Goal: Task Accomplishment & Management: Manage account settings

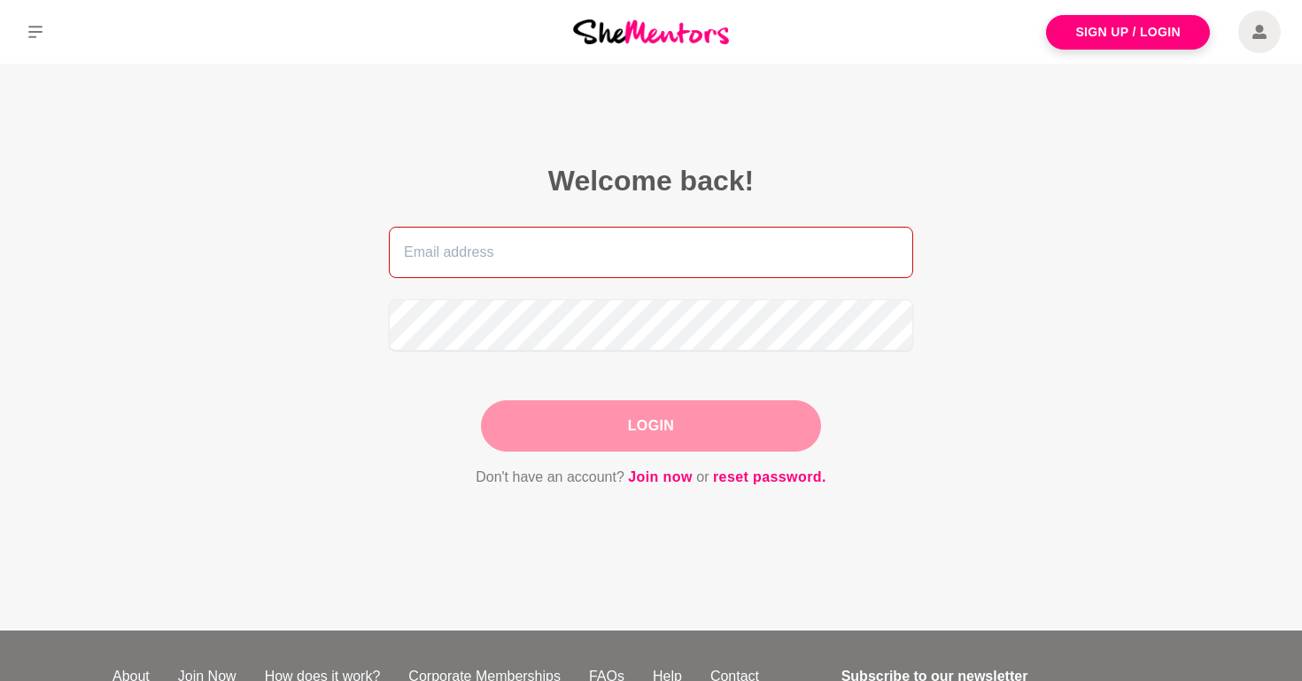
click at [813, 236] on input "email" at bounding box center [651, 252] width 524 height 51
type input "[PERSON_NAME][EMAIL_ADDRESS][DOMAIN_NAME]"
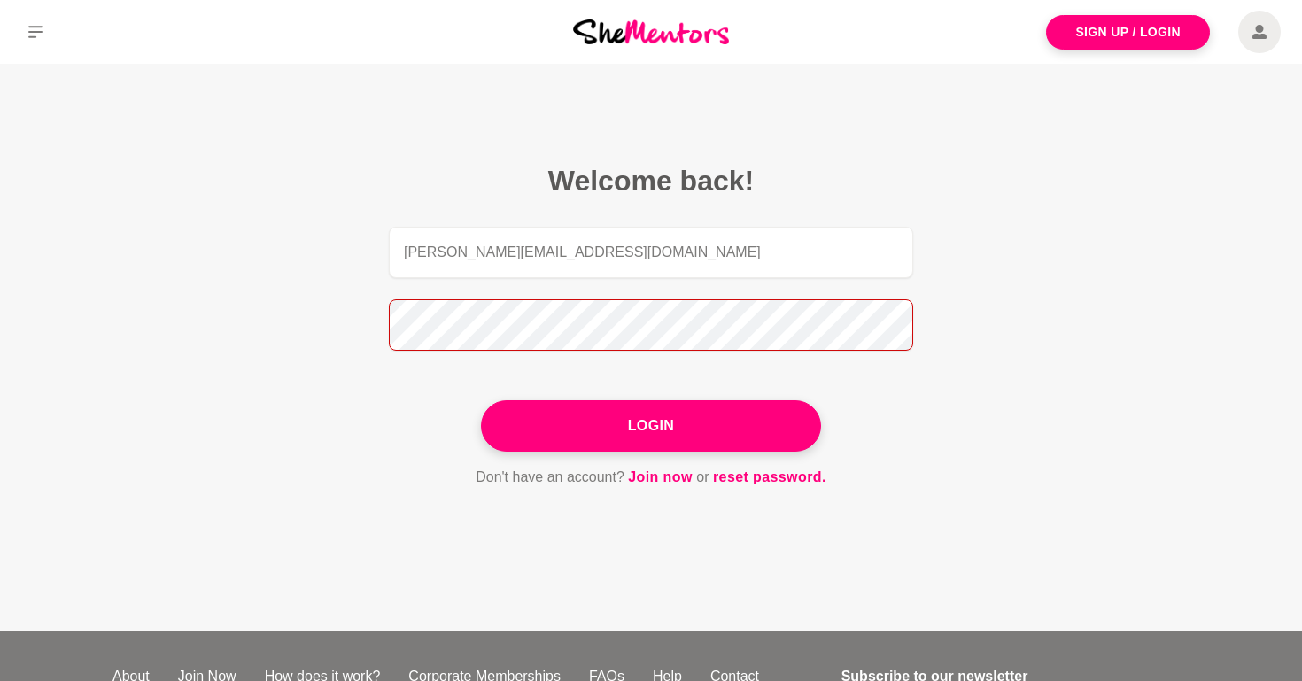
click at [481, 400] on button "Login" at bounding box center [651, 425] width 340 height 51
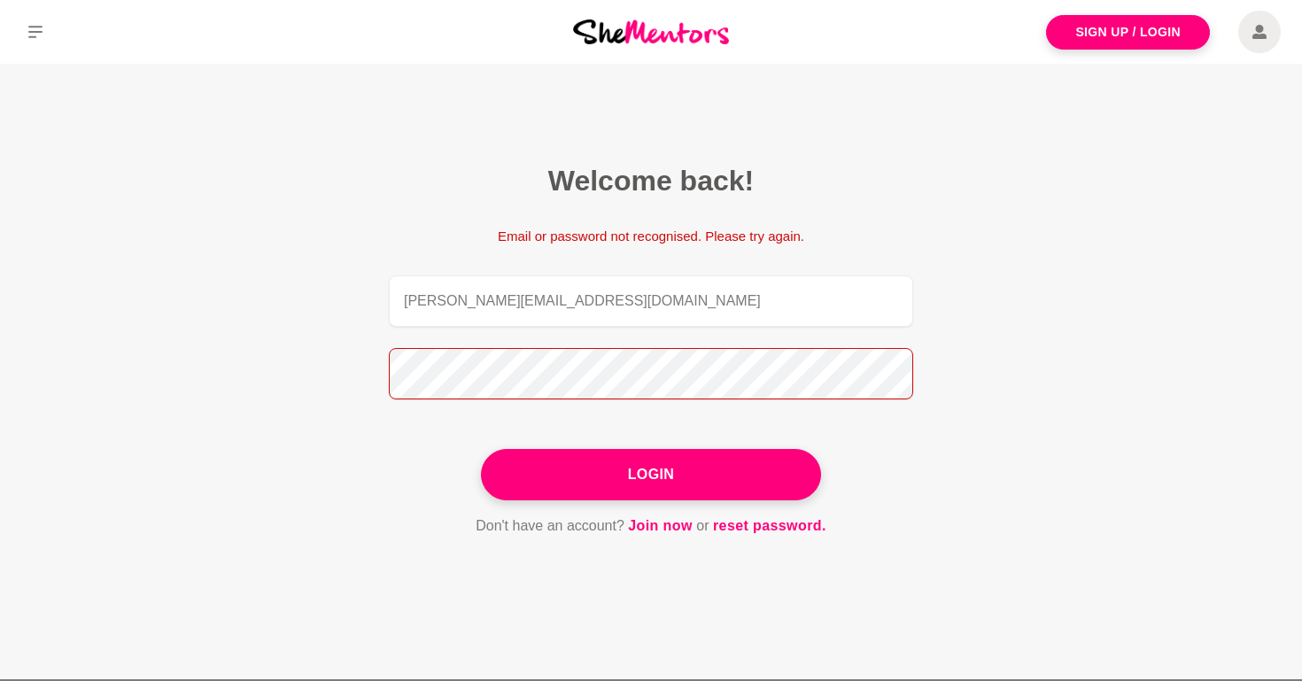
click at [481, 449] on button "Login" at bounding box center [651, 474] width 340 height 51
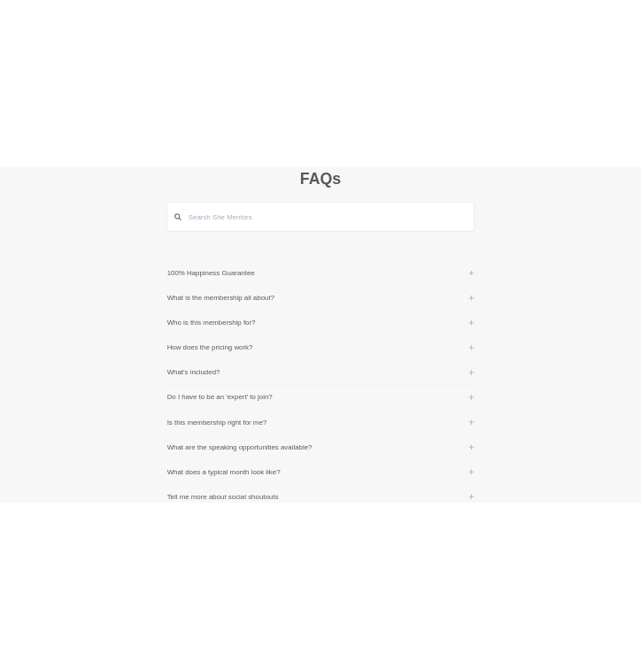
scroll to position [98, 0]
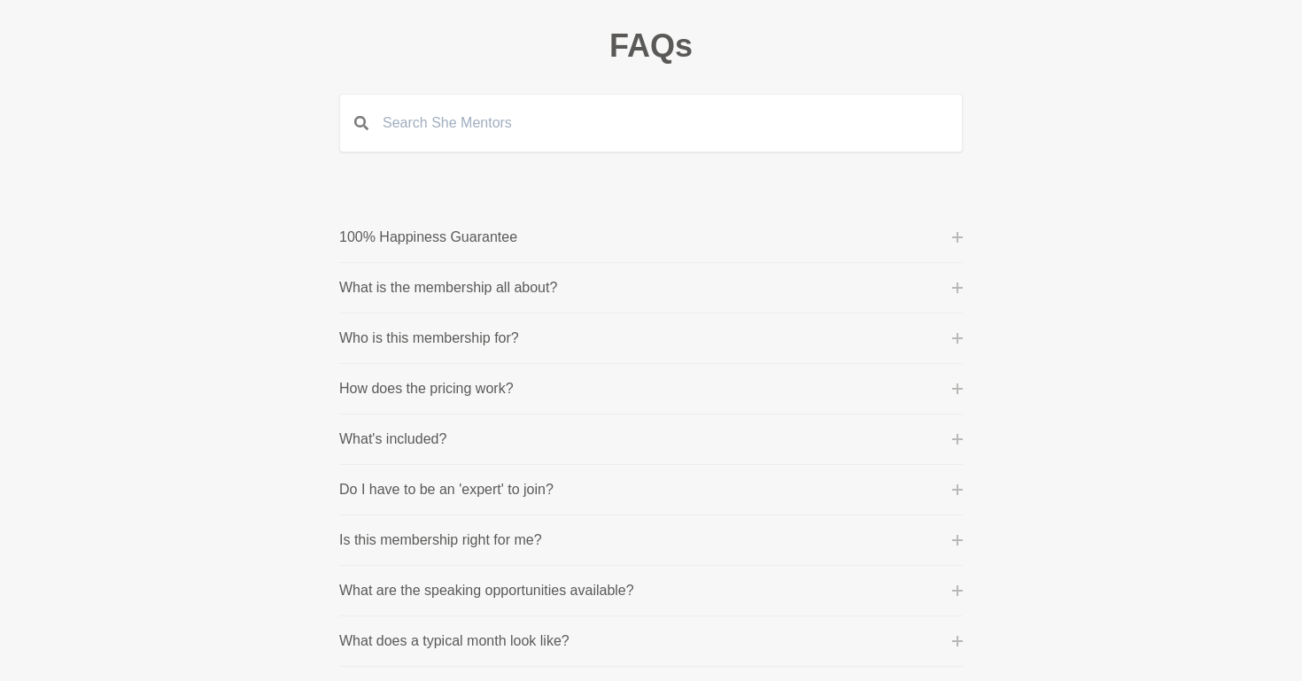
click at [770, 213] on li "100% Happiness Guarantee One of our core values is 'purpose before profit' beca…" at bounding box center [650, 238] width 623 height 50
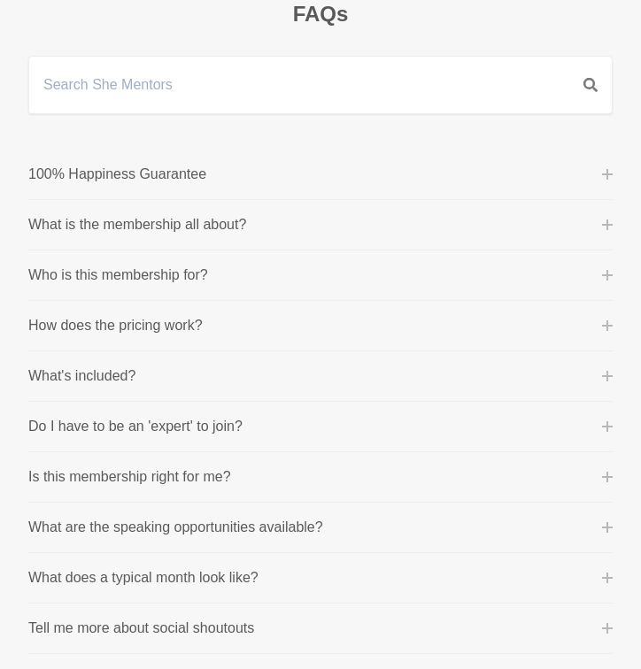
click at [300, 150] on li "100% Happiness Guarantee One of our core values is 'purpose before profit' beca…" at bounding box center [320, 175] width 584 height 50
click at [274, 173] on button "100% Happiness Guarantee" at bounding box center [320, 174] width 584 height 21
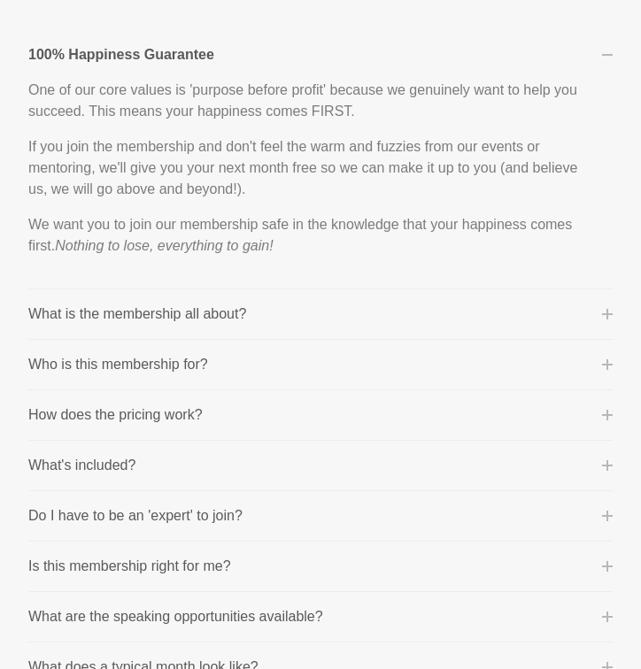
scroll to position [215, 0]
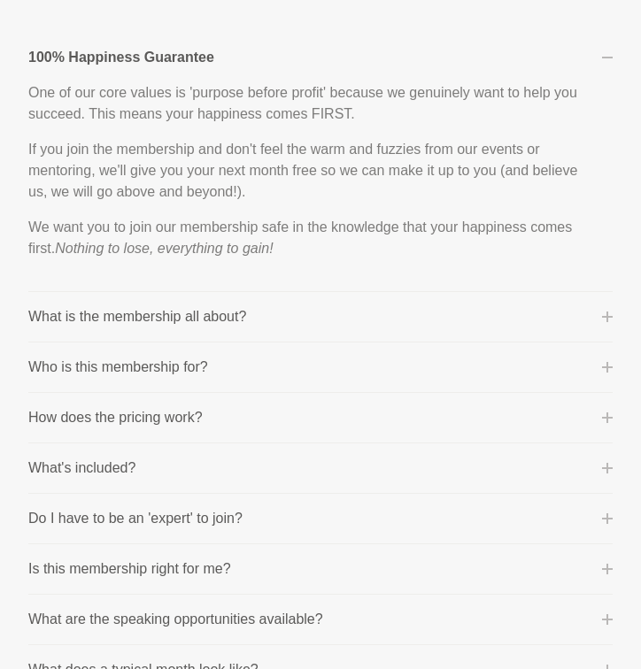
click at [240, 319] on p "What is the membership all about?" at bounding box center [137, 316] width 218 height 21
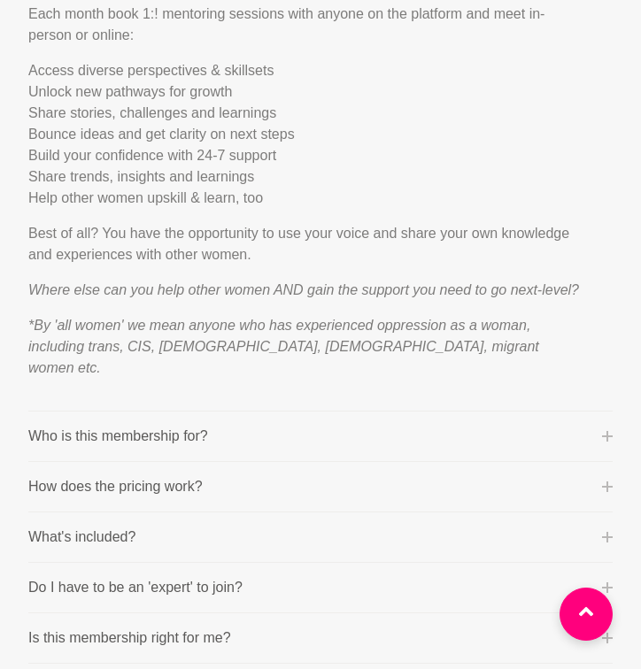
scroll to position [600, 0]
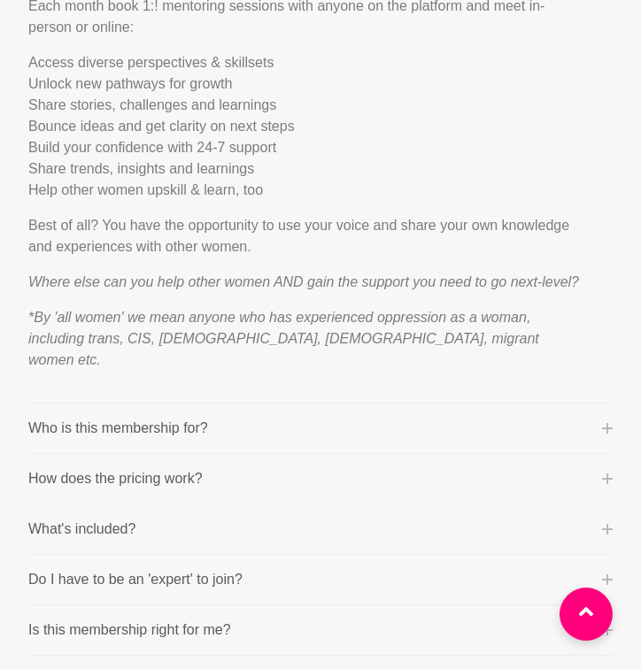
click at [214, 424] on button "Who is this membership for?" at bounding box center [320, 428] width 584 height 21
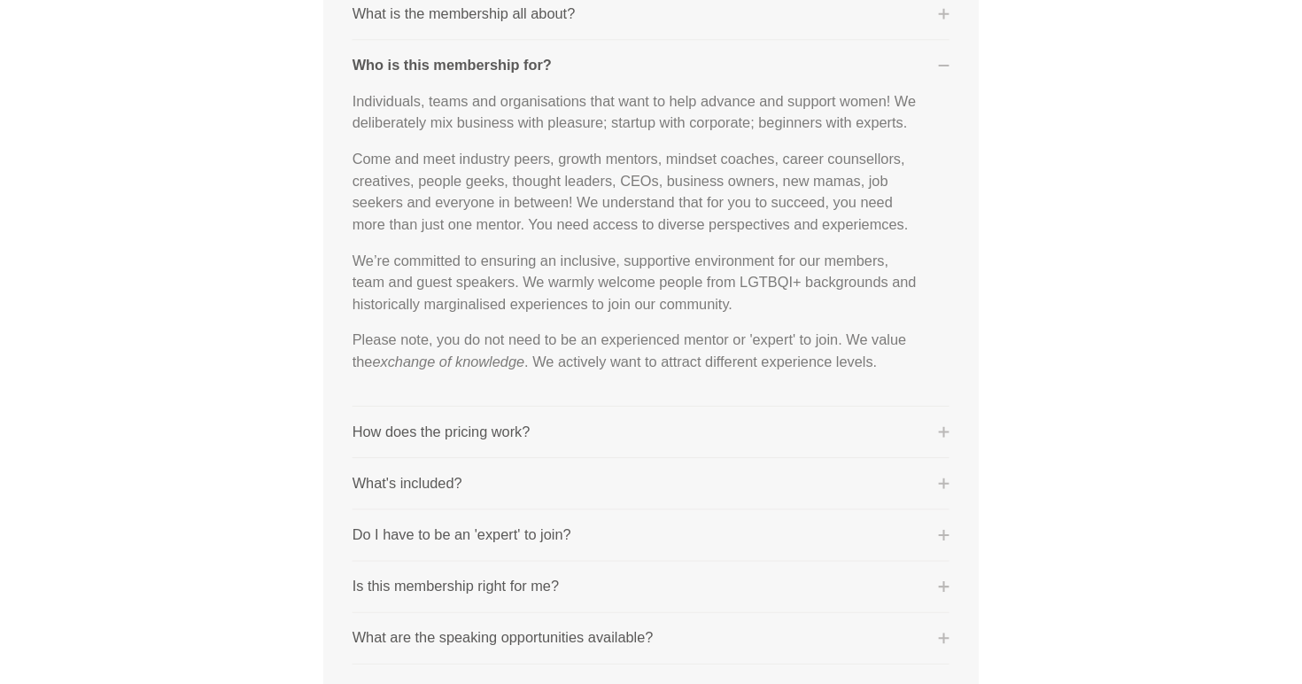
scroll to position [0, 0]
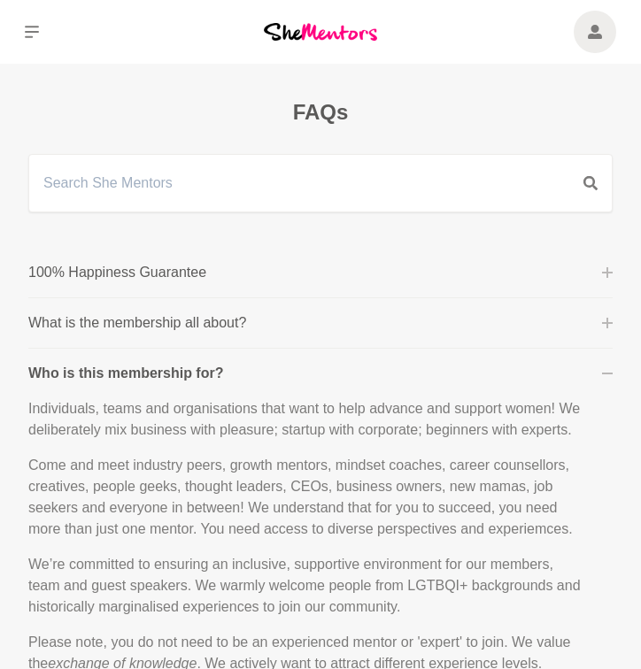
click at [586, 41] on span at bounding box center [595, 32] width 43 height 43
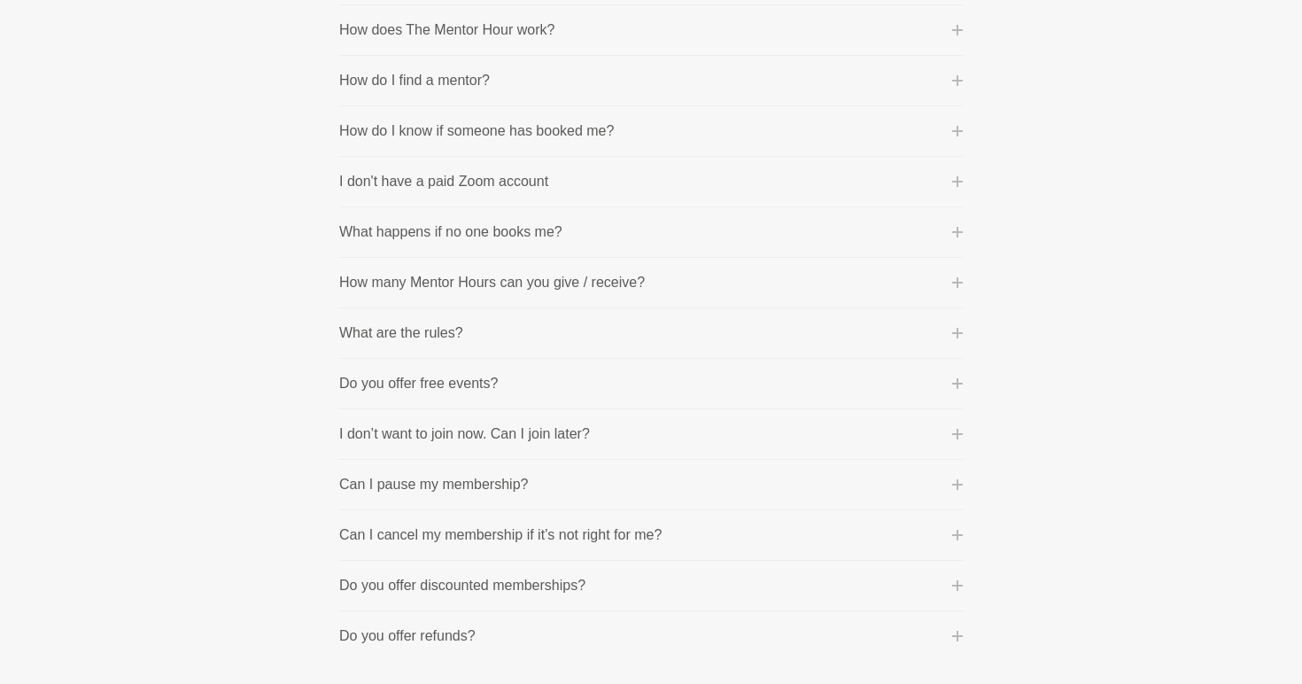
scroll to position [1121, 0]
click at [573, 183] on button "I don't have a paid Zoom account" at bounding box center [650, 178] width 623 height 21
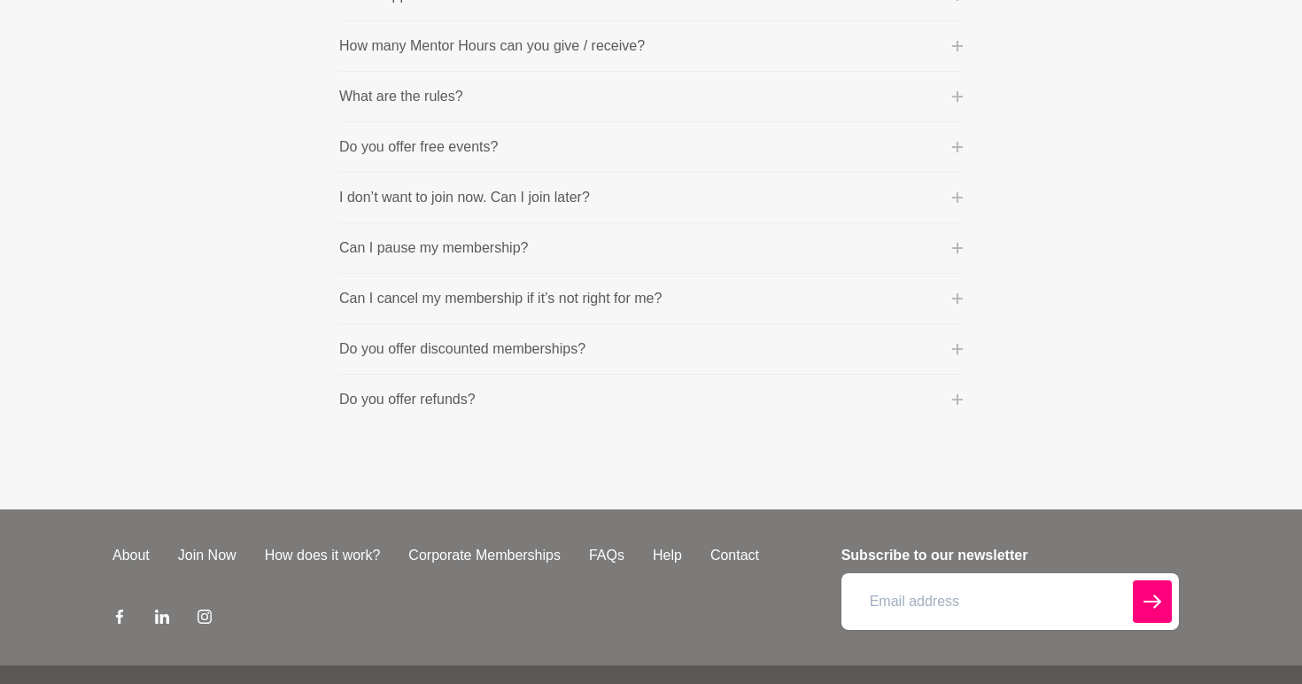
scroll to position [813, 0]
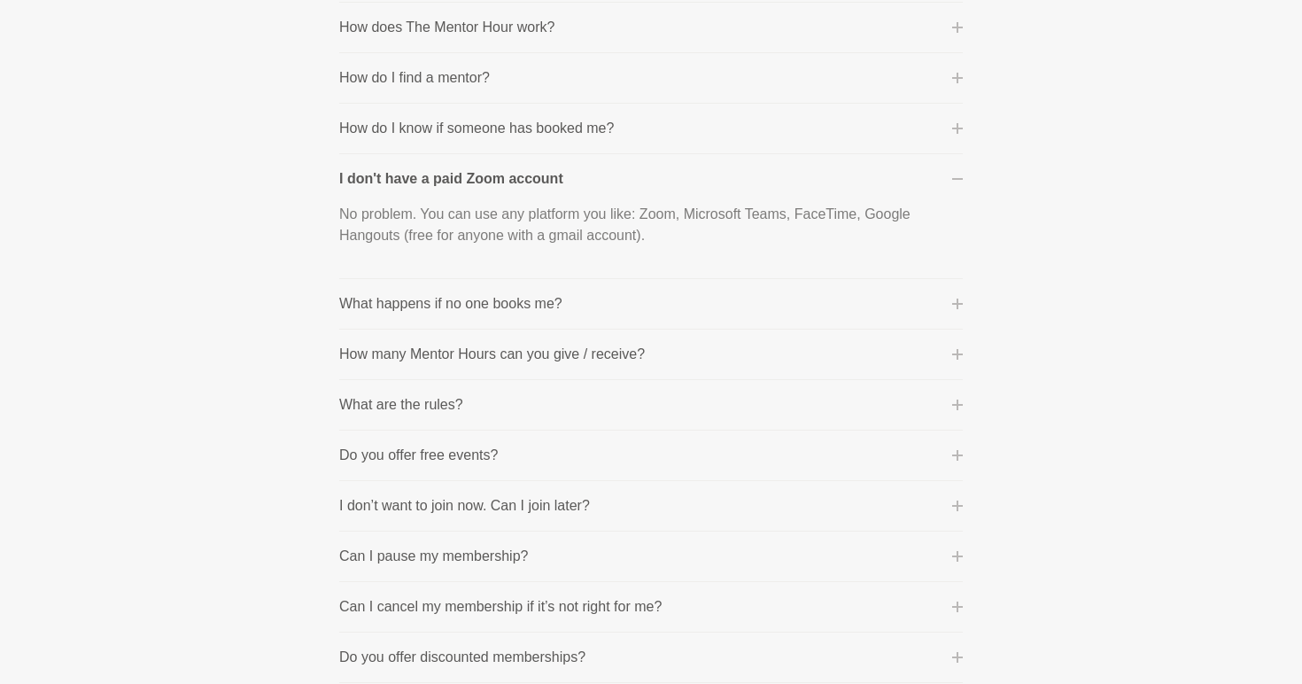
click at [573, 182] on button "I don't have a paid Zoom account" at bounding box center [650, 178] width 623 height 21
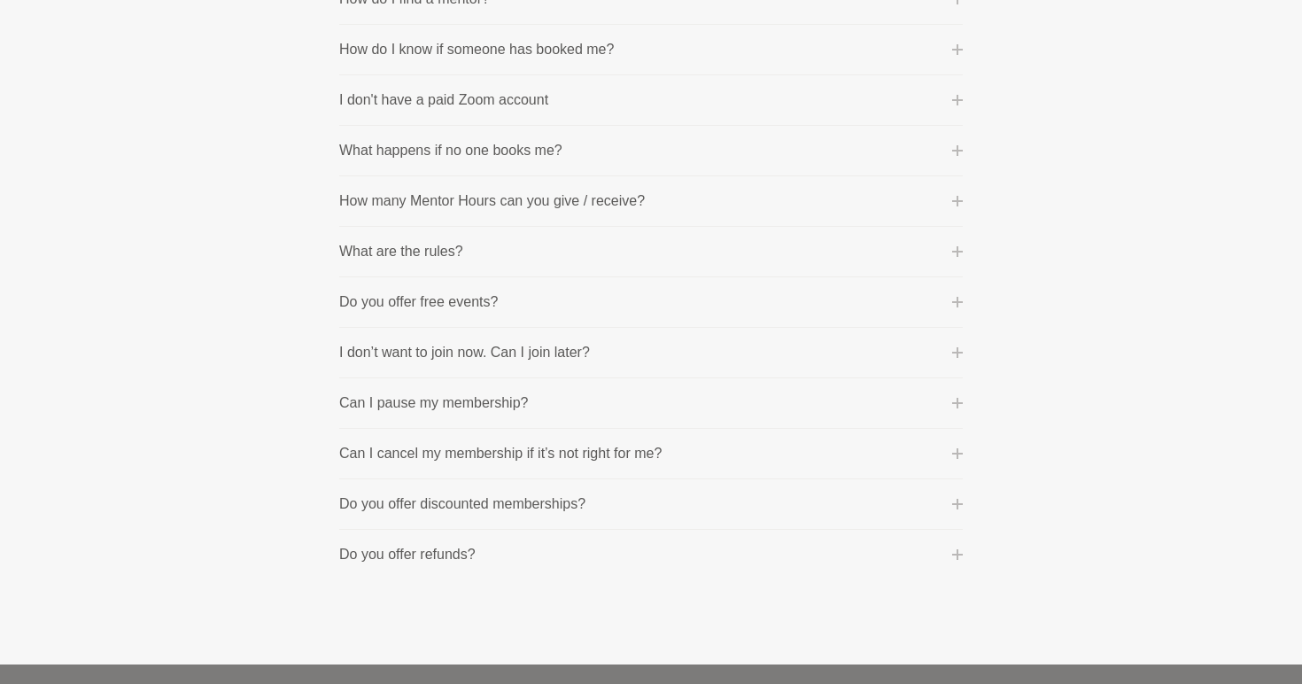
scroll to position [909, 0]
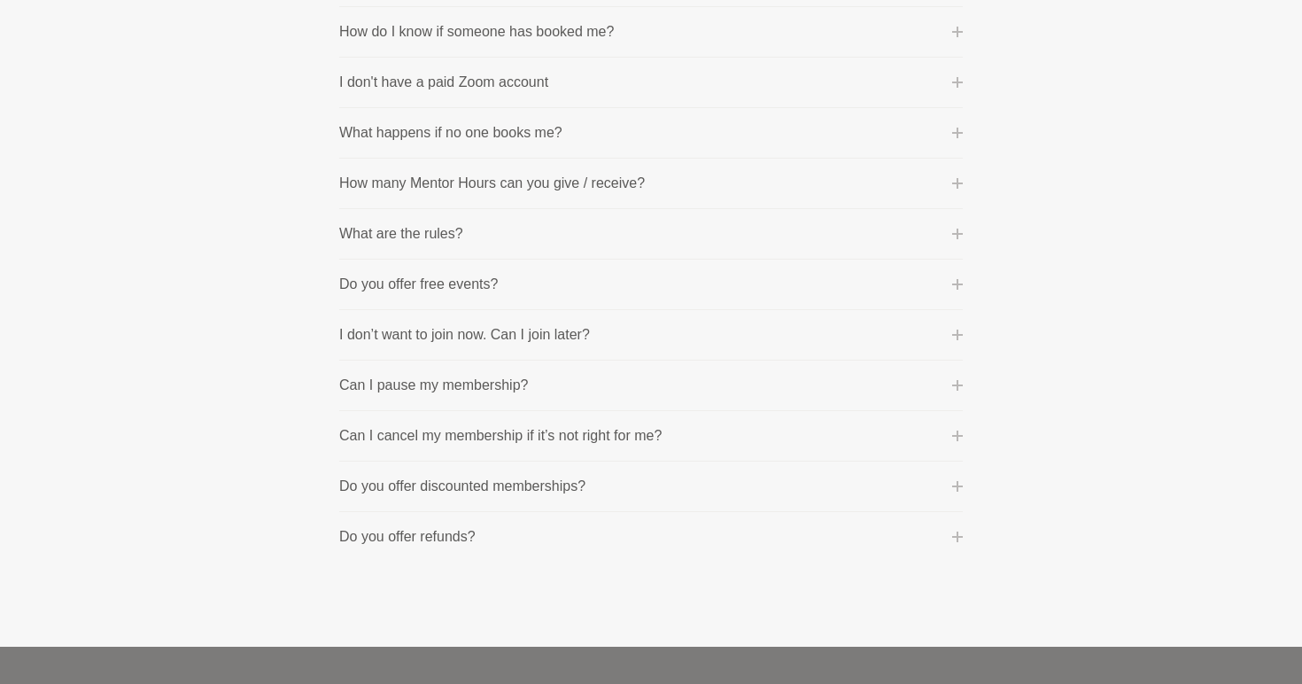
click at [501, 489] on p "Do you offer discounted memberships?" at bounding box center [462, 485] width 246 height 21
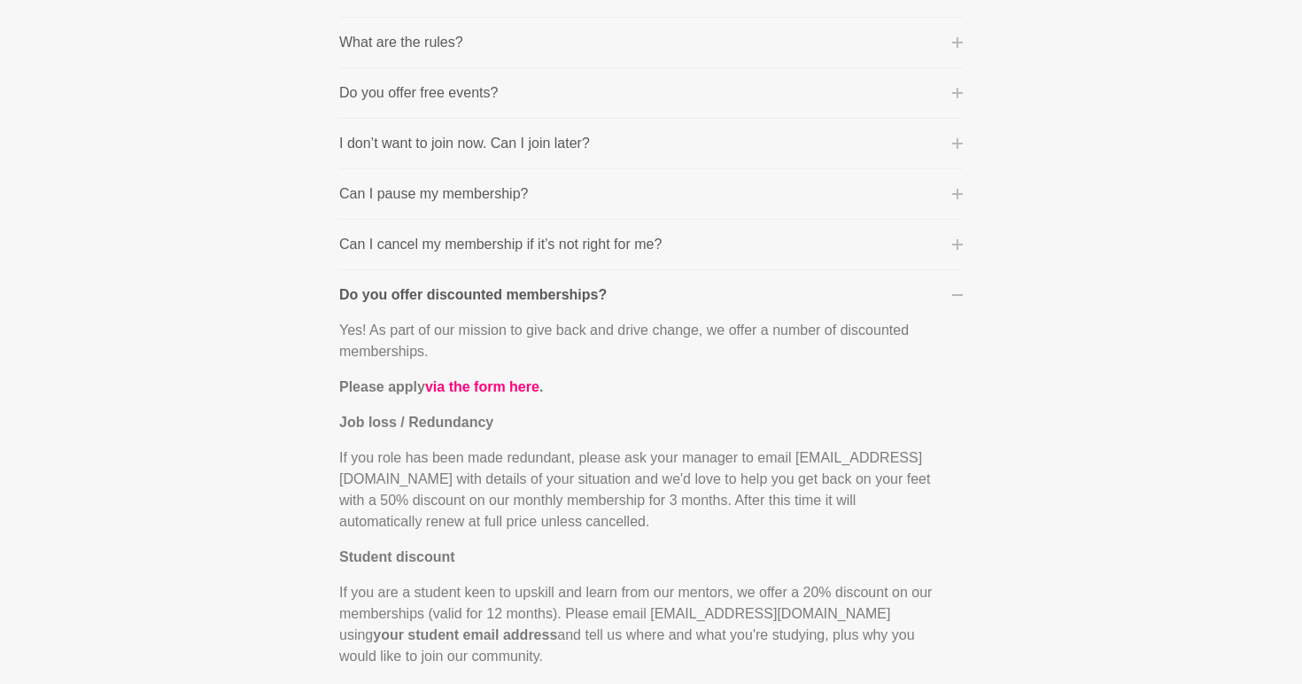
scroll to position [1109, 0]
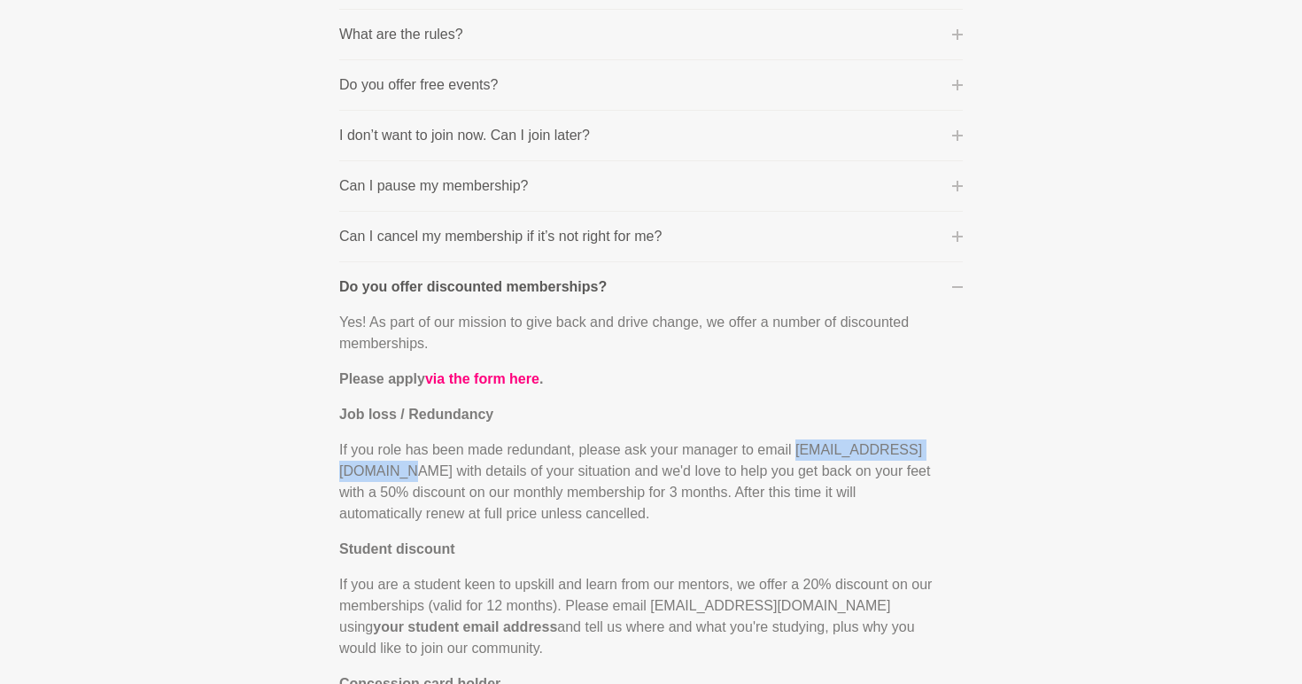
drag, startPoint x: 517, startPoint y: 471, endPoint x: 321, endPoint y: 472, distance: 196.6
click at [321, 472] on section "100% Happiness Guarantee One of our core values is 'purpose before profit' beca…" at bounding box center [651, 162] width 680 height 1921
copy p "admin@shementors.com.au"
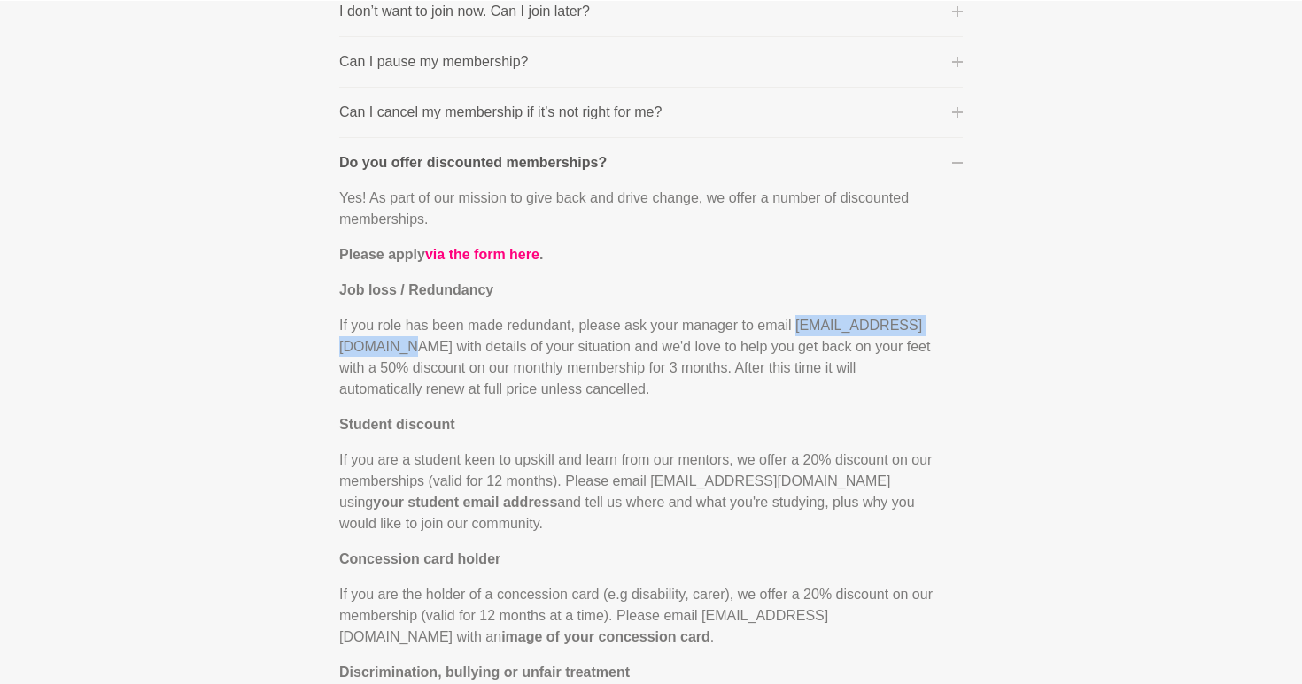
scroll to position [1258, 0]
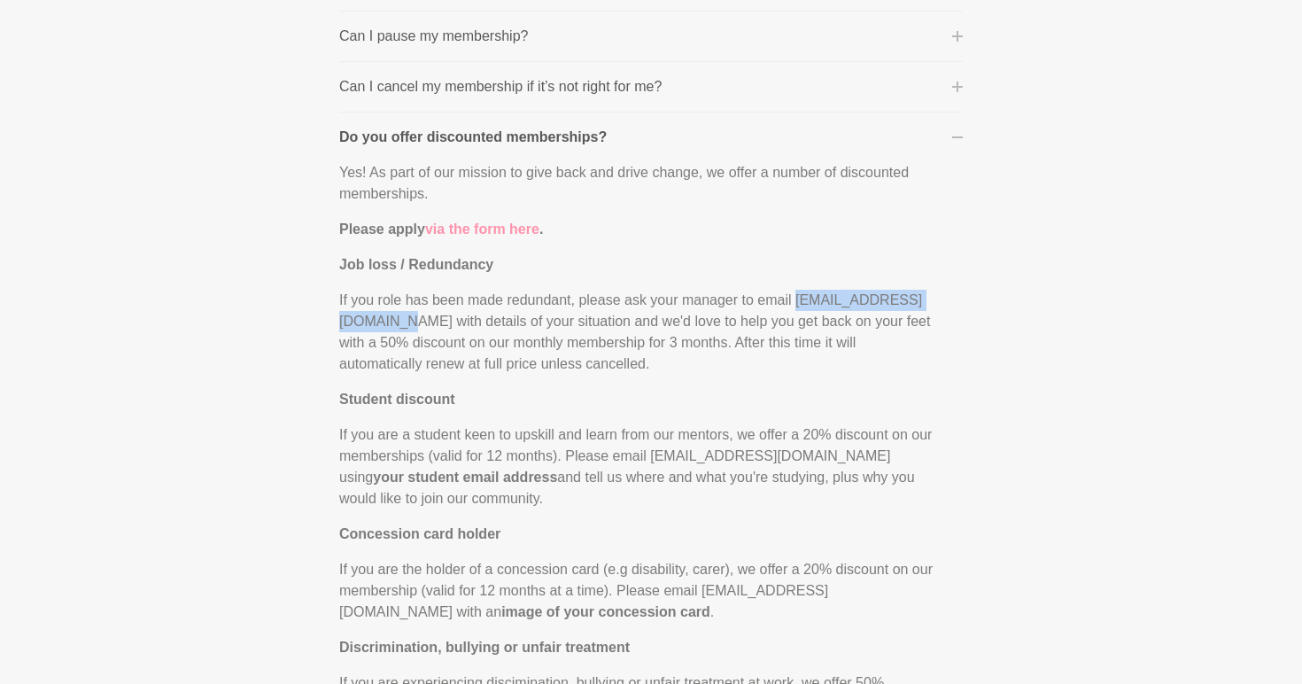
click at [493, 228] on link "via the form here" at bounding box center [482, 228] width 114 height 15
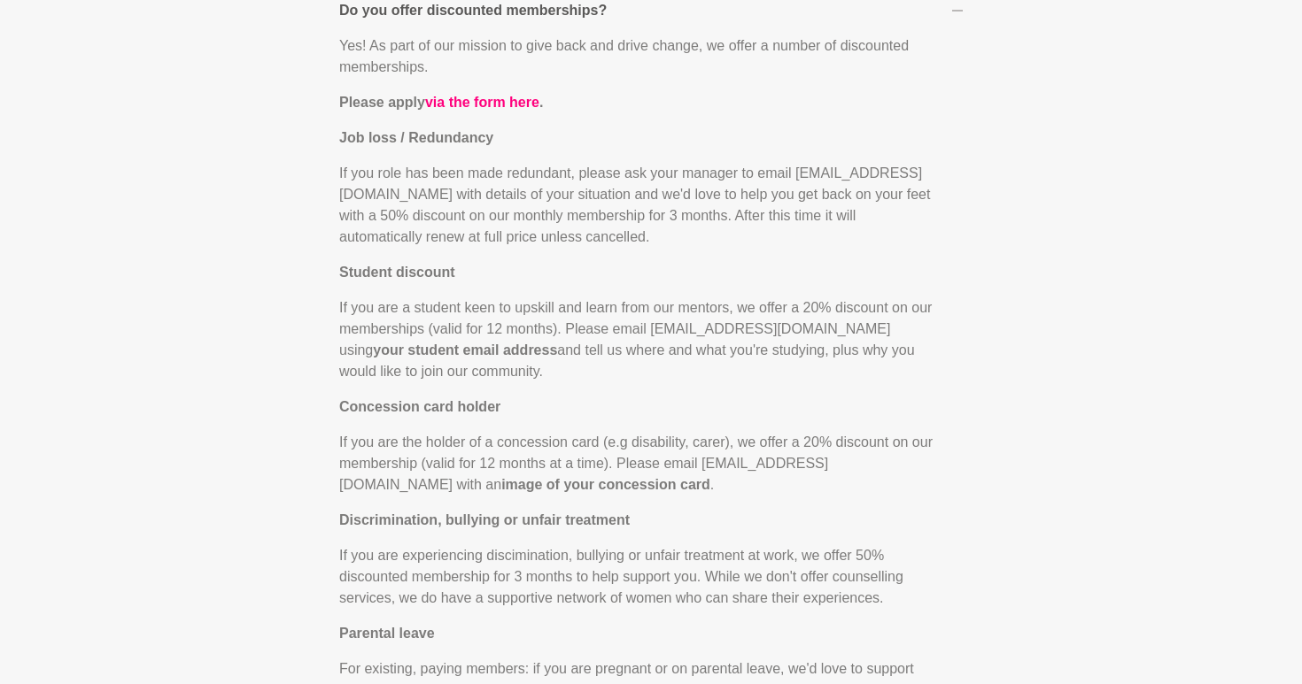
click at [667, 234] on p "If you role has been made redundant, please ask your manager to email admin@she…" at bounding box center [636, 205] width 595 height 85
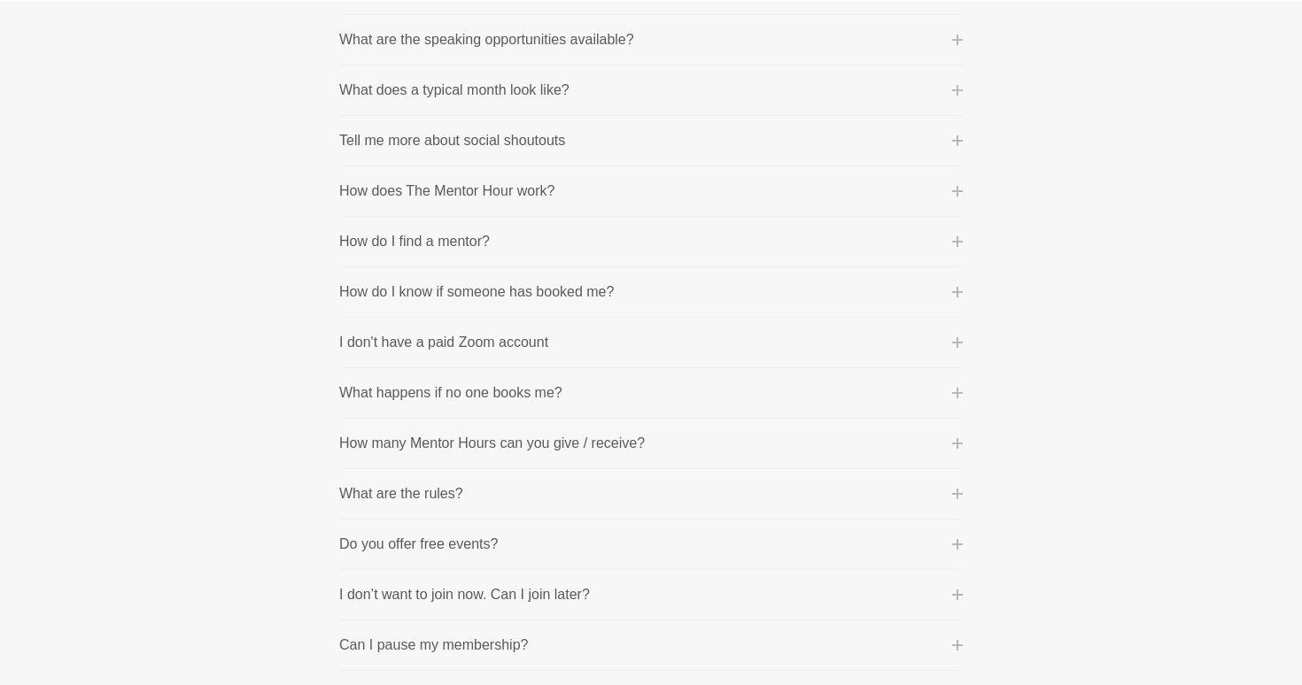
scroll to position [0, 0]
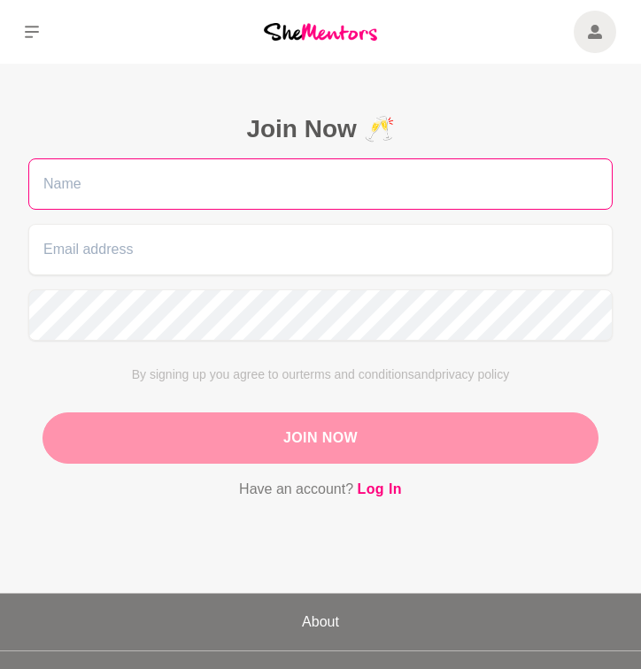
click at [151, 178] on input "text" at bounding box center [320, 183] width 584 height 51
type input "Anneka"
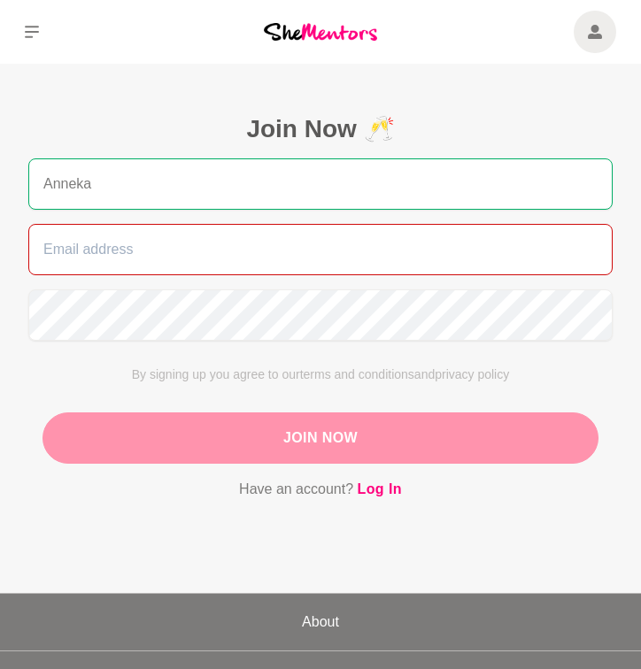
click at [154, 251] on input "email" at bounding box center [320, 249] width 584 height 51
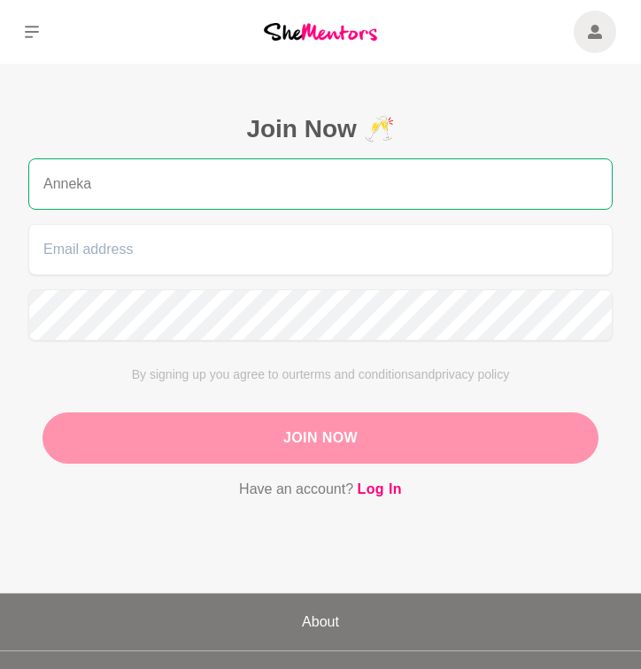
click at [135, 167] on input "Anneka" at bounding box center [320, 183] width 584 height 51
click at [134, 190] on input "Anneka" at bounding box center [320, 183] width 584 height 51
type input "Anneka"
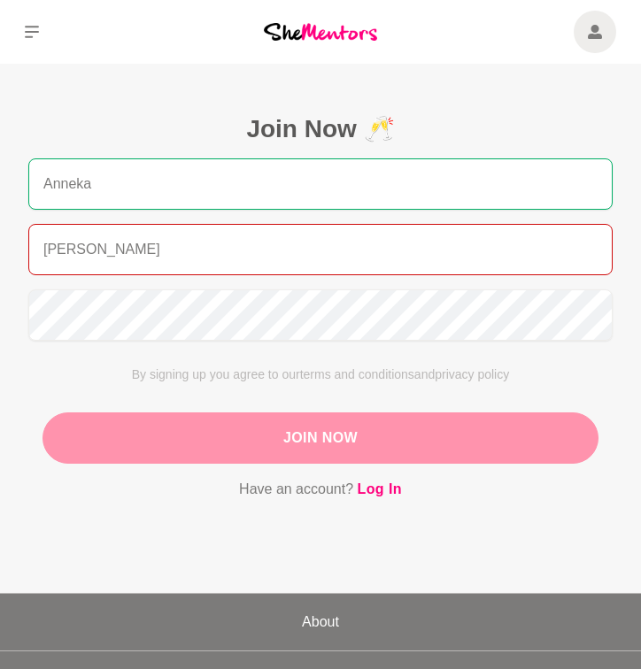
type input "annie.reyes8@gmail.com"
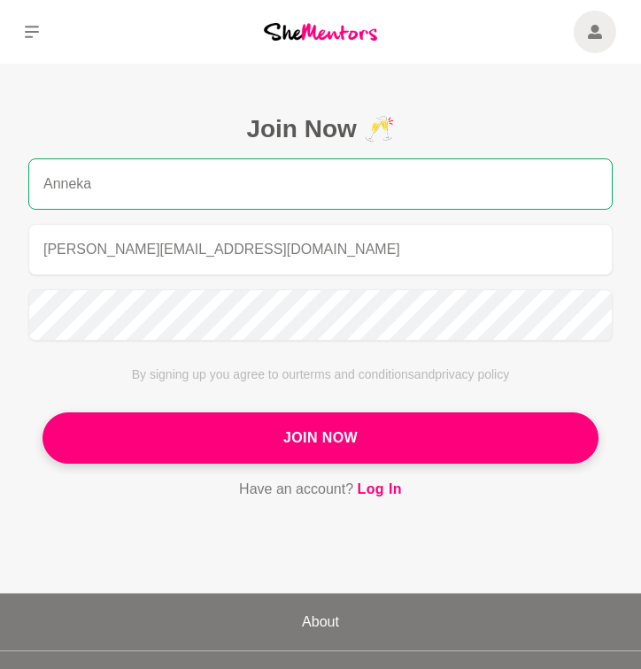
click at [112, 199] on input "Anneka" at bounding box center [320, 183] width 584 height 51
click at [65, 352] on form "Annie annie.reyes8@gmail.com By signing up you agree to our terms and condition…" at bounding box center [320, 329] width 584 height 343
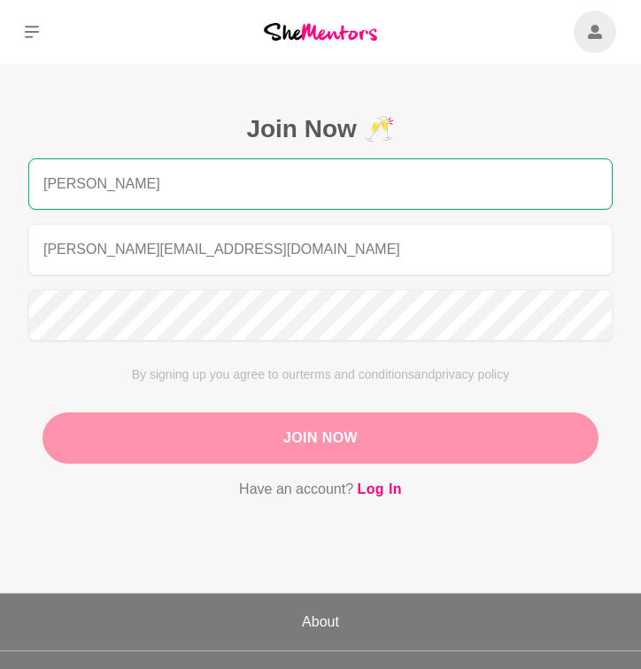
click at [109, 421] on button "Join Now" at bounding box center [321, 438] width 556 height 51
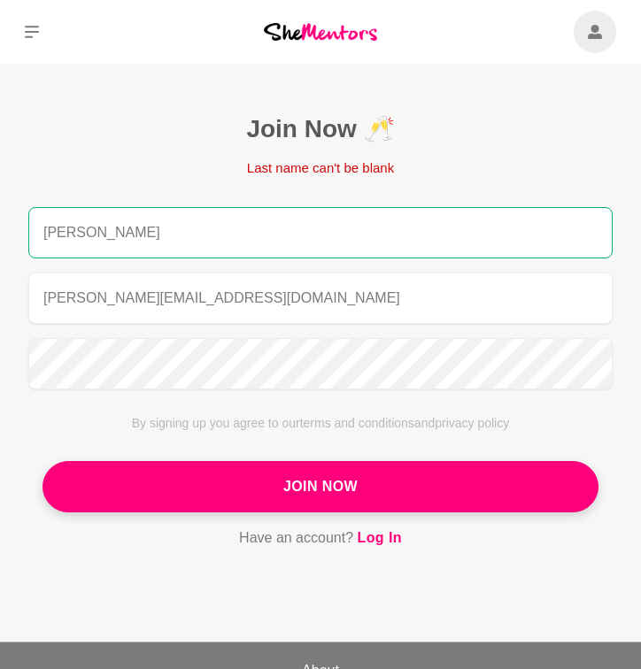
click at [164, 249] on input "Annie" at bounding box center [320, 232] width 584 height 51
click at [164, 249] on input "[PERSON_NAME]" at bounding box center [320, 232] width 584 height 51
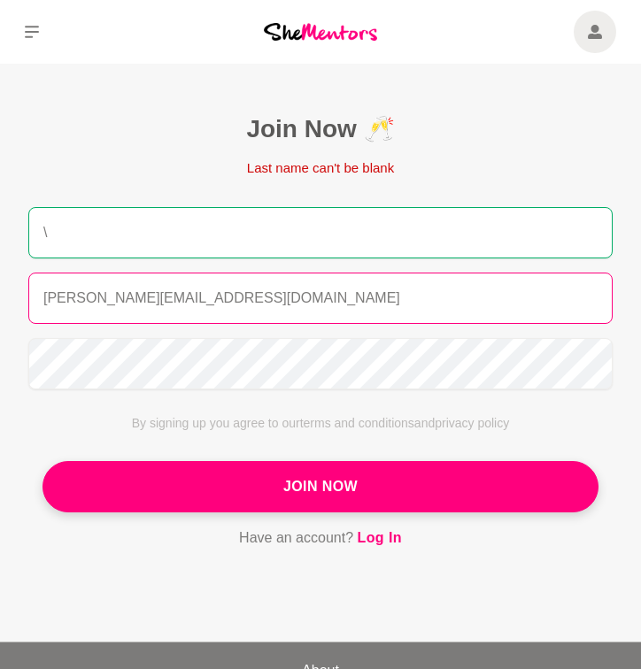
type input "\"
click at [153, 309] on input "annie.reyes8@gmail.com" at bounding box center [320, 298] width 584 height 51
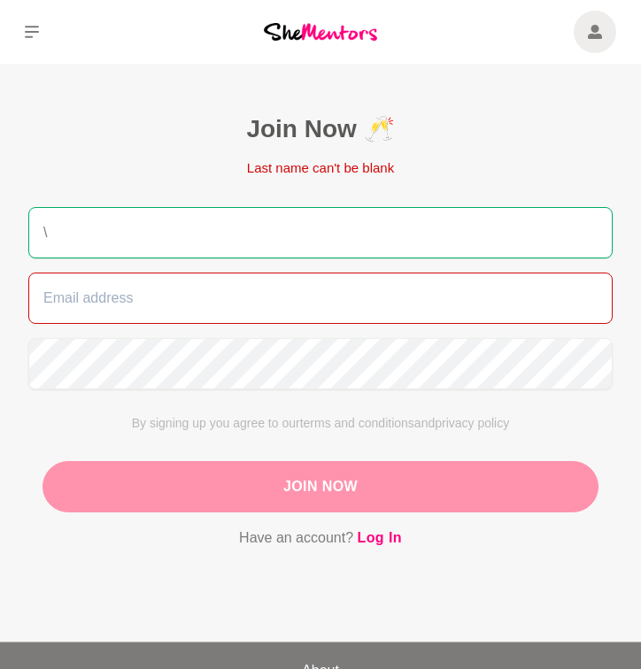
type input "annie.reyes8@gmail.com"
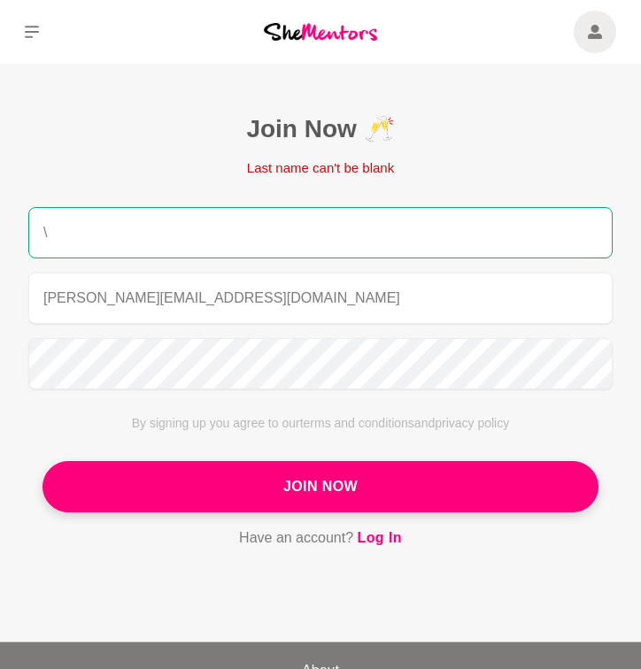
click at [123, 207] on input "\" at bounding box center [320, 232] width 584 height 51
click at [123, 228] on input "\" at bounding box center [320, 232] width 584 height 51
type input "Annie Reyes"
click at [103, 432] on p "By signing up you agree to our terms and conditions and privacy policy" at bounding box center [321, 423] width 556 height 19
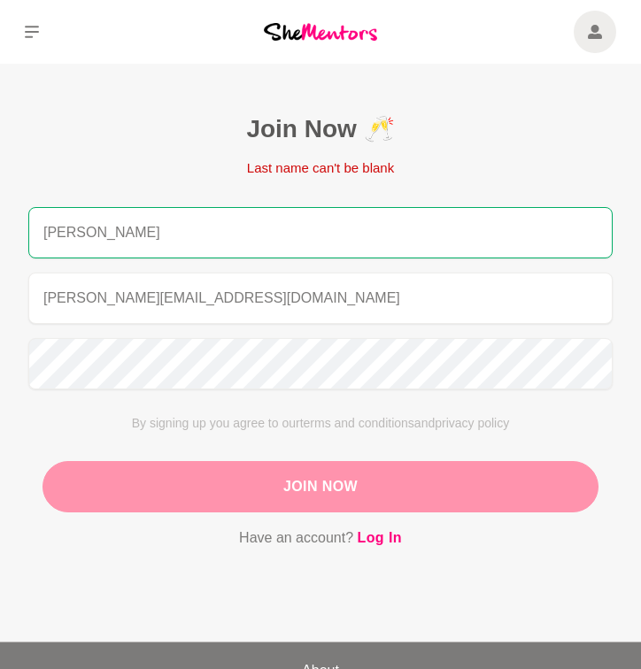
click at [166, 489] on button "Join Now" at bounding box center [321, 486] width 556 height 51
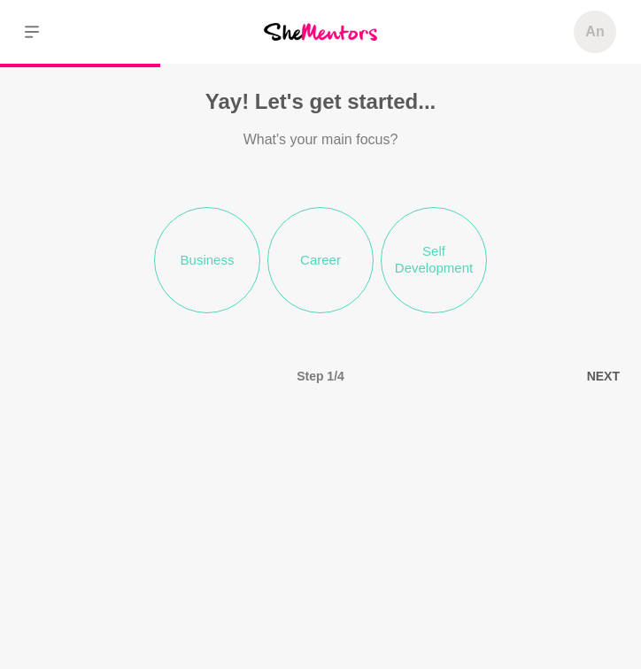
click at [437, 279] on li "Self Development" at bounding box center [434, 260] width 106 height 106
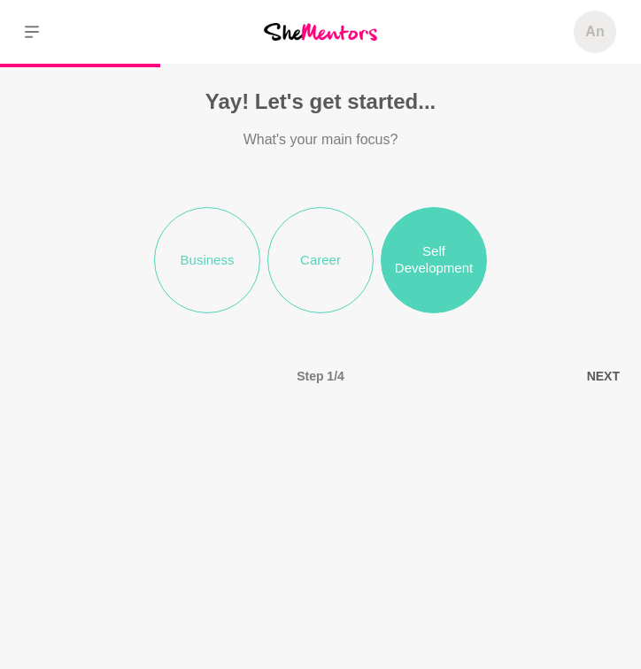
click at [334, 296] on li "Career" at bounding box center [320, 260] width 106 height 106
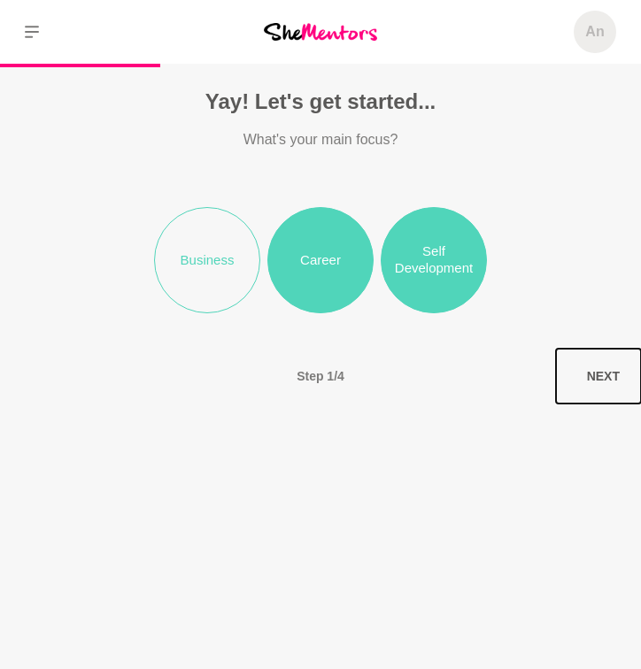
click at [599, 376] on button "Next" at bounding box center [598, 376] width 85 height 55
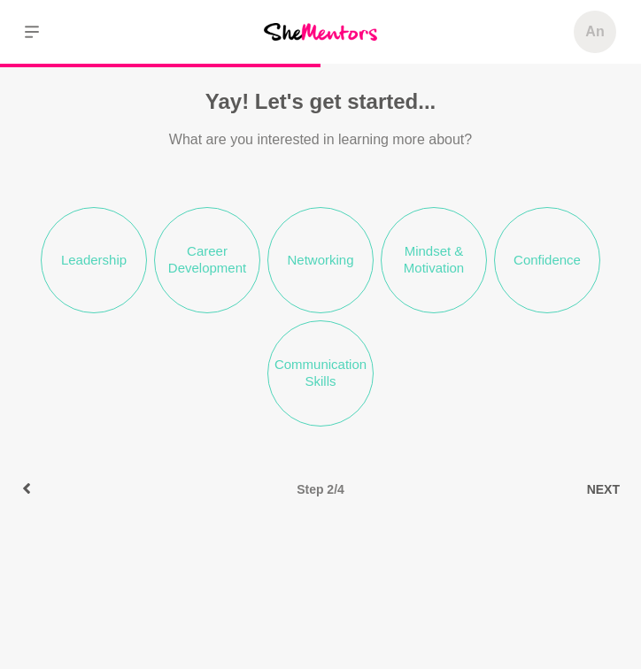
click at [182, 265] on li "Career Development" at bounding box center [207, 260] width 106 height 106
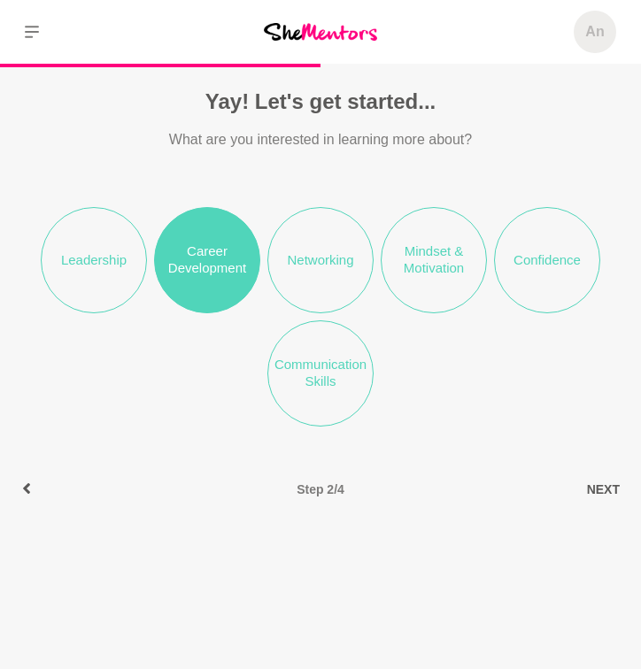
click at [73, 269] on li "Leadership" at bounding box center [94, 260] width 106 height 106
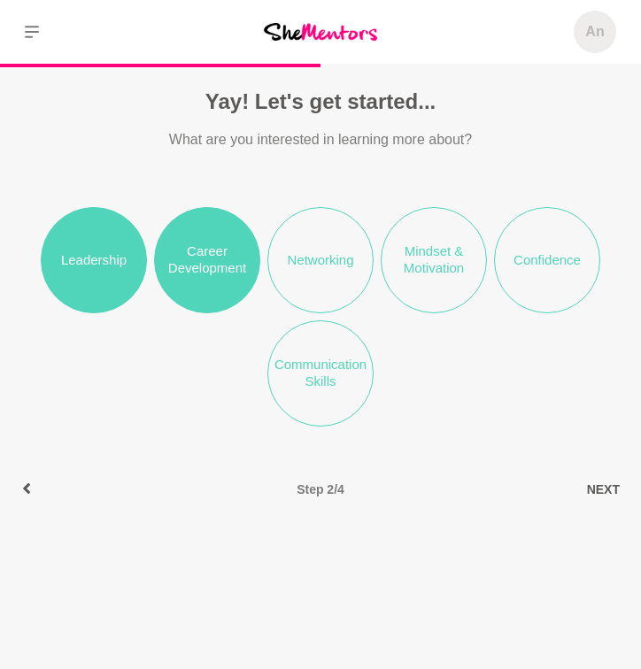
click at [320, 257] on li "Networking" at bounding box center [320, 260] width 106 height 106
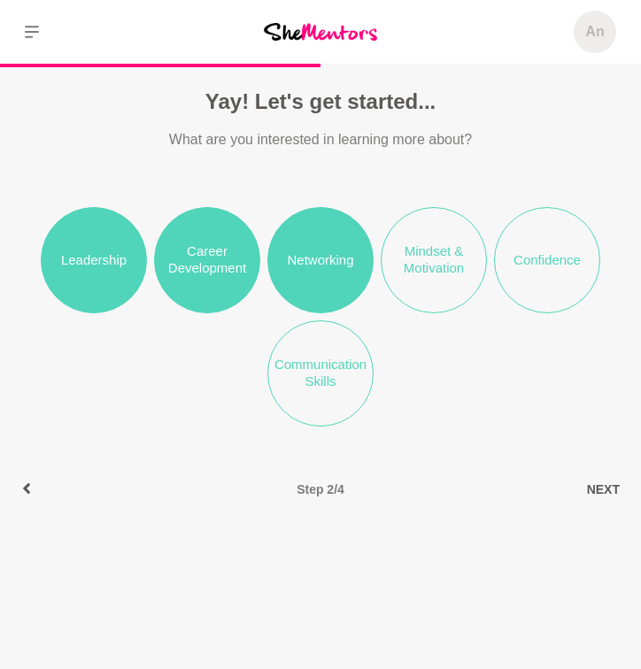
click at [434, 275] on li "Mindset & Motivation" at bounding box center [434, 260] width 106 height 106
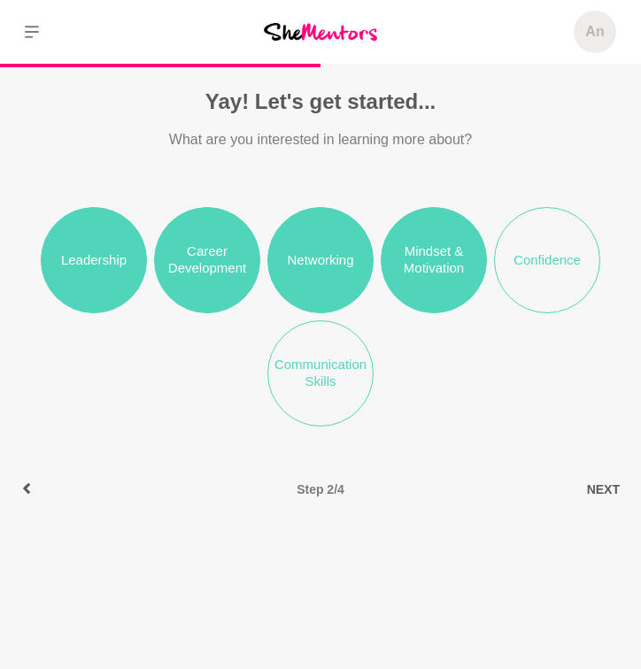
click at [537, 282] on li "Confidence" at bounding box center [547, 260] width 106 height 106
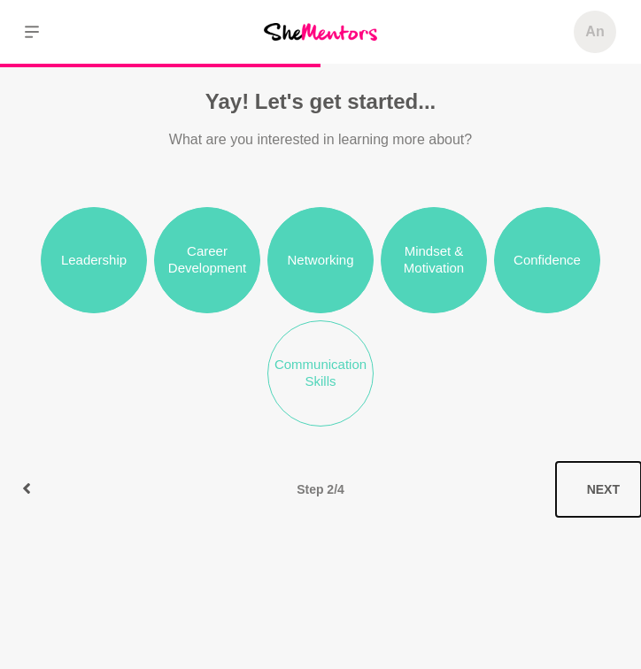
click at [606, 500] on button "Next" at bounding box center [598, 489] width 85 height 55
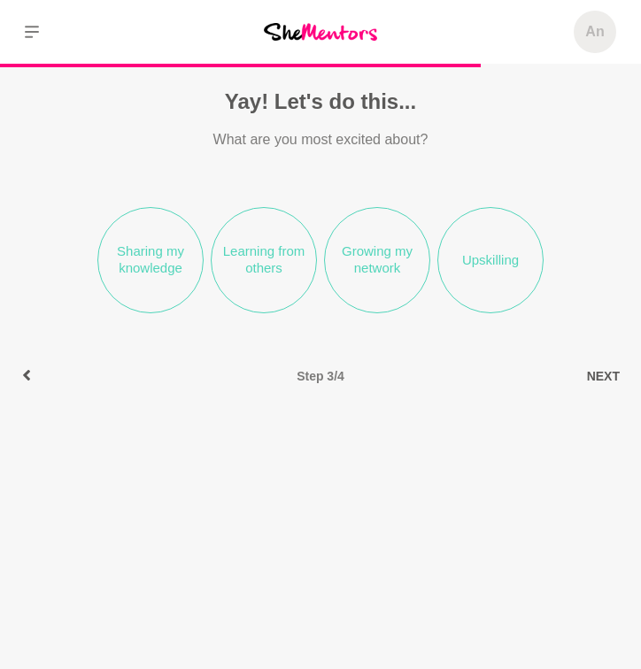
click at [158, 282] on li "Sharing my knowledge" at bounding box center [150, 260] width 106 height 106
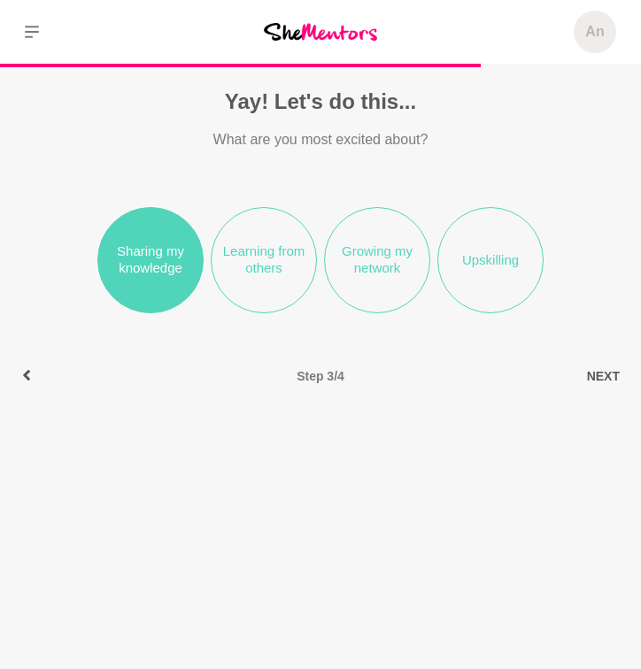
click at [239, 281] on li "Learning from others" at bounding box center [264, 260] width 106 height 106
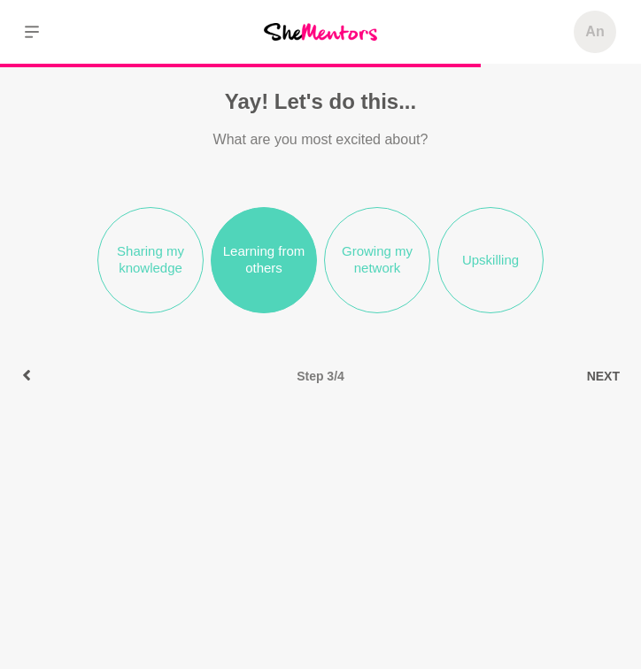
click at [375, 290] on li "Growing my network" at bounding box center [377, 260] width 106 height 106
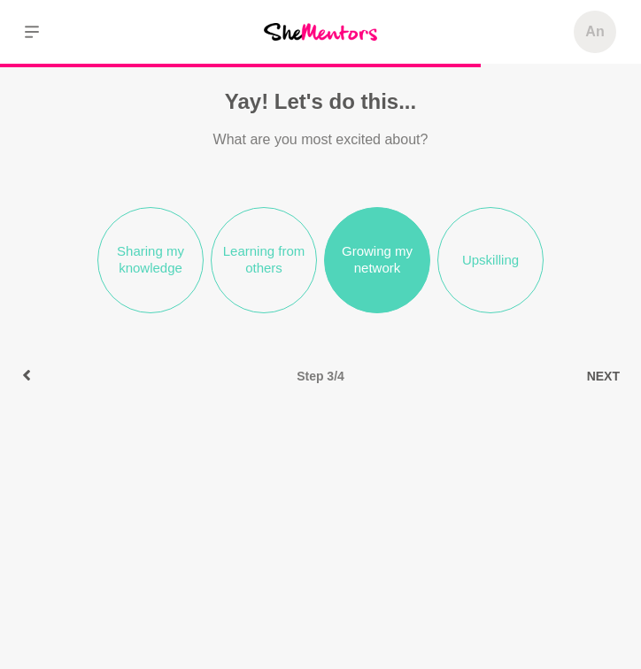
click at [257, 303] on li "Learning from others" at bounding box center [264, 260] width 106 height 106
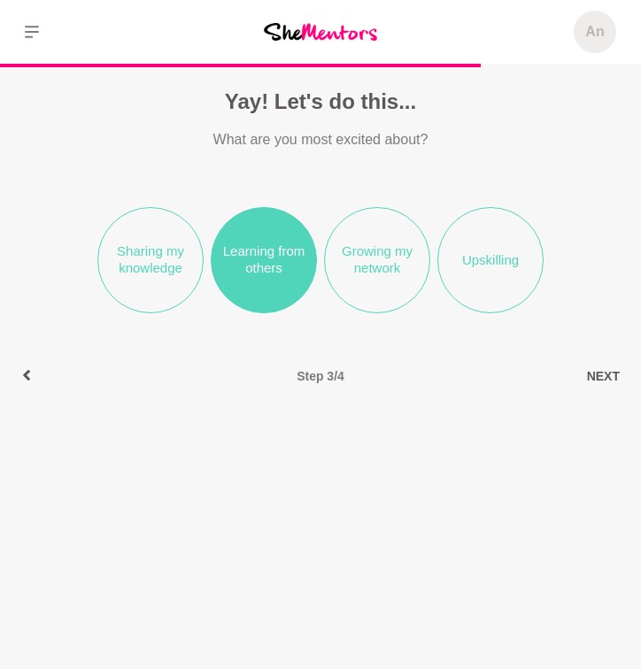
click at [115, 301] on ul "Sharing my knowledge Learning from others Growing my network Upskilling" at bounding box center [320, 260] width 453 height 170
click at [143, 276] on li "Sharing my knowledge" at bounding box center [150, 260] width 106 height 106
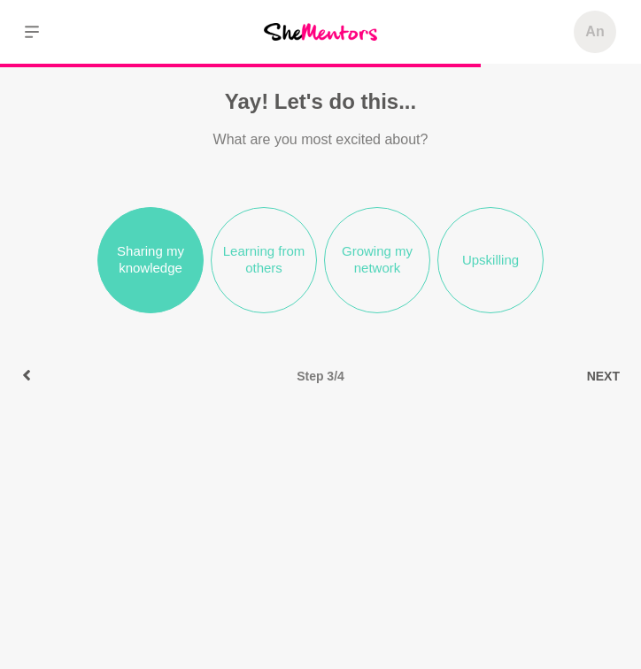
click at [252, 286] on li "Learning from others" at bounding box center [264, 260] width 106 height 106
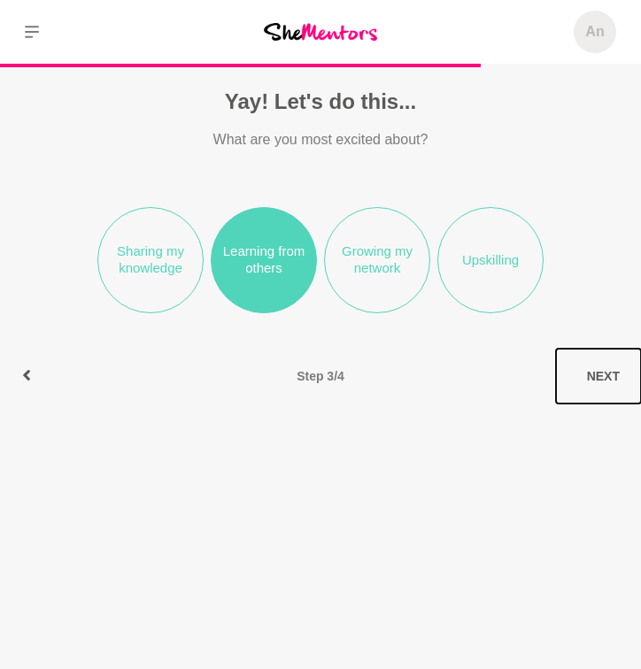
click at [602, 367] on button "Next" at bounding box center [598, 376] width 85 height 55
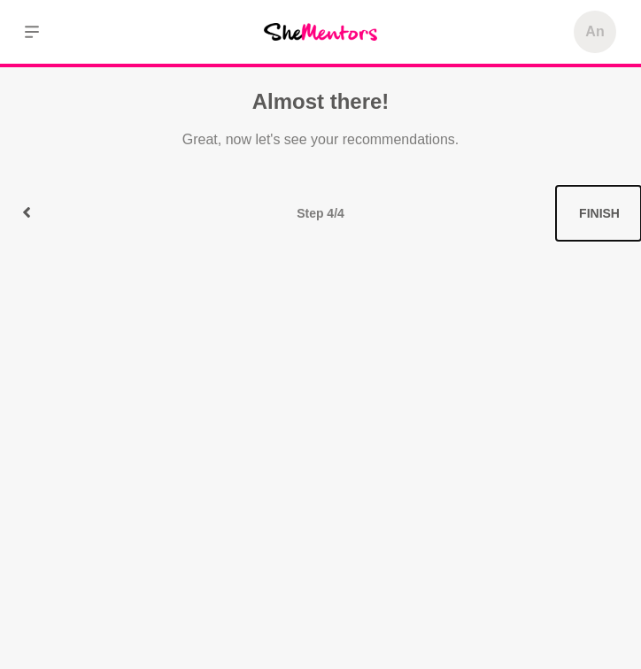
click at [582, 217] on button "Finish" at bounding box center [598, 213] width 85 height 55
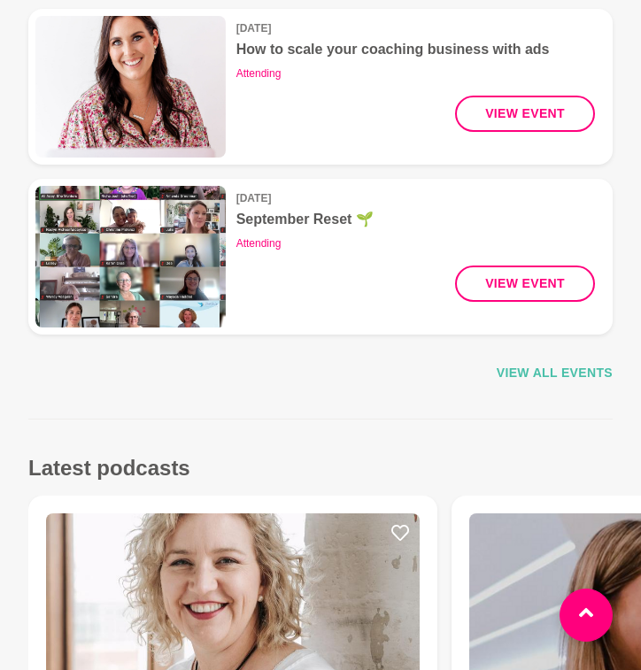
scroll to position [1750, 0]
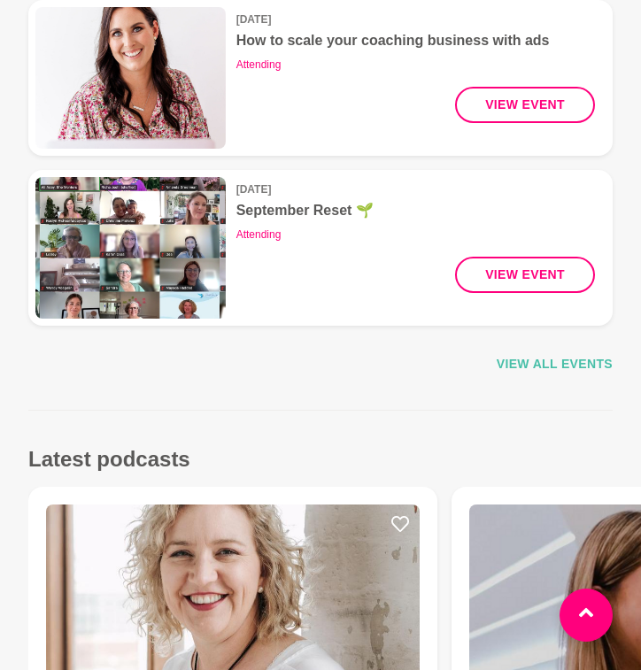
click at [533, 354] on span "View all events" at bounding box center [555, 364] width 116 height 20
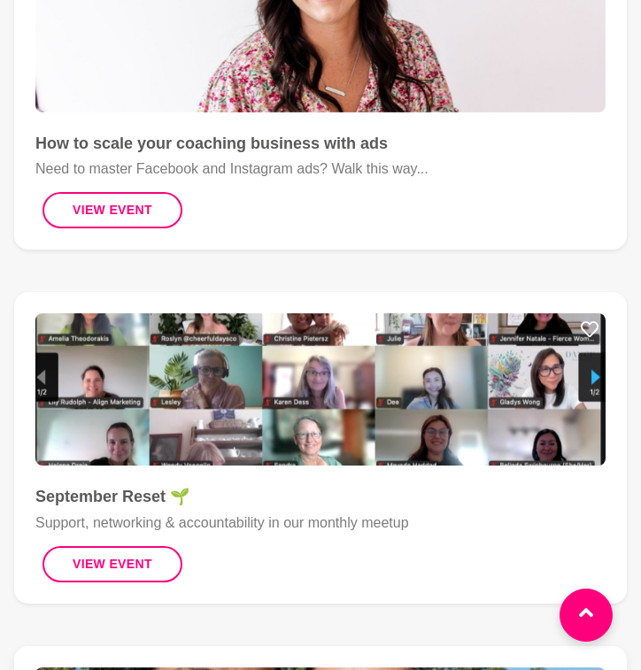
scroll to position [602, 0]
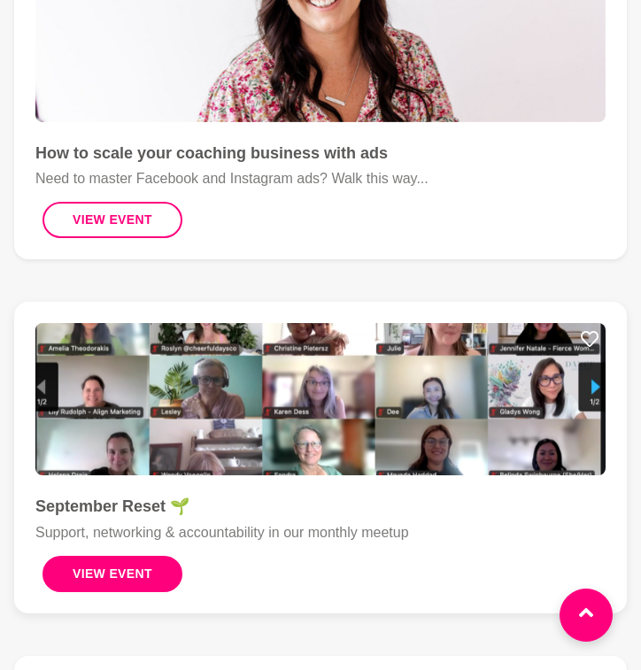
click at [149, 570] on button "View Event" at bounding box center [113, 574] width 140 height 36
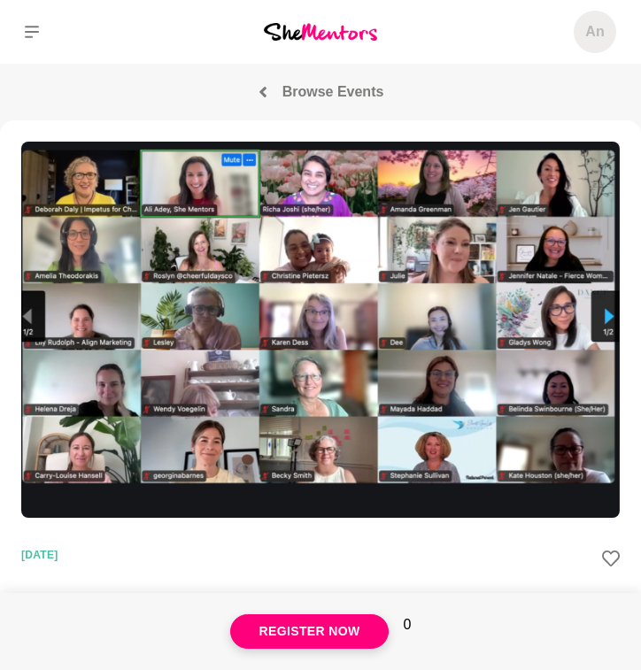
click at [266, 101] on link "Browse Events" at bounding box center [320, 91] width 641 height 21
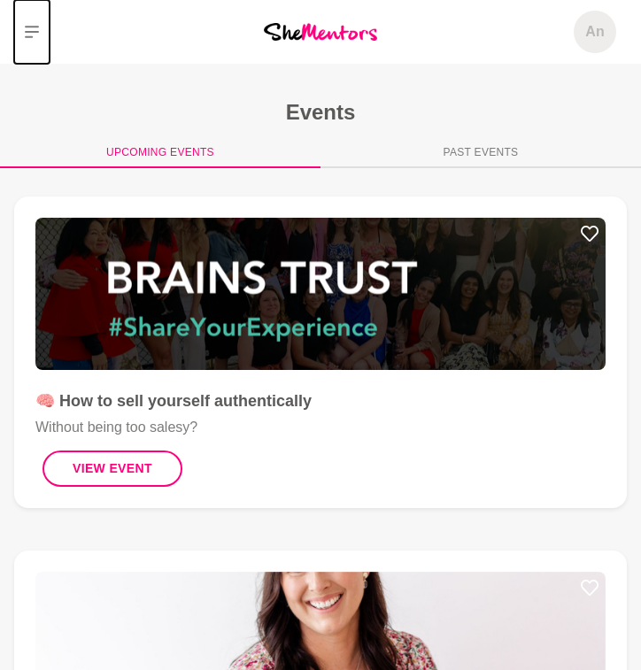
click at [26, 47] on button at bounding box center [31, 32] width 35 height 64
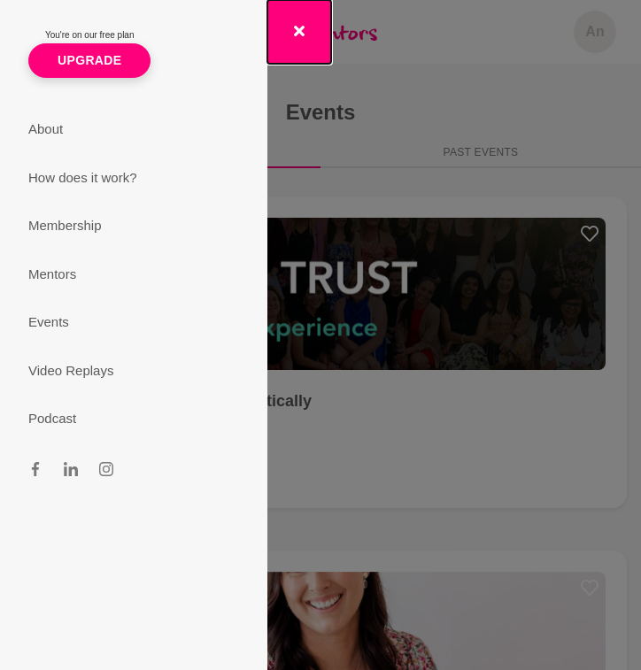
click at [317, 38] on button "button" at bounding box center [299, 32] width 64 height 64
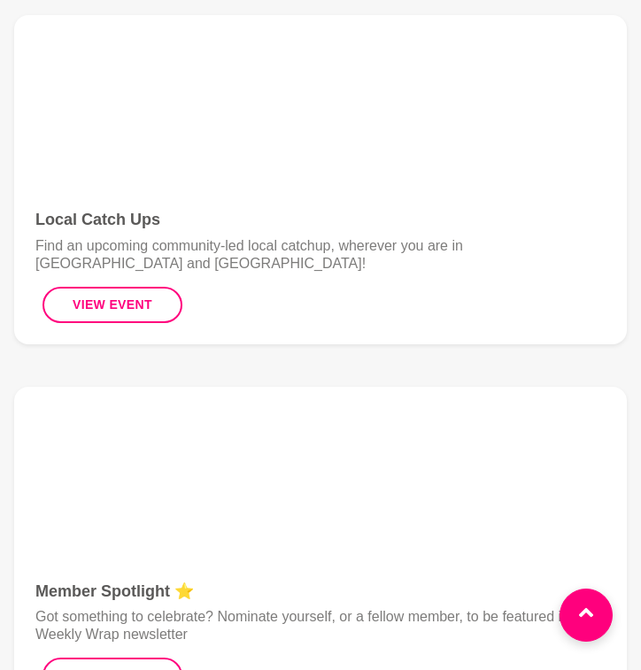
scroll to position [1620, 0]
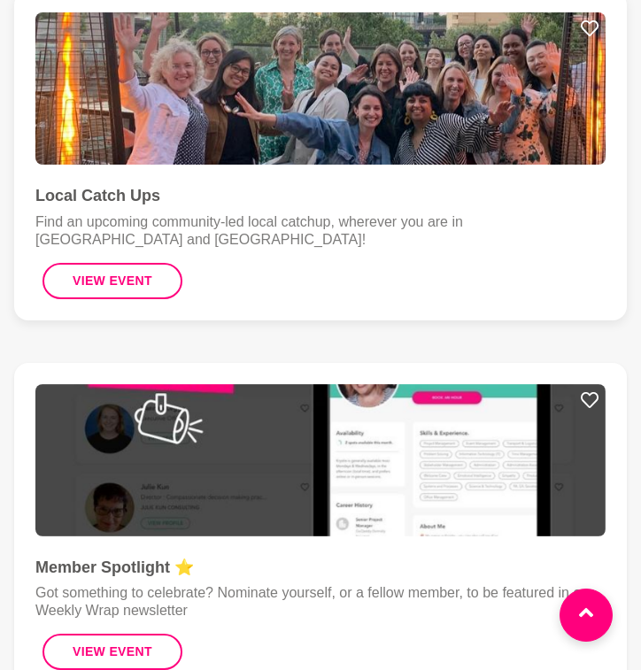
click at [142, 317] on figure "Local Catch Ups Find an upcoming community-led local catchup, wherever you are …" at bounding box center [320, 155] width 613 height 329
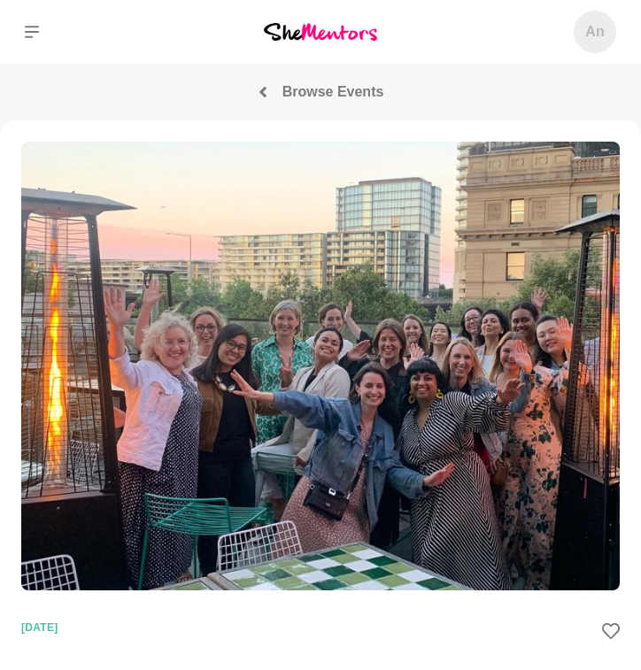
click at [302, 94] on p "Browse Events" at bounding box center [333, 91] width 102 height 21
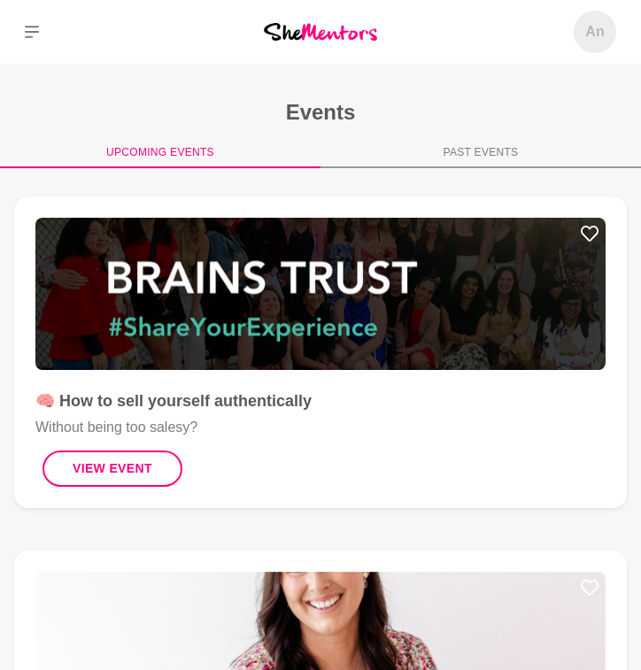
click at [469, 143] on button "Past Events" at bounding box center [481, 154] width 321 height 28
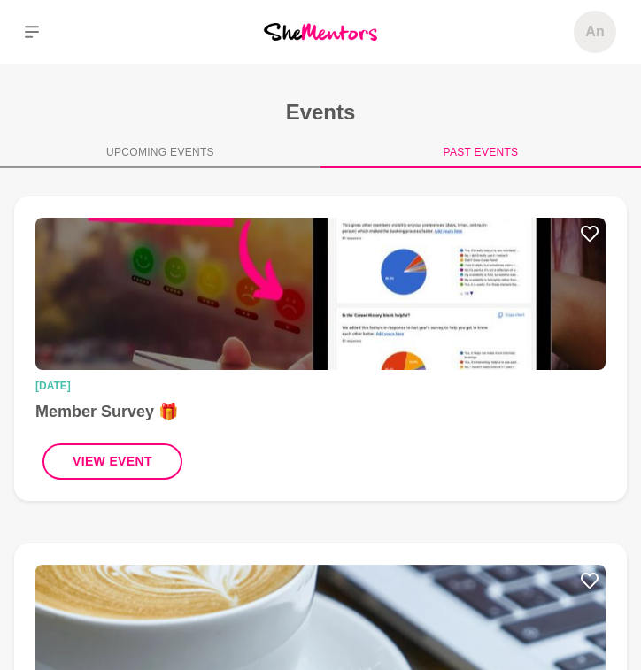
click at [174, 145] on button "Upcoming Events" at bounding box center [160, 154] width 321 height 28
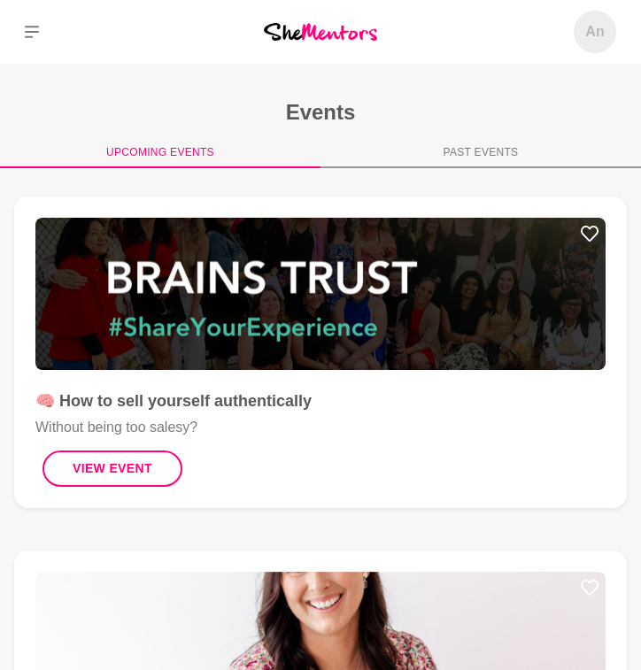
click at [369, 160] on button "Past Events" at bounding box center [481, 154] width 321 height 28
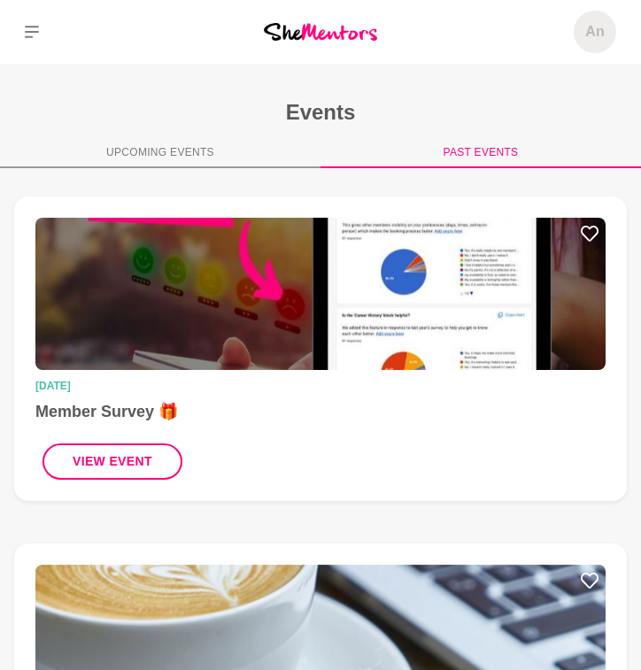
click at [199, 154] on button "Upcoming Events" at bounding box center [160, 154] width 321 height 28
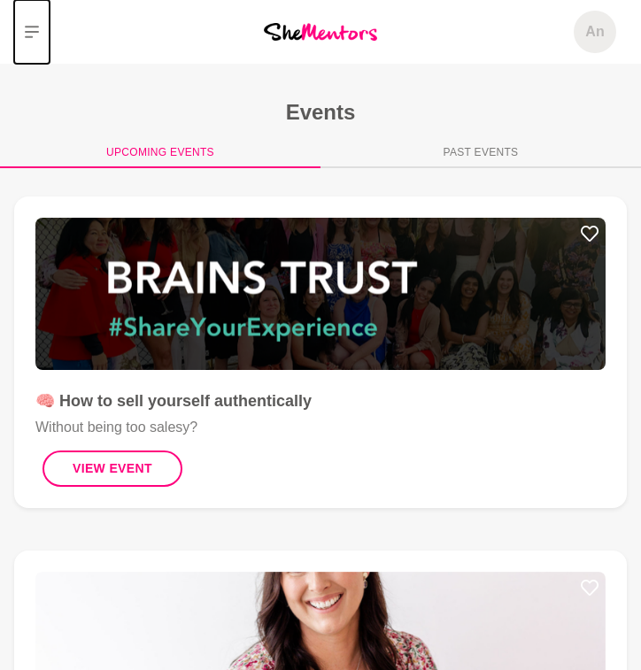
click at [37, 33] on icon at bounding box center [32, 32] width 14 height 14
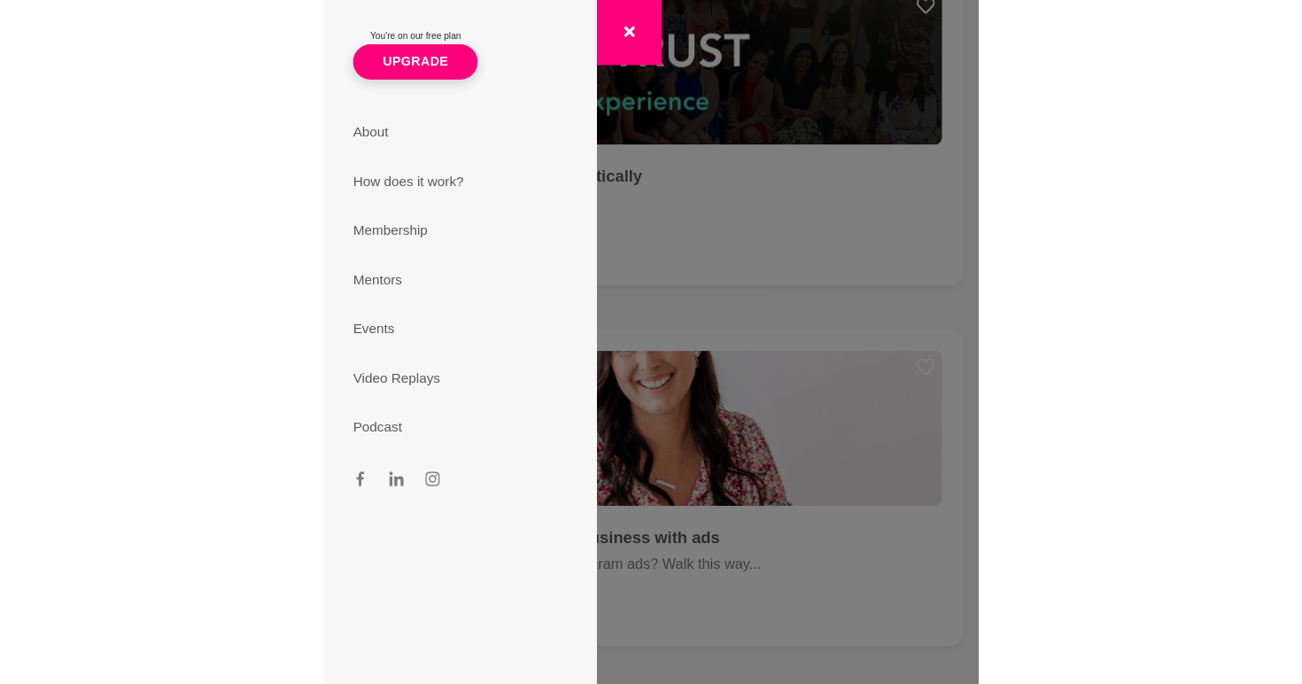
scroll to position [231, 0]
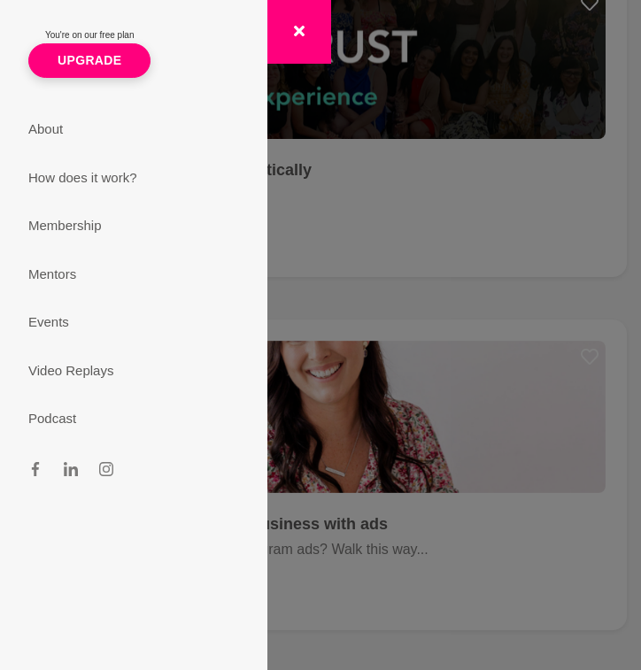
click at [382, 272] on section "You're on our free plan Upgrade About How does it work? Membership Mentors Even…" at bounding box center [320, 335] width 641 height 670
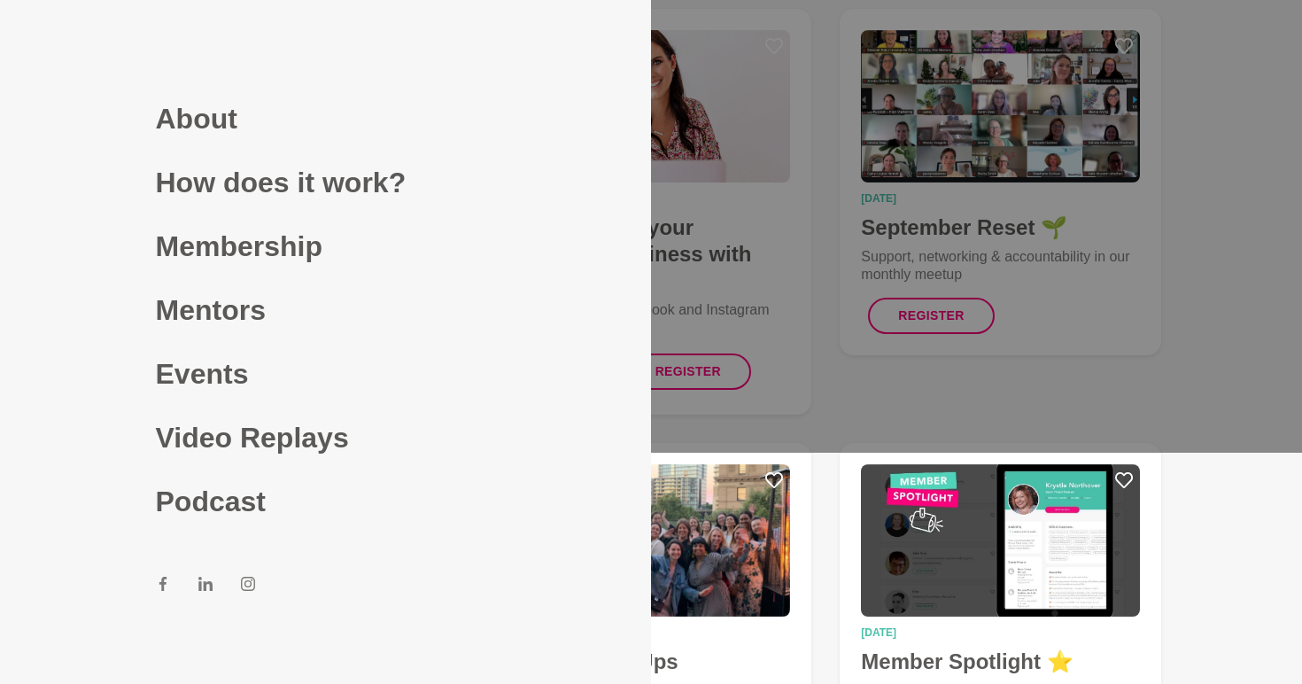
click at [640, 26] on div at bounding box center [651, 111] width 1302 height 684
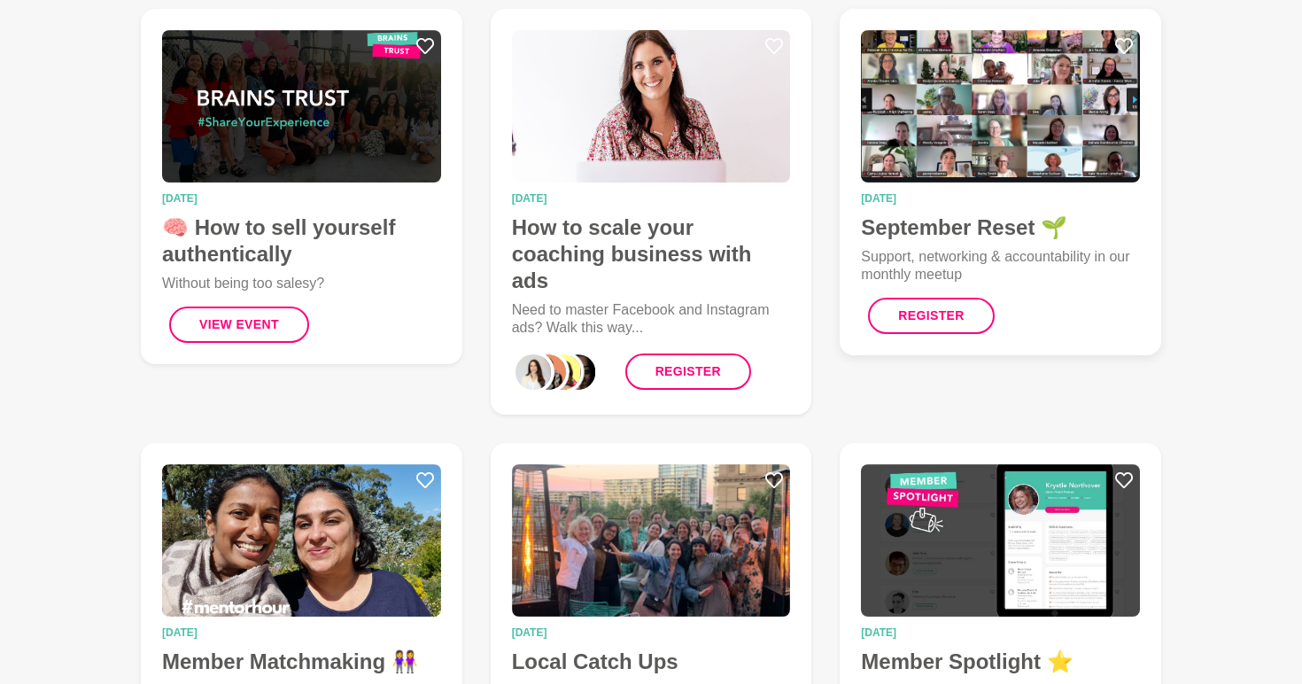
scroll to position [0, 0]
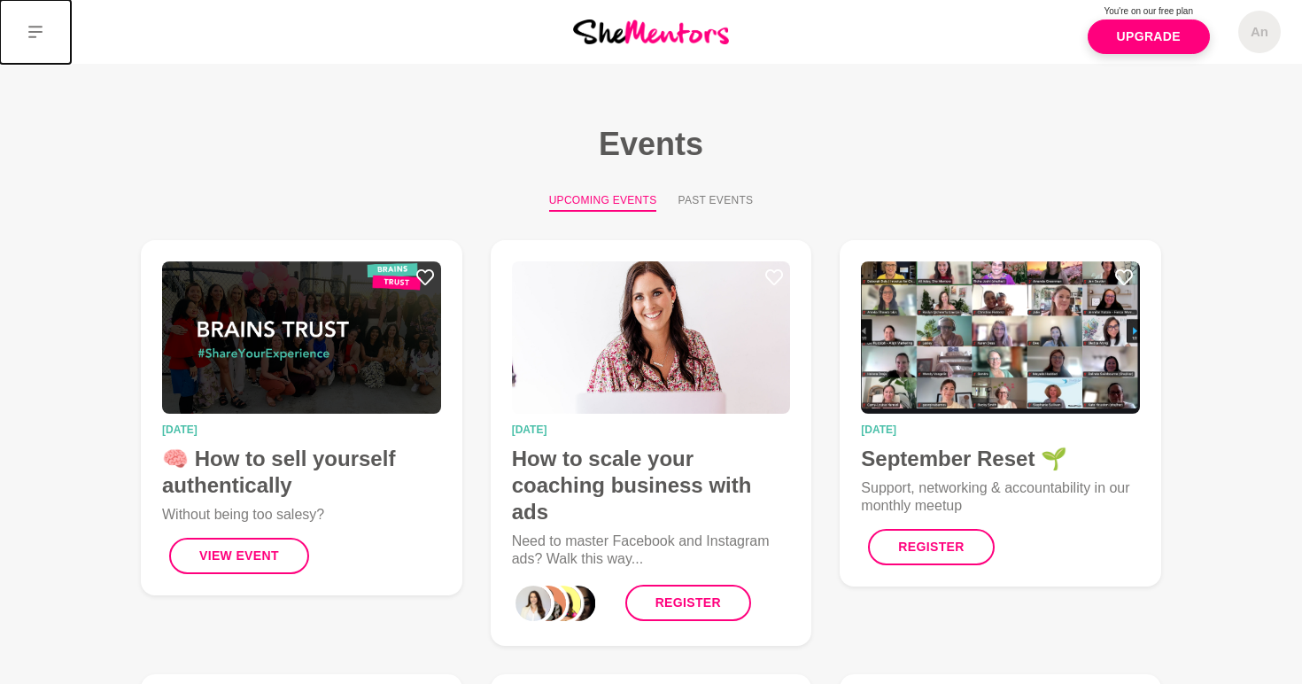
click at [41, 26] on icon at bounding box center [35, 32] width 14 height 12
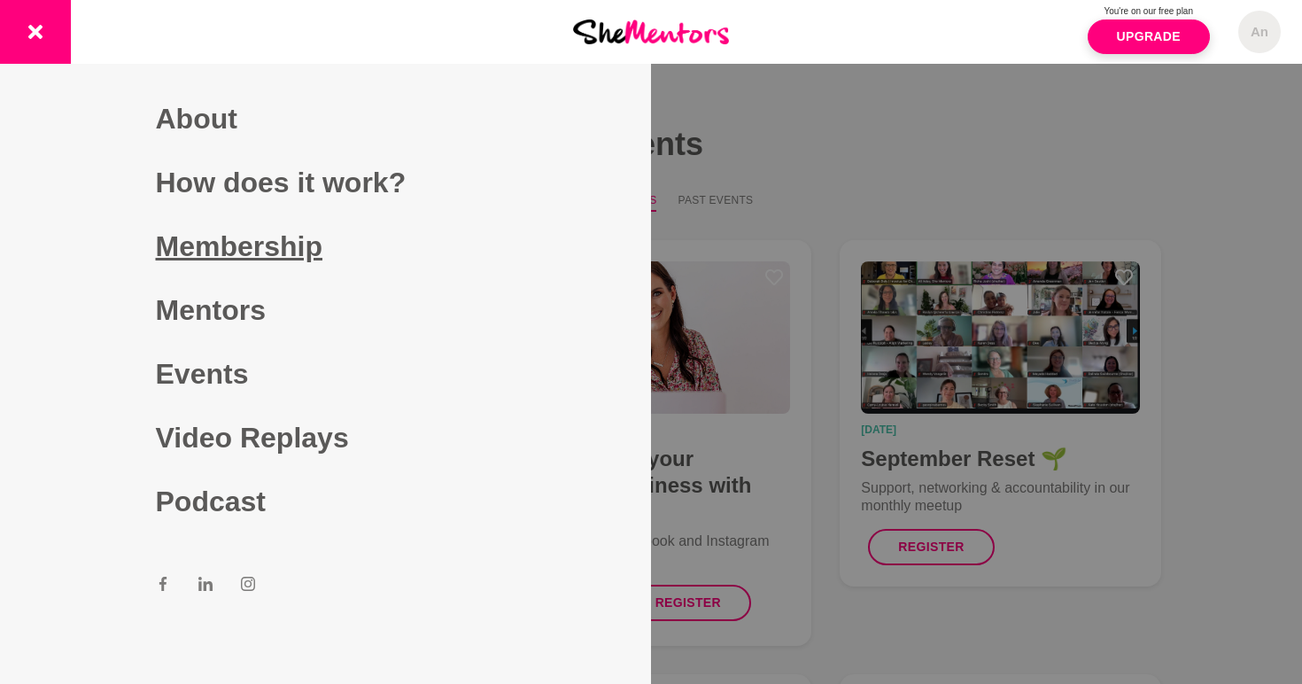
click at [268, 257] on link "Membership" at bounding box center [326, 246] width 340 height 64
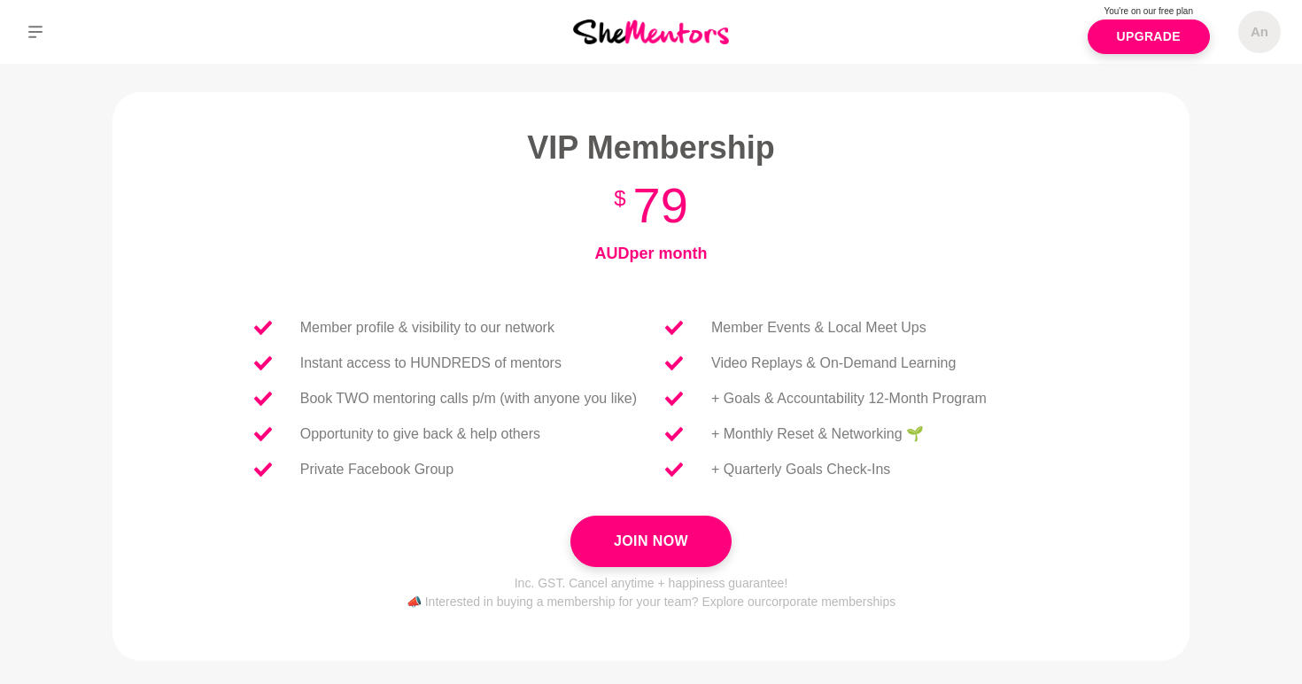
click at [640, 58] on div "You're on our free plan Upgrade" at bounding box center [1148, 32] width 122 height 56
click at [640, 41] on link "Upgrade" at bounding box center [1148, 36] width 122 height 35
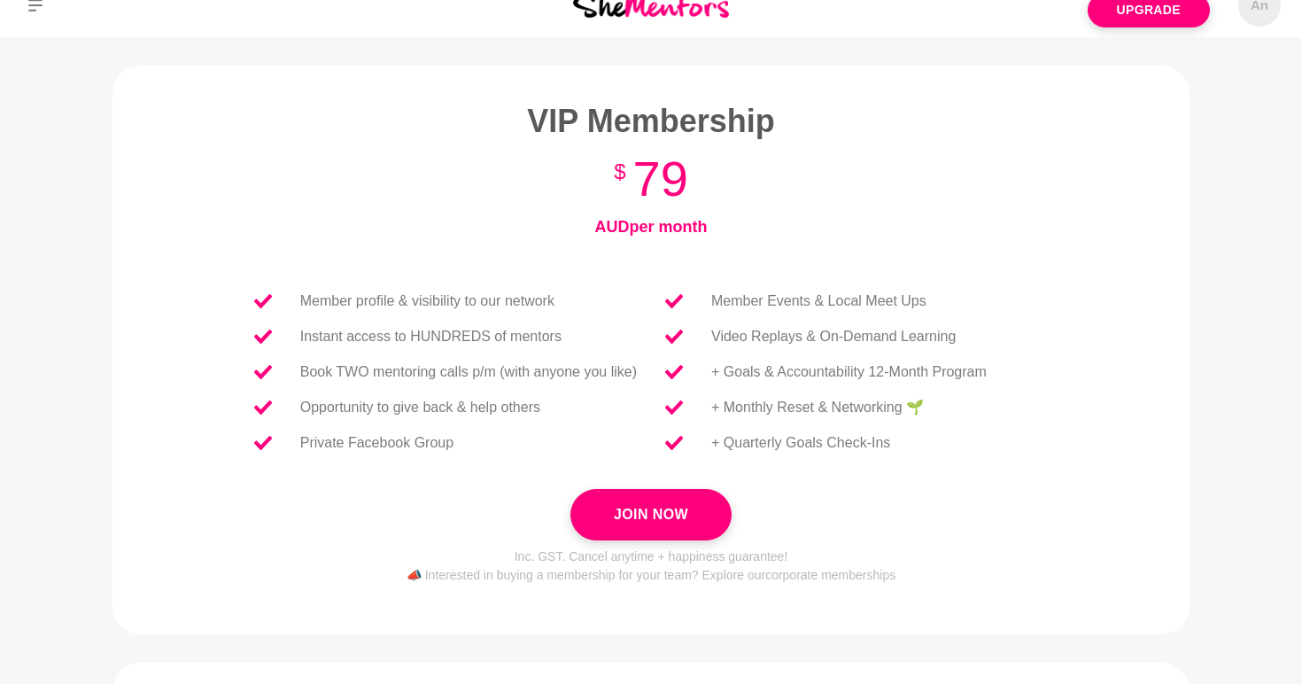
scroll to position [28, 0]
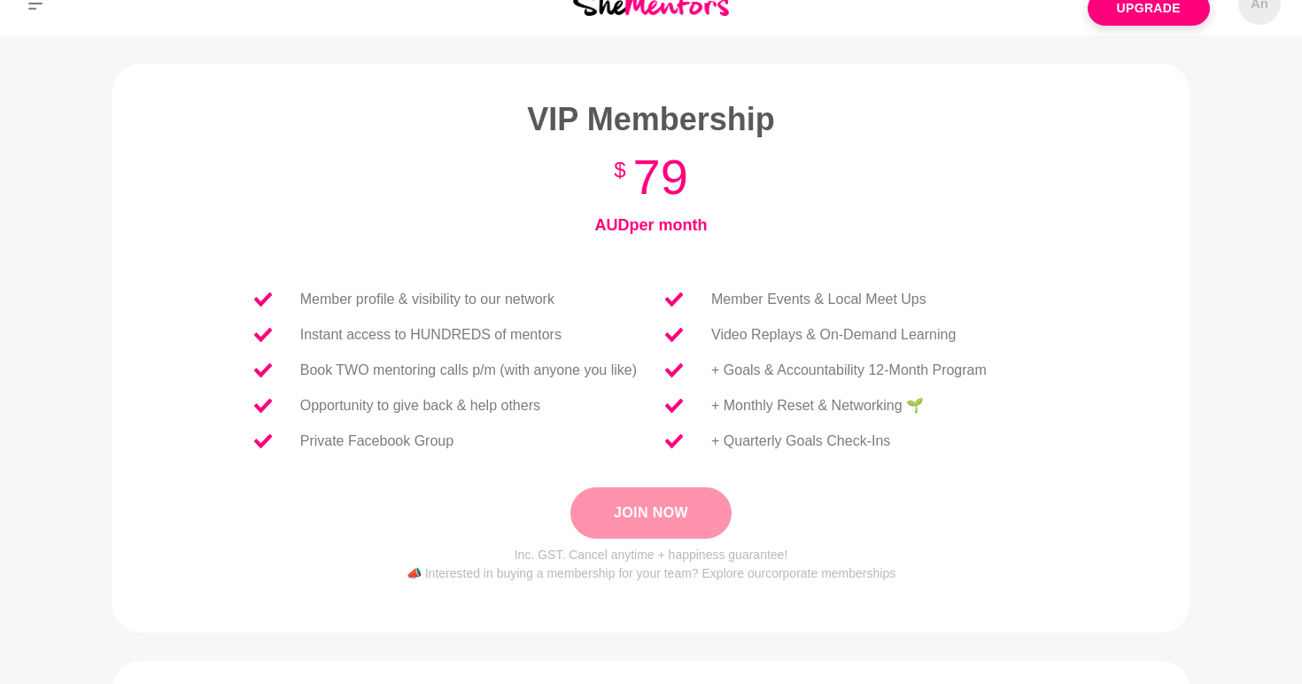
click at [640, 529] on button "Join Now" at bounding box center [650, 512] width 161 height 51
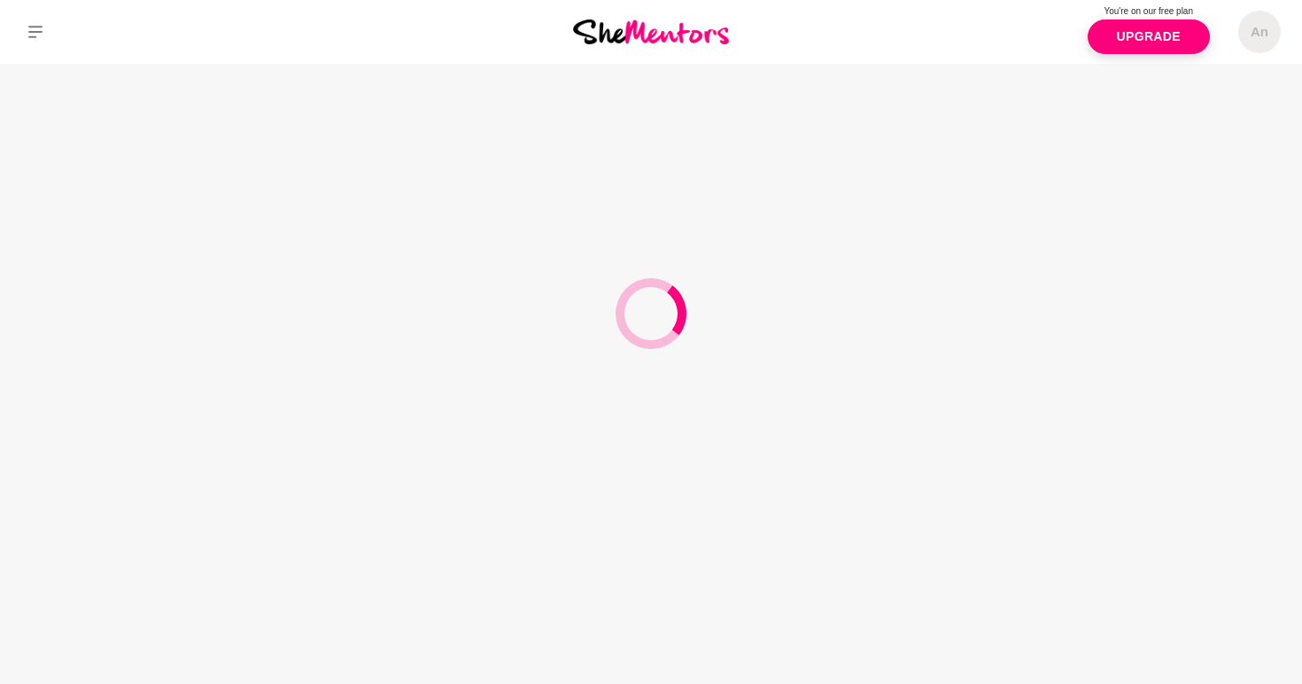
scroll to position [0, 0]
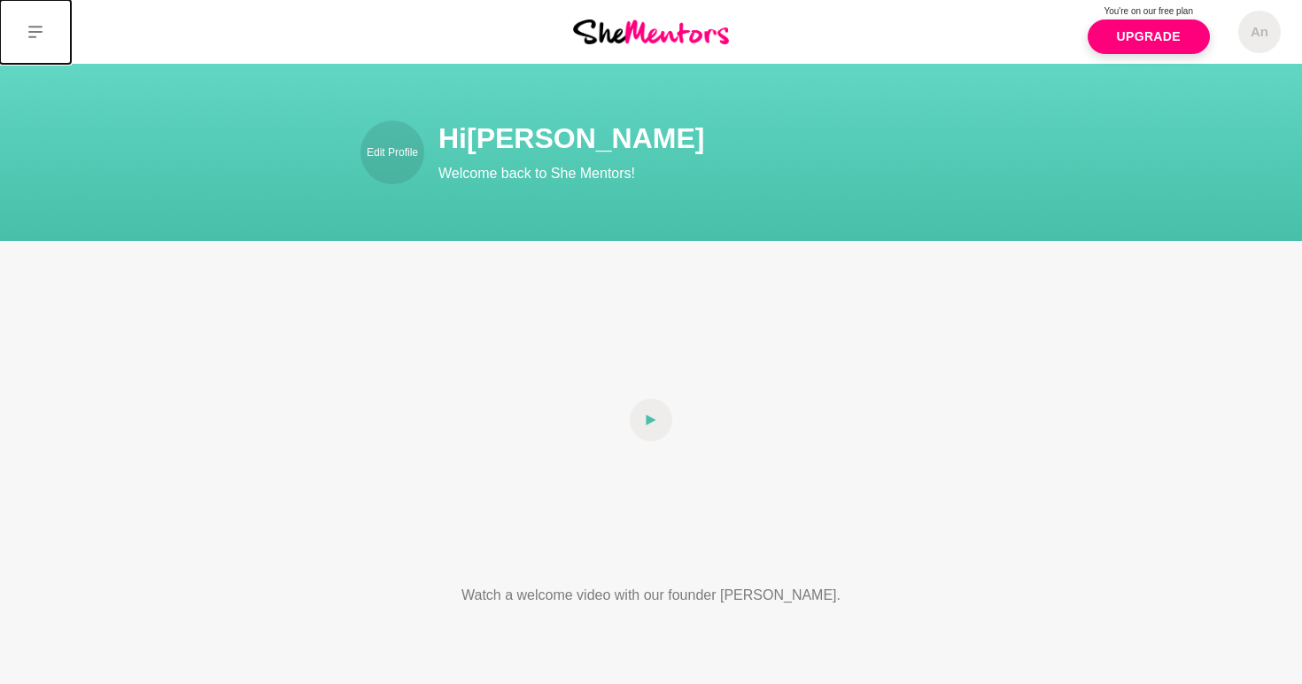
click at [20, 55] on button at bounding box center [35, 32] width 71 height 64
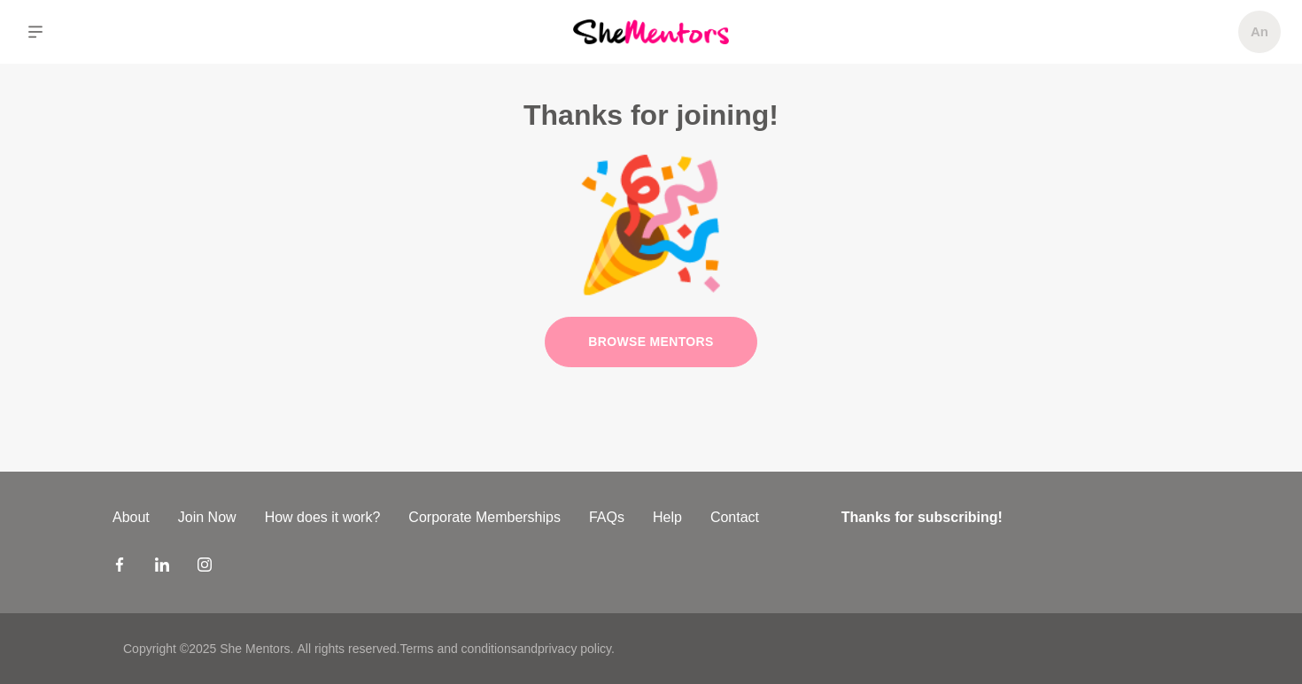
click at [664, 362] on link "Browse Mentors" at bounding box center [651, 342] width 213 height 50
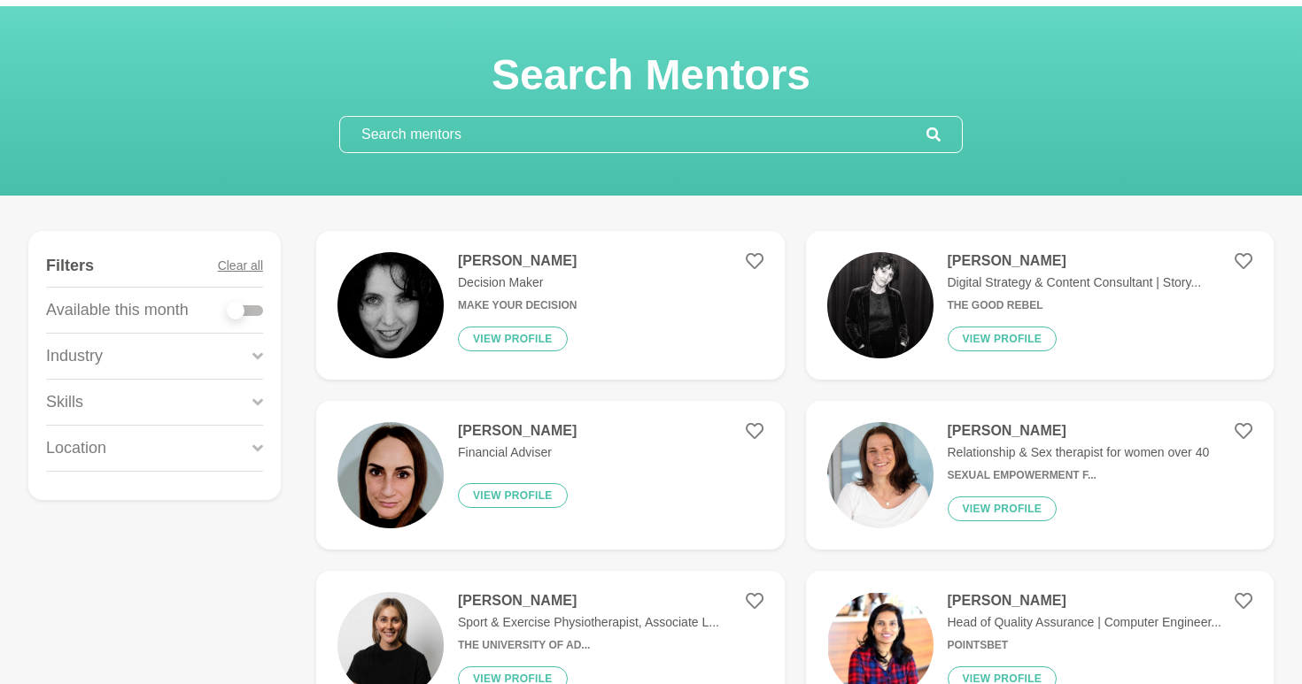
scroll to position [70, 0]
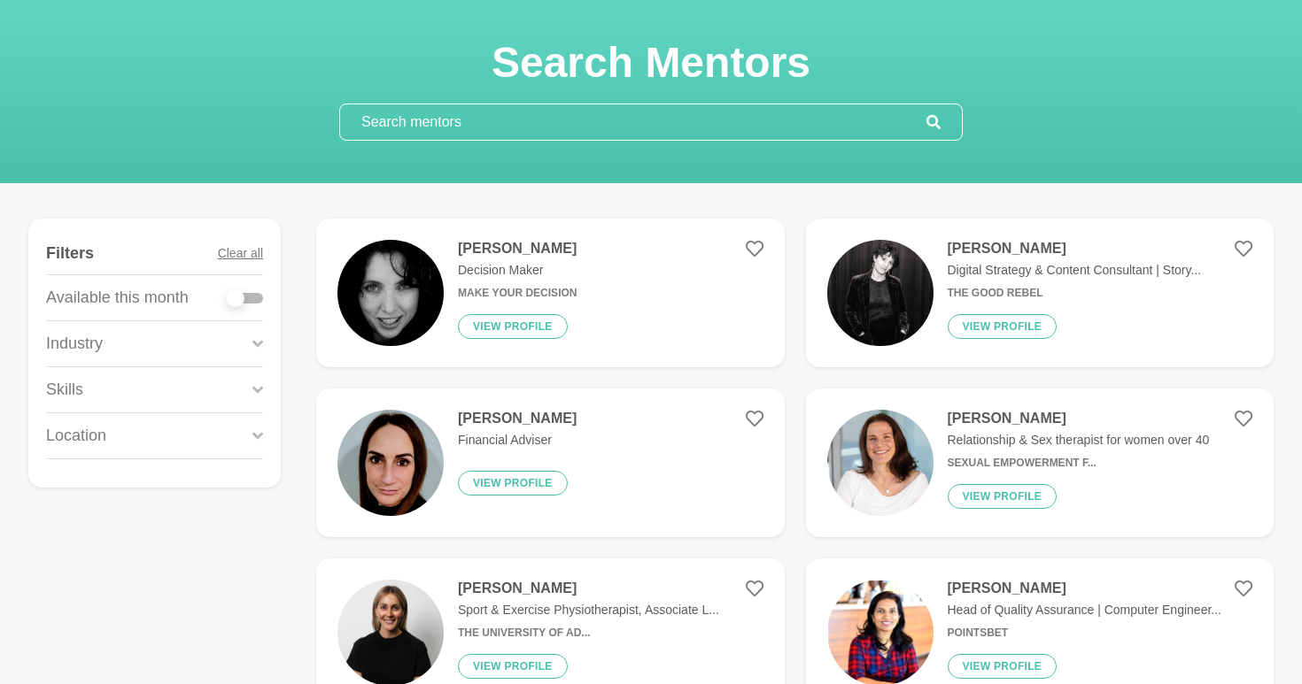
click at [780, 117] on input "text" at bounding box center [633, 121] width 586 height 35
type input "m"
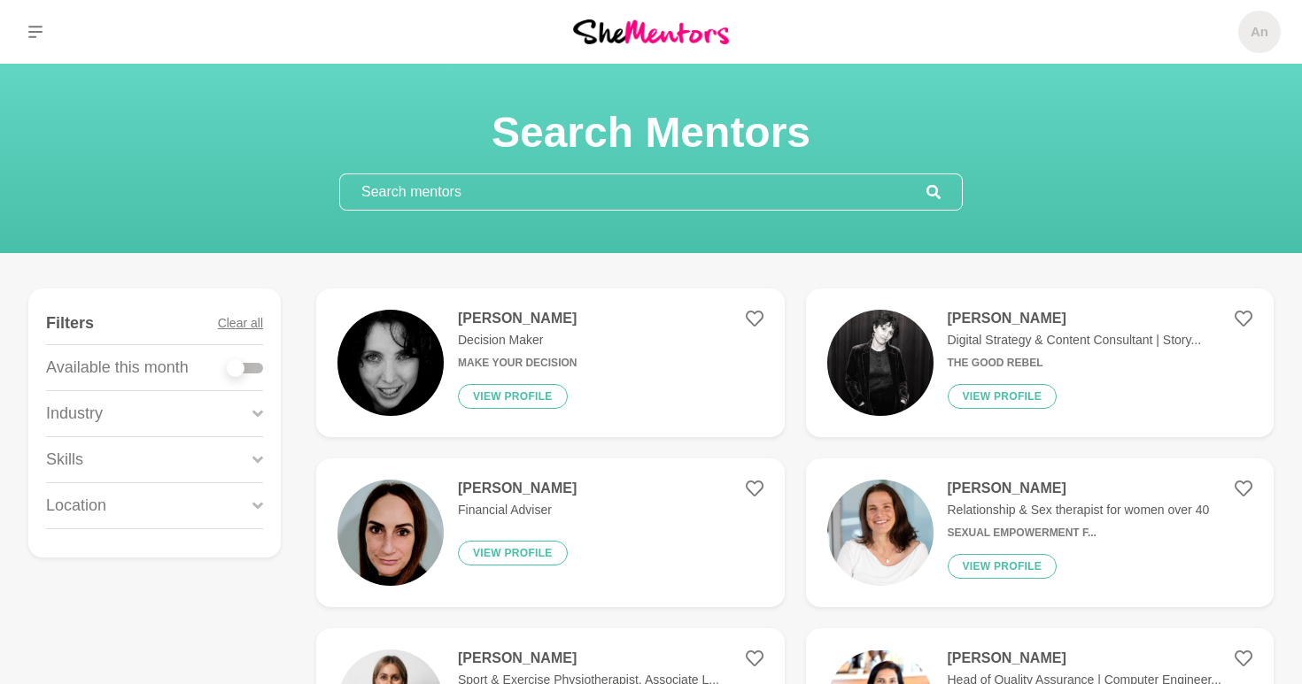
type input "m"
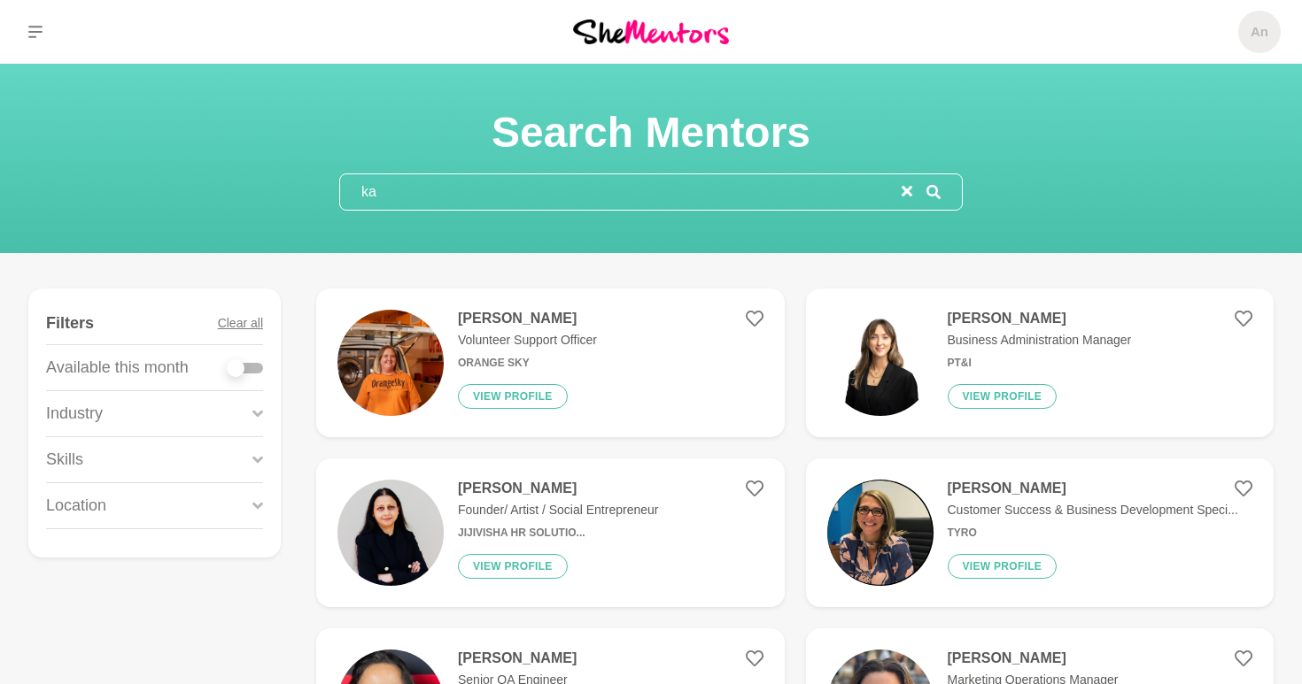
type input "k"
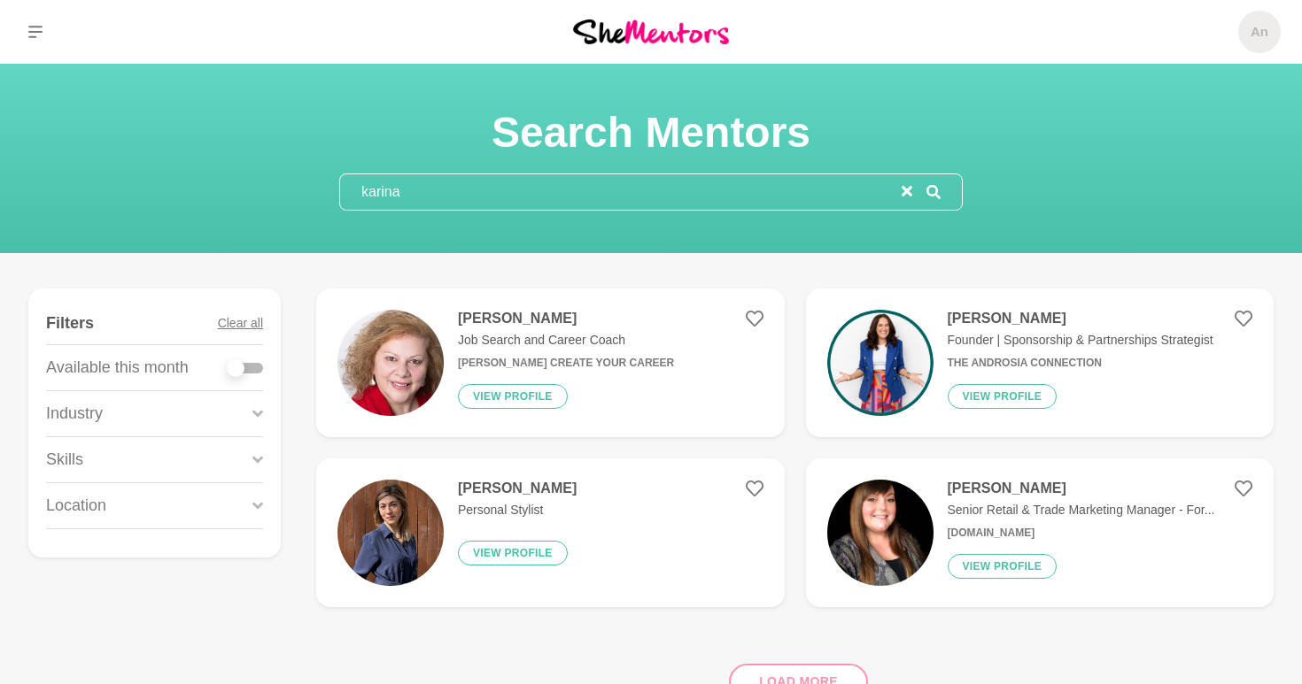
click at [579, 182] on input "karina" at bounding box center [620, 191] width 561 height 35
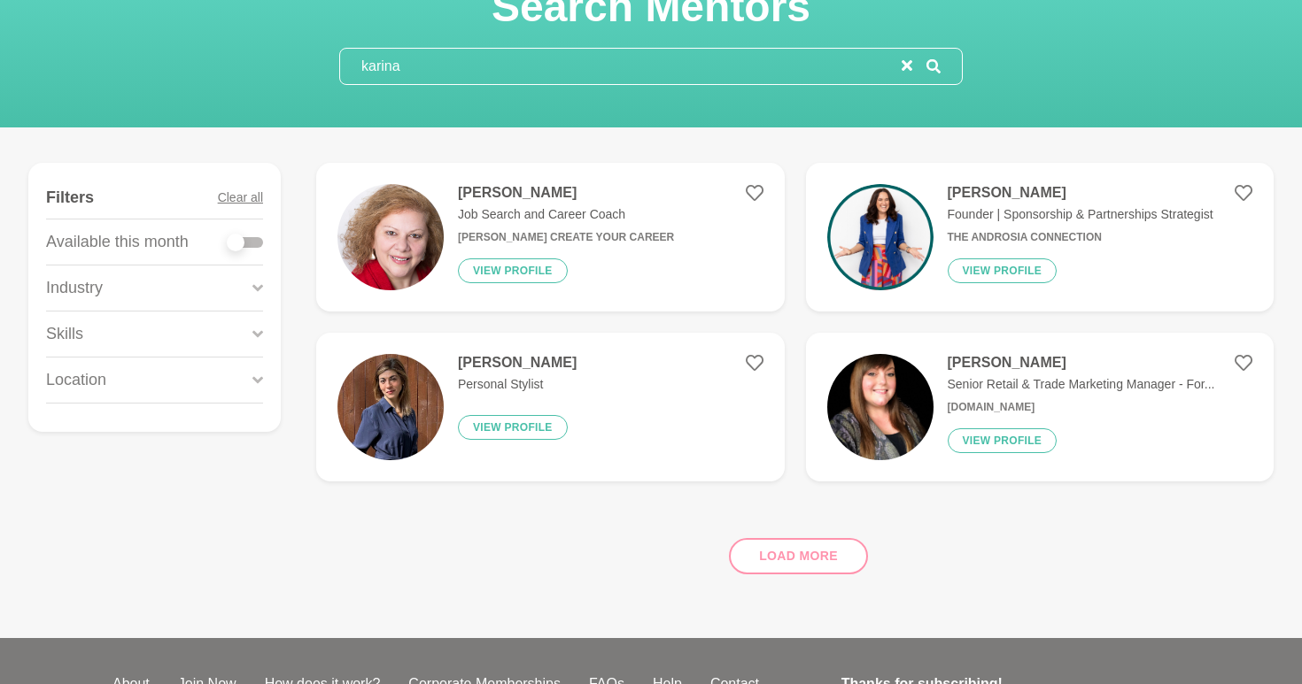
scroll to position [170, 0]
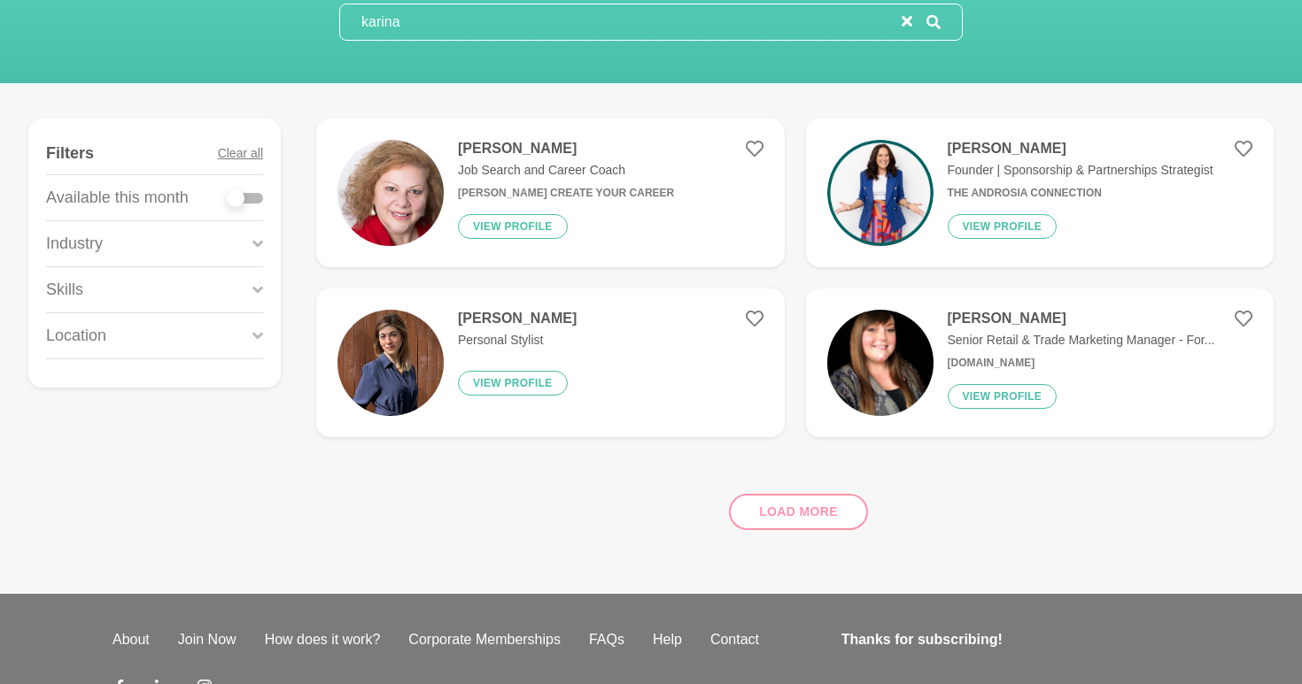
type input "karina"
click at [769, 518] on div "Load more" at bounding box center [794, 505] width 957 height 107
click at [633, 19] on input "karina" at bounding box center [620, 21] width 561 height 35
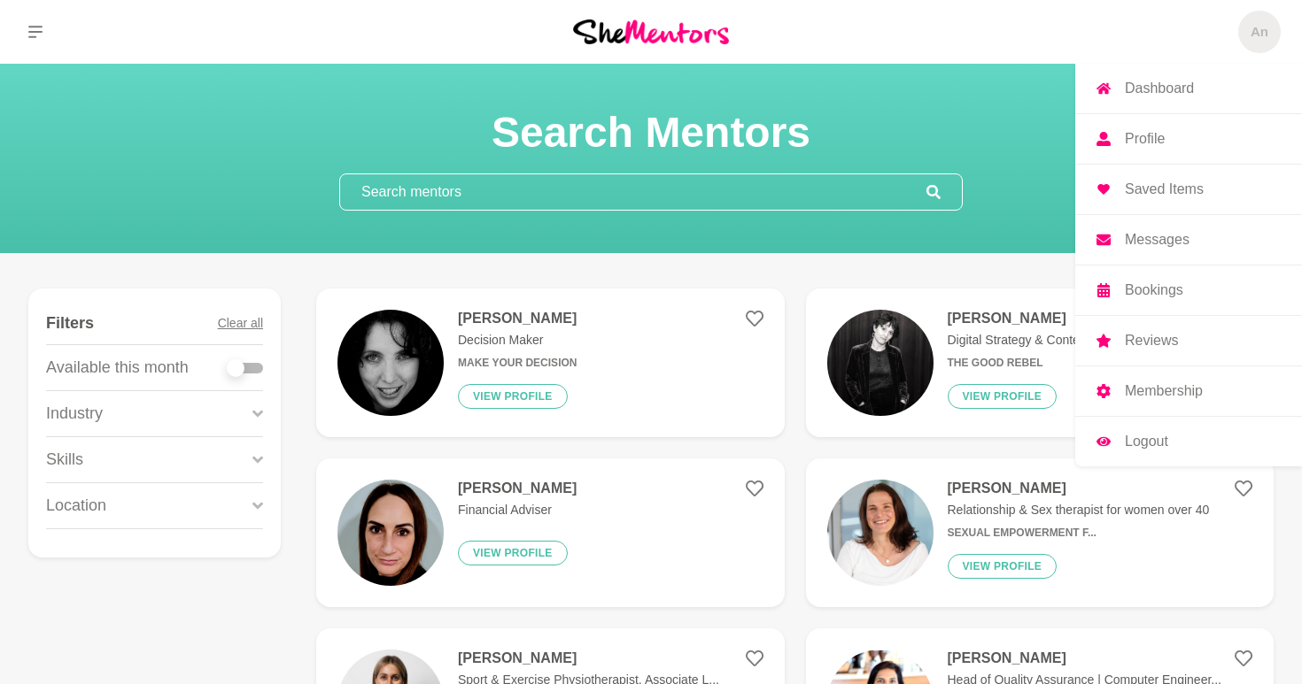
click at [1263, 49] on span "An" at bounding box center [1259, 32] width 43 height 43
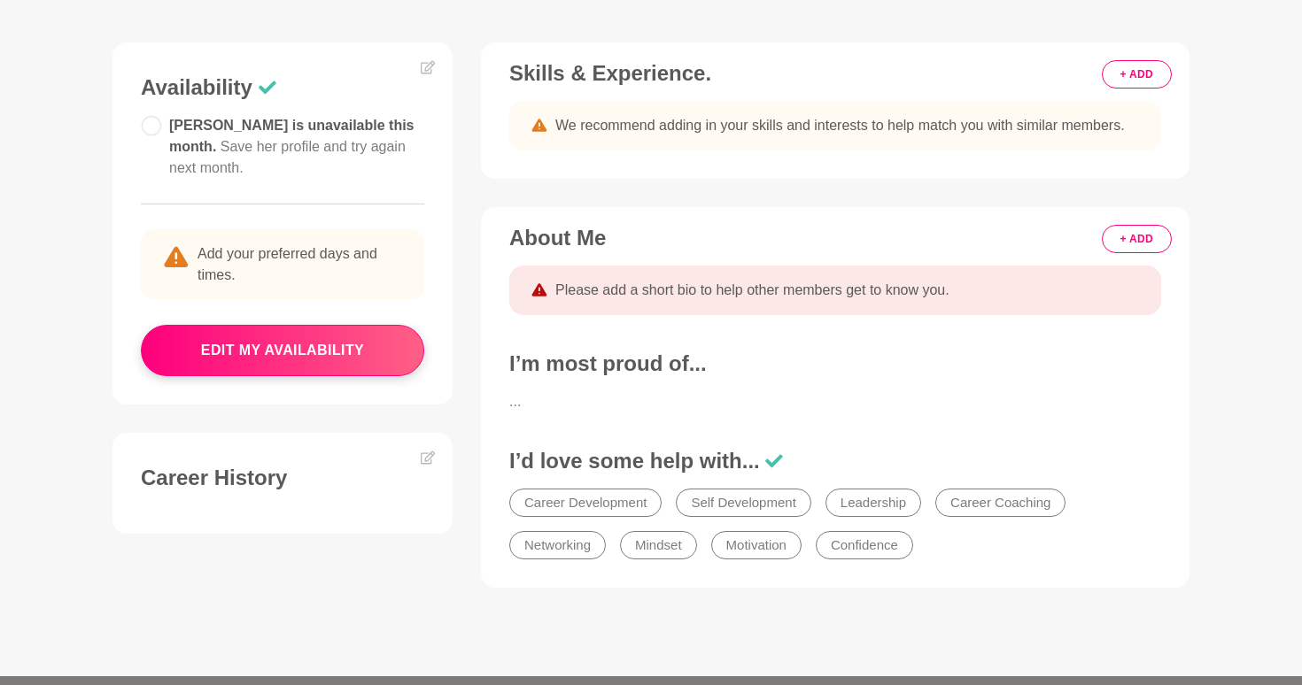
scroll to position [483, 0]
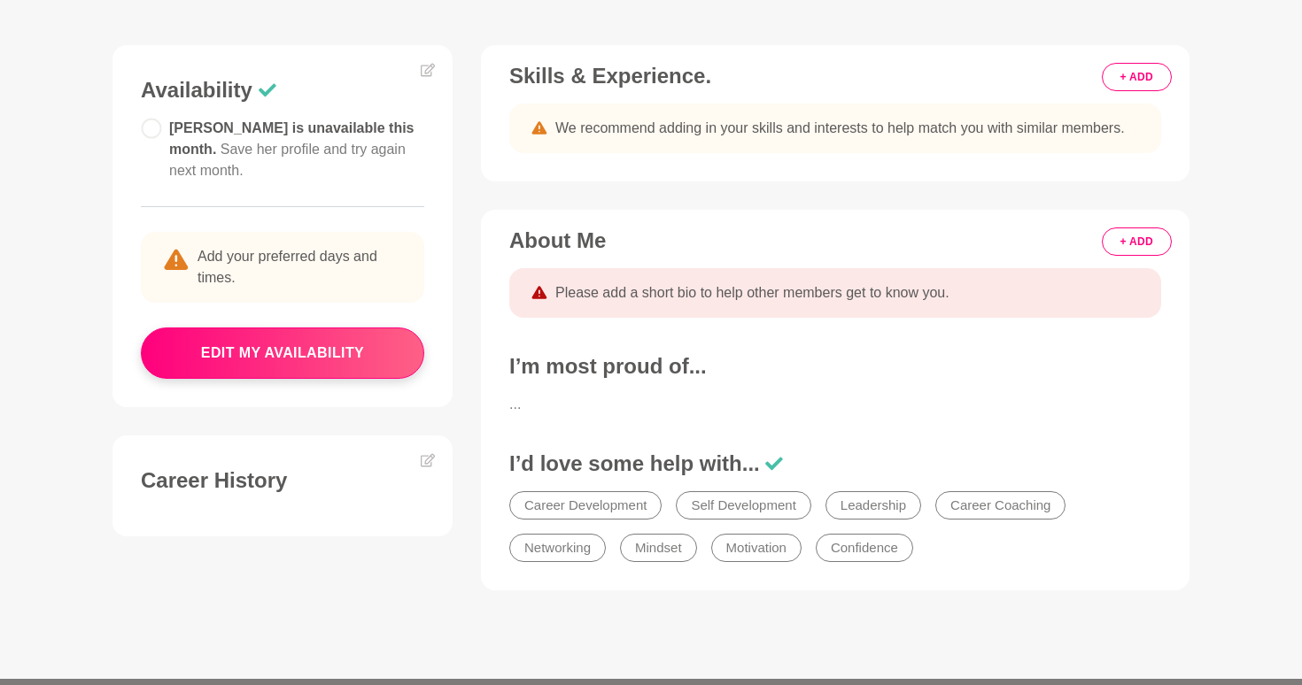
click at [1148, 235] on button "+ ADD" at bounding box center [1136, 242] width 70 height 28
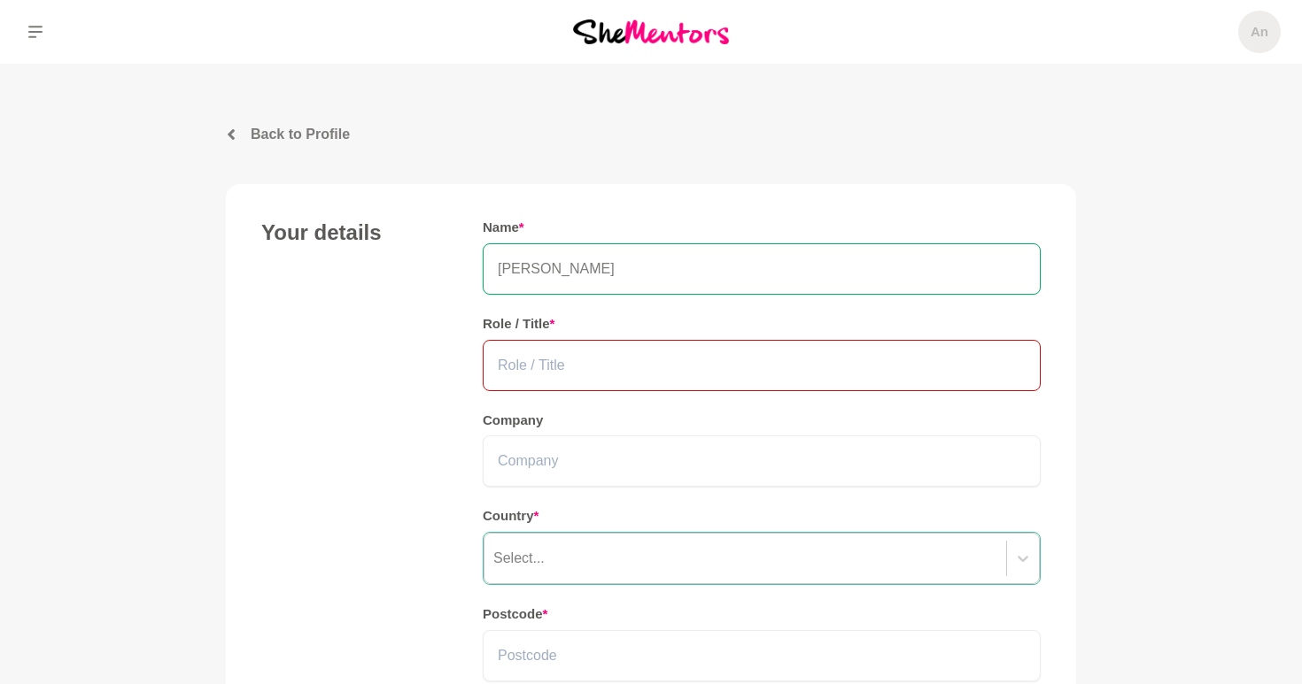
click at [683, 355] on input "text" at bounding box center [762, 365] width 558 height 51
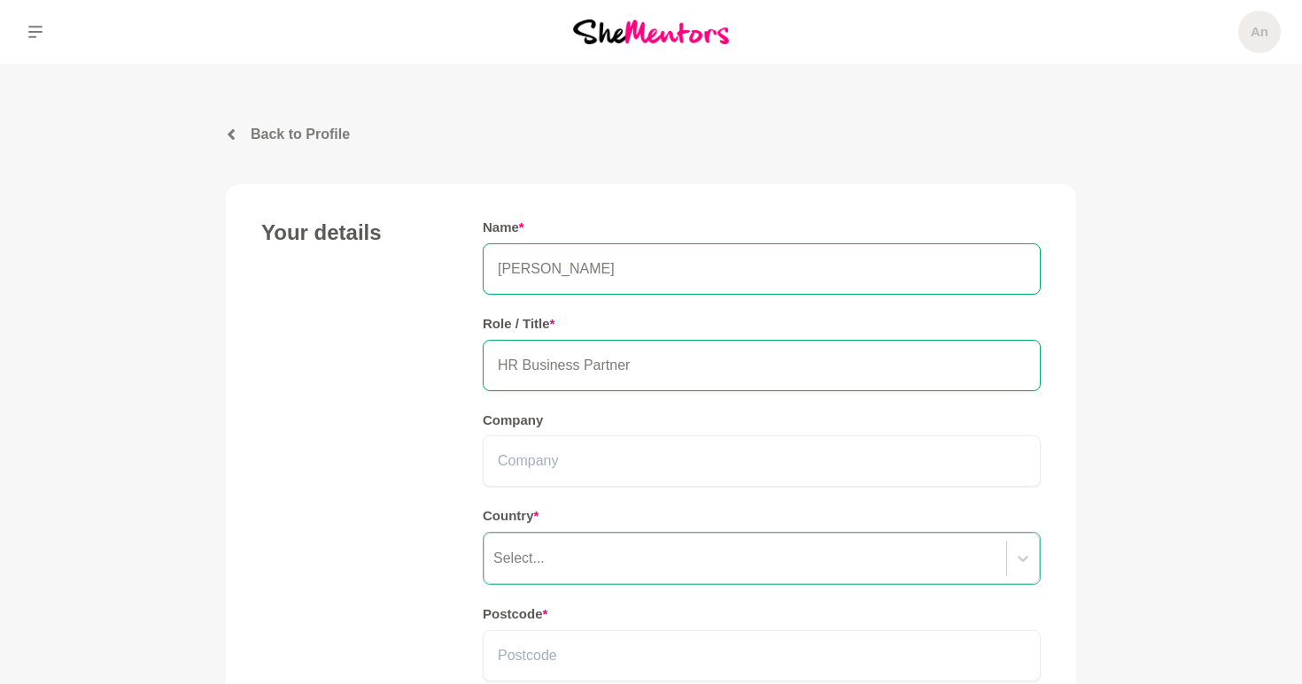
type input "HR Business Partner"
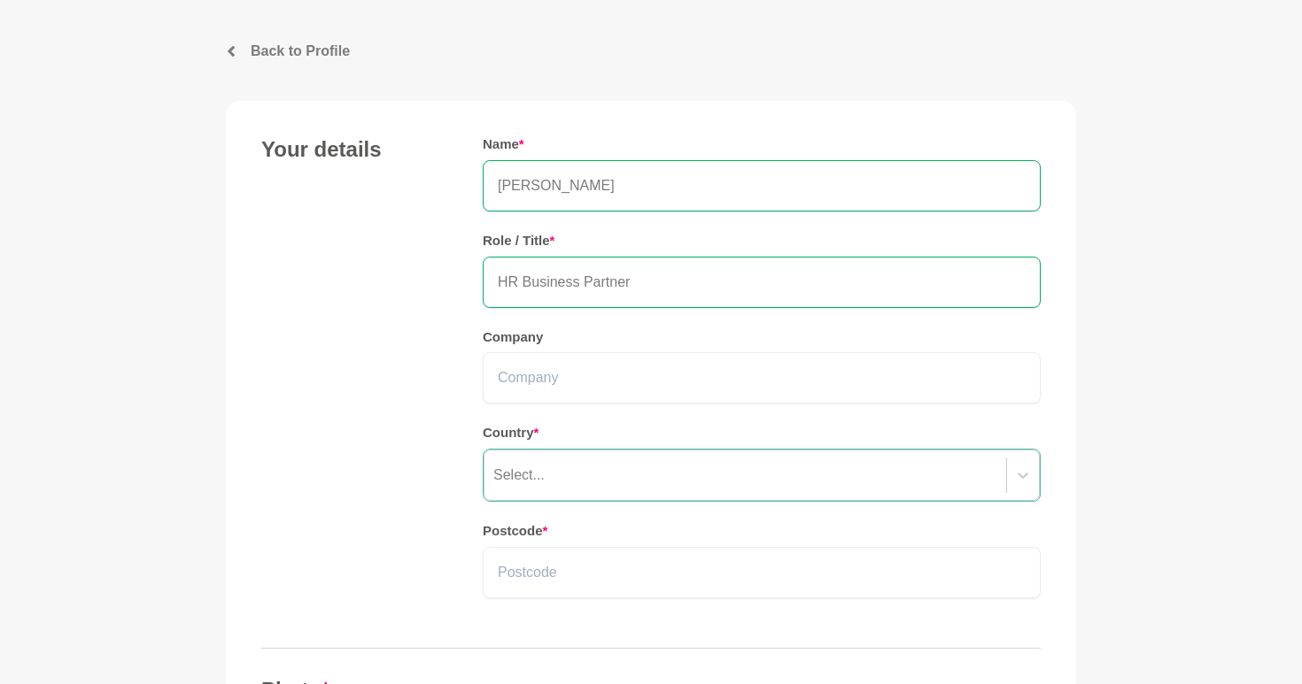
click at [578, 502] on div "Select..." at bounding box center [762, 475] width 558 height 53
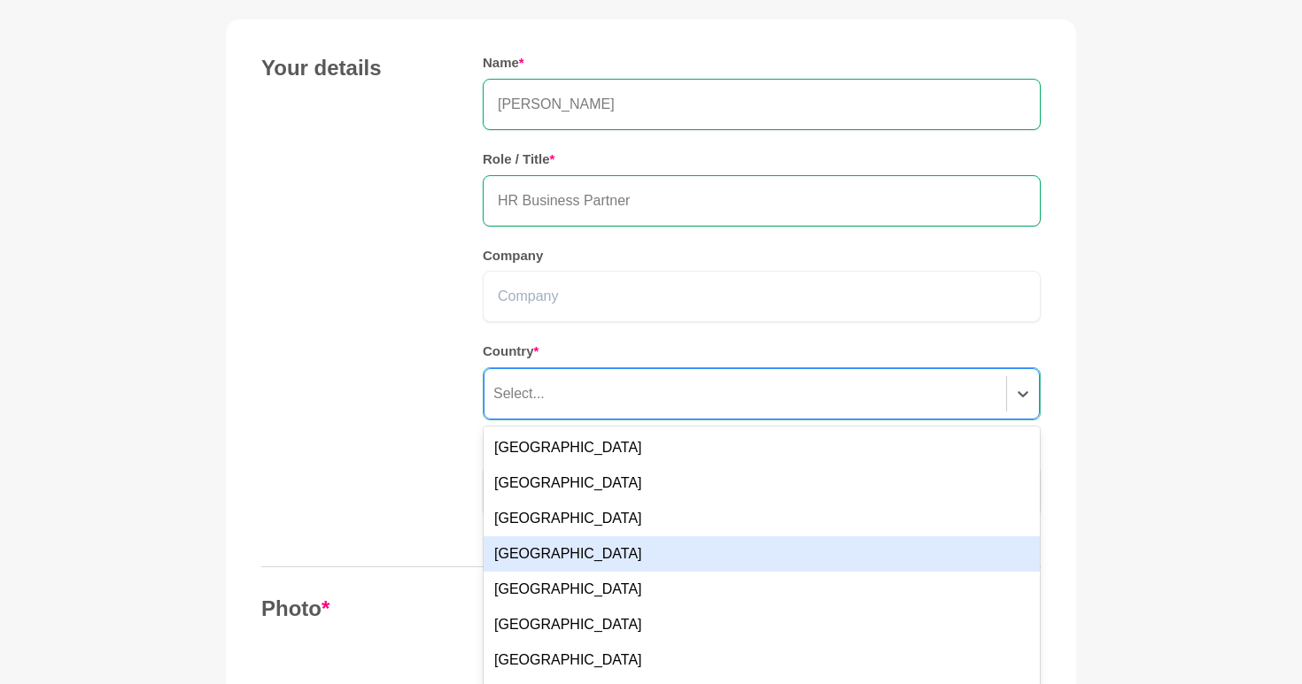
scroll to position [180, 0]
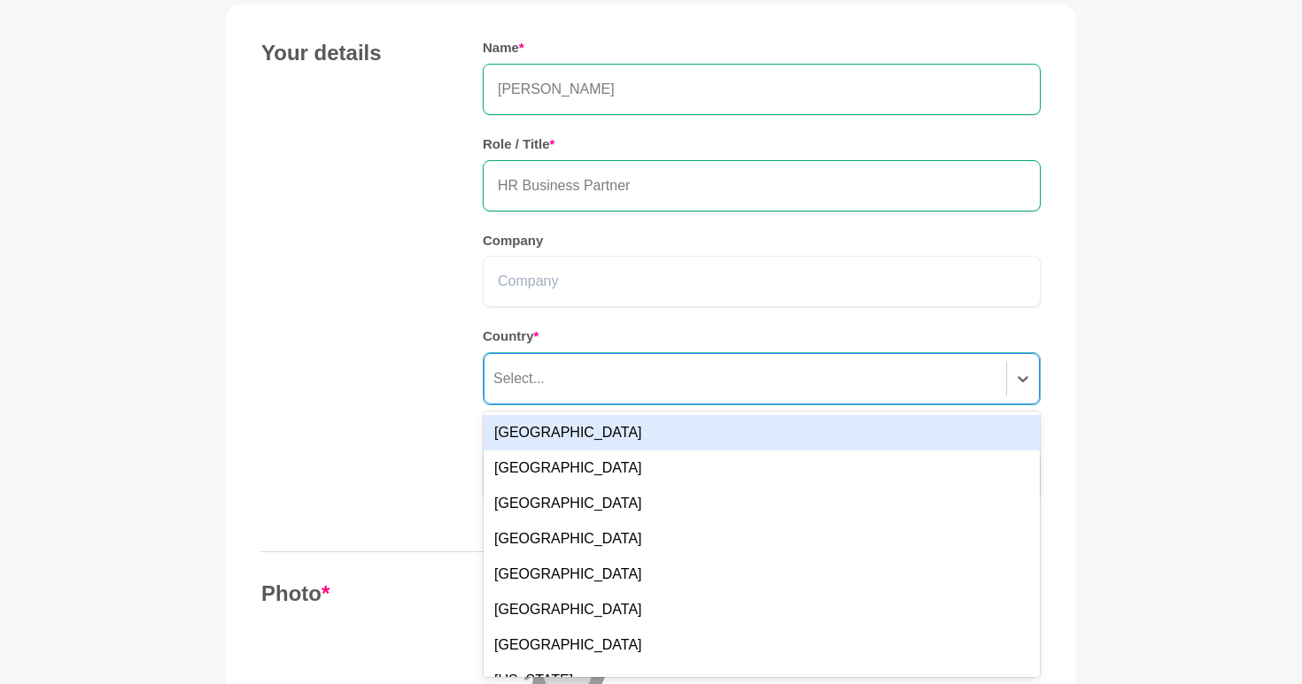
click at [613, 437] on div "Australia" at bounding box center [761, 432] width 556 height 35
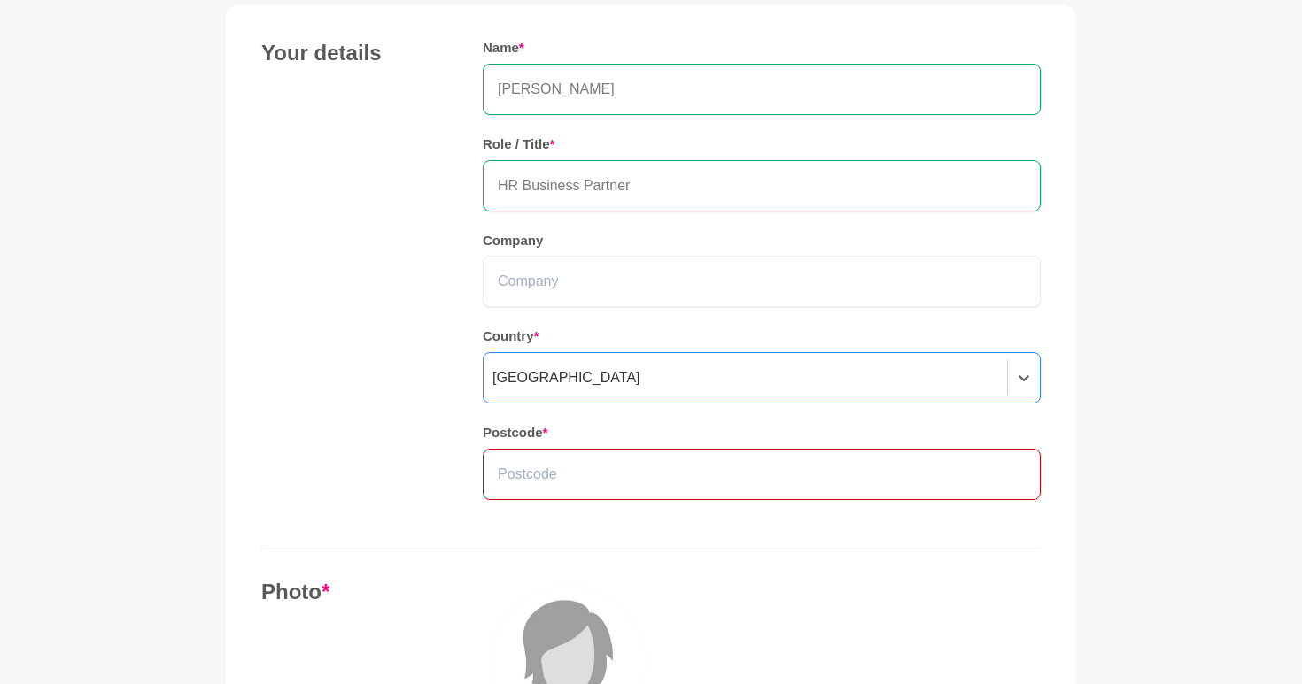
click at [605, 479] on input "text" at bounding box center [762, 474] width 558 height 51
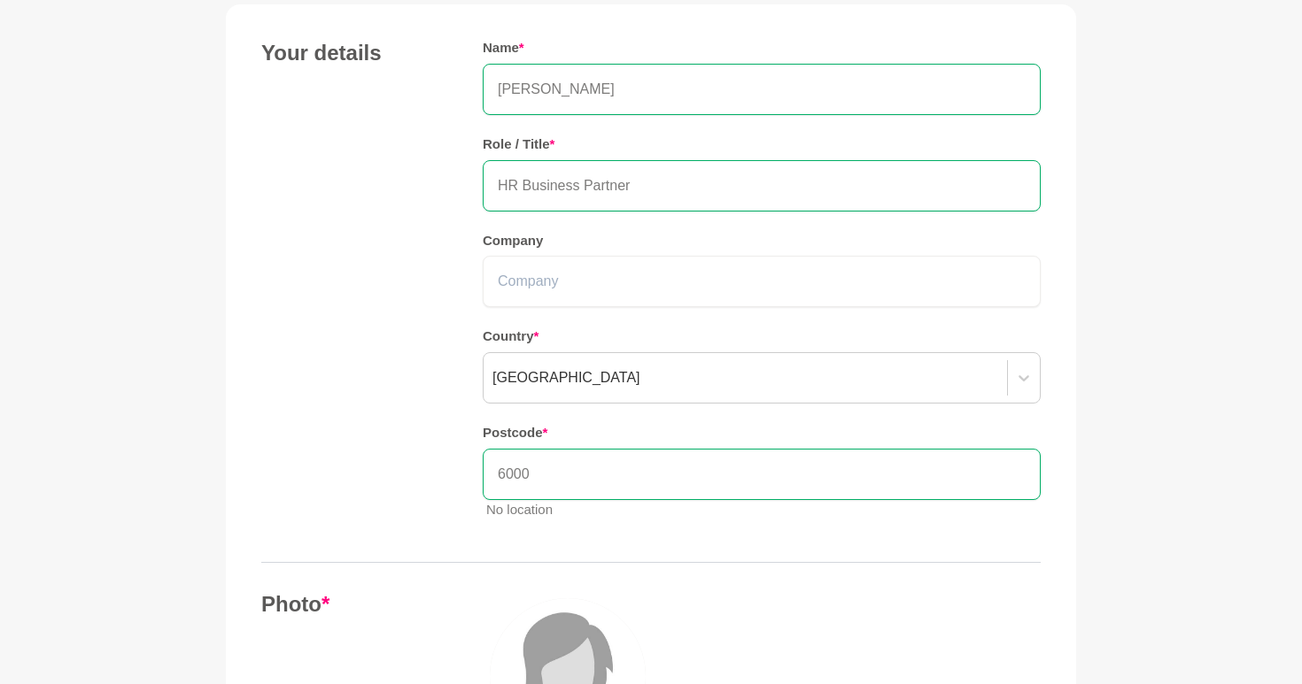
type input "6000"
click at [421, 463] on div "Your details Name * Annie Reyes Role / Title * HR Business Partner Company Coun…" at bounding box center [650, 287] width 779 height 494
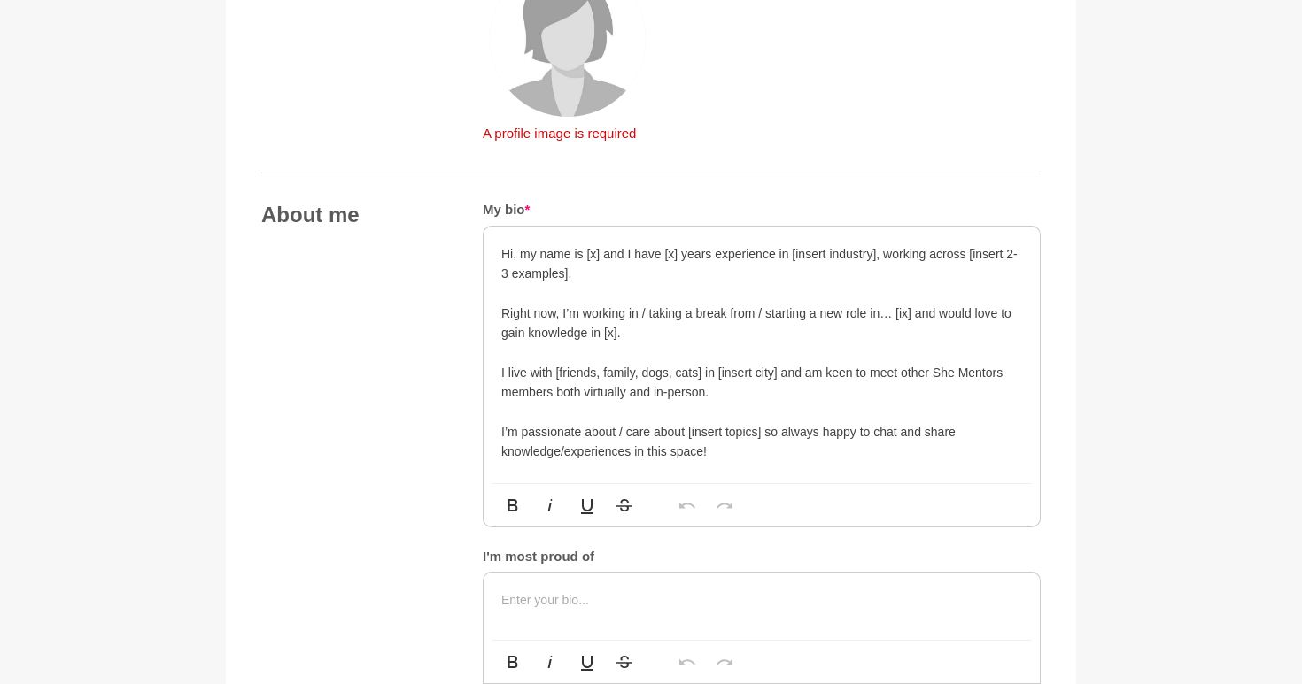
scroll to position [822, 0]
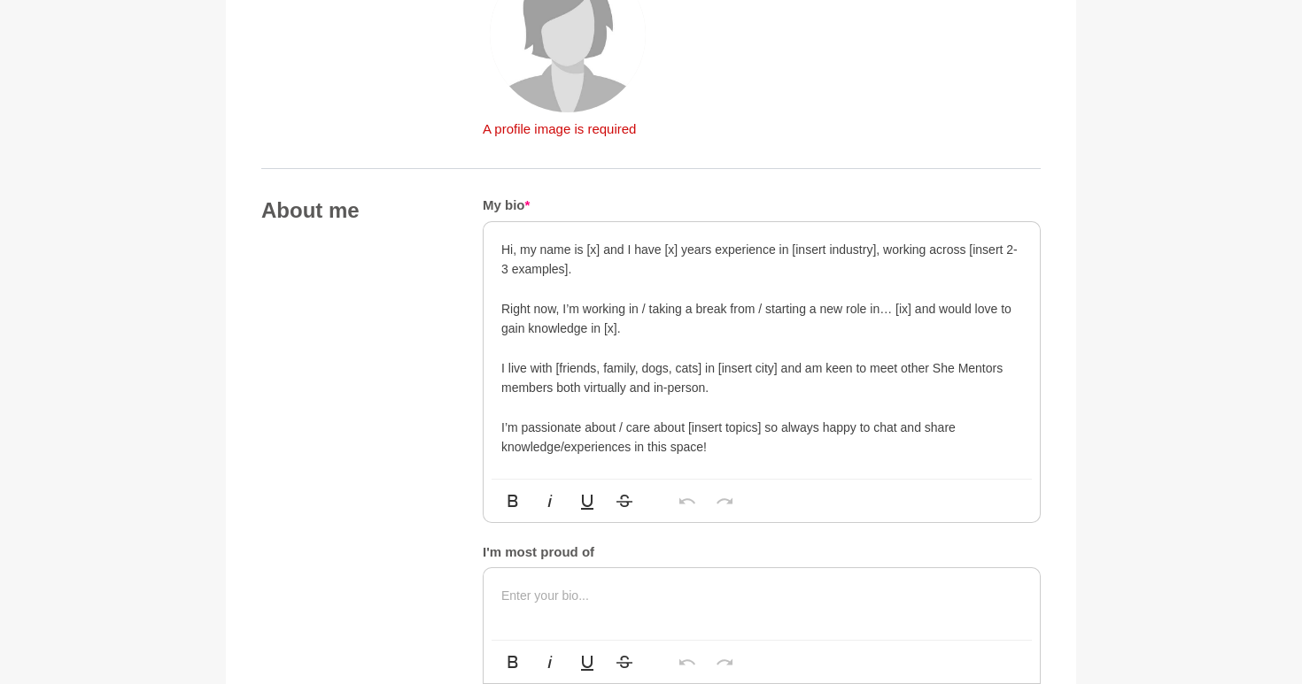
click at [627, 318] on p "Right now, I’m working in / taking a break from / starting a new role in… [ix] …" at bounding box center [761, 319] width 521 height 40
click at [823, 375] on p "I live with [friends, family, dogs, cats] in [insert city] and am keen to meet …" at bounding box center [761, 379] width 521 height 40
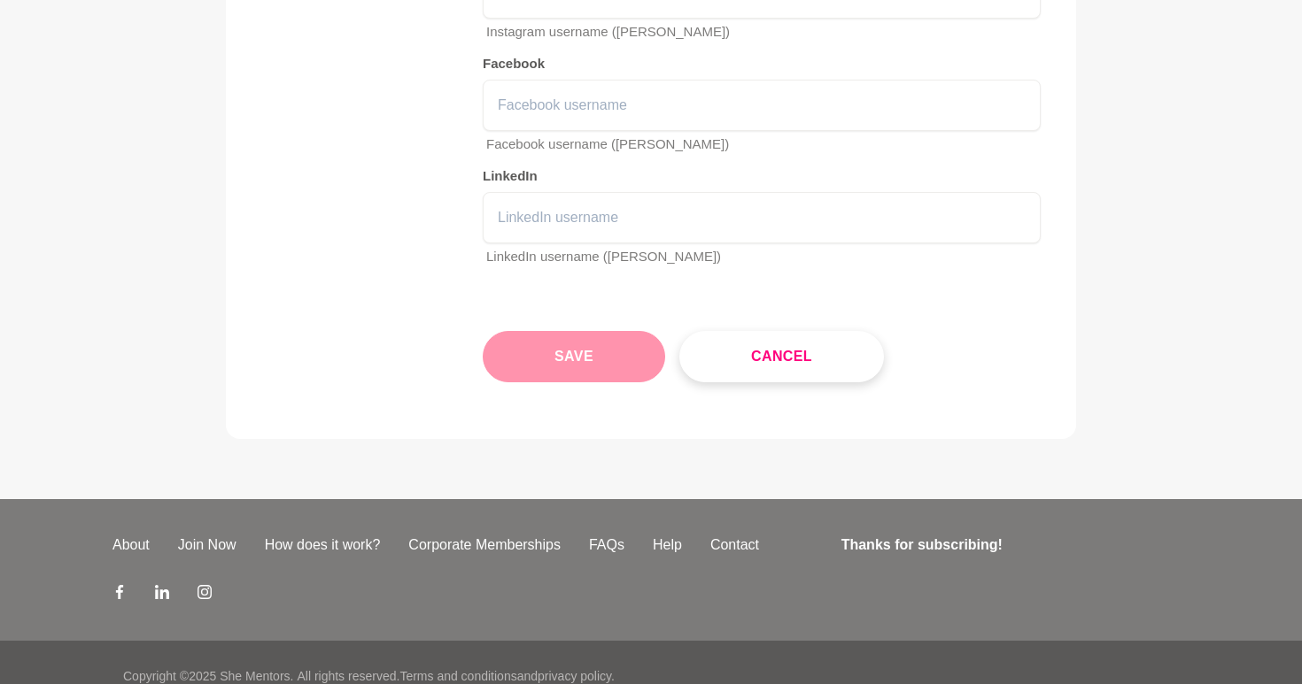
click at [606, 358] on button "Save" at bounding box center [574, 356] width 182 height 51
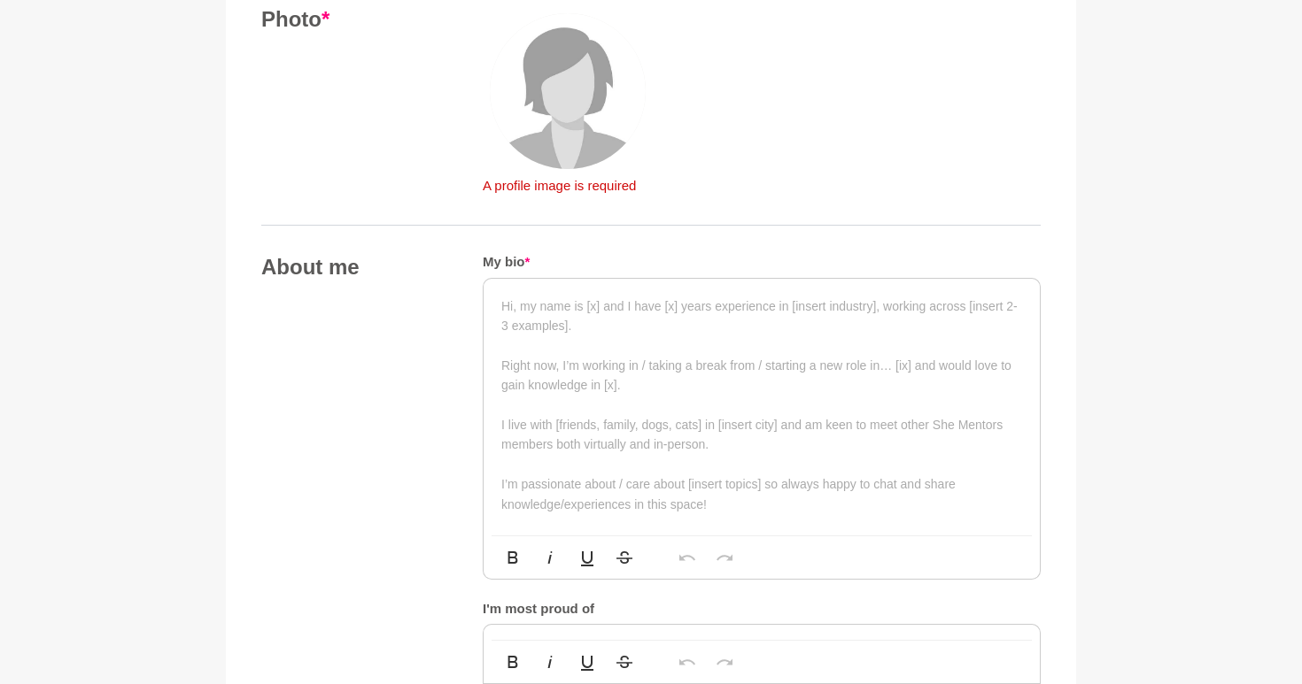
scroll to position [764, 0]
click at [593, 119] on img at bounding box center [568, 92] width 156 height 156
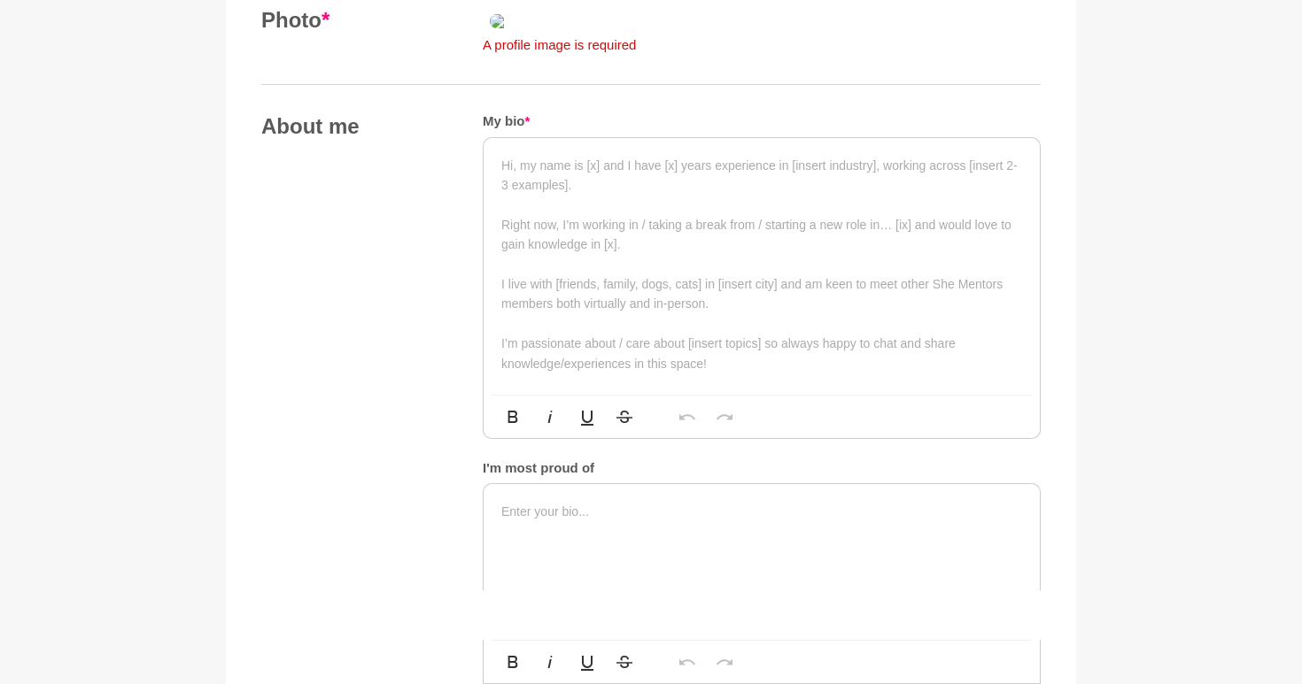
click at [638, 35] on img at bounding box center [610, 21] width 255 height 28
click at [445, 56] on div "Photo * A profile image is required" at bounding box center [650, 31] width 779 height 49
click at [561, 35] on img at bounding box center [610, 21] width 255 height 28
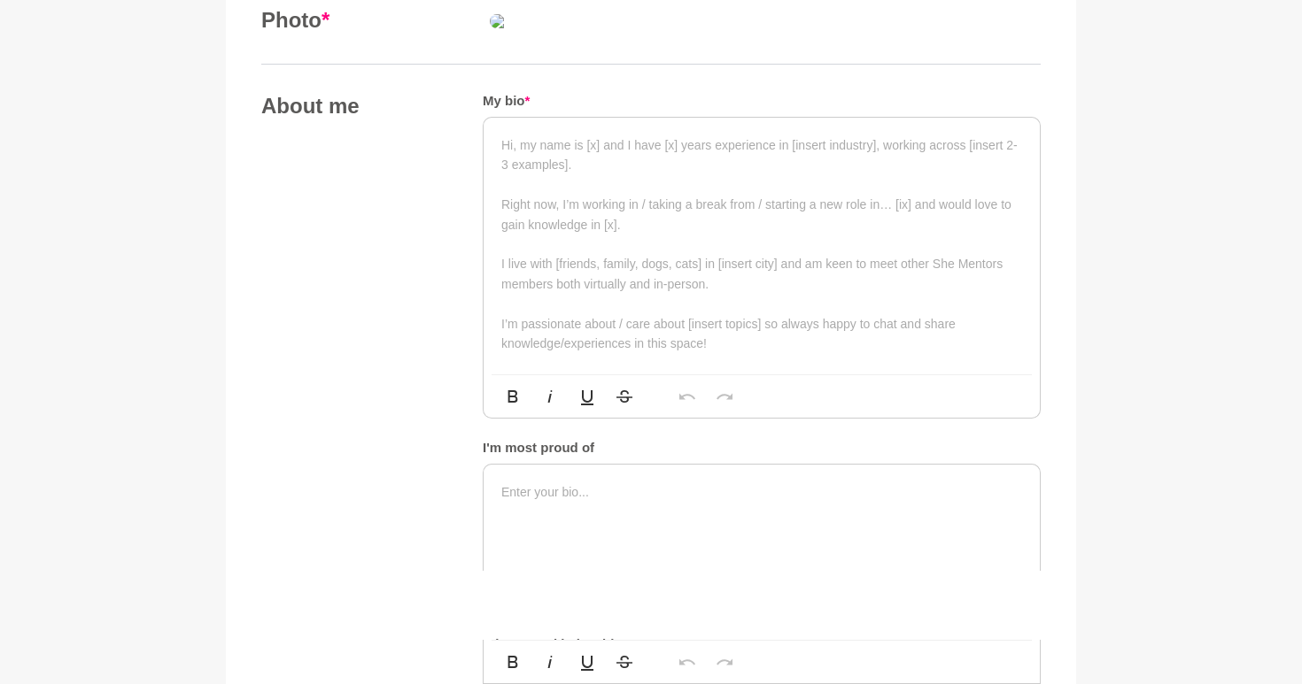
click at [842, 35] on div at bounding box center [762, 21] width 558 height 28
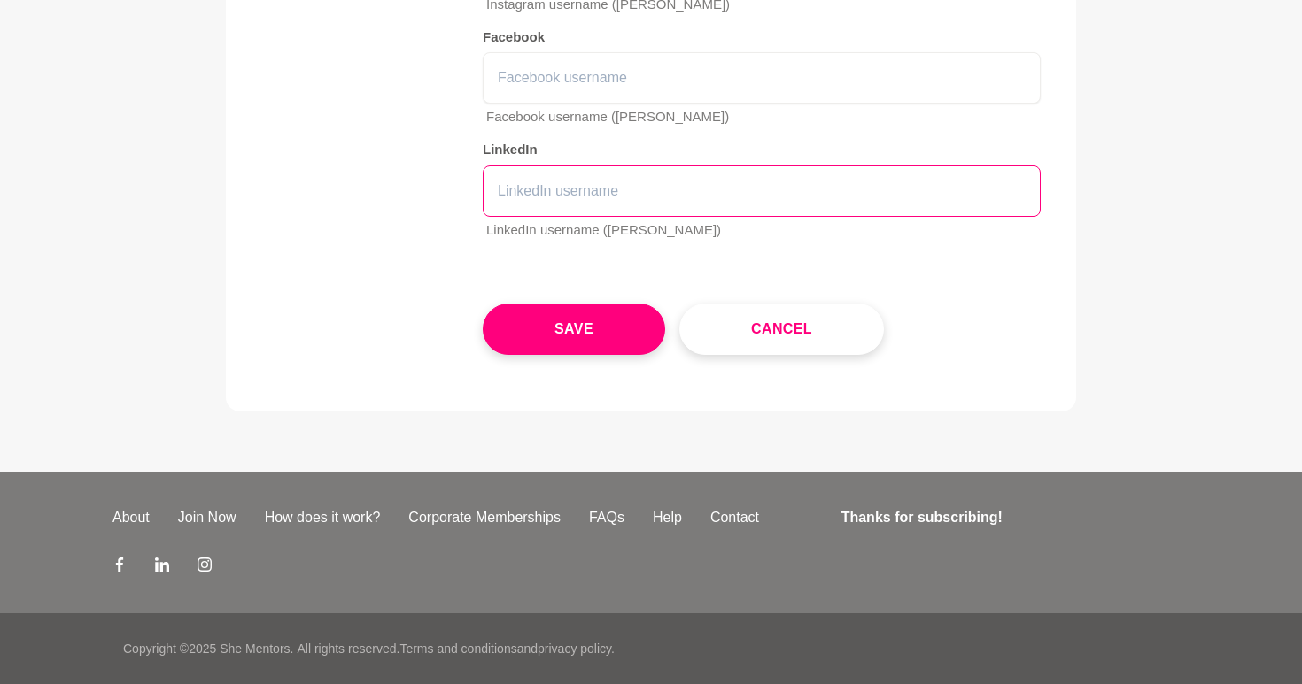
scroll to position [2864, 0]
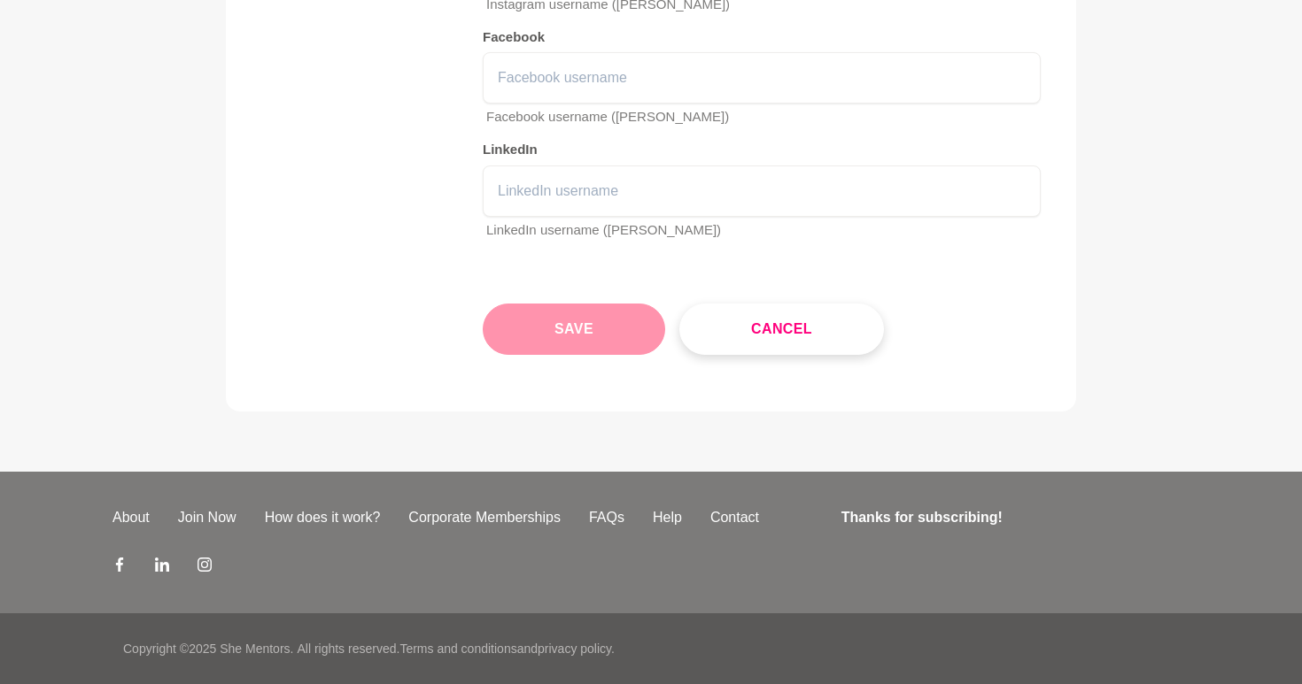
click at [611, 334] on button "Save" at bounding box center [574, 329] width 182 height 51
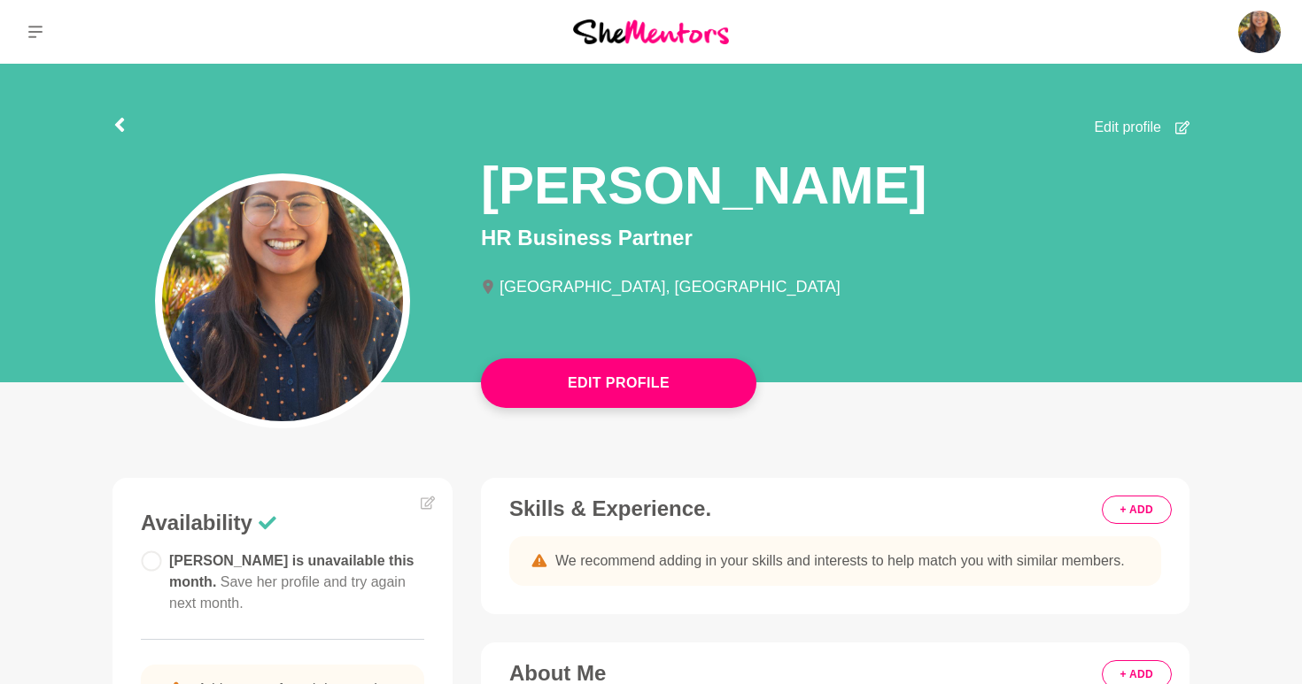
click at [579, 417] on main "Edit Profile Edit profile Annie Reyes HR Business Partner Perth, Australia Anni…" at bounding box center [651, 588] width 1302 height 1048
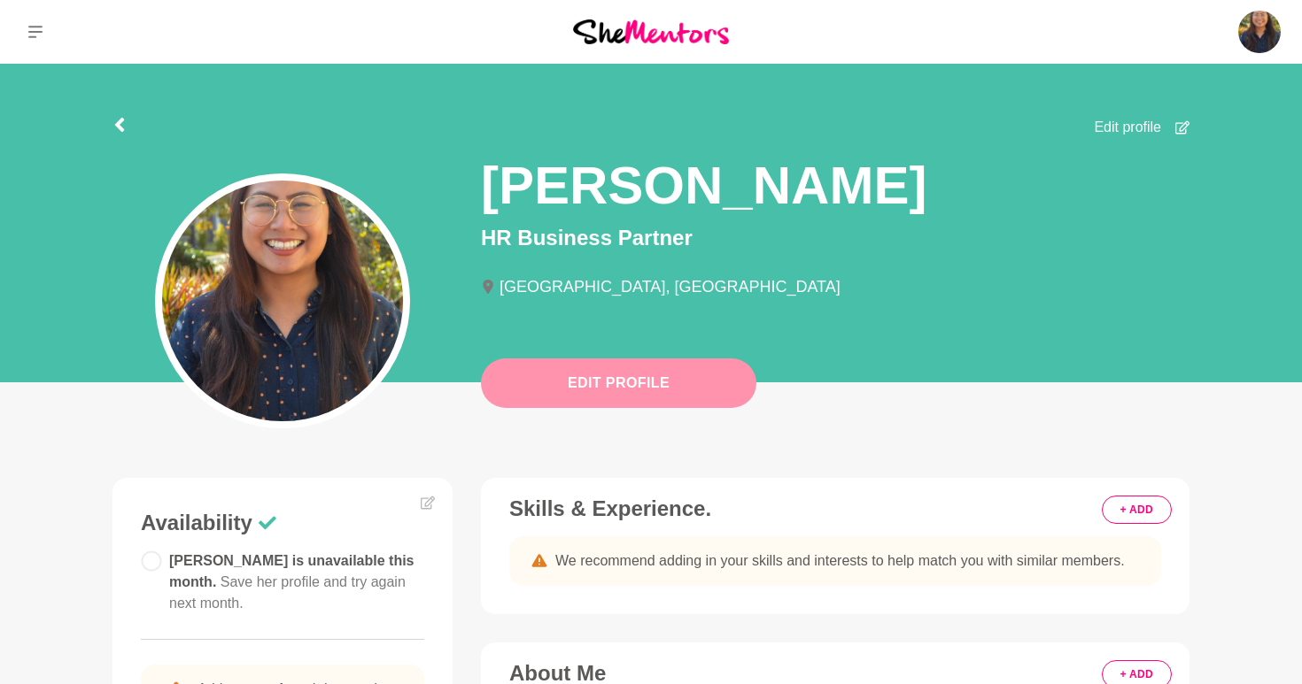
click at [567, 393] on button "Edit Profile" at bounding box center [618, 384] width 275 height 50
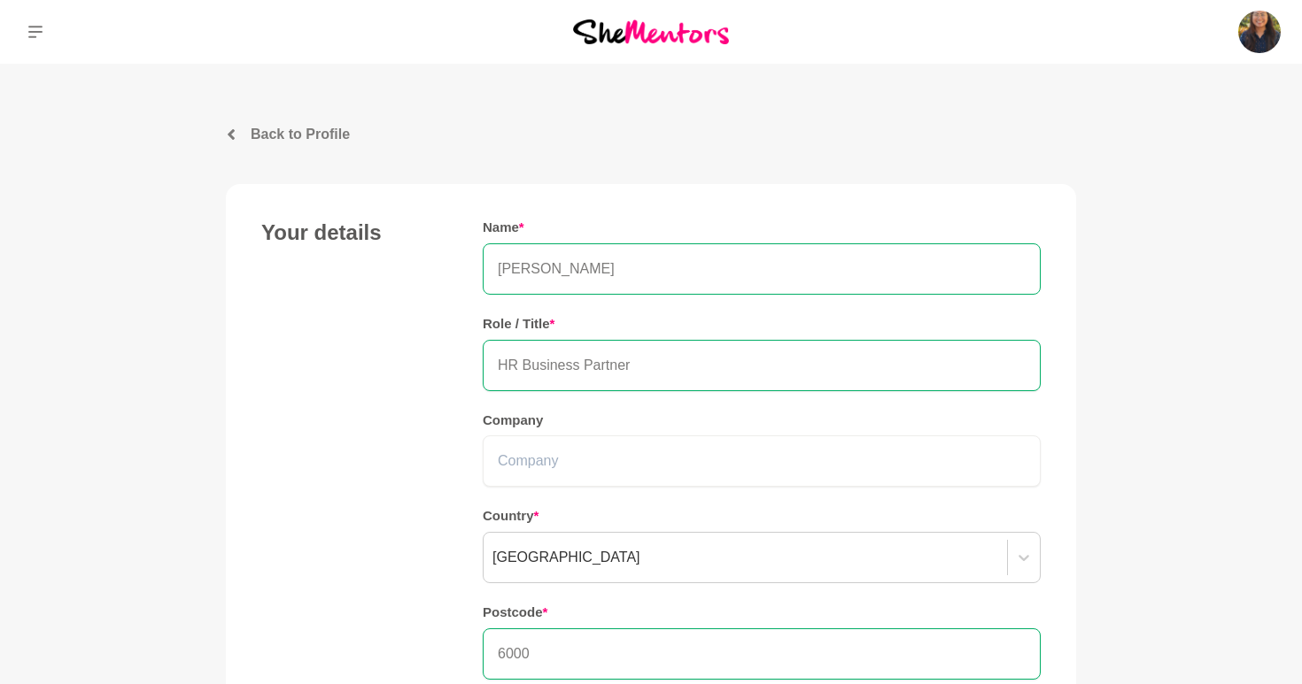
scroll to position [671, 0]
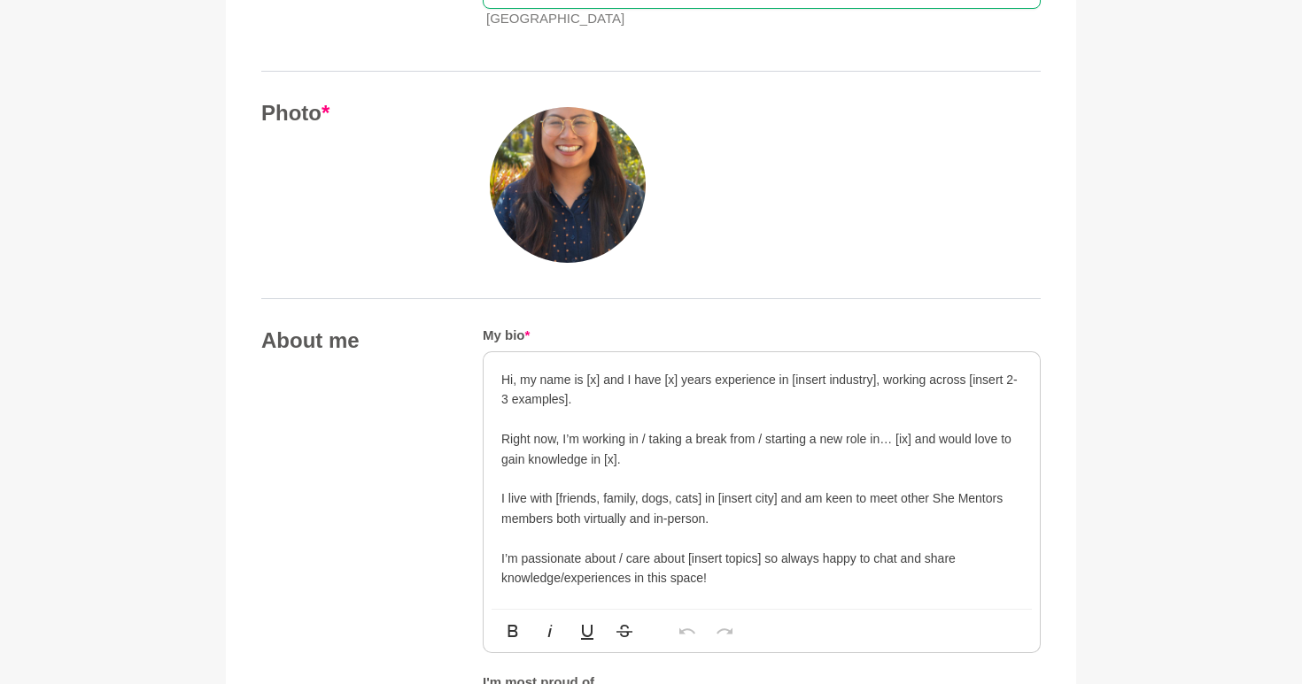
click at [555, 205] on img at bounding box center [568, 185] width 156 height 156
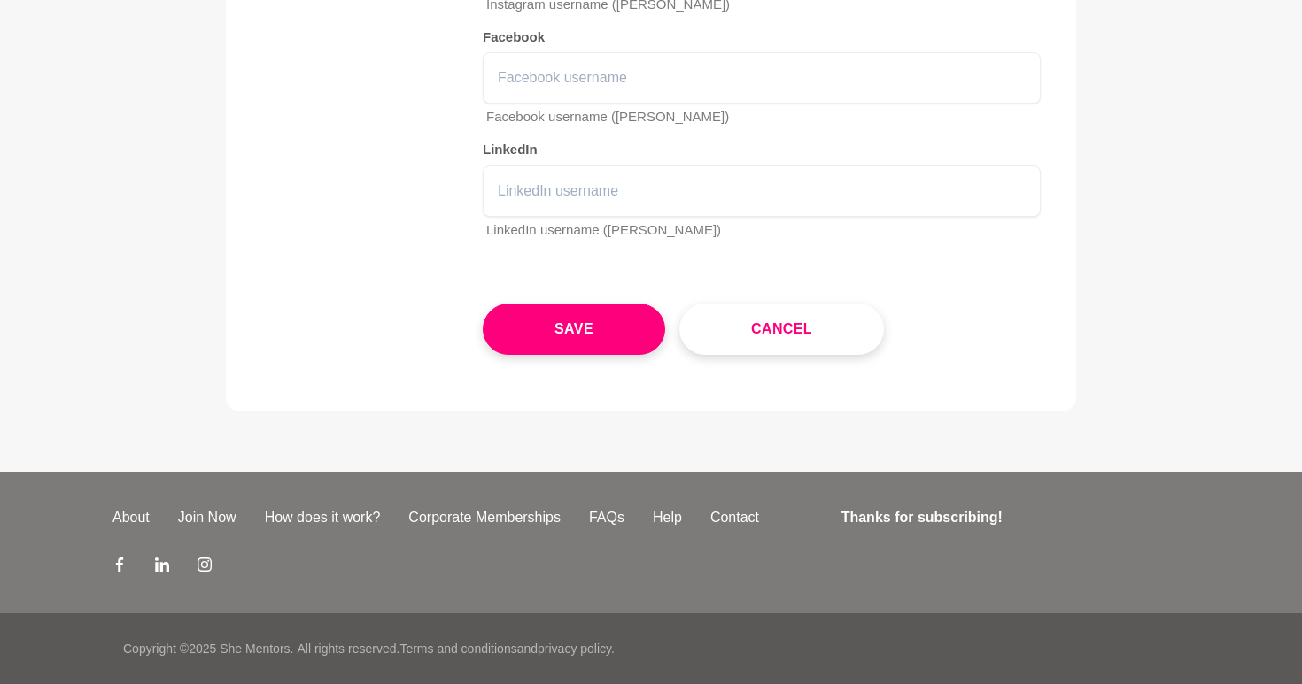
scroll to position [2740, 0]
click at [568, 339] on button "Save" at bounding box center [574, 329] width 182 height 51
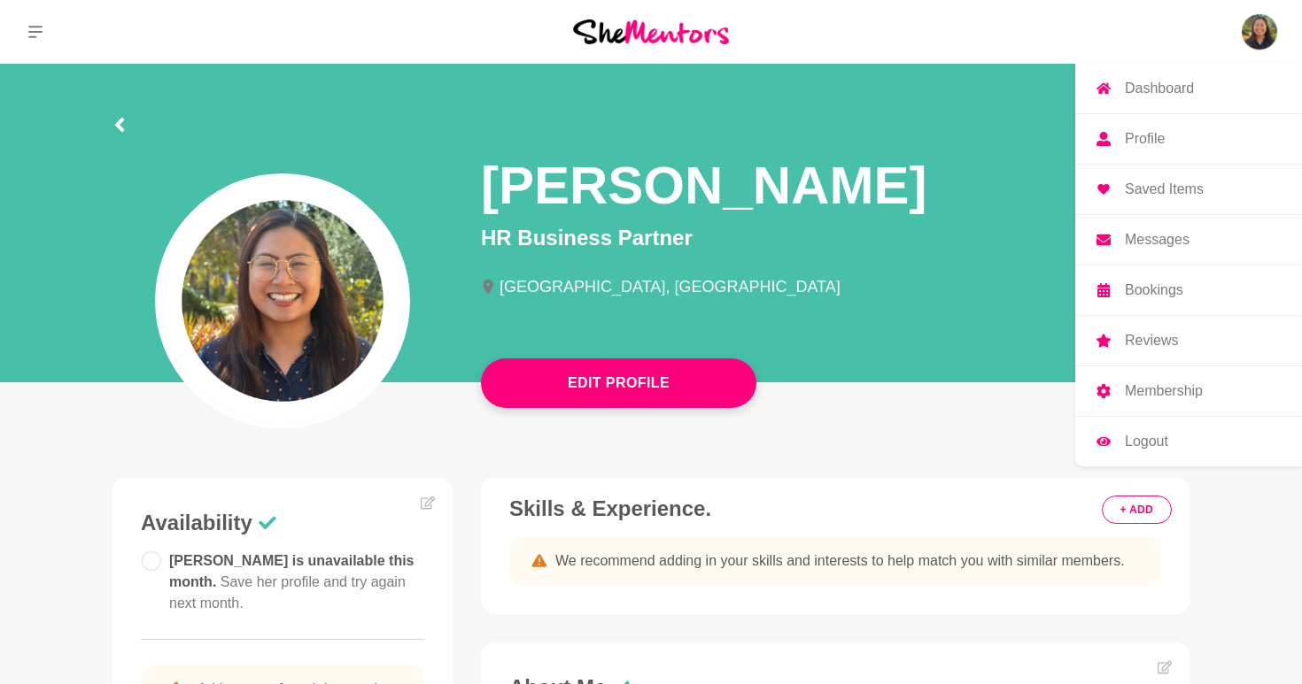
click at [1159, 146] on p "Profile" at bounding box center [1145, 139] width 40 height 14
click at [1157, 87] on p "Dashboard" at bounding box center [1159, 88] width 69 height 14
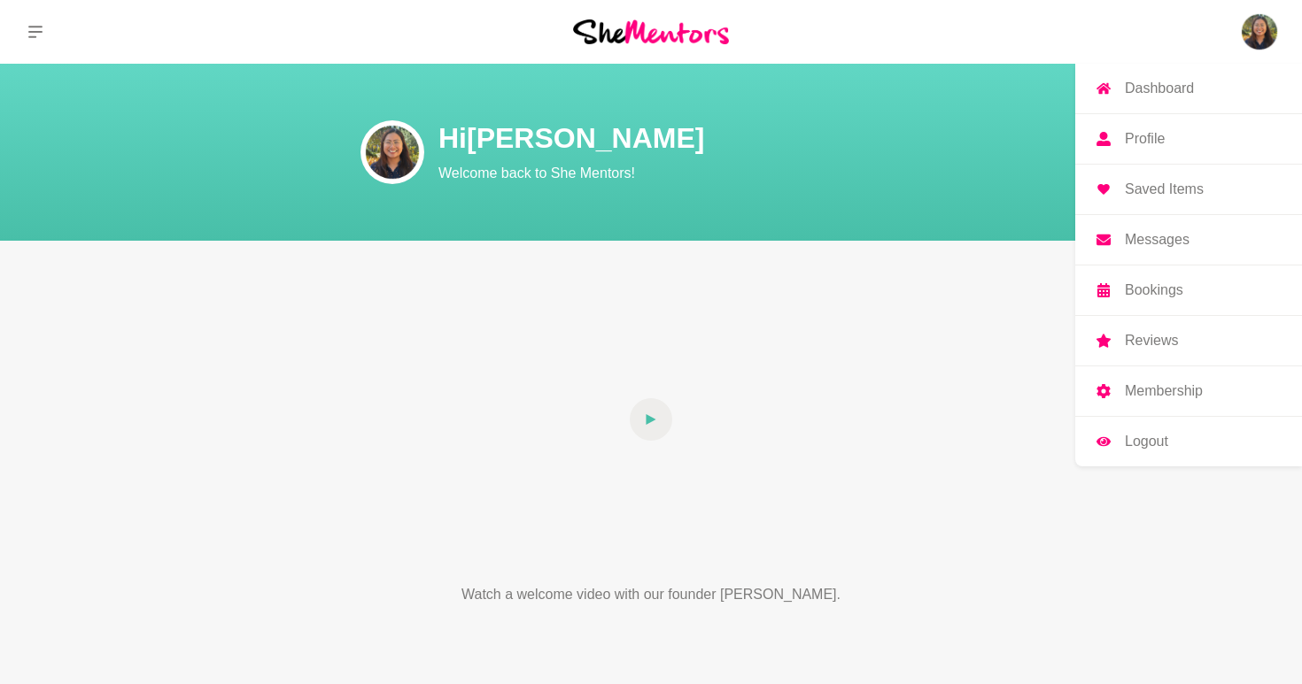
click at [1158, 88] on p "Dashboard" at bounding box center [1159, 88] width 69 height 14
click at [1131, 89] on p "Dashboard" at bounding box center [1159, 88] width 69 height 14
click at [1259, 44] on img at bounding box center [1259, 32] width 43 height 43
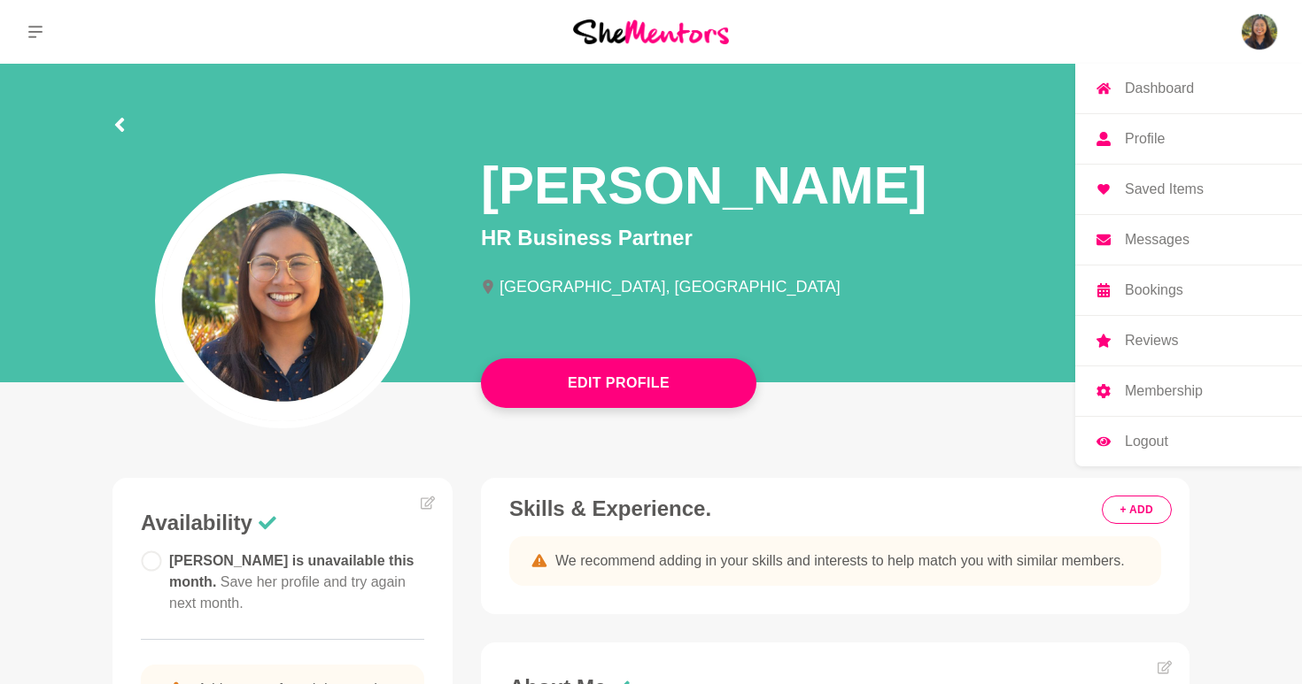
click at [1217, 104] on link "Dashboard" at bounding box center [1188, 89] width 227 height 50
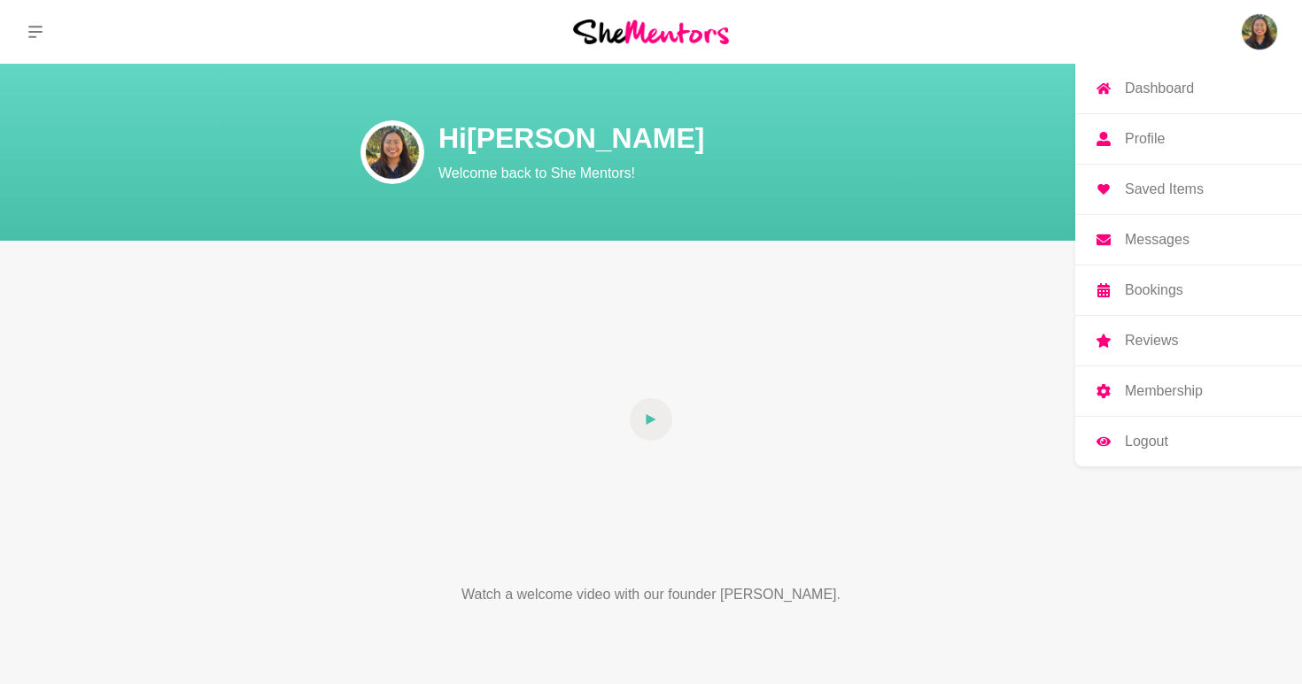
click at [1149, 146] on p "Profile" at bounding box center [1145, 139] width 40 height 14
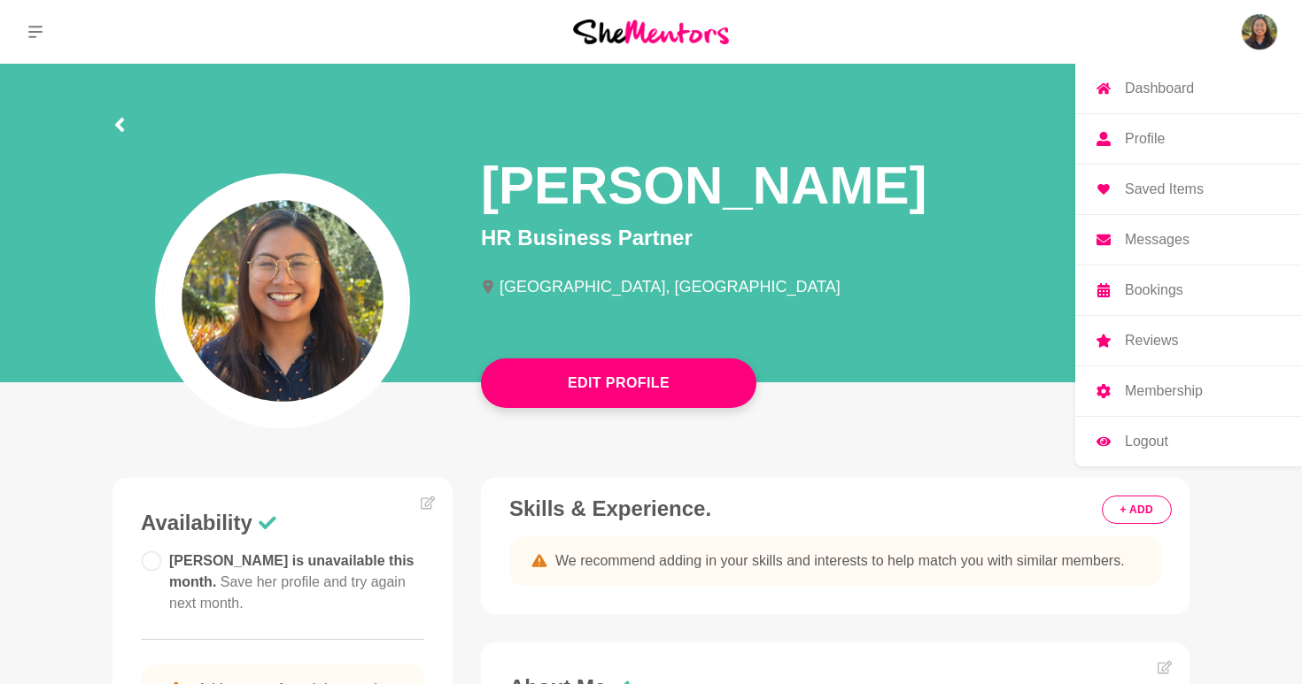
click at [1248, 22] on img at bounding box center [1259, 32] width 43 height 43
click at [1159, 289] on p "Bookings" at bounding box center [1154, 290] width 58 height 14
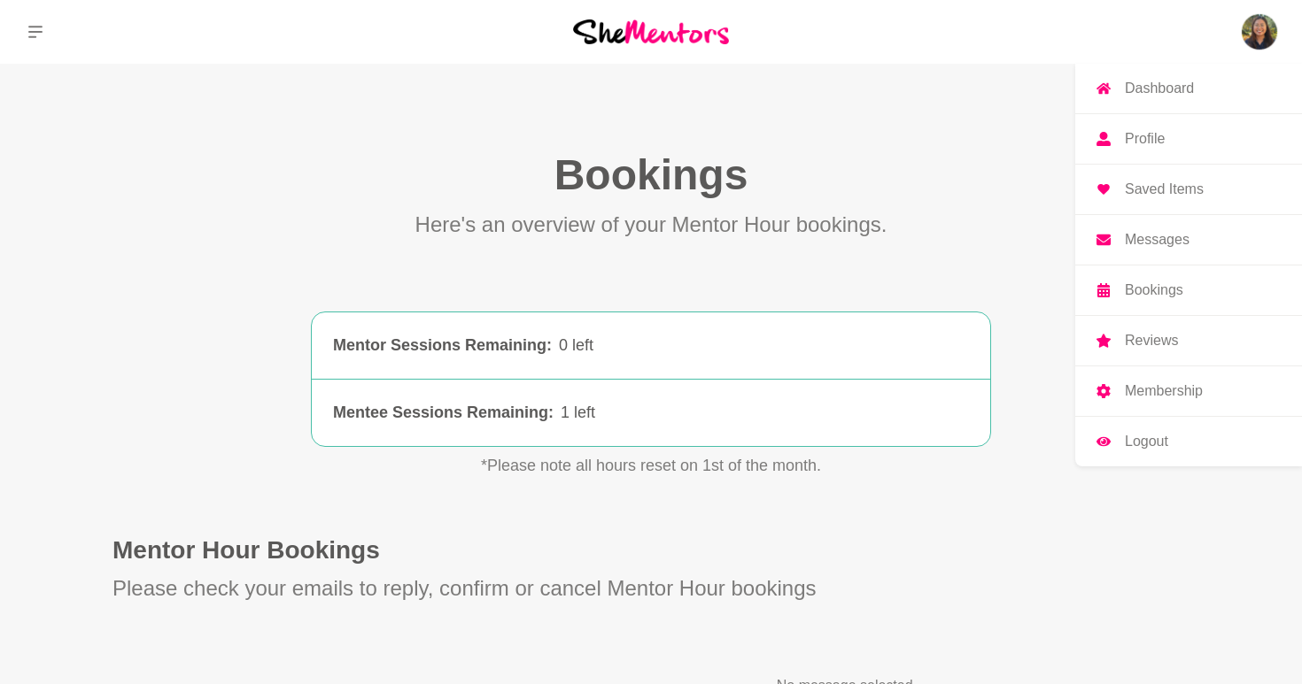
click at [1153, 235] on p "Messages" at bounding box center [1157, 240] width 65 height 14
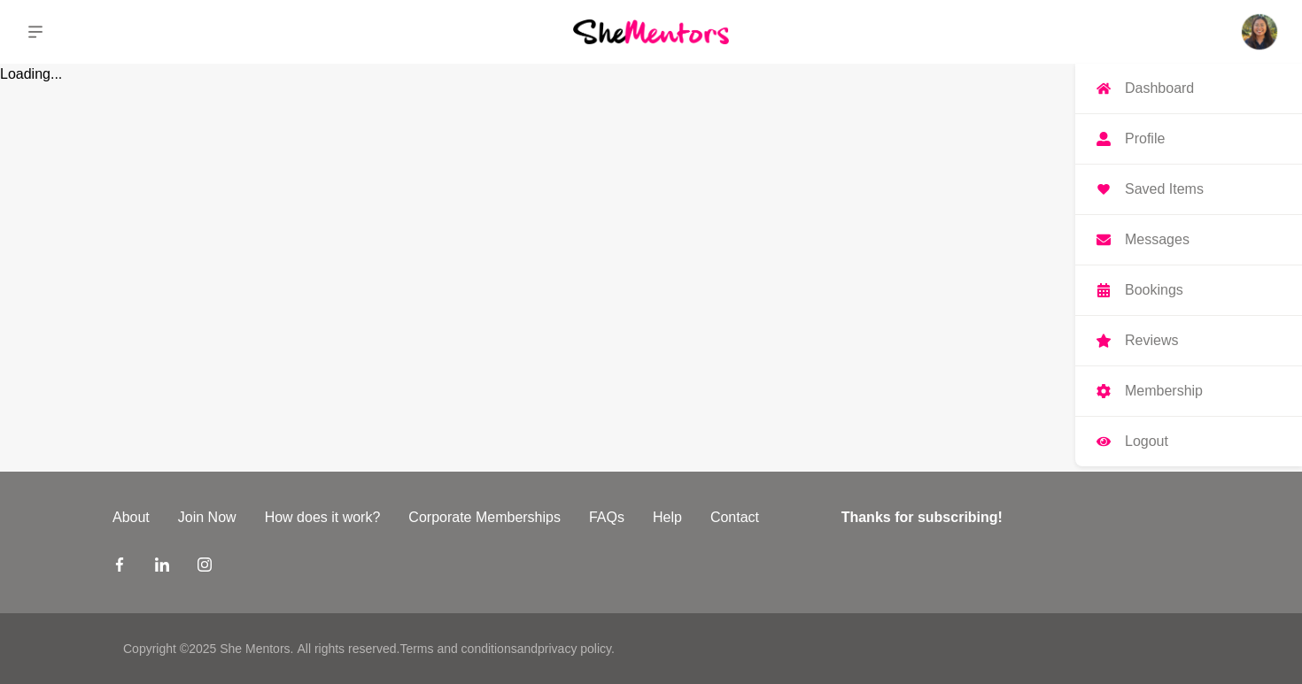
click at [1174, 88] on p "Dashboard" at bounding box center [1159, 88] width 69 height 14
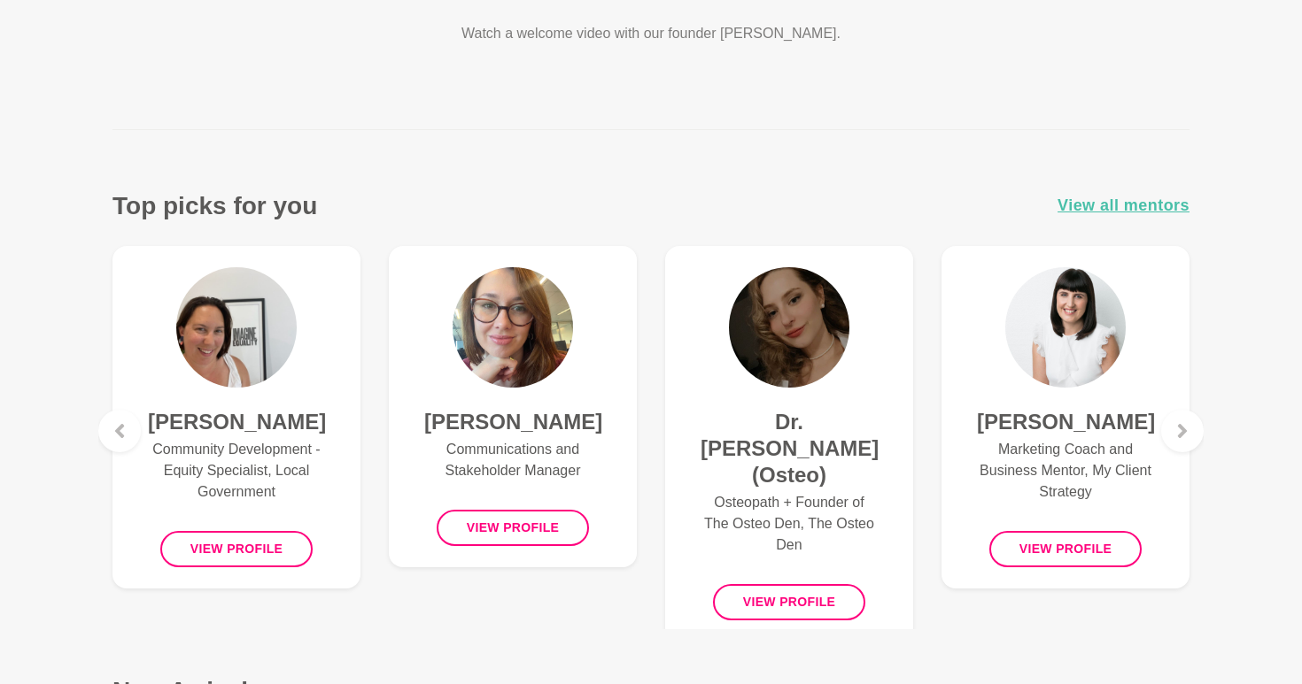
scroll to position [560, 0]
click at [1095, 213] on span "View all mentors" at bounding box center [1123, 207] width 132 height 26
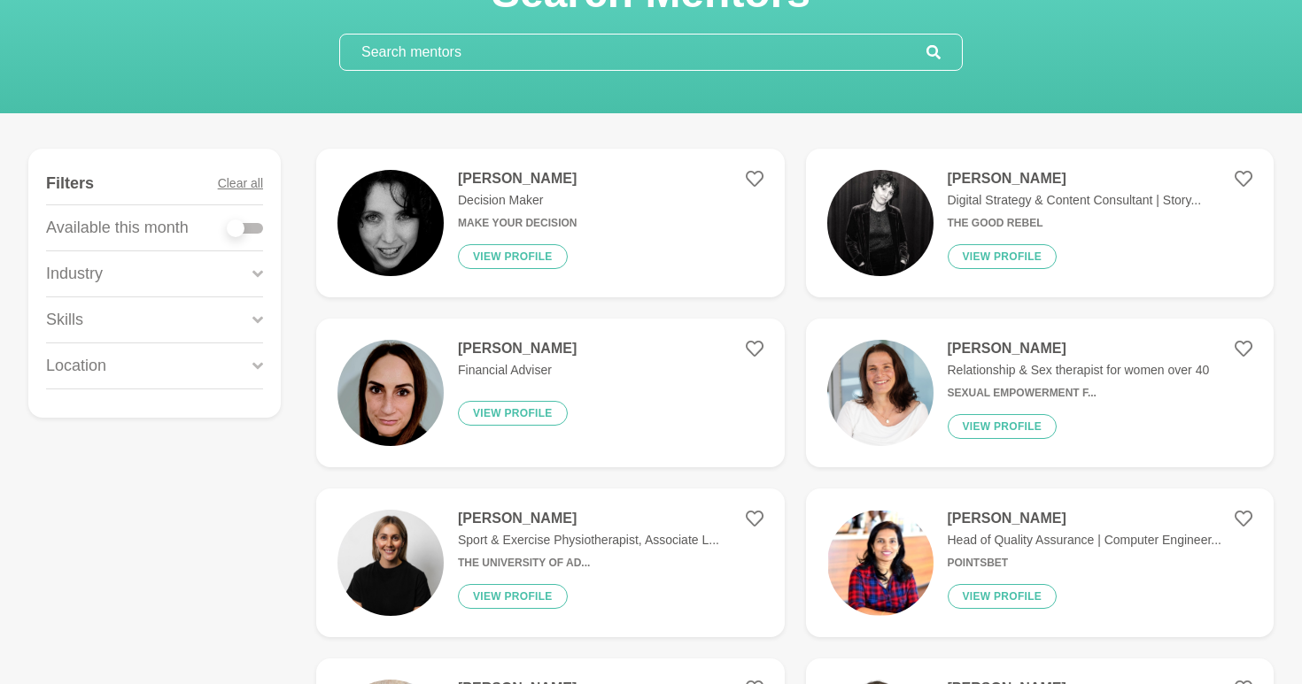
scroll to position [146, 0]
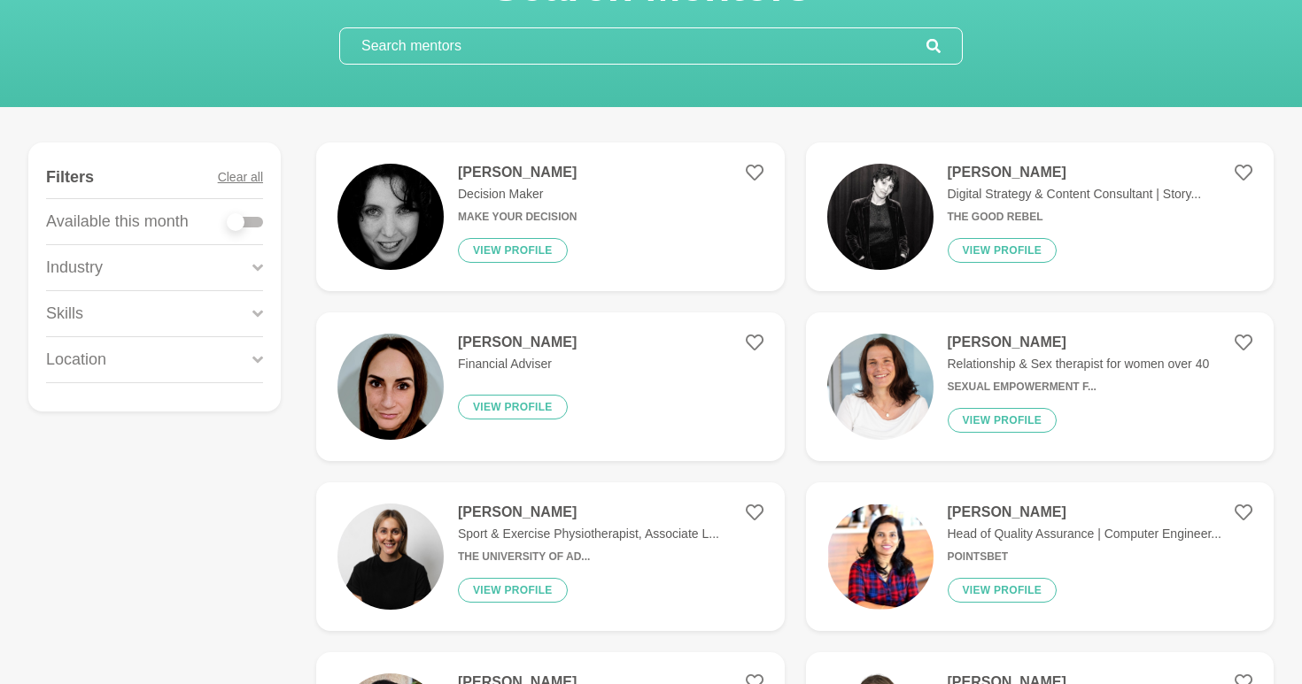
click at [224, 273] on div "Industry" at bounding box center [154, 267] width 217 height 45
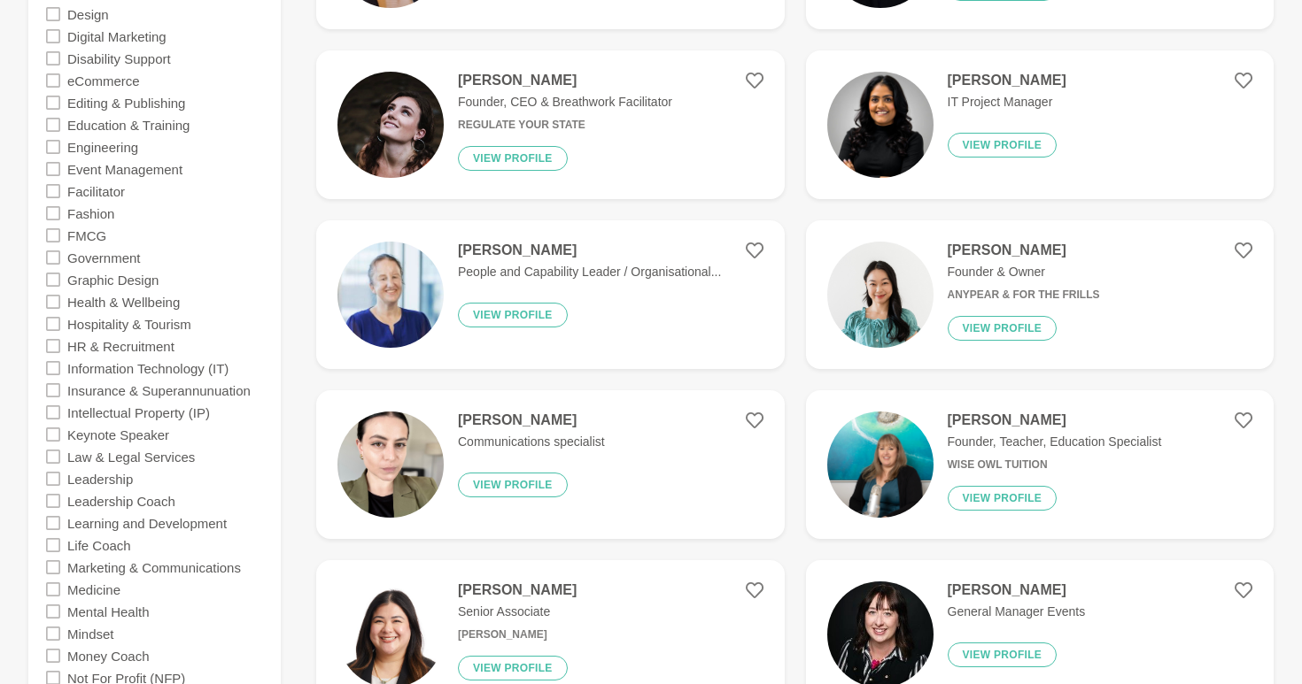
scroll to position [921, 0]
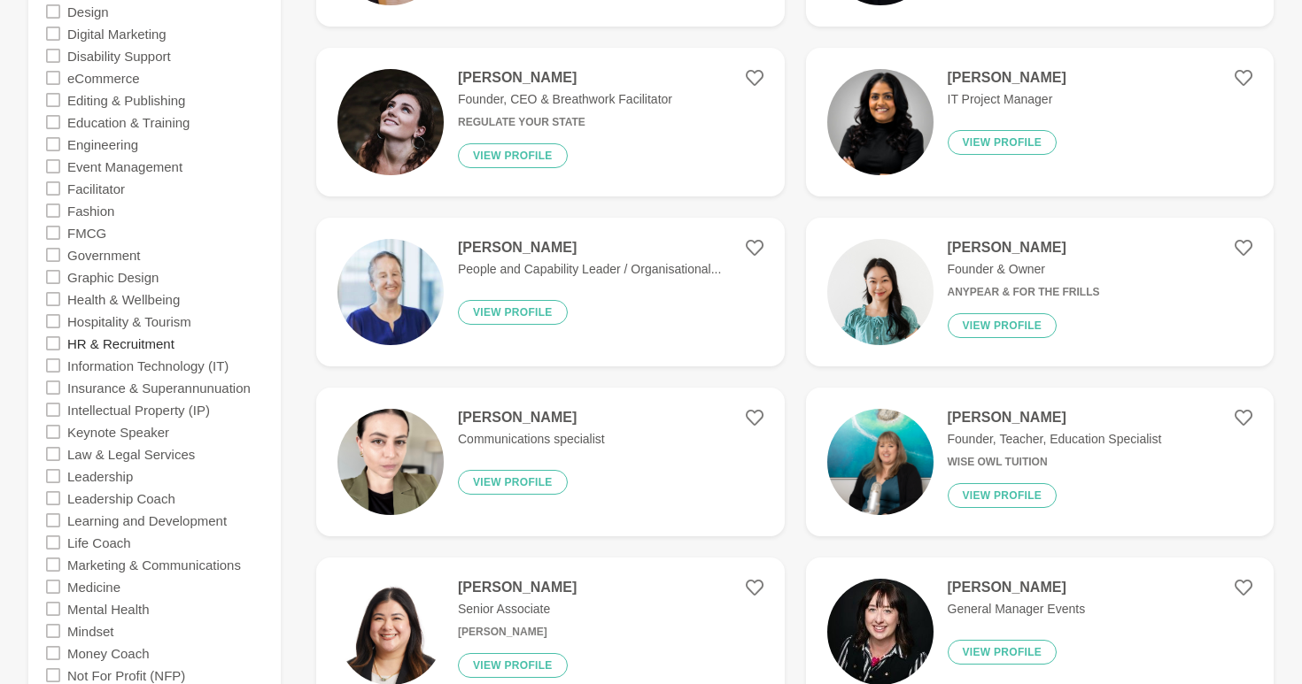
click at [134, 348] on label "HR & Recruitment" at bounding box center [120, 343] width 107 height 22
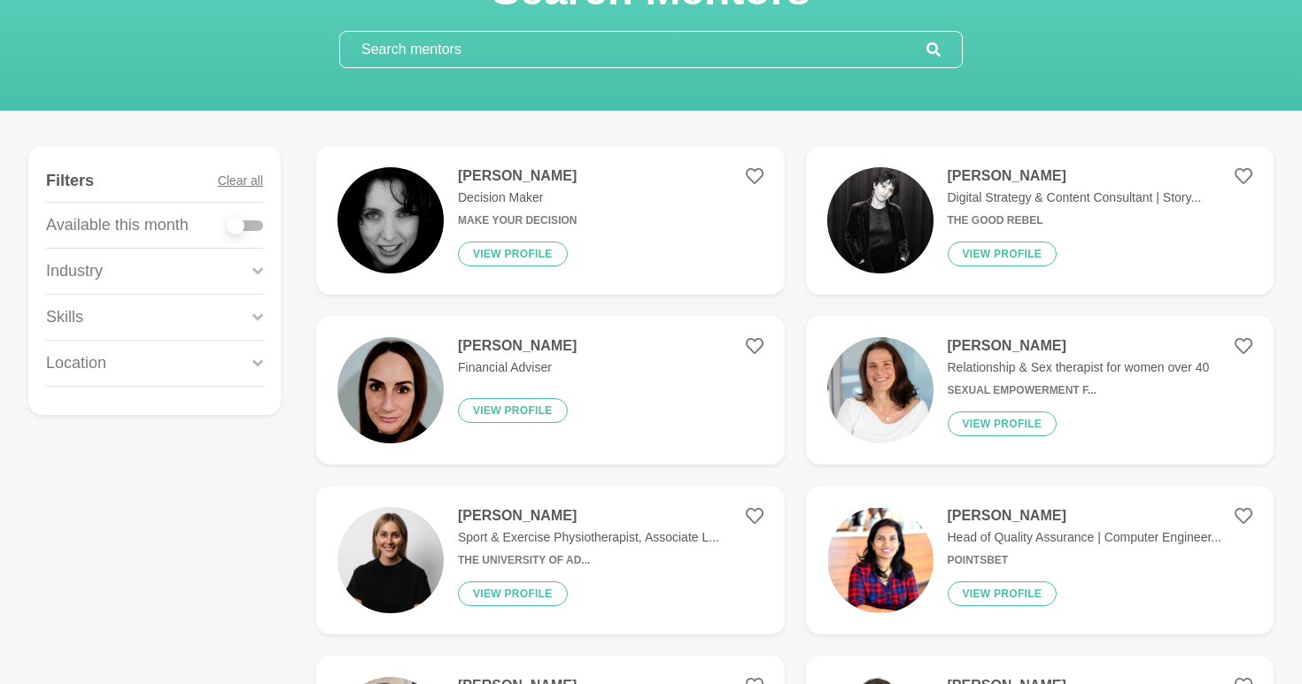
scroll to position [134, 0]
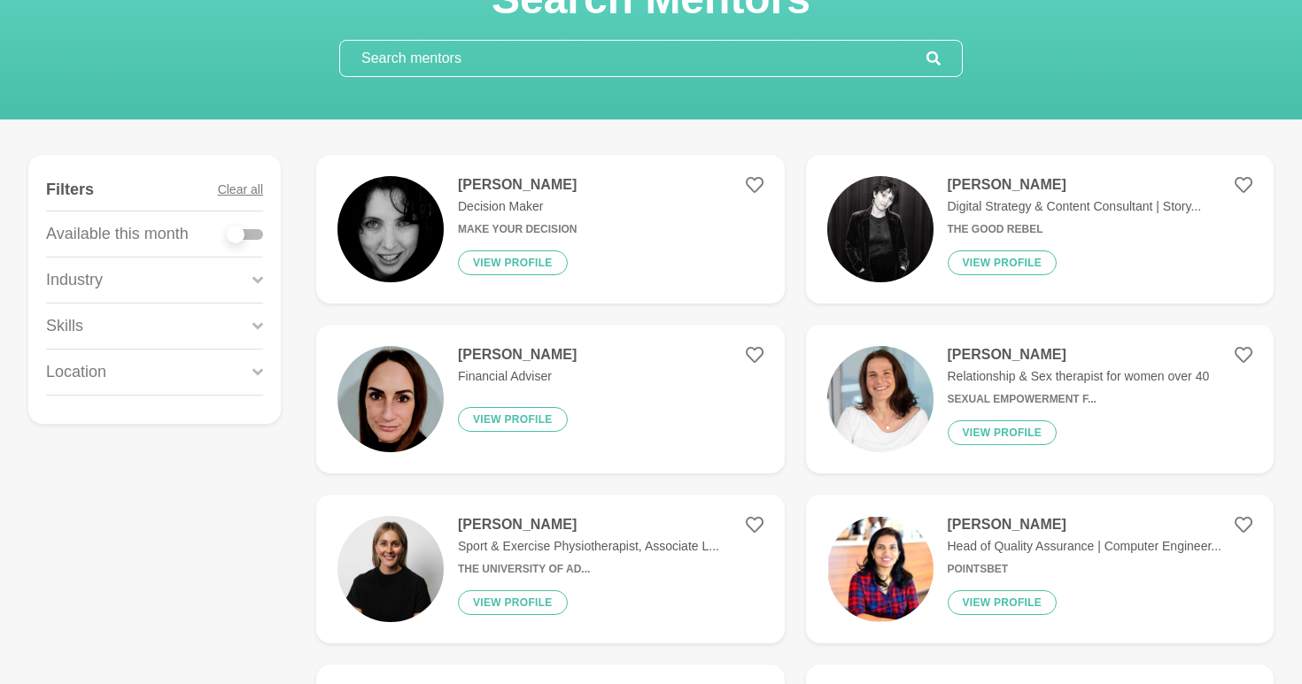
click at [234, 279] on div "Industry" at bounding box center [154, 280] width 217 height 45
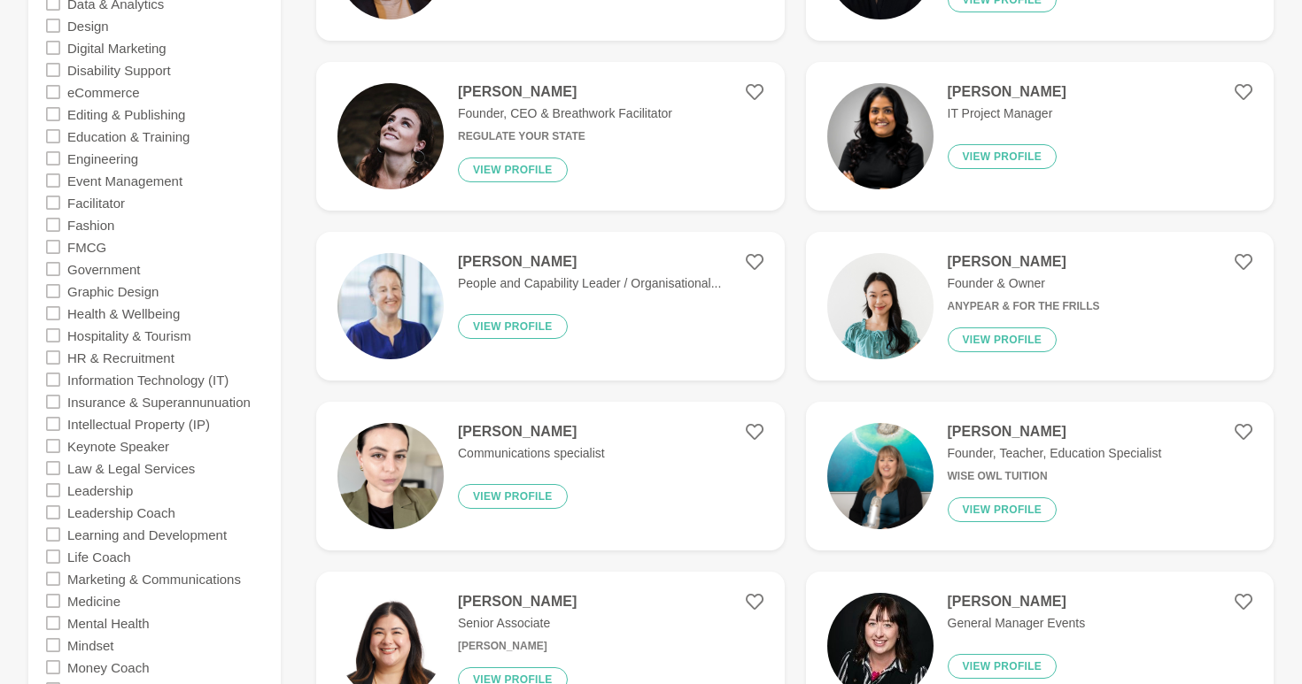
scroll to position [920, 0]
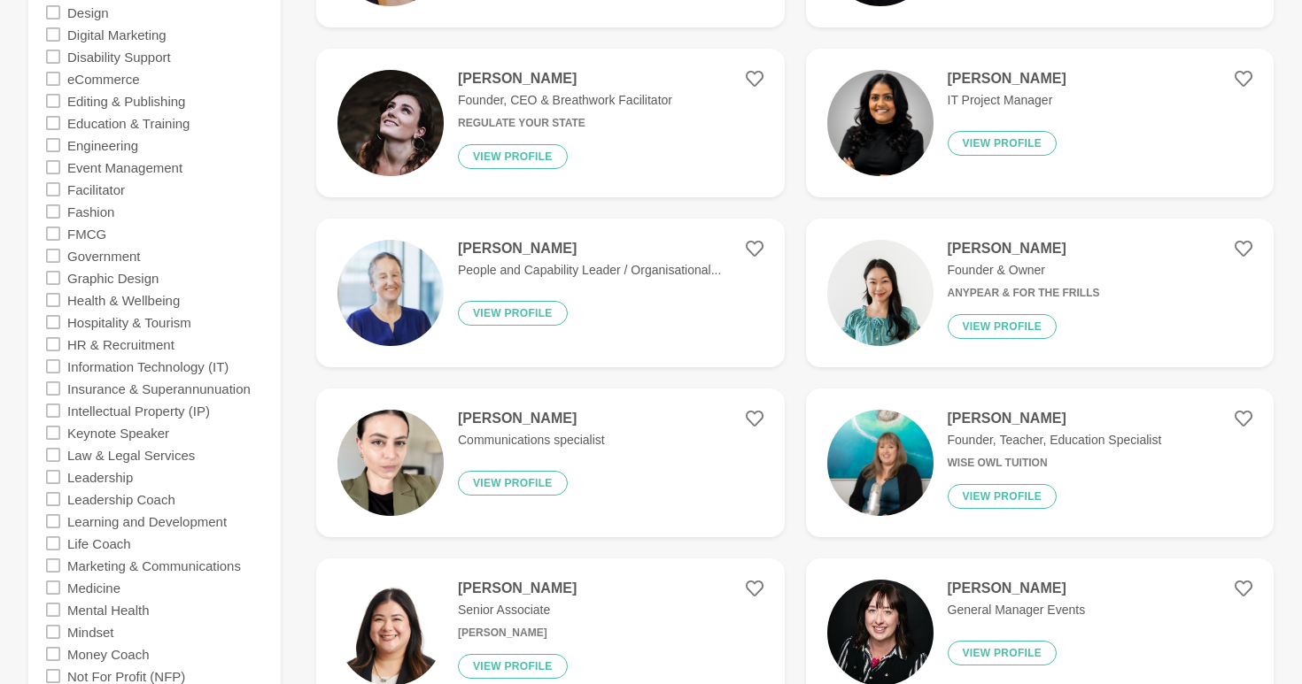
click at [53, 345] on icon at bounding box center [53, 344] width 14 height 14
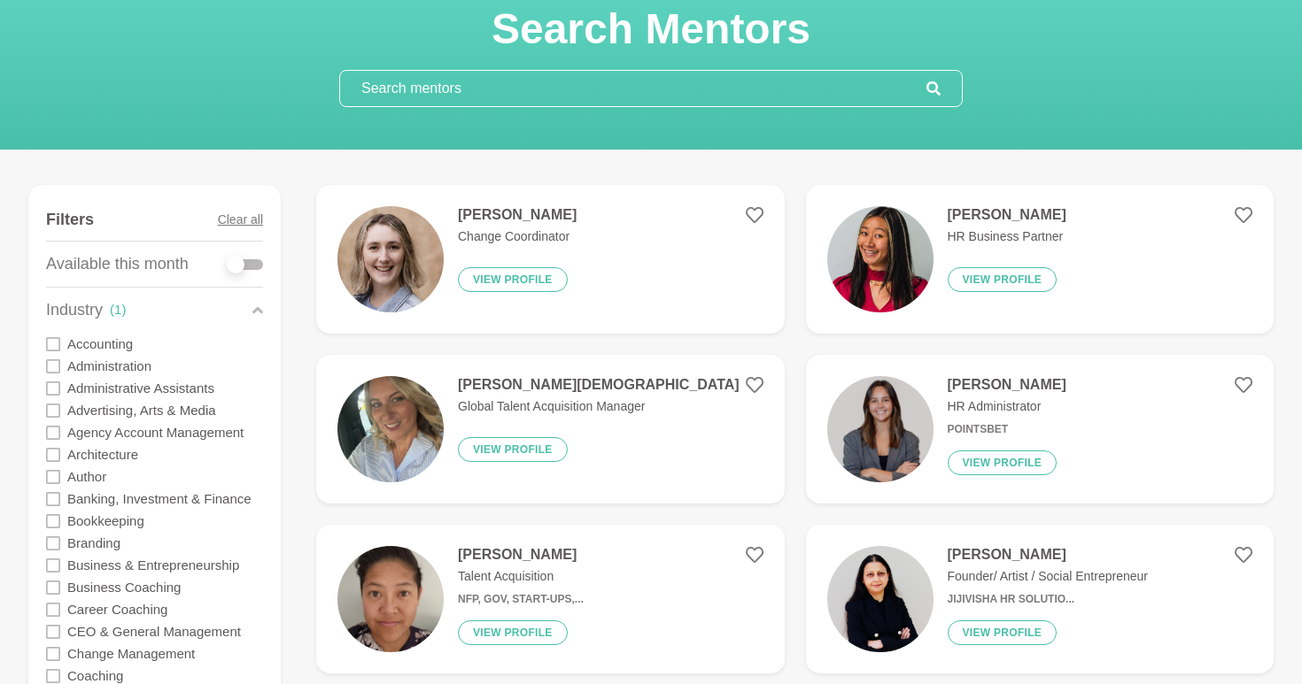
scroll to position [53, 0]
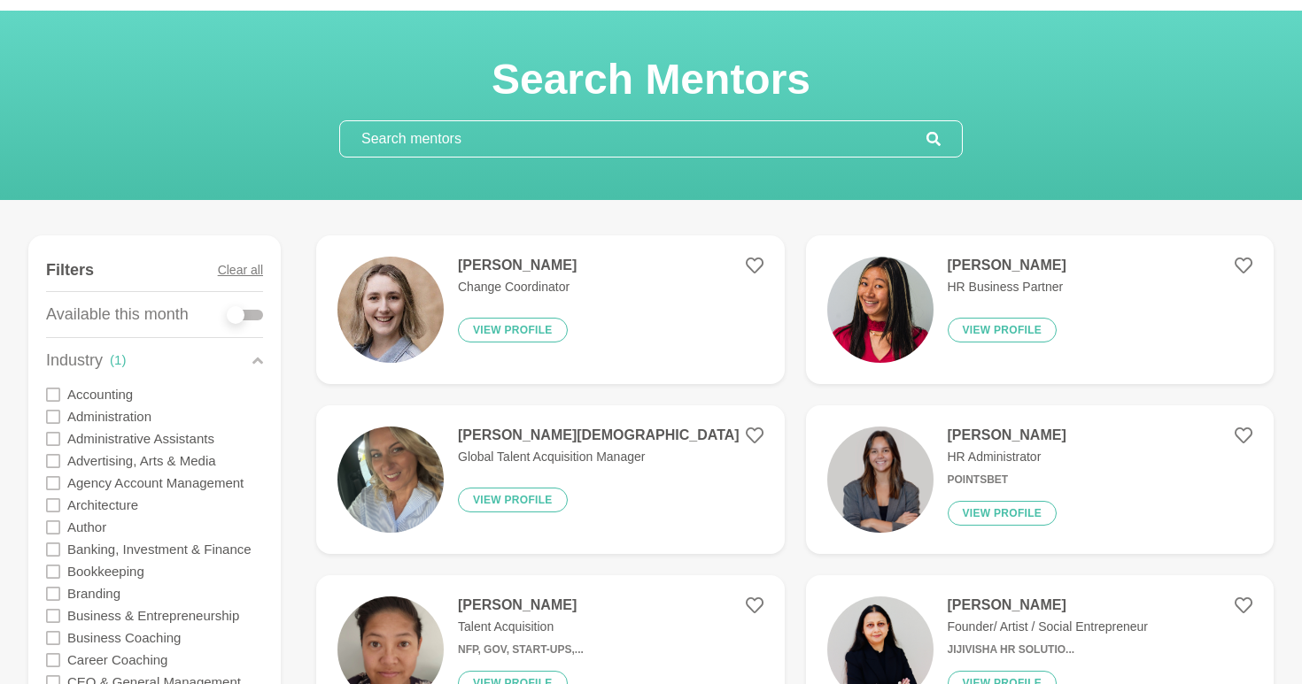
click at [1163, 355] on figure "Gloria O'Brien HR Business Partner View profile" at bounding box center [1040, 310] width 468 height 149
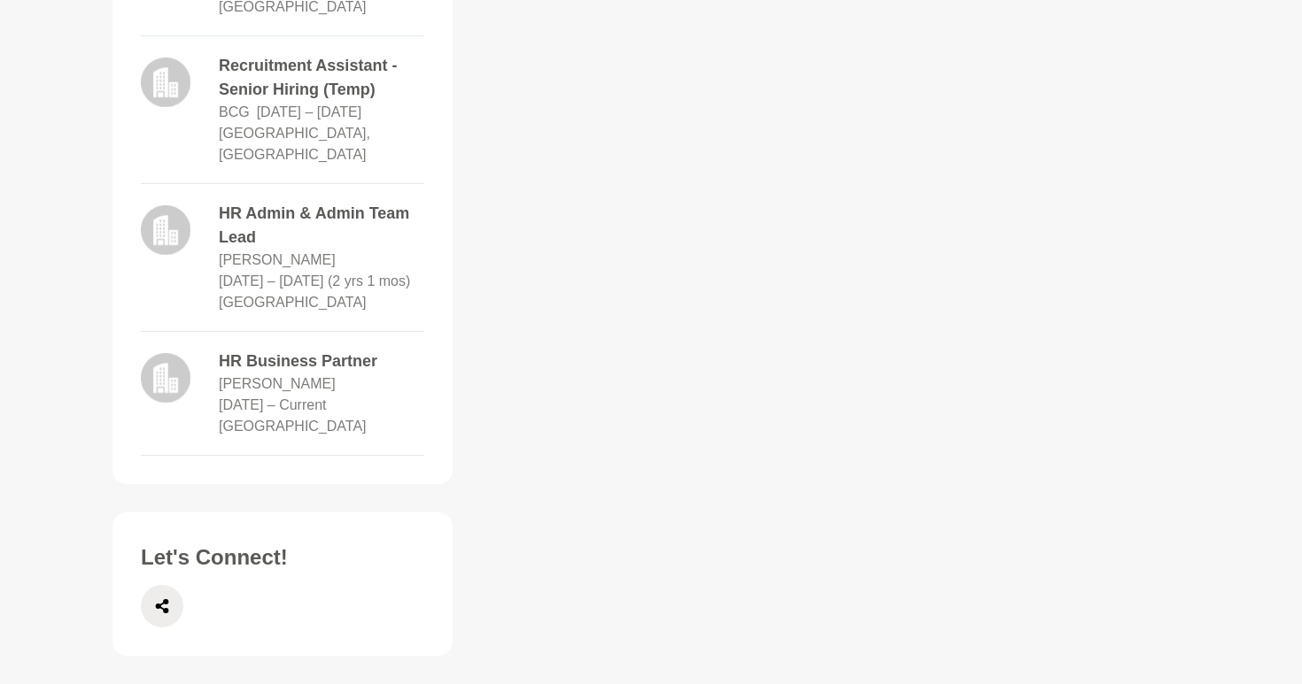
scroll to position [900, 0]
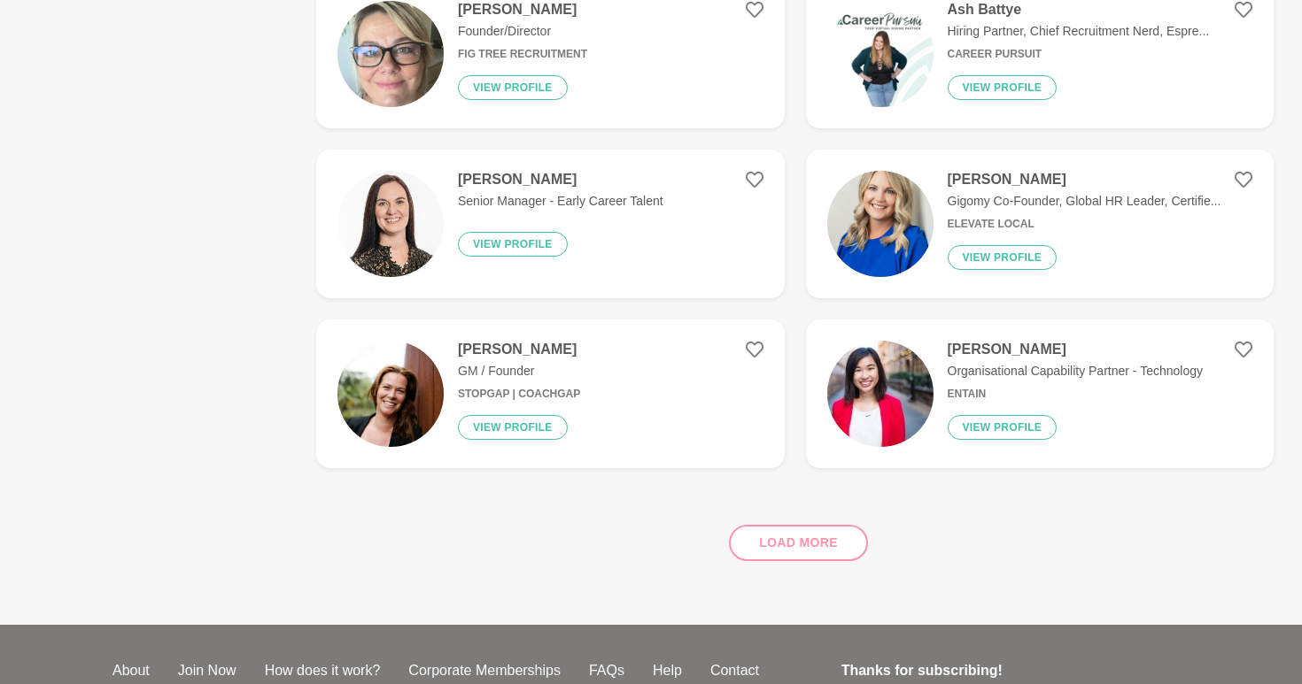
scroll to position [824, 0]
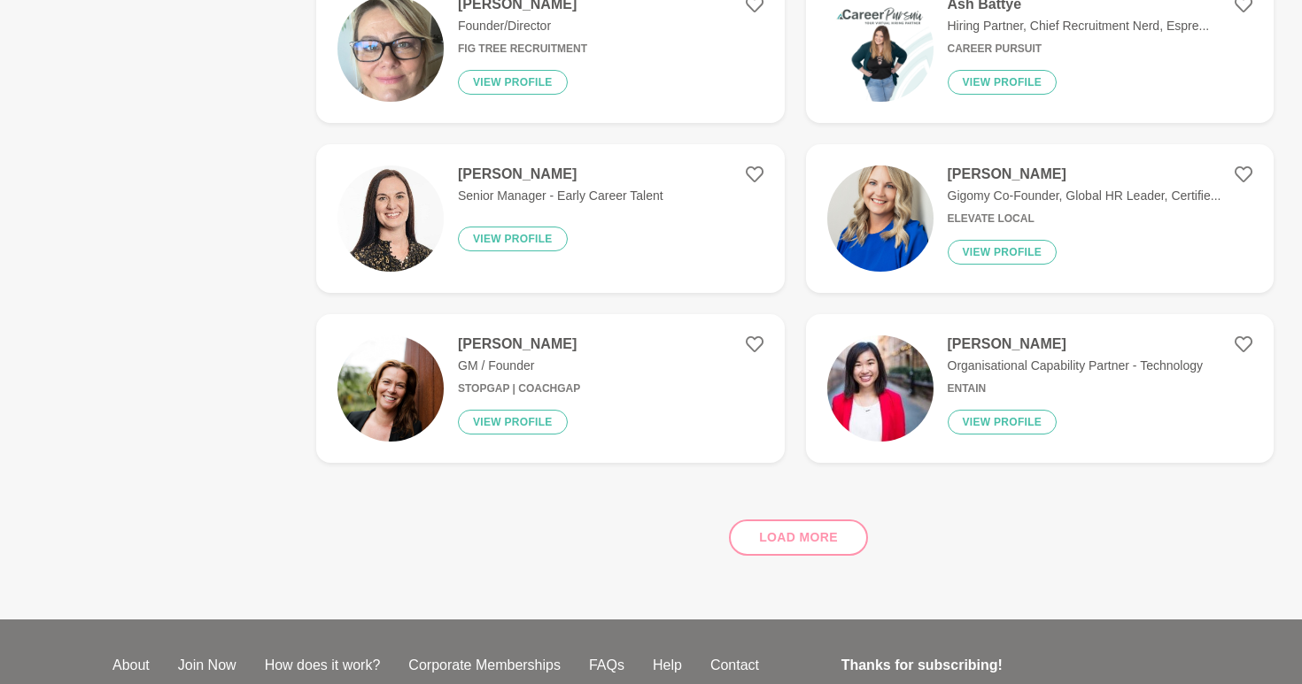
click at [768, 537] on div "Load more" at bounding box center [794, 530] width 957 height 107
click at [785, 536] on div "Load more" at bounding box center [794, 530] width 957 height 107
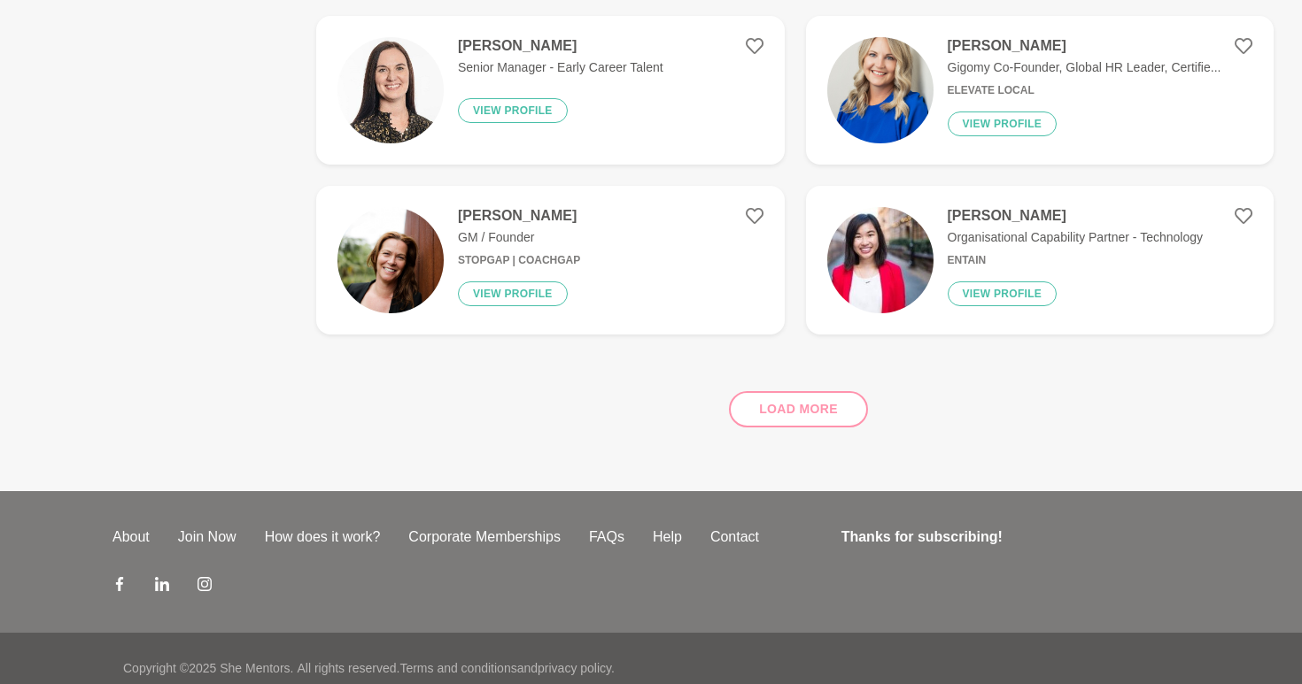
scroll to position [972, 0]
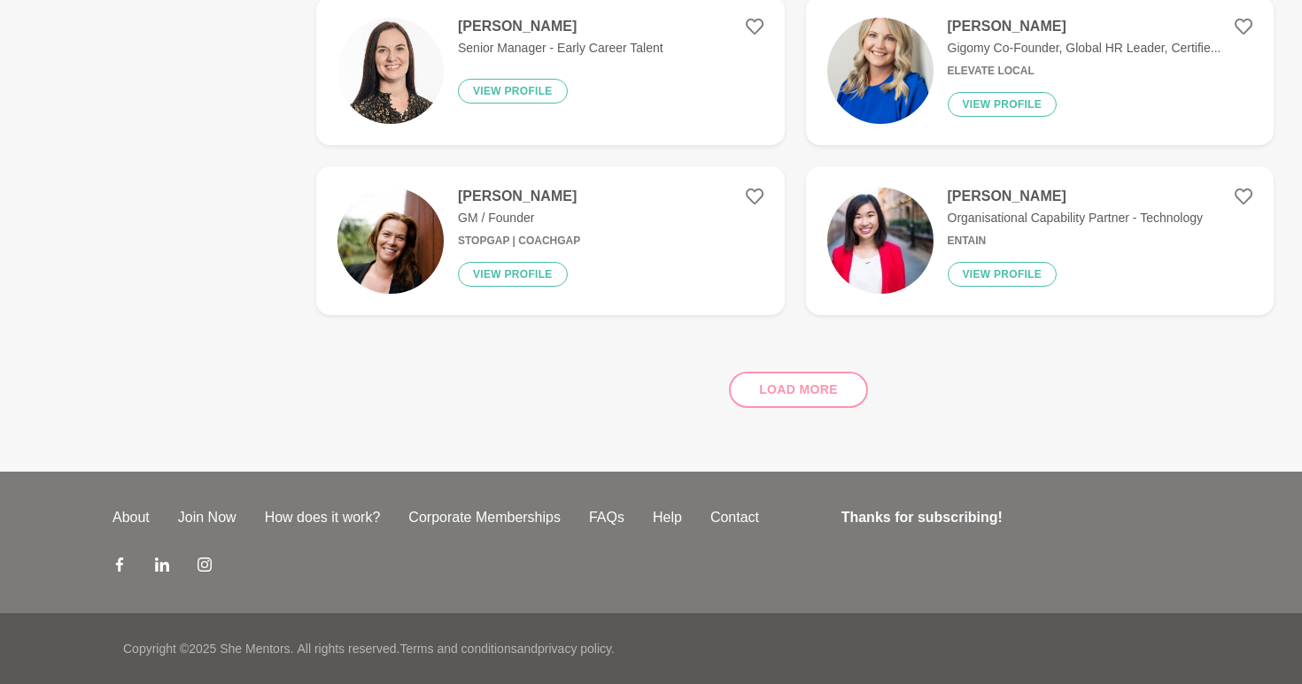
click at [772, 390] on div "Load more" at bounding box center [794, 382] width 957 height 107
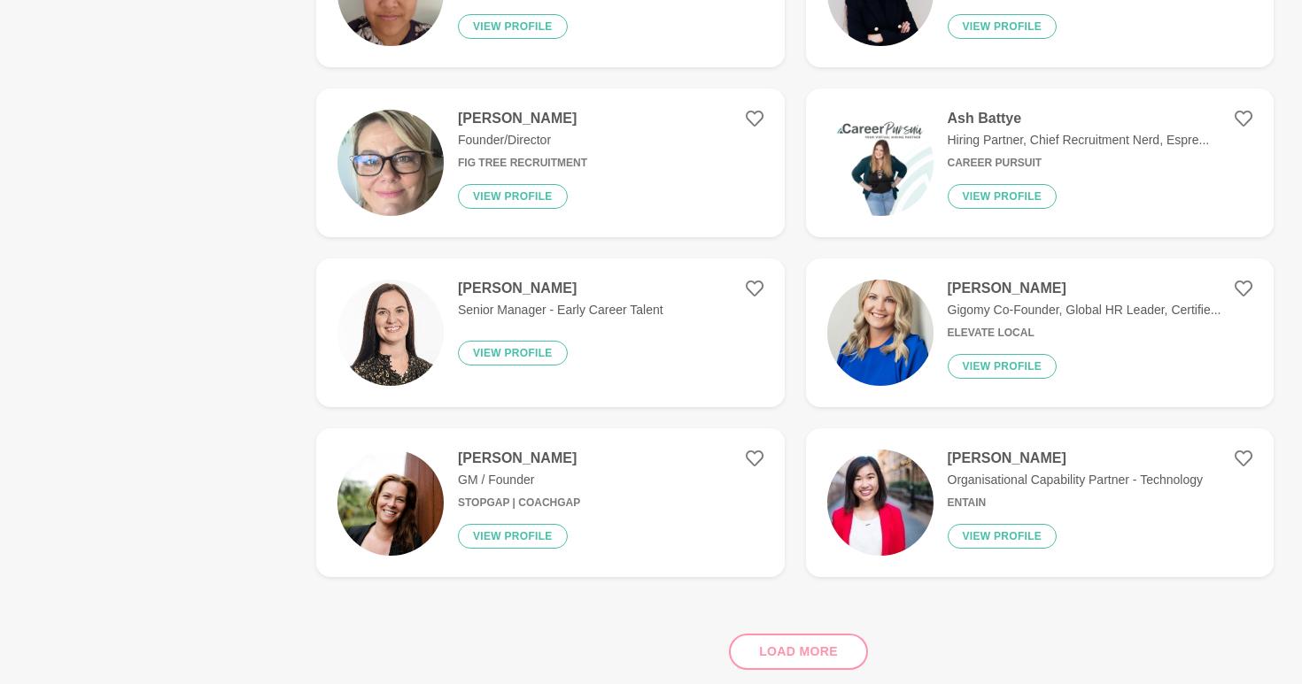
scroll to position [688, 0]
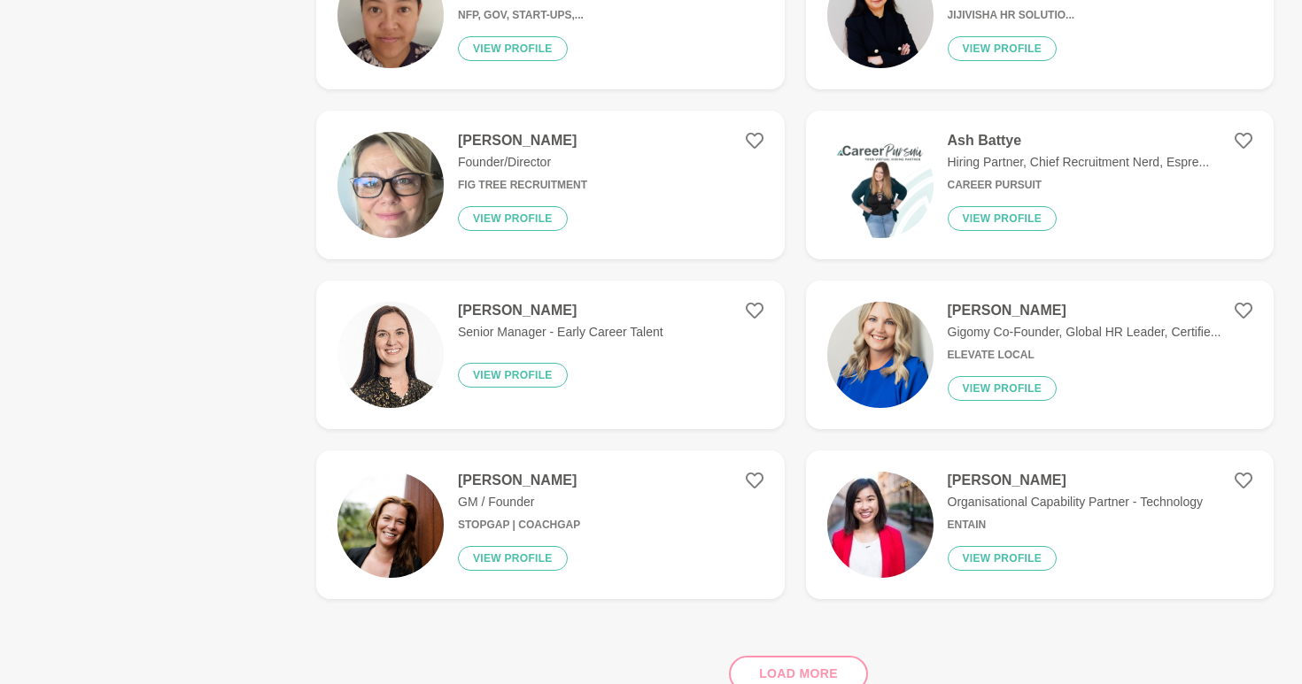
click at [644, 357] on div "Tahlia Shaw Senior Manager - Early Career Talent View profile" at bounding box center [554, 355] width 220 height 106
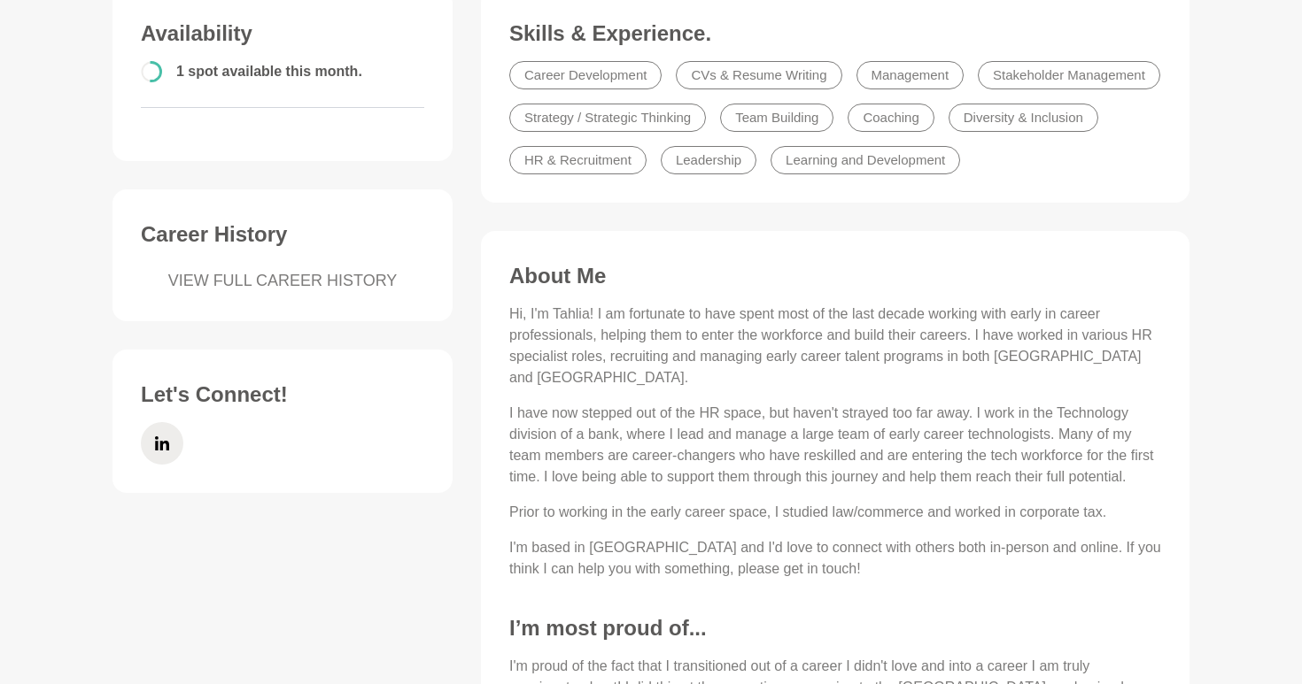
scroll to position [468, 0]
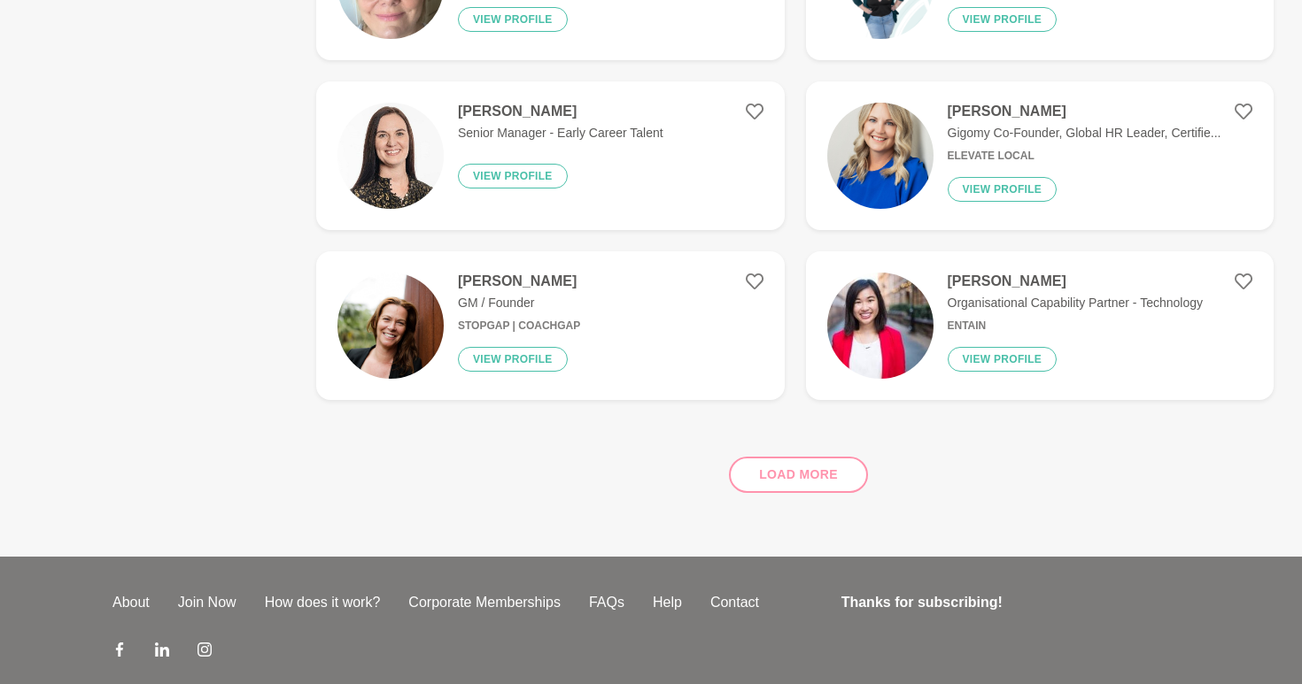
scroll to position [789, 0]
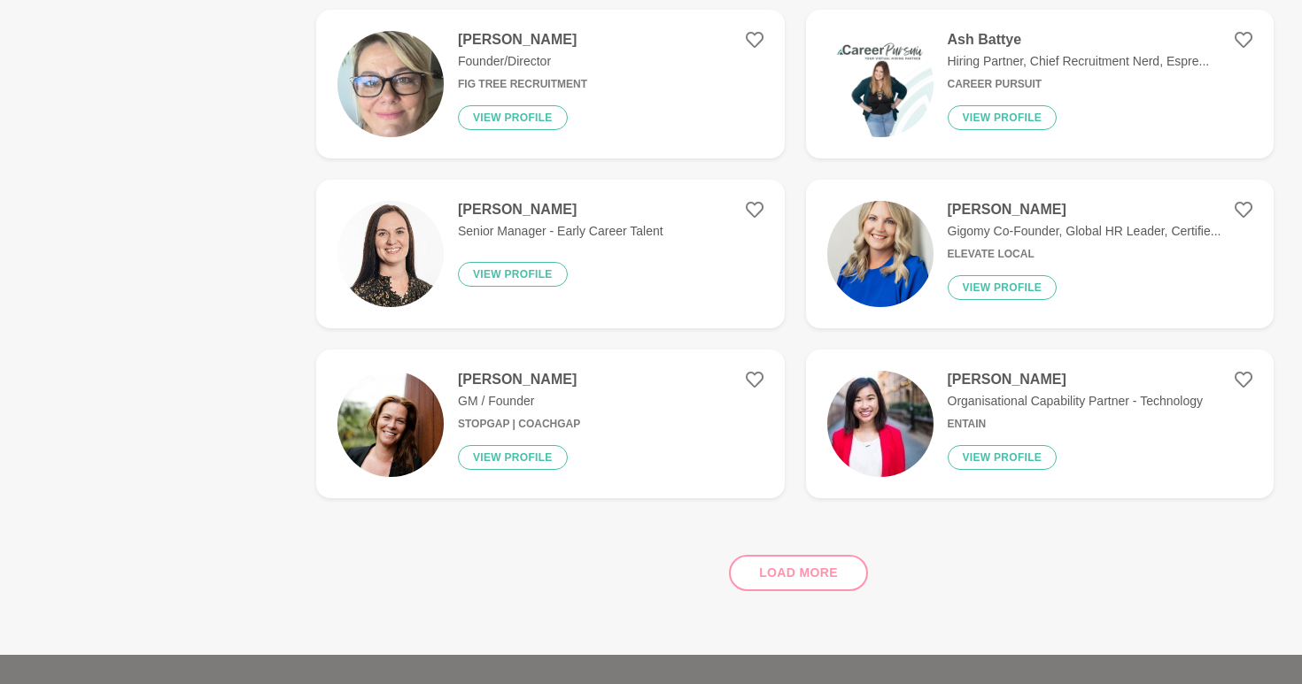
click at [1176, 260] on h6 "Elevate Local" at bounding box center [1084, 254] width 274 height 13
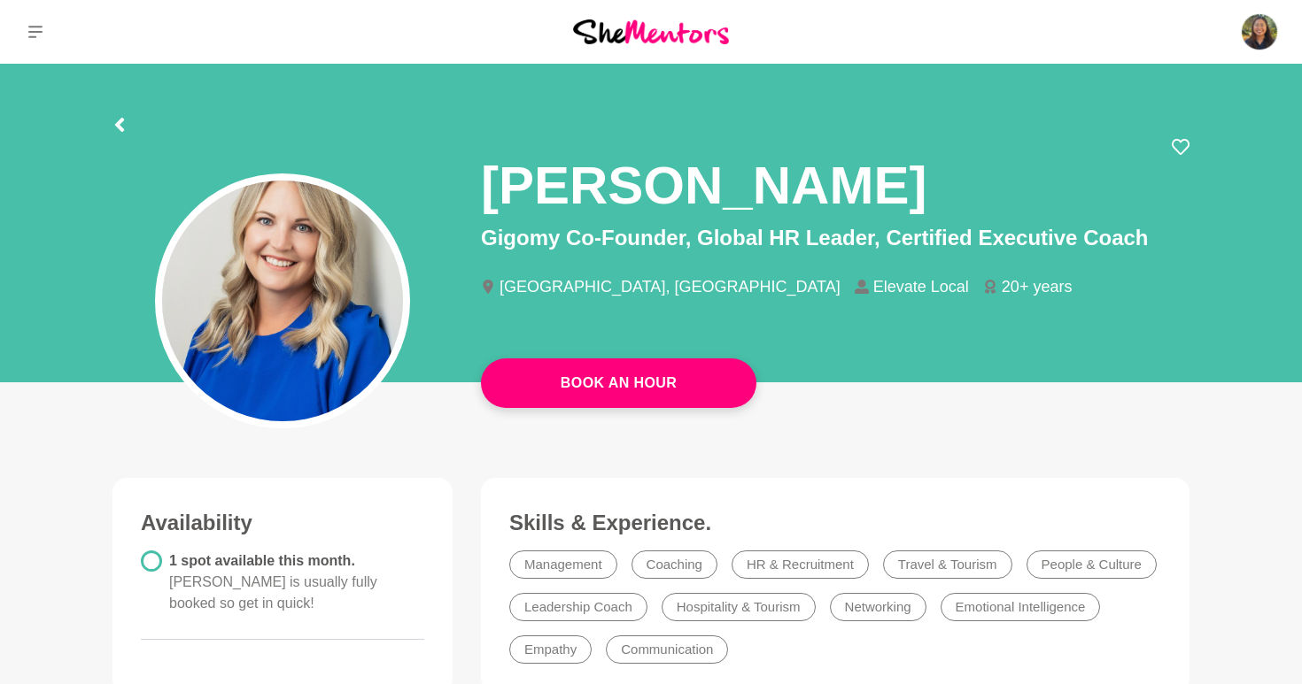
click at [124, 149] on div at bounding box center [282, 265] width 368 height 255
click at [124, 108] on div at bounding box center [119, 122] width 14 height 32
click at [116, 121] on icon at bounding box center [119, 125] width 14 height 14
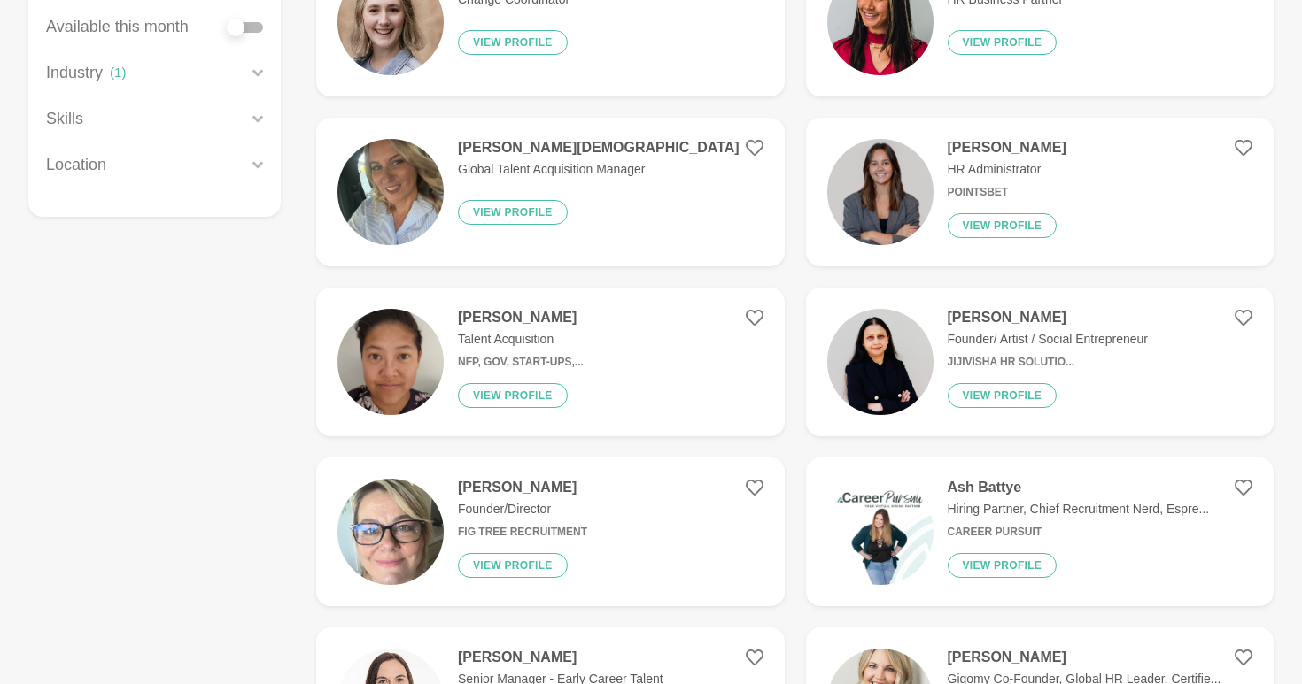
scroll to position [344, 0]
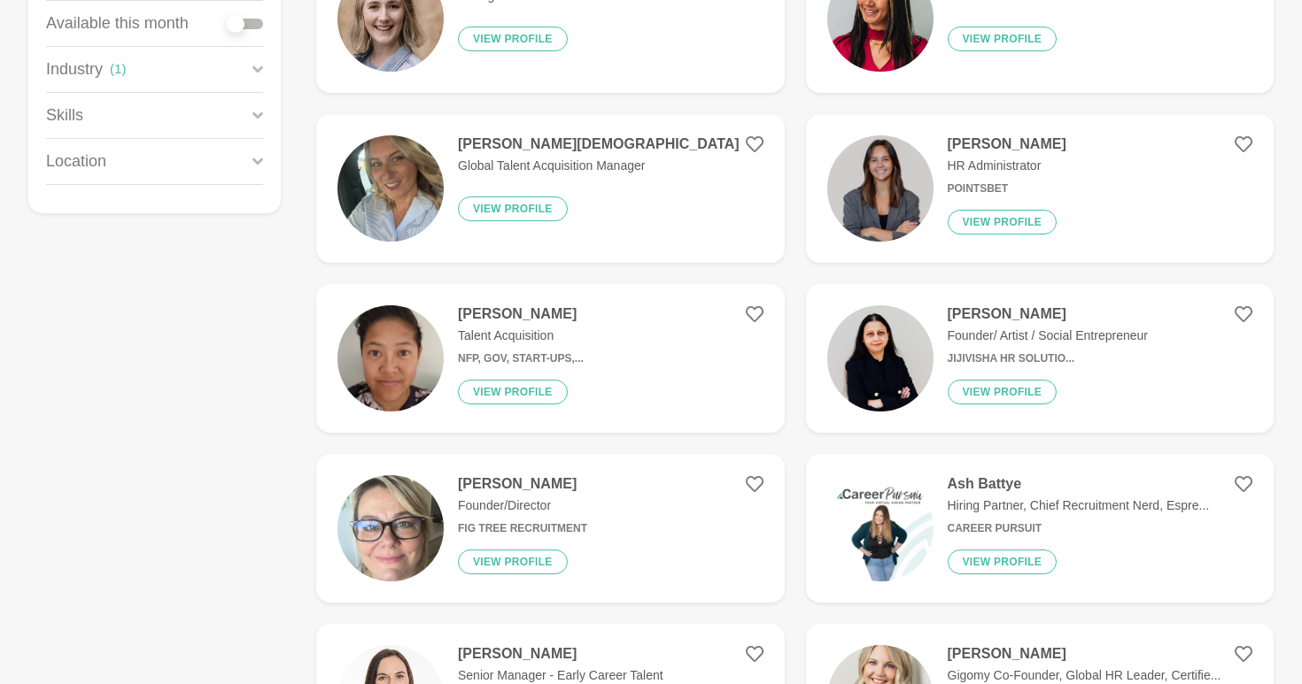
click at [1118, 151] on figure "Zara Nevett HR Administrator PointsBet View profile" at bounding box center [1040, 188] width 468 height 149
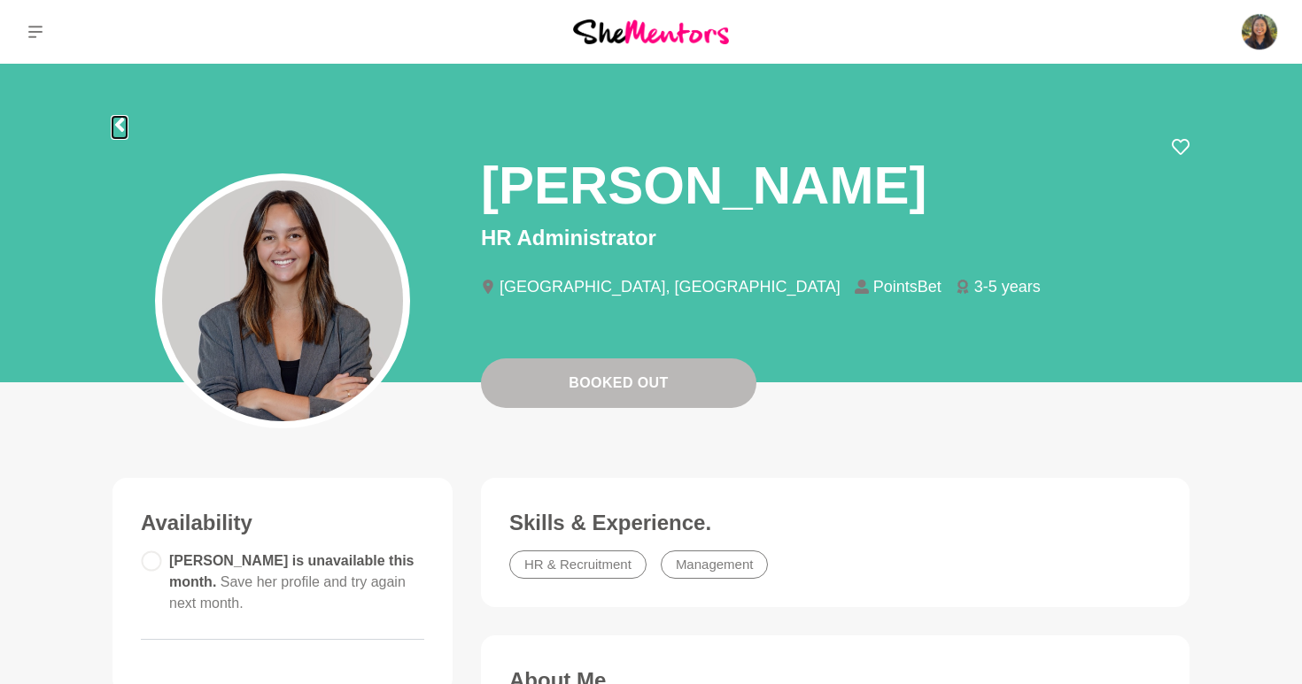
click at [123, 126] on icon at bounding box center [119, 125] width 14 height 14
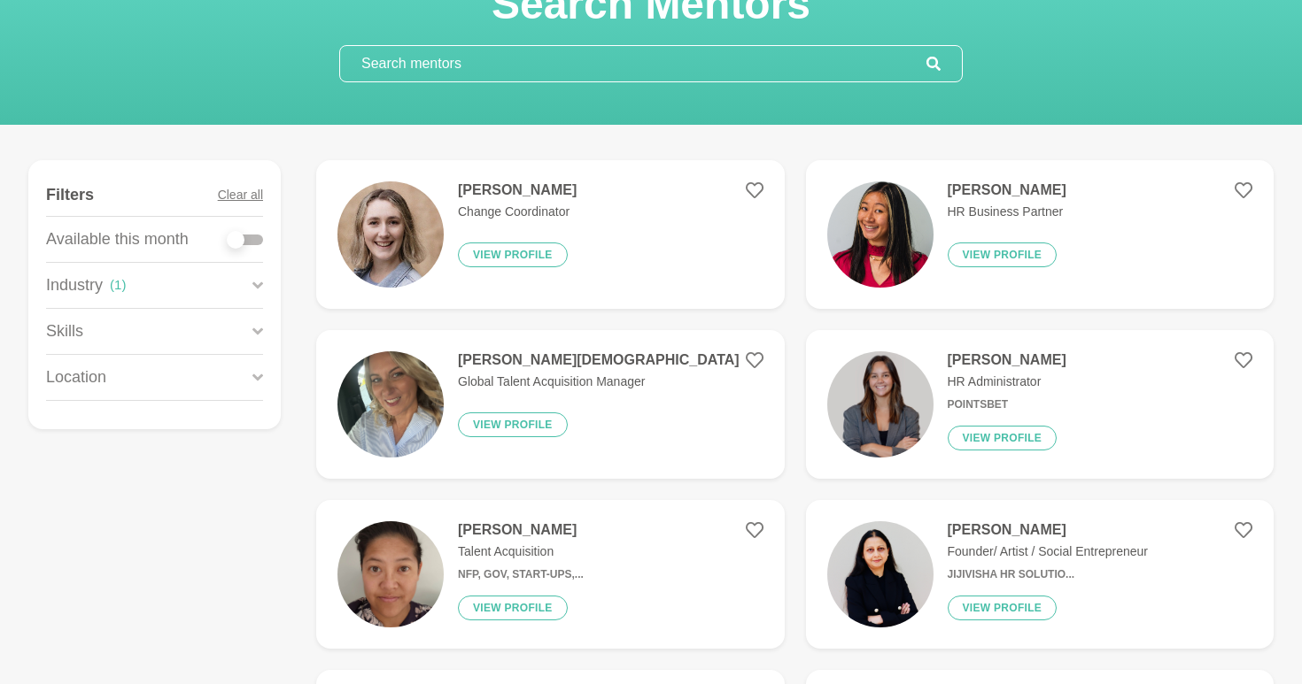
scroll to position [134, 0]
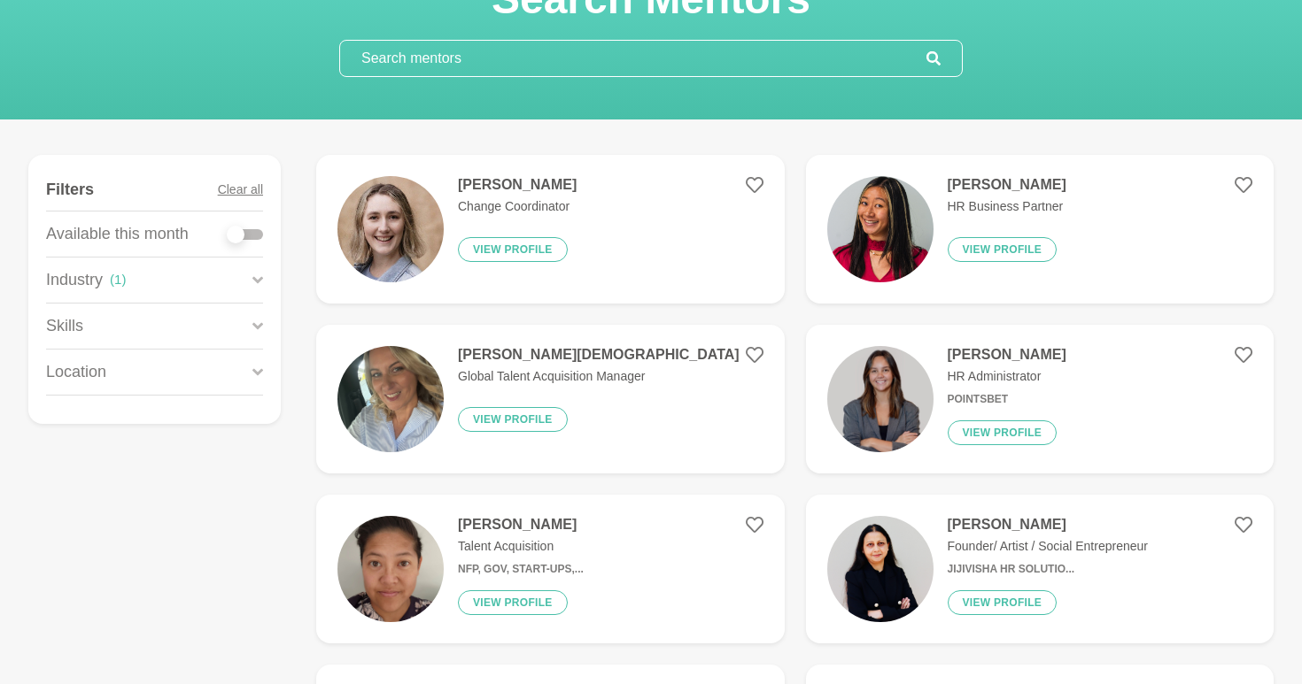
click at [633, 444] on div "Reegan Kerkin Global Talent Acquisition Manager View profile" at bounding box center [592, 399] width 296 height 106
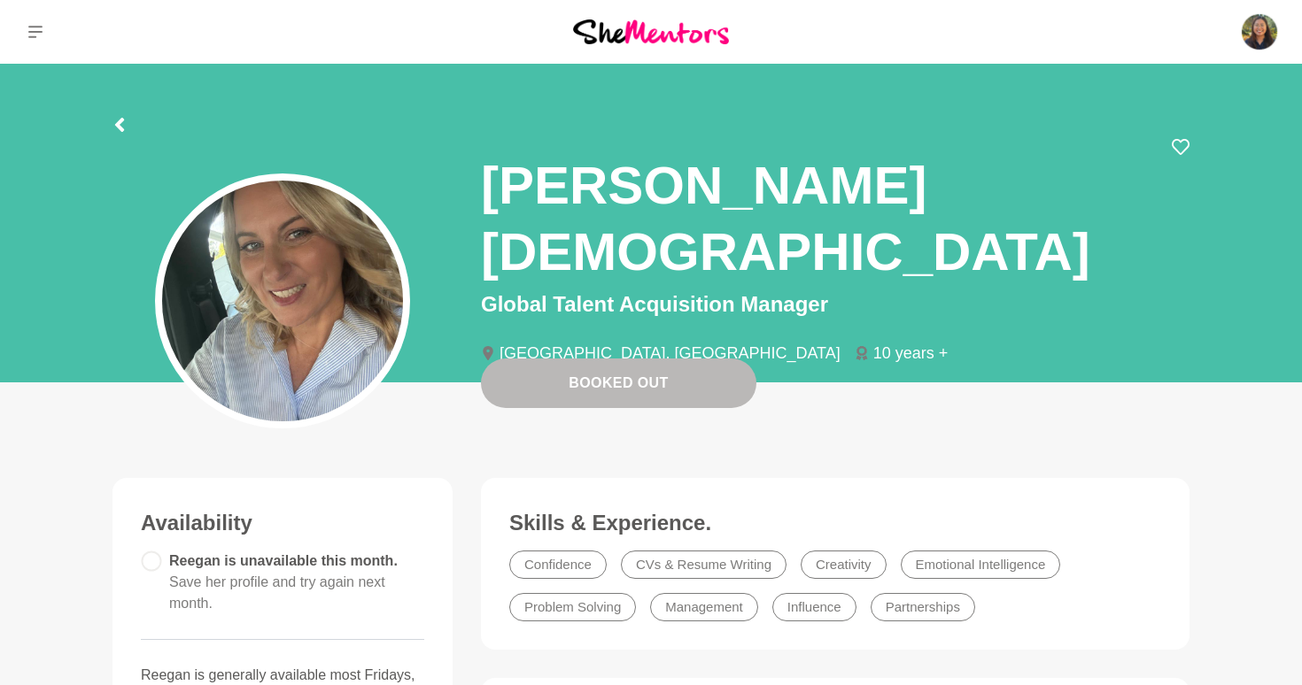
click at [128, 132] on div at bounding box center [650, 122] width 1077 height 32
click at [113, 123] on icon at bounding box center [119, 125] width 14 height 14
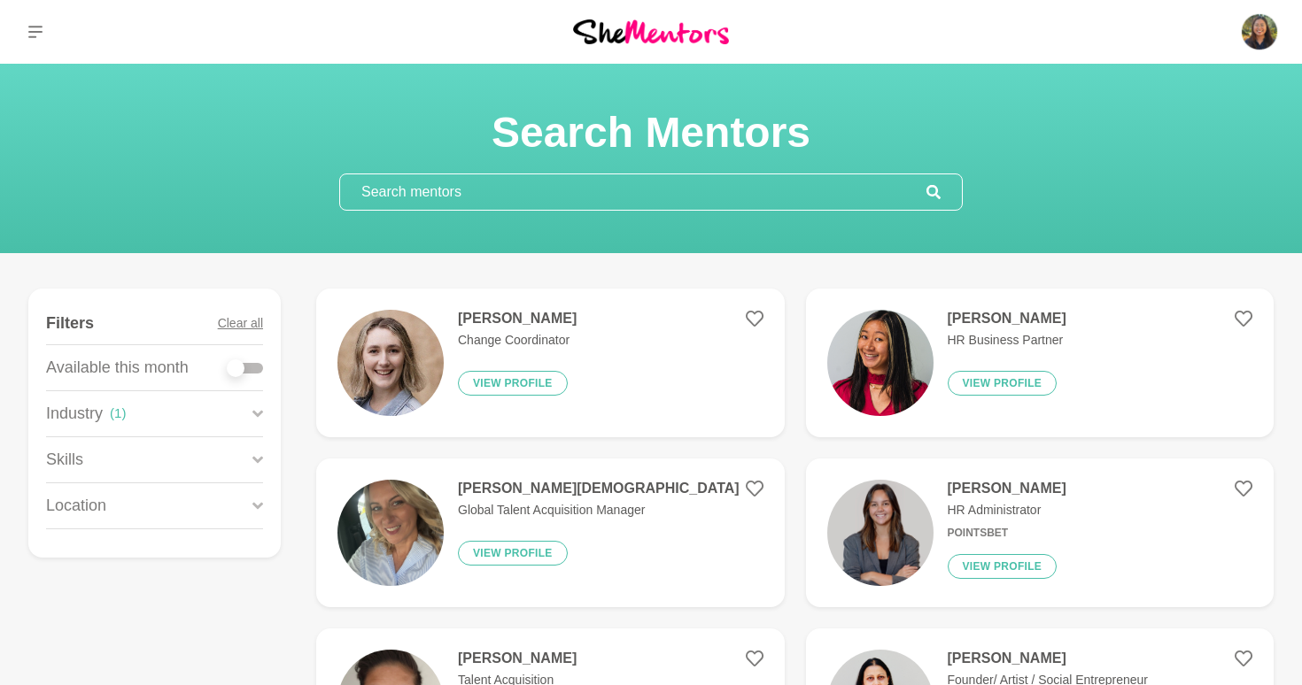
click at [186, 414] on div "Industry ( 1 )" at bounding box center [154, 413] width 217 height 45
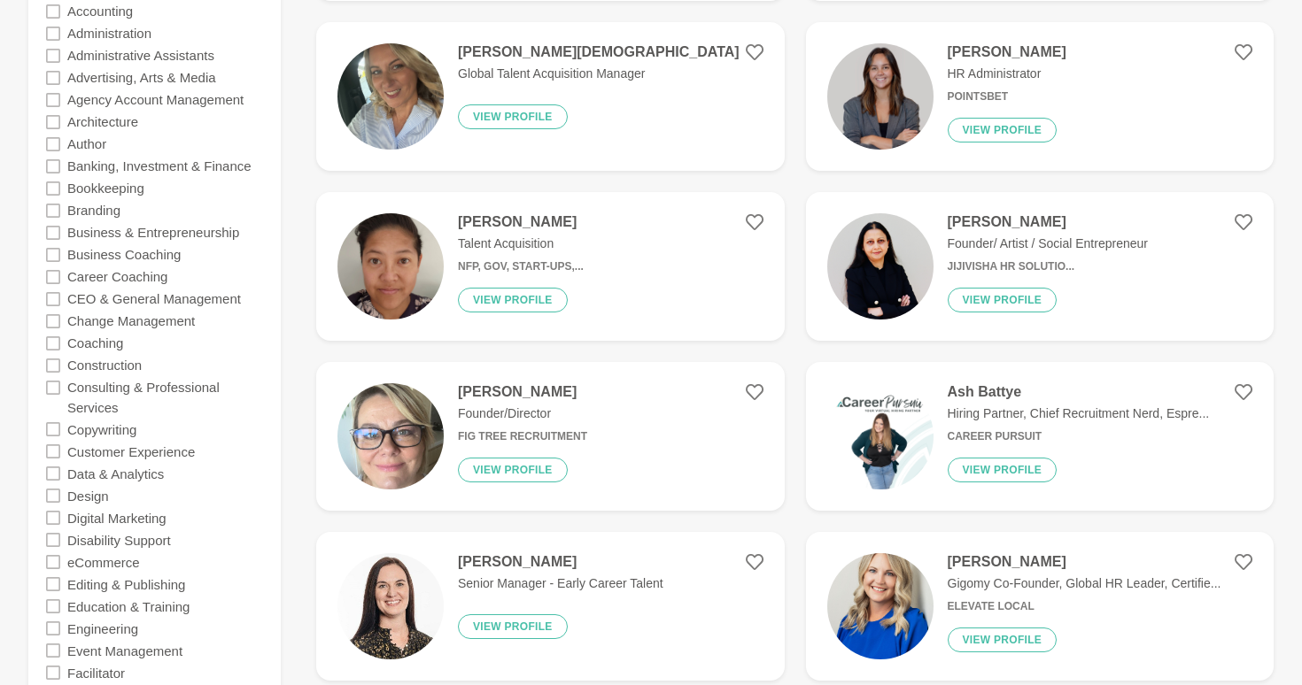
scroll to position [416, 0]
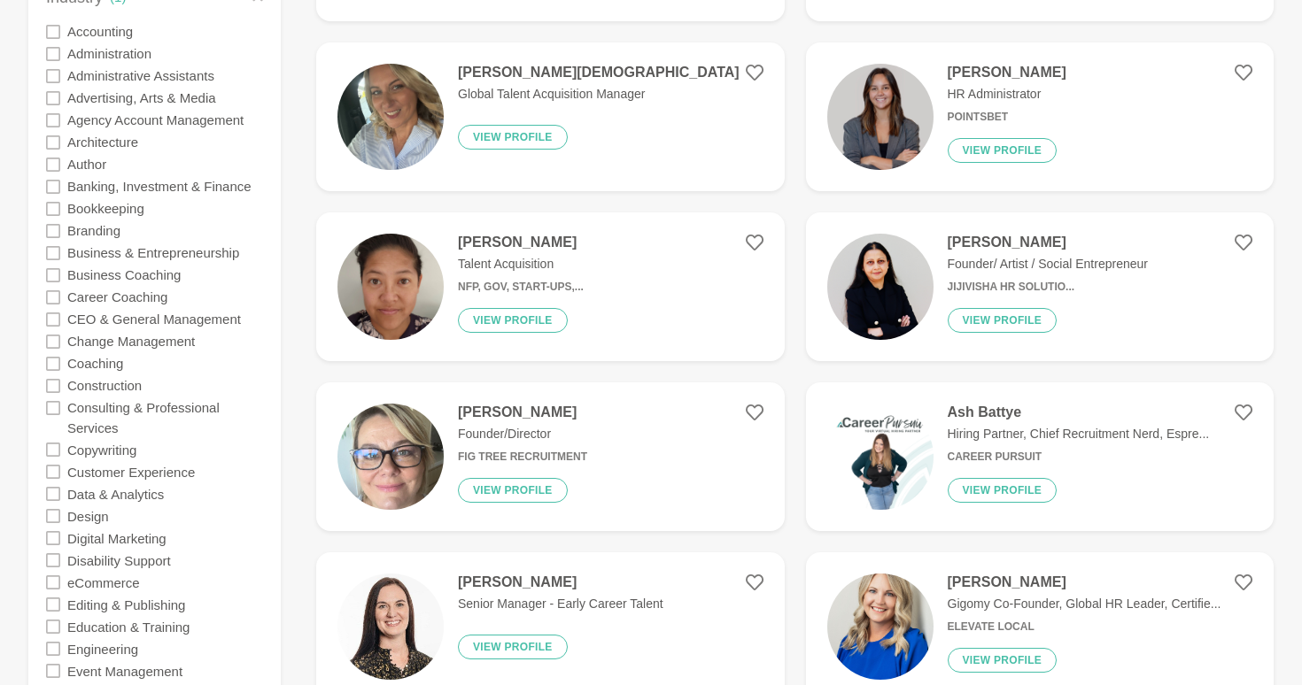
click at [60, 278] on div "Business Coaching" at bounding box center [154, 275] width 217 height 22
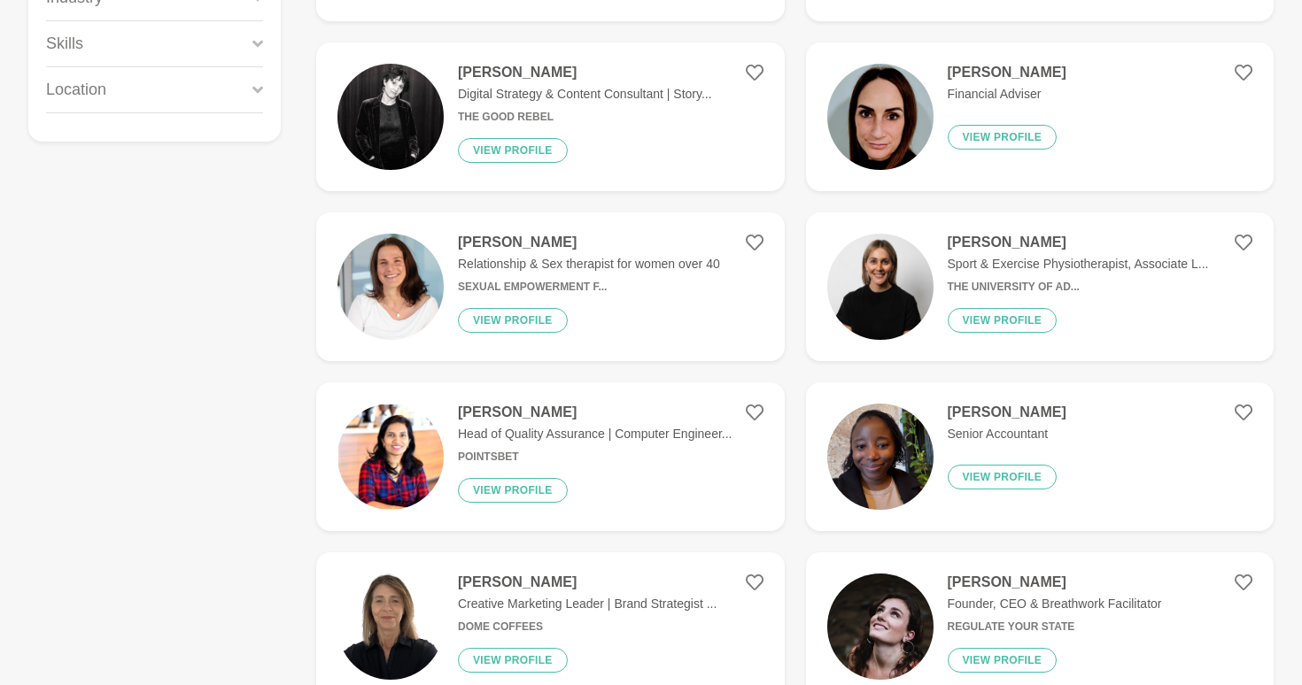
scroll to position [0, 0]
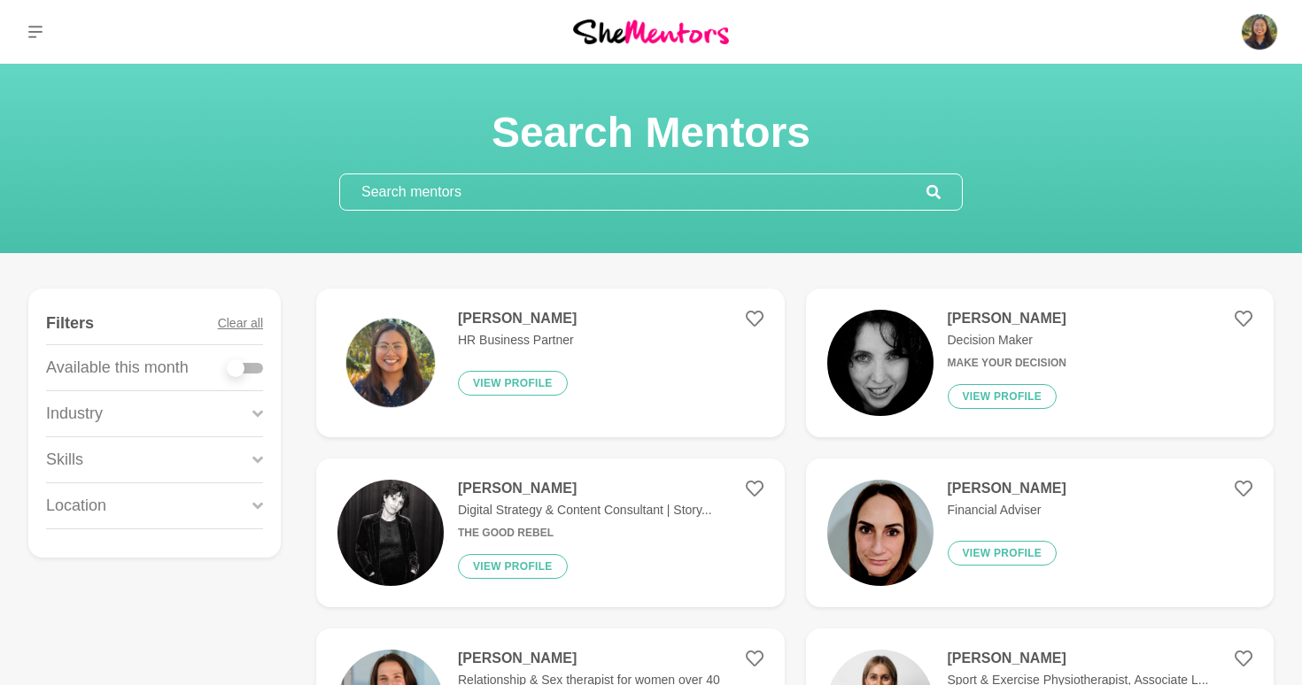
click at [151, 420] on div "Industry" at bounding box center [154, 413] width 217 height 45
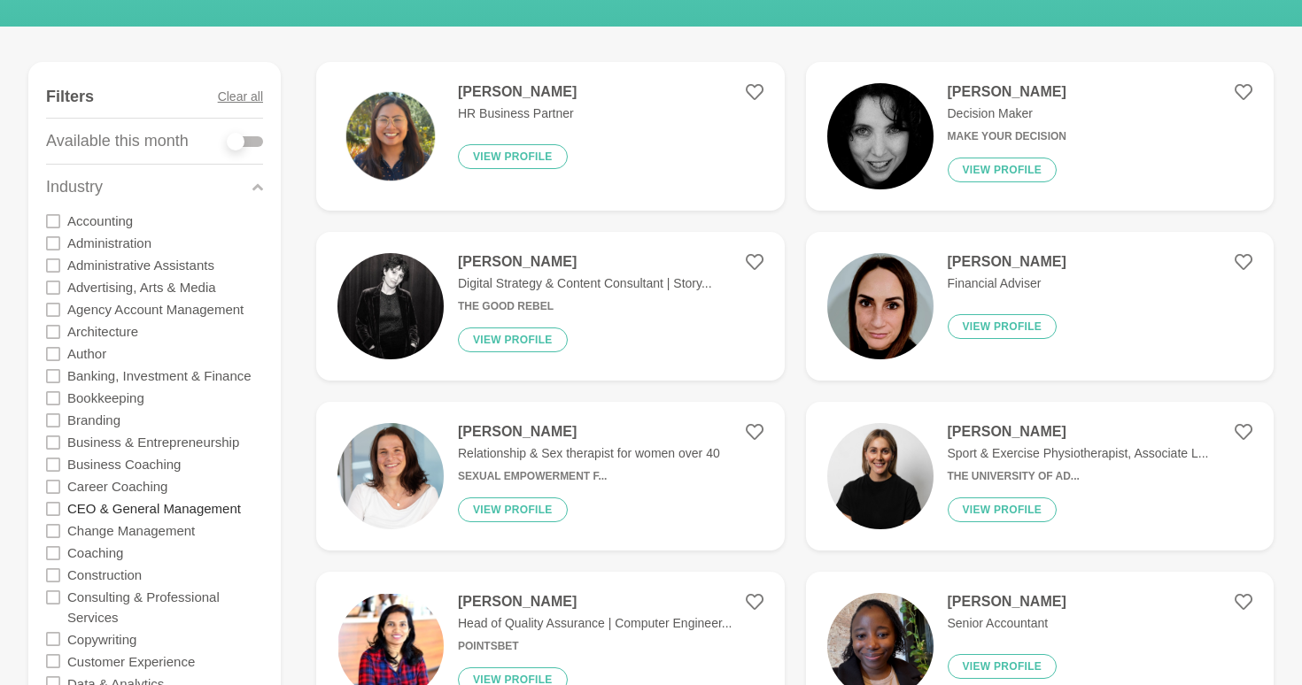
scroll to position [248, 0]
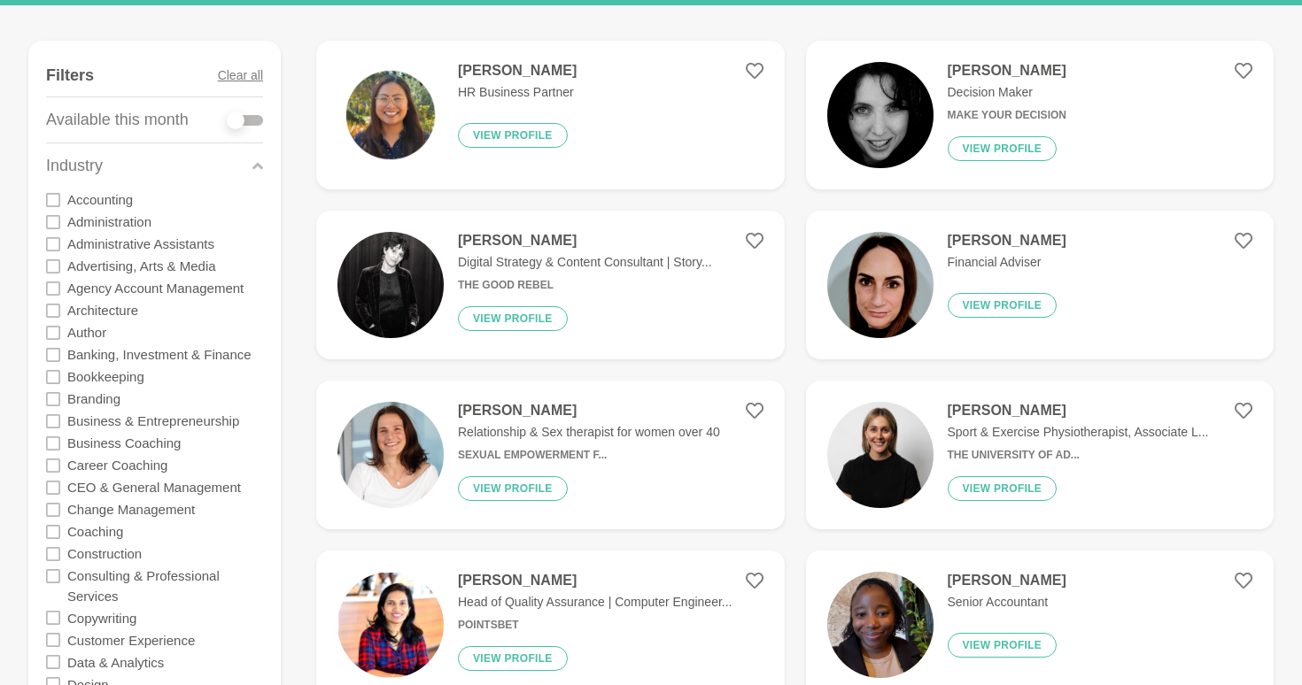
click at [54, 468] on icon at bounding box center [53, 466] width 14 height 14
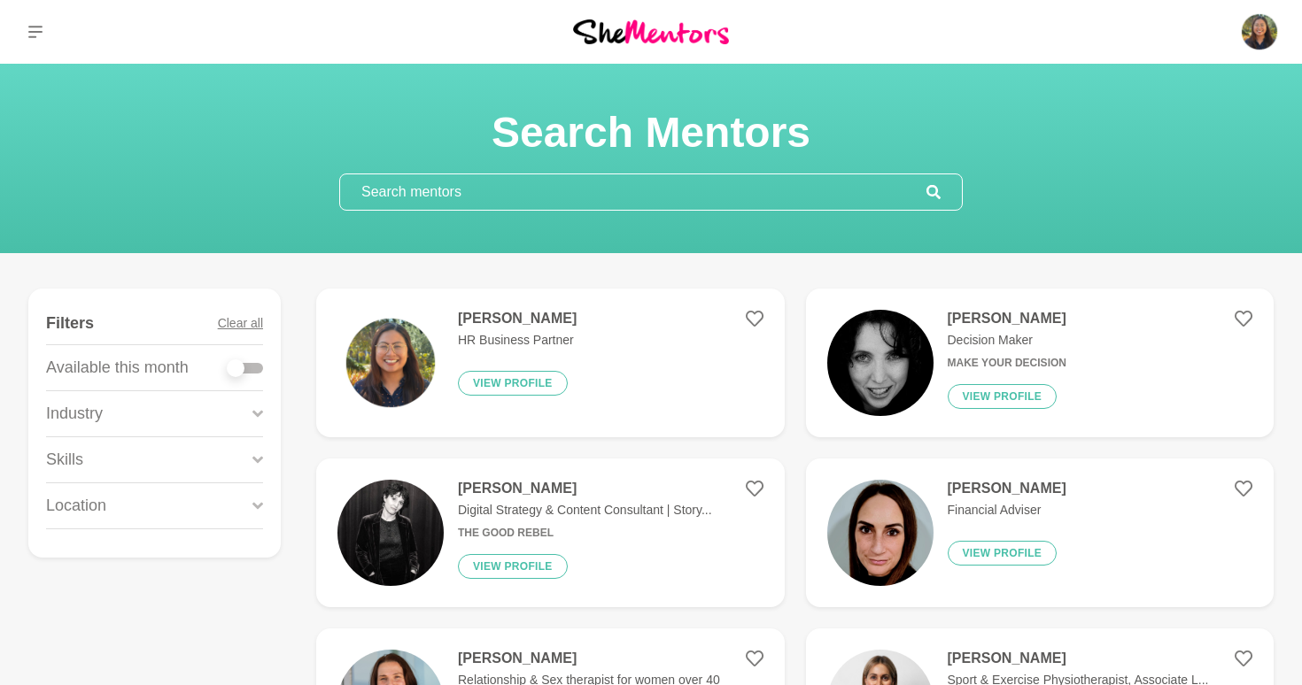
click at [174, 414] on div "Industry" at bounding box center [154, 413] width 217 height 45
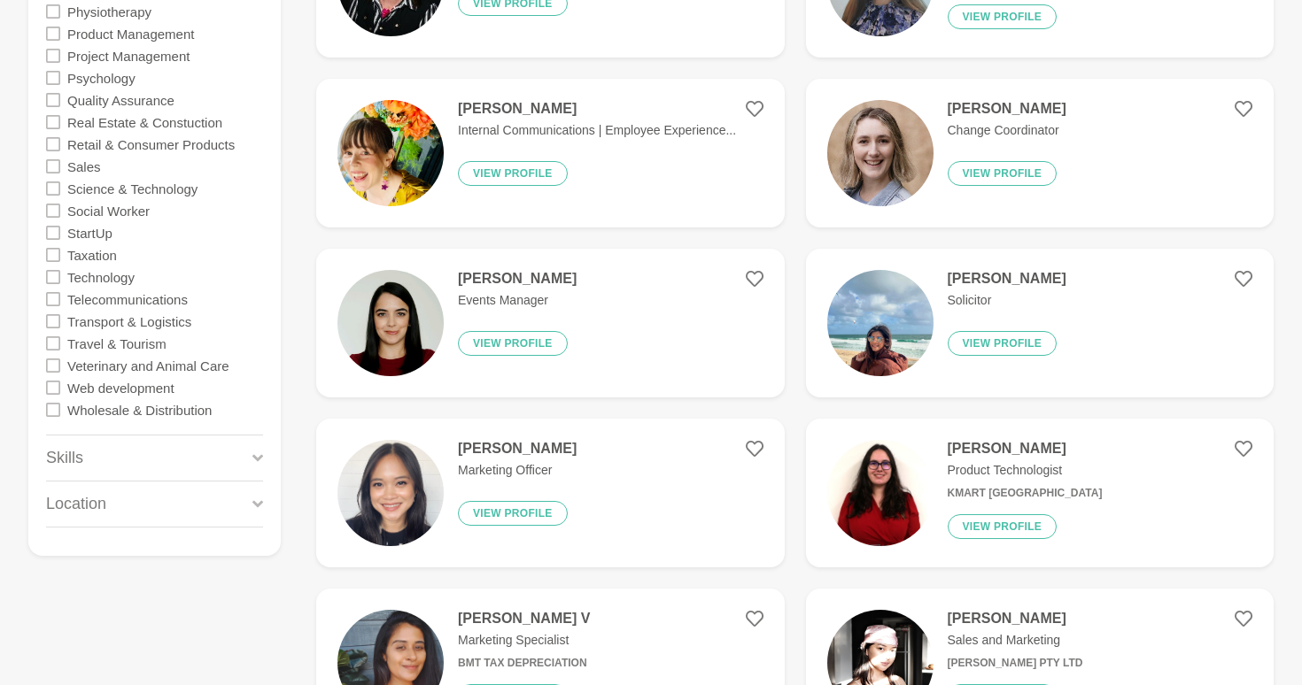
scroll to position [1717, 0]
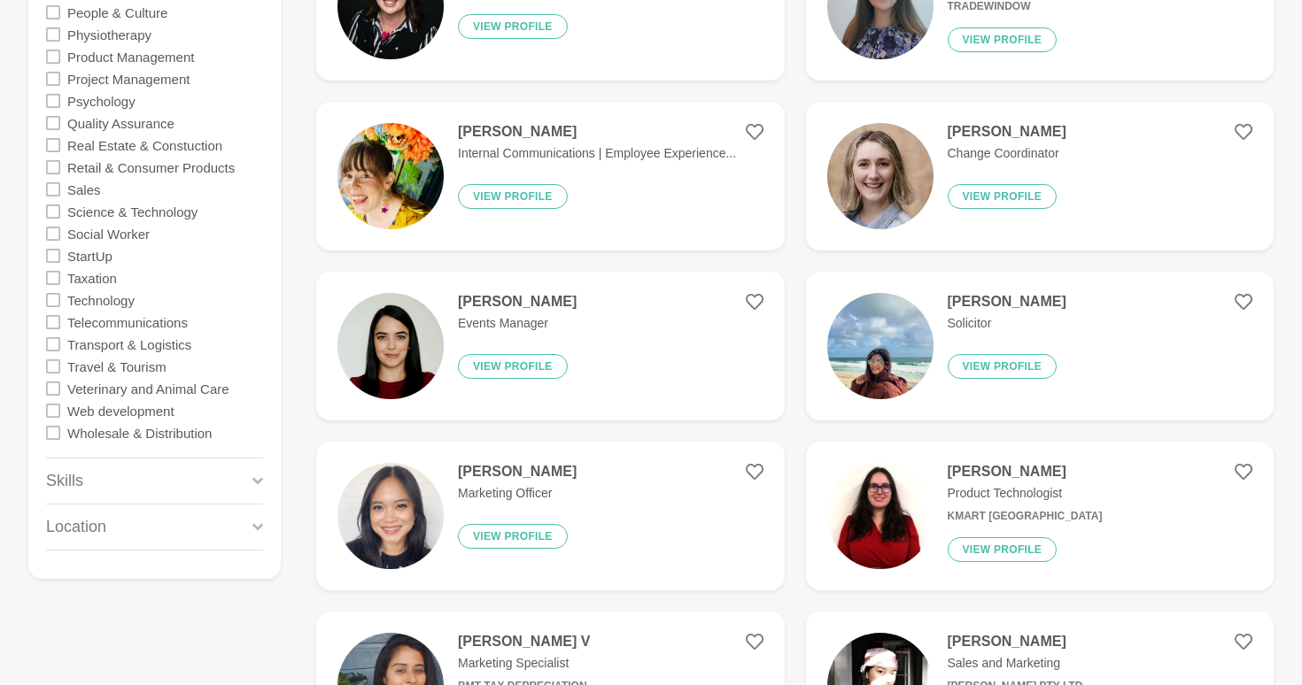
click at [658, 218] on div "Jenny Brownlee Internal Communications | Employee Experience... View profile" at bounding box center [590, 176] width 292 height 106
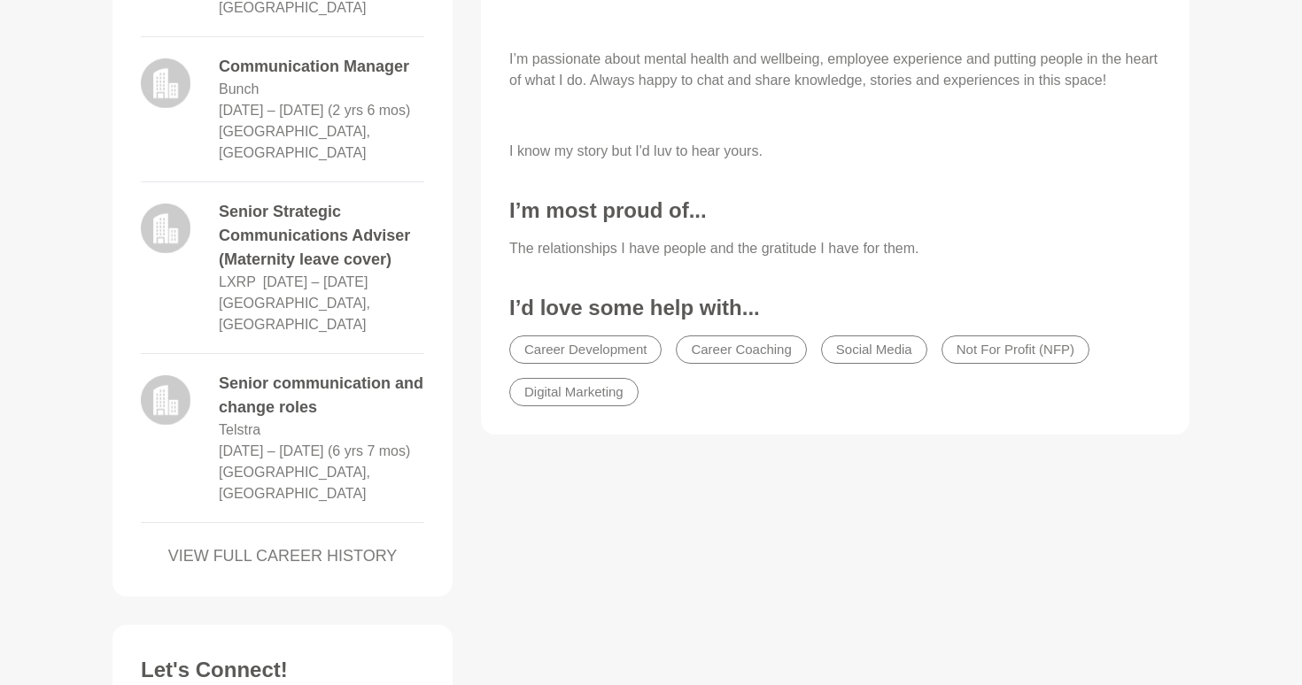
scroll to position [970, 0]
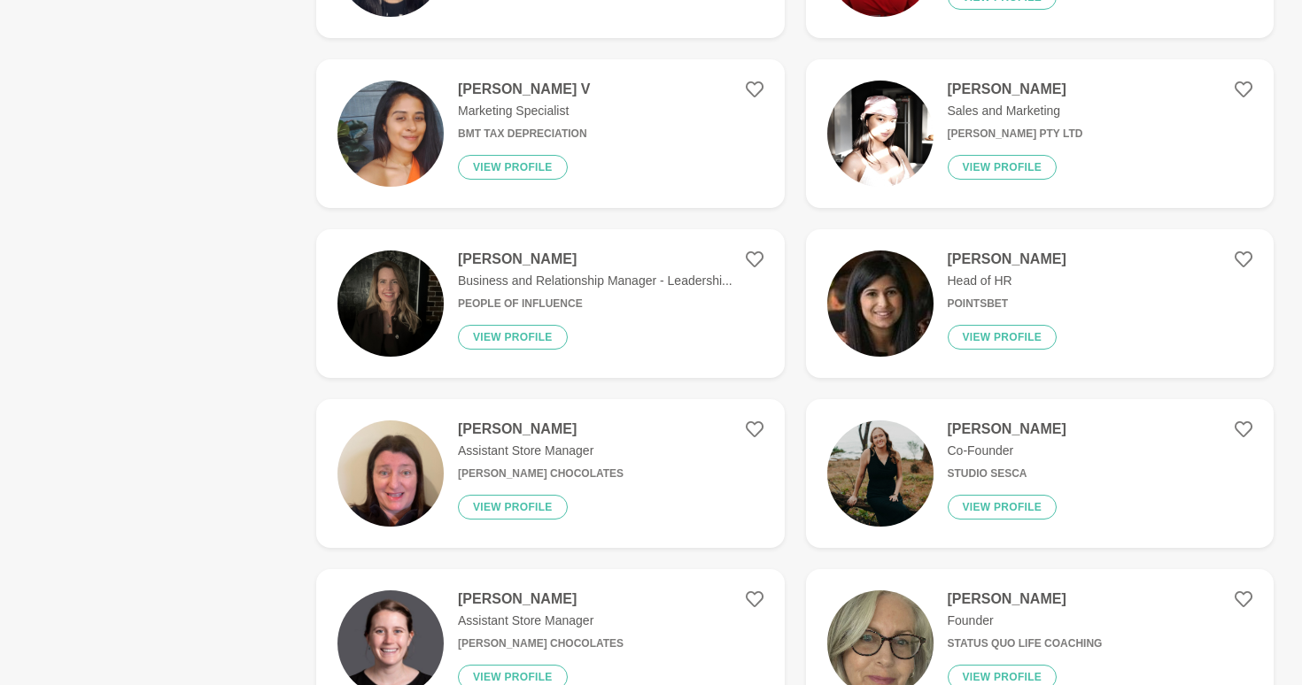
scroll to position [2751, 0]
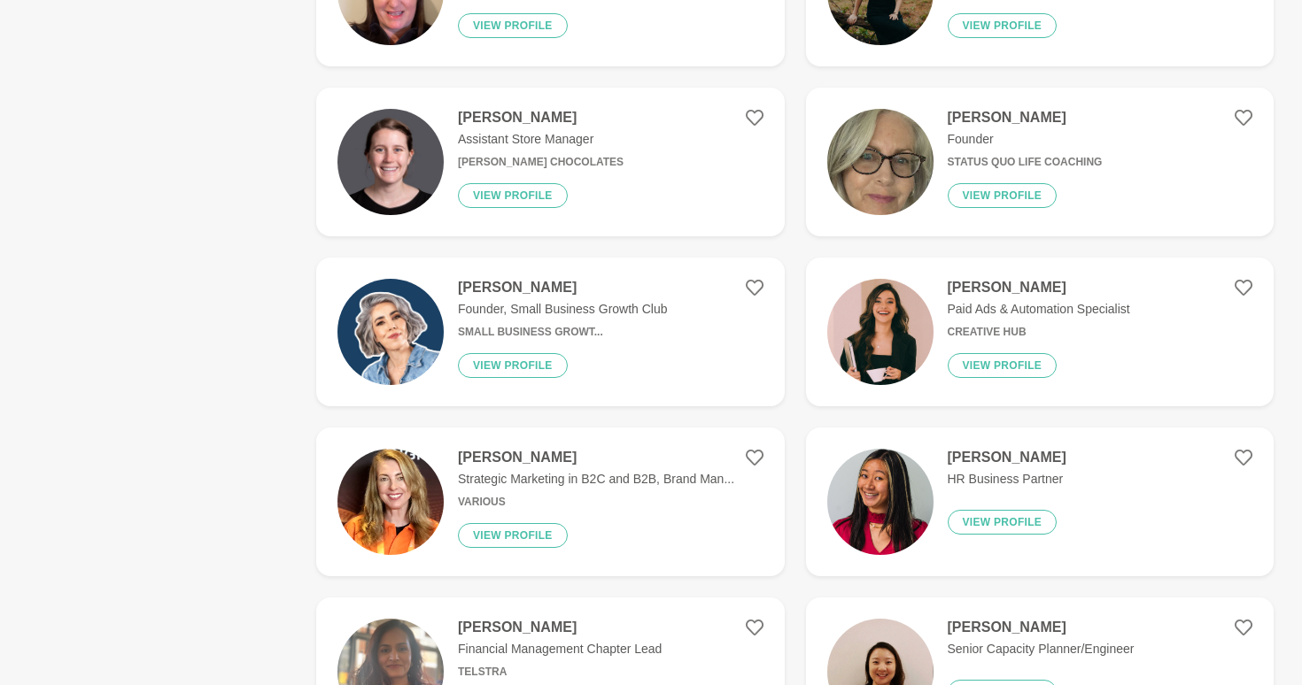
click at [619, 558] on figure "Miranda Bozic Strategic Marketing in B2C and B2B, Brand Man... Various View pro…" at bounding box center [550, 502] width 468 height 149
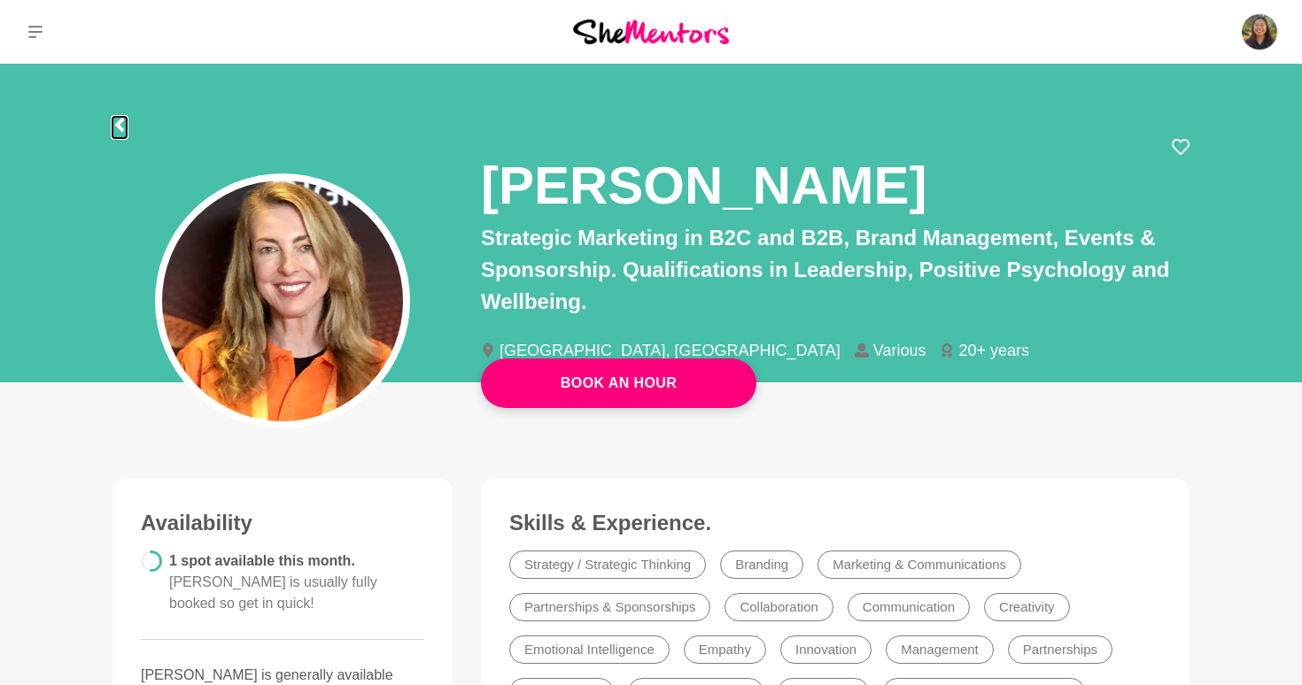
click at [117, 125] on icon at bounding box center [119, 125] width 9 height 14
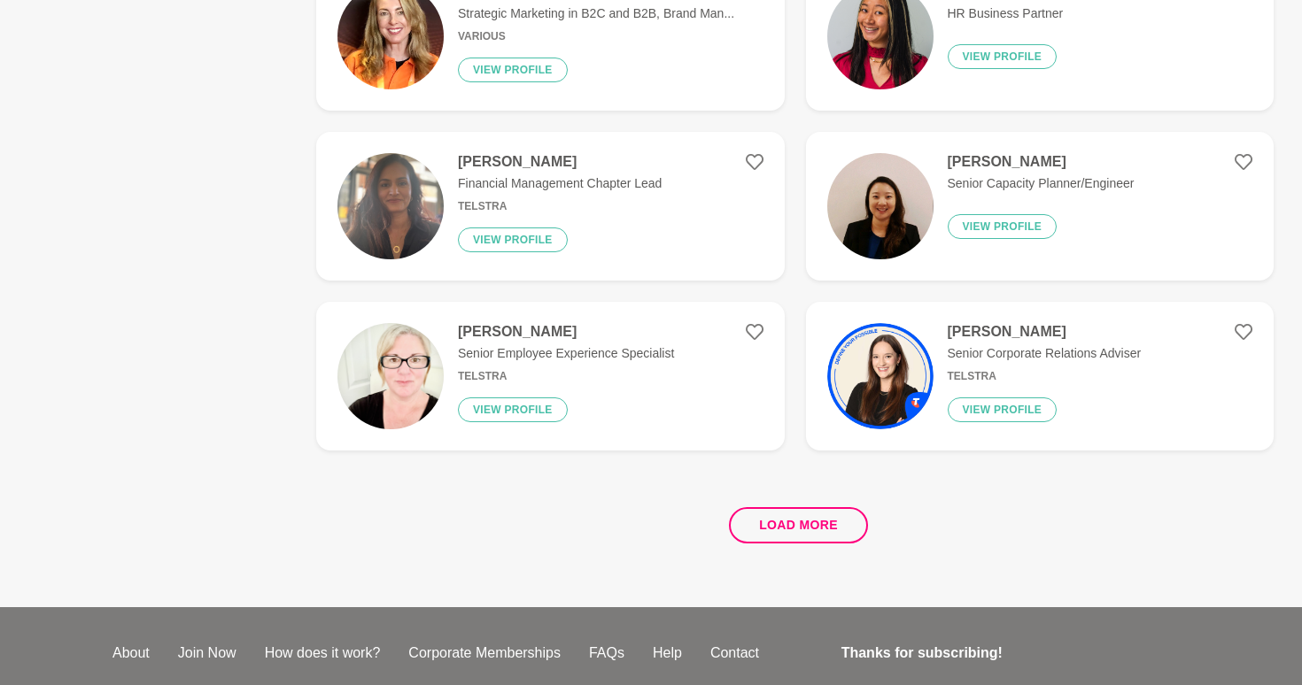
scroll to position [3196, 0]
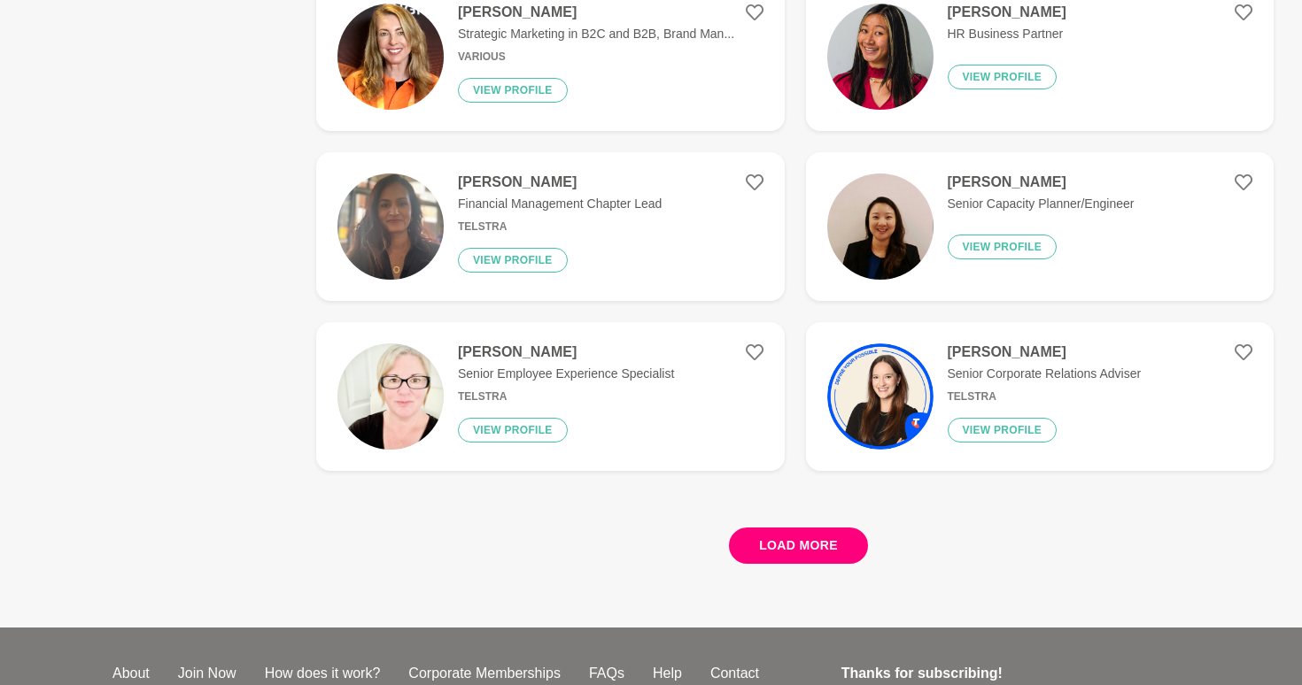
click at [784, 553] on button "Load more" at bounding box center [798, 546] width 139 height 36
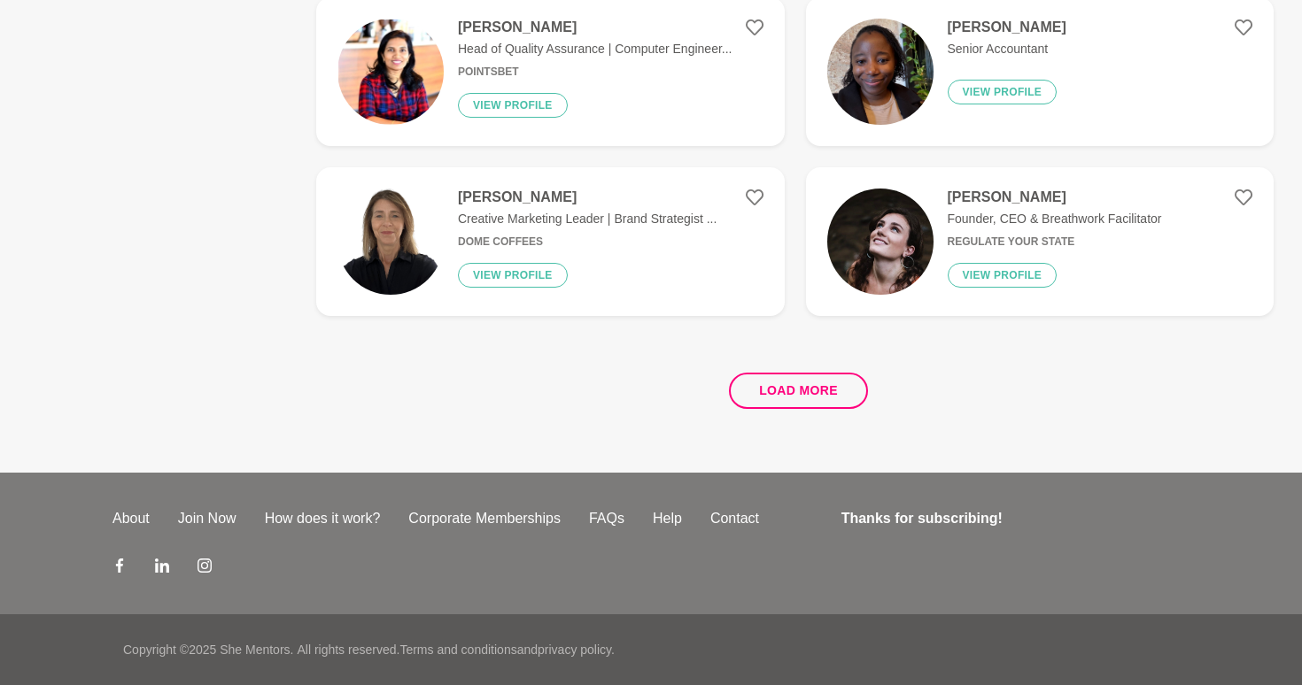
scroll to position [0, 0]
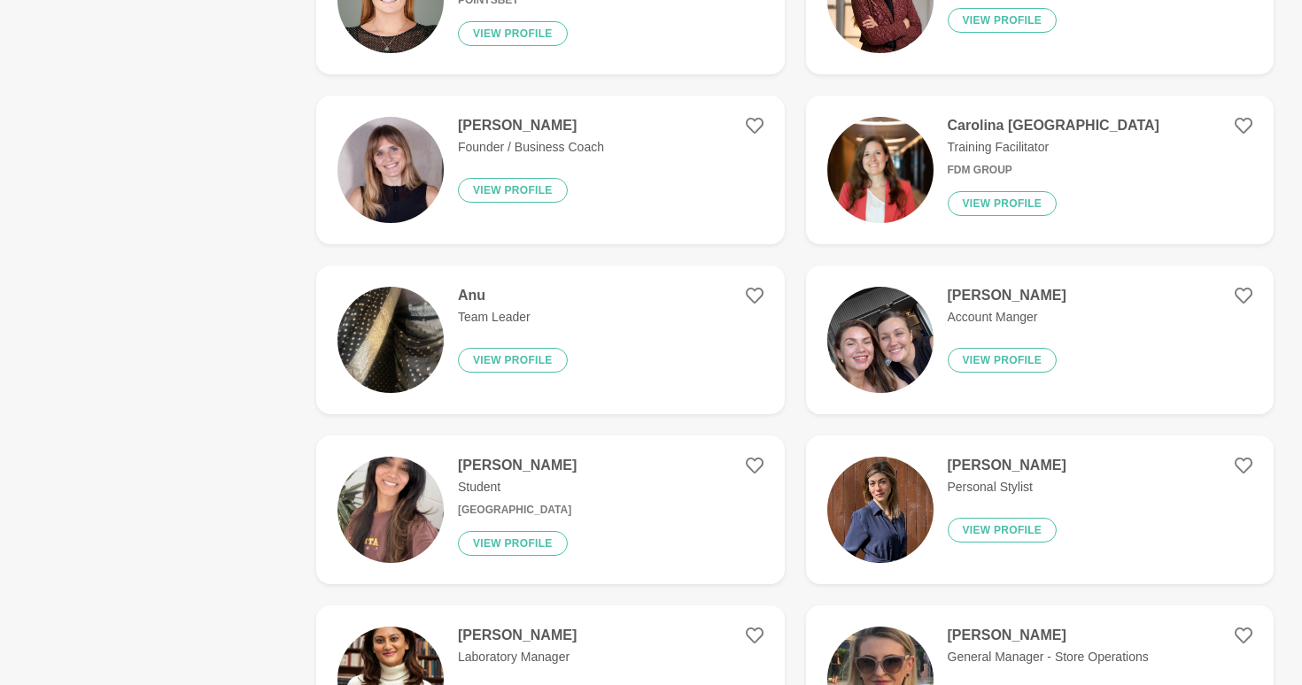
scroll to position [3351, 0]
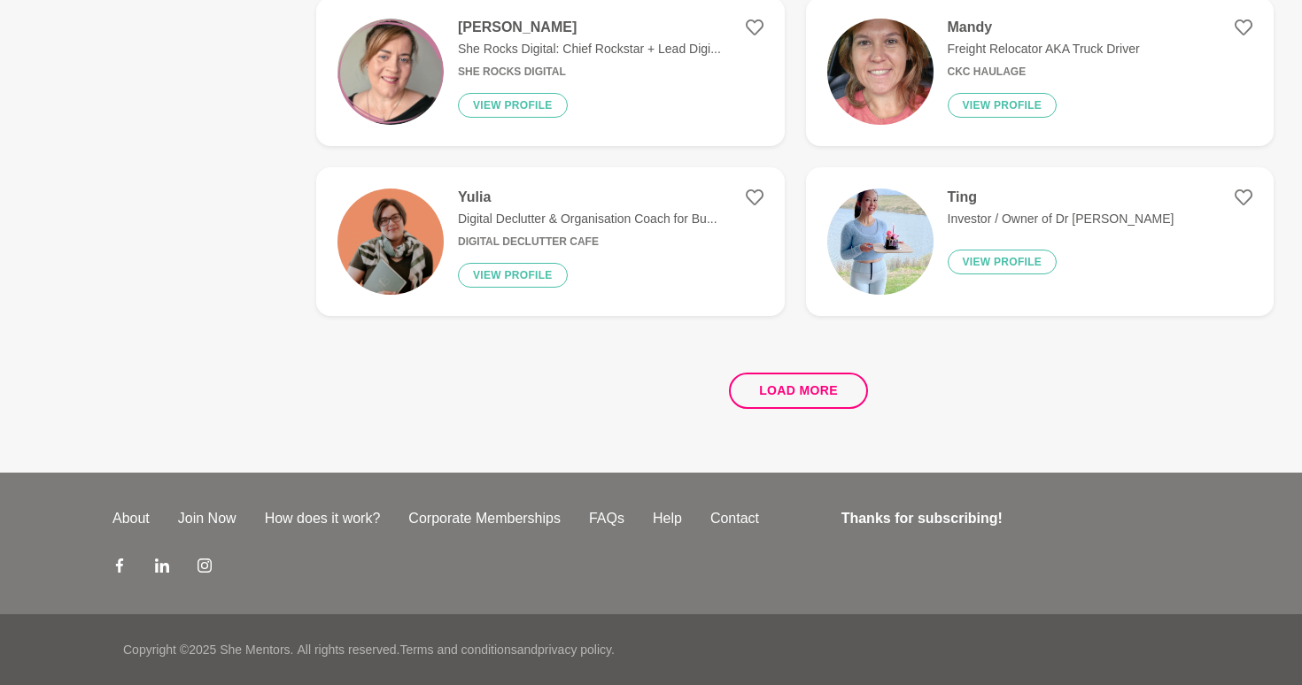
click at [1210, 232] on figure "Ting Investor / Owner of Dr OPTICAL View profile" at bounding box center [1040, 241] width 468 height 149
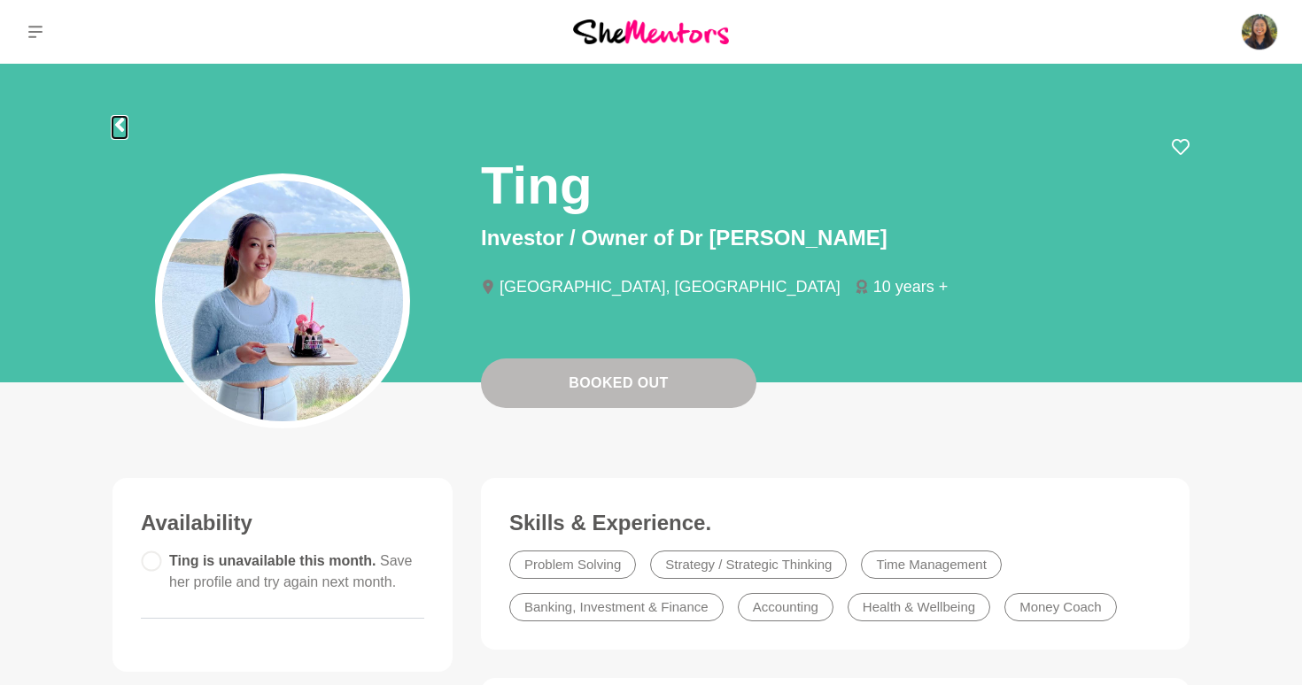
click at [120, 122] on icon at bounding box center [119, 125] width 9 height 14
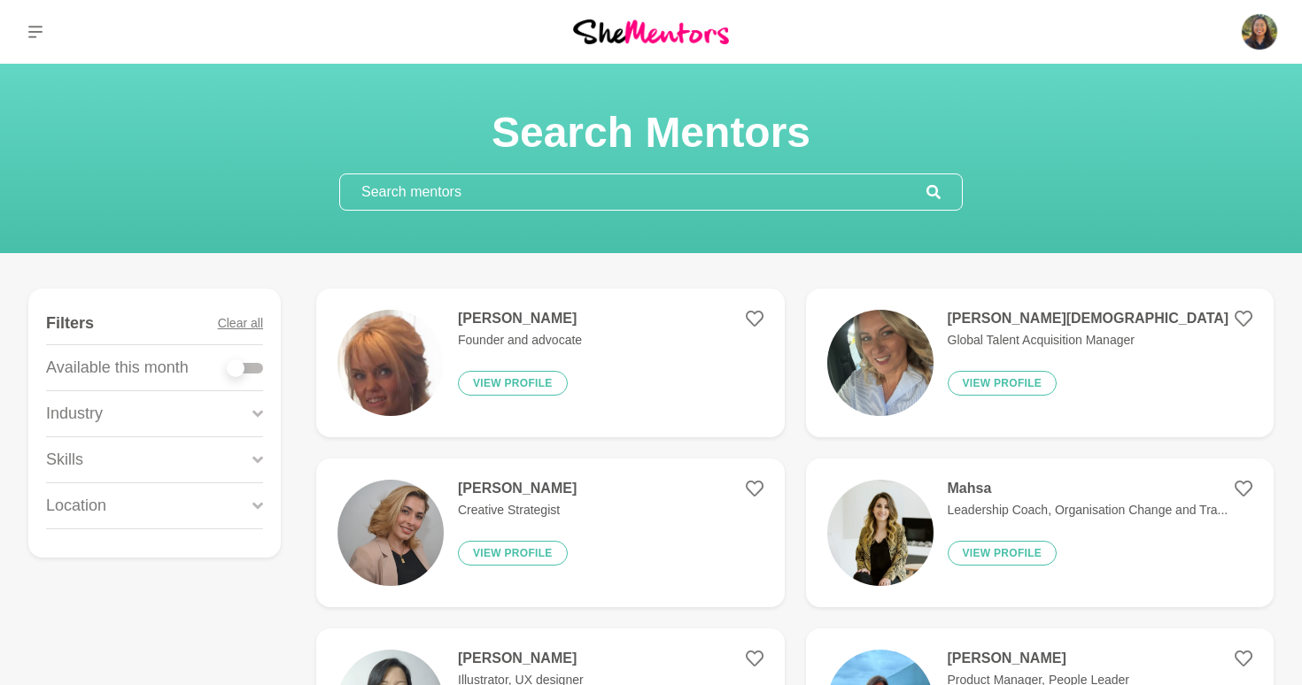
click at [213, 408] on div "Industry" at bounding box center [154, 413] width 217 height 45
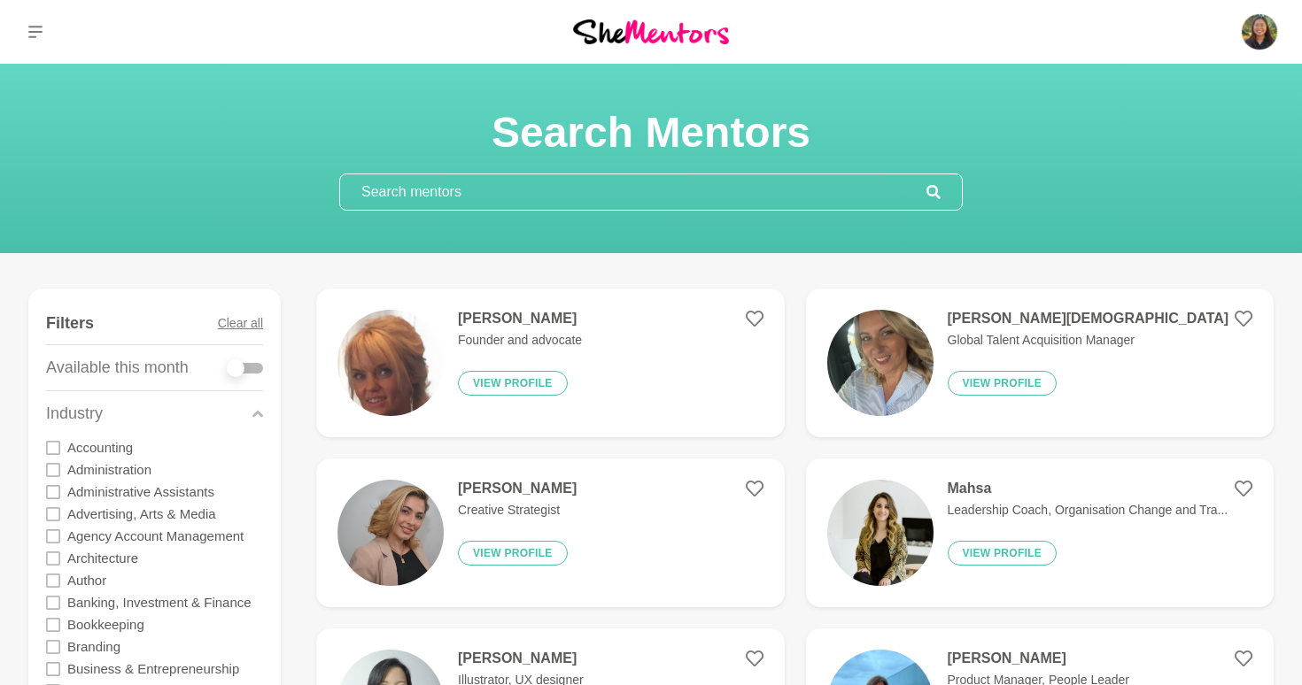
click at [213, 408] on div "Industry" at bounding box center [154, 413] width 217 height 45
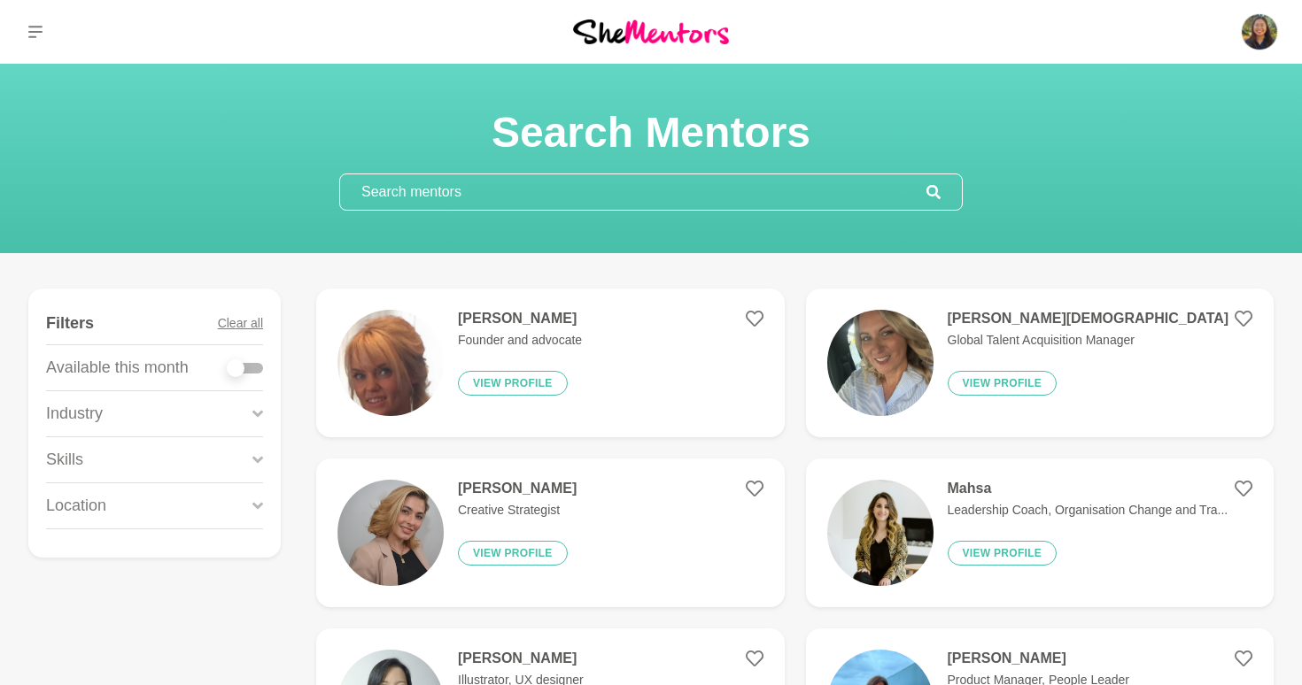
click at [231, 457] on div "Skills" at bounding box center [154, 459] width 217 height 45
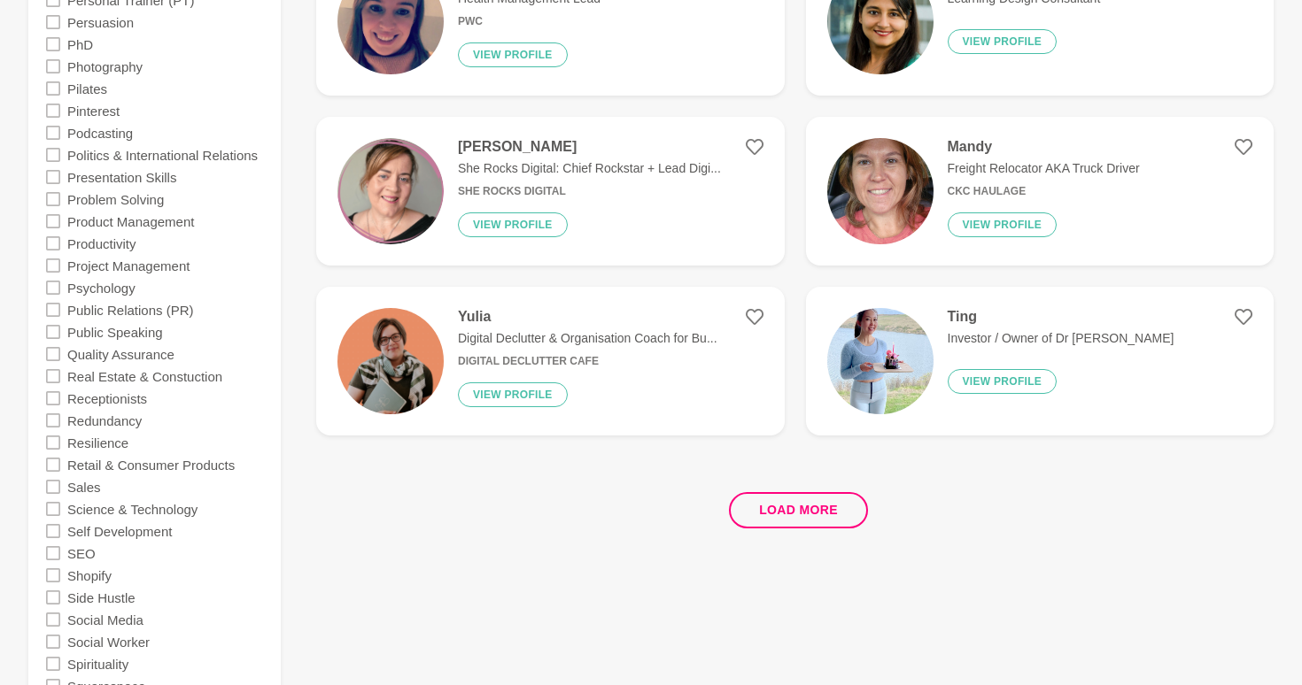
scroll to position [3248, 0]
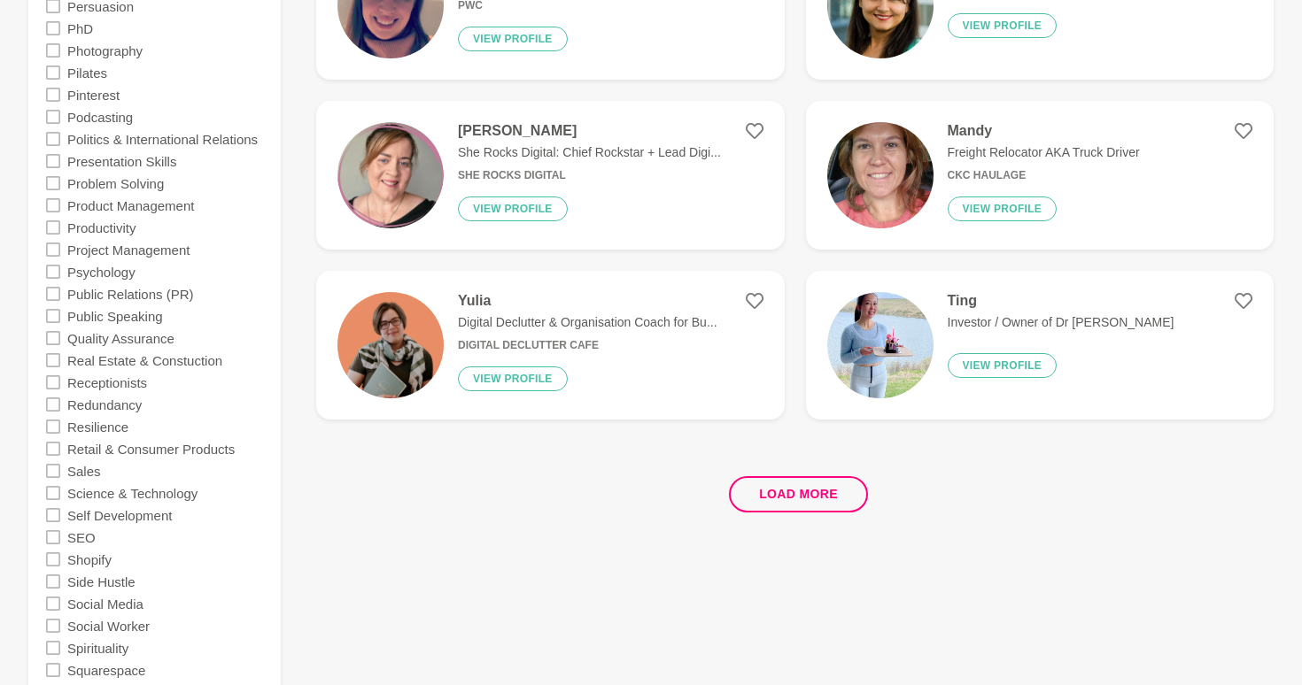
click at [50, 411] on icon at bounding box center [53, 405] width 14 height 14
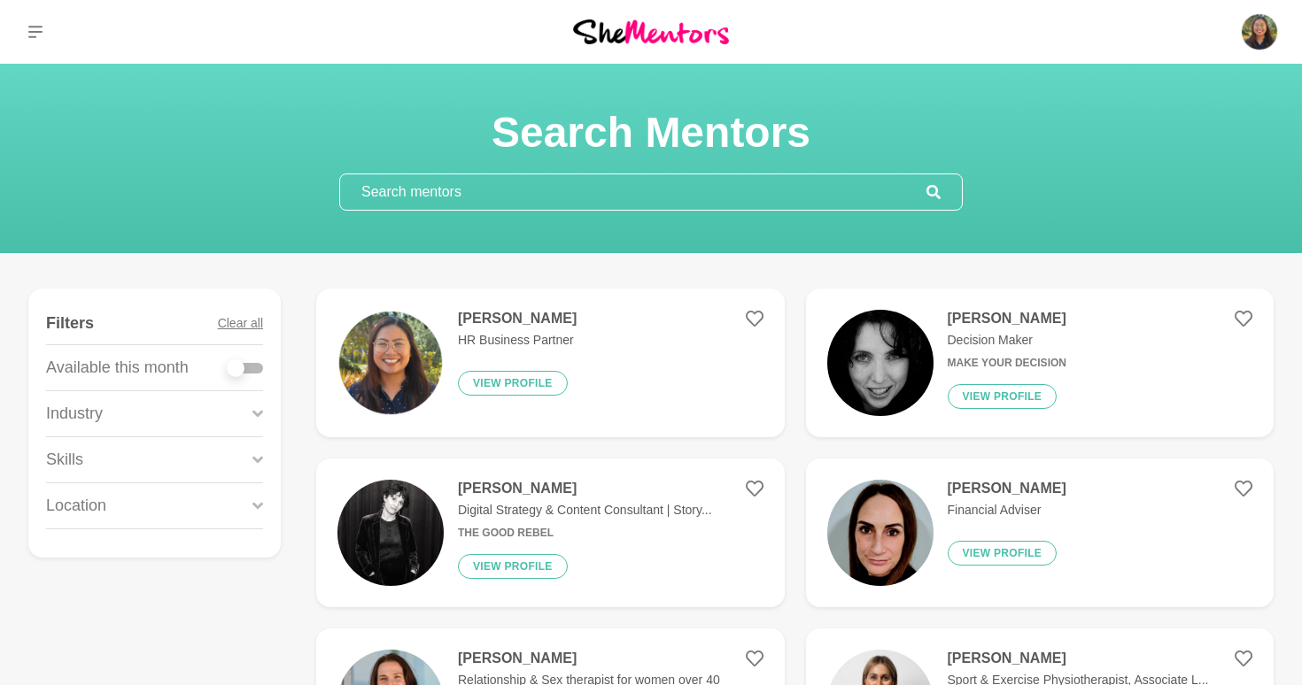
click at [228, 402] on div "Industry" at bounding box center [154, 413] width 217 height 45
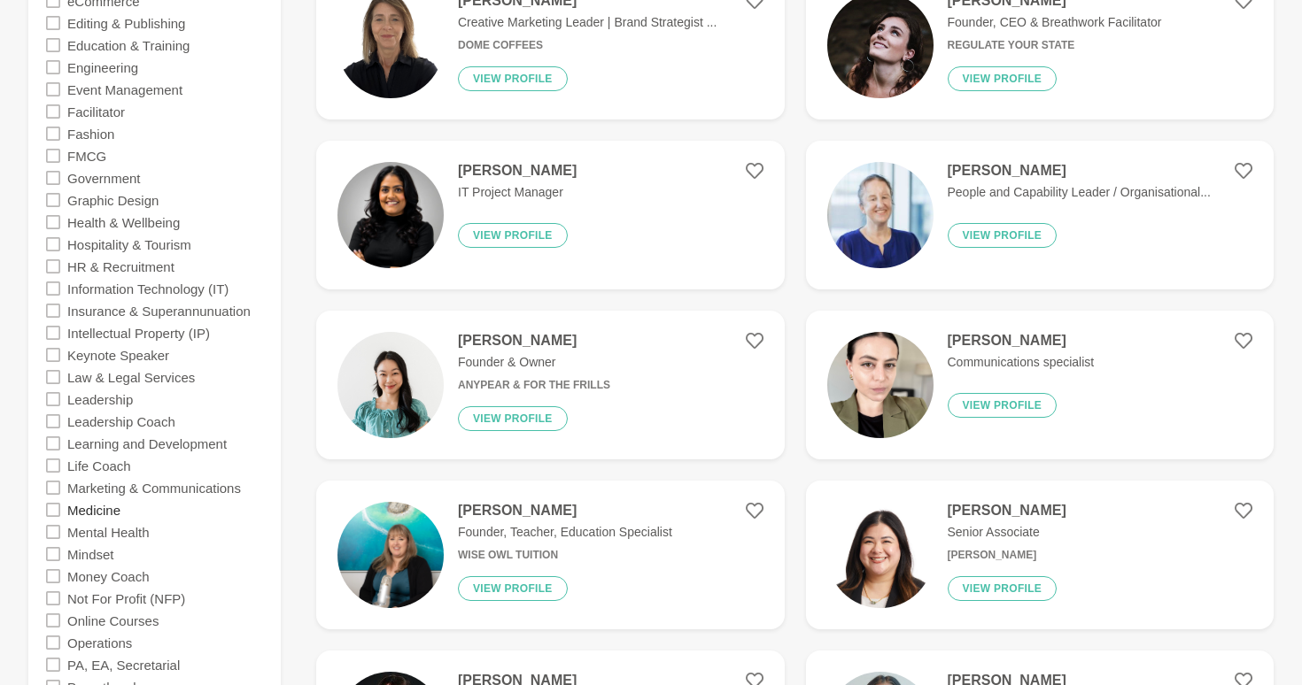
scroll to position [983, 0]
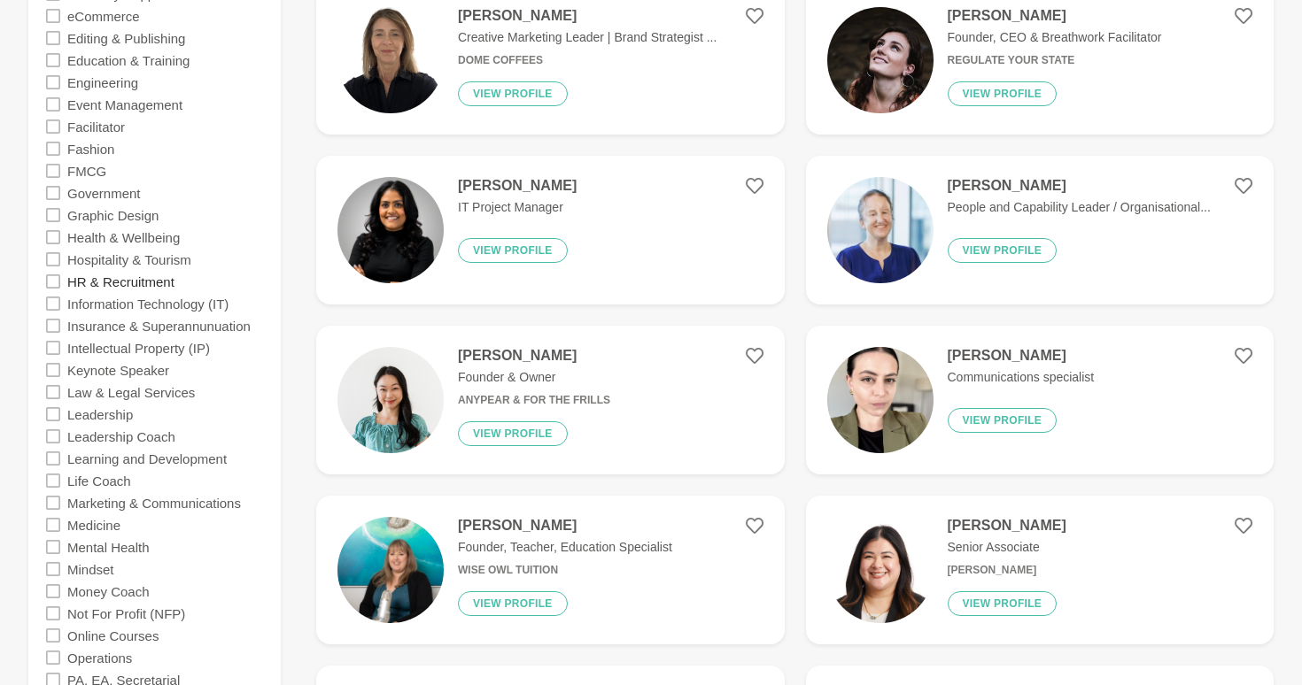
click at [107, 285] on label "HR & Recruitment" at bounding box center [120, 281] width 107 height 22
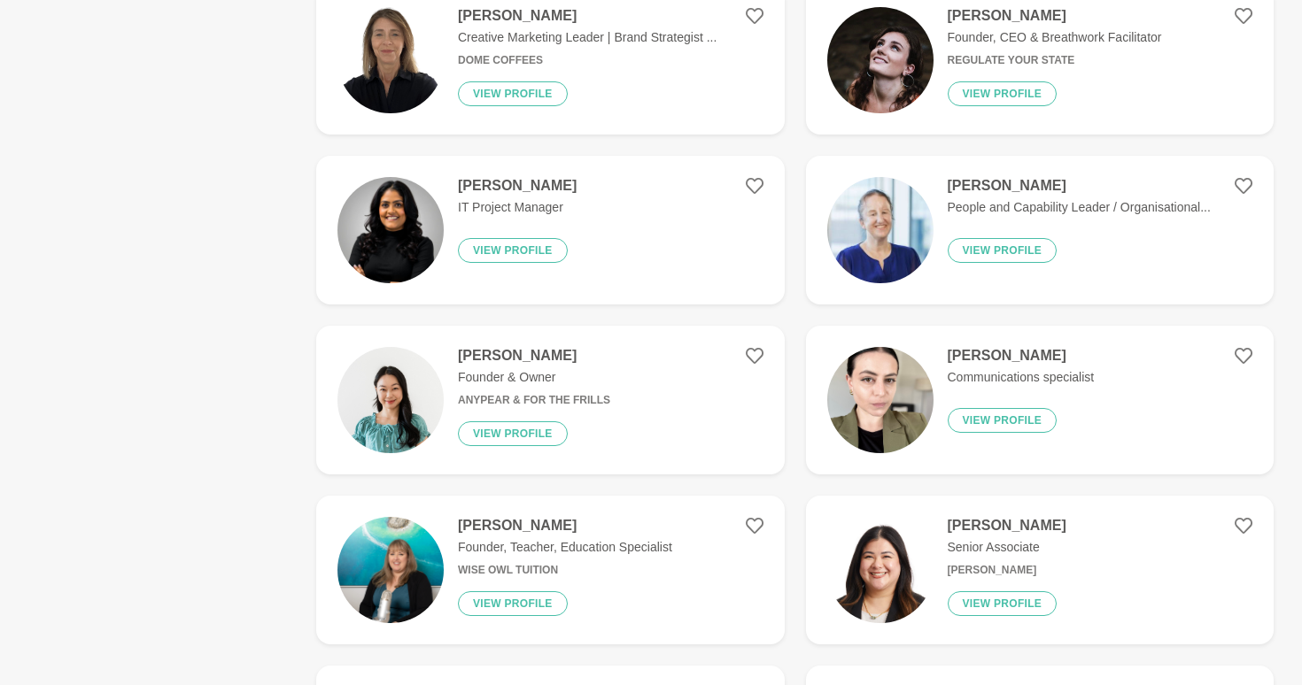
scroll to position [0, 0]
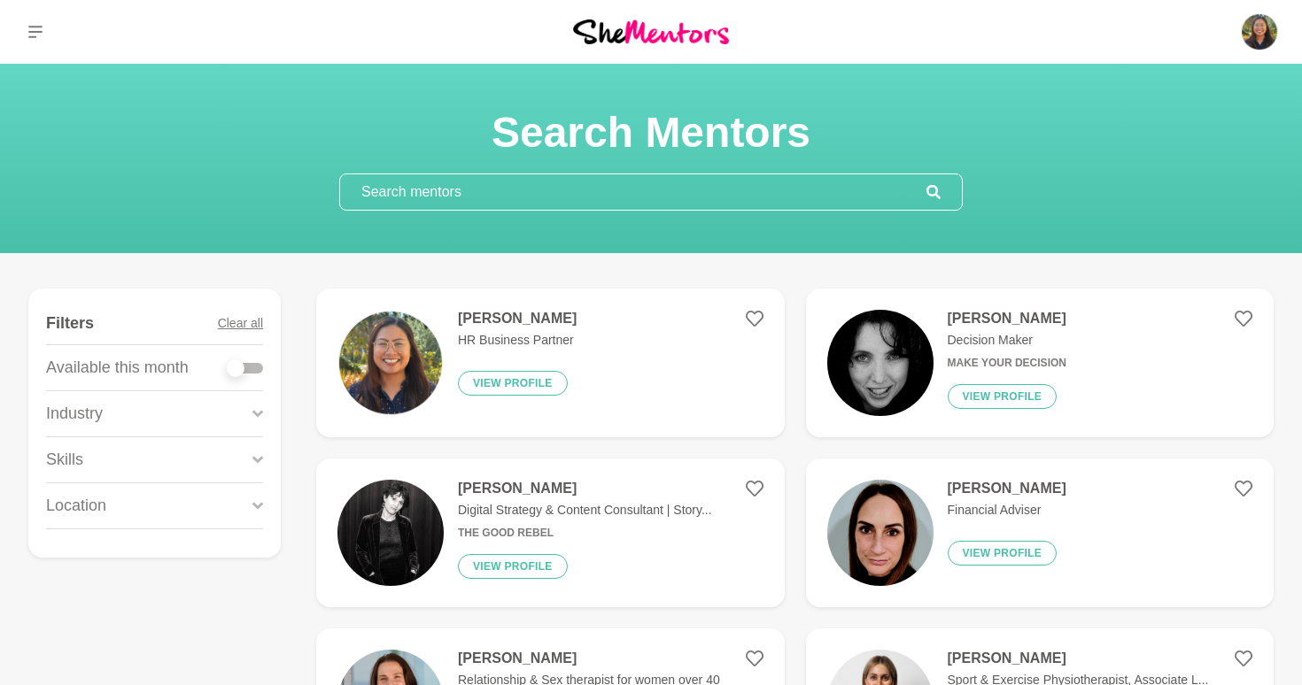
click at [199, 405] on div "Industry" at bounding box center [154, 413] width 217 height 45
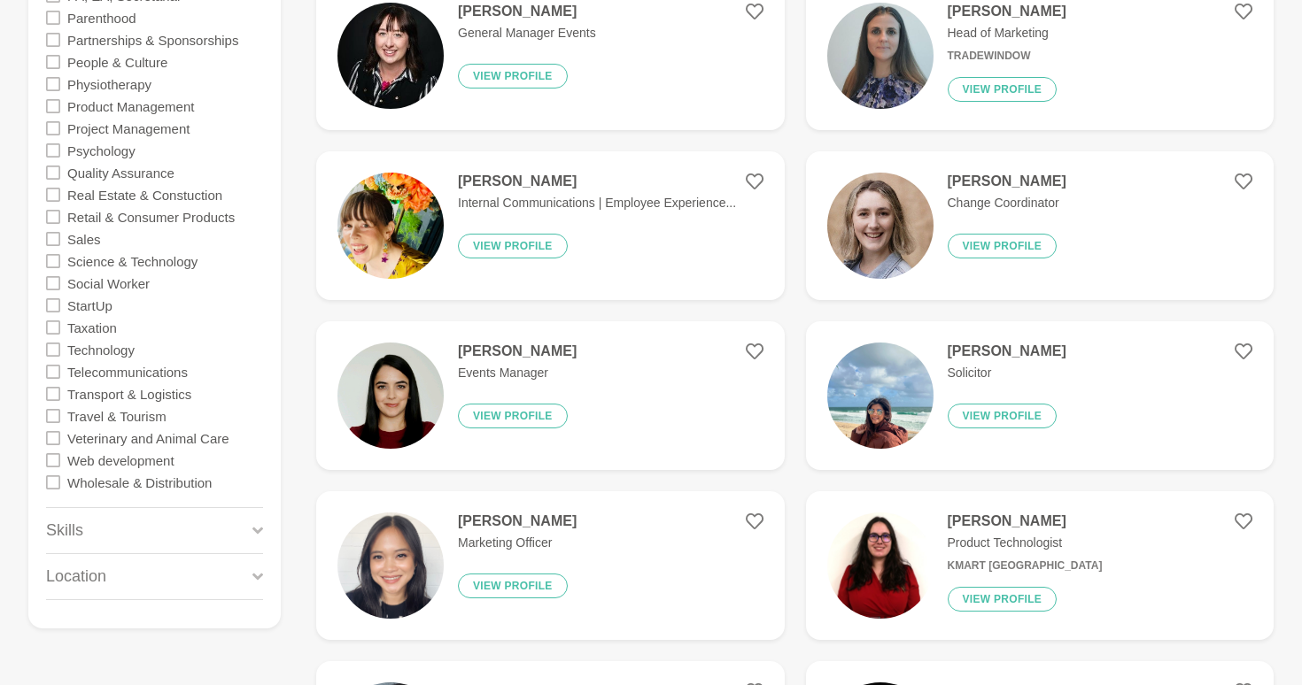
scroll to position [1338, 0]
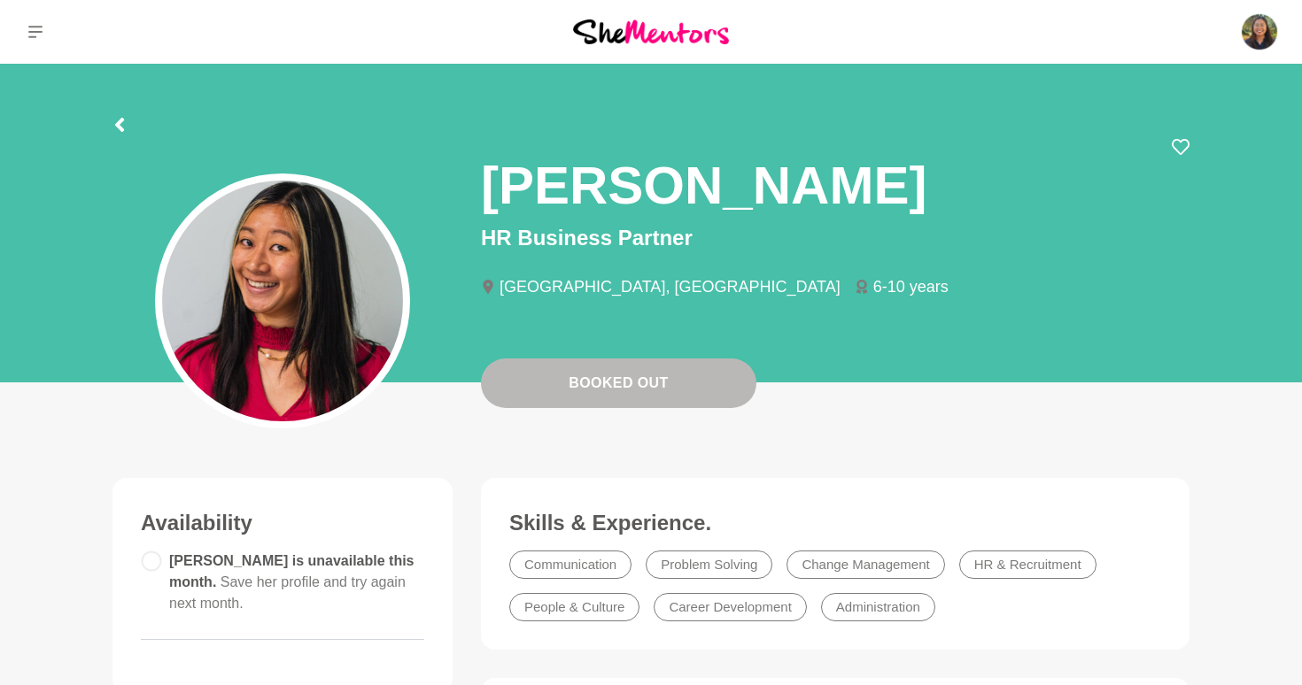
click at [118, 116] on div at bounding box center [119, 122] width 14 height 32
click at [120, 127] on icon at bounding box center [119, 125] width 9 height 14
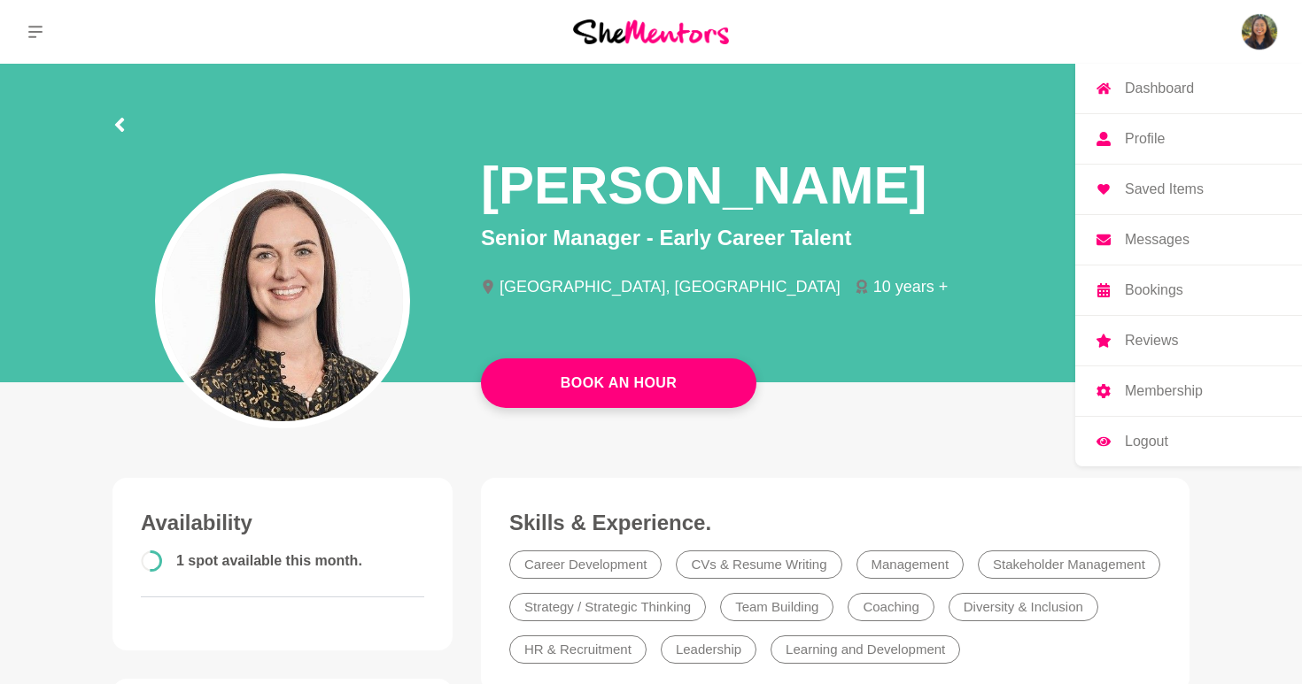
click at [1161, 122] on link "Profile" at bounding box center [1188, 139] width 227 height 50
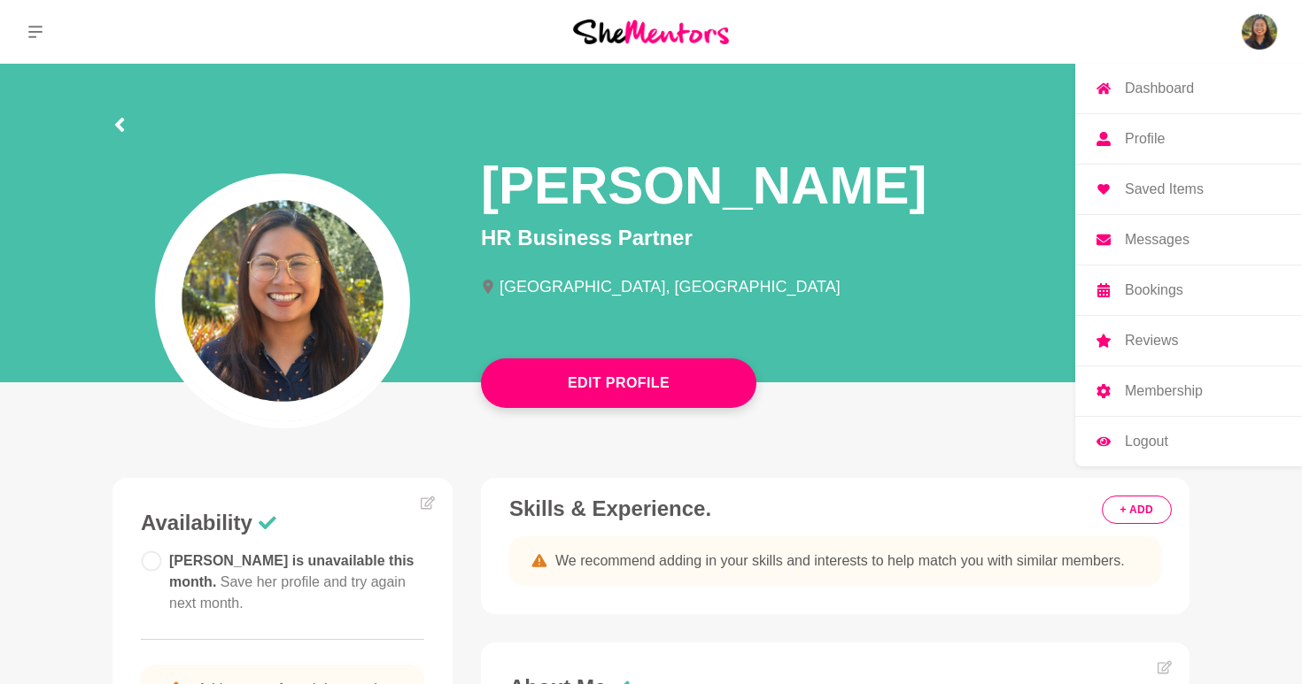
click at [1133, 140] on p "Profile" at bounding box center [1145, 139] width 40 height 14
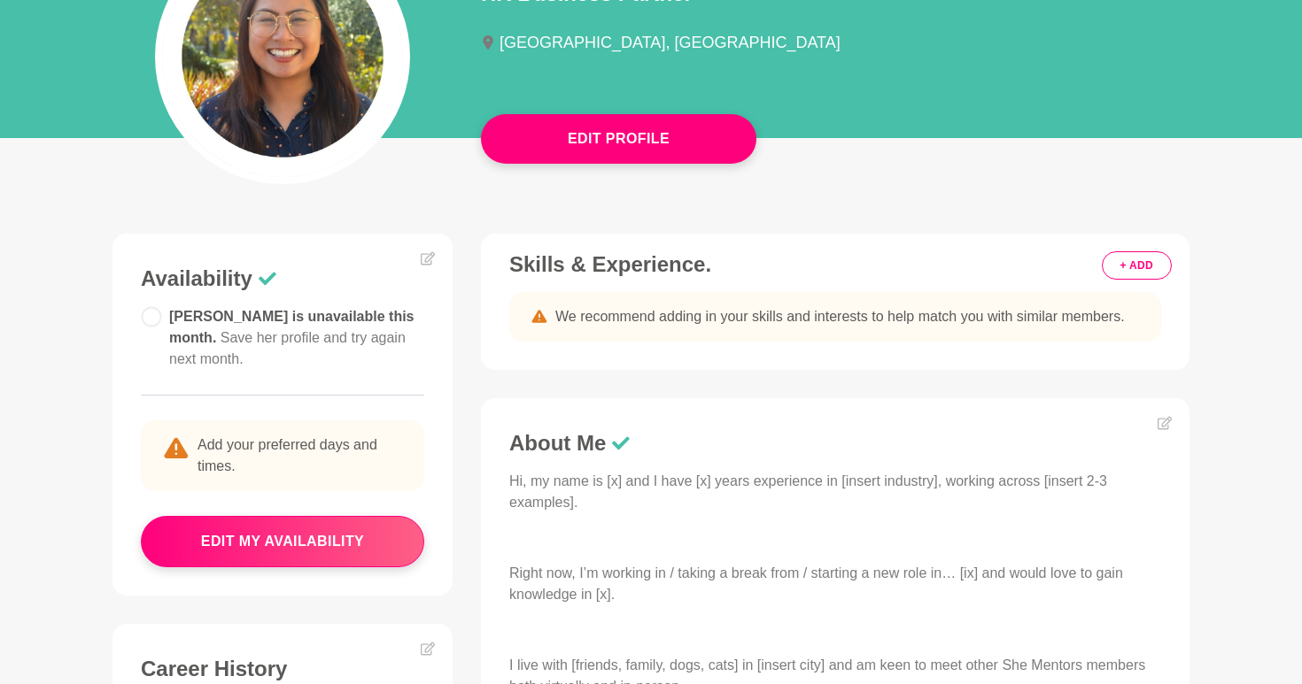
scroll to position [345, 0]
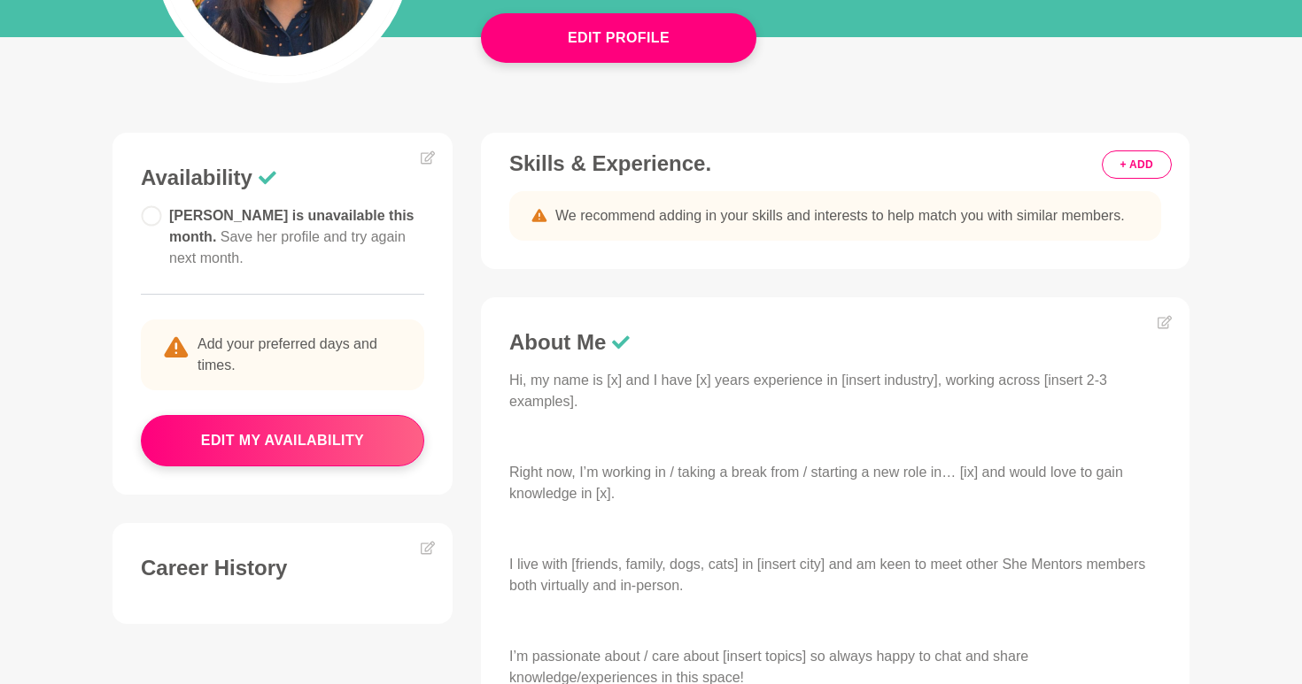
click at [1109, 166] on button "+ ADD" at bounding box center [1136, 165] width 70 height 28
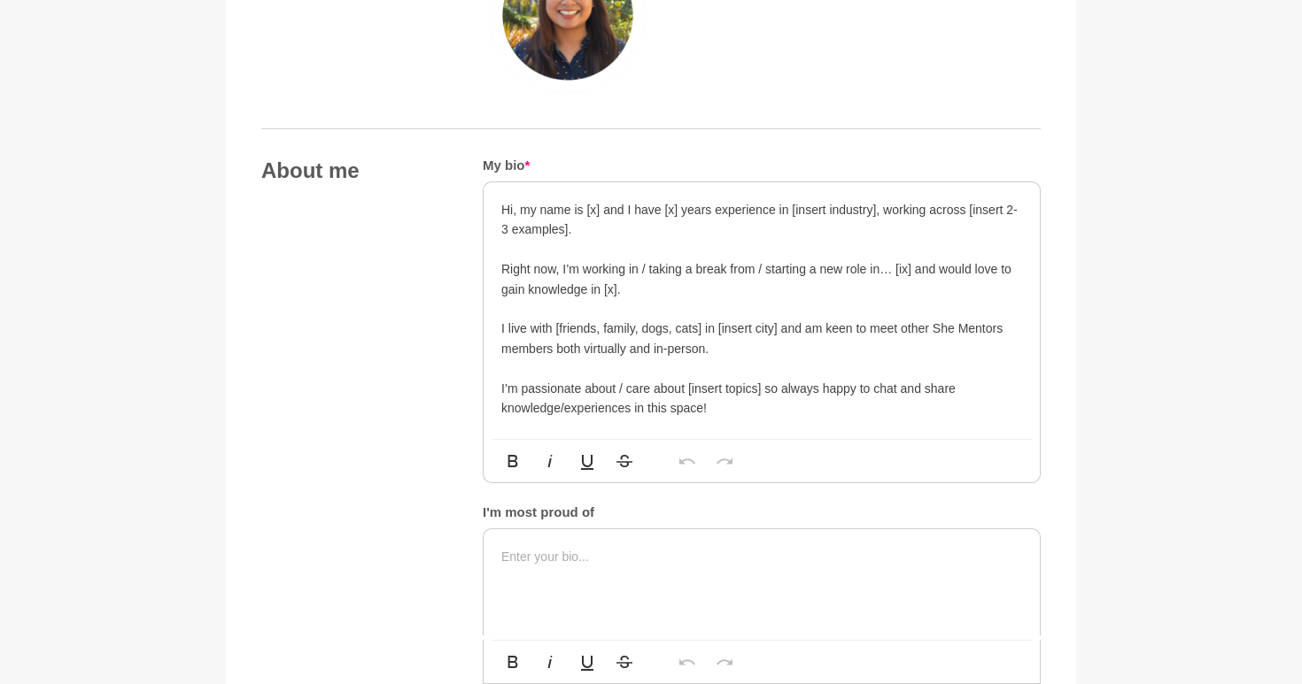
scroll to position [843, 0]
click at [599, 205] on p "Hi, my name is [x] and I have [x] years experience in [insert industry], workin…" at bounding box center [761, 218] width 521 height 40
click at [699, 210] on p "Hi, my name is Annie and I have [x] years experience in [insert industry], work…" at bounding box center [761, 218] width 521 height 40
click at [699, 208] on p "Hi, my name is Annie and I have [x] years experience in [insert industry], work…" at bounding box center [761, 218] width 521 height 40
drag, startPoint x: 802, startPoint y: 208, endPoint x: 886, endPoint y: 207, distance: 84.1
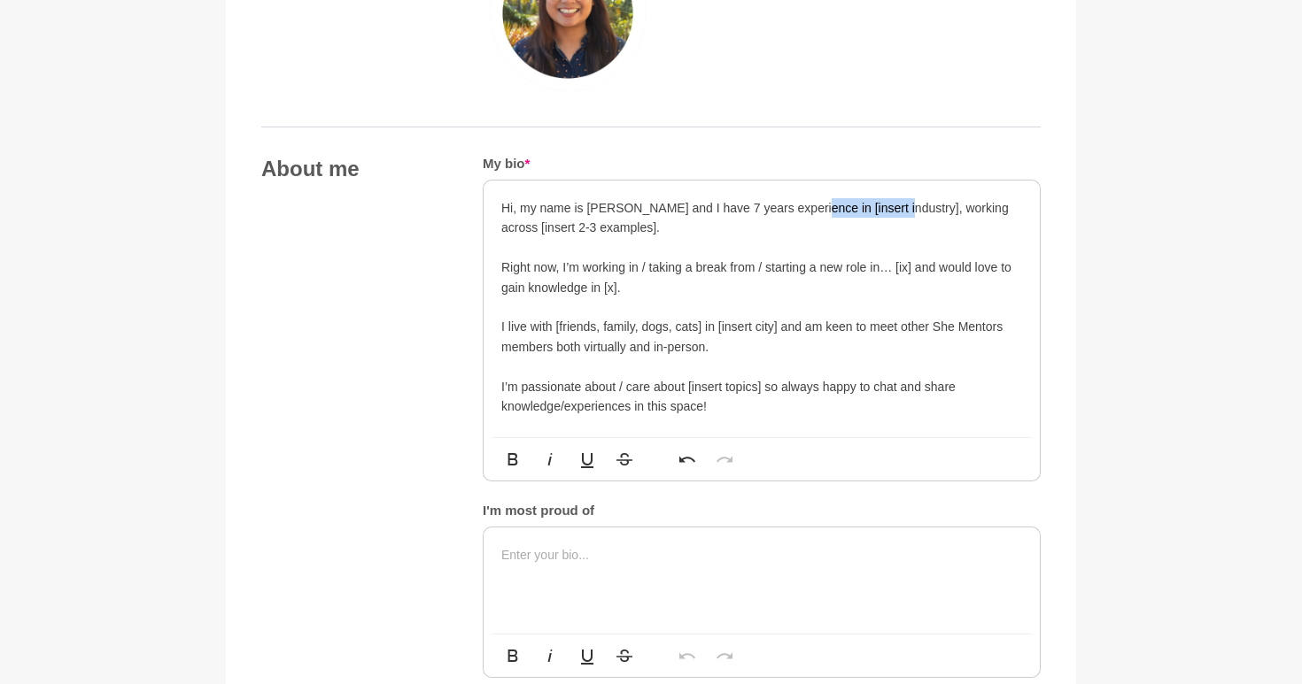
click at [886, 207] on p "Hi, my name is Annie and I have 7 years experience in [insert industry], workin…" at bounding box center [761, 218] width 521 height 40
drag, startPoint x: 804, startPoint y: 211, endPoint x: 980, endPoint y: 205, distance: 176.3
click at [980, 205] on p "Hi, my name is Annie and I have 7 years experience in Human Resources Managemen…" at bounding box center [761, 218] width 521 height 40
drag, startPoint x: 915, startPoint y: 210, endPoint x: 956, endPoint y: 221, distance: 43.2
click at [956, 221] on p "Hi, my name is Annie and I have 7 years experience in HR, working across [inser…" at bounding box center [761, 218] width 521 height 40
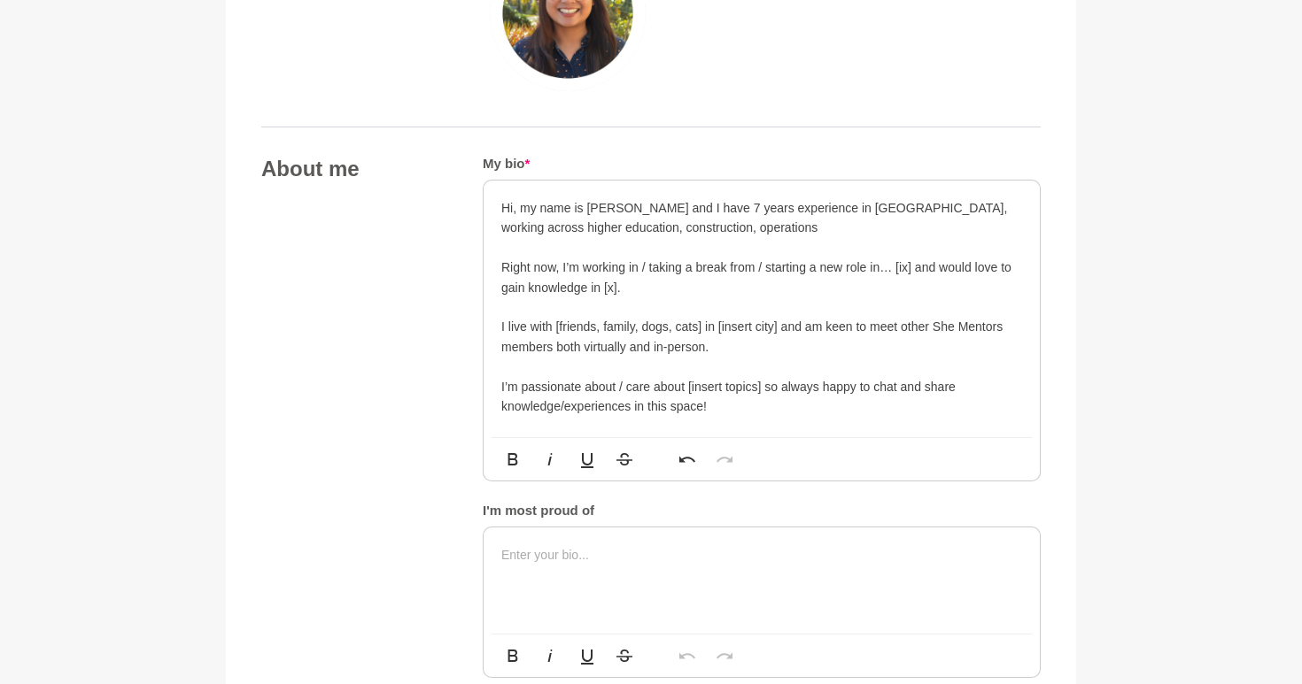
click at [568, 227] on p "Hi, my name is Annie and I have 7 years experience in HR, working across higher…" at bounding box center [761, 218] width 521 height 40
click at [1022, 210] on div "Hi, my name is Annie and I have 7 years experience in HR, working across higher…" at bounding box center [761, 309] width 556 height 257
click at [654, 229] on p "Hi, my name is Annie and I have 7 years experience in HR, working across higher…" at bounding box center [761, 218] width 521 height 40
click at [744, 229] on p "Hi, my name is Annie and I have 7 years experience in HR, working across higher…" at bounding box center [761, 218] width 521 height 40
click at [691, 289] on p "Right now, I’m working in / taking a break from / starting a new role in… [ix] …" at bounding box center [761, 278] width 521 height 40
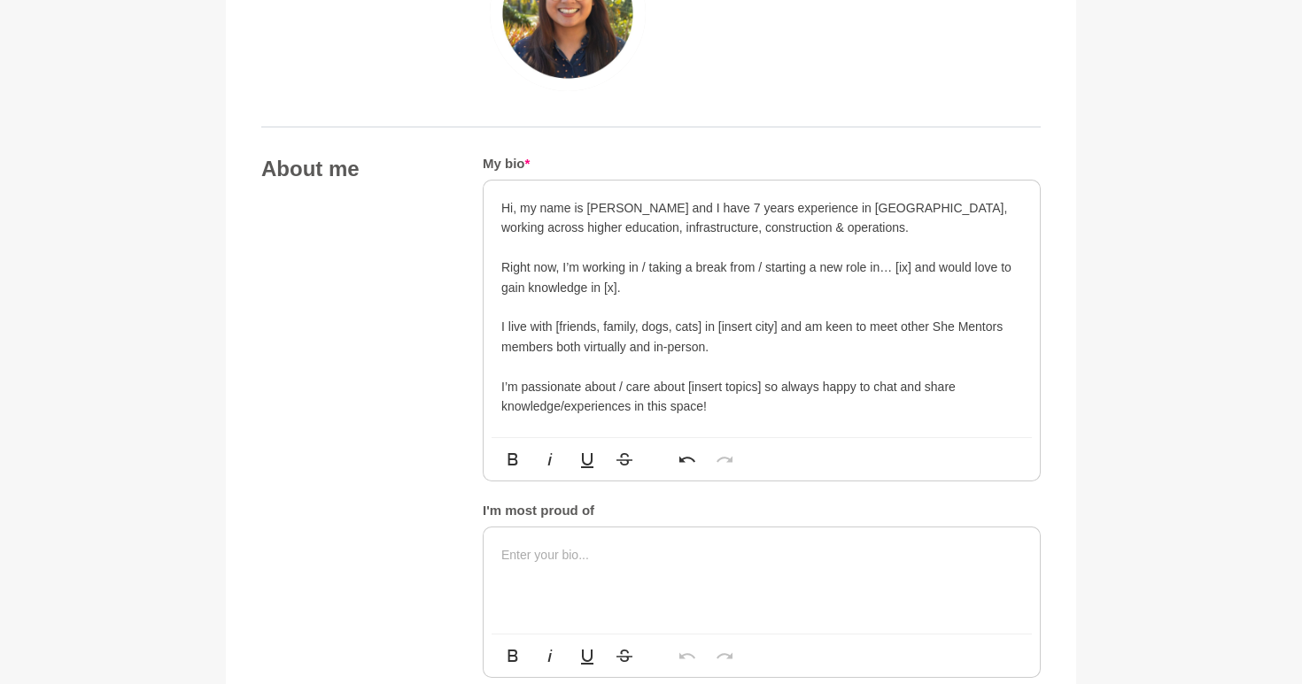
click at [706, 323] on p "I live with [friends, family, dogs, cats] in [insert city] and am keen to meet …" at bounding box center [761, 337] width 521 height 40
drag, startPoint x: 584, startPoint y: 271, endPoint x: 597, endPoint y: 271, distance: 13.3
click at [597, 271] on p "Right now, I’m working in / taking a break from / starting a new role in… [ix] …" at bounding box center [761, 278] width 521 height 40
click at [699, 280] on p "Right now, I’m working in / taking a break from / starting a new role in… [ix] …" at bounding box center [761, 278] width 521 height 40
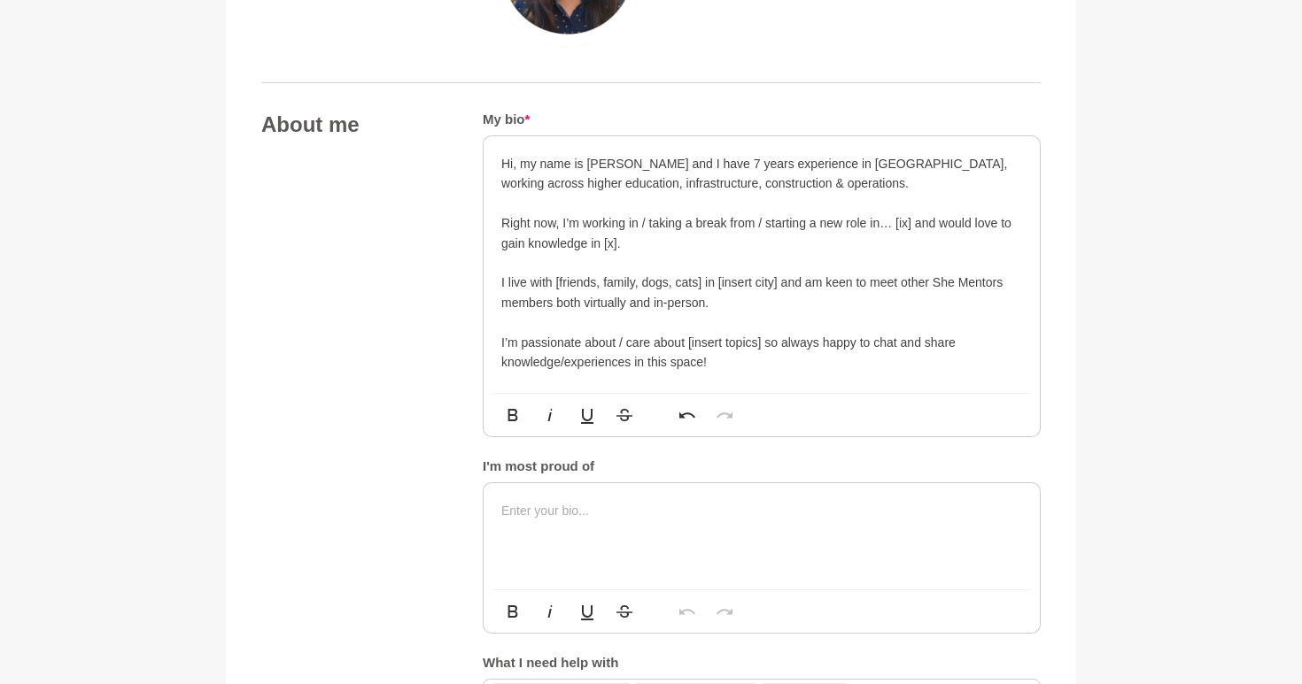
scroll to position [894, 0]
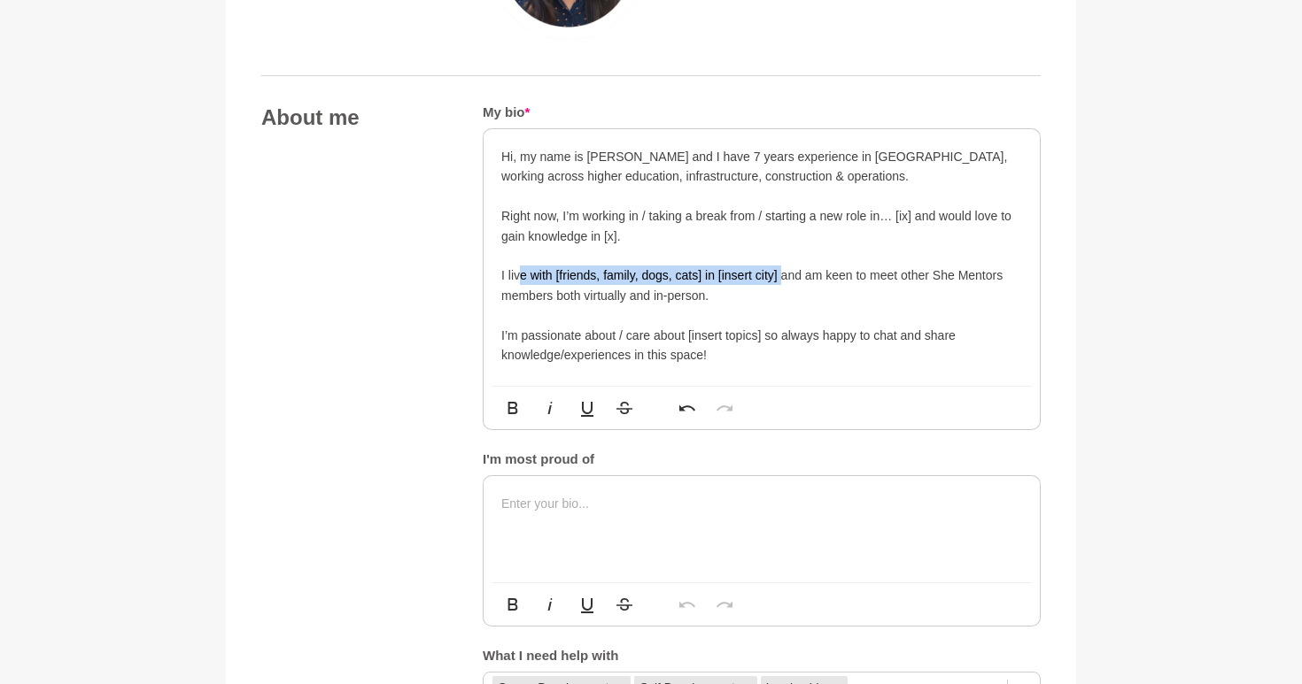
drag, startPoint x: 522, startPoint y: 277, endPoint x: 783, endPoint y: 282, distance: 261.2
click at [783, 282] on p "I live with [friends, family, dogs, cats] in [insert city] and am keen to meet …" at bounding box center [761, 286] width 521 height 40
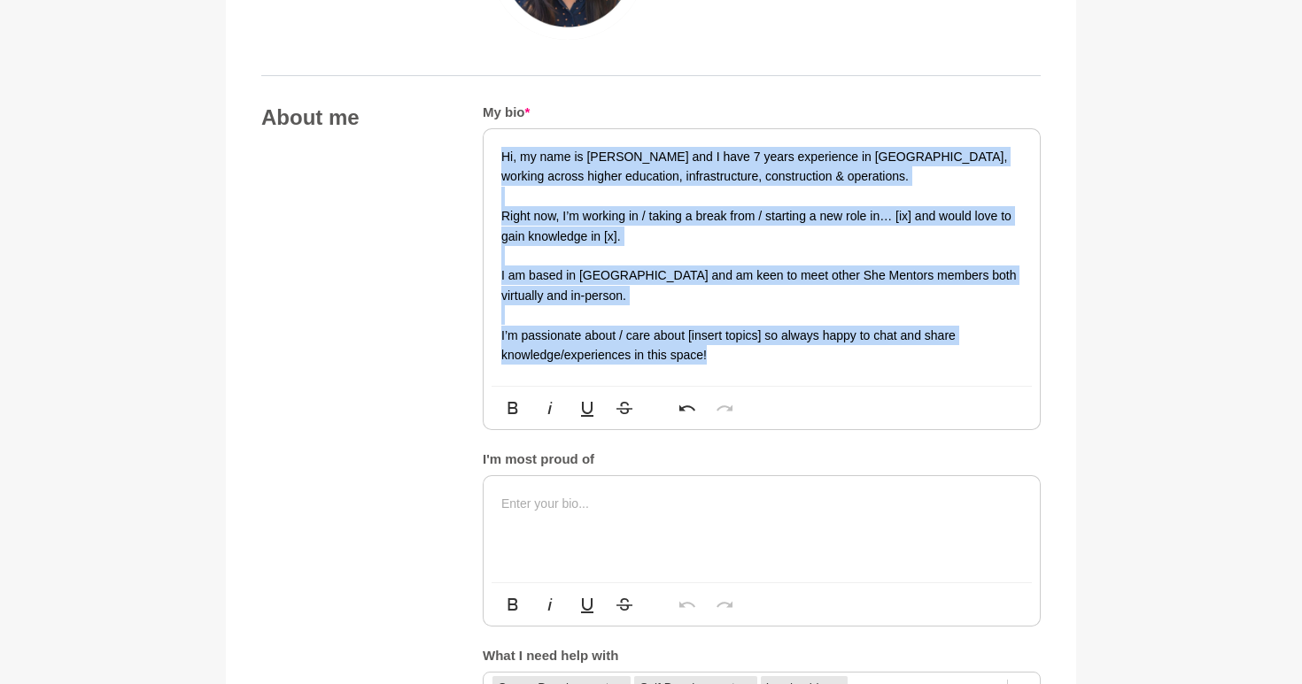
drag, startPoint x: 795, startPoint y: 367, endPoint x: 444, endPoint y: 112, distance: 434.1
click at [444, 112] on div "About me My bio * Hi, my name is Annie and I have 7 years experience in HR, wor…" at bounding box center [650, 418] width 779 height 628
copy div "Hi, my name is Annie and I have 7 years experience in HR, working across higher…"
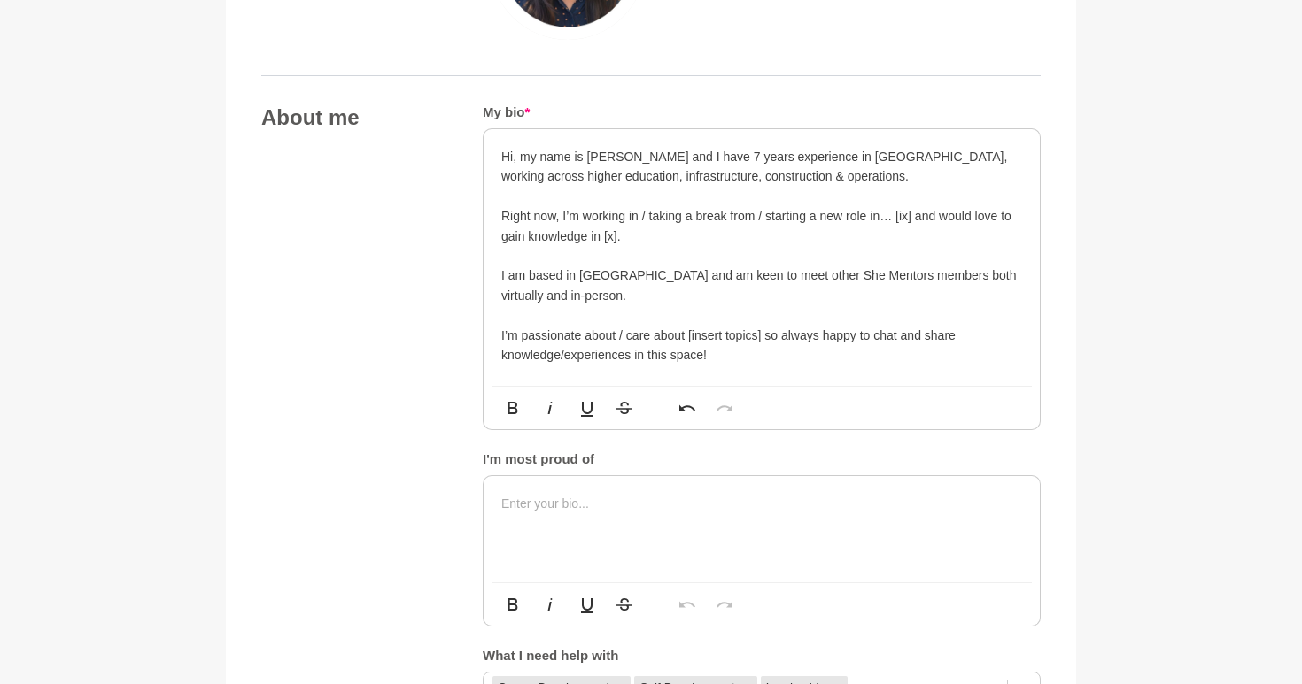
click at [753, 294] on p "I am based in [GEOGRAPHIC_DATA] and am keen to meet other She Mentors members b…" at bounding box center [761, 286] width 521 height 40
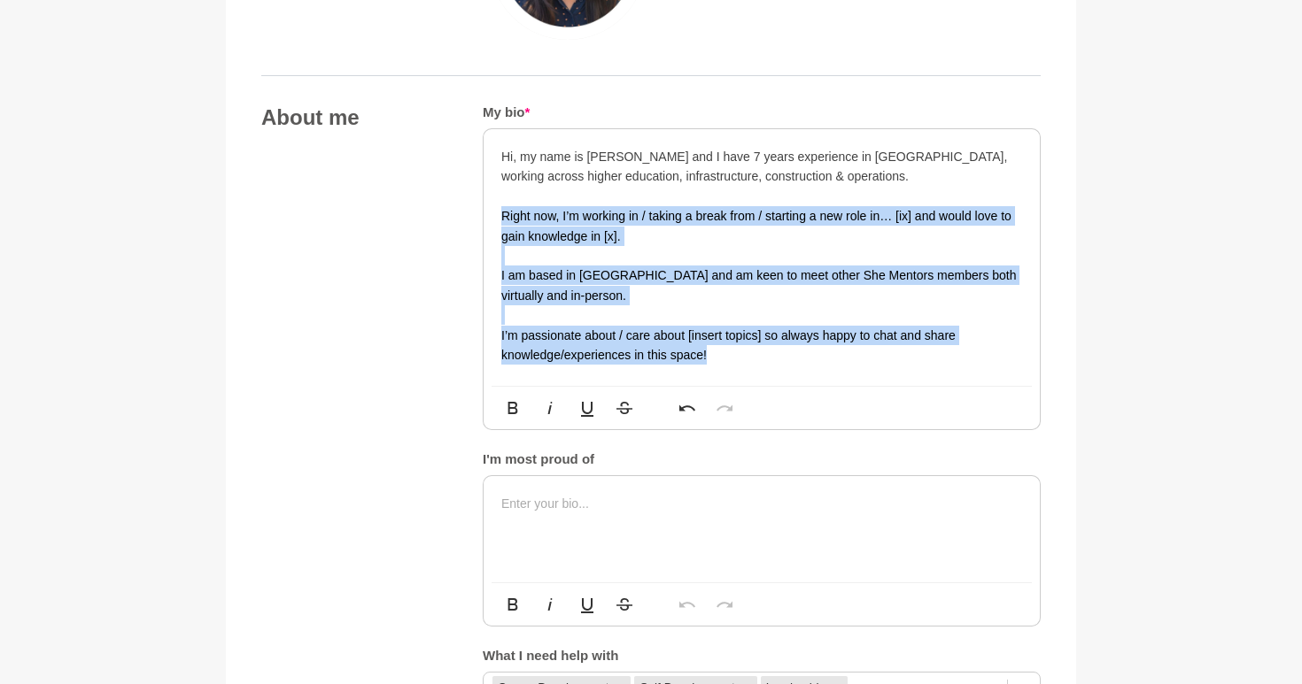
drag, startPoint x: 495, startPoint y: 209, endPoint x: 816, endPoint y: 368, distance: 358.8
click at [816, 368] on div "Hi, my name is Annie and I have 7 years experience in HR, working across higher…" at bounding box center [761, 257] width 556 height 257
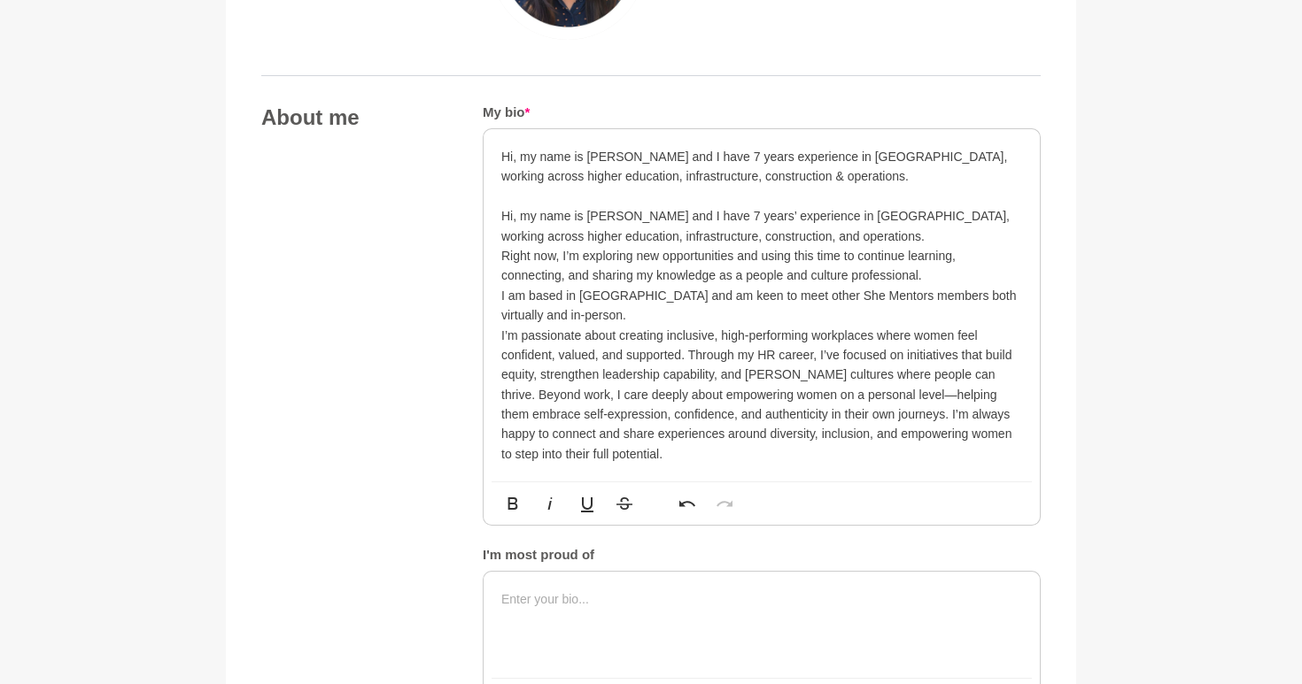
click at [734, 319] on p "I am based in [GEOGRAPHIC_DATA] and am keen to meet other She Mentors members b…" at bounding box center [761, 306] width 521 height 40
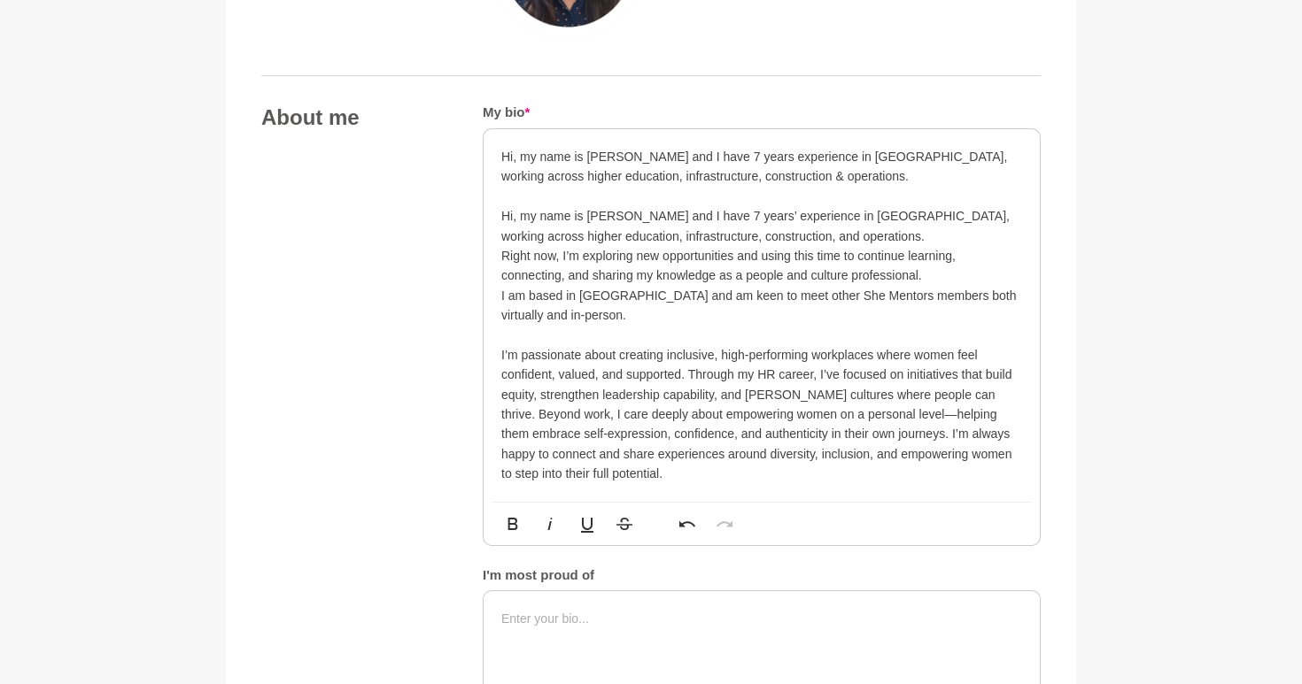
click at [925, 279] on p "Right now, I’m exploring new opportunities and using this time to continue lear…" at bounding box center [761, 266] width 521 height 40
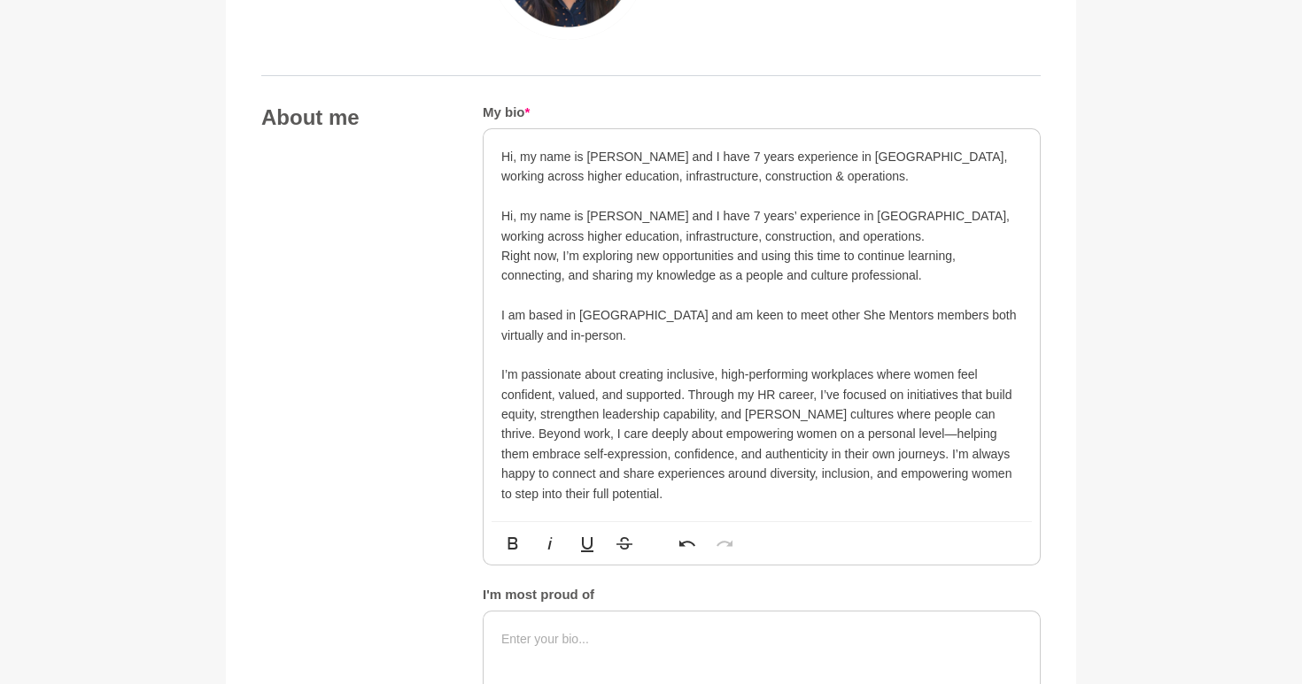
click at [505, 257] on p "Right now, I’m exploring new opportunities and using this time to continue lear…" at bounding box center [761, 266] width 521 height 40
click at [754, 174] on p "Hi, my name is [PERSON_NAME] and I have 7 years experience in [GEOGRAPHIC_DATA]…" at bounding box center [761, 167] width 521 height 40
click at [726, 214] on p "Hi, my name is Annie and I have 7 years’ experience in HR, working across highe…" at bounding box center [761, 246] width 521 height 80
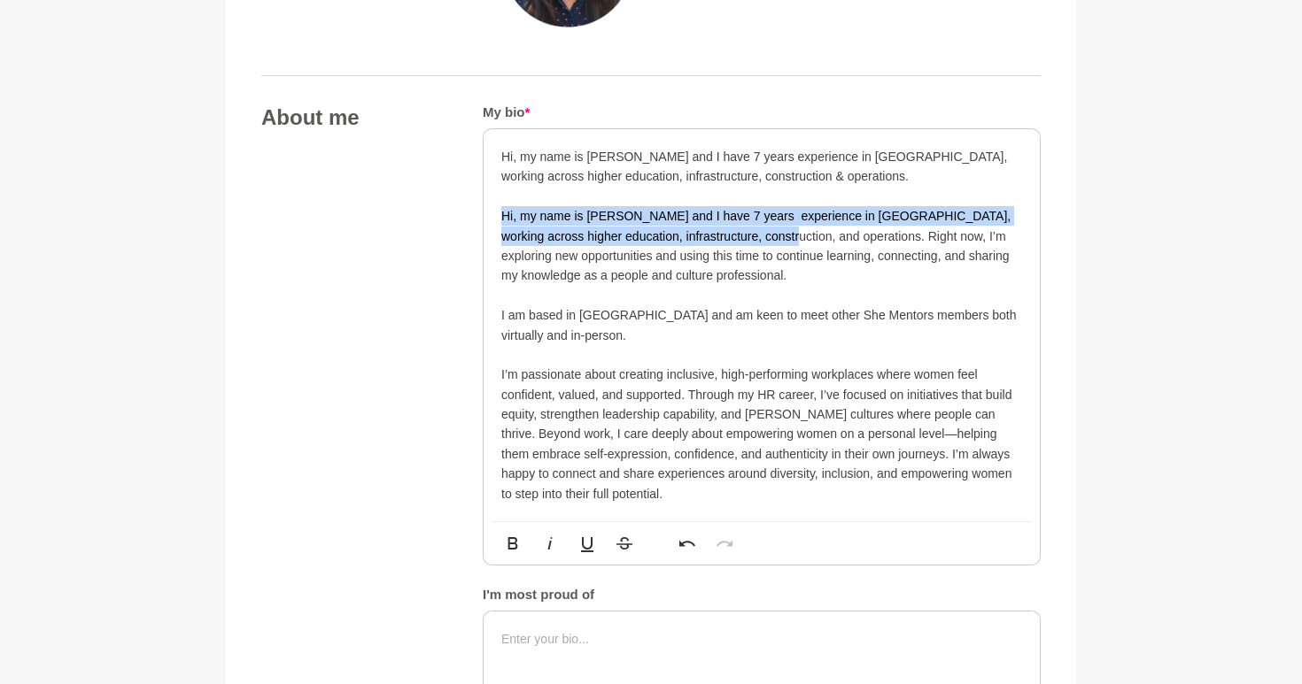
drag, startPoint x: 739, startPoint y: 236, endPoint x: 466, endPoint y: 216, distance: 274.4
click at [465, 215] on div "About me My bio * Hi, my name is Annie and I have 7 years experience in HR, wor…" at bounding box center [650, 485] width 779 height 763
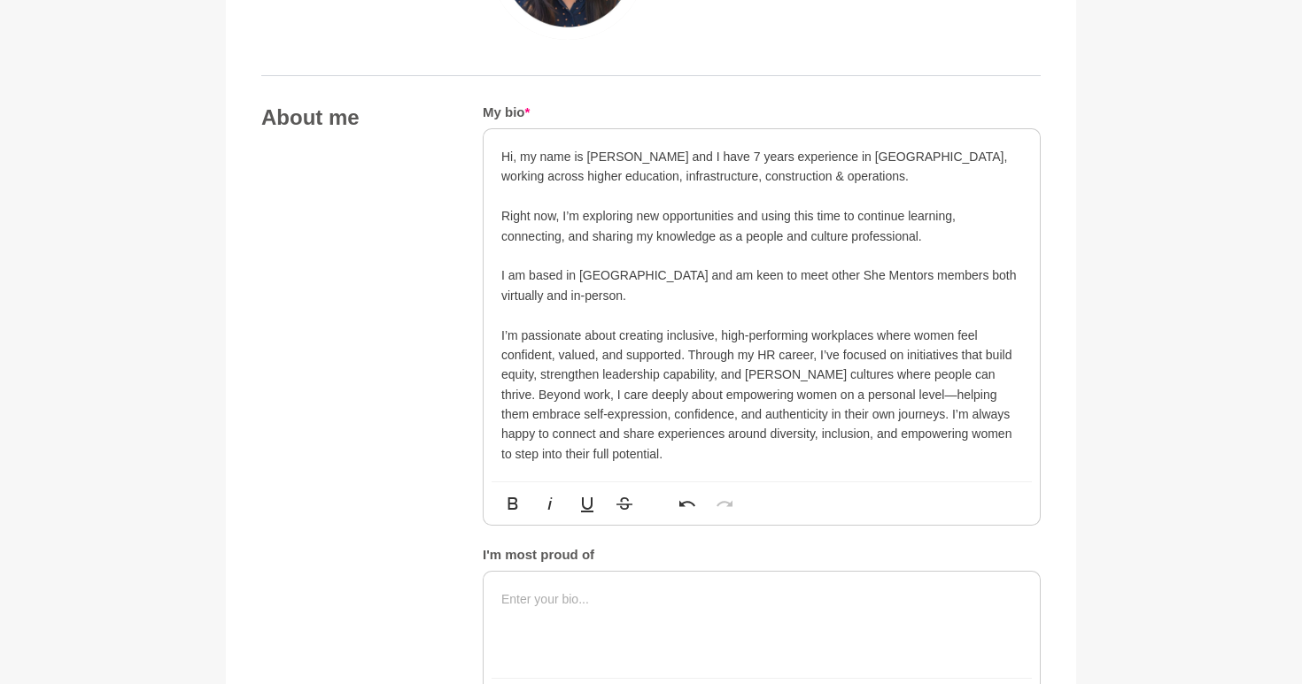
click at [699, 290] on p "I am based in [GEOGRAPHIC_DATA] and am keen to meet other She Mentors members b…" at bounding box center [761, 286] width 521 height 40
click at [766, 465] on div "Hi, my name is Annie and I have 7 years experience in HR, working across higher…" at bounding box center [761, 305] width 556 height 352
click at [872, 395] on p "I’m passionate about creating inclusive, high-performing workplaces where women…" at bounding box center [761, 395] width 521 height 139
click at [947, 445] on p "I’m passionate about creating inclusive, high-performing workplaces where women…" at bounding box center [761, 395] width 521 height 139
drag, startPoint x: 675, startPoint y: 436, endPoint x: 787, endPoint y: 430, distance: 112.6
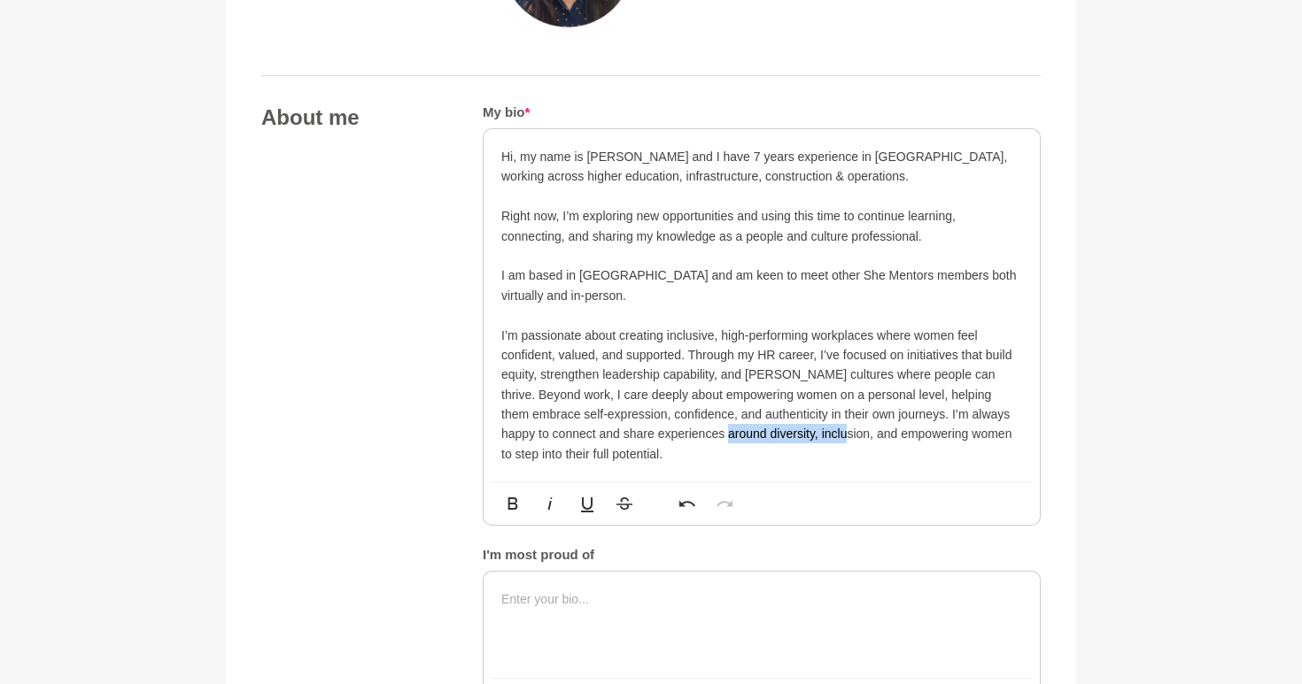
click at [787, 430] on p "I’m passionate about creating inclusive, high-performing workplaces where women…" at bounding box center [761, 395] width 521 height 139
click at [710, 450] on p "I’m passionate about creating inclusive, high-performing workplaces where women…" at bounding box center [761, 395] width 521 height 139
drag, startPoint x: 690, startPoint y: 452, endPoint x: 509, endPoint y: 432, distance: 181.7
click at [509, 432] on p "I’m passionate about creating inclusive, high-performing workplaces where women…" at bounding box center [761, 395] width 521 height 139
click at [574, 418] on p "I’m passionate about creating inclusive, high-performing workplaces where women…" at bounding box center [761, 395] width 521 height 139
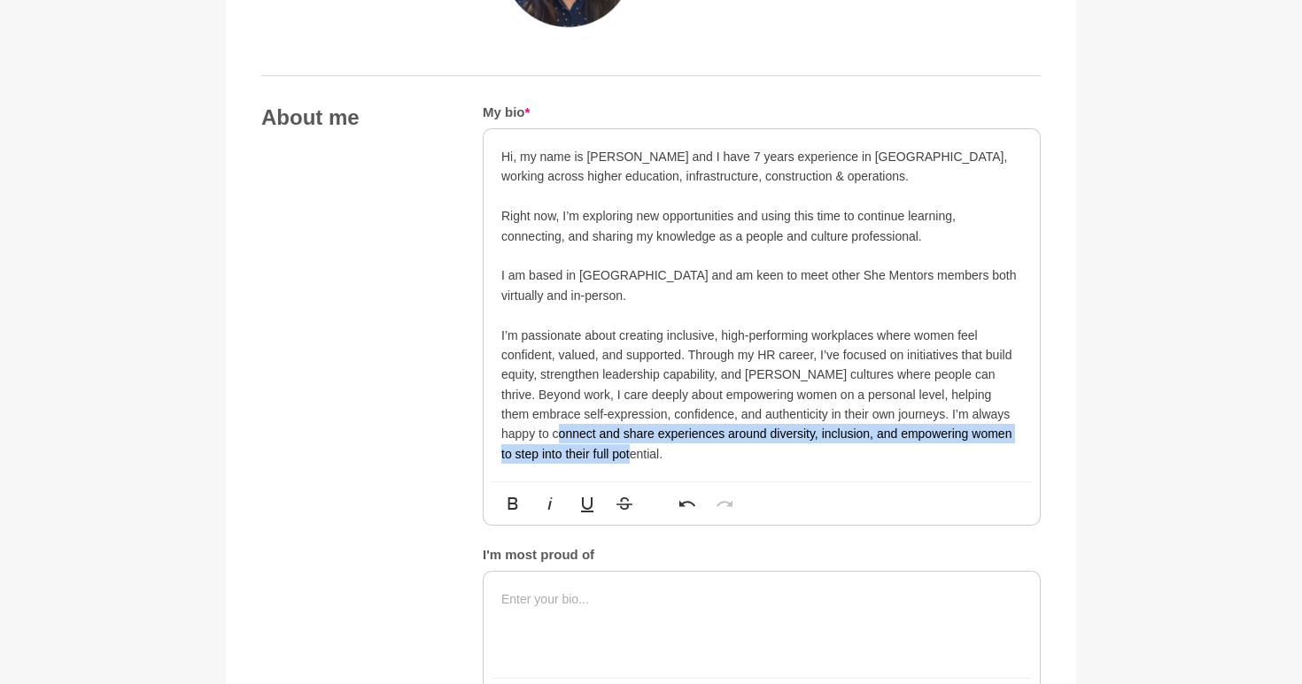
drag, startPoint x: 666, startPoint y: 456, endPoint x: 499, endPoint y: 437, distance: 168.4
click at [499, 437] on div "Hi, my name is Annie and I have 7 years experience in HR, working across higher…" at bounding box center [761, 305] width 556 height 352
copy p "and share experiences around diversity, inclusion, and empowering women to step…"
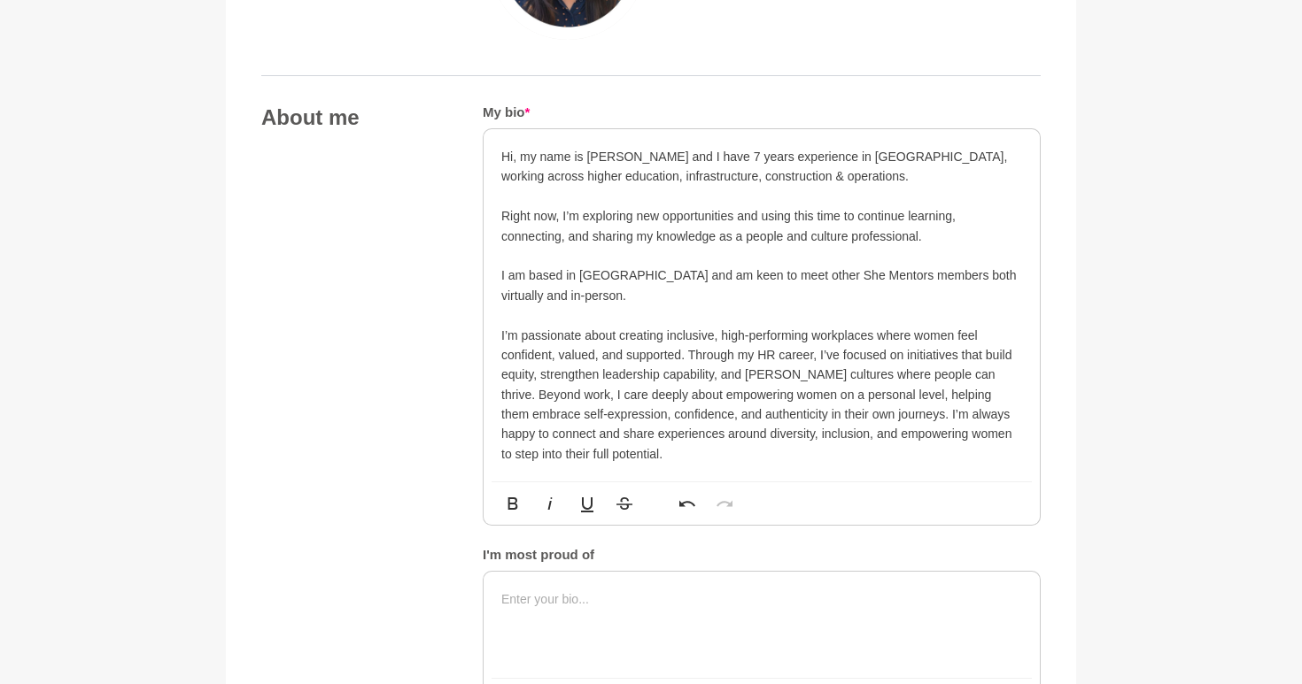
click at [685, 456] on p "I’m passionate about creating inclusive, high-performing workplaces where women…" at bounding box center [761, 395] width 521 height 139
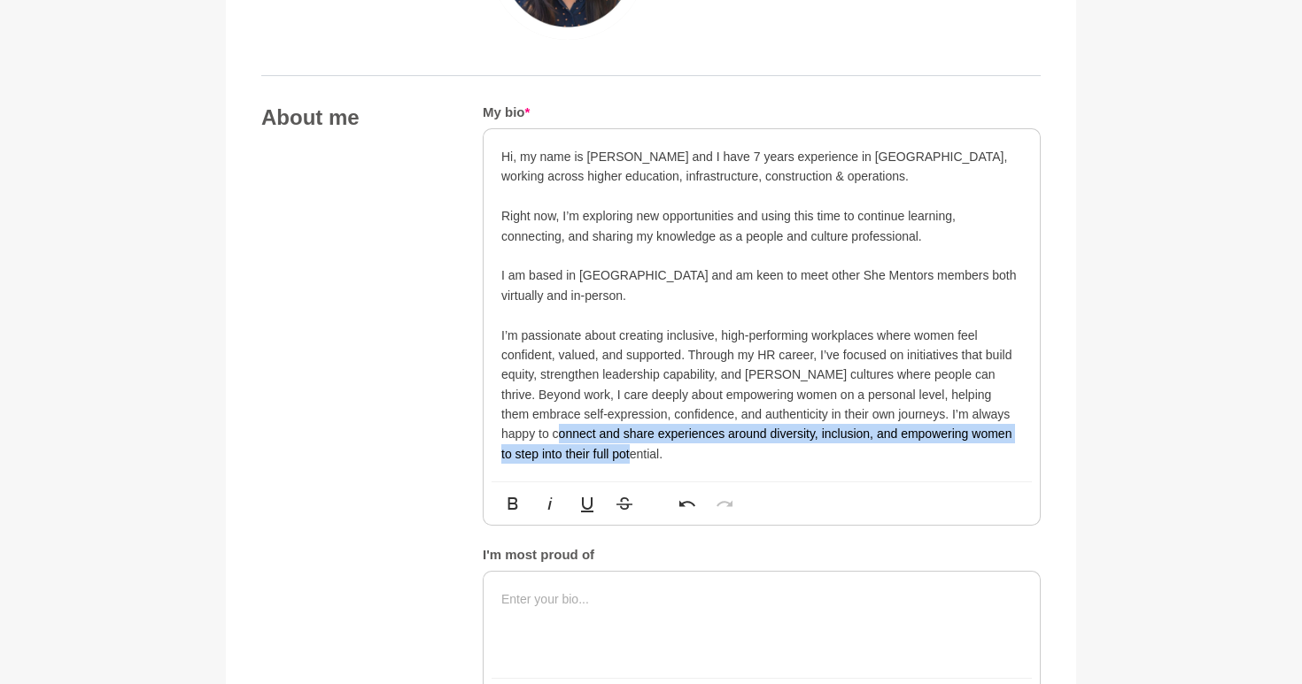
drag, startPoint x: 685, startPoint y: 456, endPoint x: 502, endPoint y: 436, distance: 184.4
click at [501, 435] on p "I’m passionate about creating inclusive, high-performing workplaces where women…" at bounding box center [761, 395] width 521 height 139
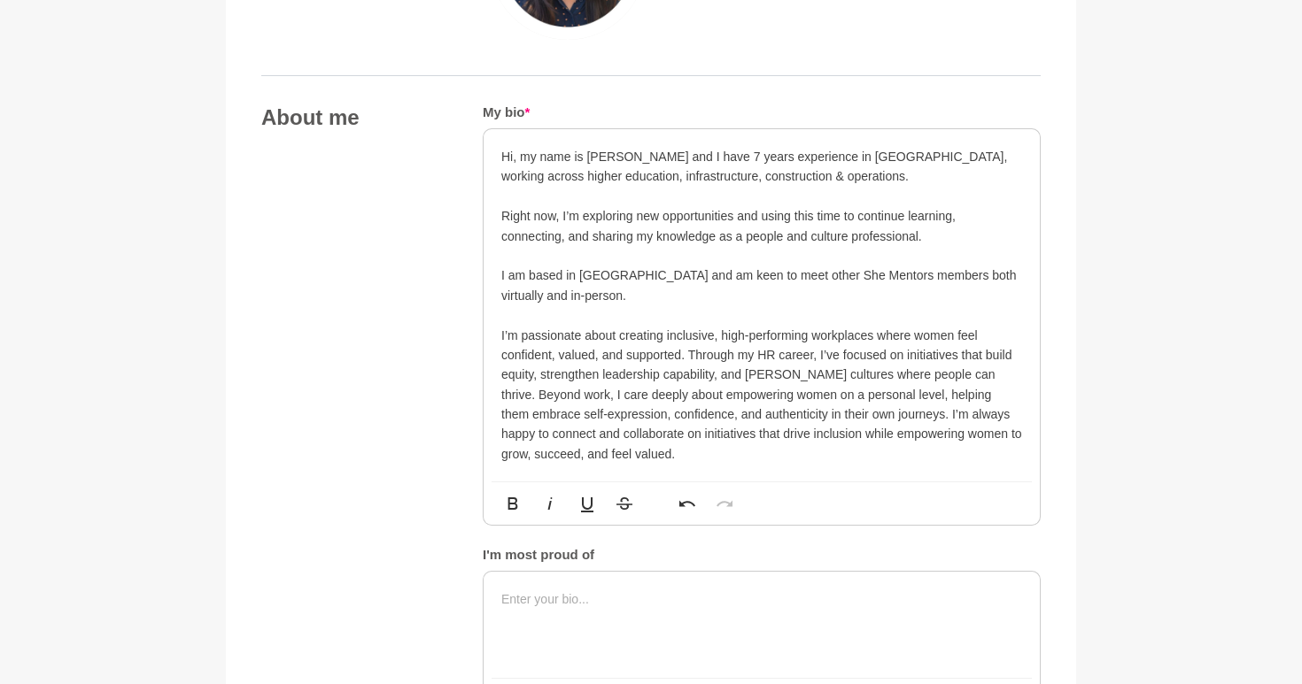
click at [766, 435] on p "I’m passionate about creating inclusive, high-performing workplaces where women…" at bounding box center [761, 395] width 521 height 139
click at [800, 432] on p "I’m passionate about creating inclusive, high-performing workplaces where women…" at bounding box center [761, 395] width 521 height 139
click at [877, 458] on p "I’m passionate about creating inclusive, high-performing workplaces where women…" at bounding box center [761, 395] width 521 height 139
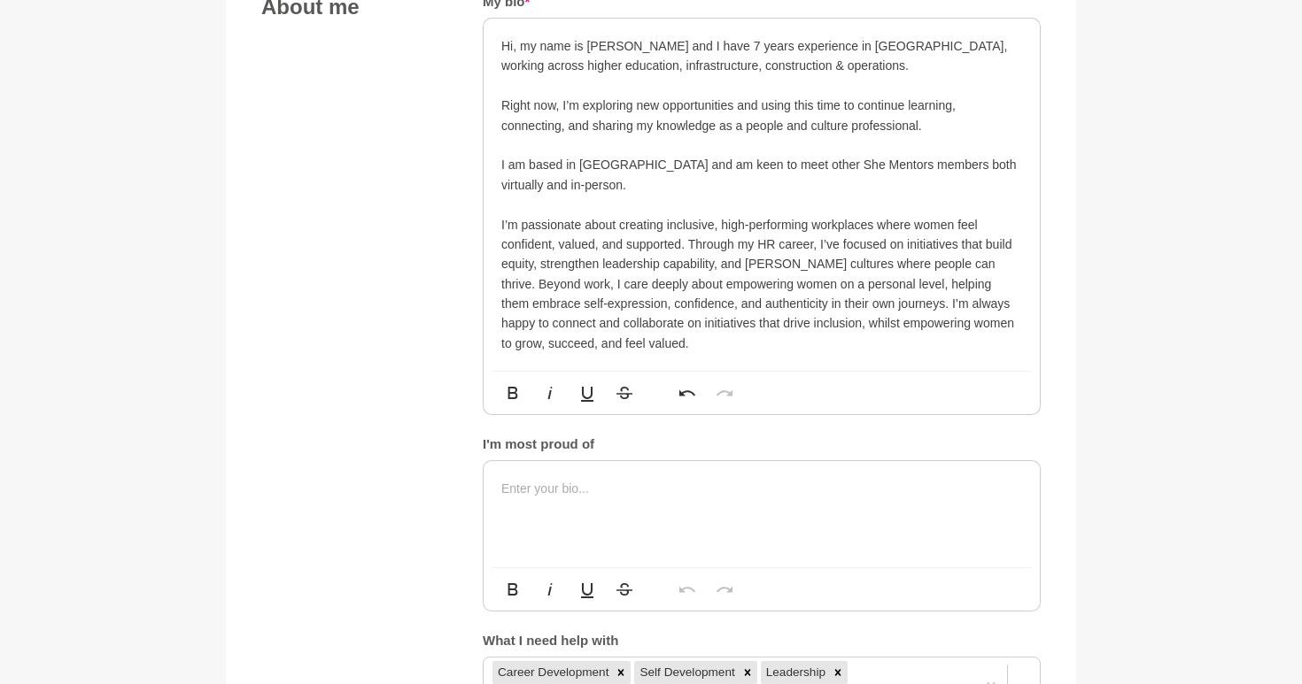
scroll to position [1074, 0]
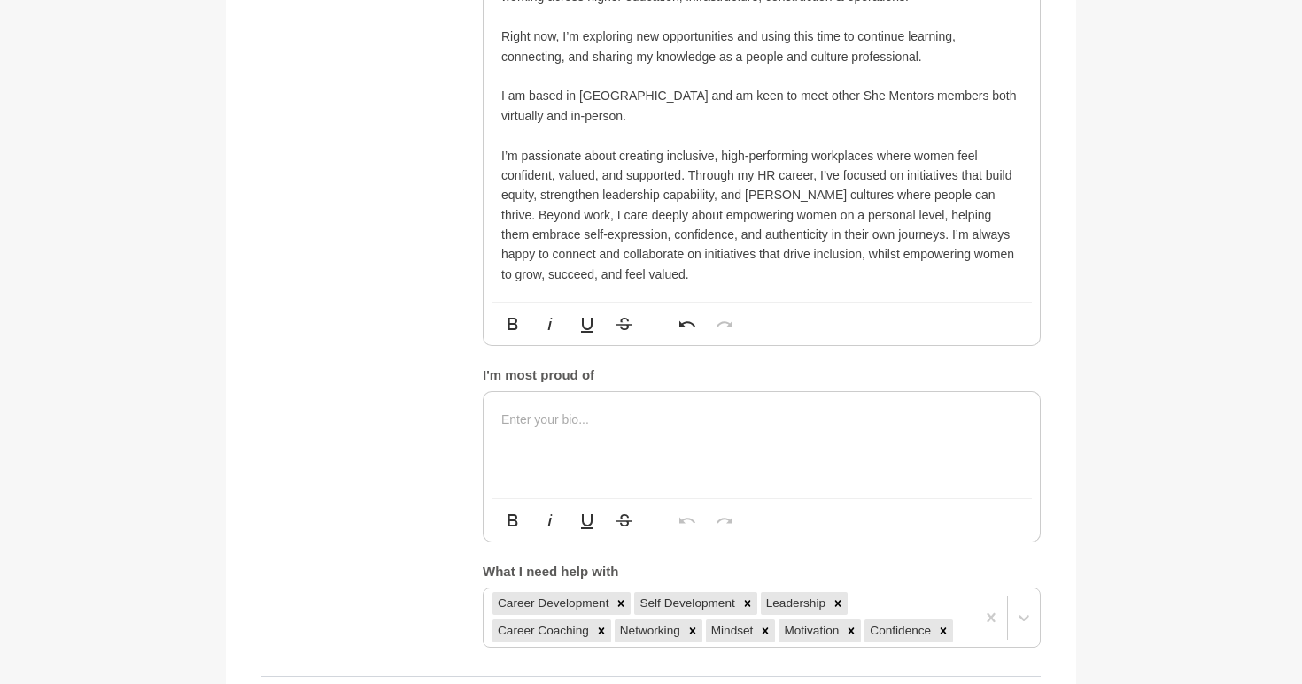
click at [608, 485] on div at bounding box center [761, 445] width 556 height 106
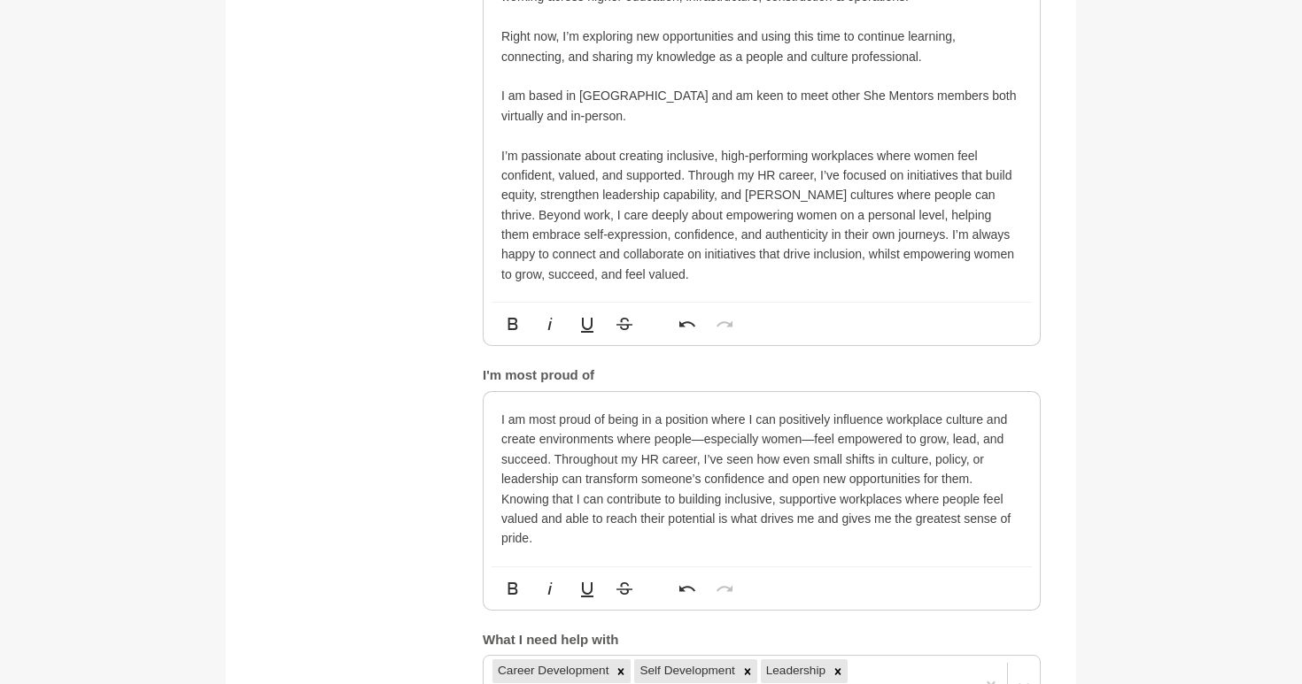
click at [705, 441] on p "I am most proud of being in a position where I can positively influence workpla…" at bounding box center [761, 479] width 521 height 139
click at [808, 442] on p "I am most proud of being in a position where I can positively influence workpla…" at bounding box center [761, 479] width 521 height 139
click at [769, 545] on p "I am most proud of being in a position where I can positively influence workpla…" at bounding box center [761, 479] width 521 height 139
click at [654, 457] on p "I am most proud of being in a position where I can positively influence workpla…" at bounding box center [761, 479] width 521 height 139
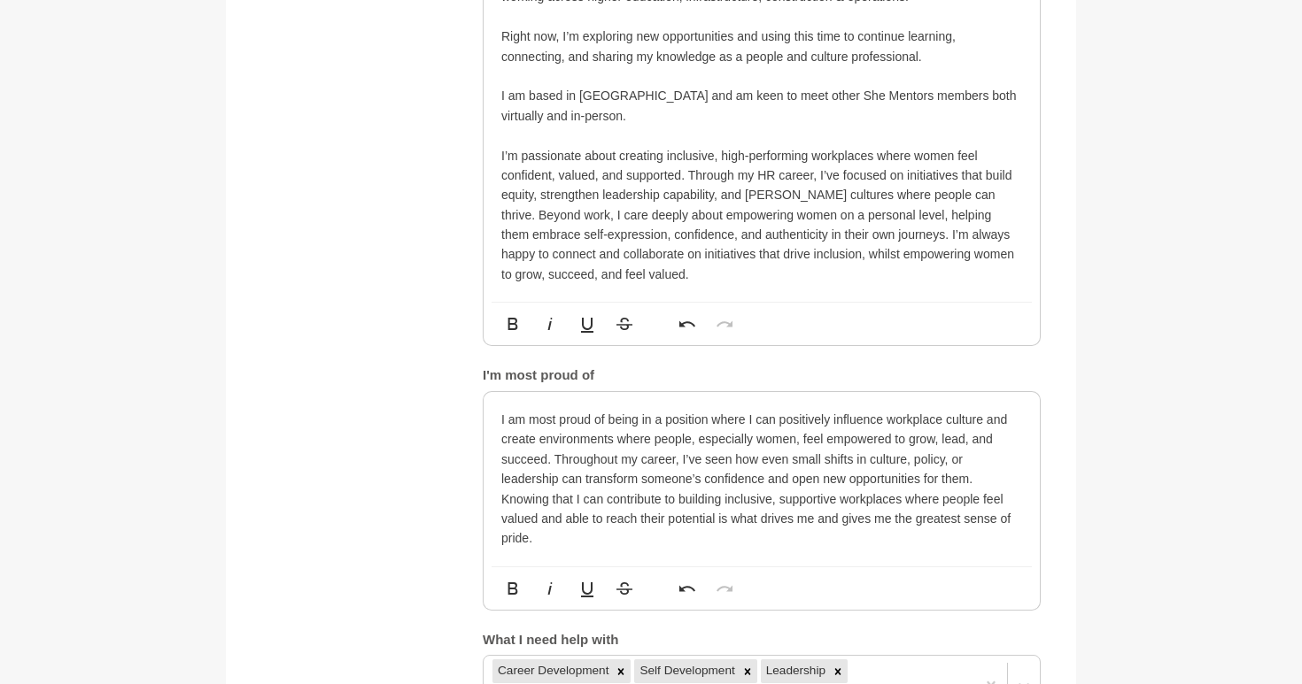
click at [676, 550] on div "I am most proud of being in a position where I can positively influence workpla…" at bounding box center [761, 479] width 556 height 174
click at [660, 541] on p "I am most proud of being in a position where I can positively influence workpla…" at bounding box center [761, 479] width 521 height 139
click at [1000, 478] on p "I am most proud of being in a position where I can positively influence workpla…" at bounding box center [761, 479] width 521 height 139
click at [972, 548] on p "I am most proud of being in a position where I can positively influence workpla…" at bounding box center [761, 479] width 521 height 139
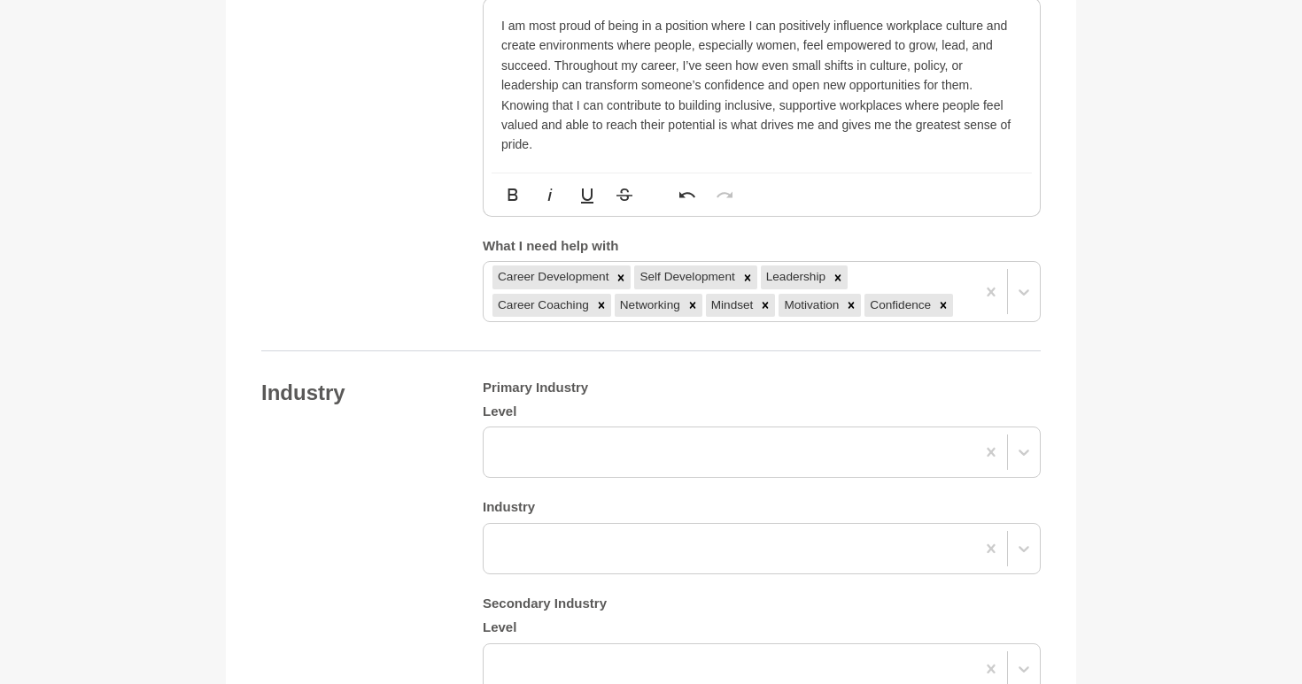
scroll to position [1469, 0]
click at [789, 399] on div "Primary Industry Level Industry Secondary Industry Level Industry" at bounding box center [762, 585] width 558 height 412
click at [766, 437] on div at bounding box center [728, 452] width 491 height 32
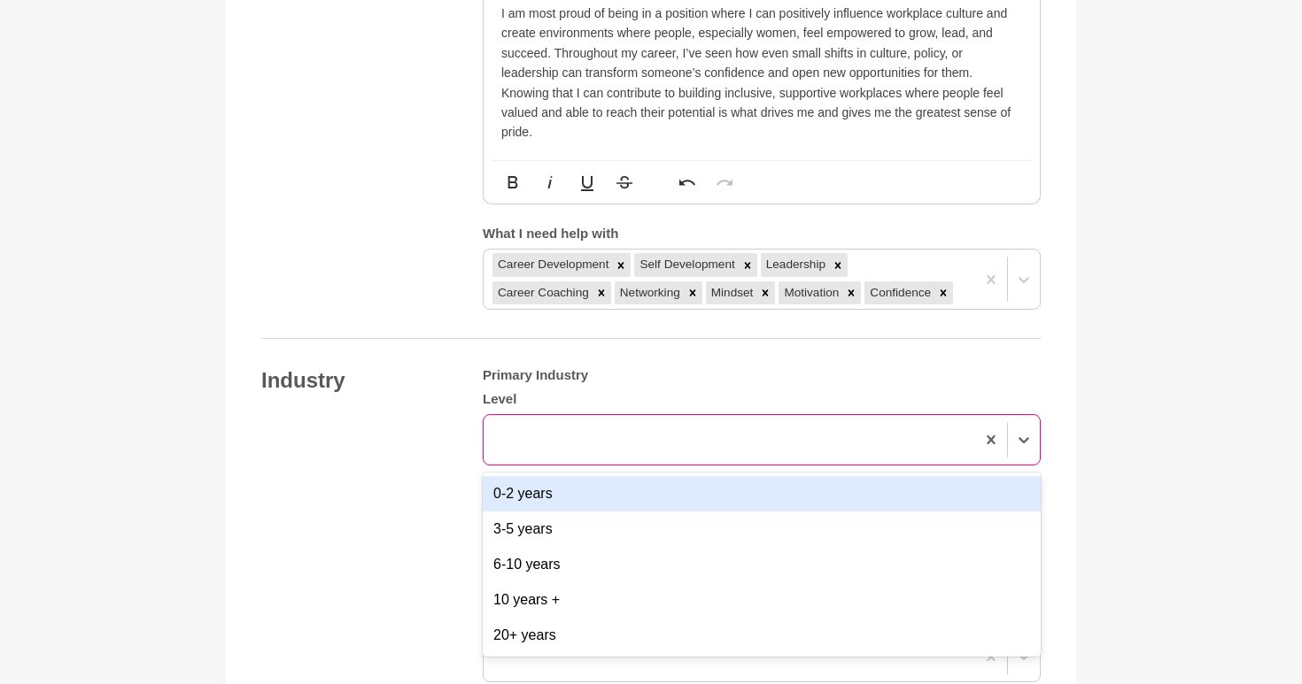
scroll to position [1484, 0]
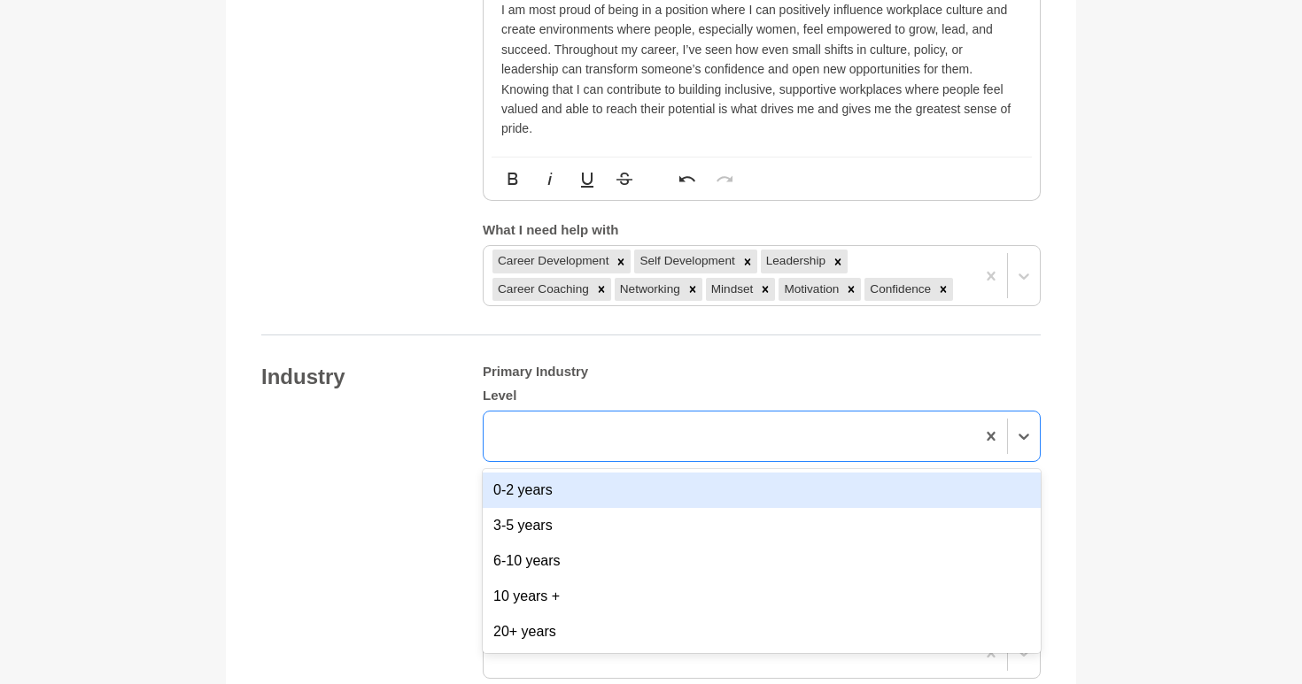
click at [384, 441] on div "Industry Primary Industry Level option 0-2 years focused, 1 of 5. 5 results ava…" at bounding box center [650, 570] width 779 height 412
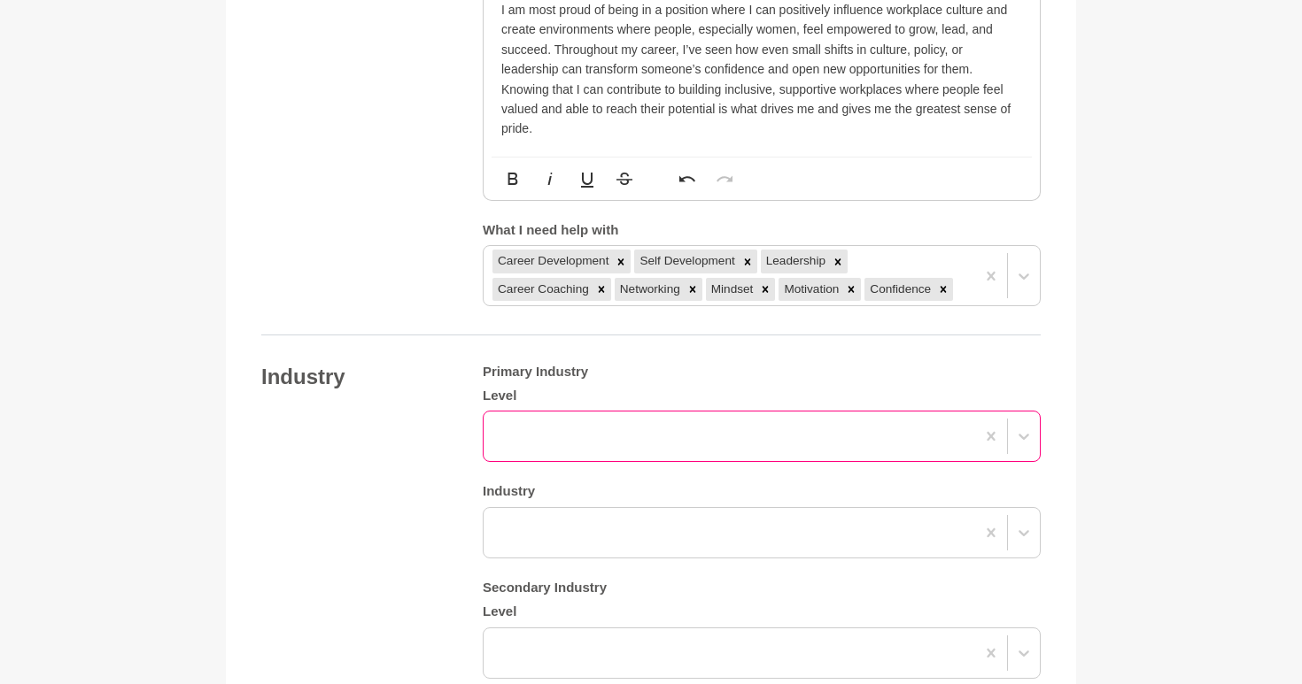
click at [556, 438] on div at bounding box center [728, 437] width 491 height 32
click at [416, 466] on div "Industry Primary Industry Level Industry Secondary Industry Level Industry" at bounding box center [650, 570] width 779 height 412
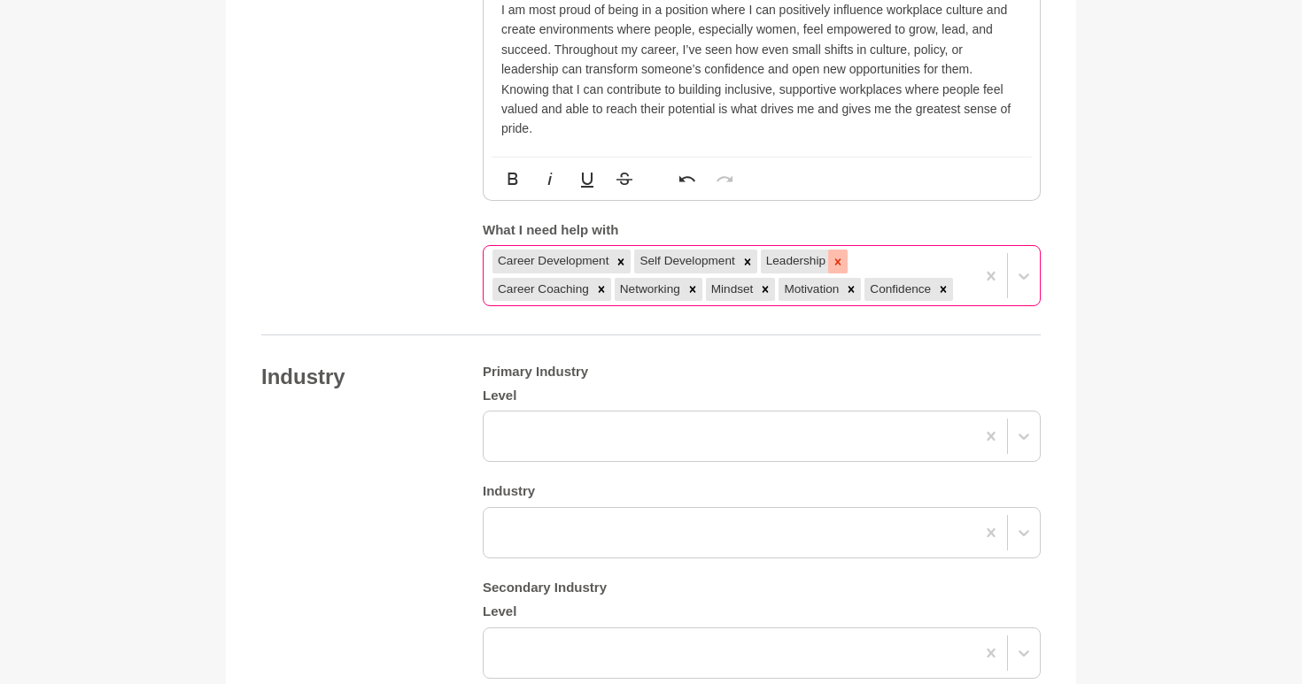
click at [833, 257] on icon at bounding box center [837, 262] width 12 height 12
click at [870, 265] on icon at bounding box center [869, 262] width 12 height 12
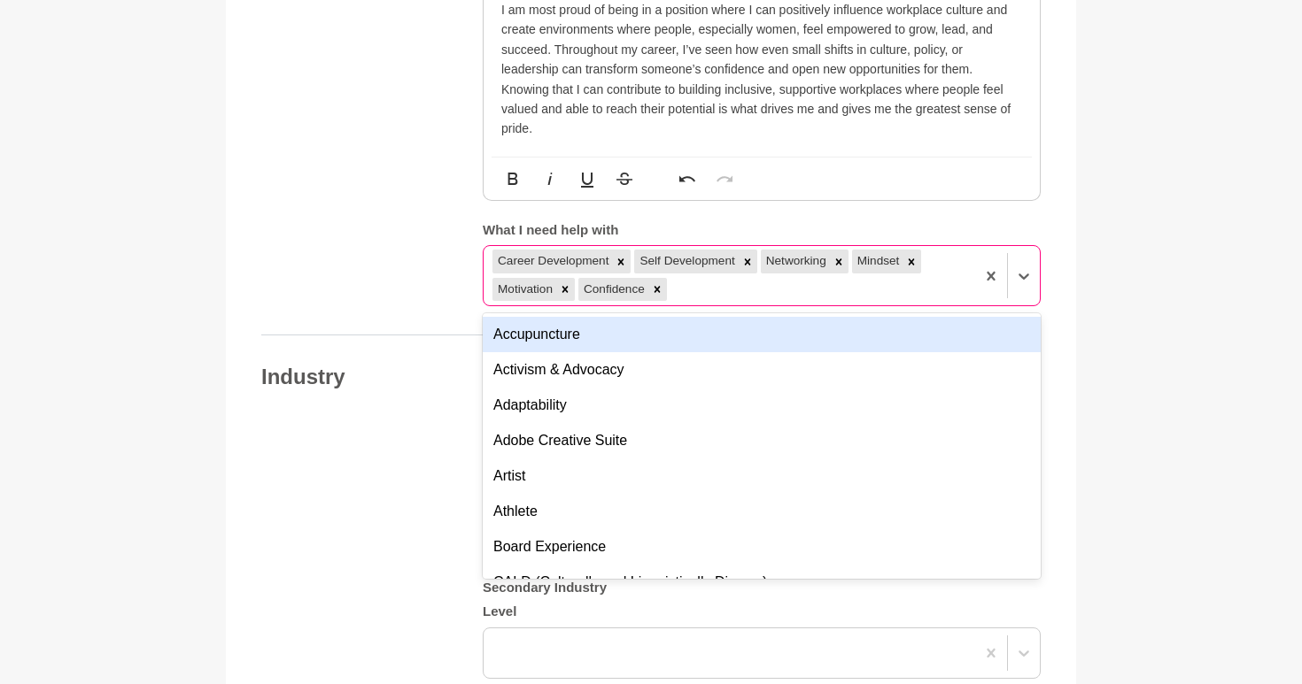
click at [851, 283] on div "Career Development Self Development Networking Mindset Motivation Confidence" at bounding box center [728, 275] width 491 height 58
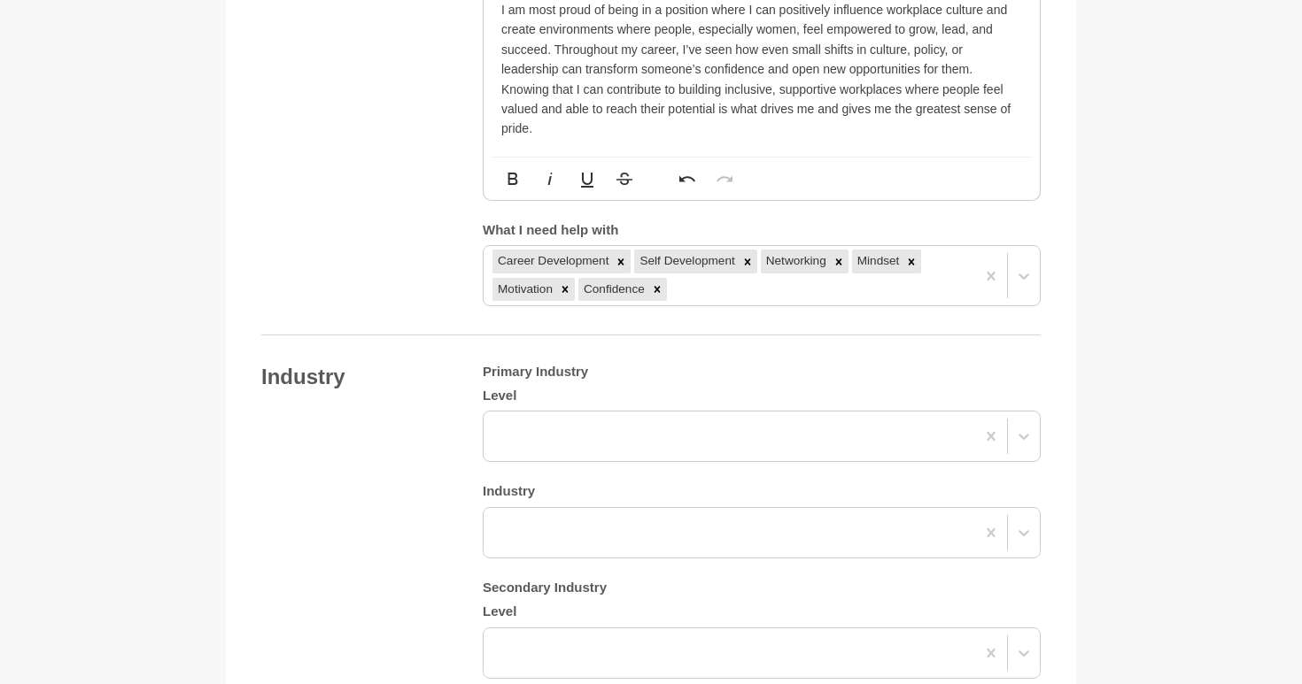
click at [1148, 265] on main "Back to Profile Your details Annie Reyes HR Business Partner Australia 6000 Per…" at bounding box center [651, 193] width 1302 height 3227
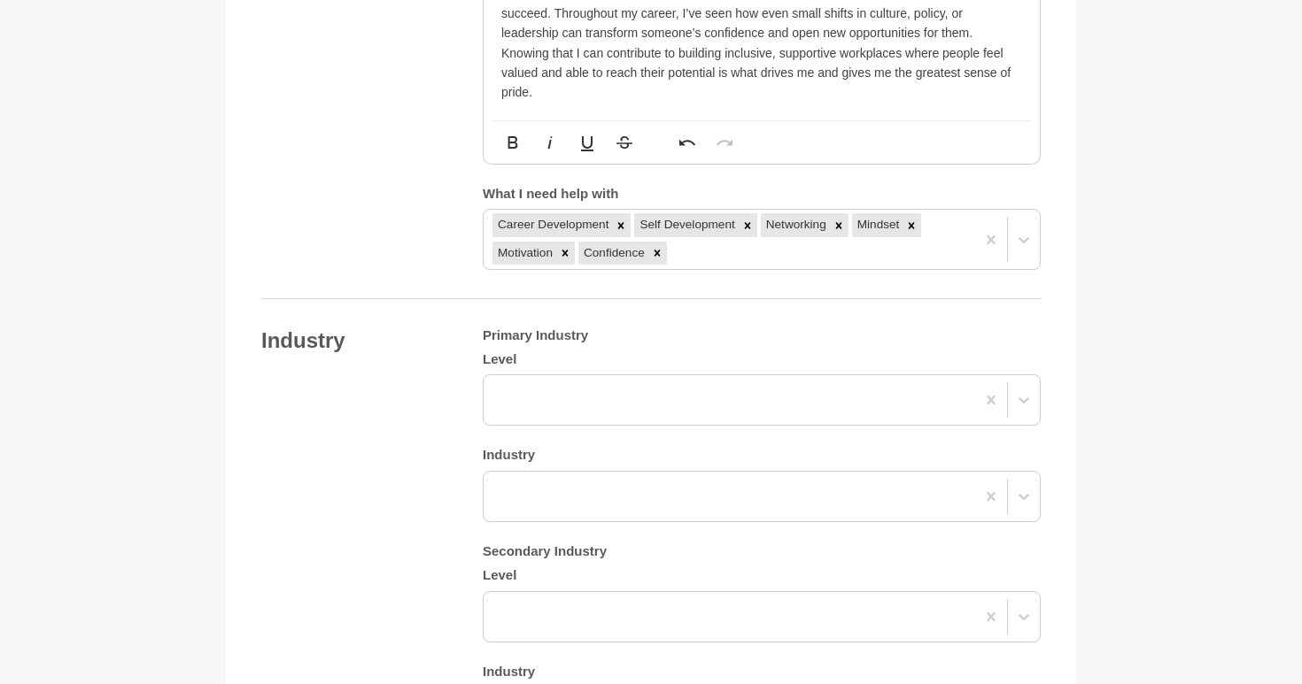
scroll to position [1505, 0]
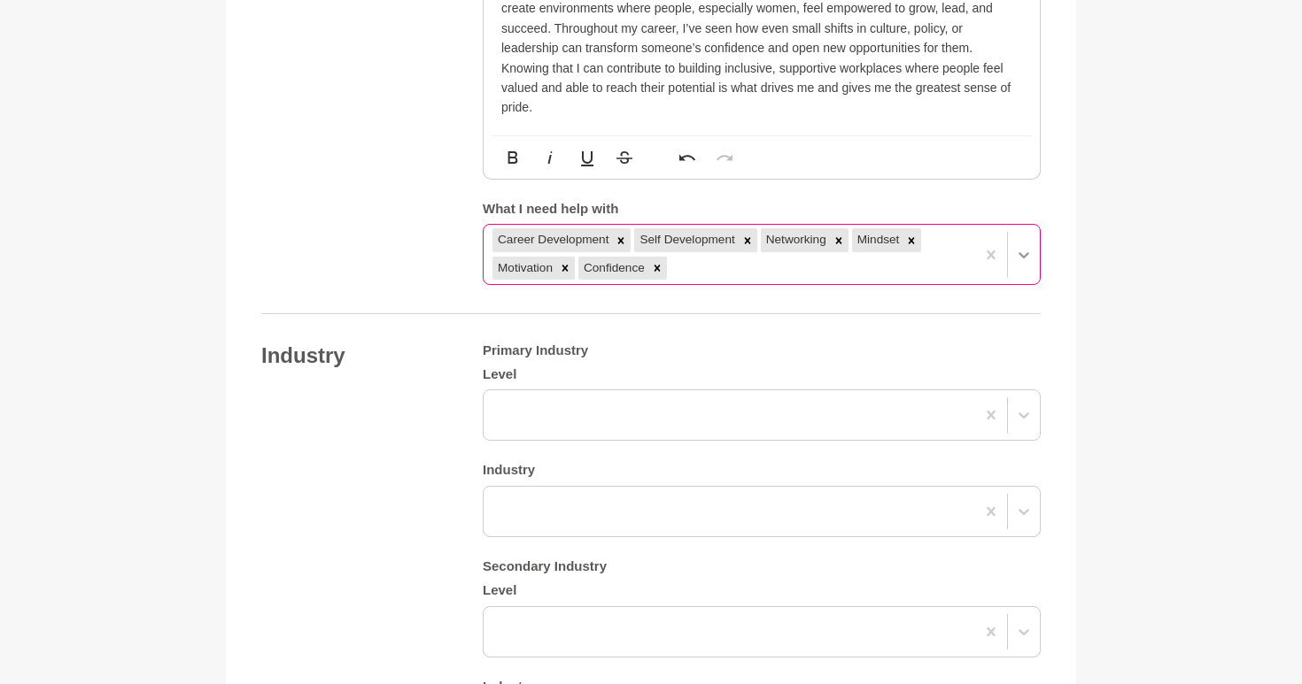
click at [1026, 258] on icon at bounding box center [1024, 255] width 18 height 18
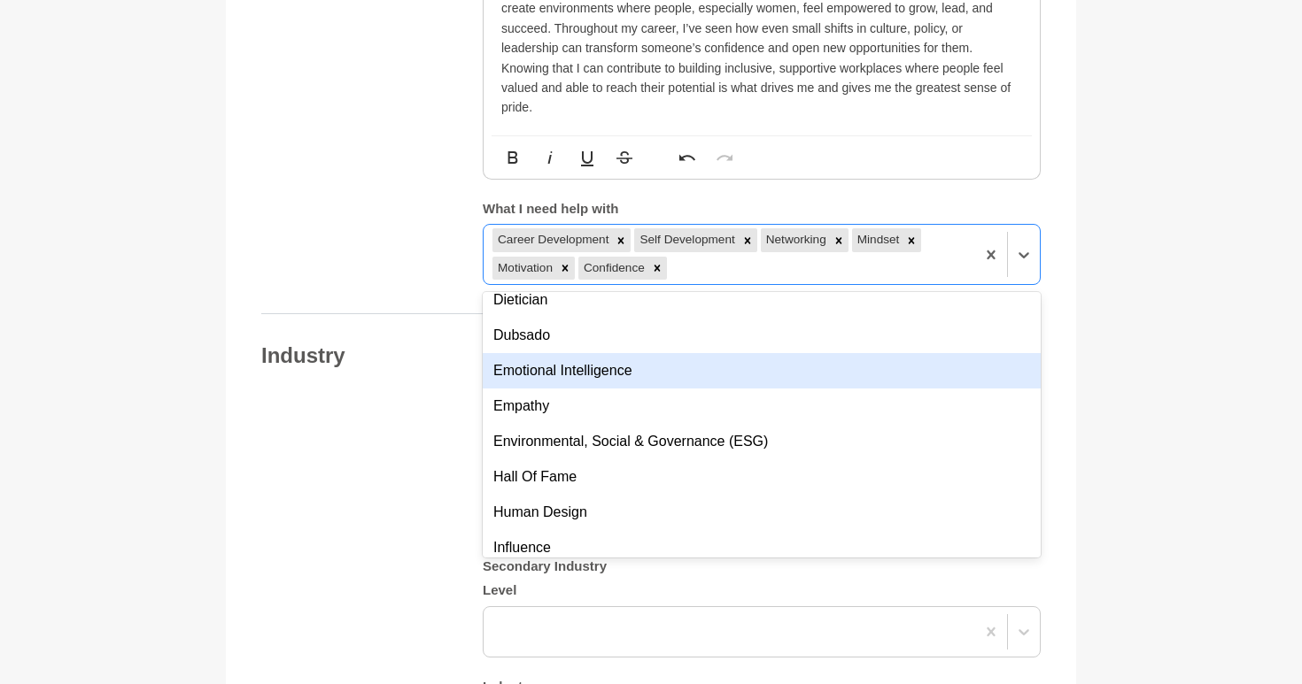
scroll to position [573, 0]
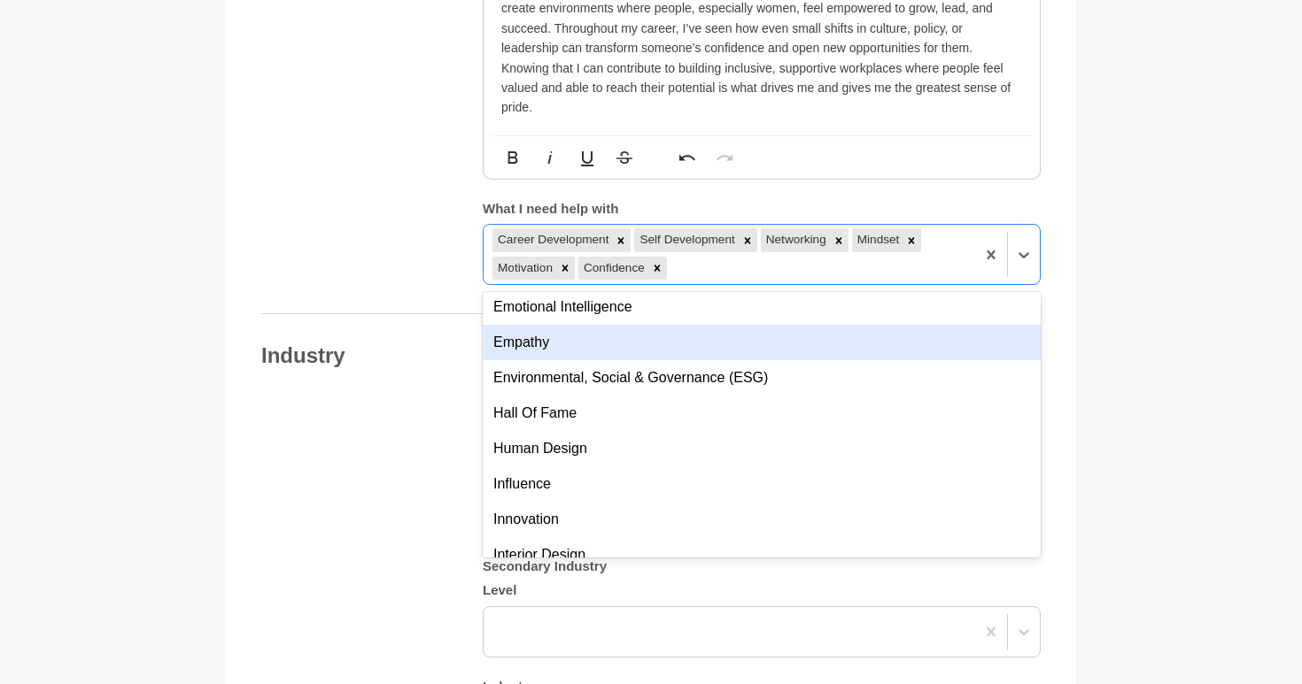
click at [1138, 394] on main "Back to Profile Your details Annie Reyes HR Business Partner Australia 6000 Per…" at bounding box center [651, 171] width 1302 height 3227
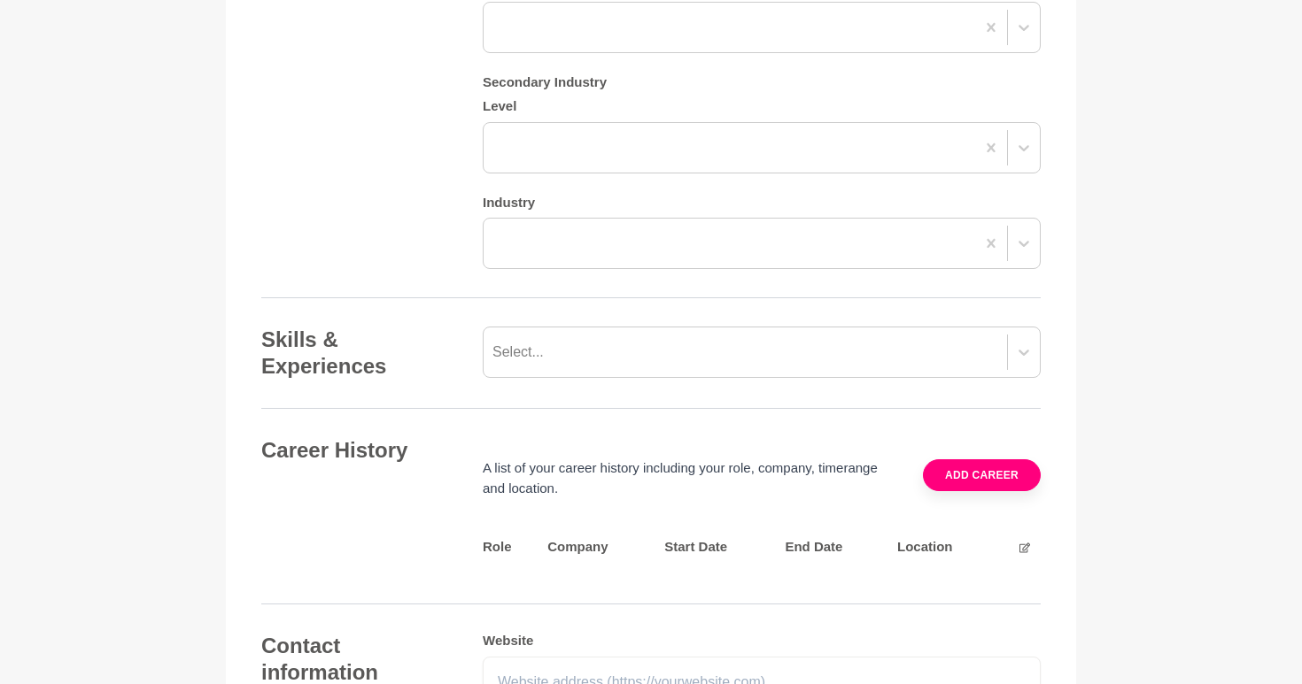
scroll to position [1990, 0]
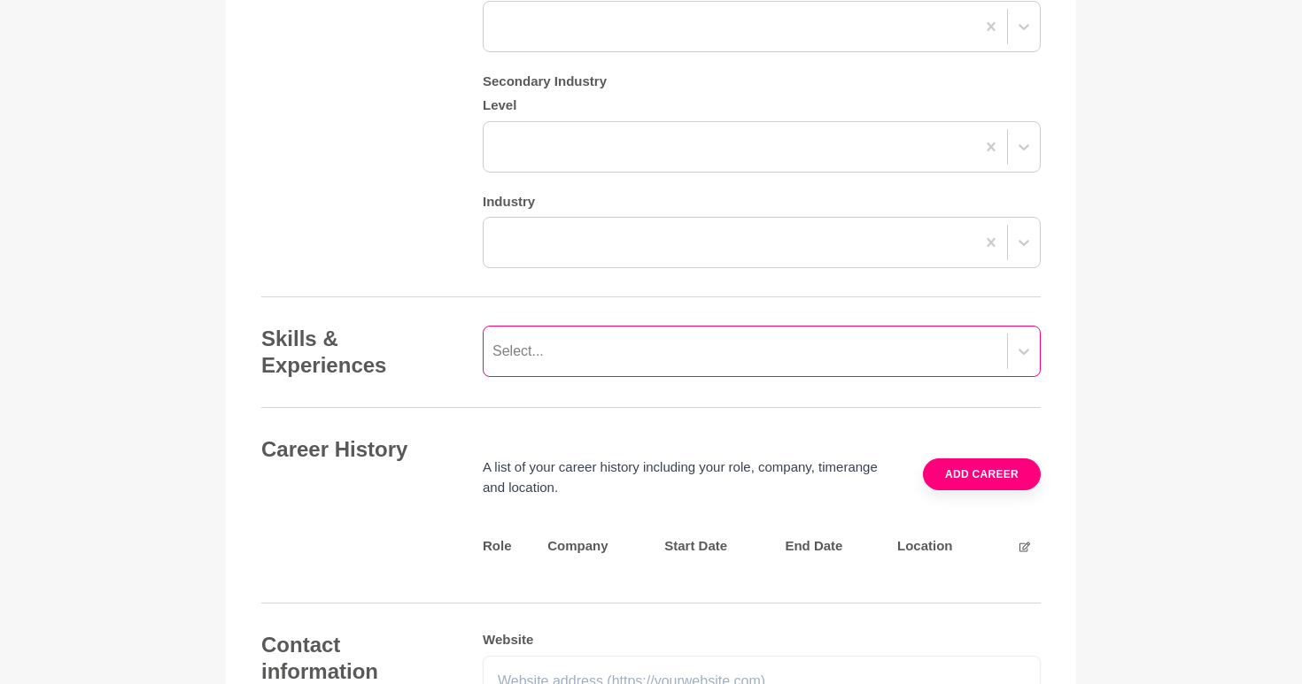
click at [834, 347] on div "Select..." at bounding box center [744, 352] width 523 height 32
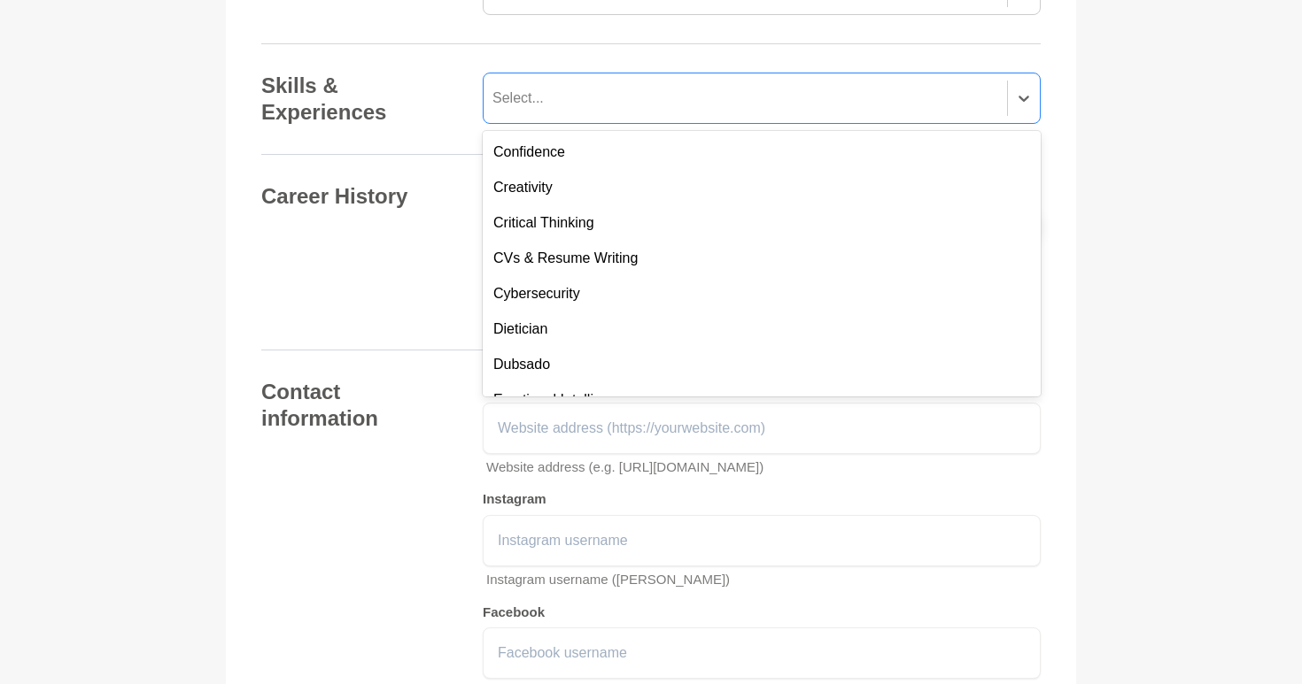
scroll to position [390, 0]
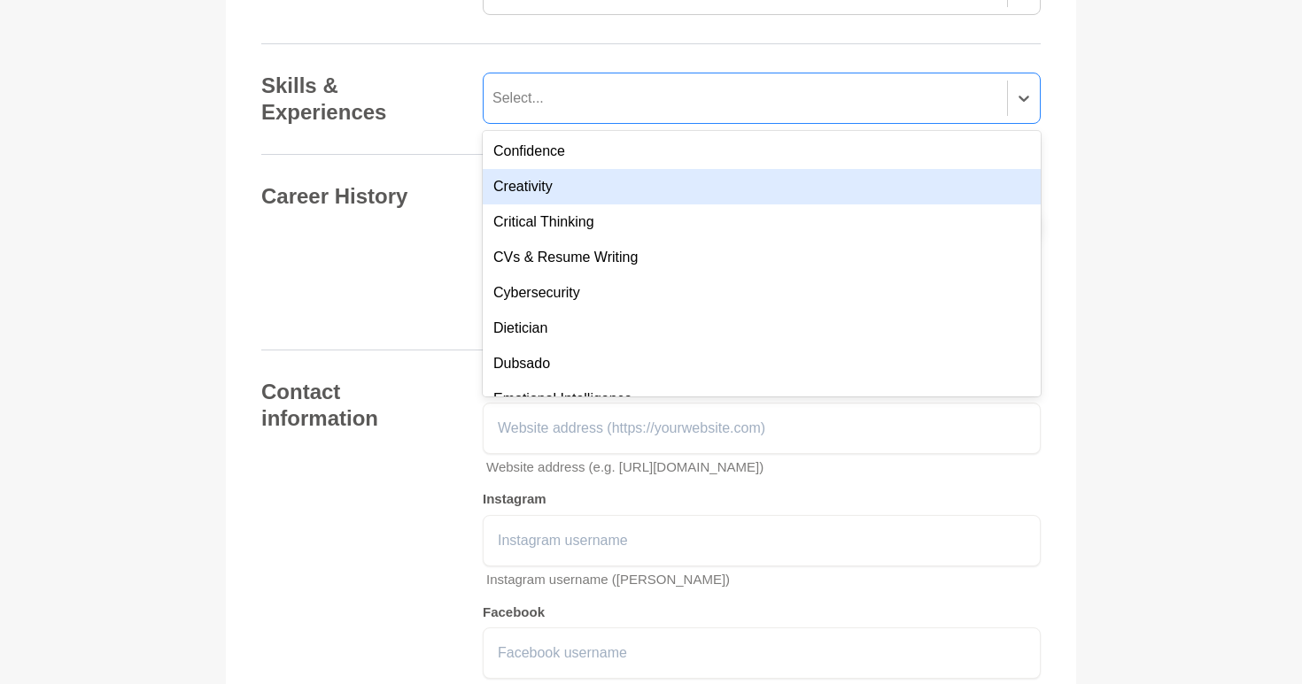
click at [438, 196] on h4 "Career History" at bounding box center [354, 196] width 186 height 27
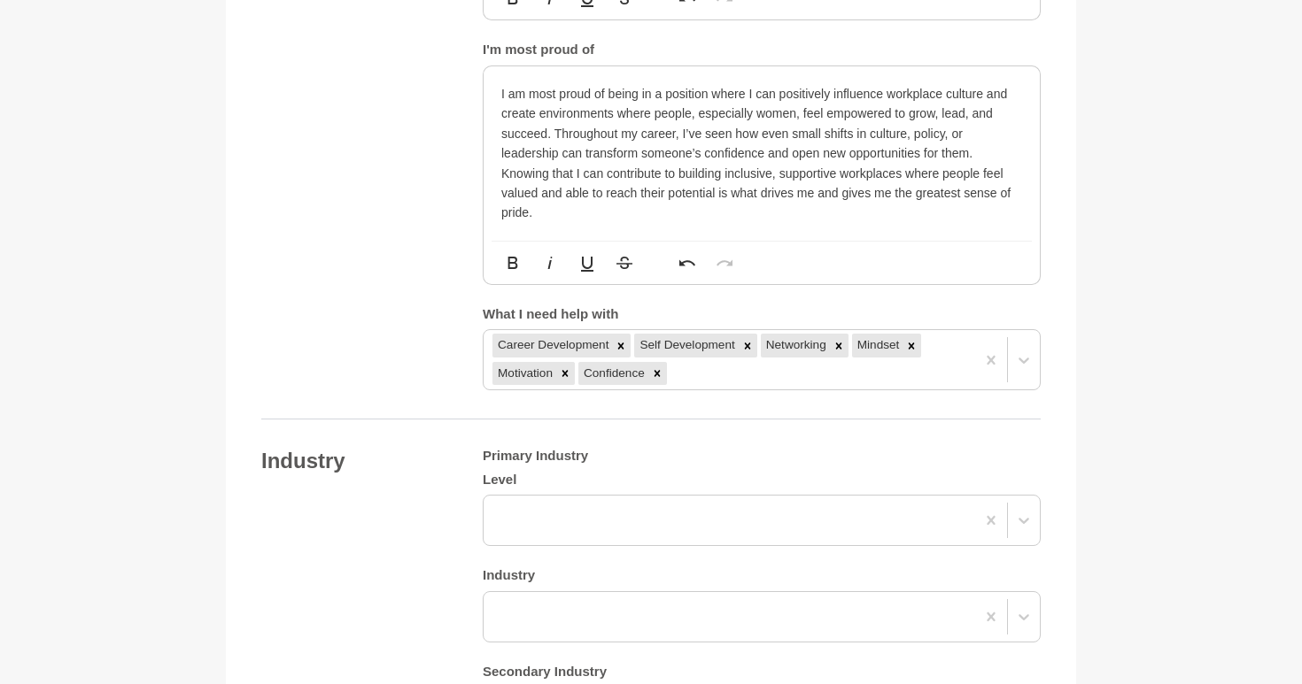
scroll to position [1430, 0]
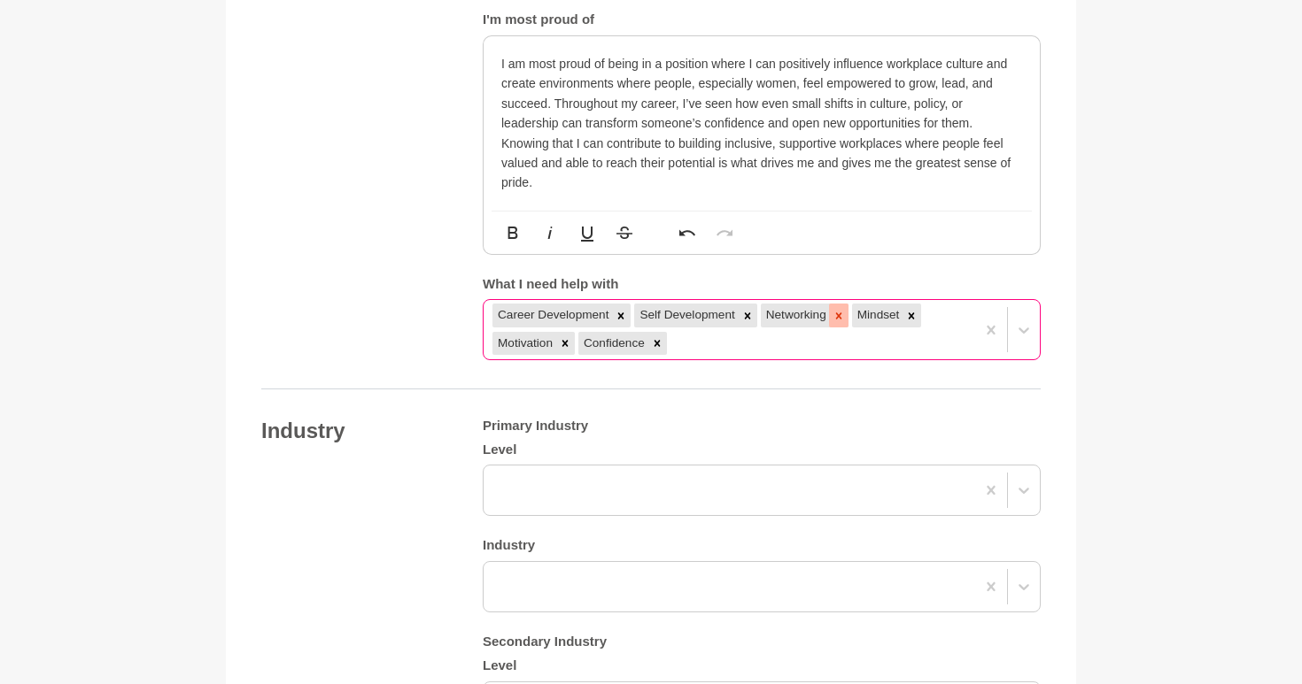
click at [842, 321] on icon at bounding box center [838, 316] width 12 height 12
click at [819, 356] on div "Career Development Self Development Mindset Motivation Confidence" at bounding box center [728, 329] width 491 height 58
click at [406, 375] on div "Your details Name * Annie Reyes Role / Title * HR Business Partner Company Coun…" at bounding box center [650, 267] width 779 height 2955
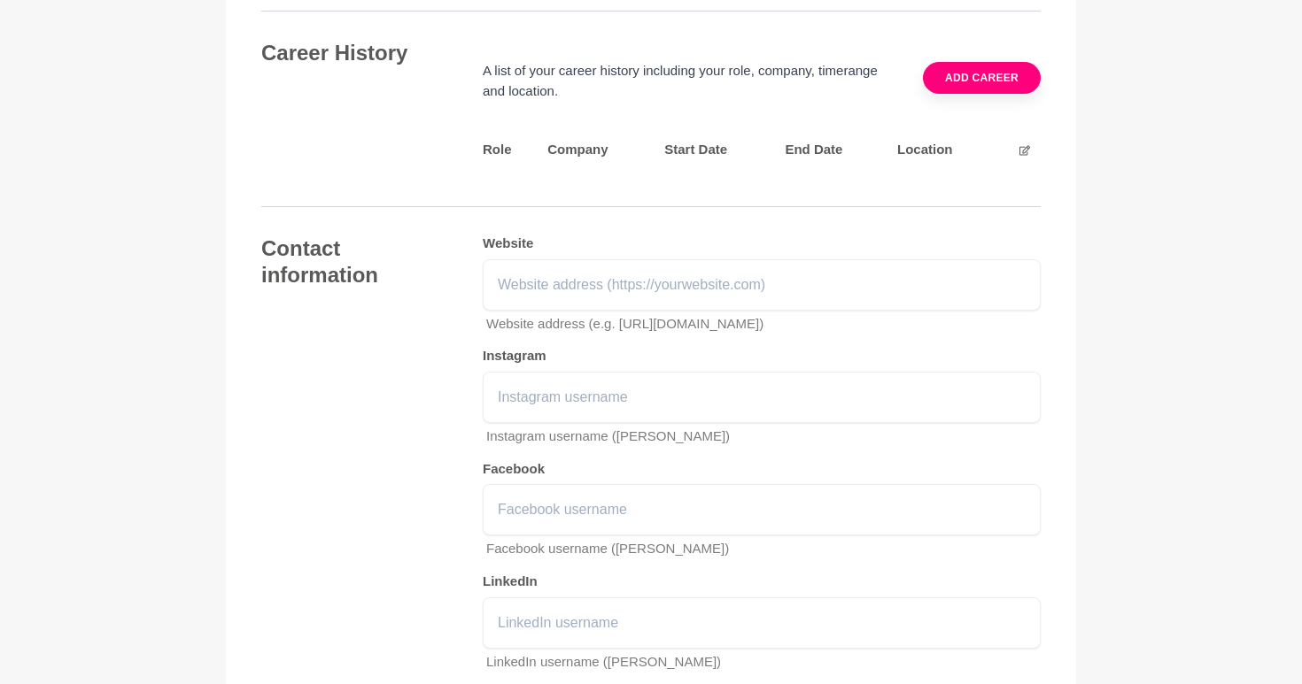
scroll to position [2457, 0]
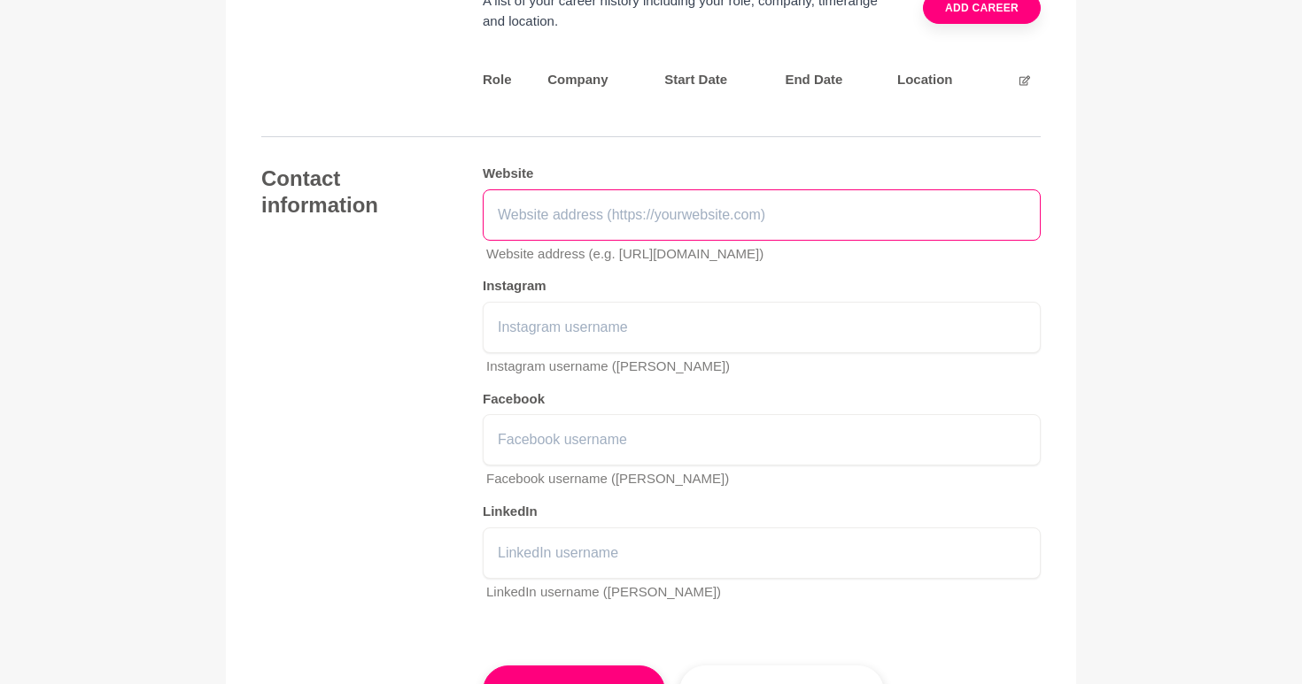
click at [768, 233] on input "text" at bounding box center [762, 214] width 558 height 51
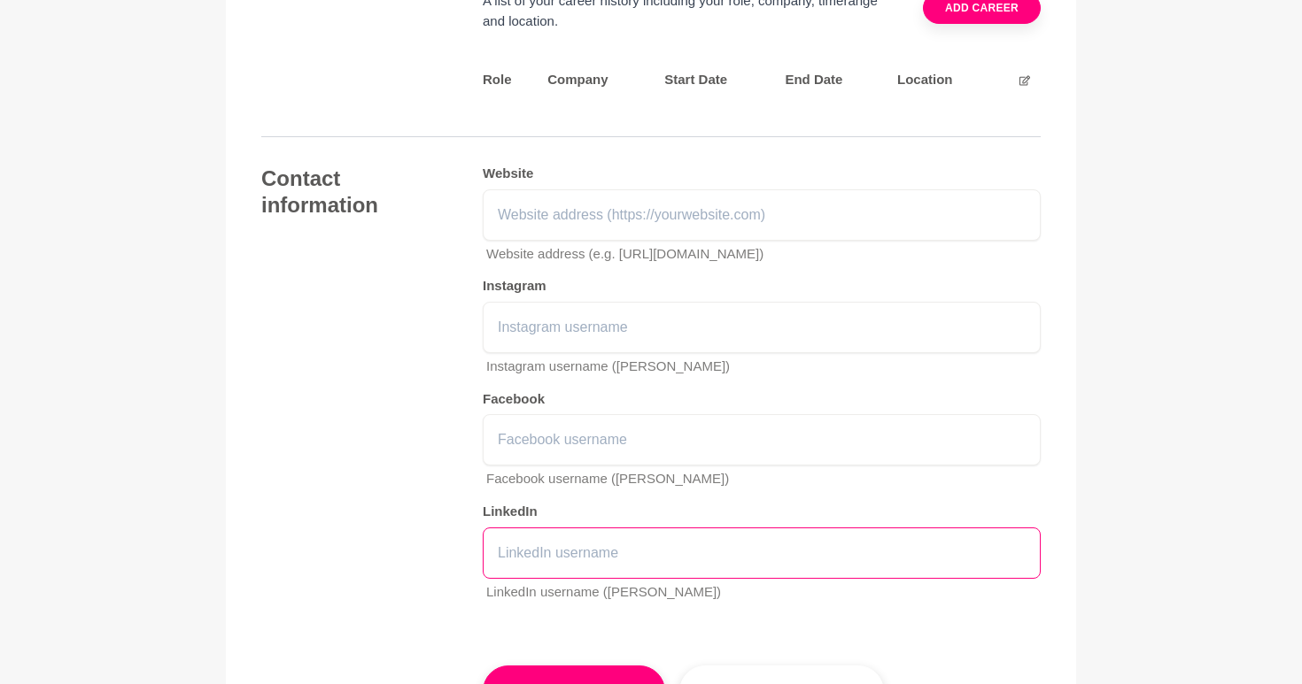
click at [592, 569] on input "text" at bounding box center [762, 553] width 558 height 51
click at [543, 553] on input "text" at bounding box center [762, 553] width 558 height 51
paste input "[URL][DOMAIN_NAME][PERSON_NAME]"
type input "[URL][DOMAIN_NAME][PERSON_NAME]"
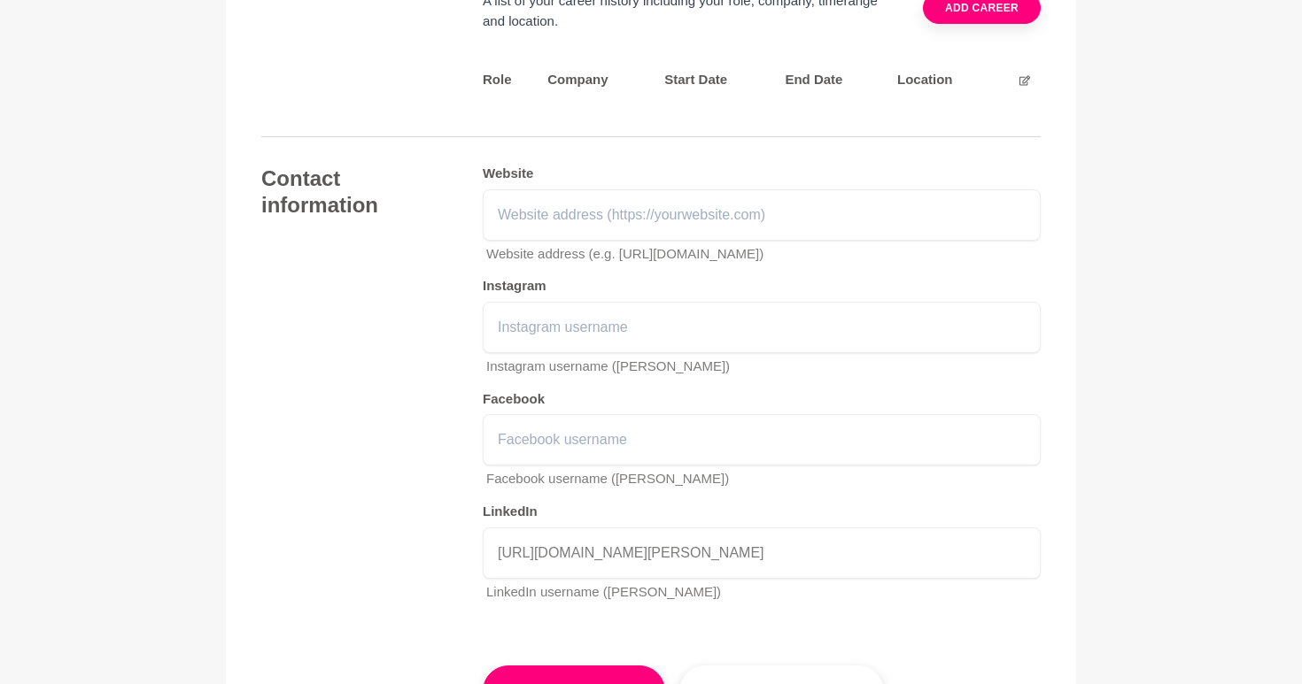
click at [353, 545] on div "Contact information Website Website address (e.g. https://shementors.com.au) In…" at bounding box center [650, 391] width 779 height 451
click at [561, 406] on h5 "Facebook" at bounding box center [762, 399] width 558 height 17
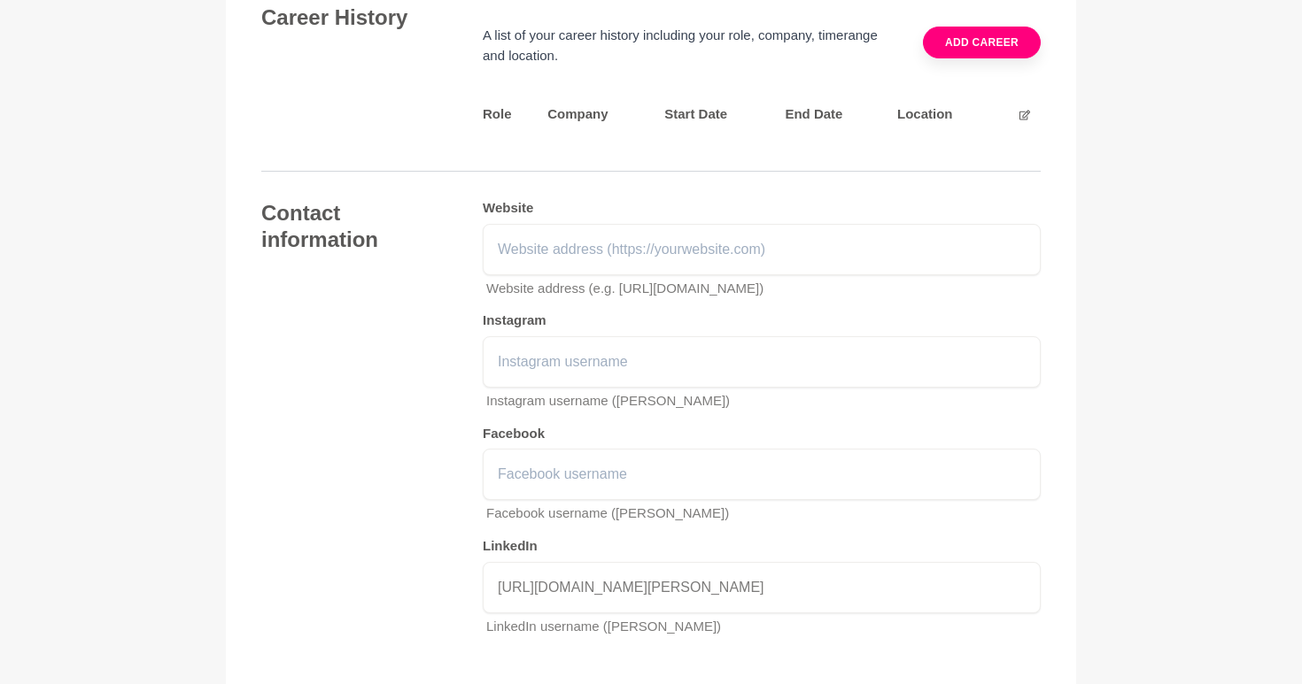
scroll to position [2415, 0]
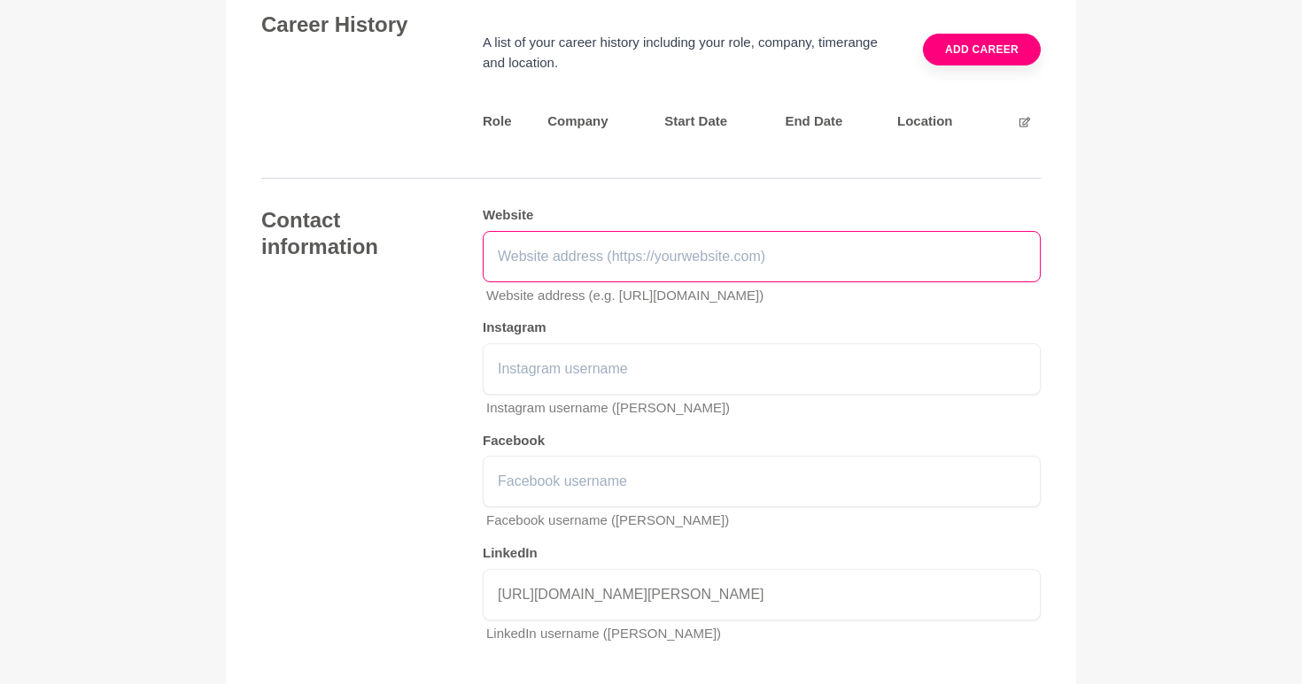
click at [576, 243] on input "text" at bounding box center [762, 256] width 558 height 51
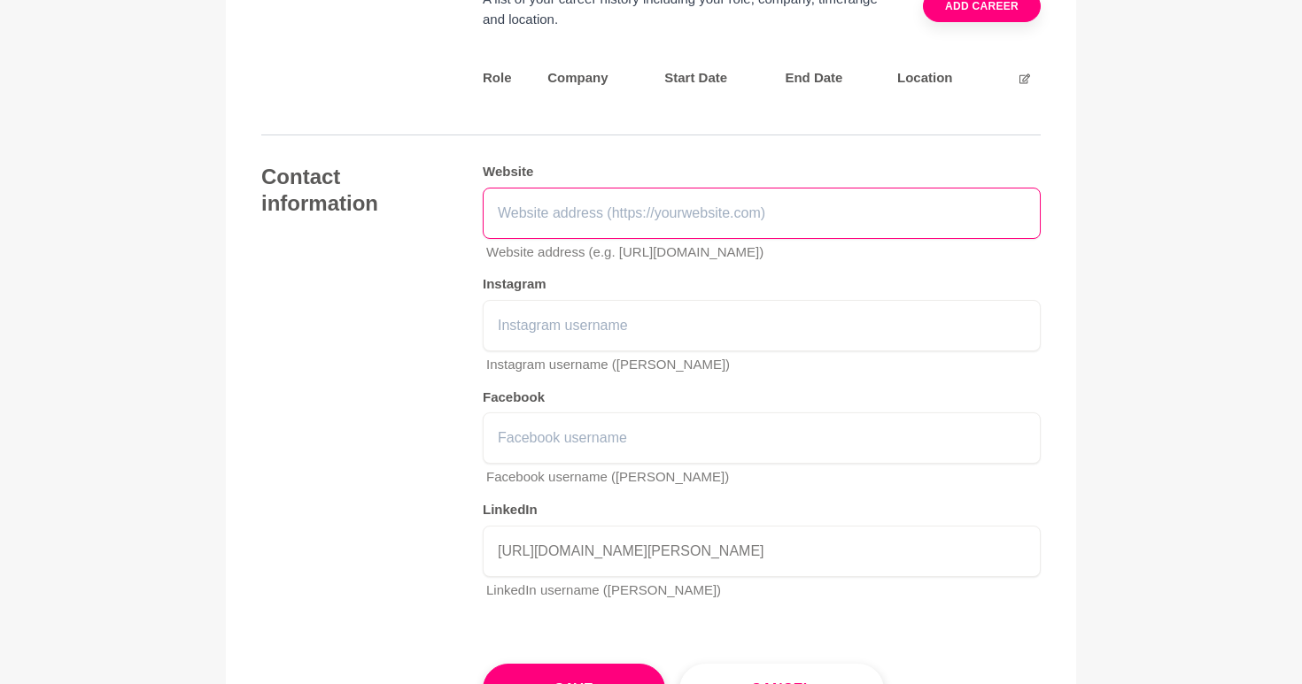
scroll to position [2819, 0]
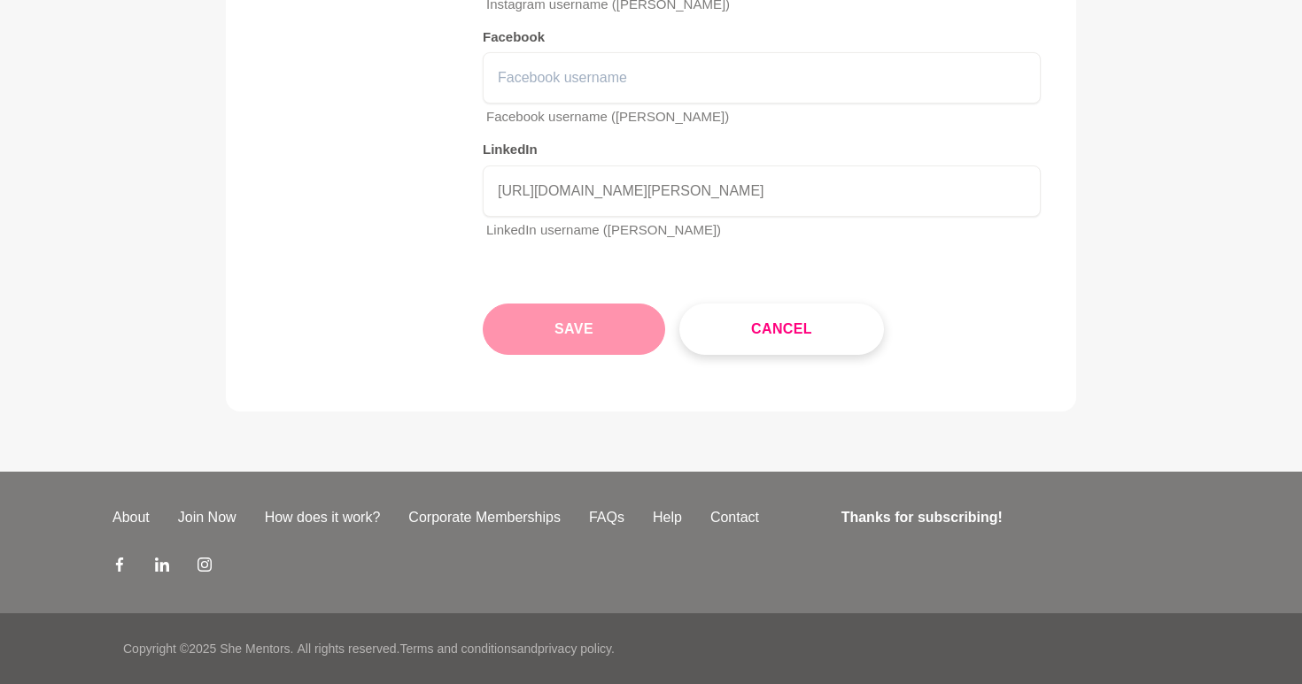
click at [539, 342] on button "Save" at bounding box center [574, 329] width 182 height 51
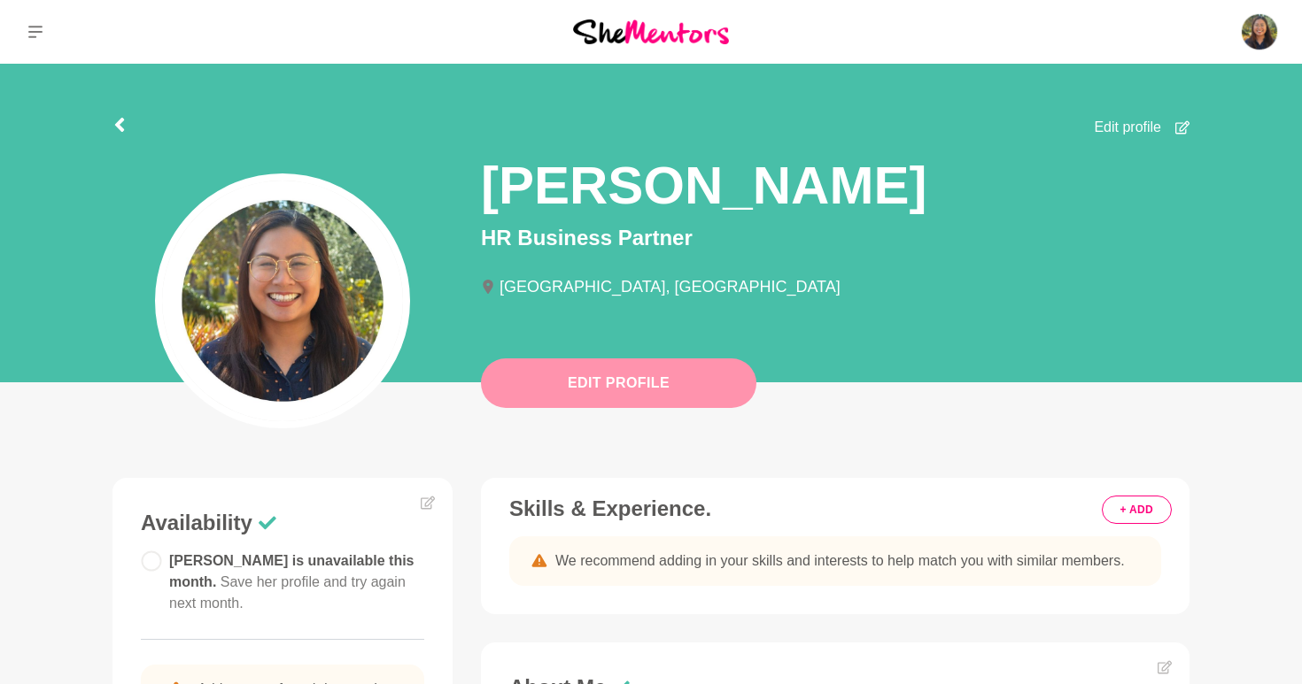
click at [571, 391] on button "Edit Profile" at bounding box center [618, 384] width 275 height 50
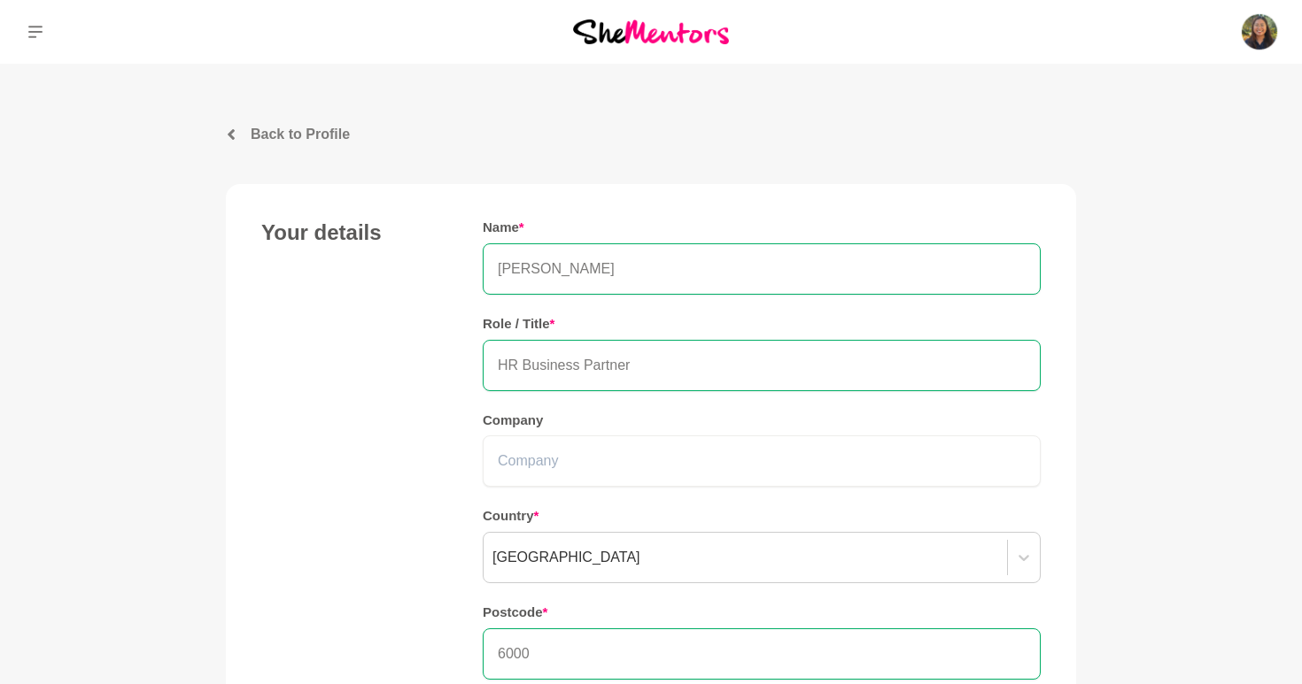
click at [315, 137] on p "Back to Profile" at bounding box center [300, 134] width 99 height 21
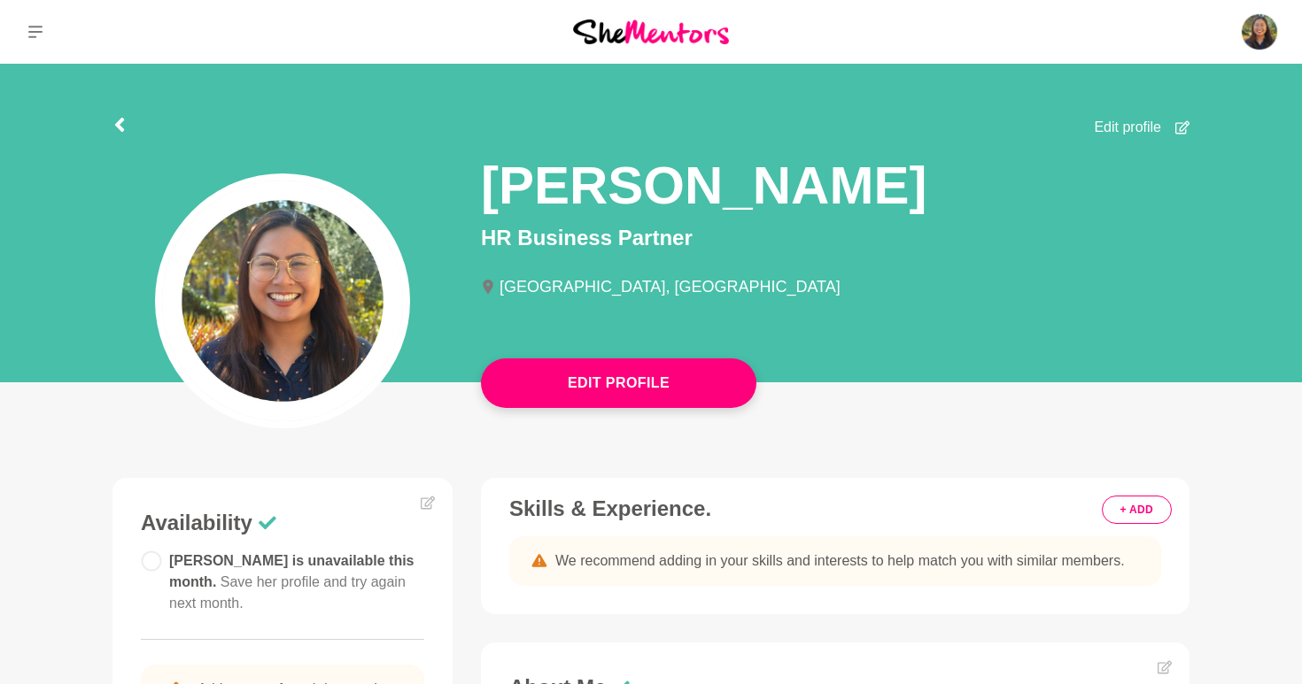
click at [1140, 126] on span "Edit profile" at bounding box center [1127, 127] width 67 height 21
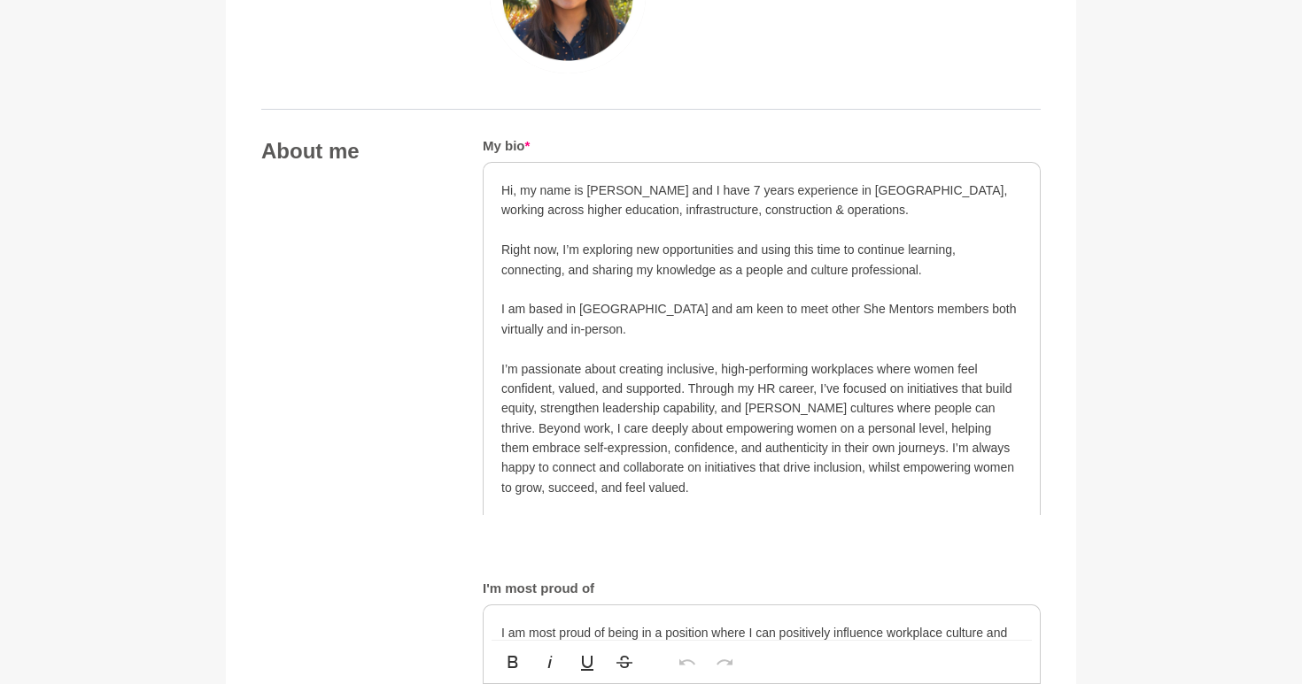
scroll to position [609, 0]
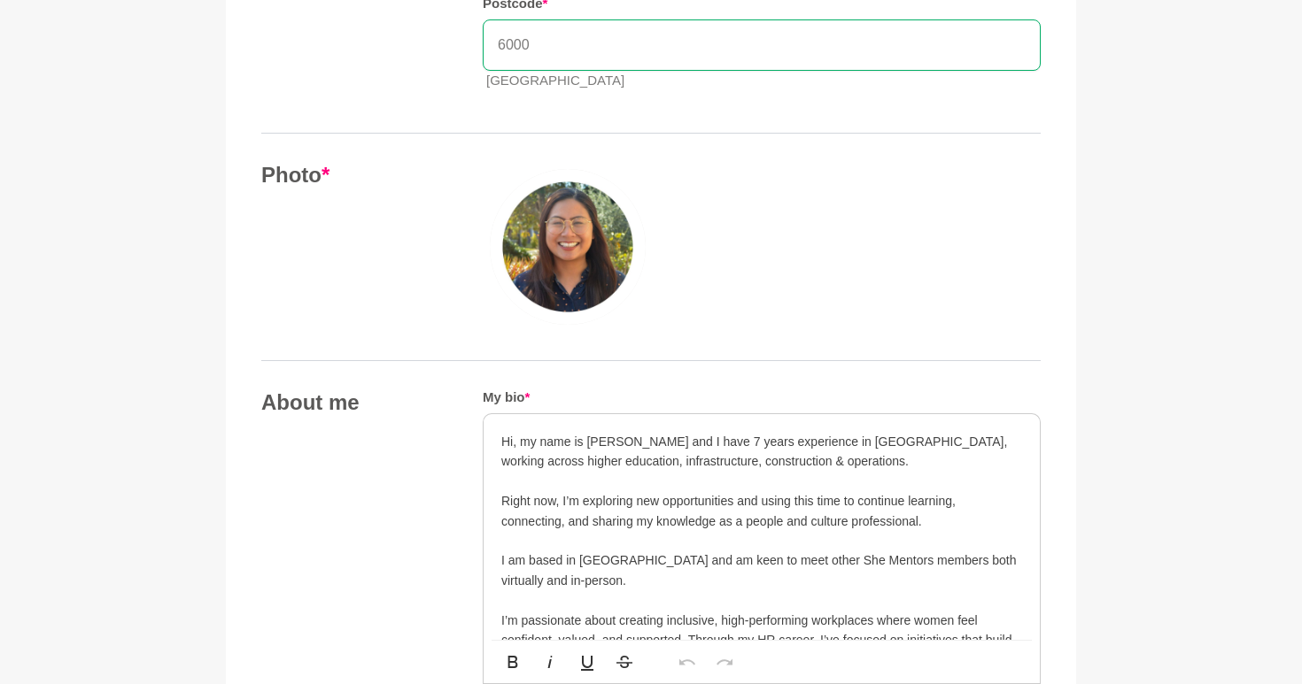
click at [567, 251] on img at bounding box center [568, 247] width 156 height 156
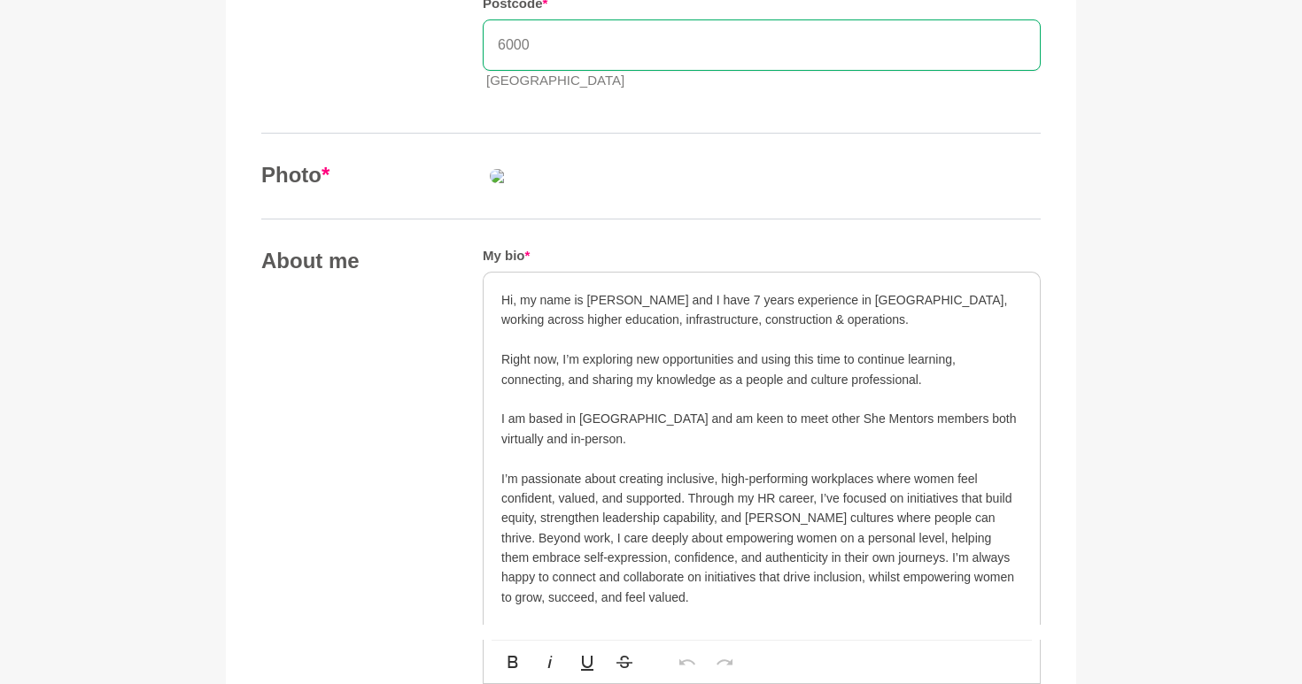
click at [808, 190] on div at bounding box center [762, 176] width 558 height 28
click at [638, 190] on img at bounding box center [610, 176] width 255 height 28
click at [719, 190] on img at bounding box center [610, 176] width 255 height 28
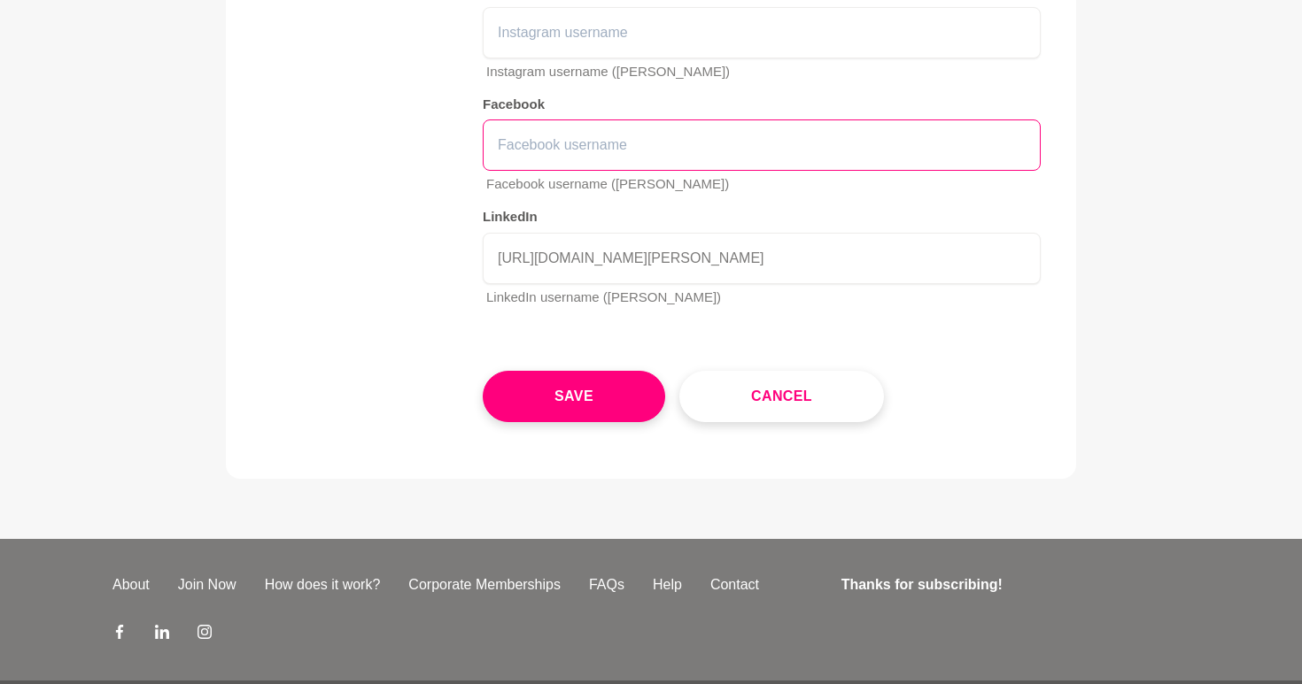
scroll to position [2739, 0]
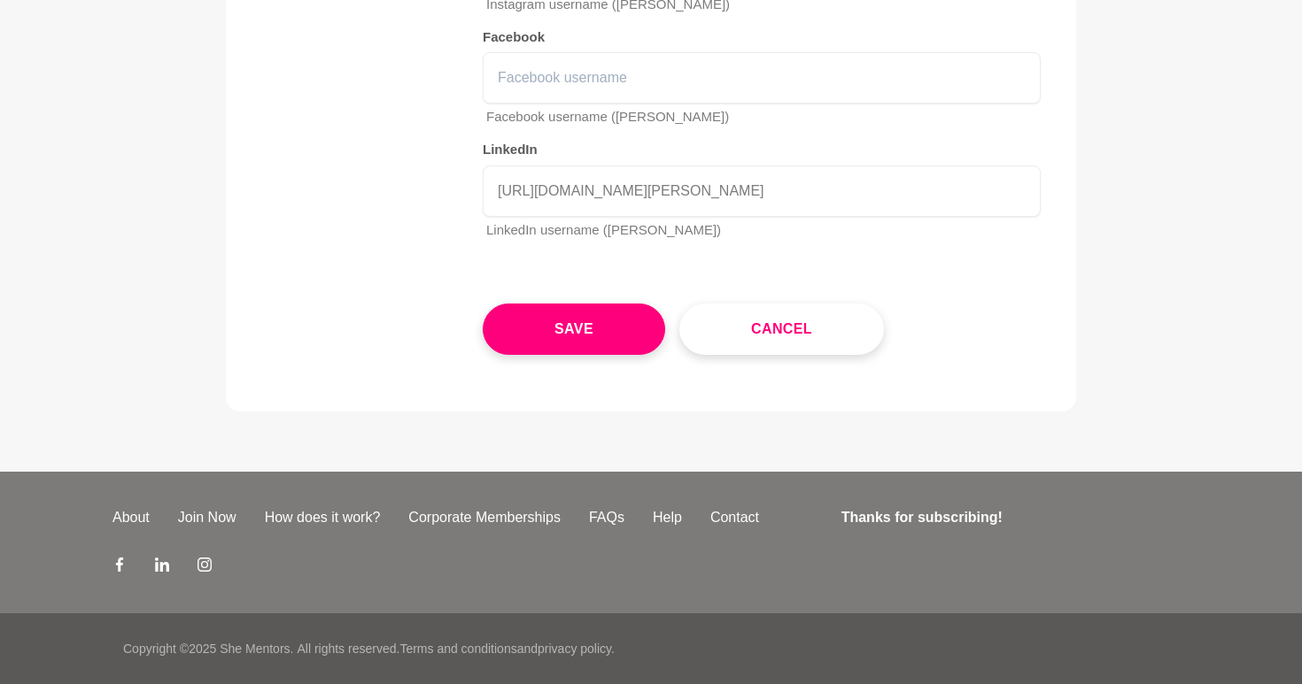
click at [591, 355] on div "Save Cancel" at bounding box center [762, 315] width 558 height 80
click at [591, 355] on button "Save" at bounding box center [574, 329] width 182 height 51
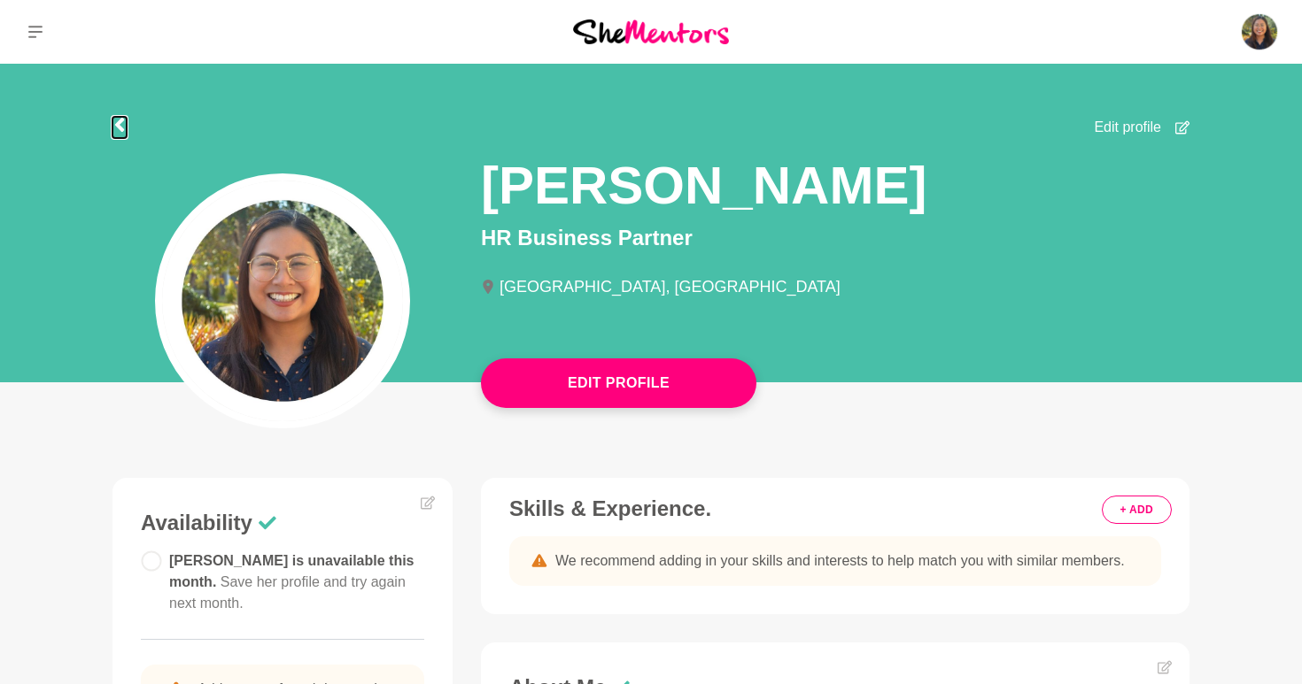
click at [118, 131] on icon at bounding box center [119, 125] width 14 height 14
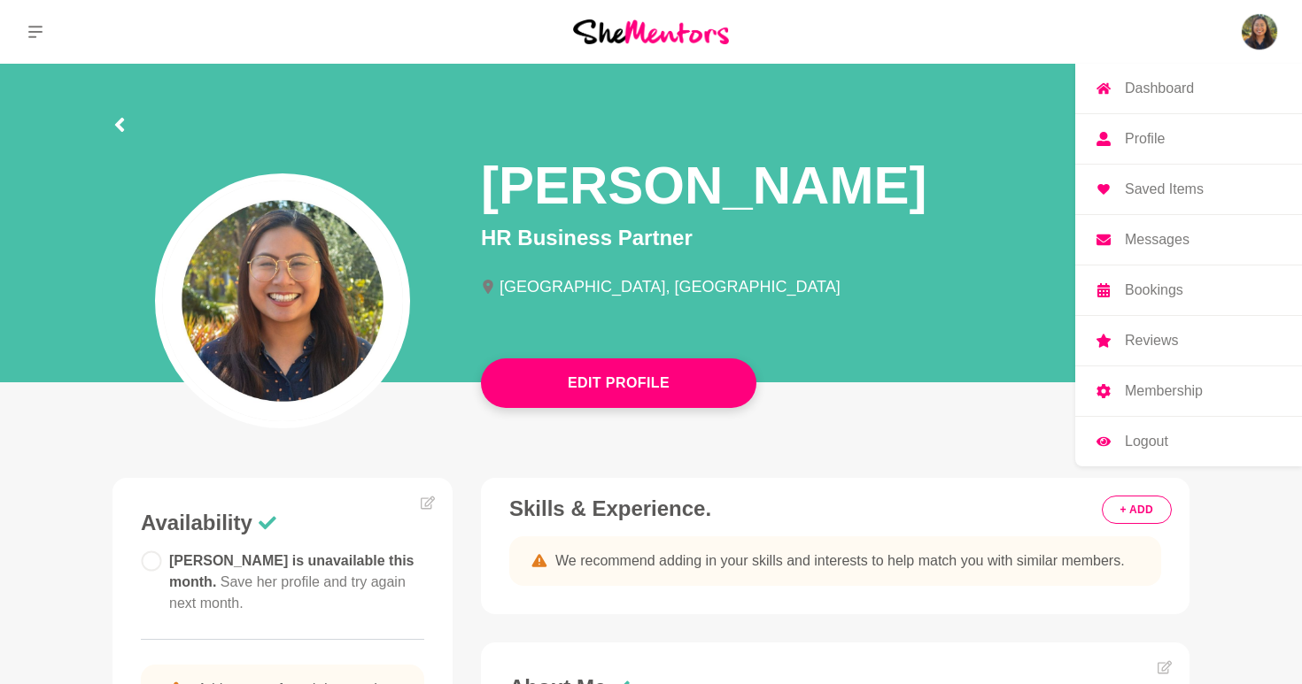
click at [1255, 35] on img at bounding box center [1259, 32] width 43 height 43
click at [1135, 226] on link "Messages" at bounding box center [1188, 240] width 227 height 50
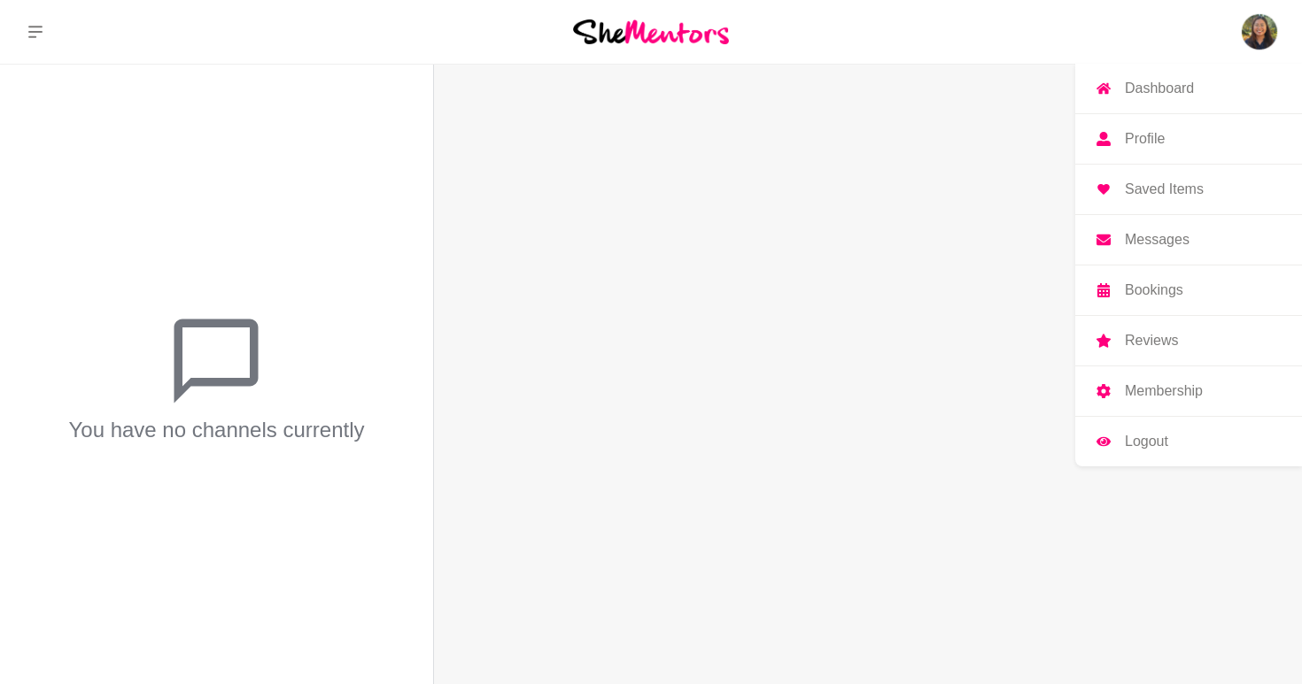
click at [1204, 86] on link "Dashboard" at bounding box center [1188, 89] width 227 height 50
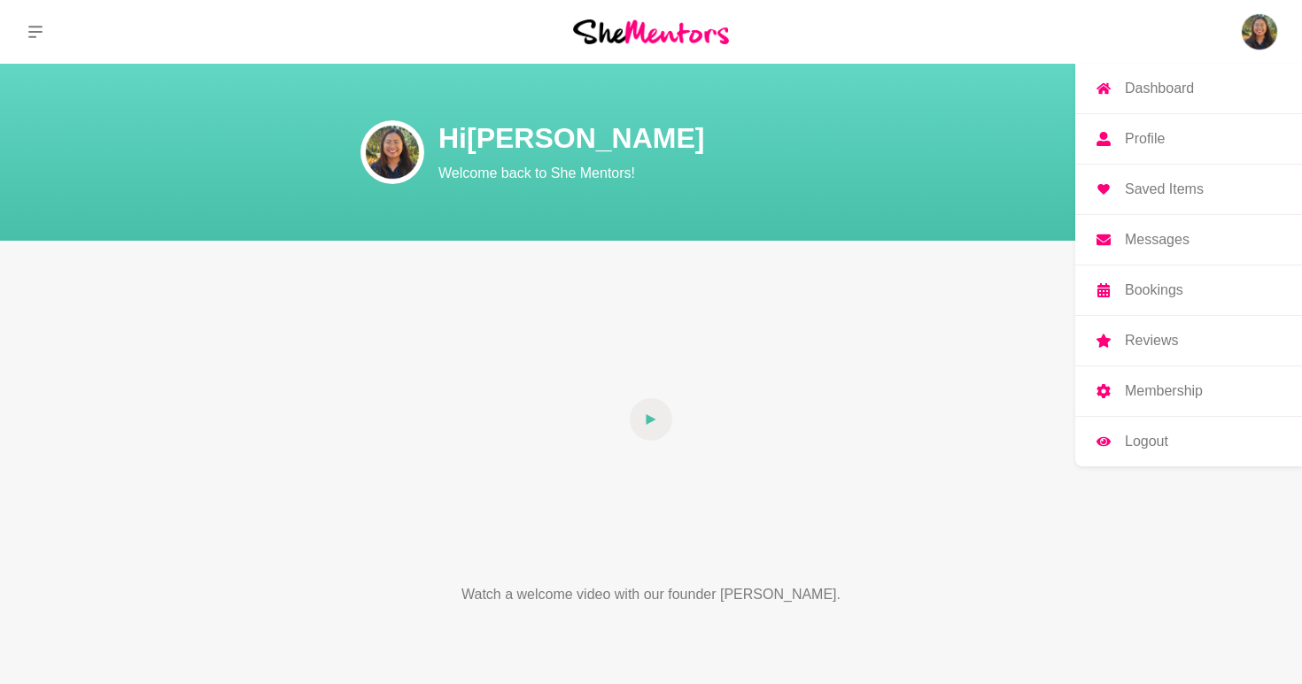
click at [1147, 154] on link "Profile" at bounding box center [1188, 139] width 227 height 50
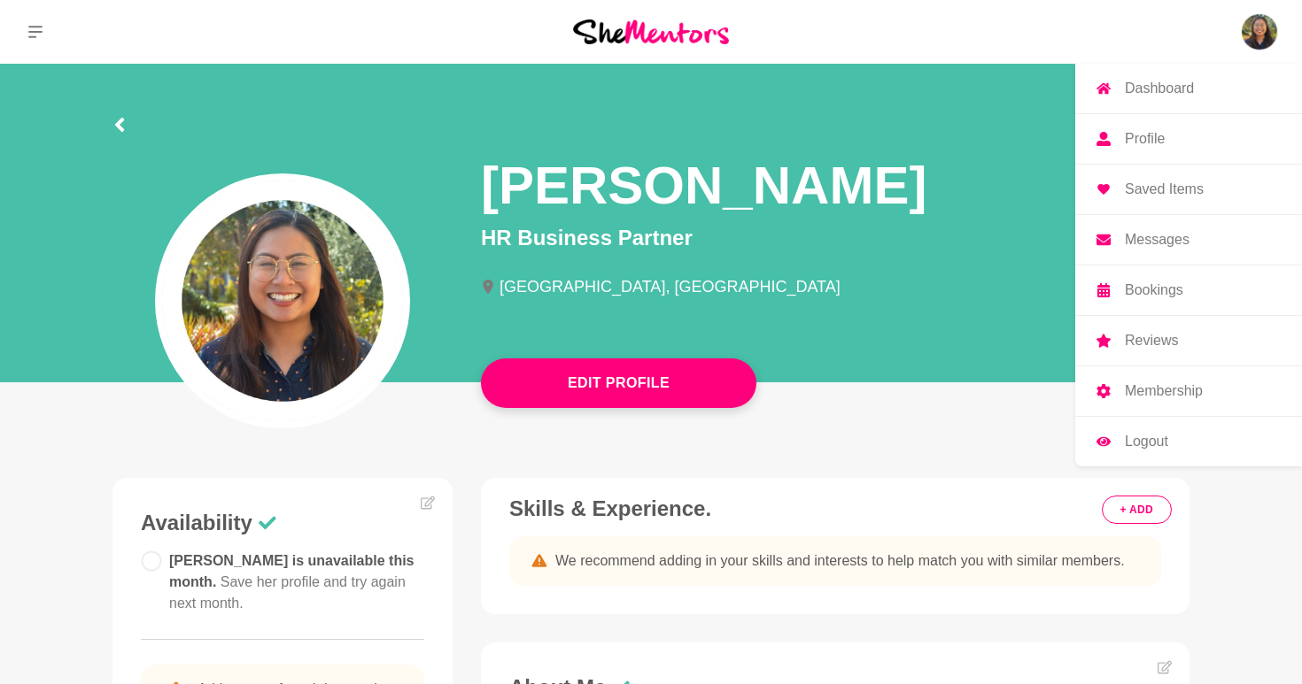
click at [1182, 88] on p "Dashboard" at bounding box center [1159, 88] width 69 height 14
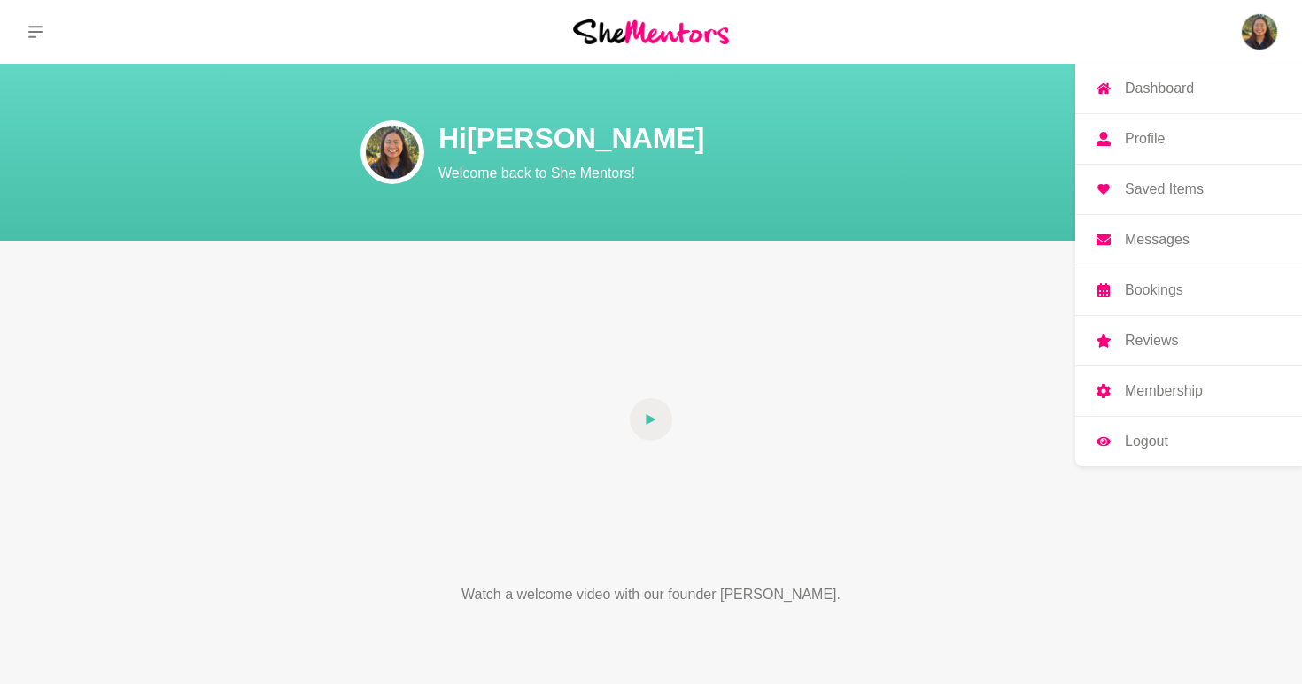
click at [1171, 283] on p "Bookings" at bounding box center [1154, 290] width 58 height 14
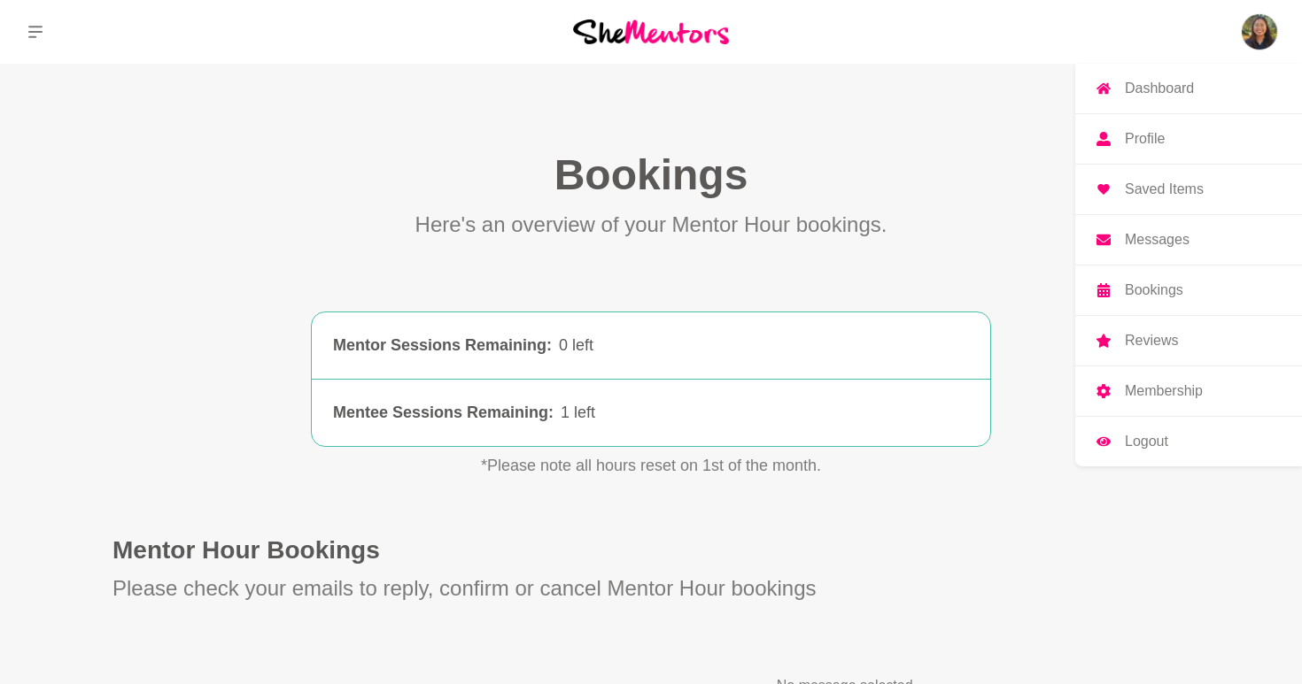
click at [1156, 298] on p "Bookings" at bounding box center [1154, 290] width 58 height 14
click at [34, 30] on icon at bounding box center [35, 32] width 14 height 14
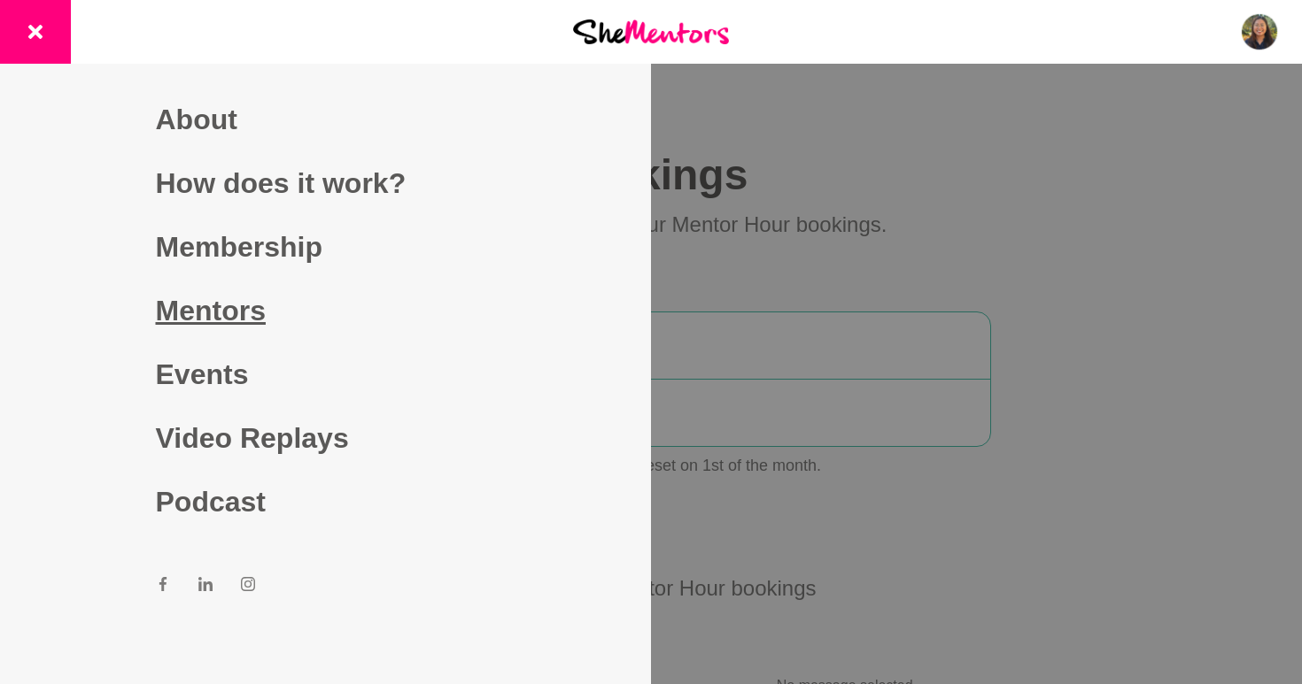
click at [227, 321] on link "Mentors" at bounding box center [326, 311] width 340 height 64
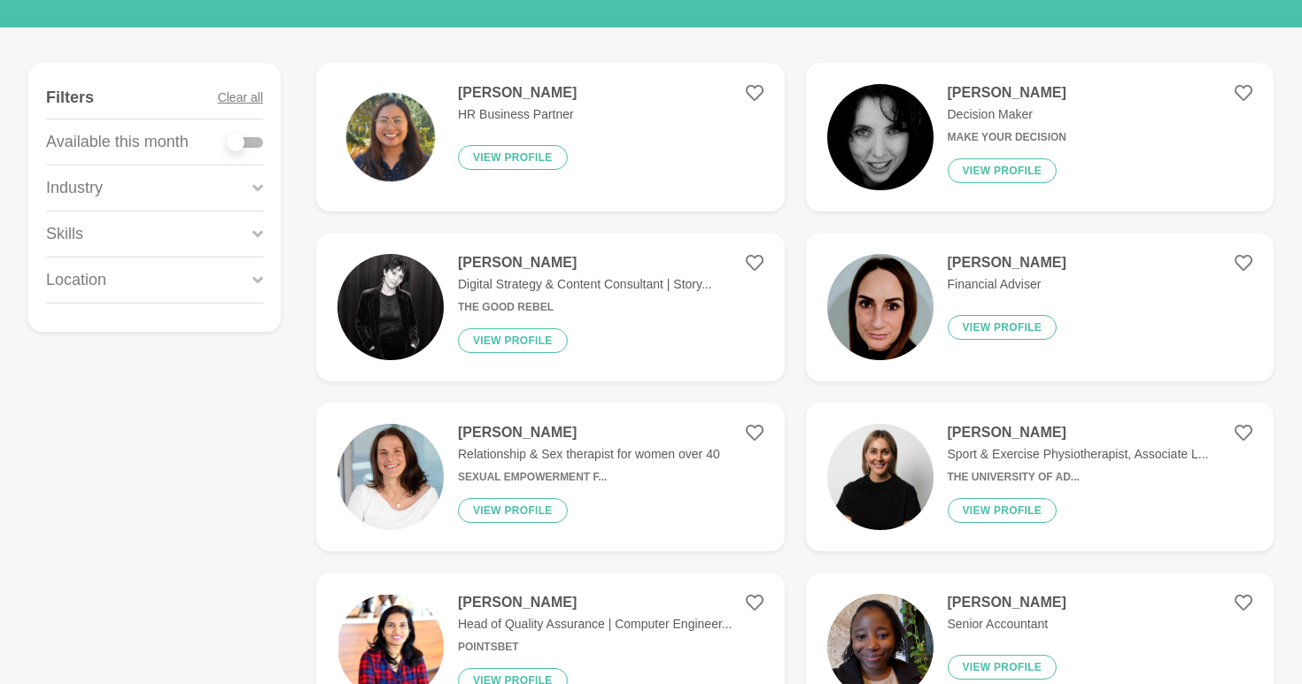
scroll to position [227, 0]
click at [216, 278] on div "Location" at bounding box center [154, 279] width 217 height 45
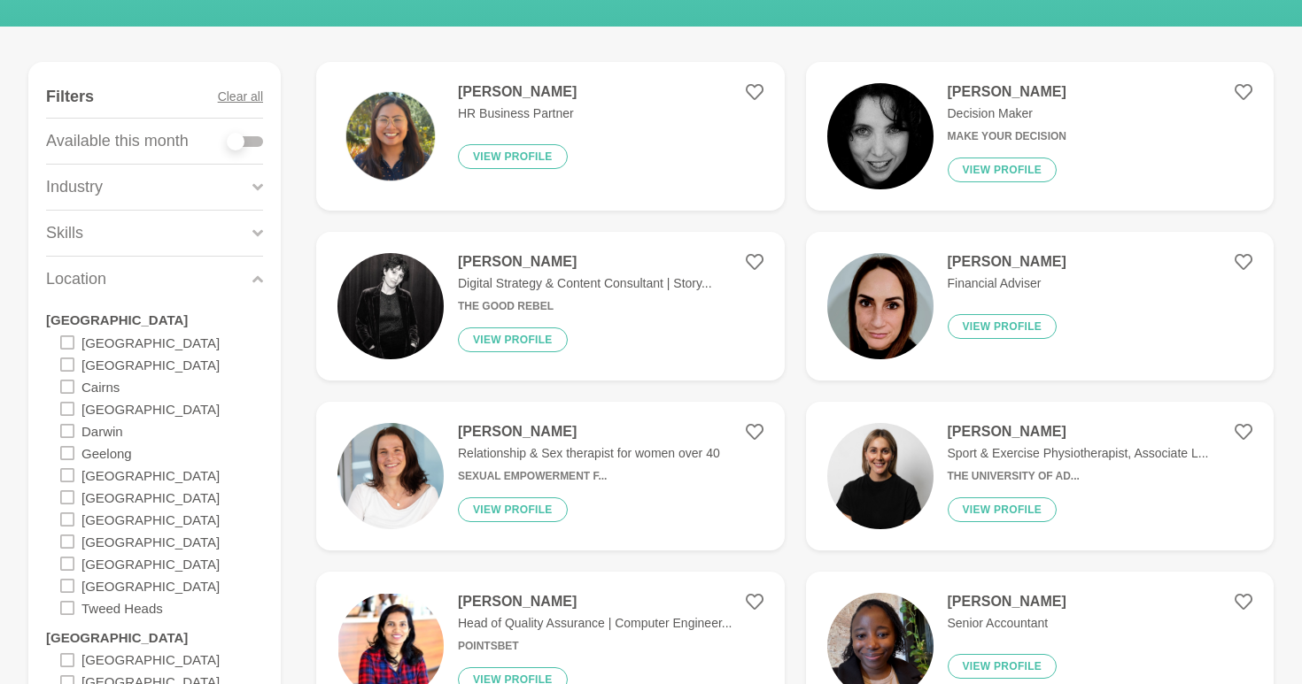
click at [68, 550] on div "Perth" at bounding box center [139, 541] width 159 height 22
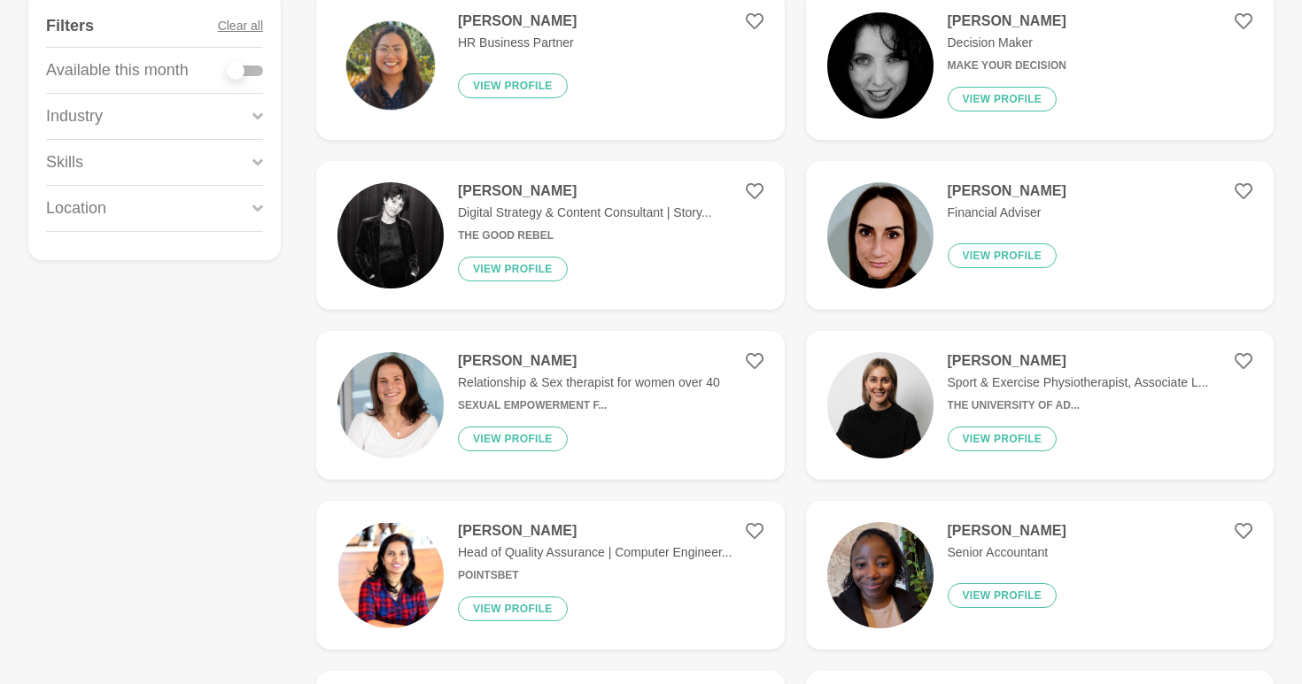
scroll to position [299, 0]
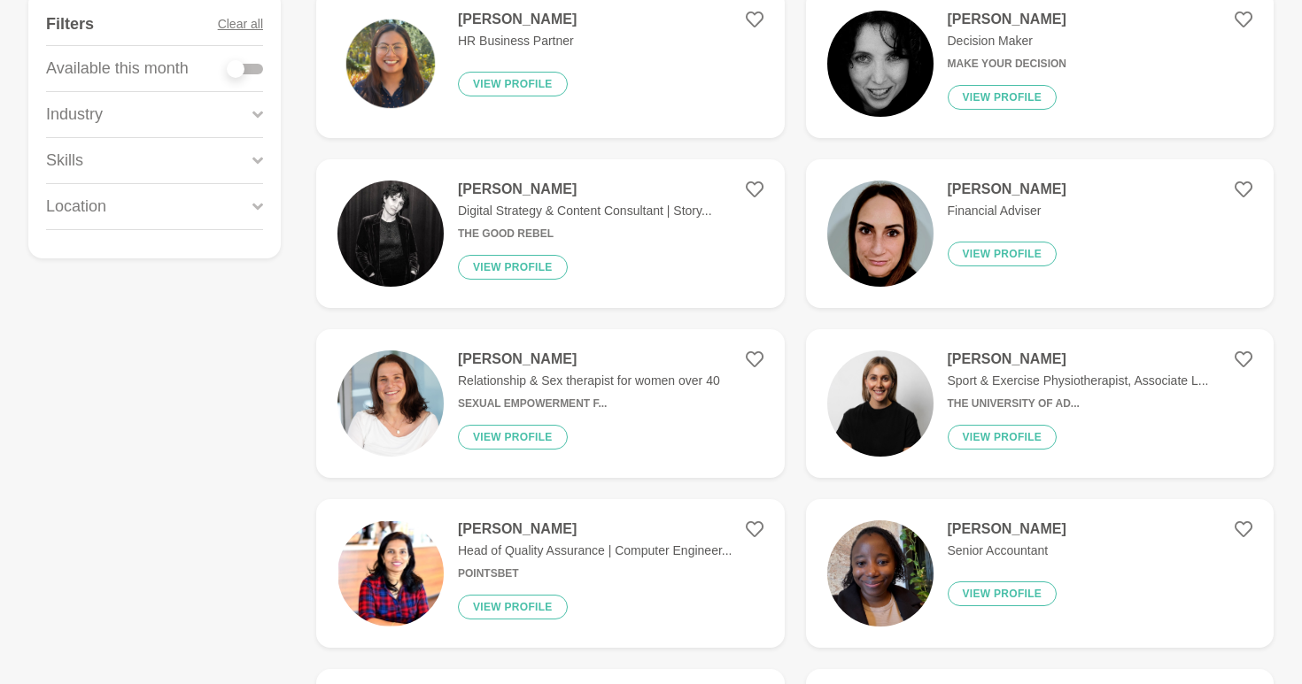
click at [1140, 206] on figure "Natalie Walsh Financial Adviser View profile" at bounding box center [1040, 233] width 468 height 149
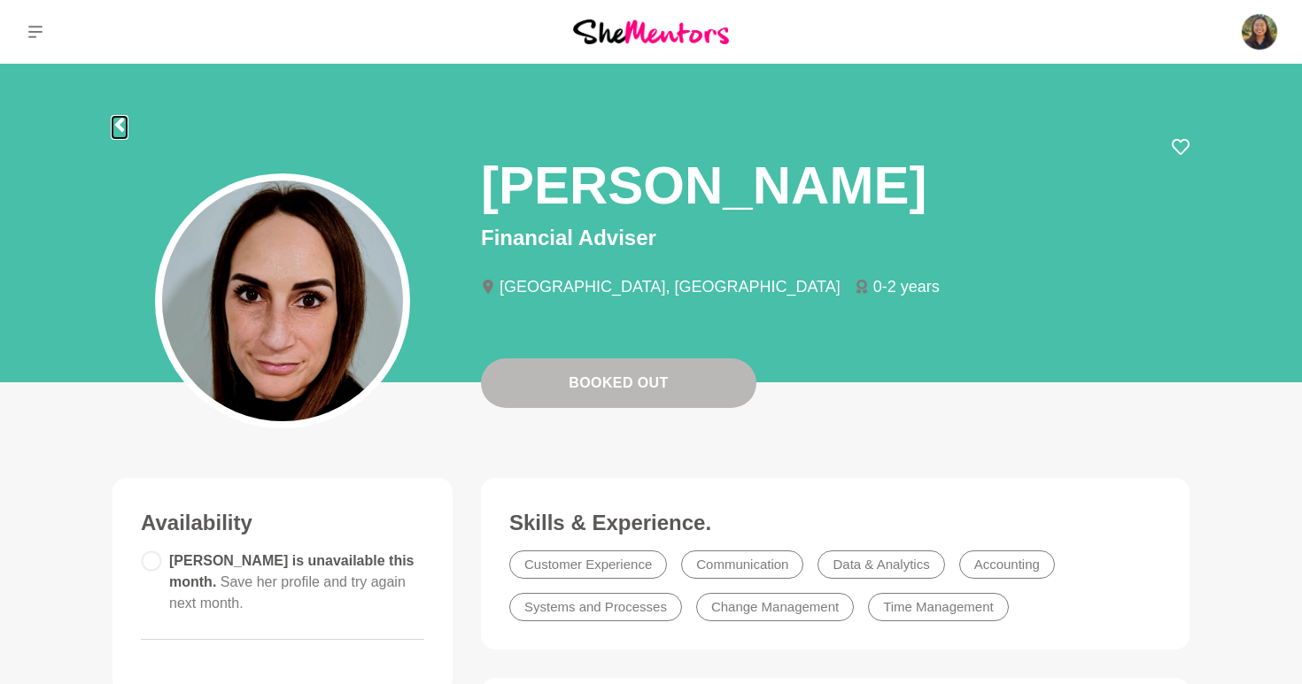
click at [116, 136] on button at bounding box center [119, 127] width 14 height 21
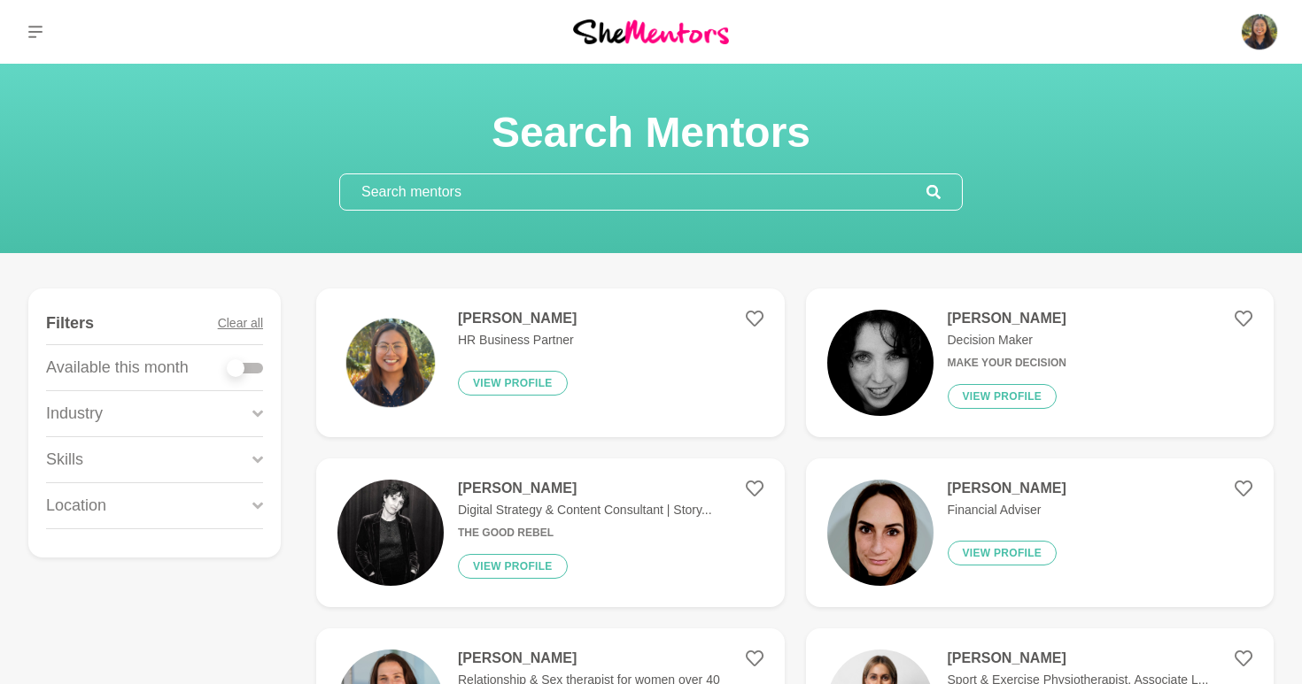
click at [550, 334] on p "HR Business Partner" at bounding box center [517, 340] width 119 height 19
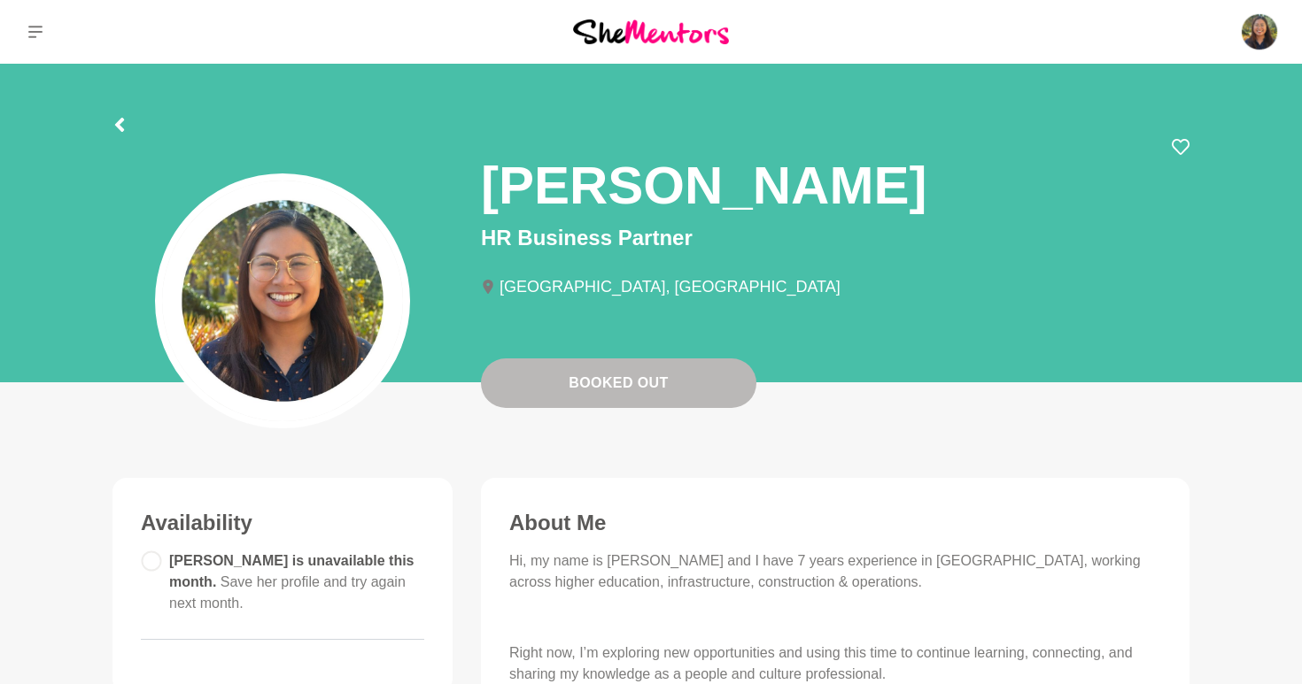
click at [112, 104] on section "Annie Reyes HR Business Partner Perth, Australia" at bounding box center [650, 228] width 1133 height 329
click at [114, 123] on icon at bounding box center [119, 125] width 14 height 14
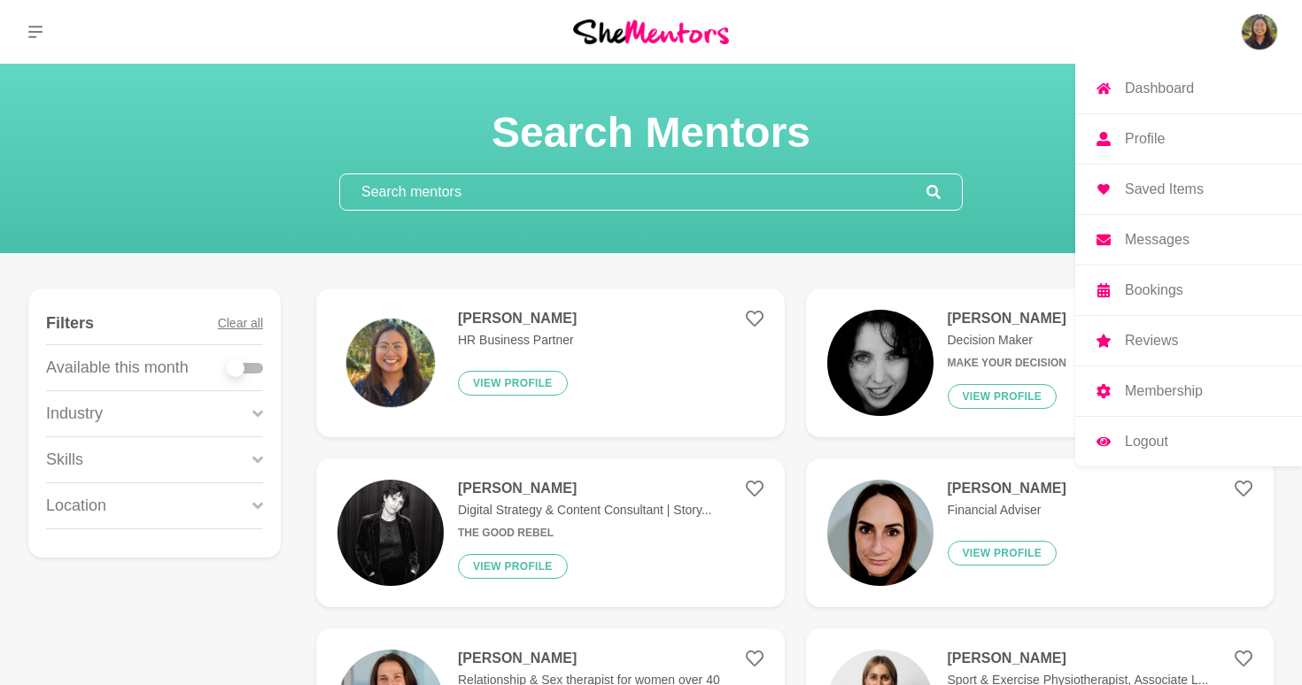
click at [1253, 40] on img at bounding box center [1259, 32] width 43 height 43
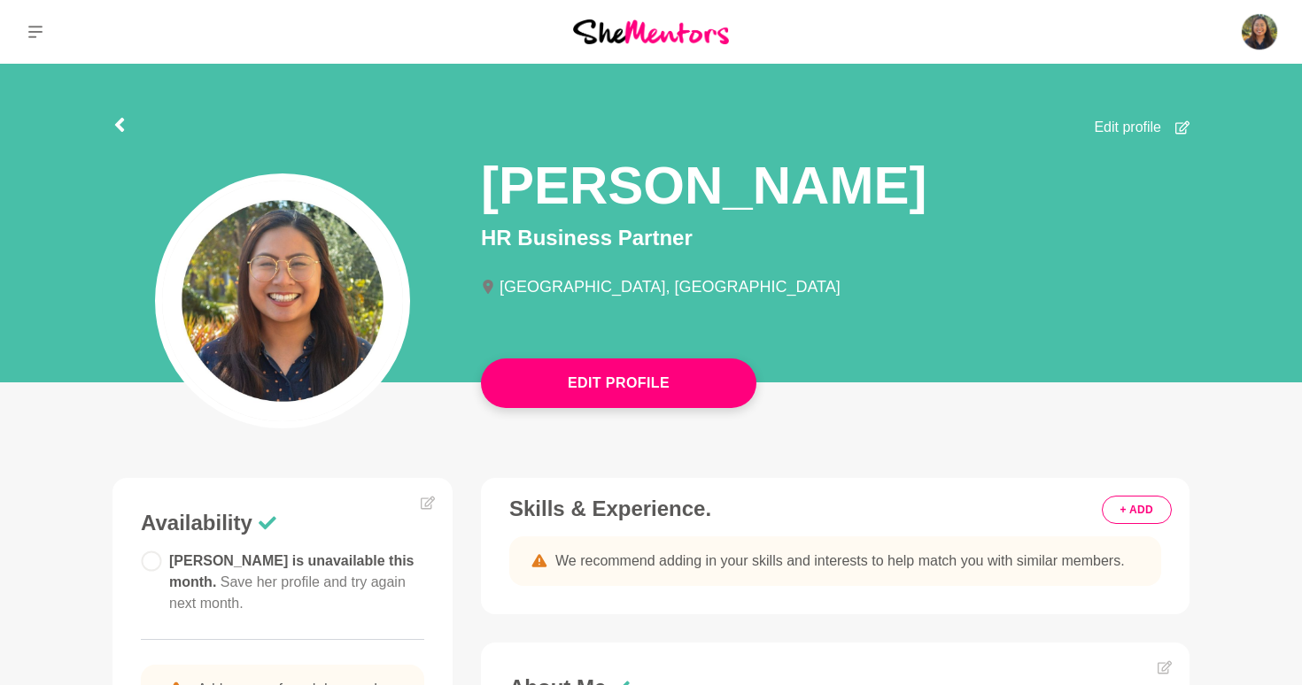
click at [388, 293] on img at bounding box center [282, 301] width 241 height 241
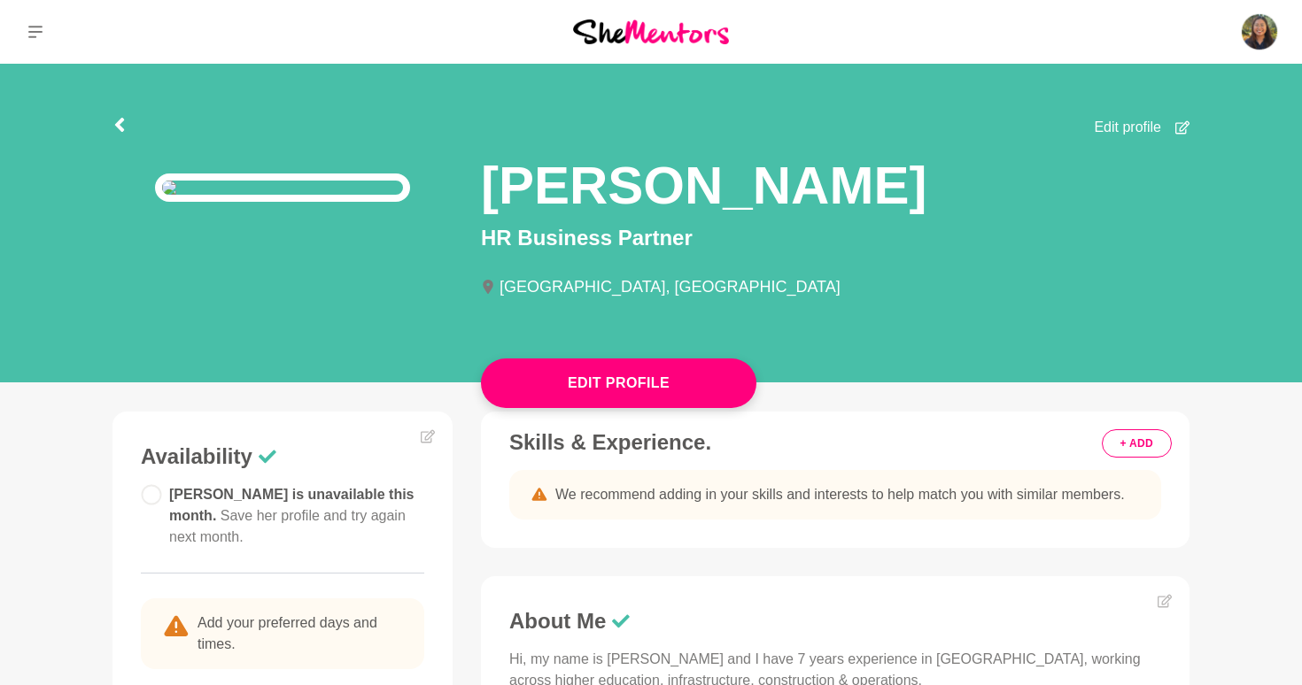
click at [120, 120] on icon at bounding box center [119, 125] width 9 height 14
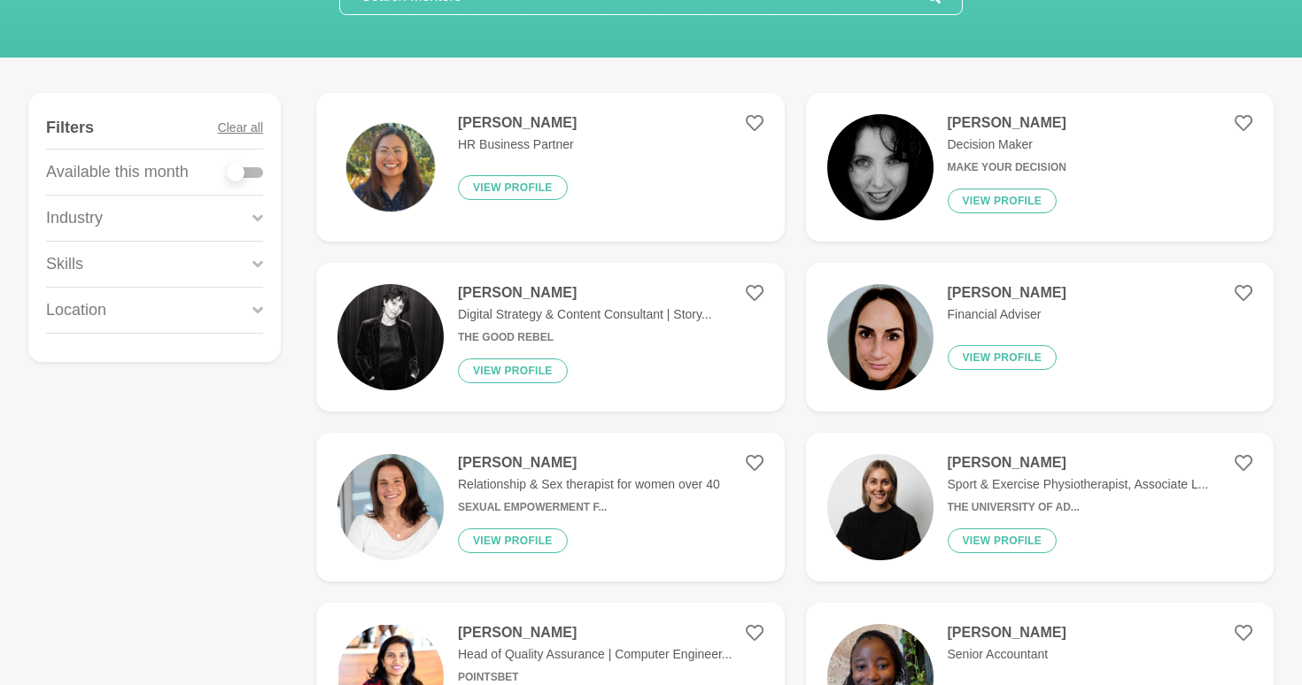
scroll to position [159, 0]
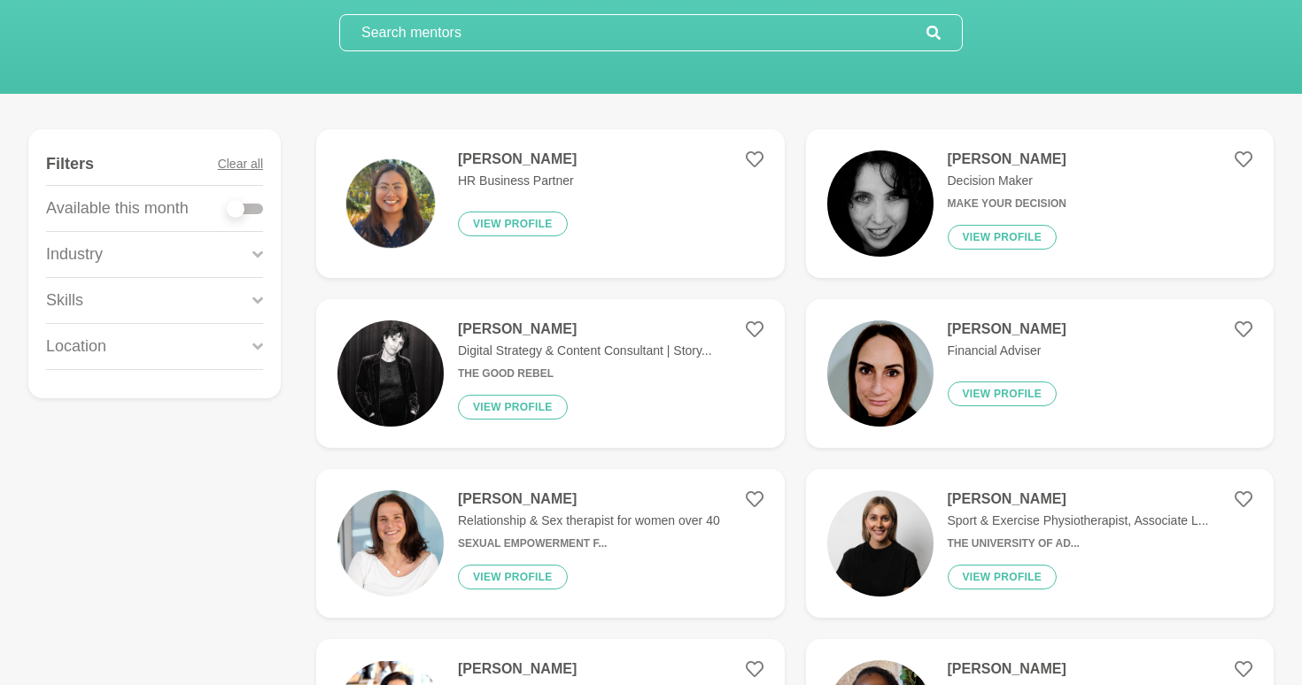
click at [384, 213] on img at bounding box center [390, 204] width 106 height 106
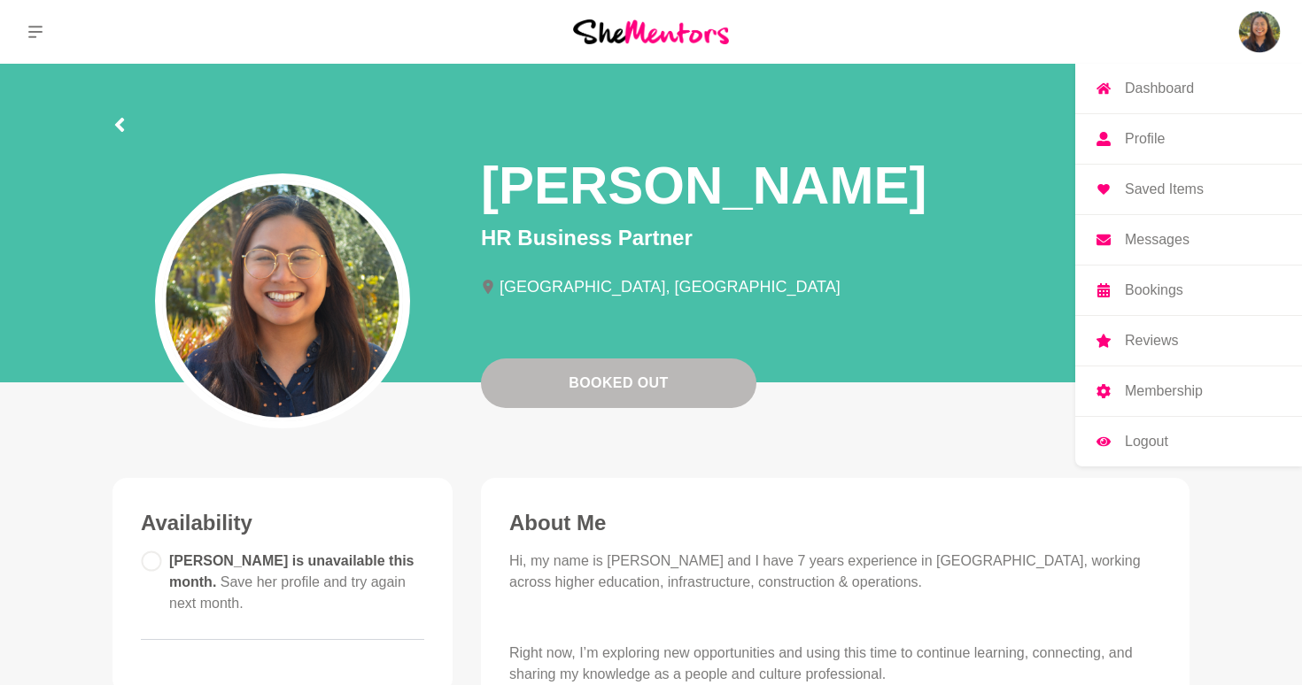
click at [1142, 152] on link "Profile" at bounding box center [1188, 139] width 227 height 50
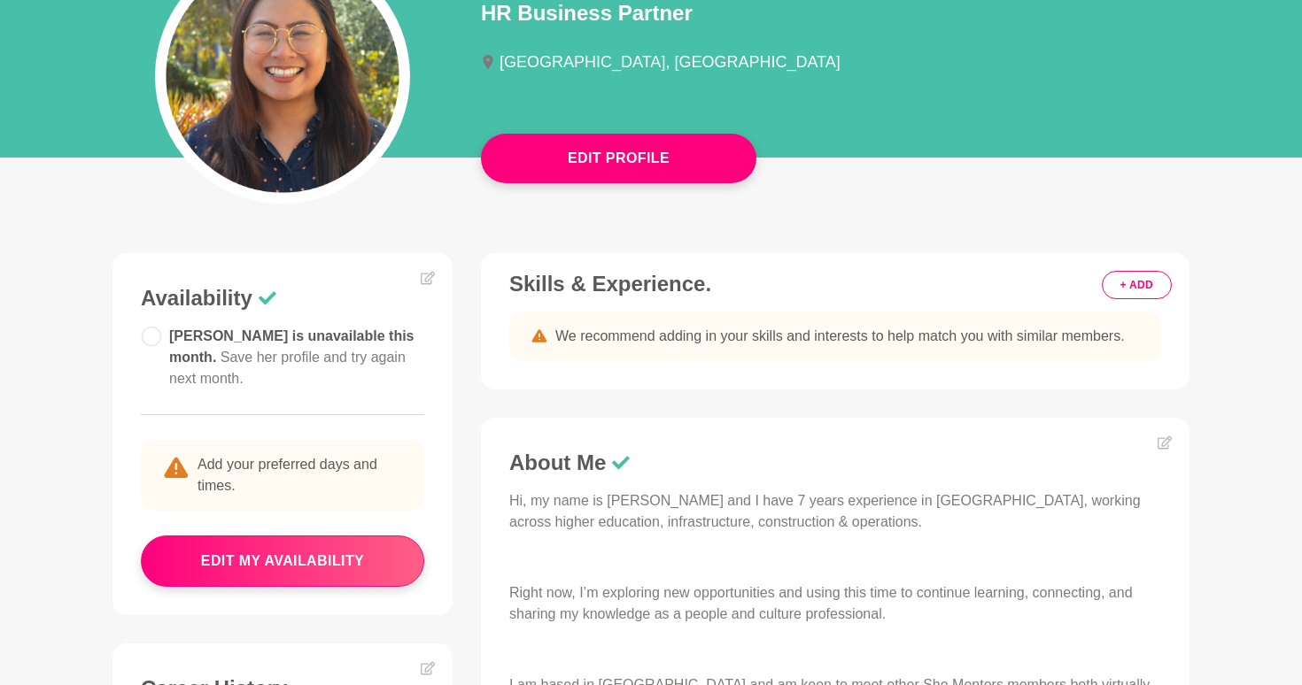
scroll to position [229, 0]
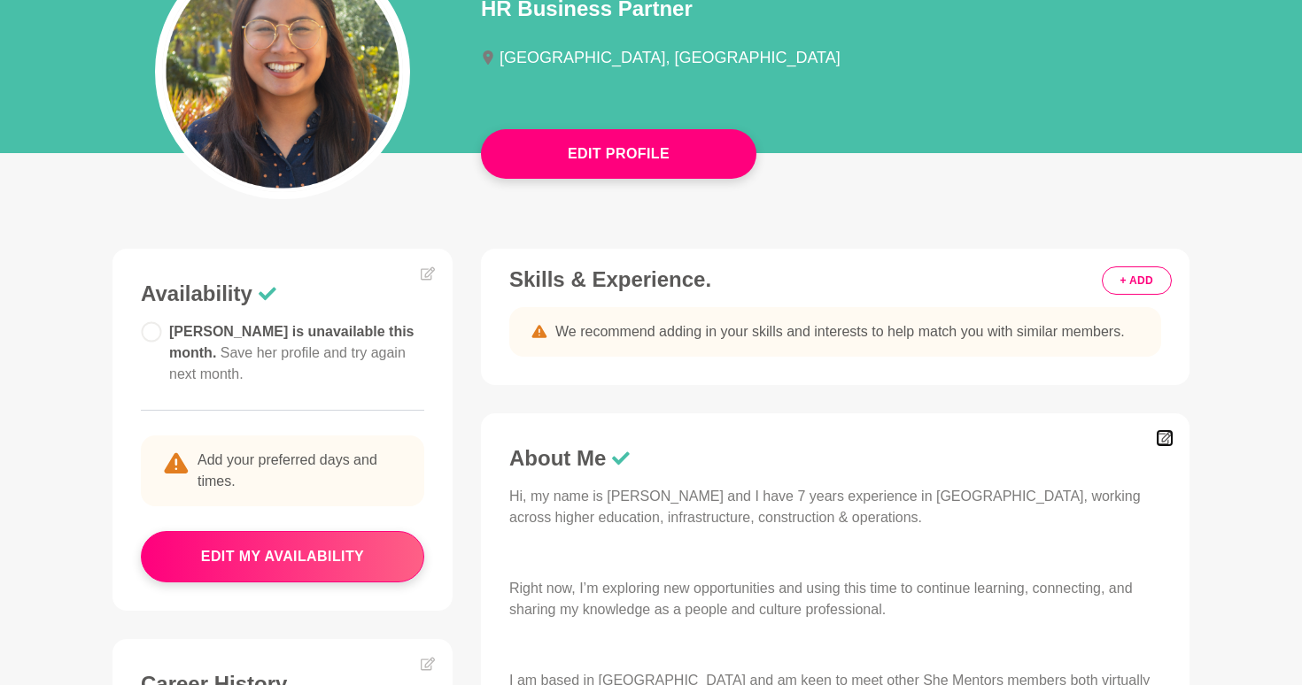
click at [1161, 444] on icon at bounding box center [1164, 438] width 14 height 13
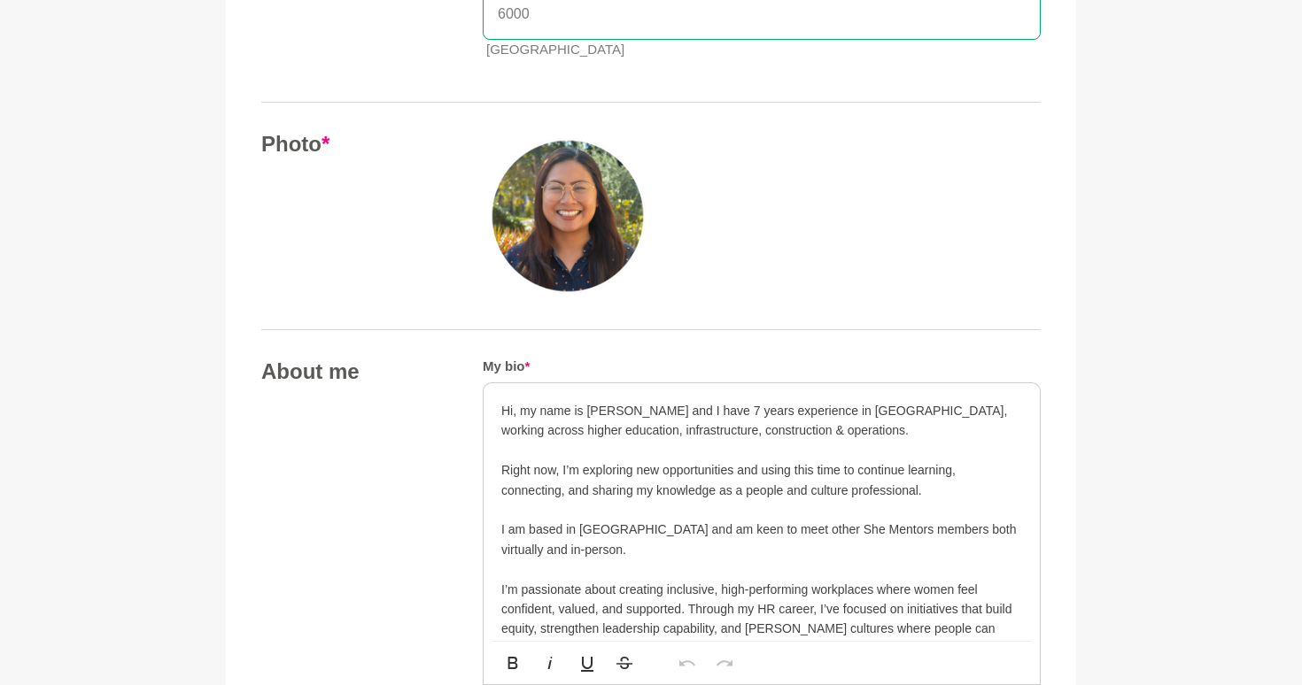
scroll to position [721, 0]
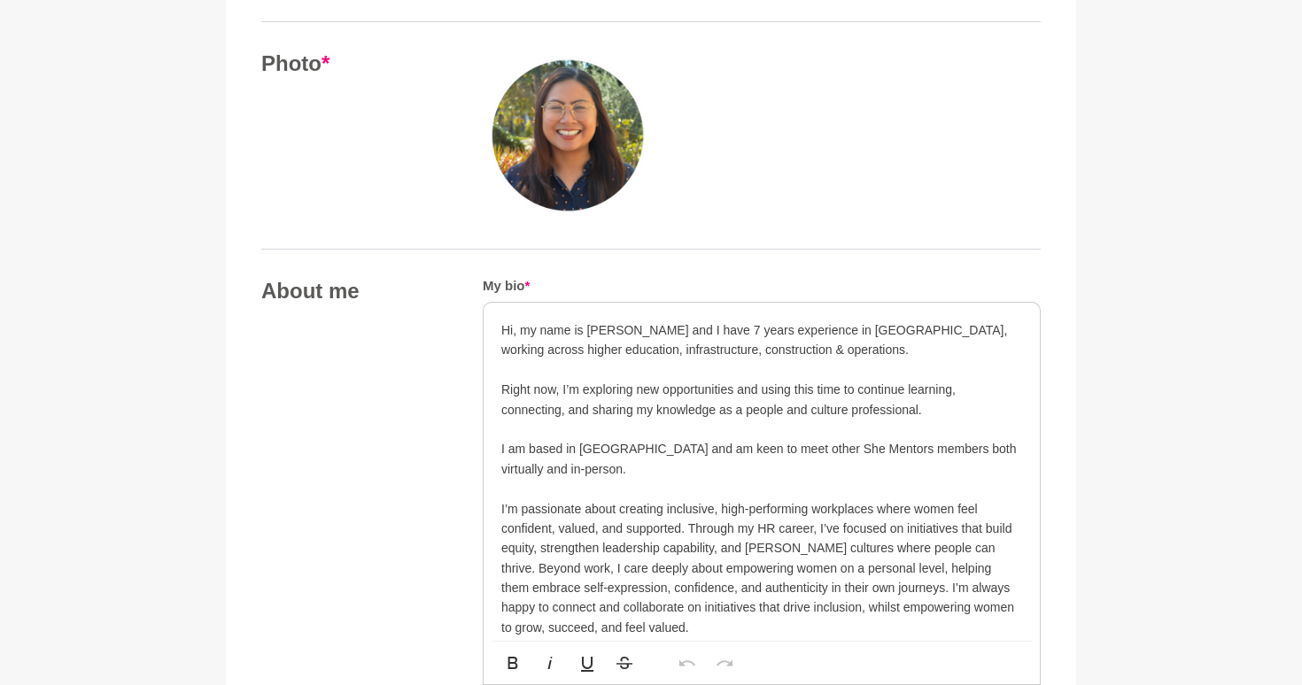
click at [560, 381] on p "Right now, I’m exploring new opportunities and using this time to continue lear…" at bounding box center [761, 400] width 521 height 40
click at [527, 364] on p at bounding box center [761, 369] width 521 height 19
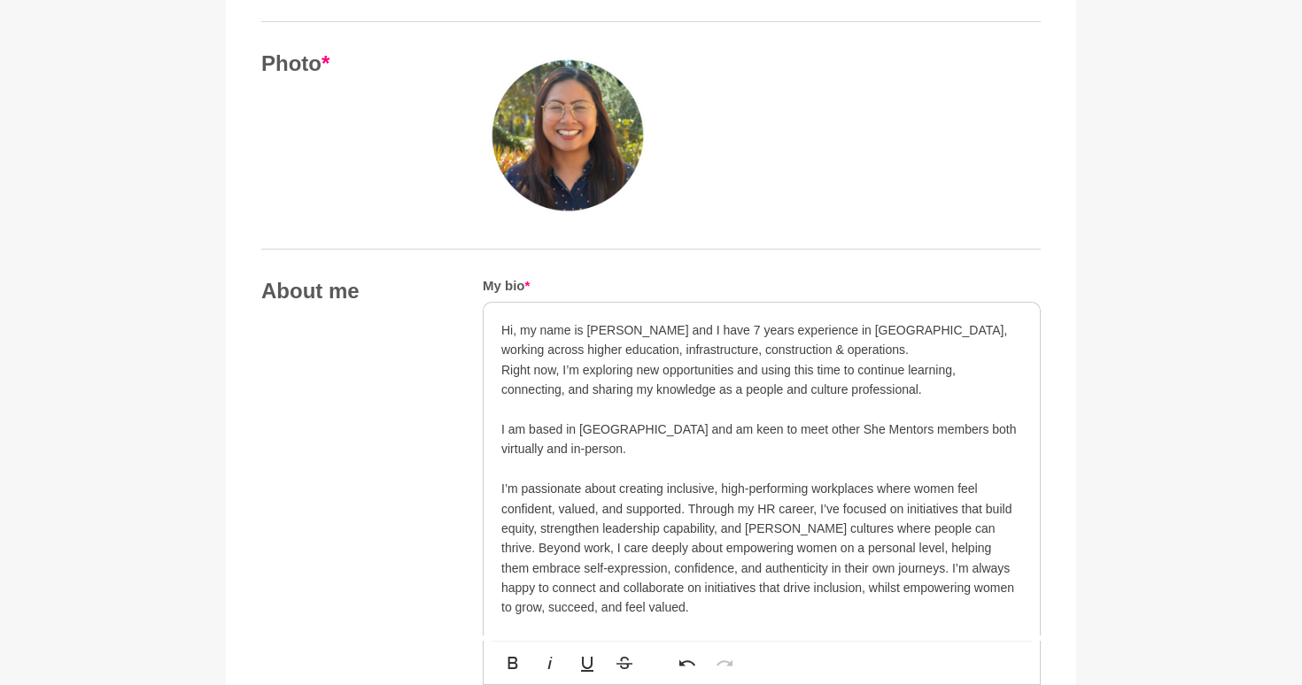
click at [504, 413] on p at bounding box center [761, 409] width 521 height 19
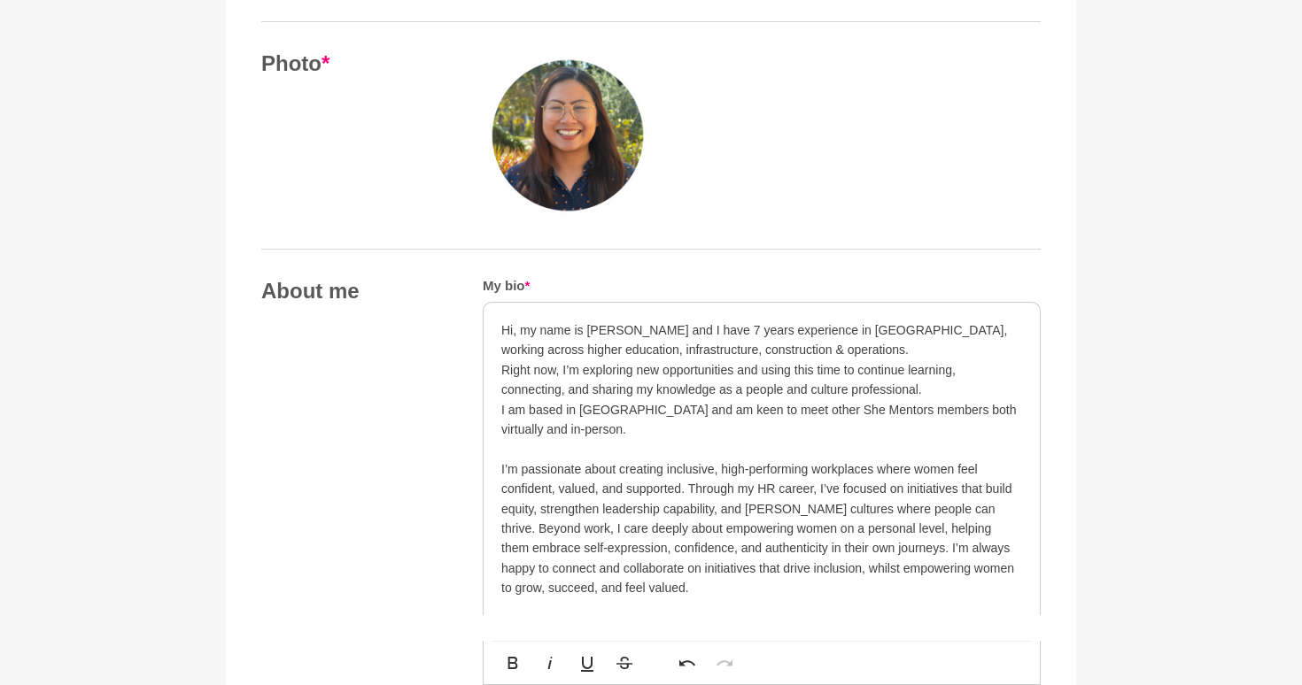
click at [514, 454] on p at bounding box center [761, 448] width 521 height 19
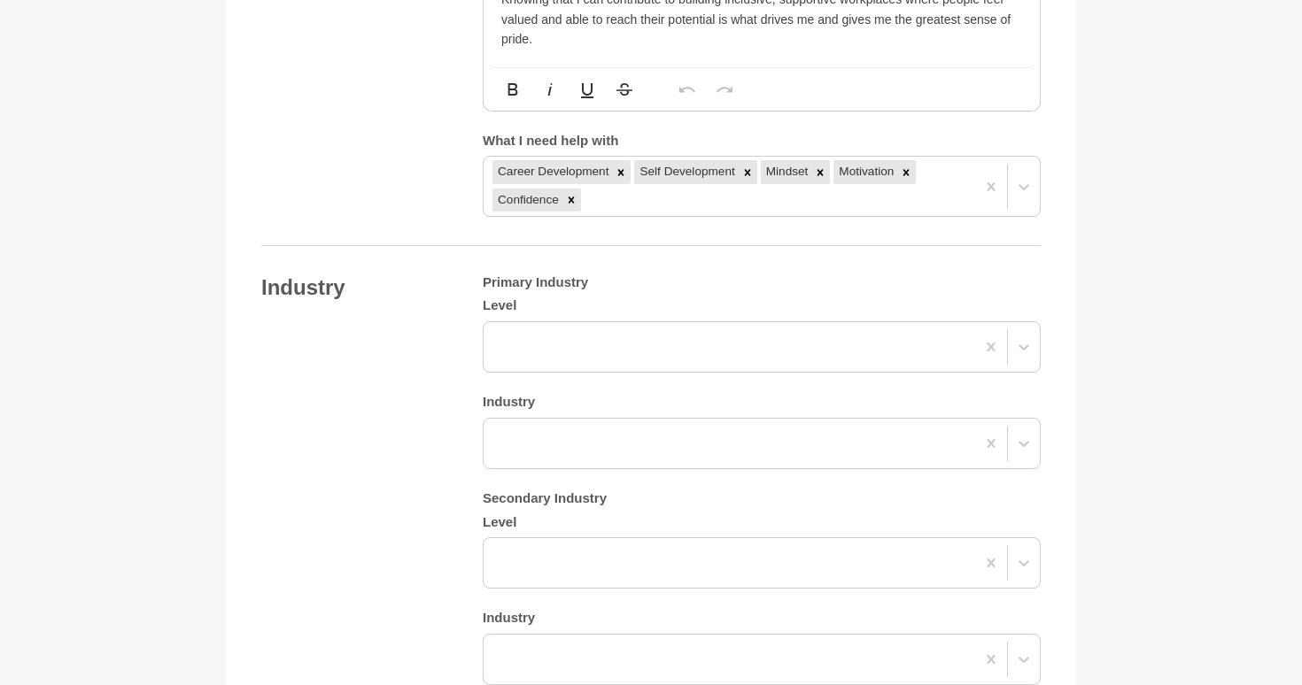
scroll to position [2759, 0]
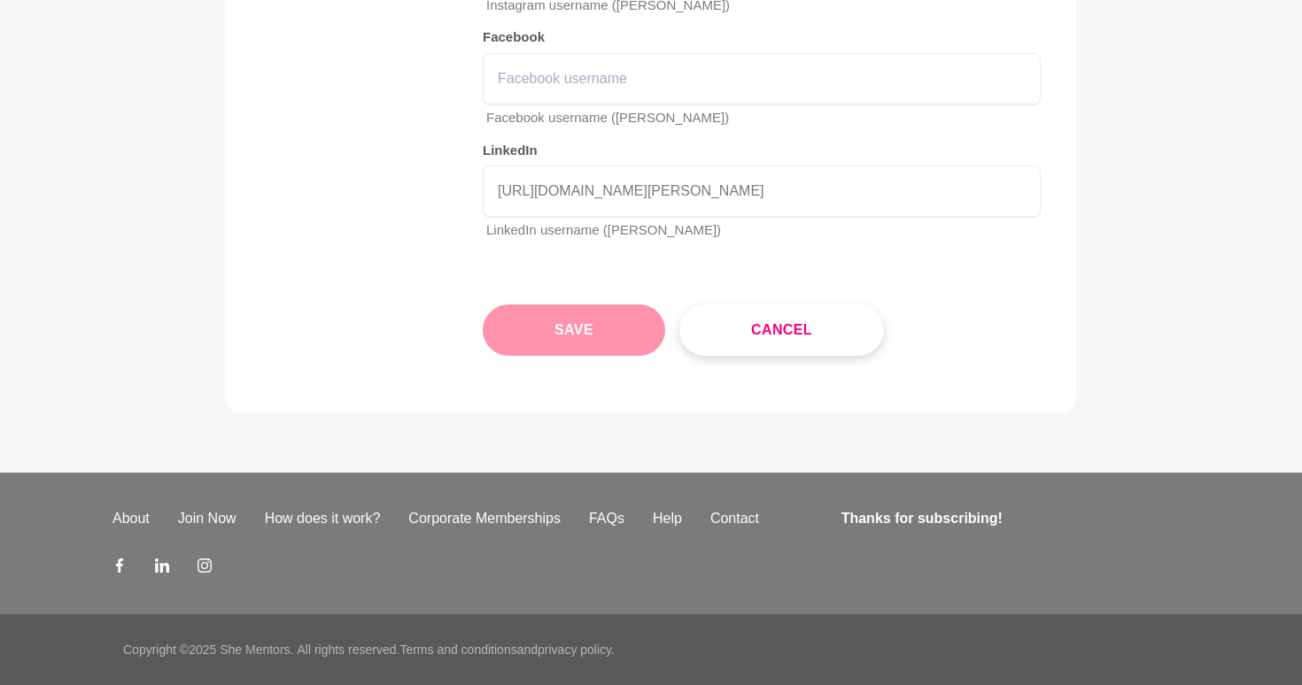
click at [553, 307] on button "Save" at bounding box center [574, 330] width 182 height 51
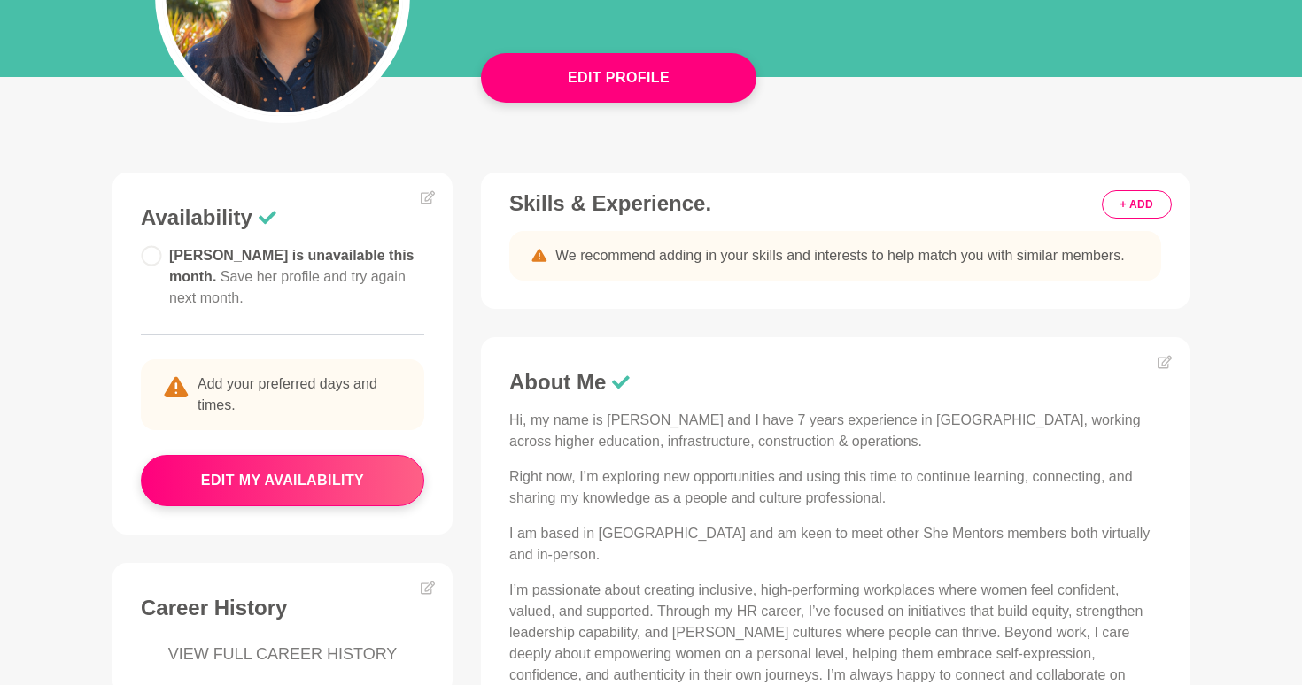
scroll to position [157, 0]
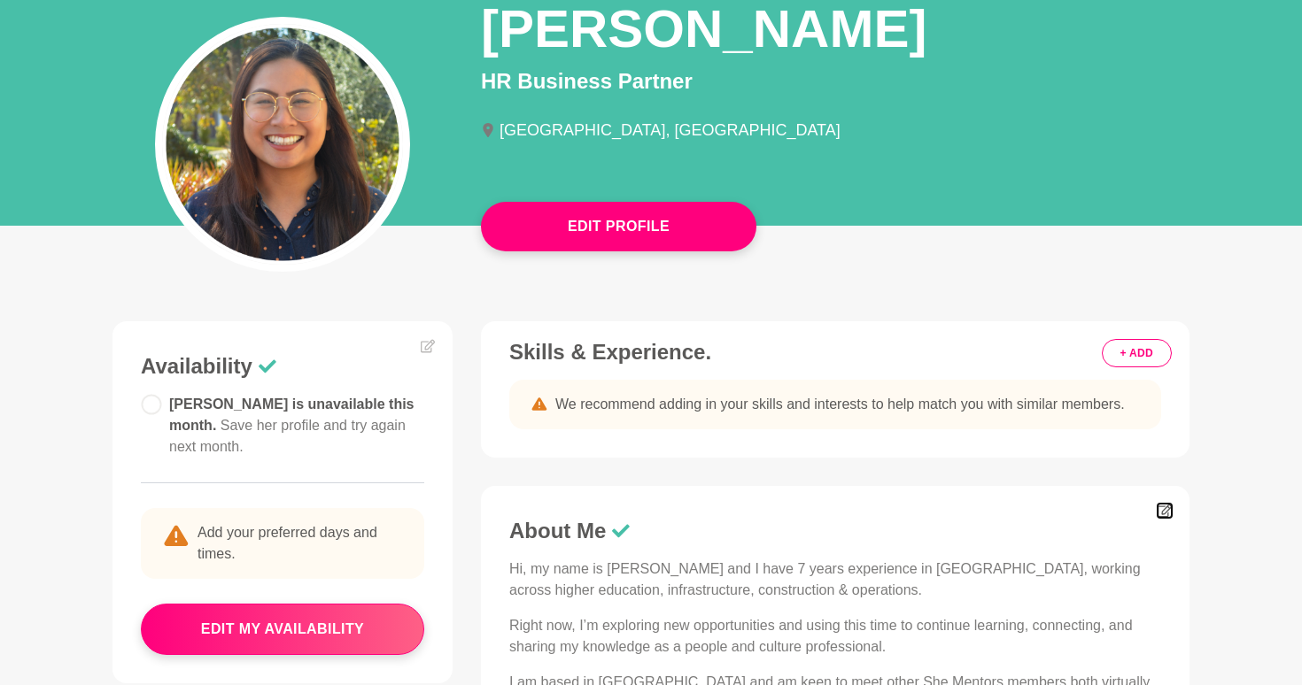
click at [1168, 510] on icon at bounding box center [1164, 511] width 14 height 13
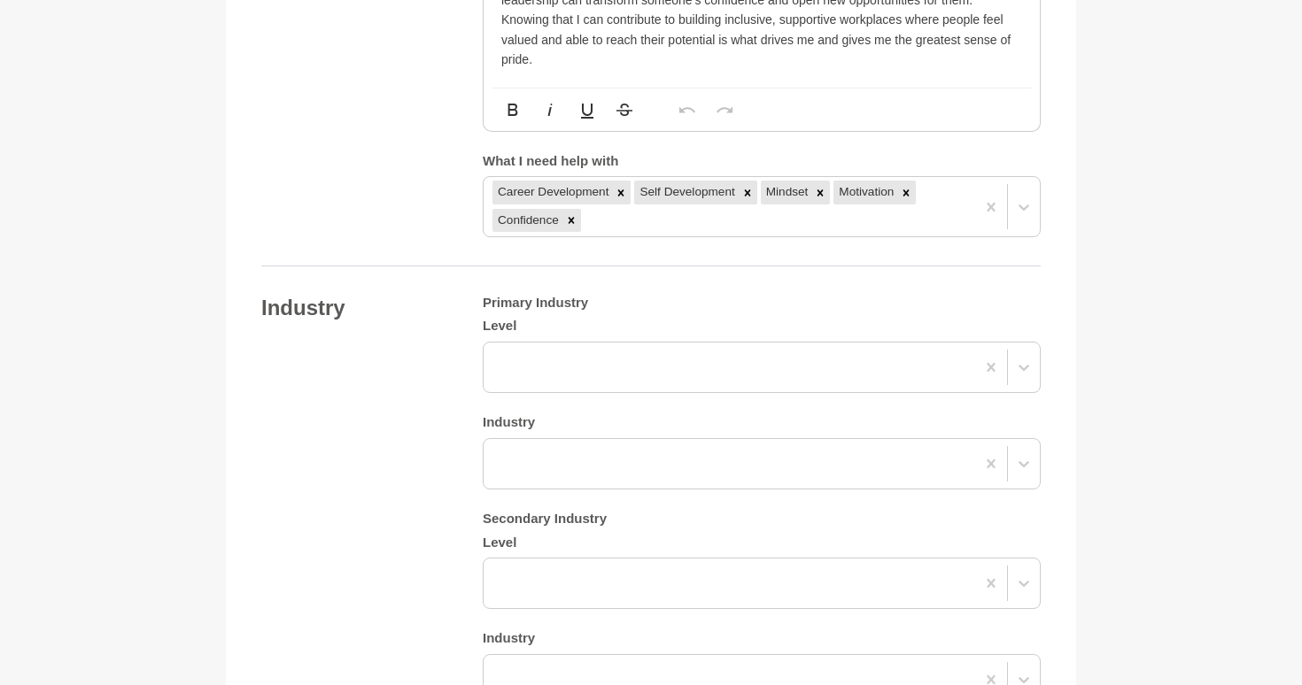
scroll to position [1557, 0]
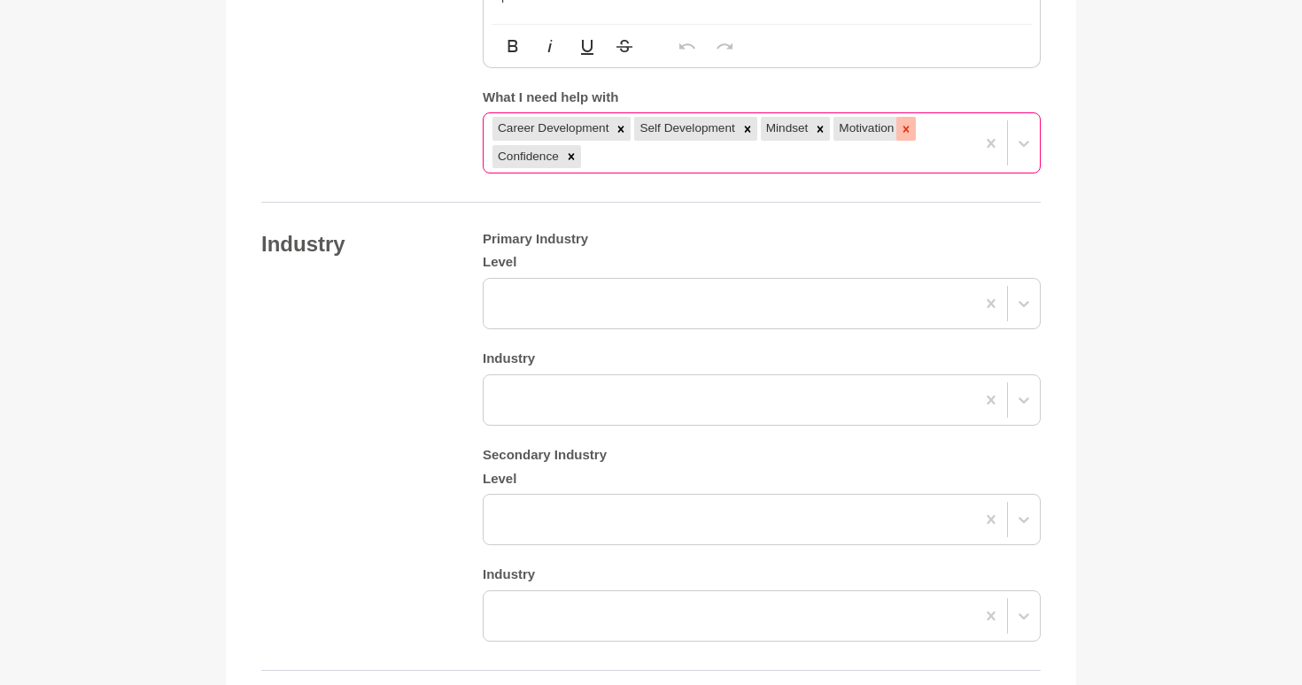
click at [908, 128] on icon at bounding box center [906, 129] width 12 height 12
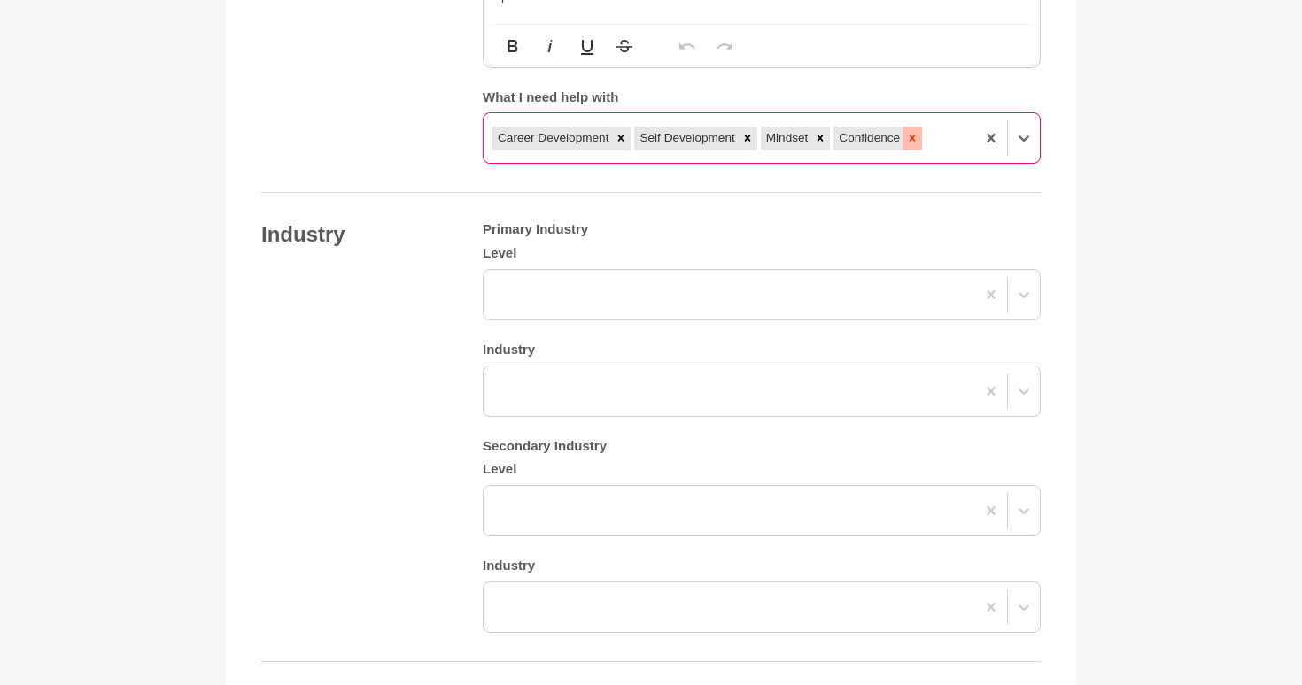
click at [916, 137] on icon at bounding box center [912, 138] width 6 height 6
click at [826, 142] on icon at bounding box center [820, 138] width 12 height 12
click at [1024, 140] on icon at bounding box center [1023, 139] width 11 height 6
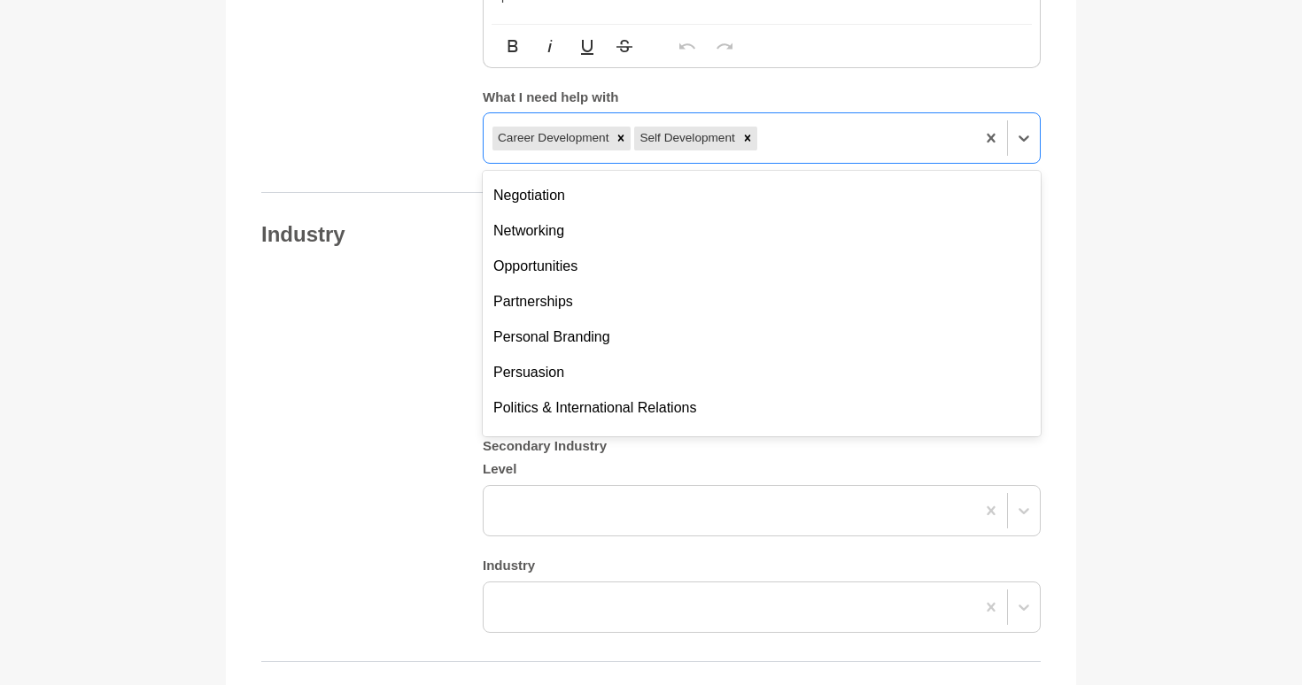
scroll to position [1075, 0]
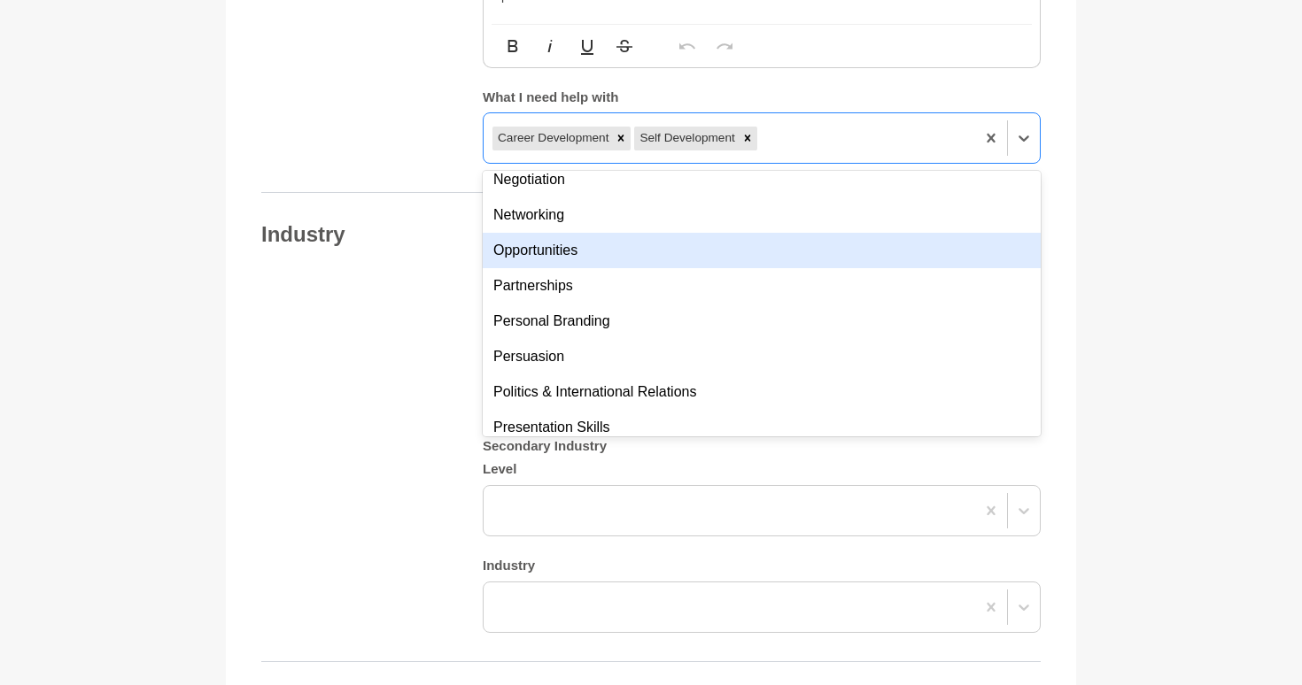
click at [753, 245] on div "Opportunities" at bounding box center [762, 250] width 558 height 35
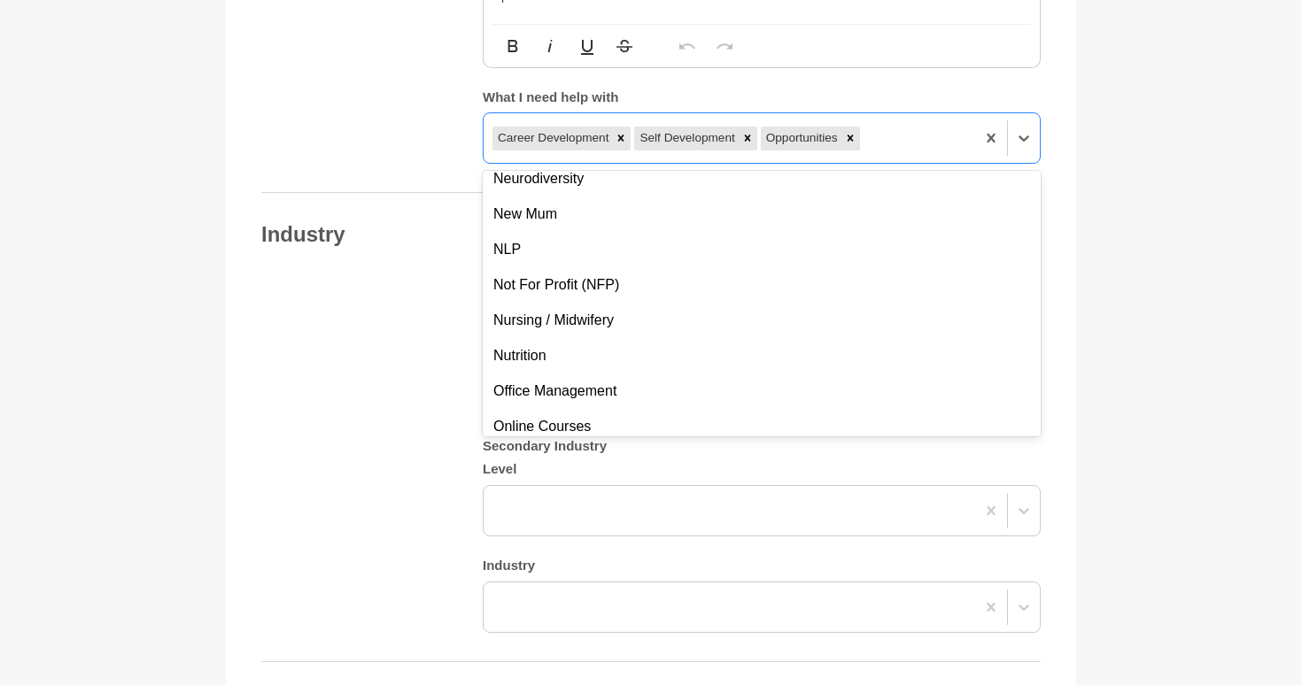
scroll to position [5102, 0]
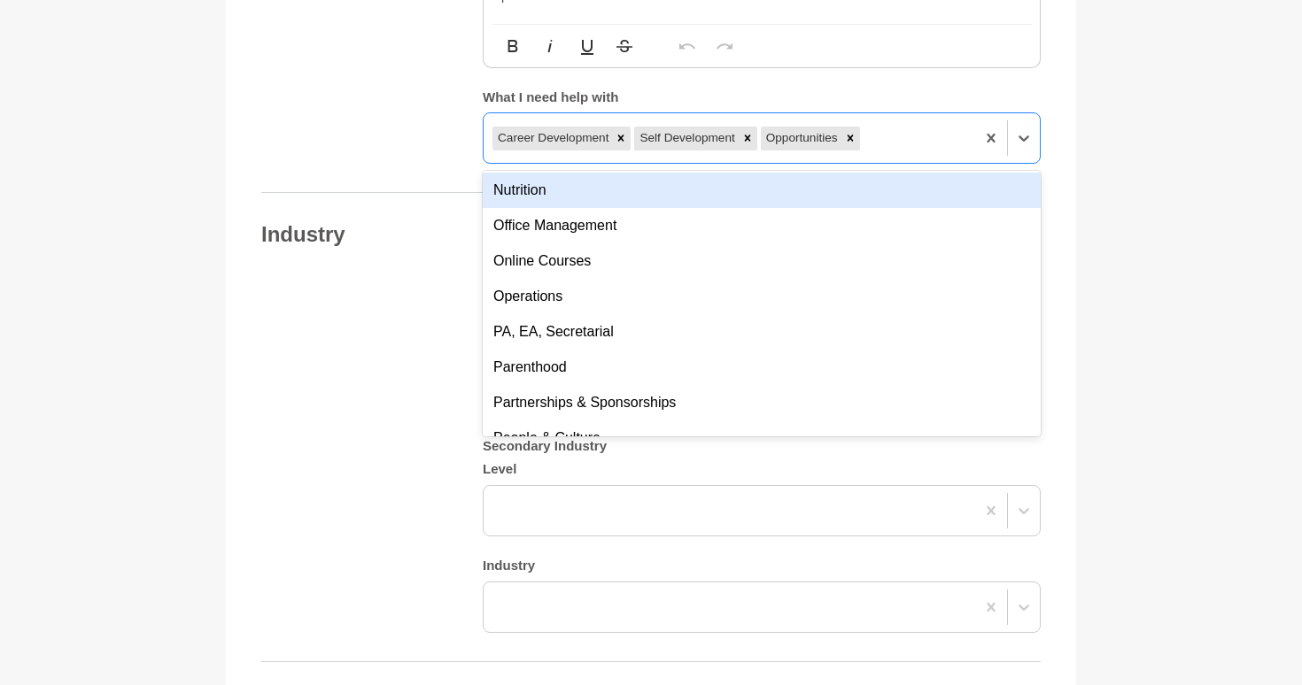
click at [1121, 213] on main "Back to Profile Your details Annie Reyes HR Business Partner Australia 6000 Per…" at bounding box center [651, 85] width 1302 height 3159
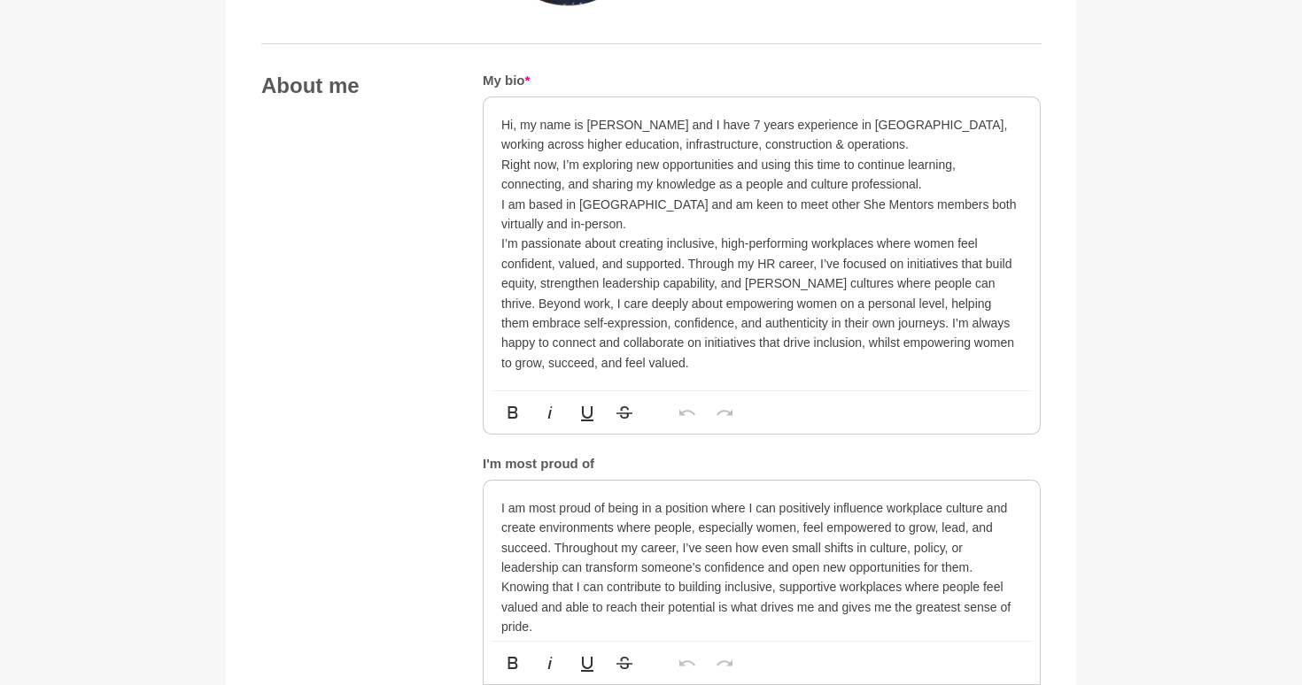
scroll to position [908, 0]
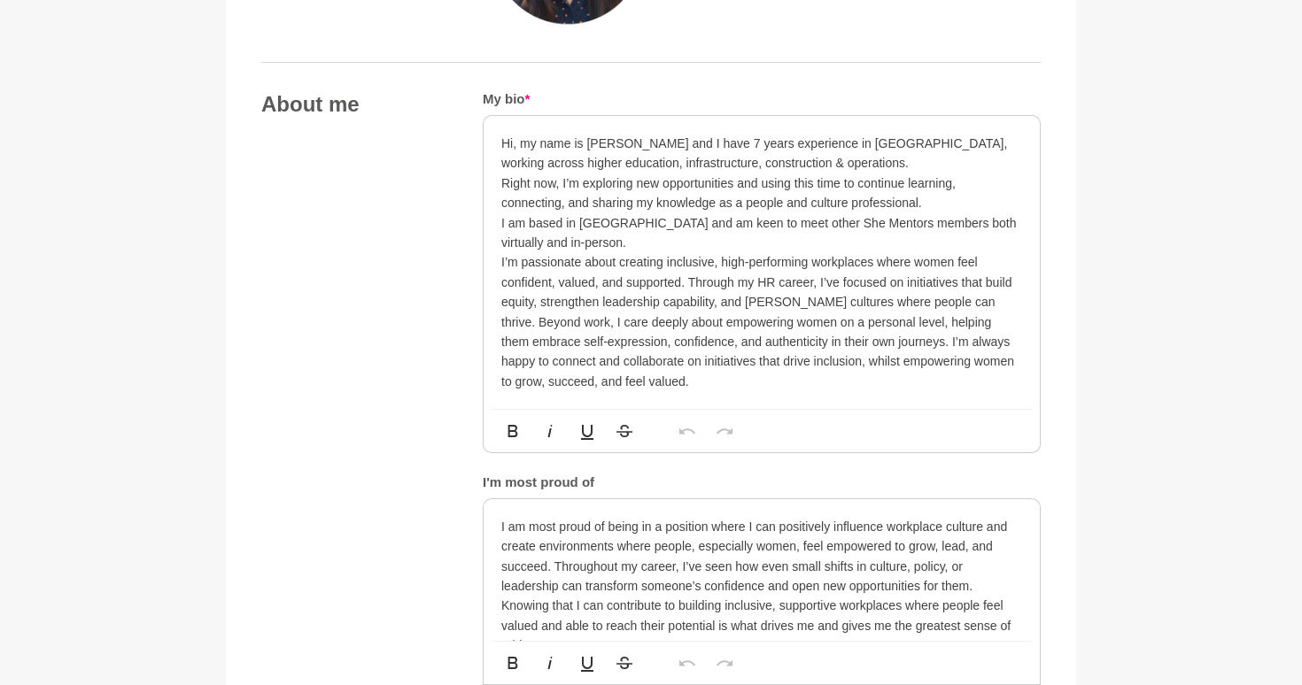
click at [810, 171] on p "Hi, my name is [PERSON_NAME] and I have 7 years experience in [GEOGRAPHIC_DATA]…" at bounding box center [761, 154] width 521 height 40
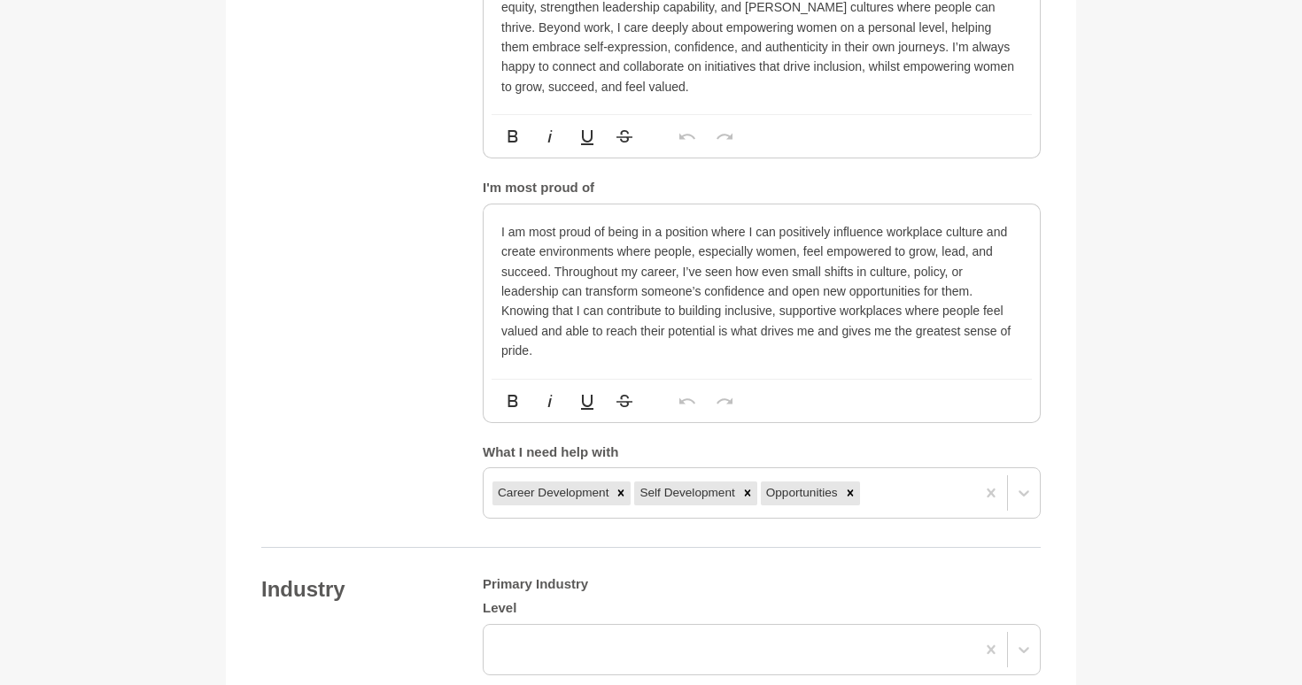
scroll to position [1203, 0]
click at [788, 362] on div "I am most proud of being in a position where I can positively influence workpla…" at bounding box center [761, 291] width 556 height 174
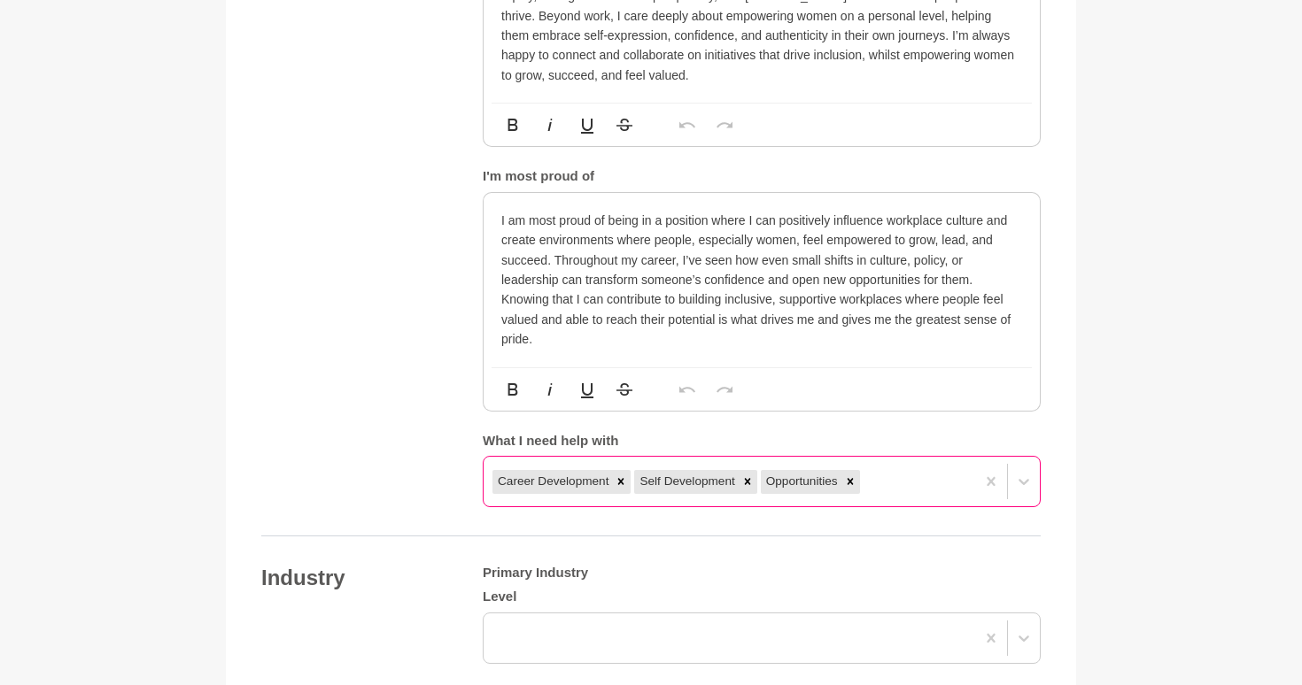
scroll to position [1356, 0]
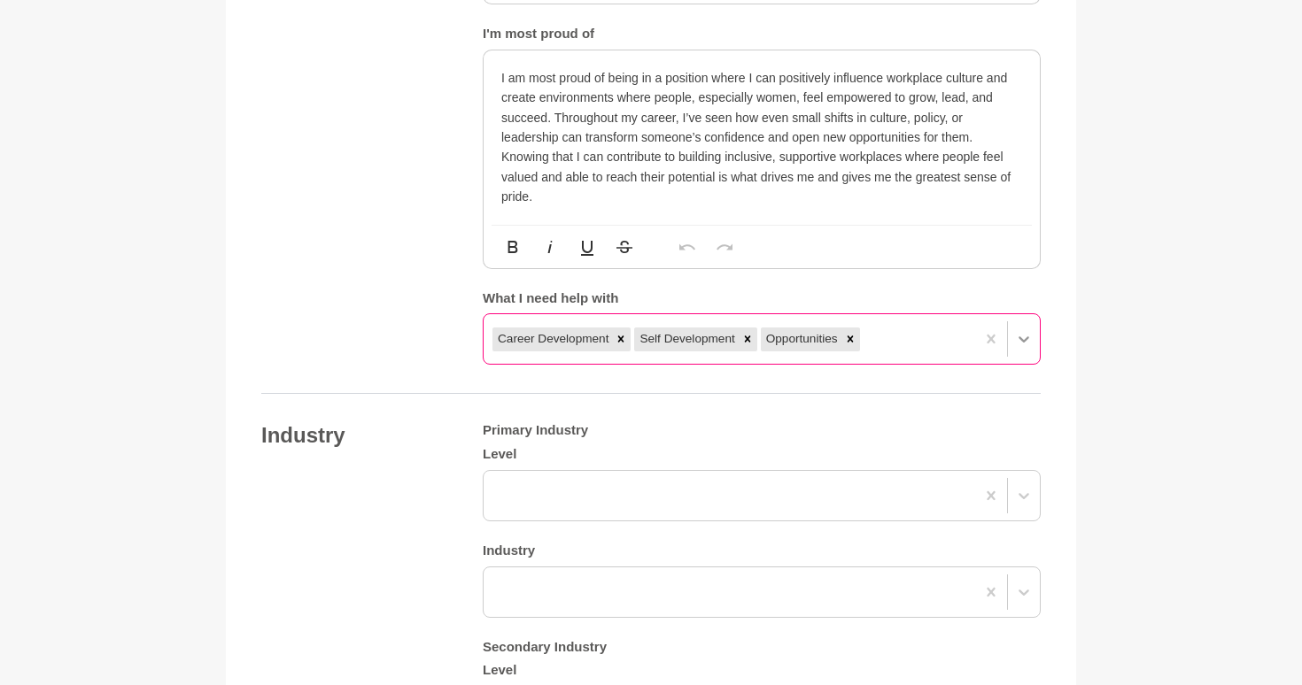
click at [1039, 346] on div at bounding box center [1024, 339] width 32 height 32
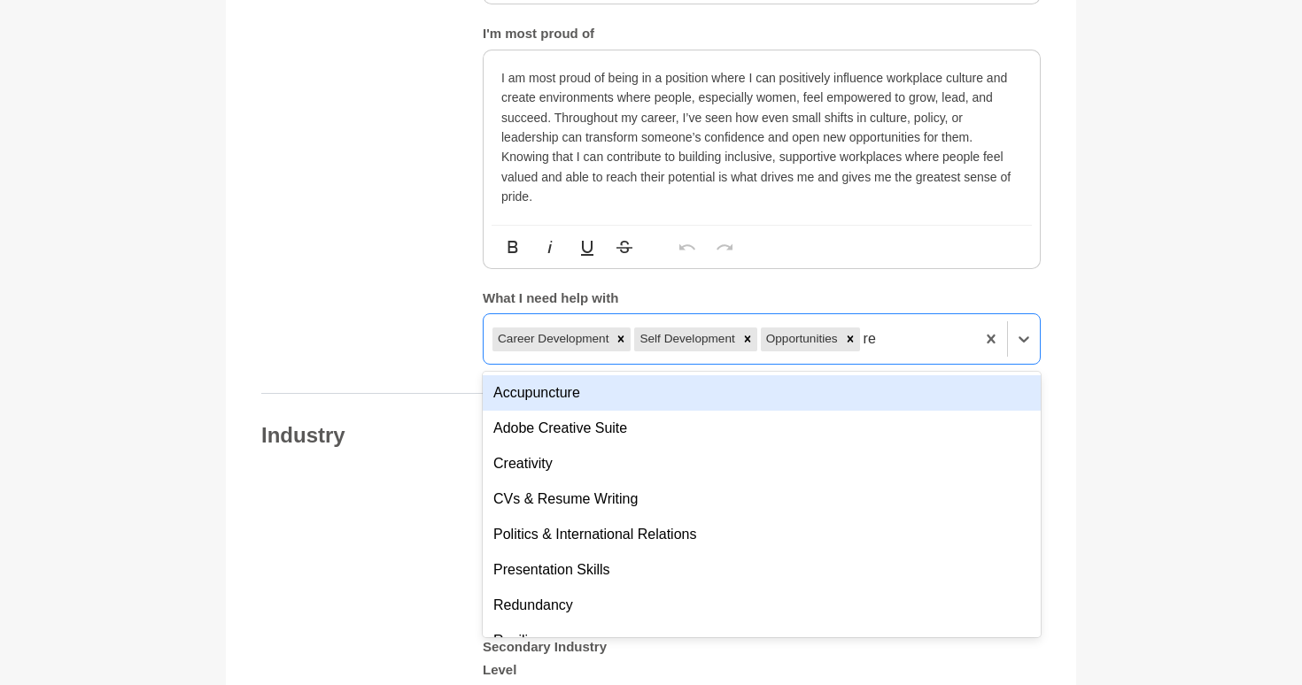
type input "red"
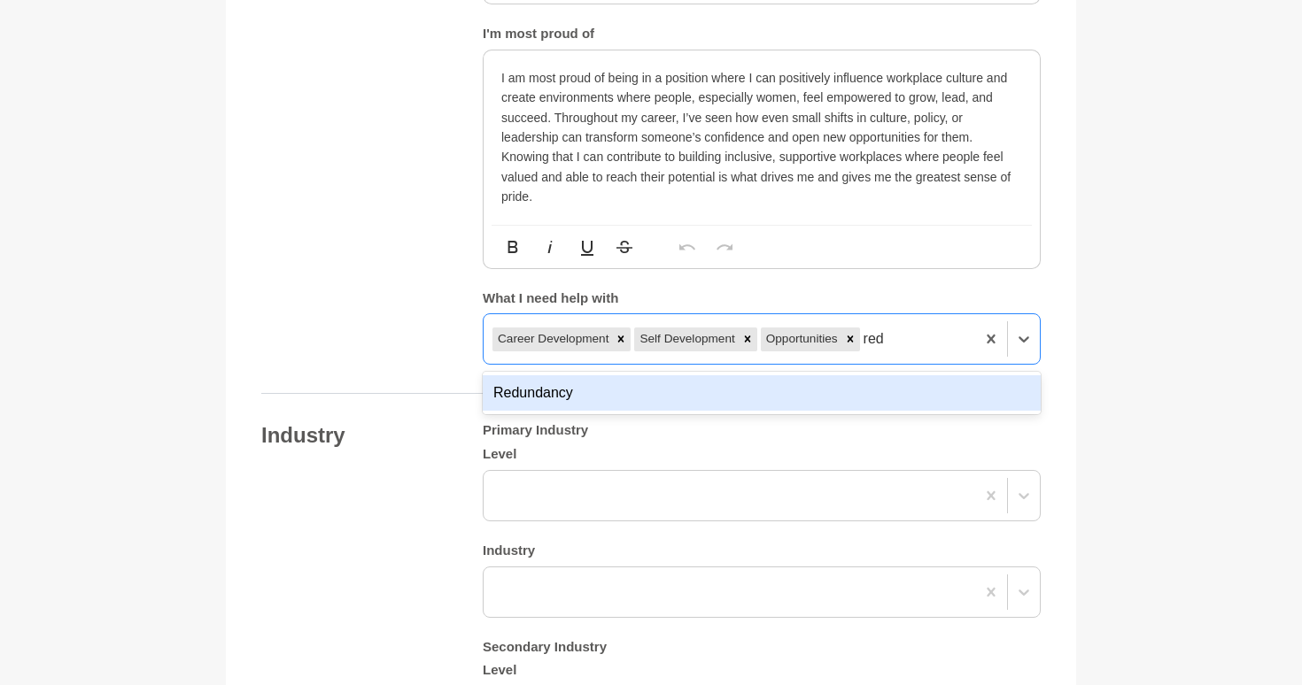
click at [786, 408] on div "Redundancy" at bounding box center [762, 392] width 558 height 35
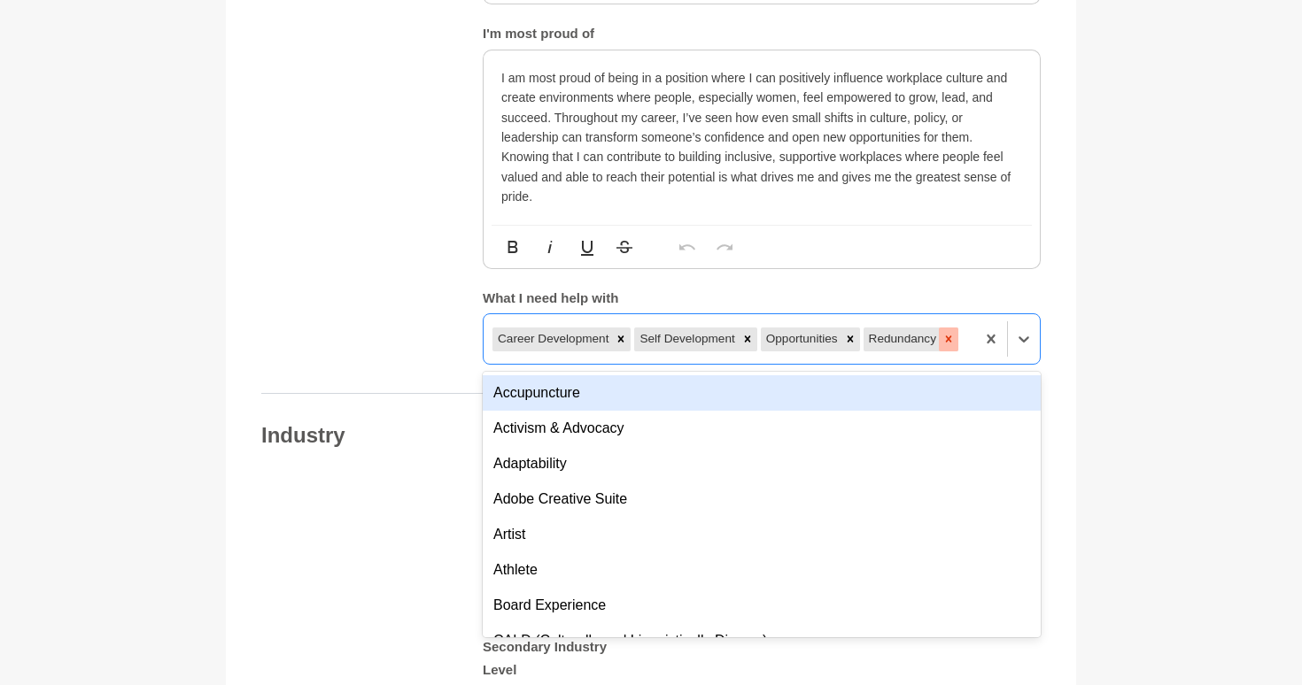
click at [955, 334] on icon at bounding box center [948, 339] width 12 height 12
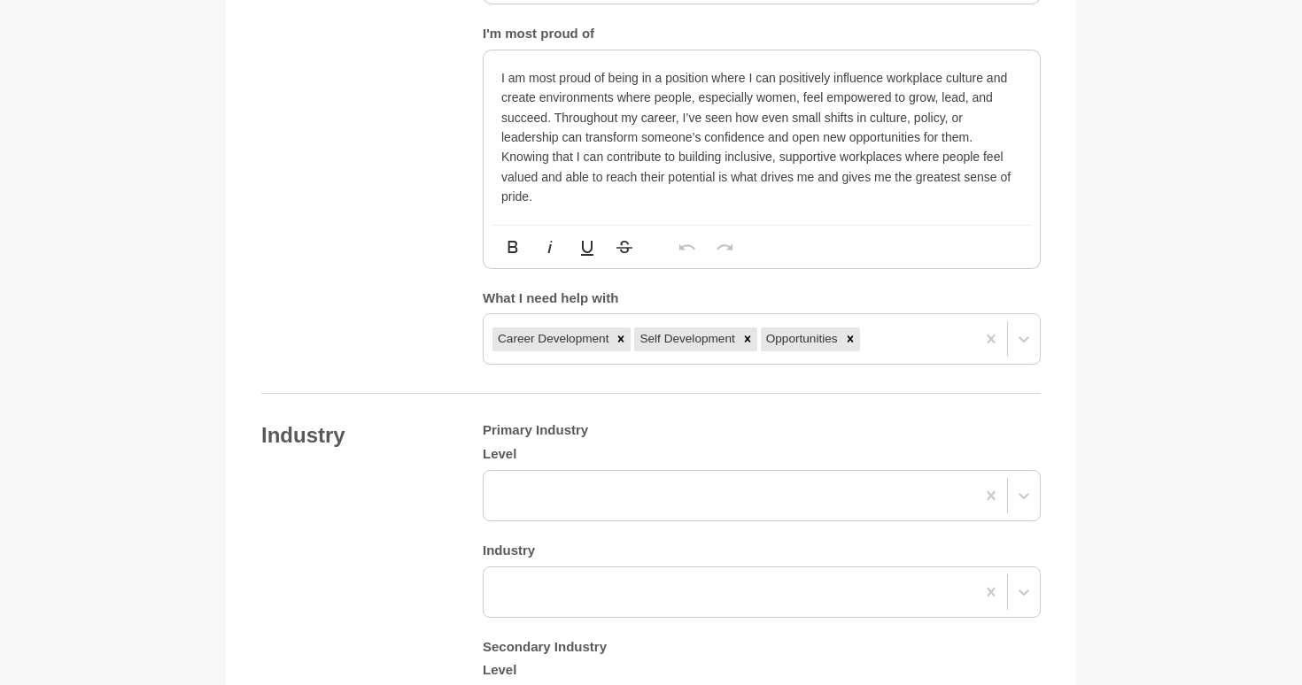
click at [1132, 331] on main "Back to Profile Your details Annie Reyes HR Business Partner Australia 6000 Per…" at bounding box center [651, 286] width 1302 height 3159
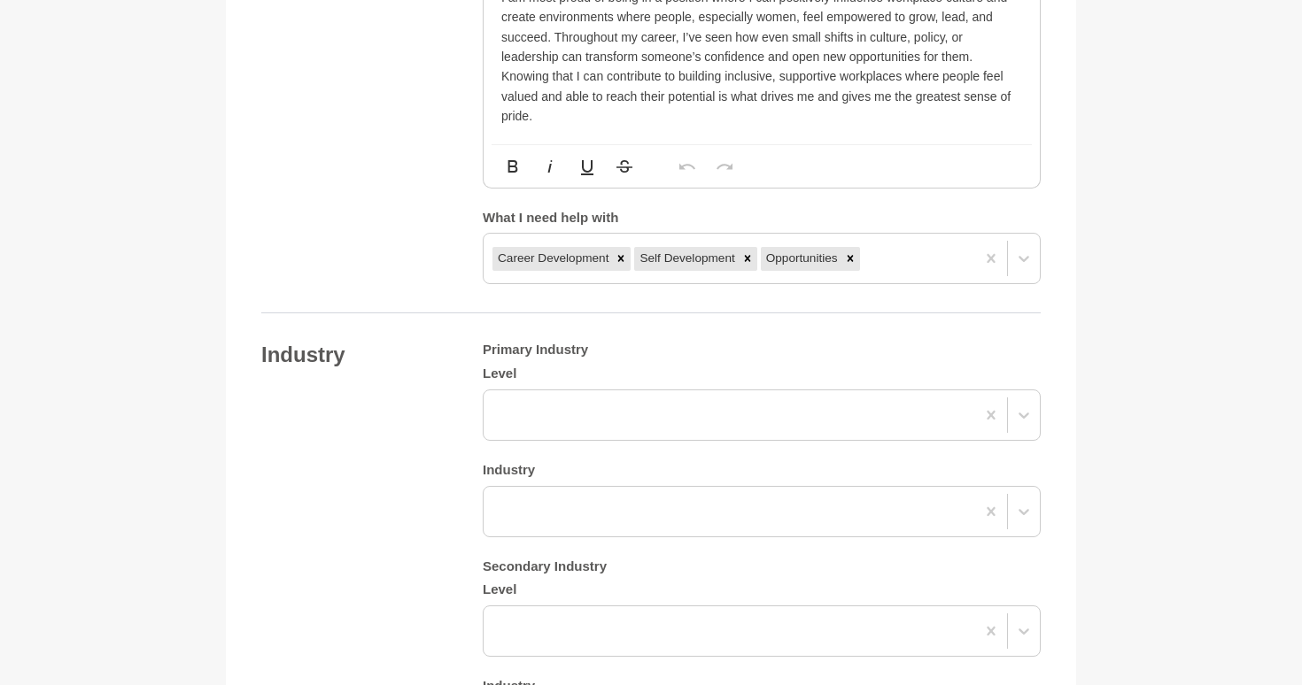
scroll to position [1104, 0]
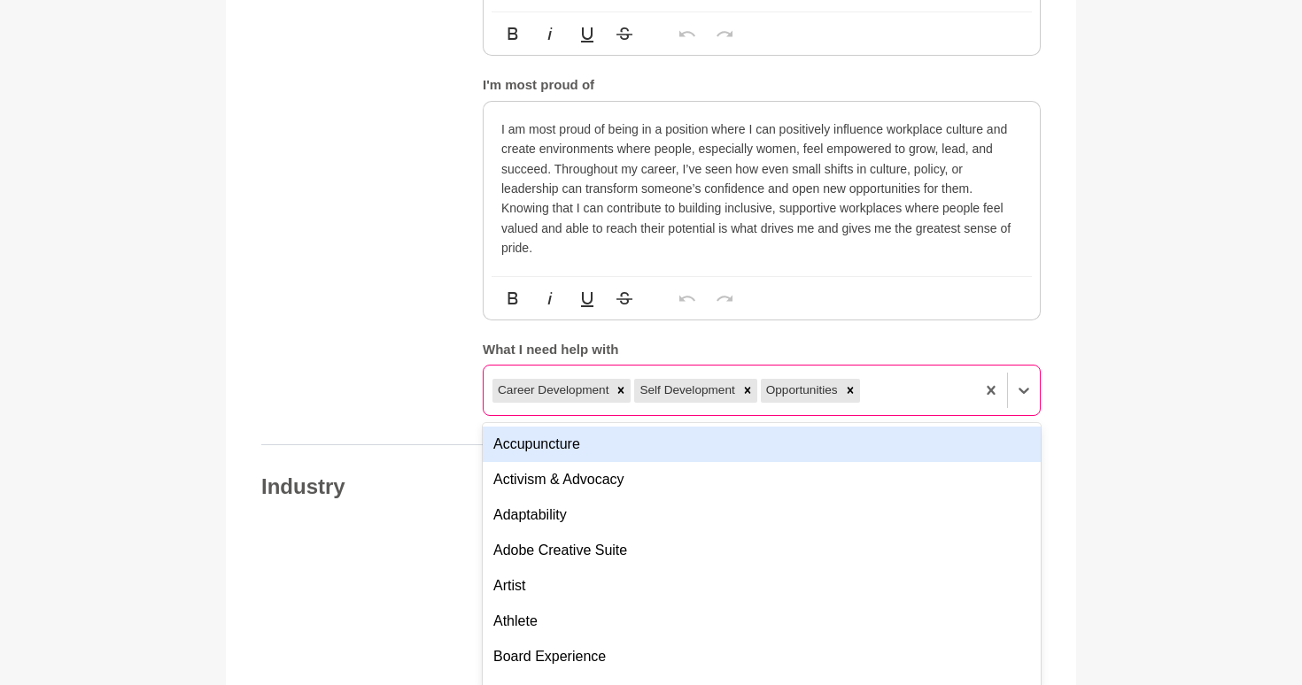
click at [959, 416] on div "option Redundancy, deselected. option Accupuncture focused, 1 of 201. 198 resul…" at bounding box center [762, 390] width 558 height 51
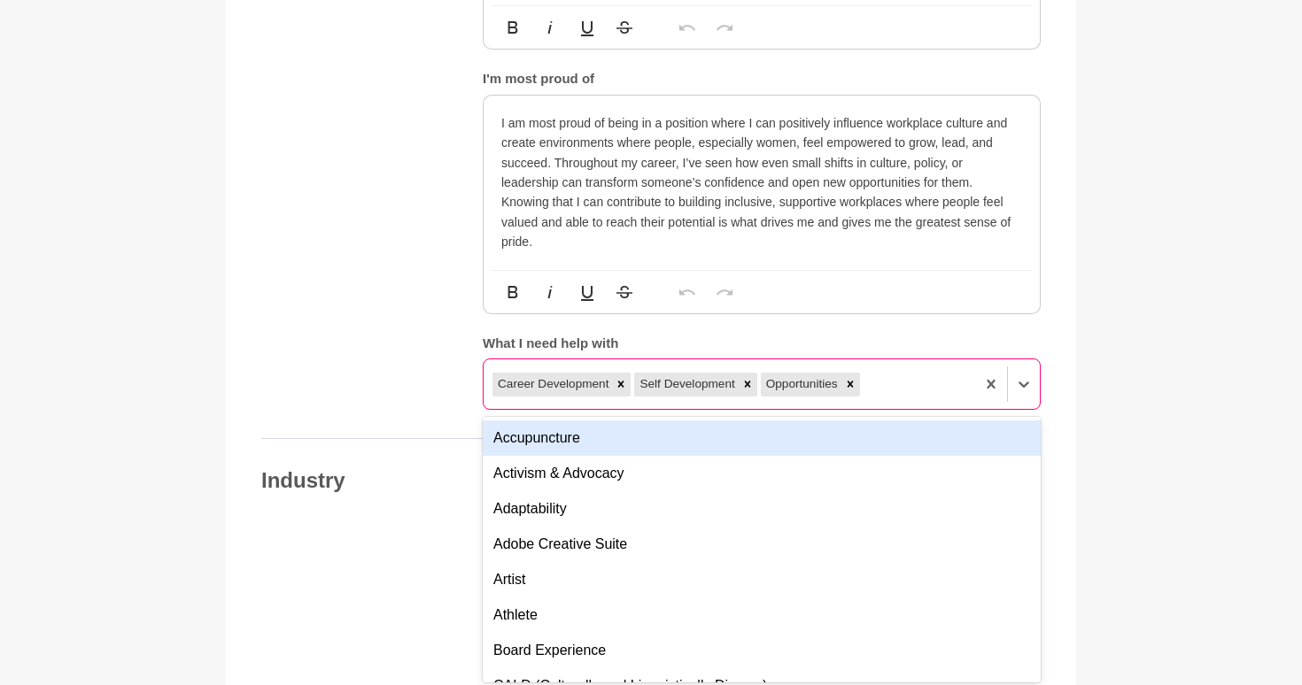
scroll to position [1316, 0]
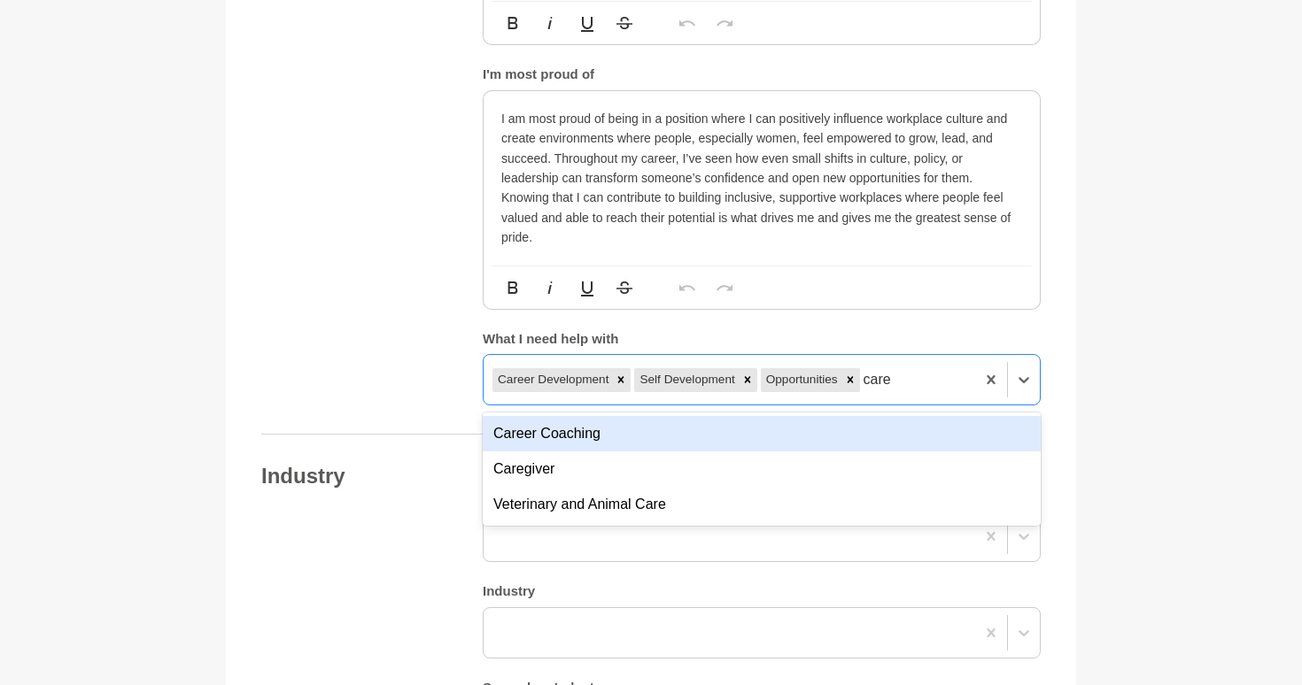
type input "caree"
click at [714, 448] on div "Career Coaching" at bounding box center [762, 433] width 558 height 35
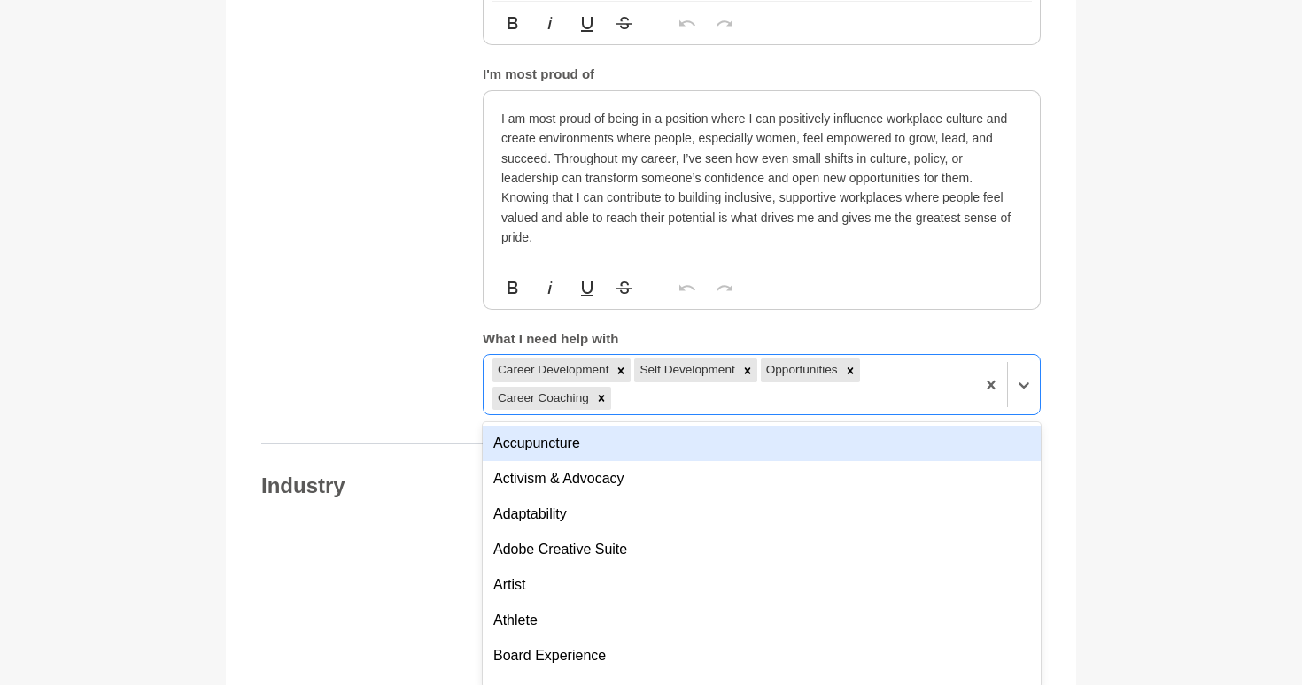
click at [684, 402] on div "Career Development Self Development Opportunities Career Coaching" at bounding box center [728, 384] width 491 height 58
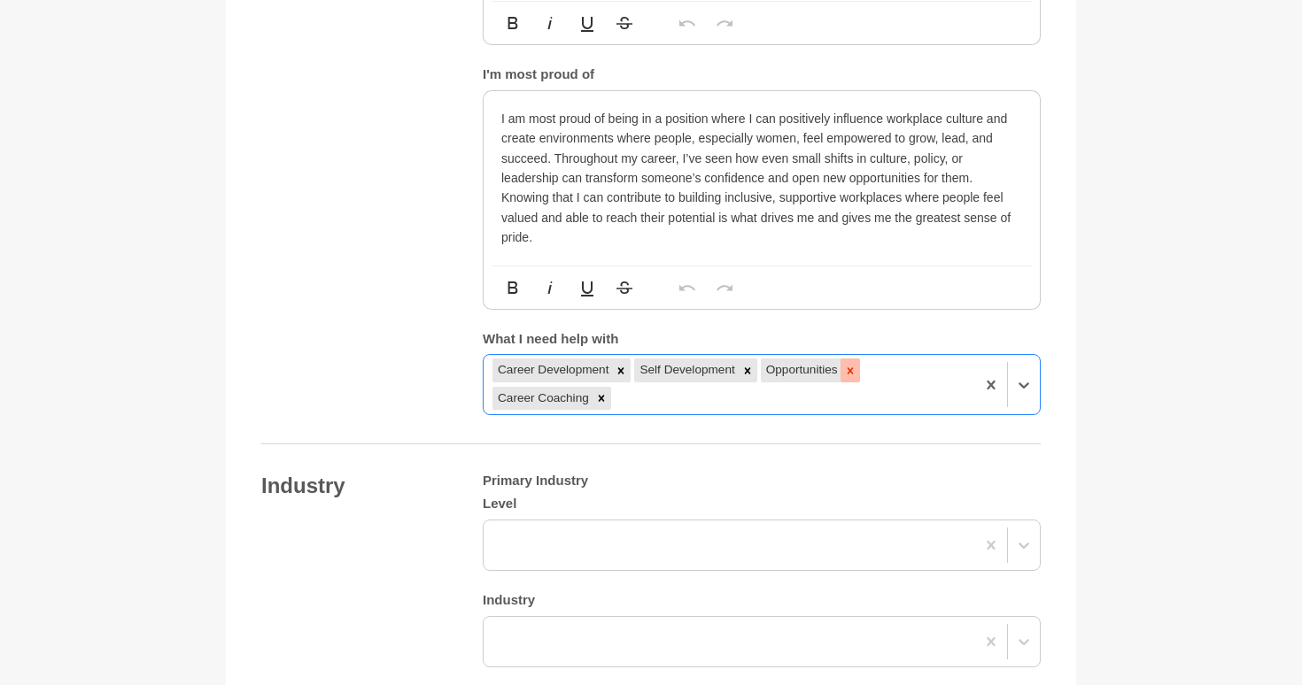
click at [856, 370] on icon at bounding box center [850, 371] width 12 height 12
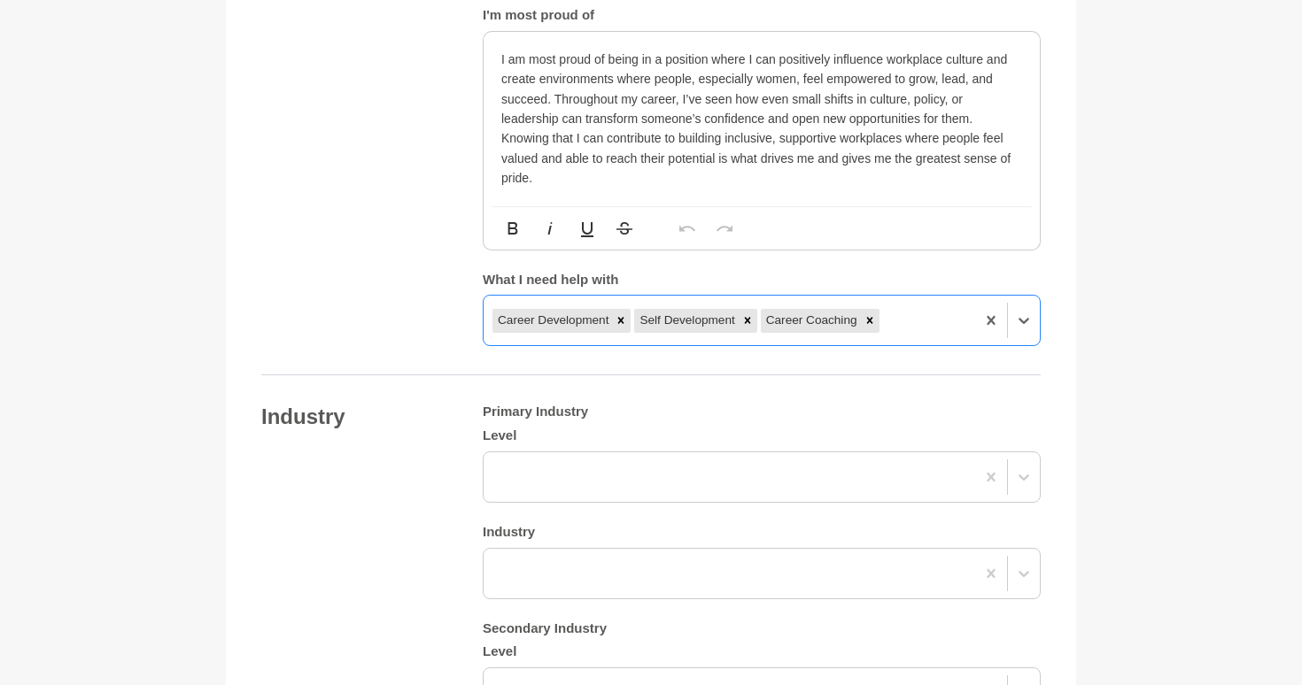
scroll to position [1376, 0]
click at [620, 321] on icon at bounding box center [621, 320] width 6 height 6
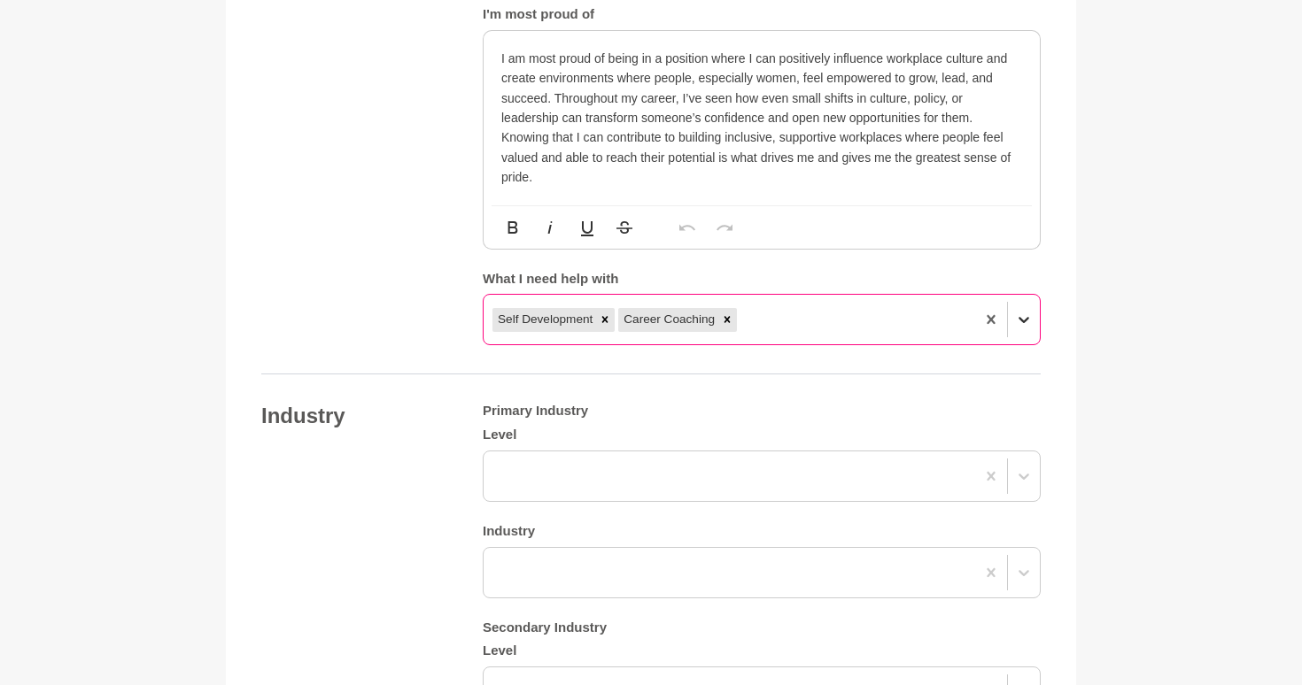
click at [1031, 331] on div at bounding box center [1024, 320] width 32 height 32
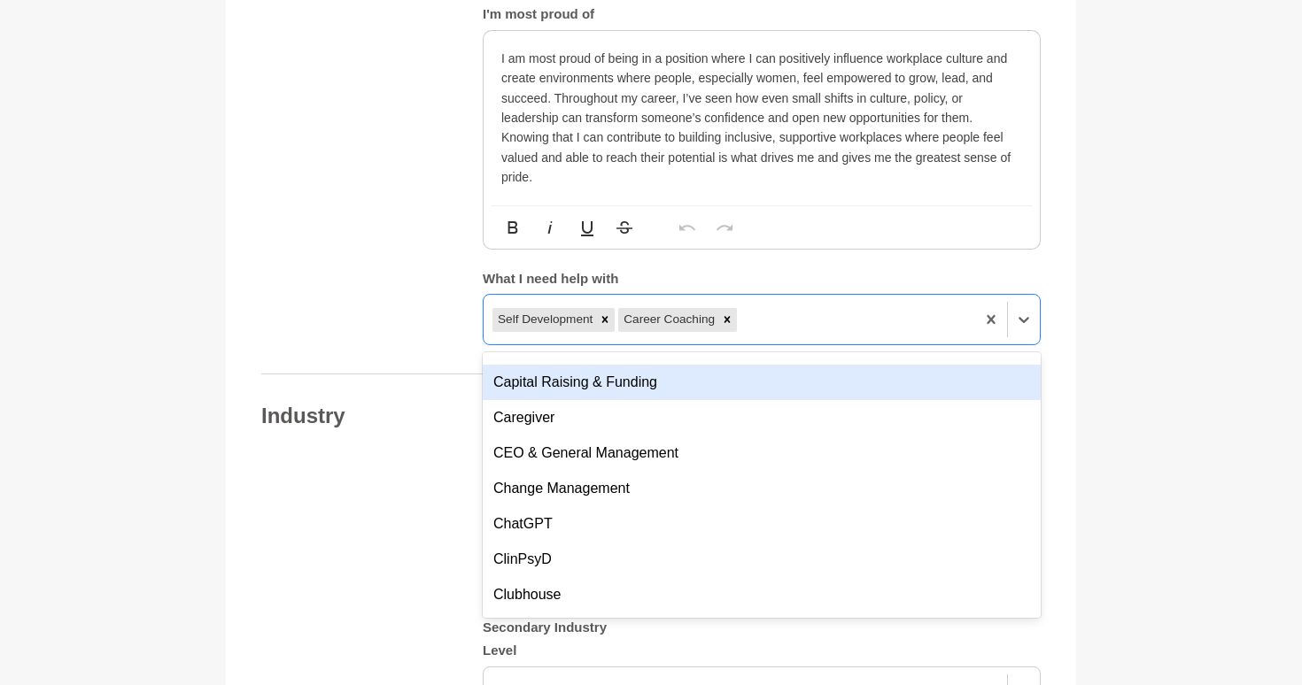
scroll to position [2515, 0]
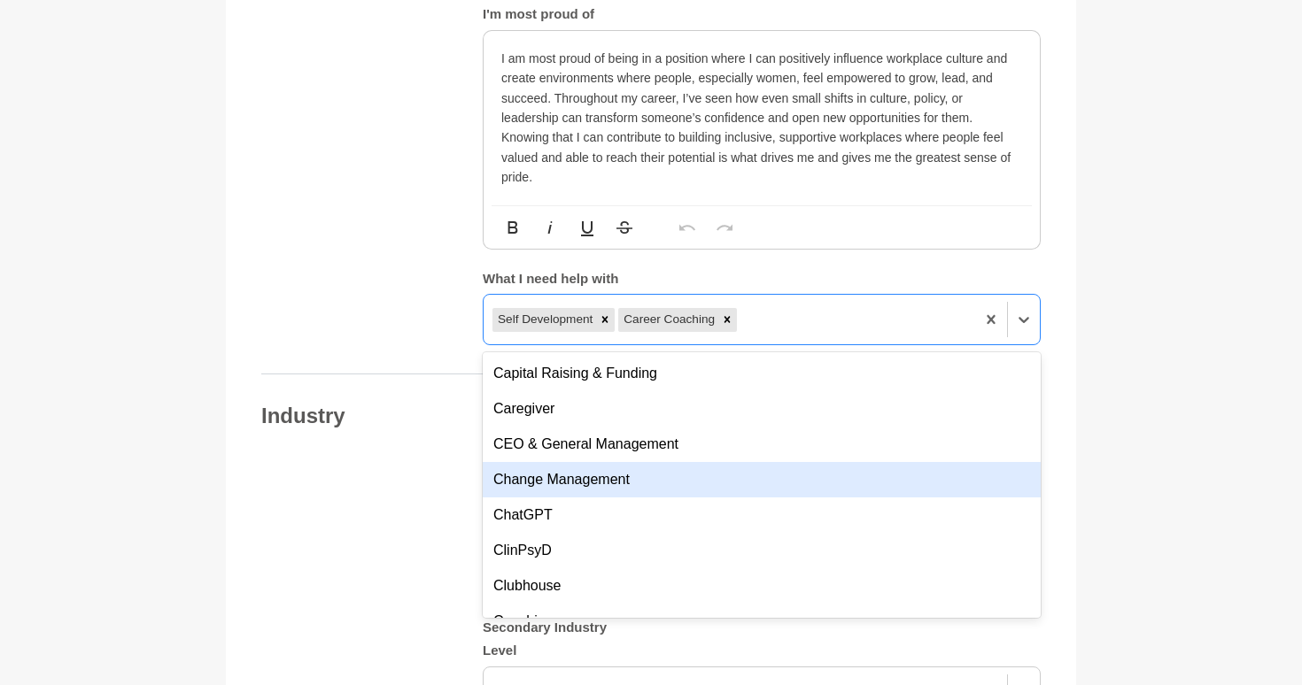
click at [754, 468] on div "Change Management" at bounding box center [762, 479] width 558 height 35
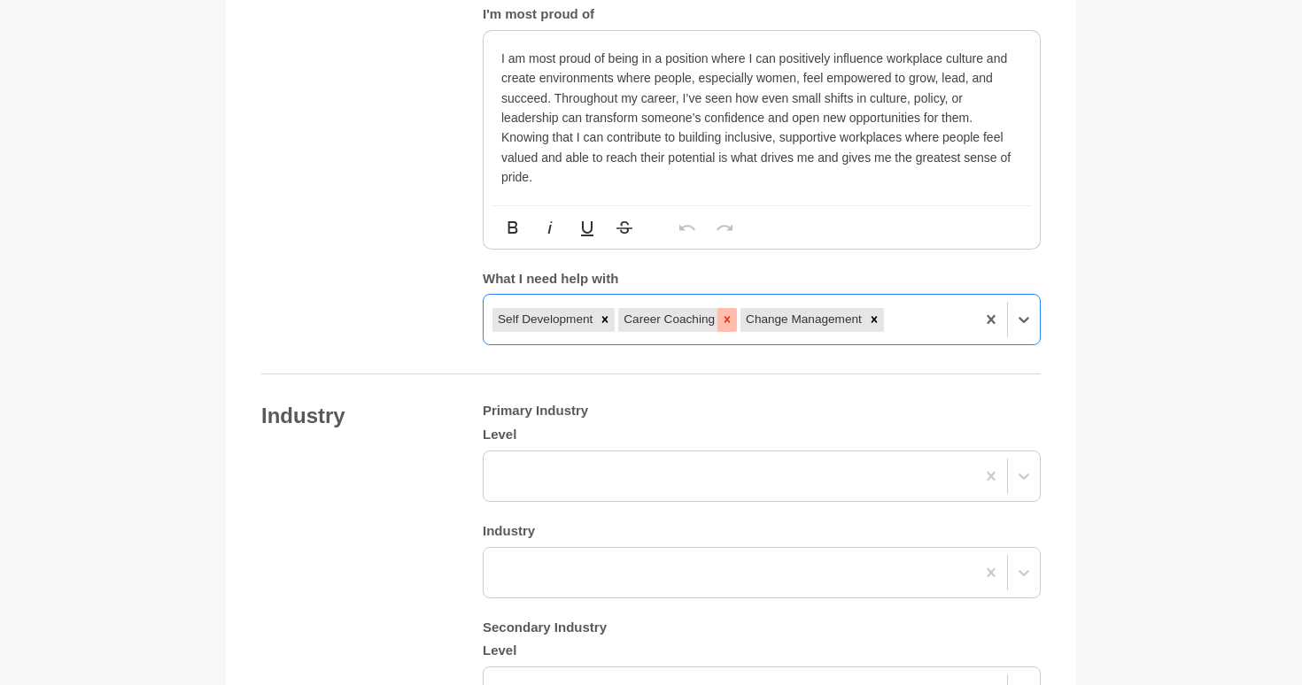
click at [725, 321] on icon at bounding box center [727, 319] width 12 height 12
click at [900, 322] on div "Self Development Change Management" at bounding box center [728, 320] width 491 height 32
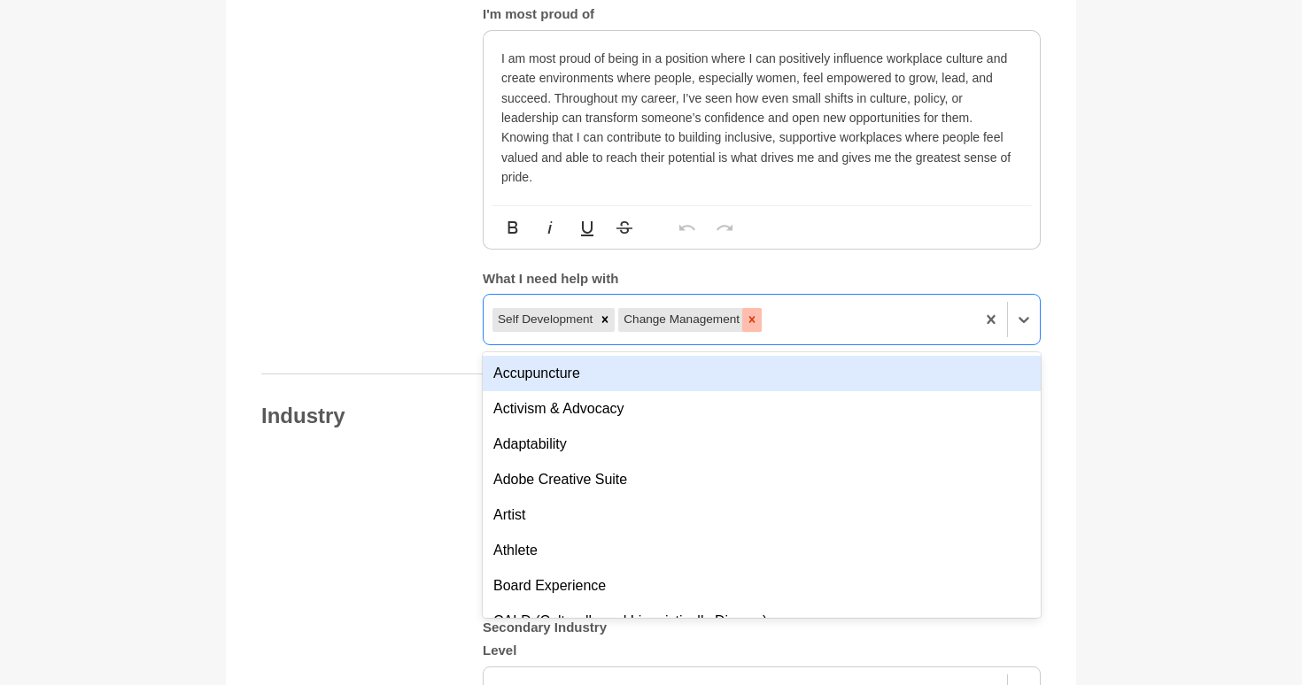
click at [761, 328] on div at bounding box center [751, 319] width 19 height 23
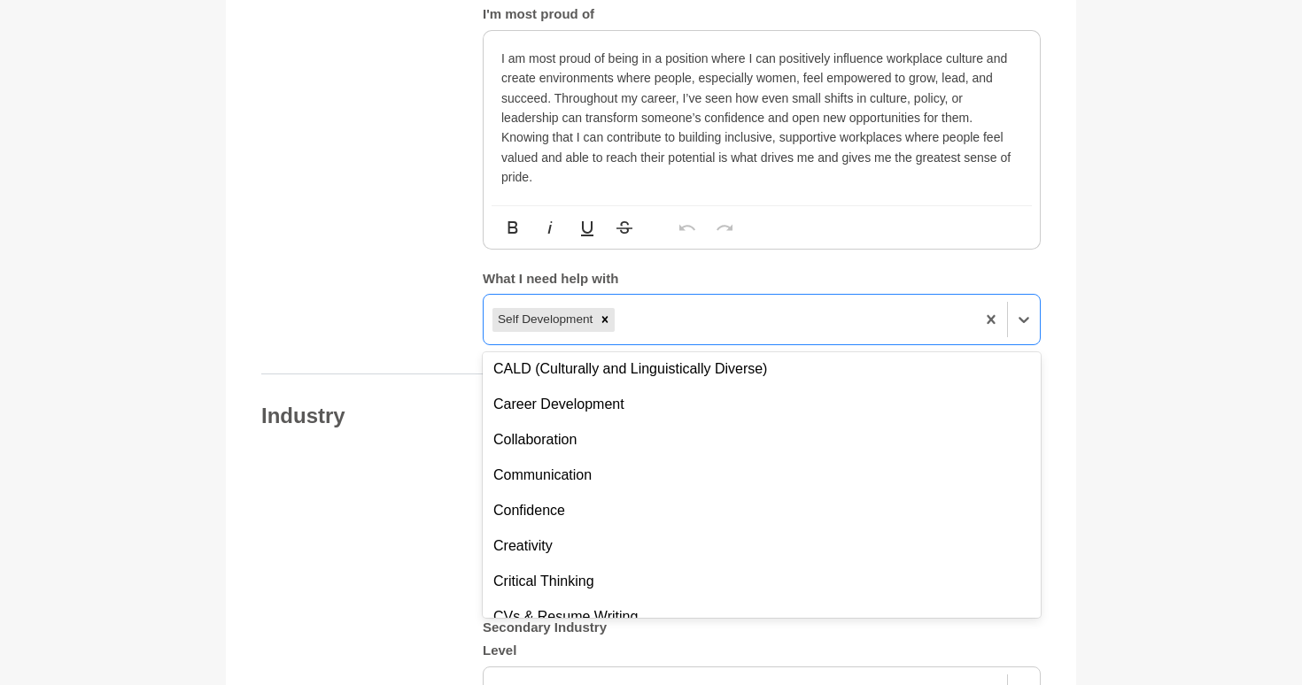
scroll to position [253, 0]
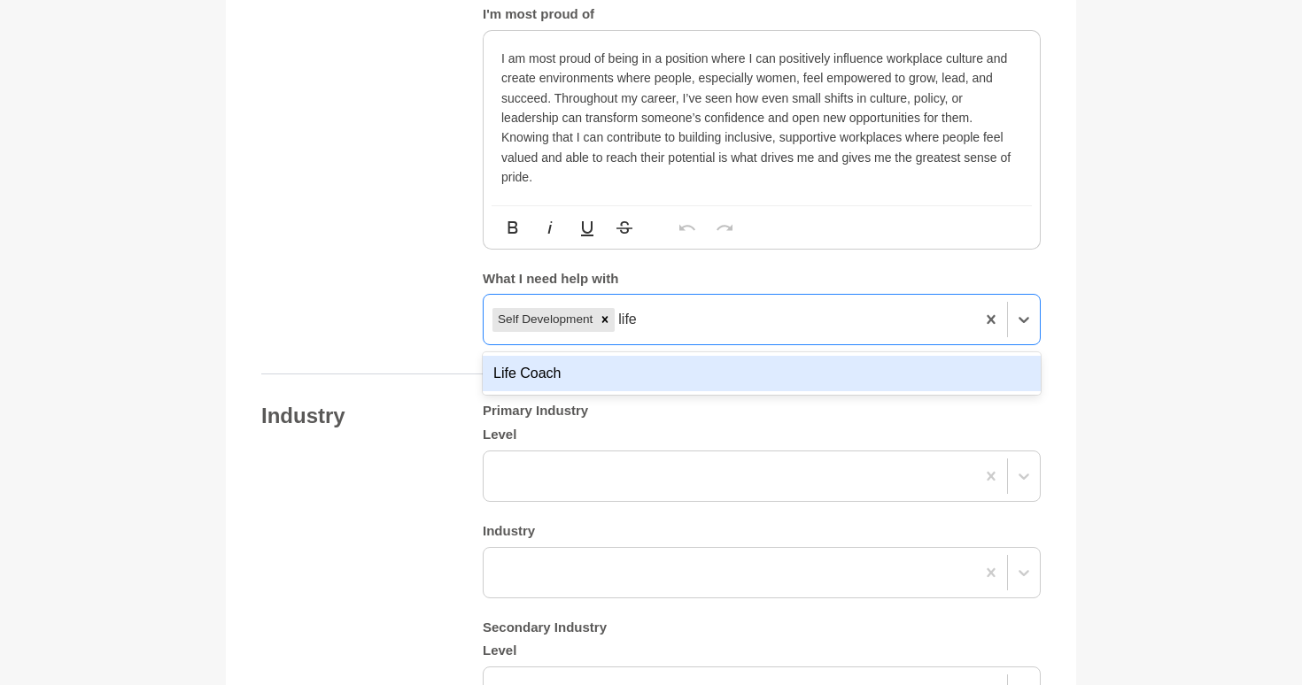
type input "life"
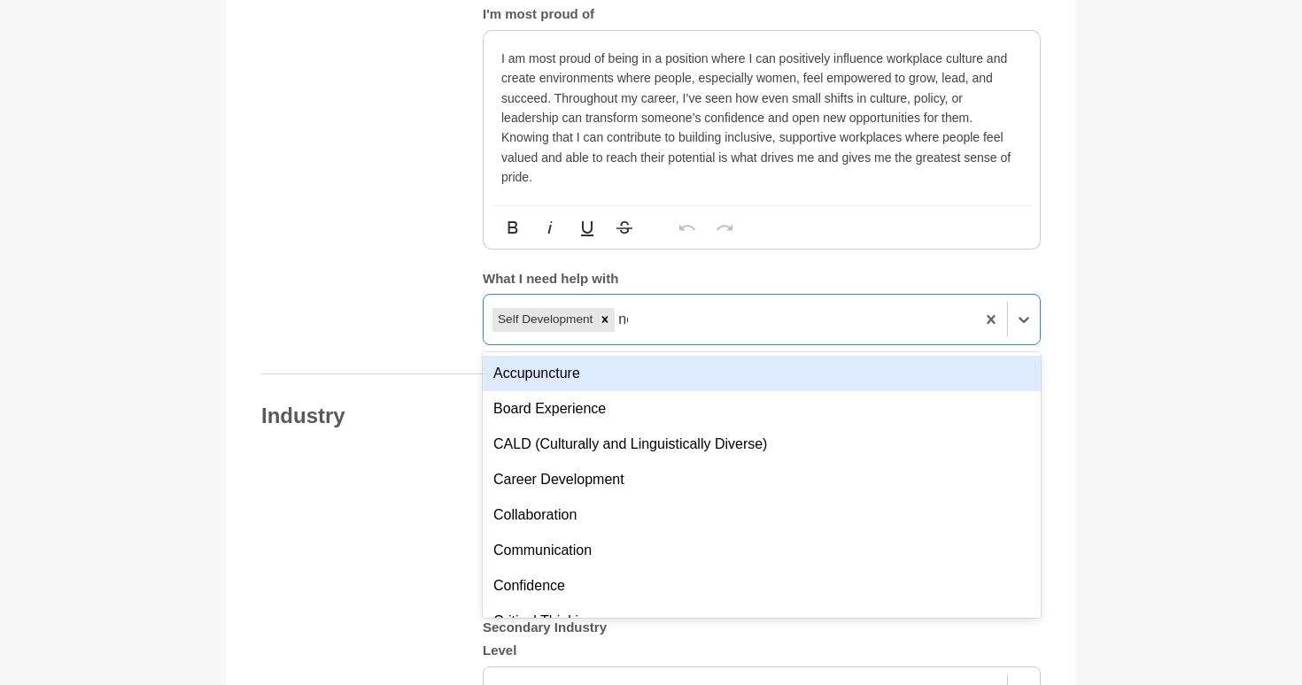
type input "net"
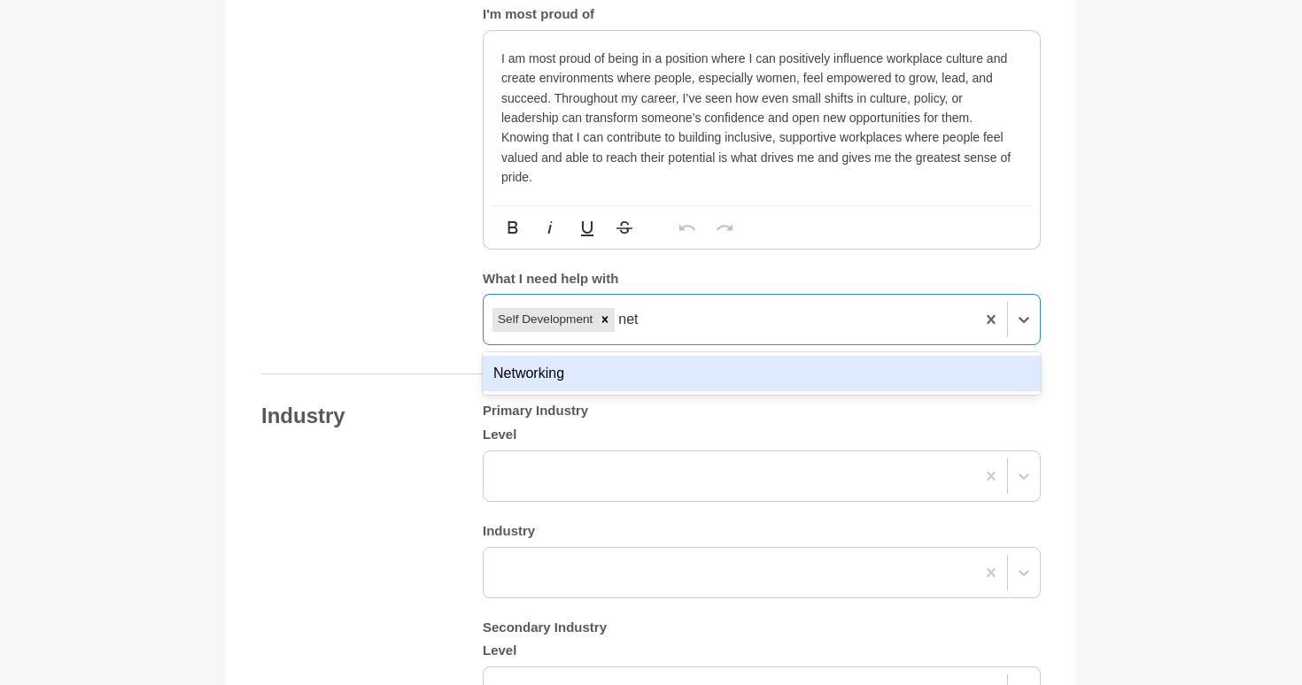
click at [724, 381] on div "Networking" at bounding box center [762, 373] width 558 height 35
type input "mind"
click at [785, 361] on div "Mindset" at bounding box center [762, 373] width 558 height 35
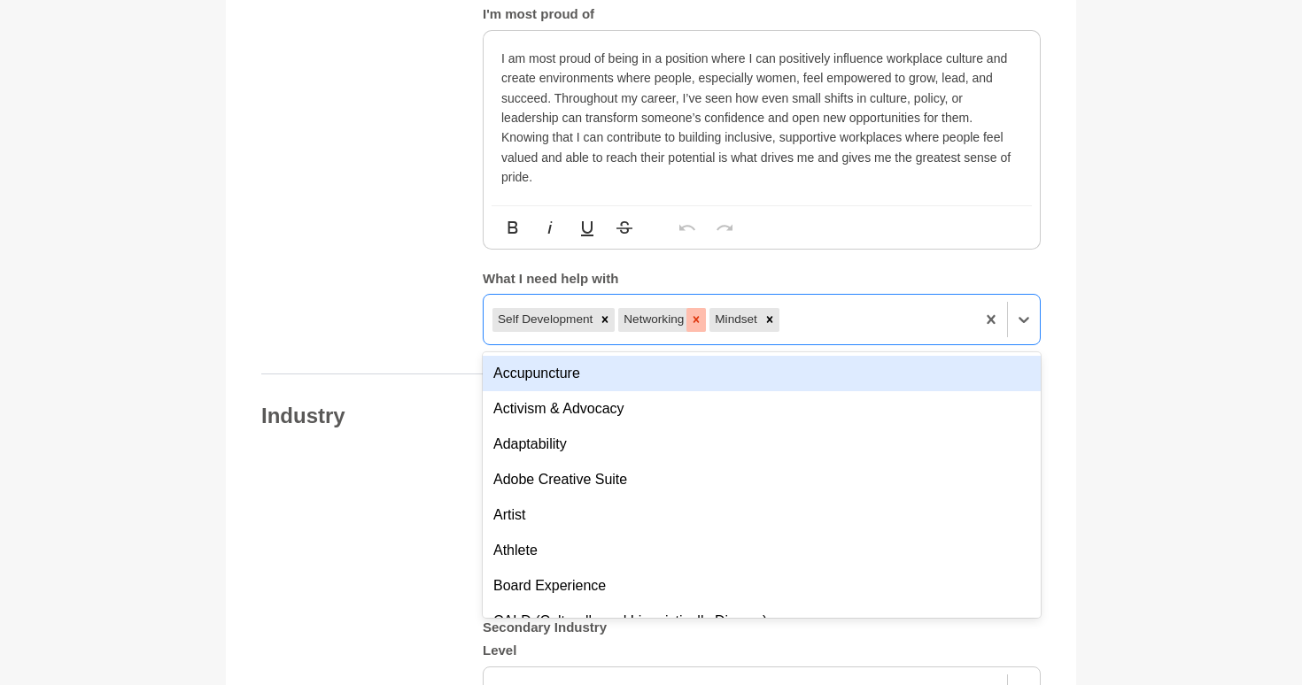
click at [699, 318] on icon at bounding box center [696, 320] width 6 height 6
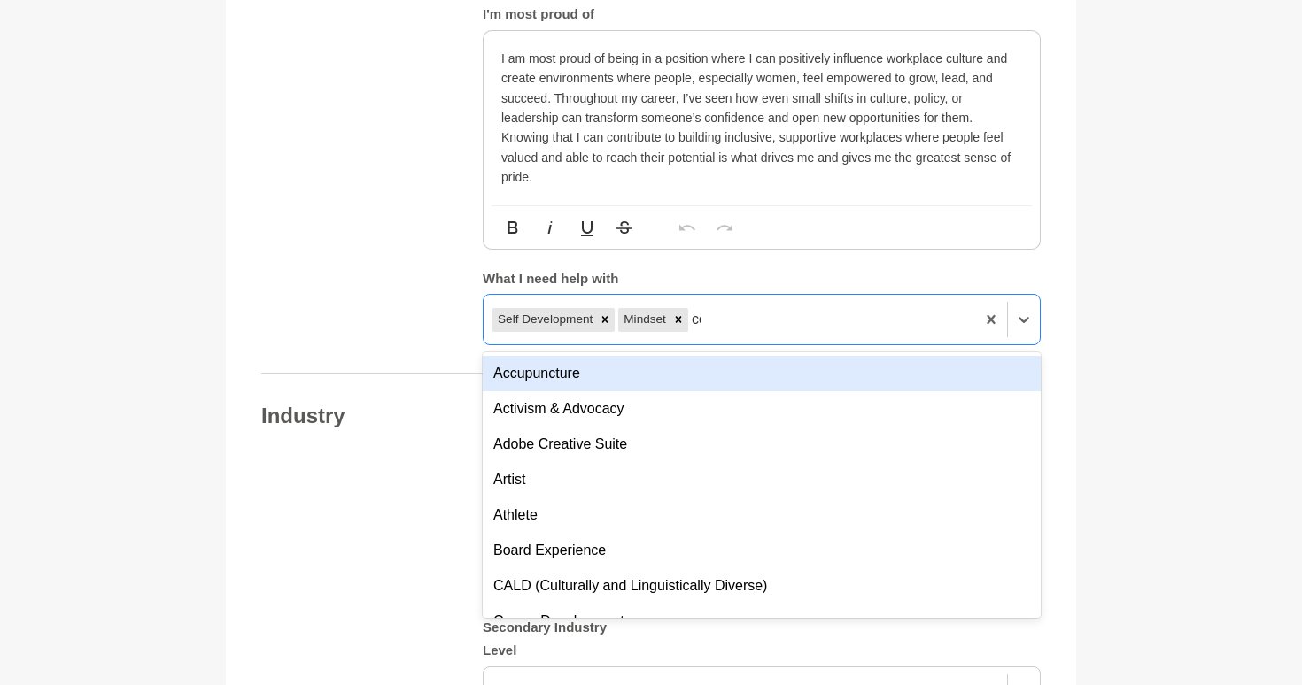
type input "conf"
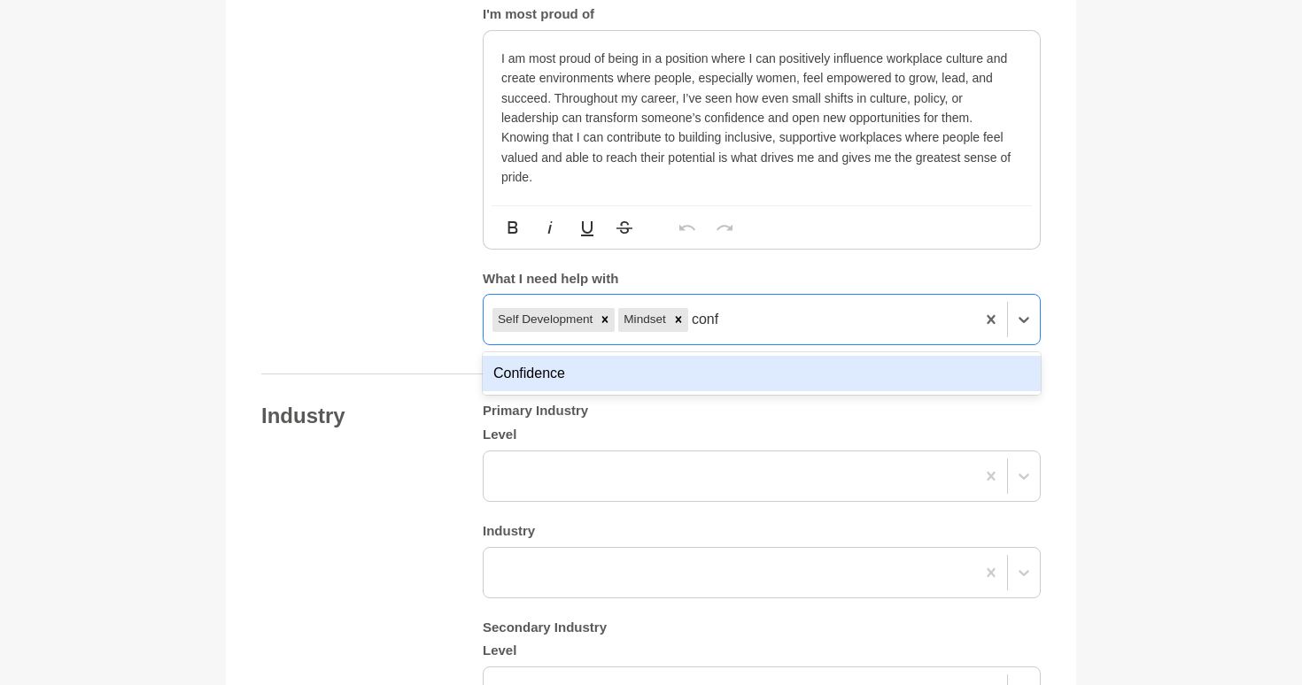
click at [675, 379] on div "Confidence" at bounding box center [762, 373] width 558 height 35
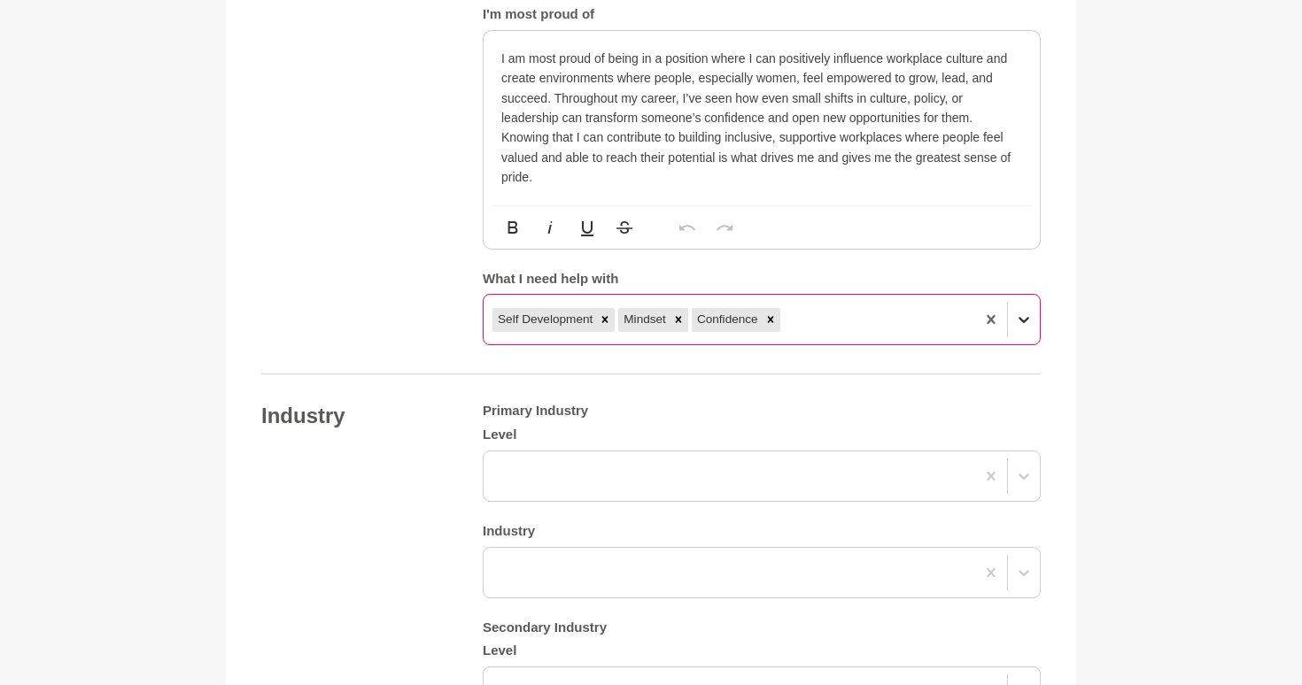
click at [1021, 333] on div at bounding box center [1024, 320] width 32 height 32
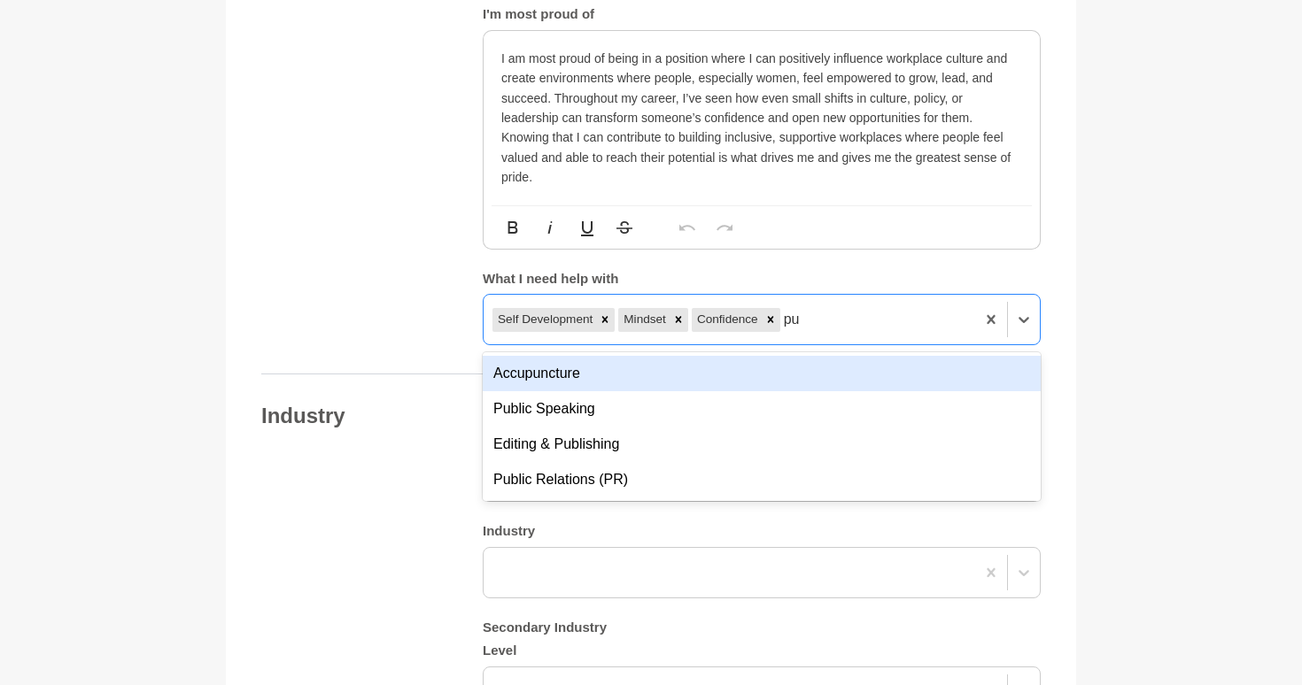
type input "pub"
click at [785, 370] on div "Public Speaking" at bounding box center [762, 373] width 558 height 35
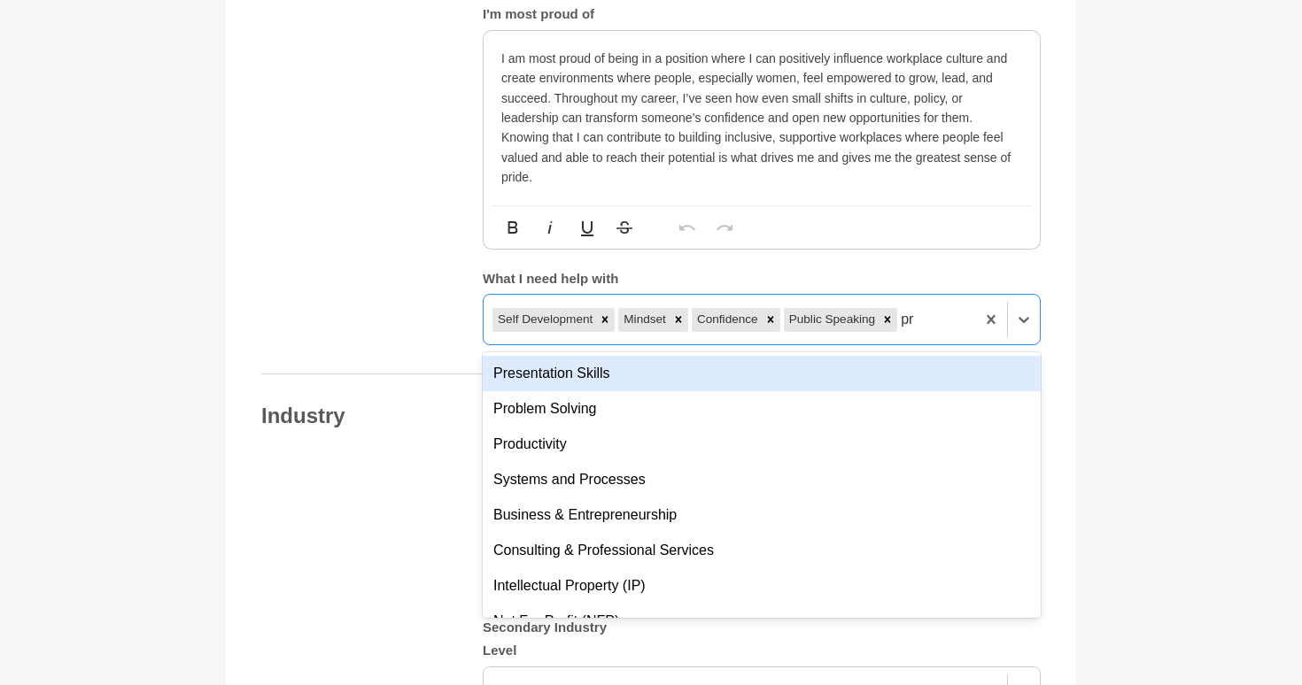
type input "p"
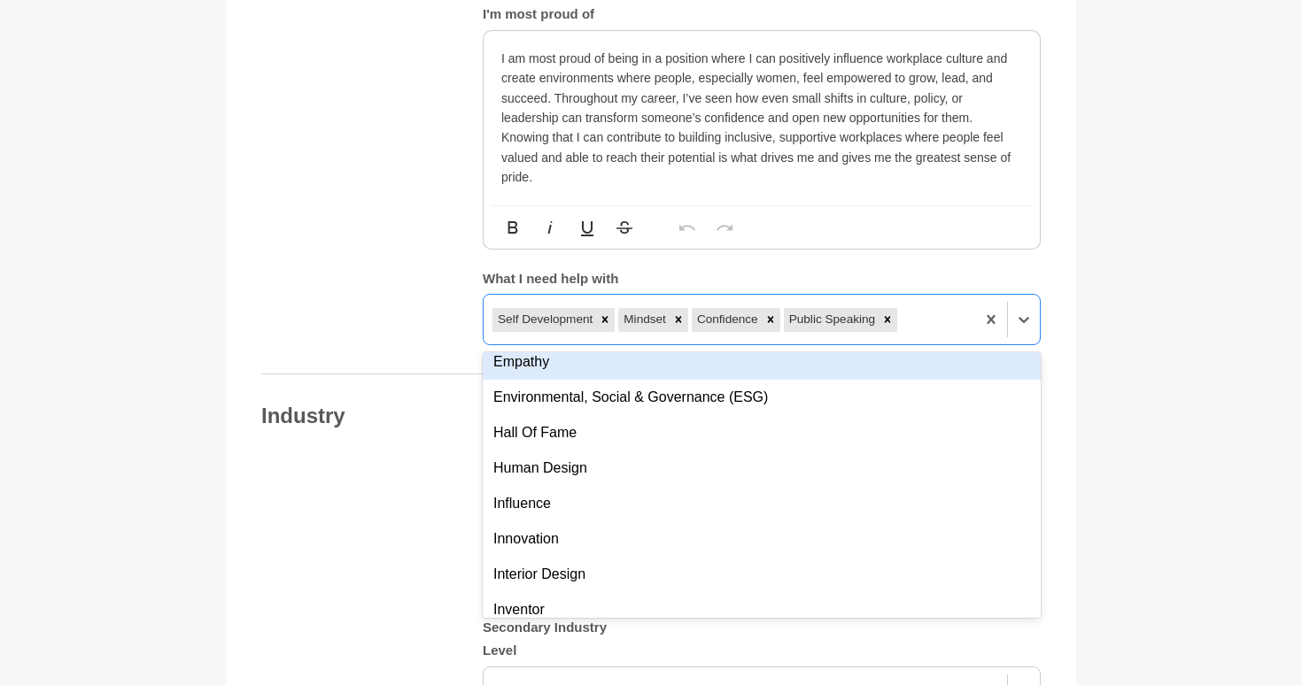
scroll to position [647, 0]
click at [1088, 329] on section "Back to Profile Your details Annie Reyes HR Business Partner Australia 6000 Per…" at bounding box center [650, 267] width 907 height 3039
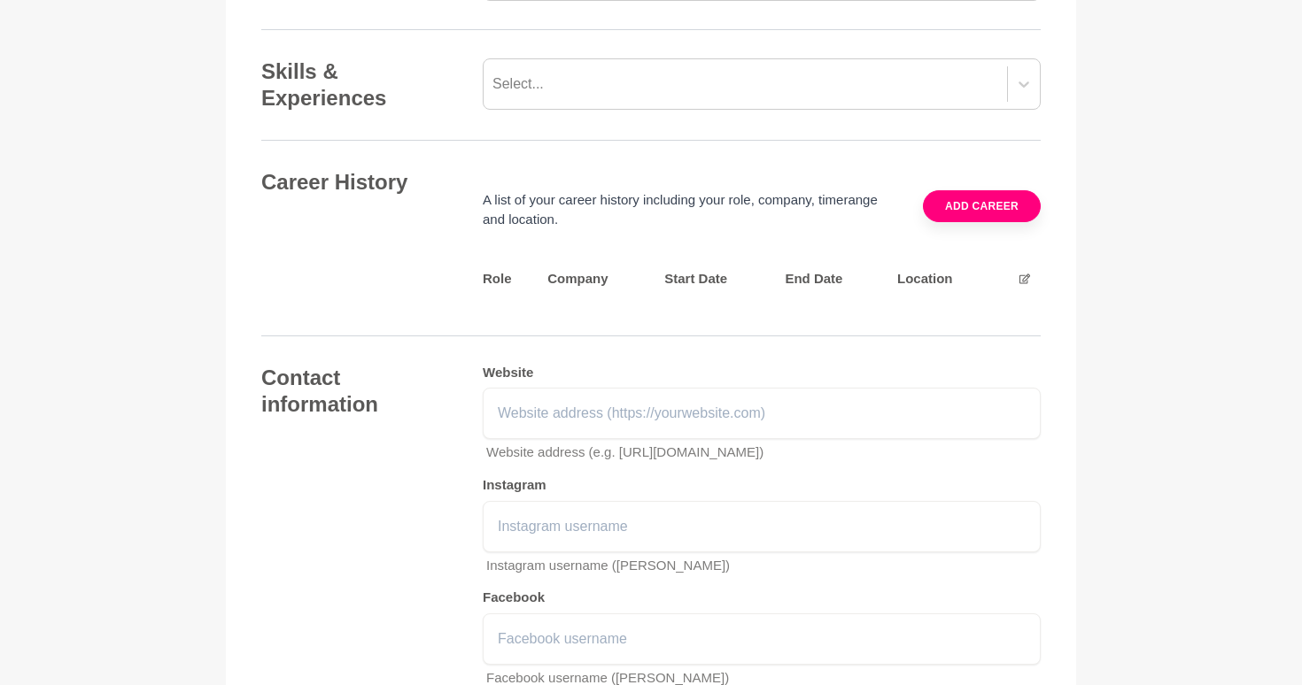
scroll to position [2169, 0]
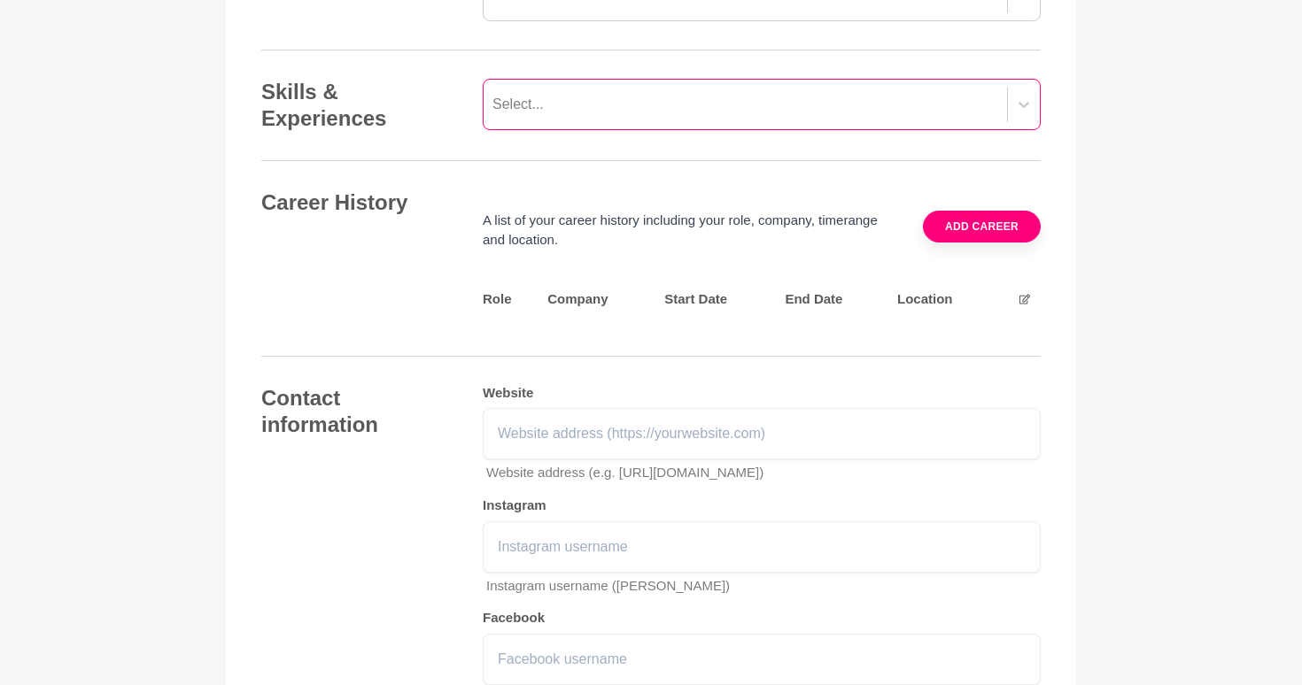
click at [671, 120] on div "Select..." at bounding box center [762, 104] width 558 height 51
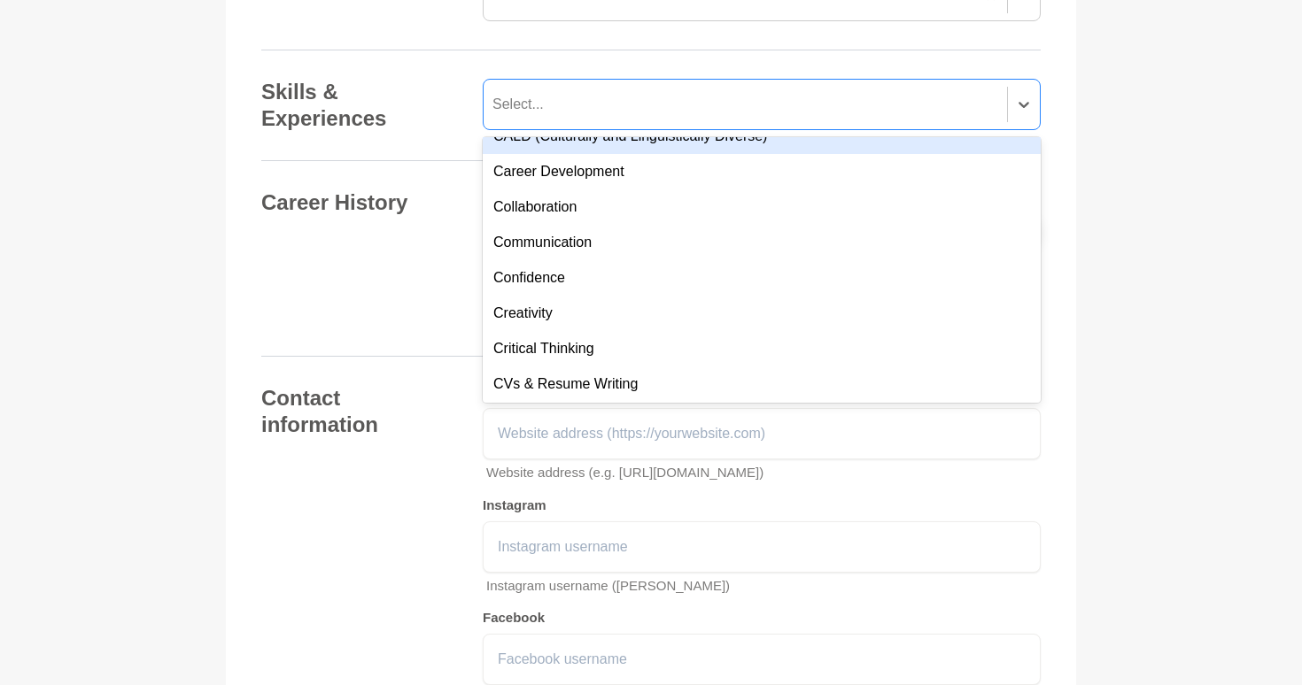
scroll to position [267, 0]
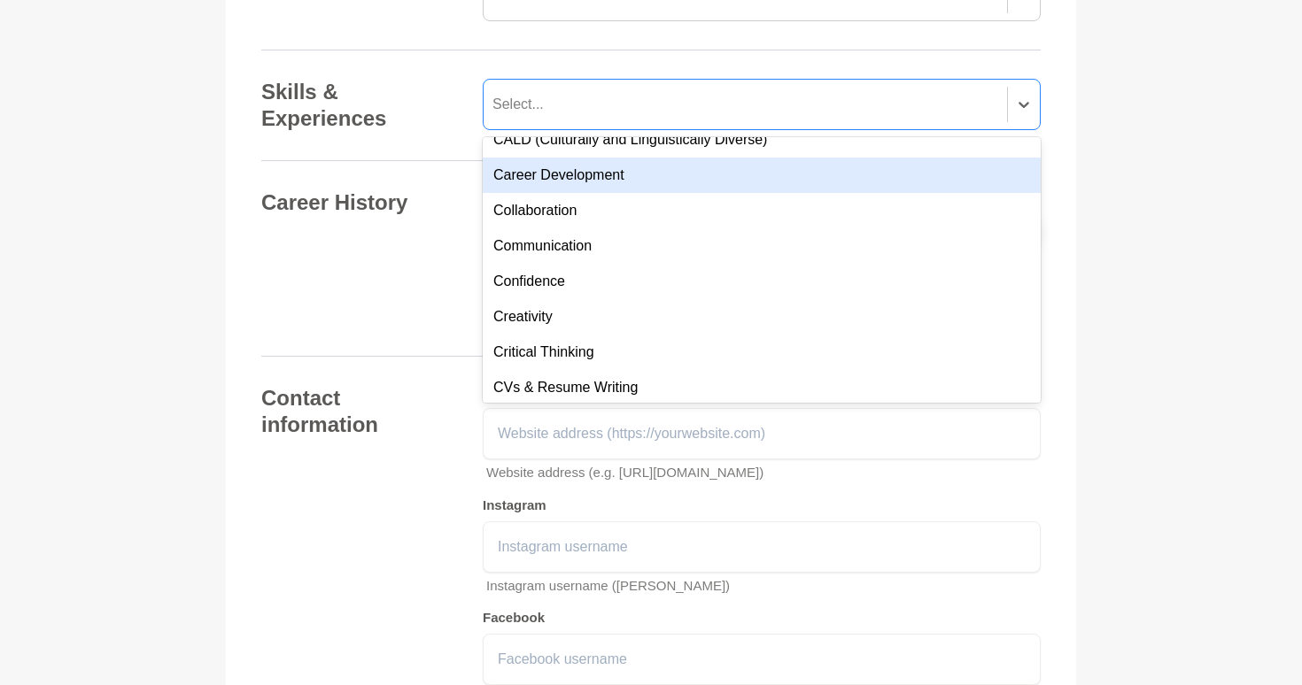
click at [641, 175] on div "Career Development" at bounding box center [762, 175] width 558 height 35
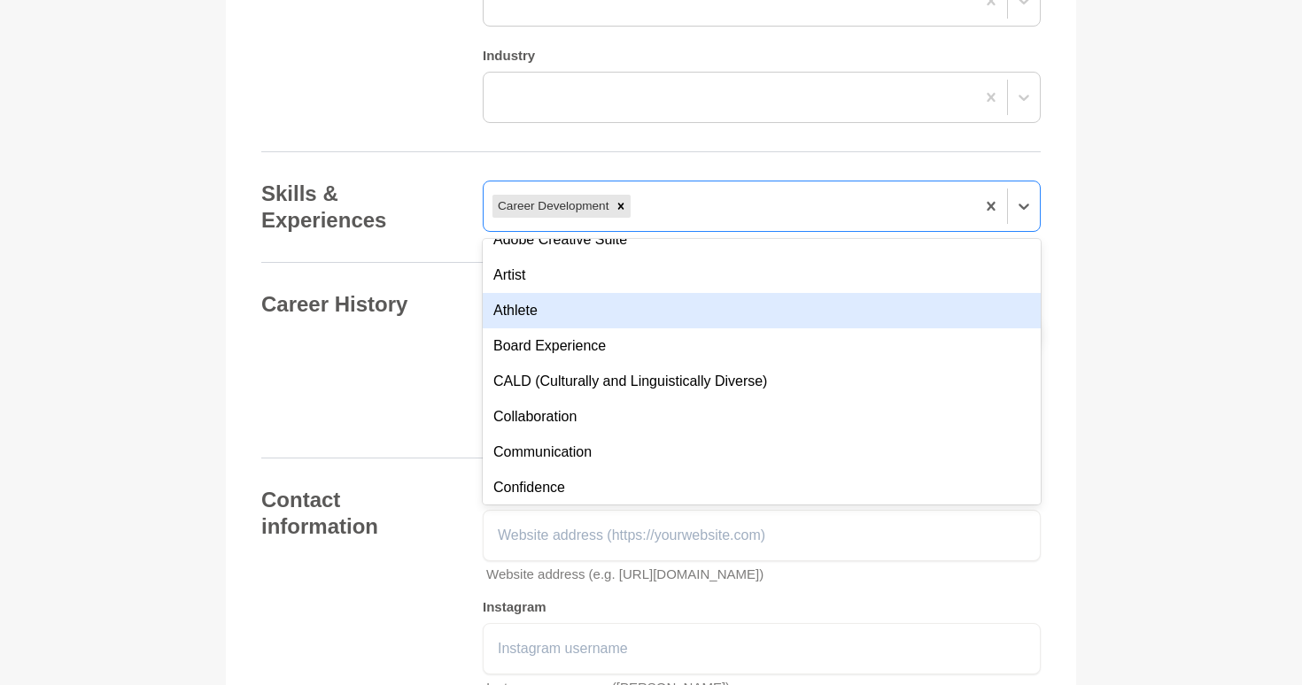
scroll to position [144, 0]
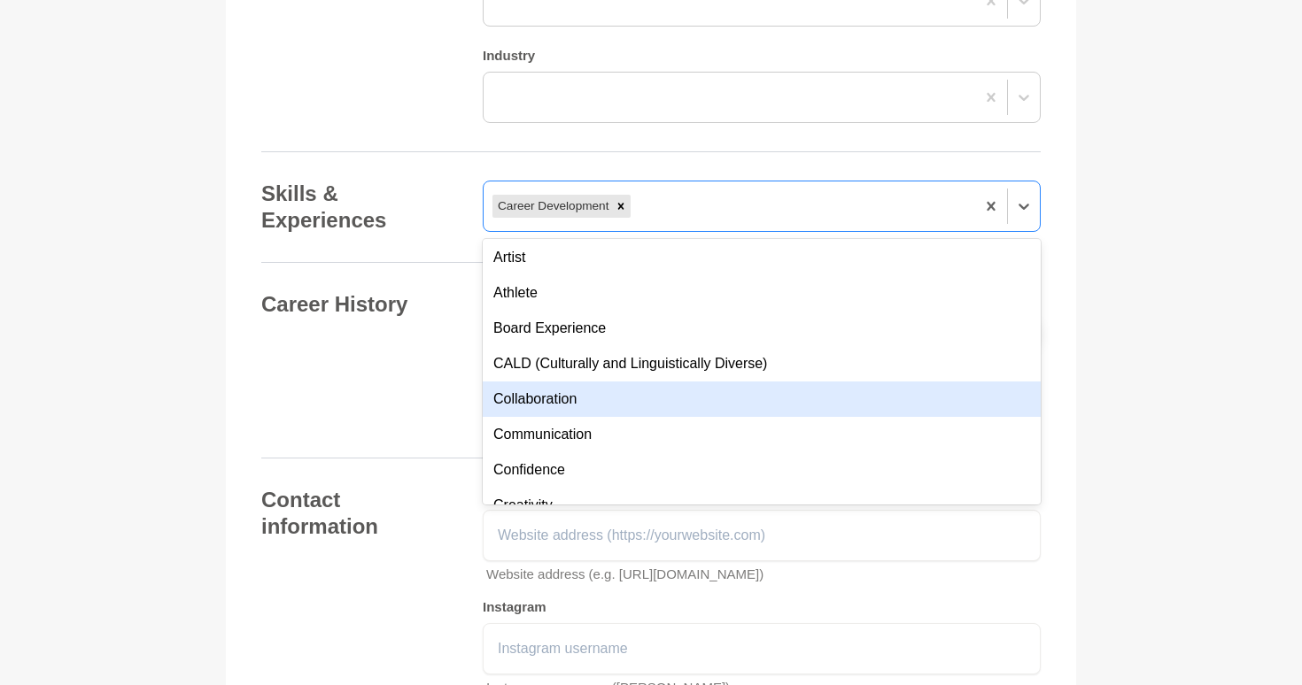
click at [645, 397] on div "Collaboration" at bounding box center [762, 399] width 558 height 35
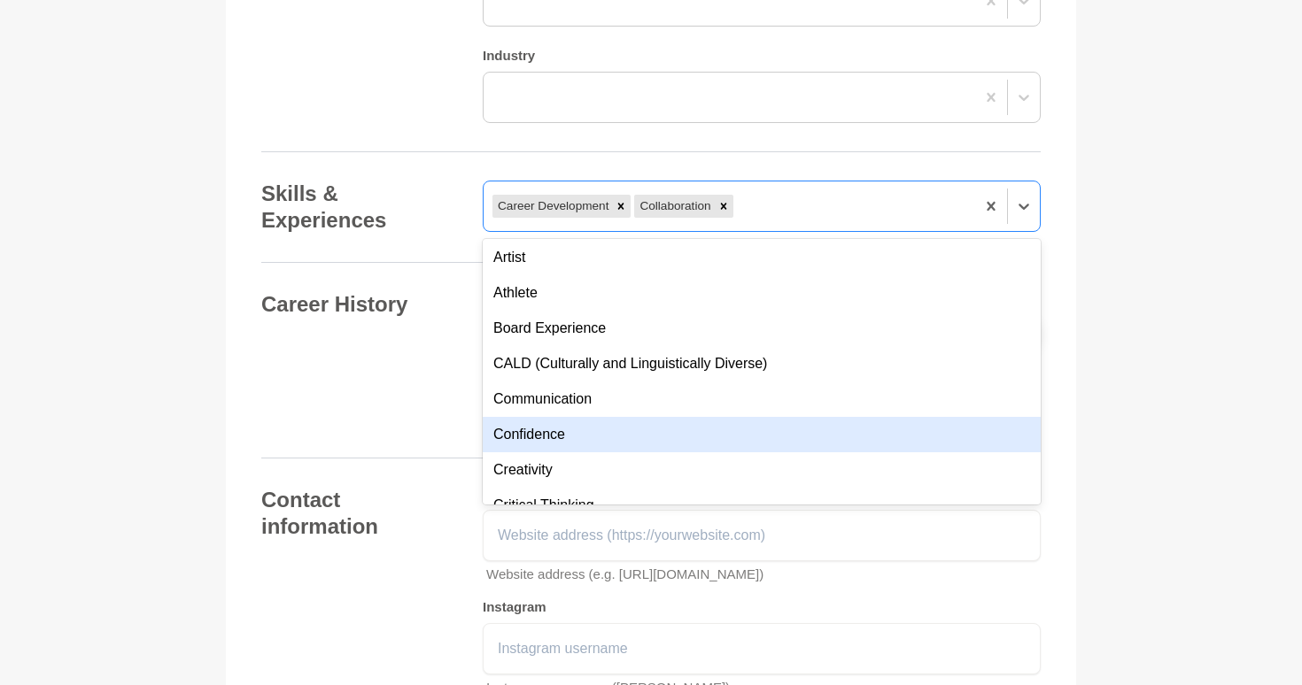
click at [623, 439] on div "Confidence" at bounding box center [762, 434] width 558 height 35
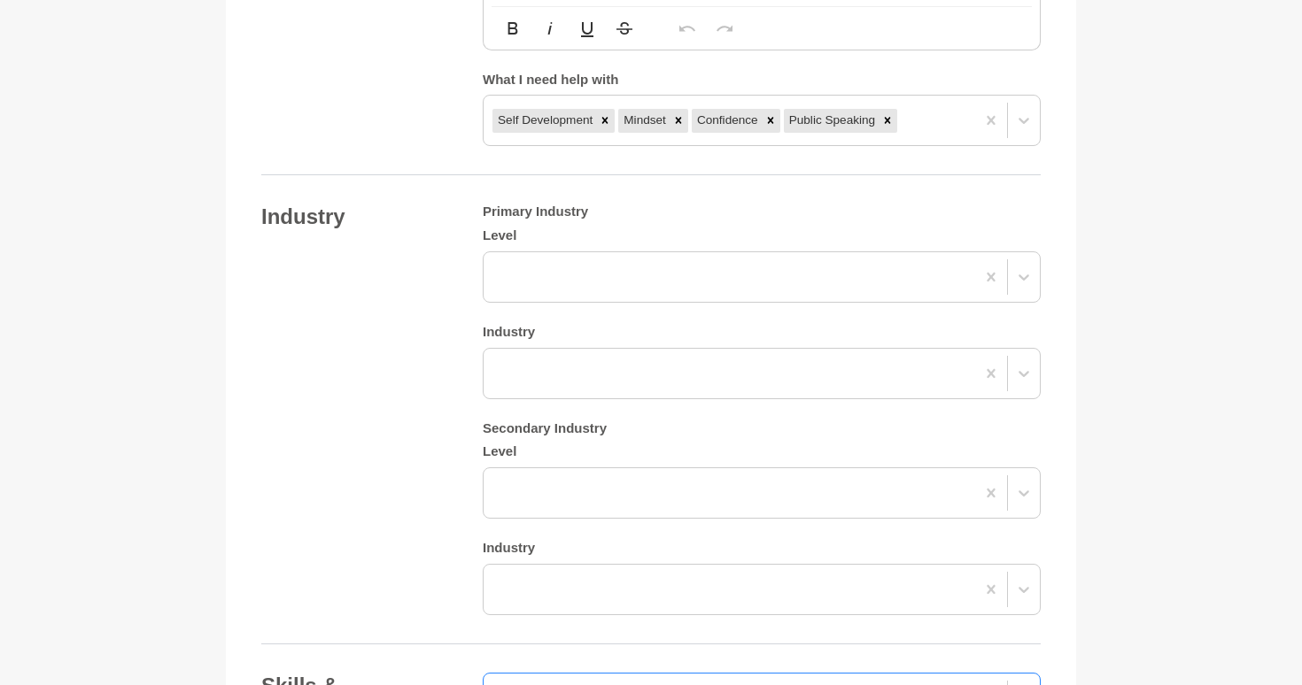
scroll to position [1551, 0]
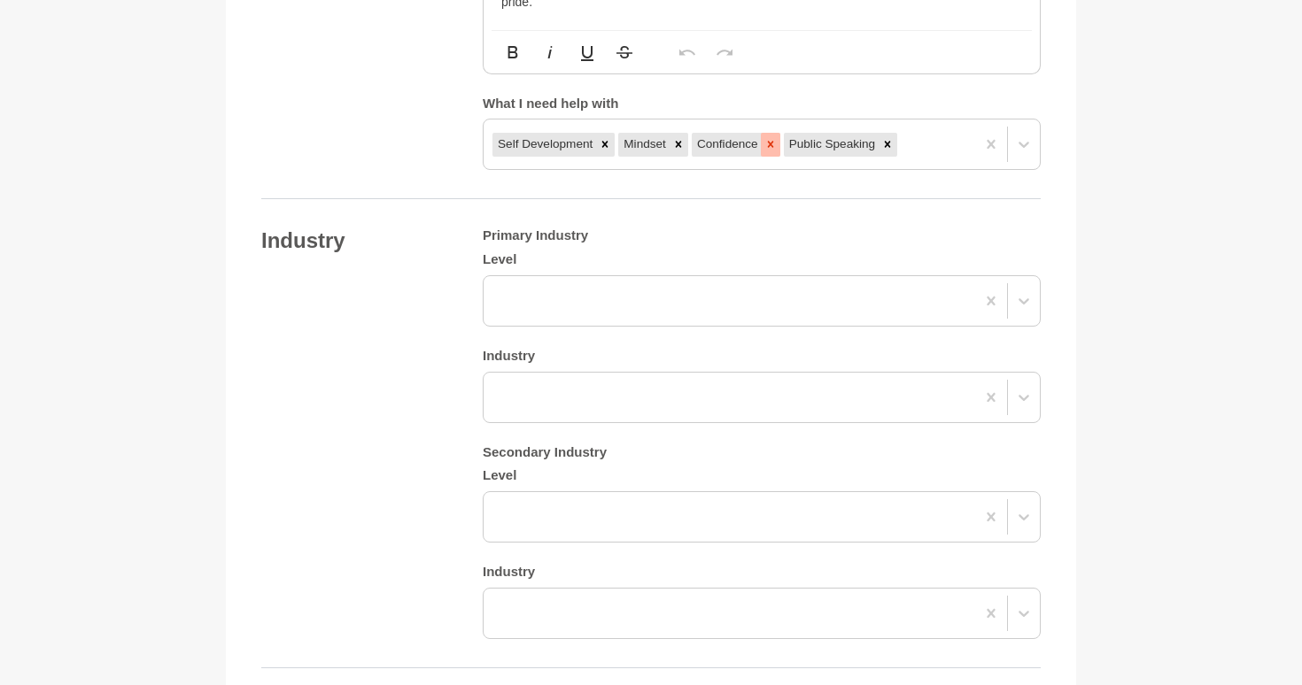
click at [773, 145] on icon at bounding box center [770, 145] width 6 height 6
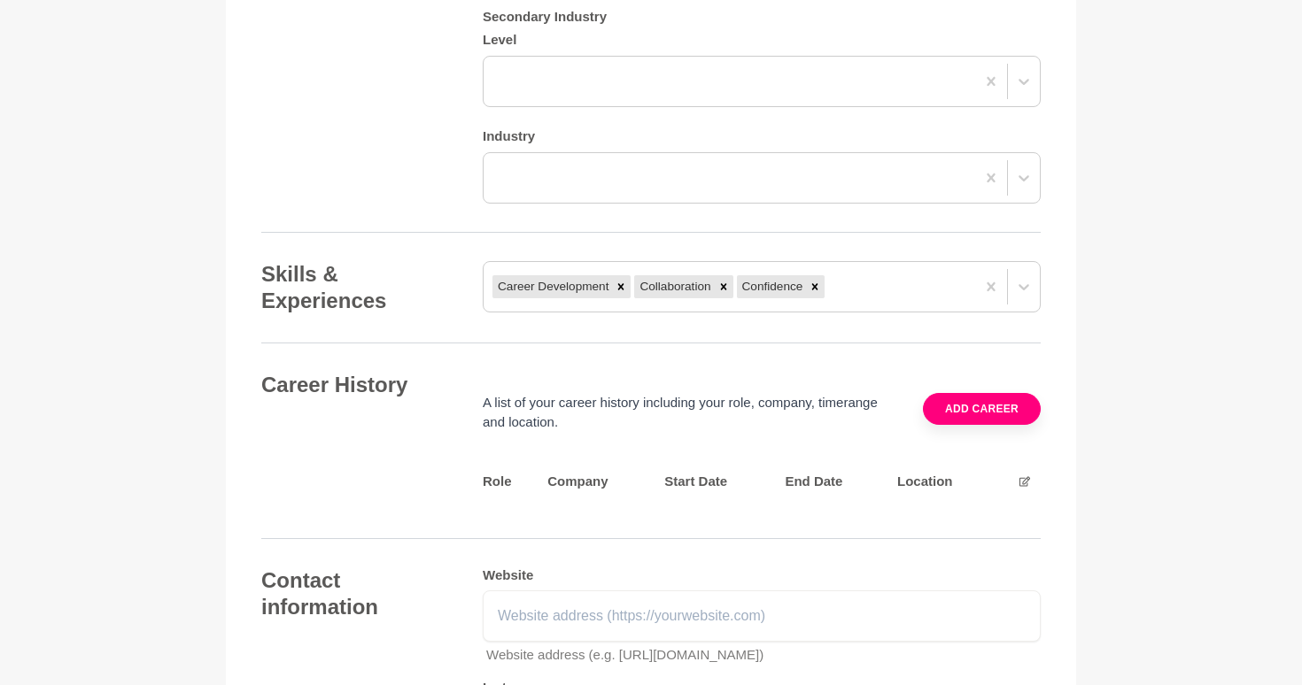
scroll to position [2018, 0]
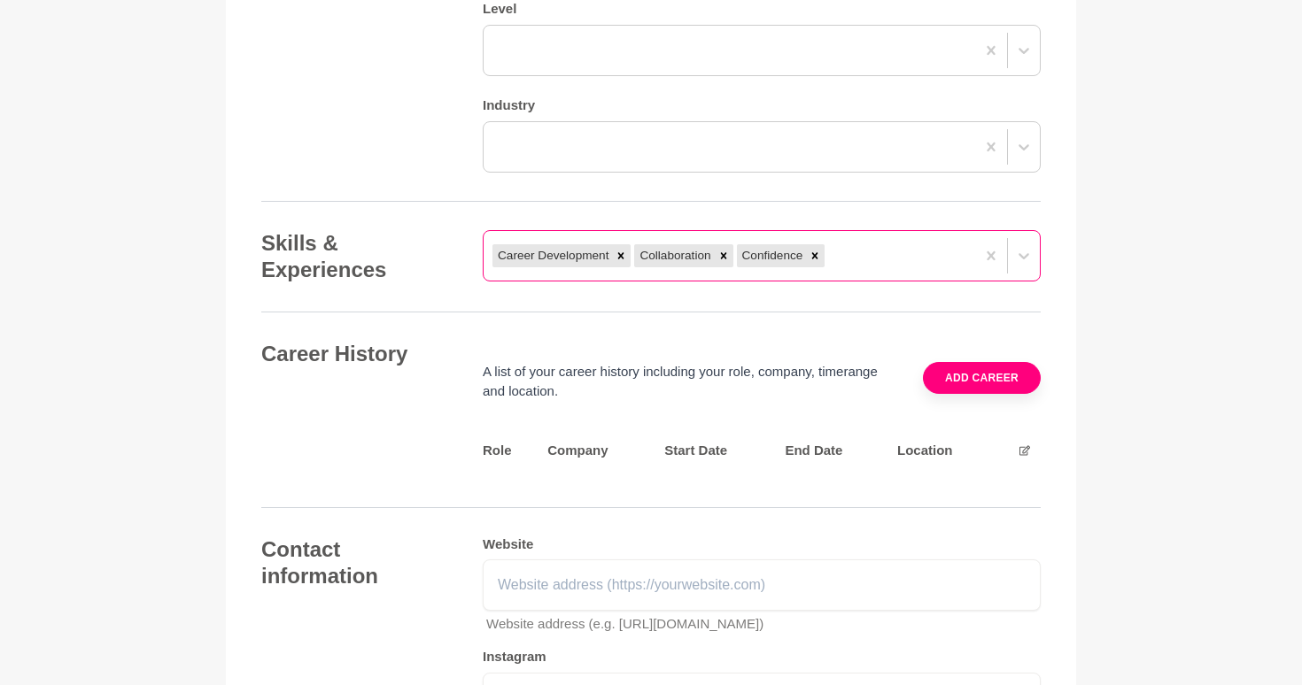
click at [872, 251] on div "Career Development Collaboration Confidence" at bounding box center [728, 256] width 491 height 32
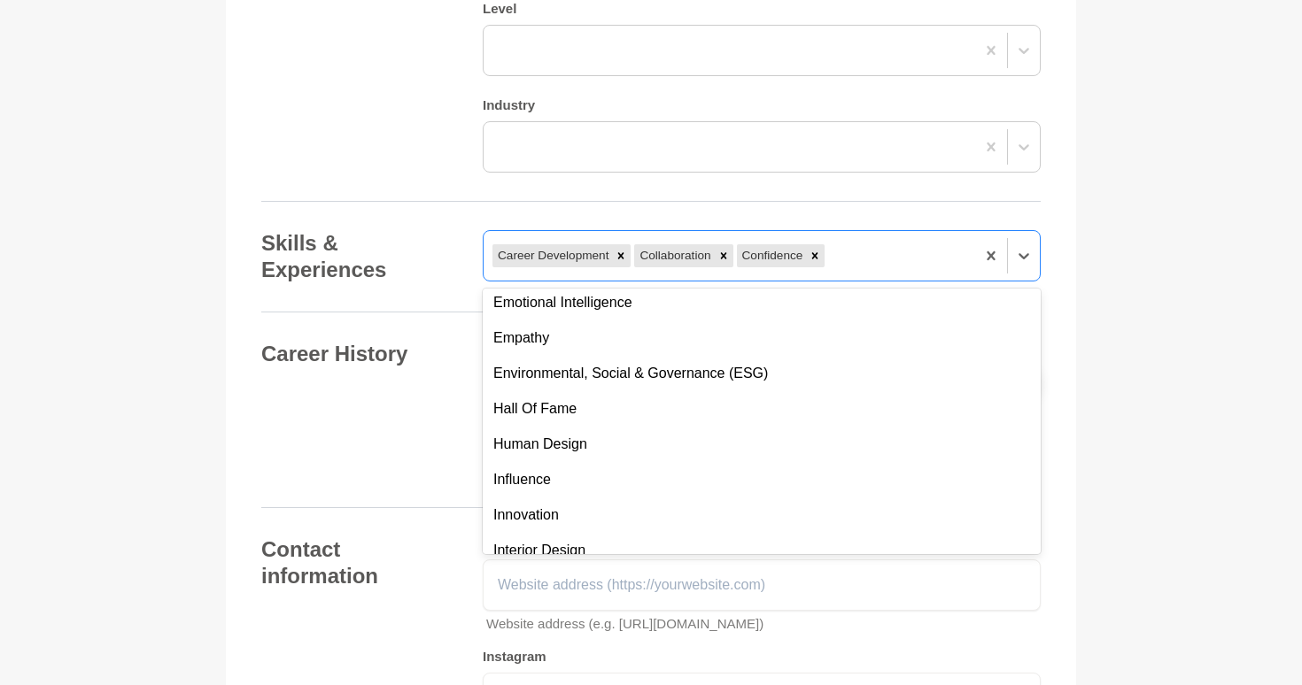
scroll to position [539, 0]
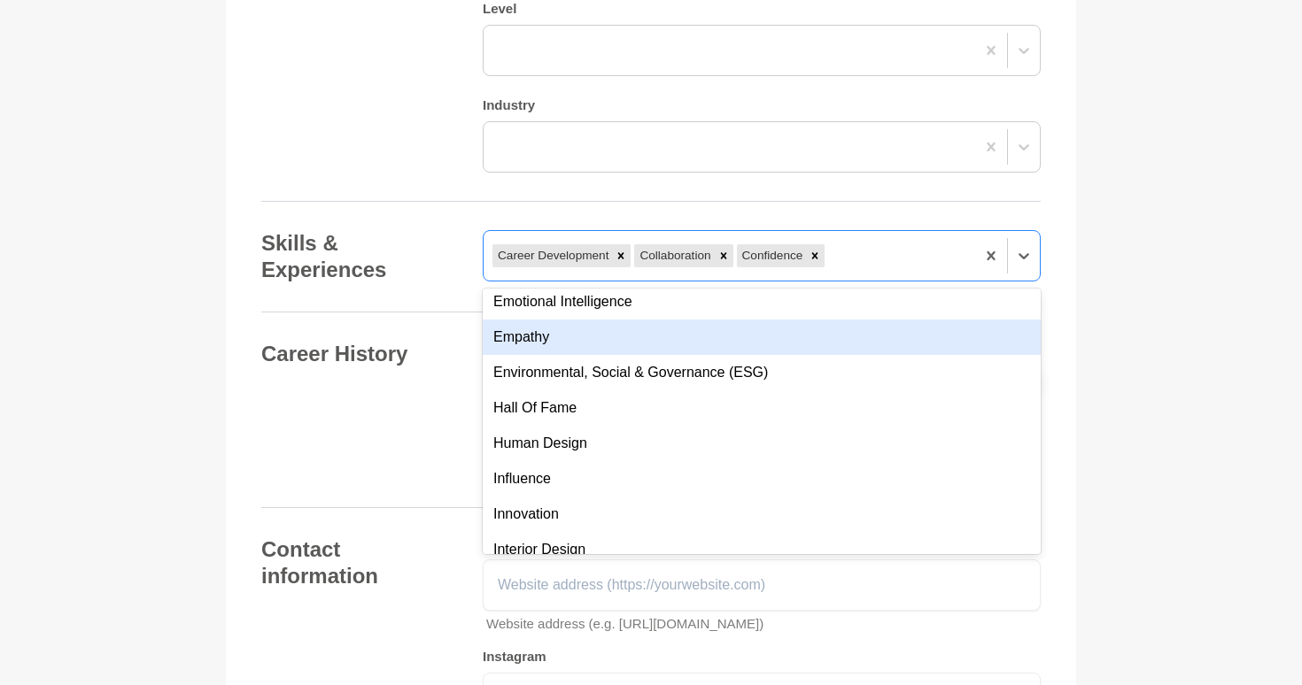
click at [728, 333] on div "Empathy" at bounding box center [762, 337] width 558 height 35
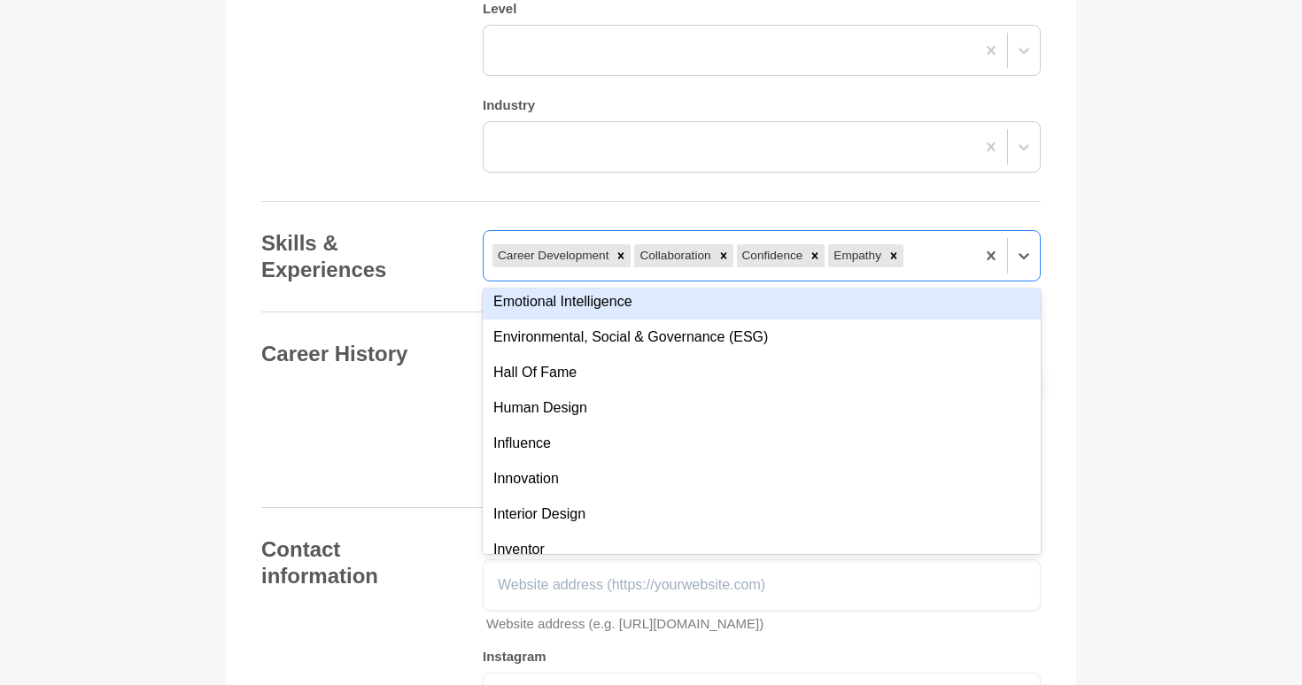
click at [715, 310] on div "Emotional Intelligence" at bounding box center [762, 301] width 558 height 35
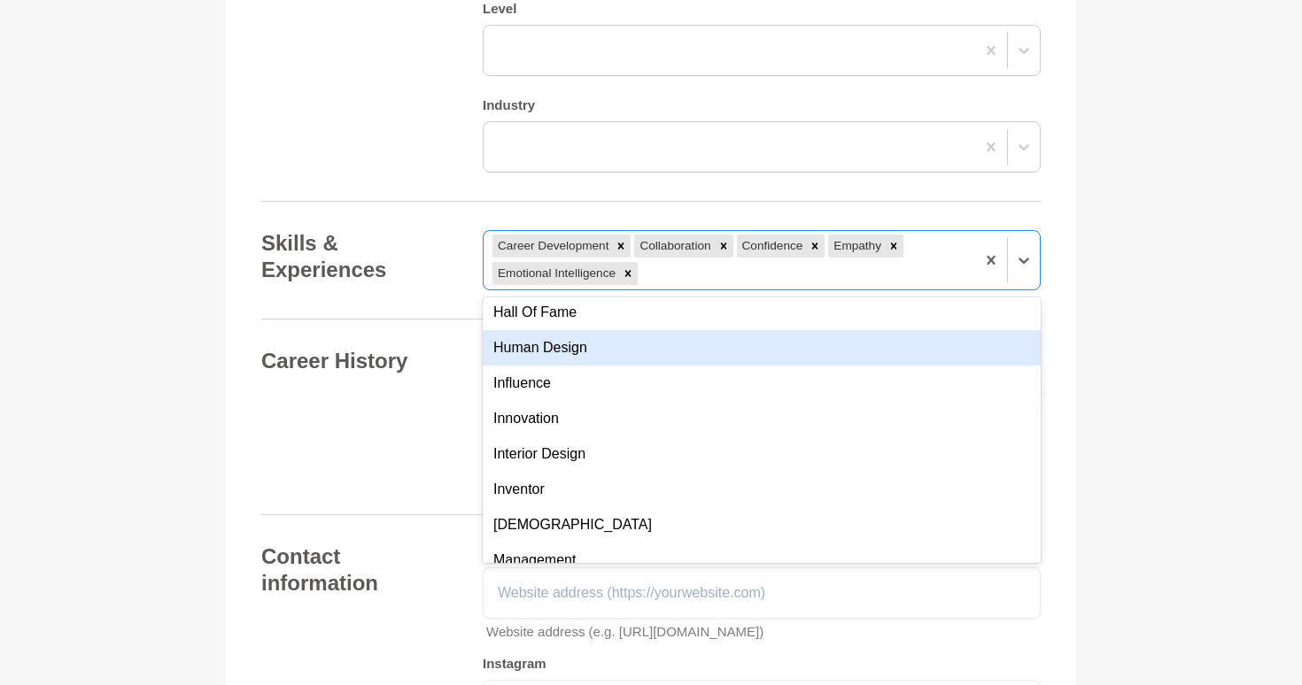
scroll to position [572, 0]
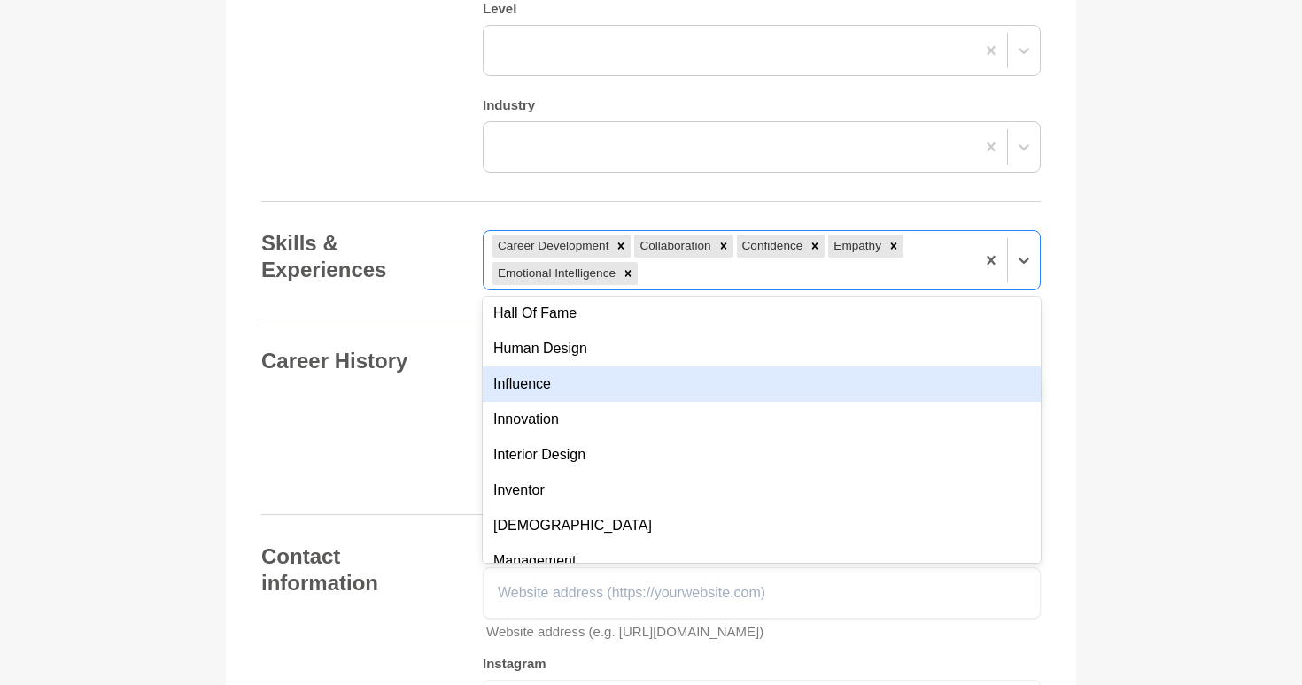
click at [711, 387] on div "Influence" at bounding box center [762, 384] width 558 height 35
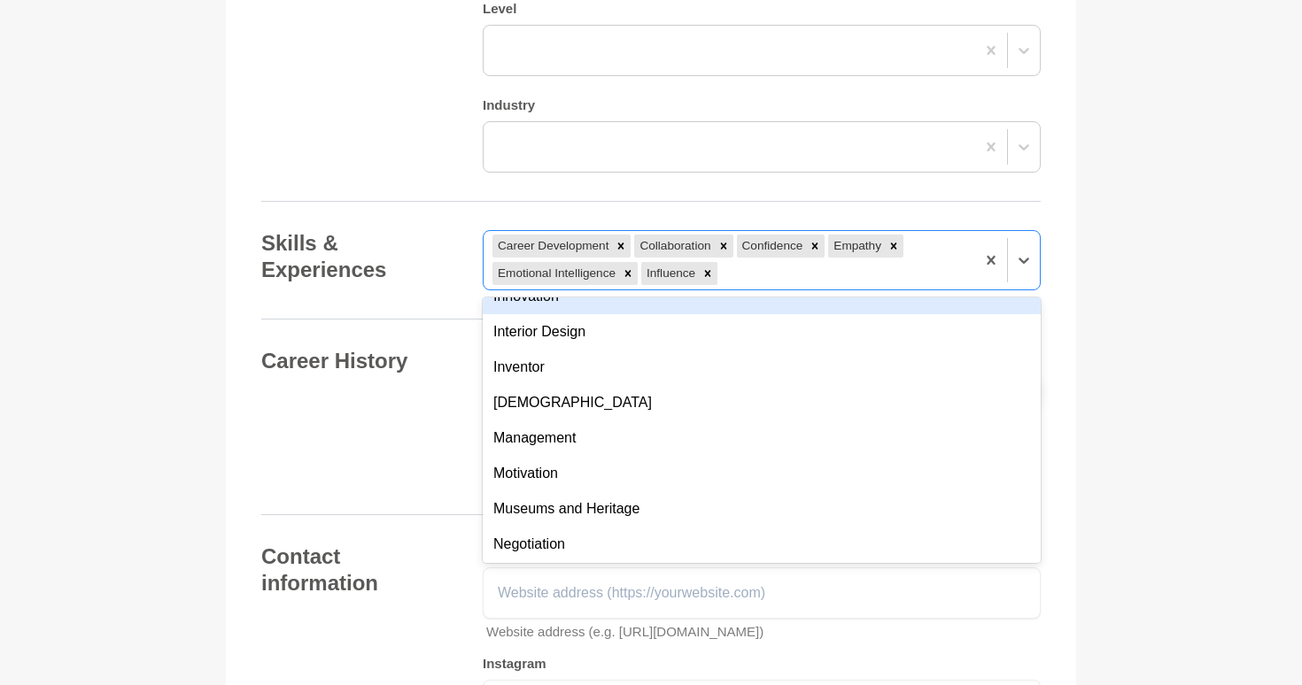
scroll to position [668, 0]
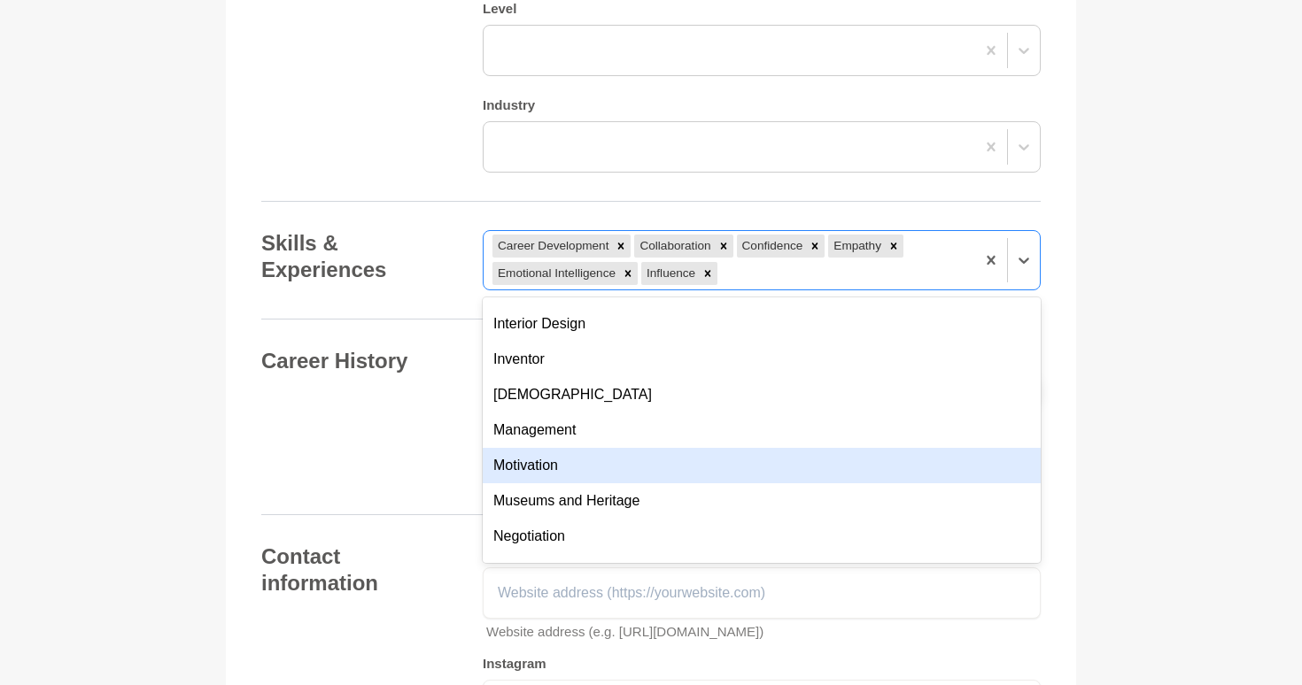
click at [661, 465] on div "Motivation" at bounding box center [762, 465] width 558 height 35
click at [636, 491] on div "Negotiation" at bounding box center [762, 500] width 558 height 35
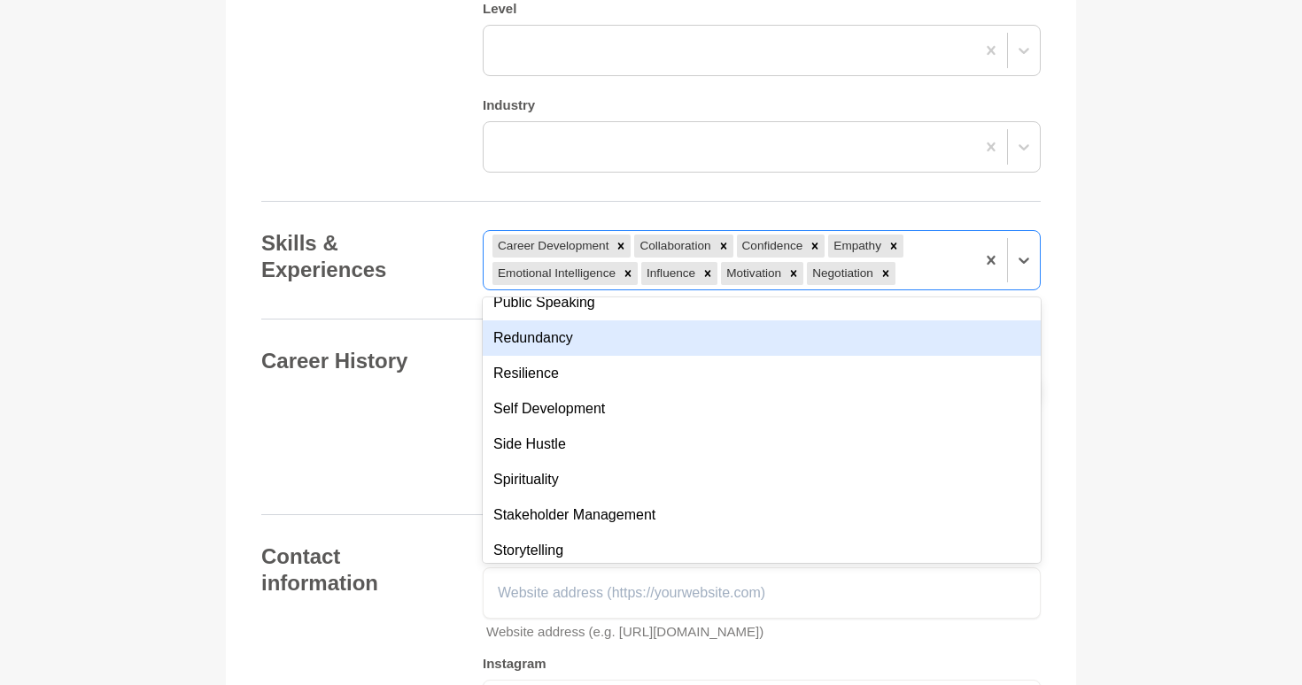
scroll to position [1217, 0]
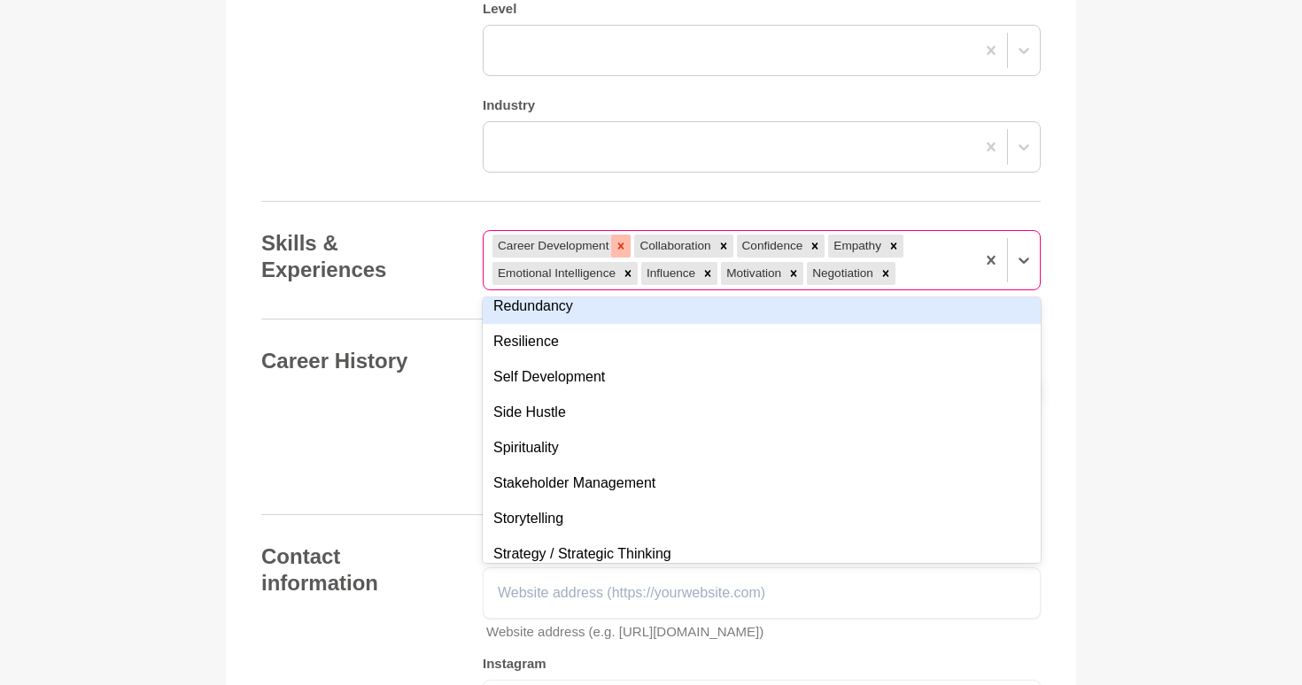
click at [623, 249] on icon at bounding box center [620, 246] width 12 height 12
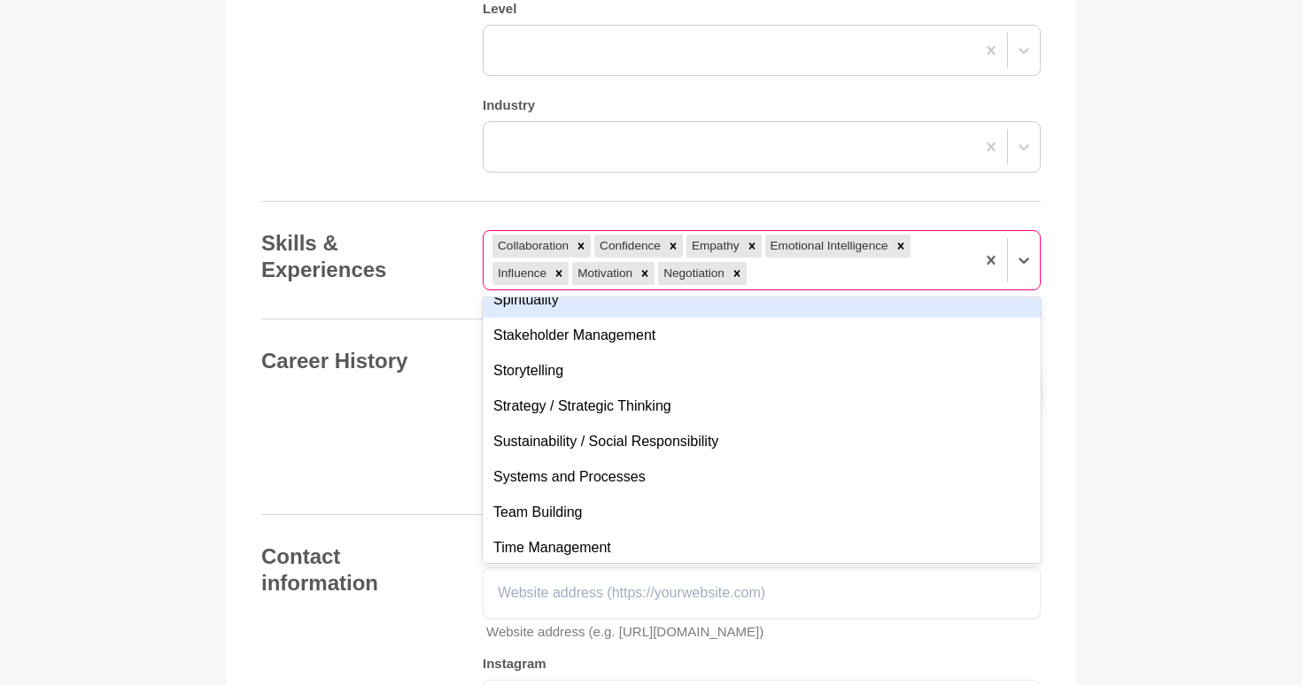
scroll to position [1403, 0]
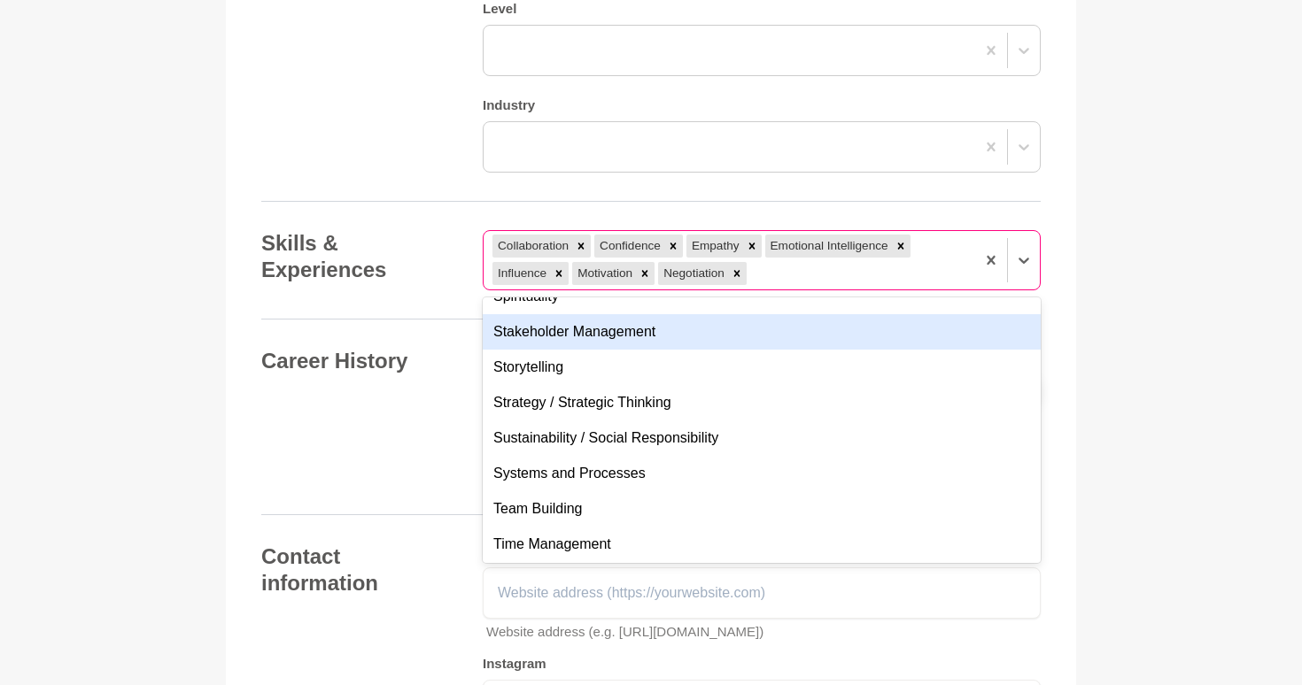
click at [650, 339] on div "Stakeholder Management" at bounding box center [762, 331] width 558 height 35
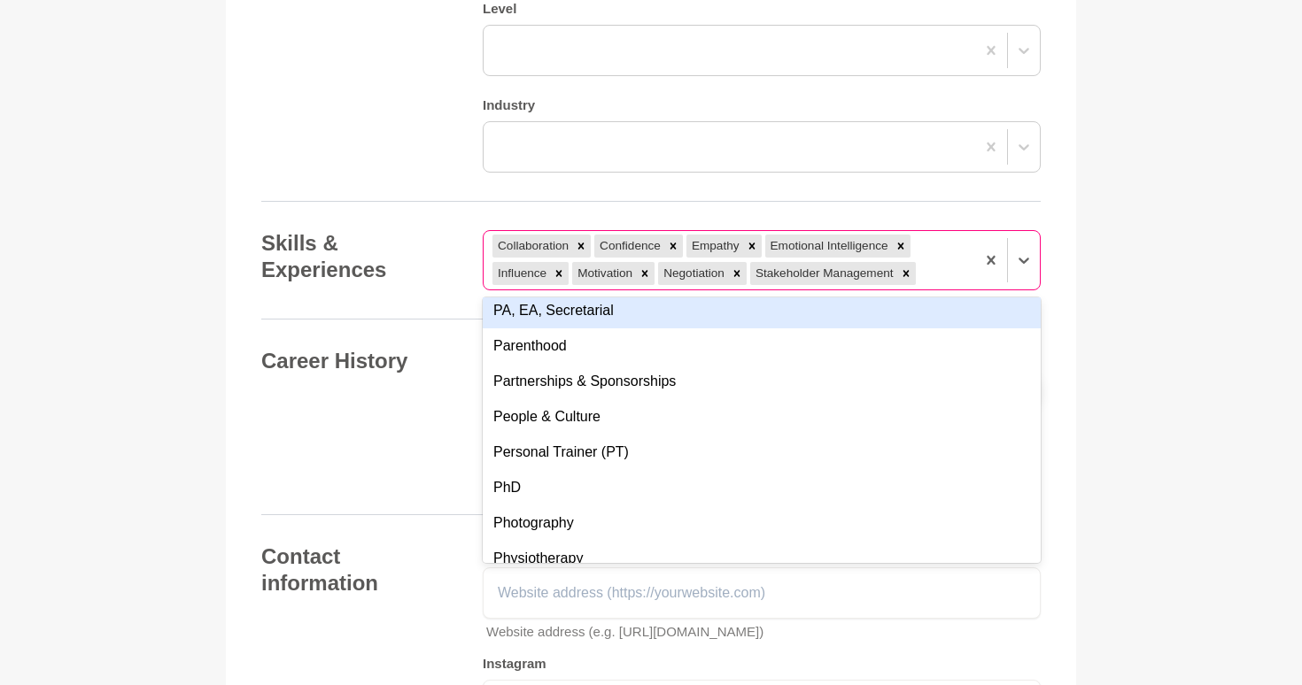
scroll to position [5091, 0]
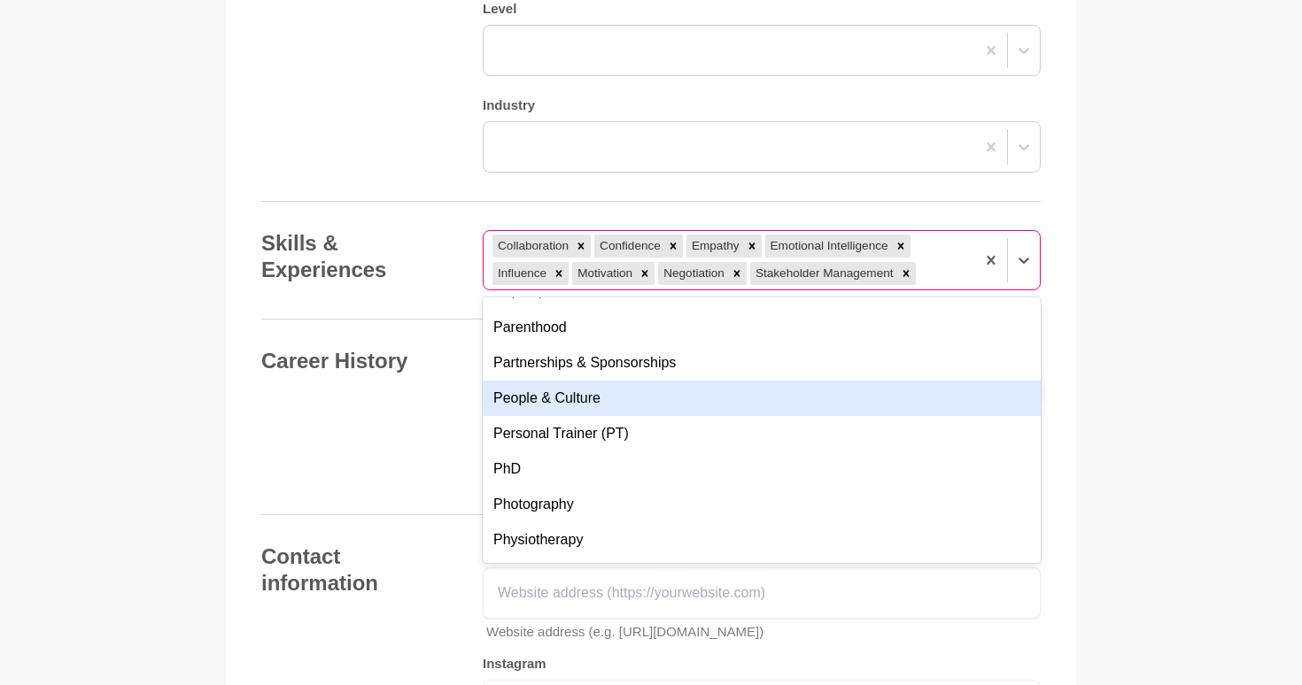
click at [612, 396] on div "People & Culture" at bounding box center [762, 398] width 558 height 35
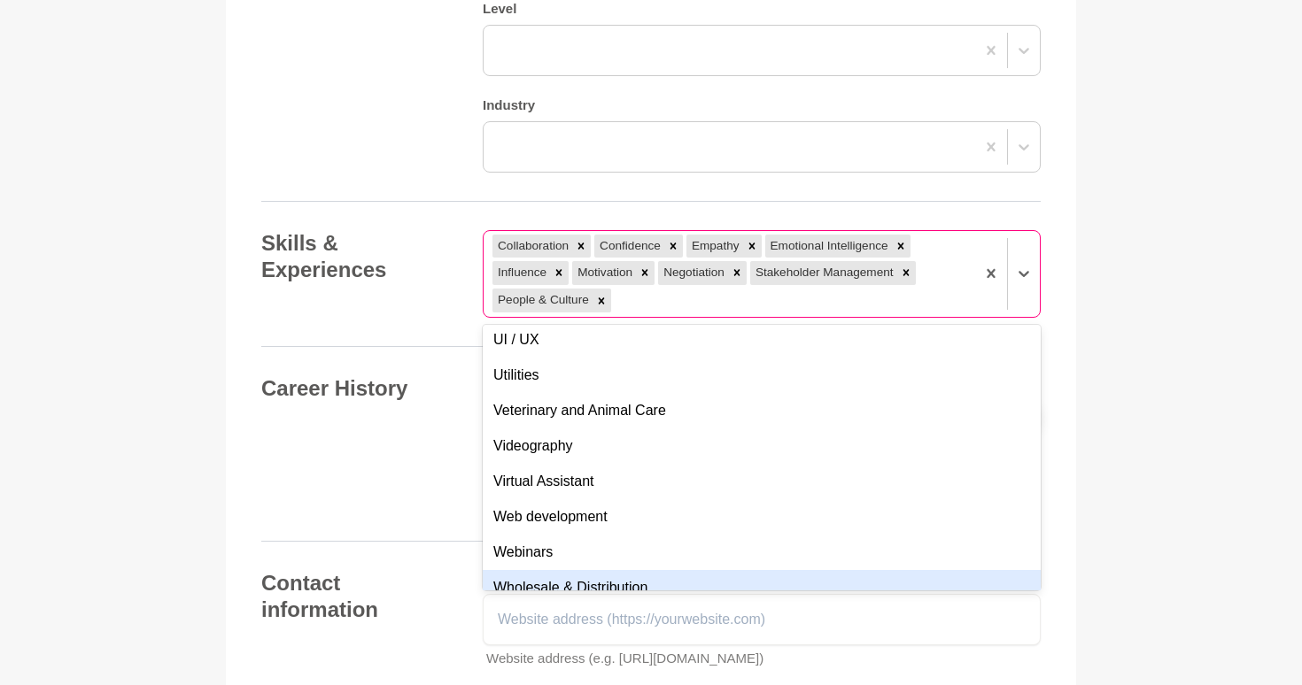
scroll to position [6378, 0]
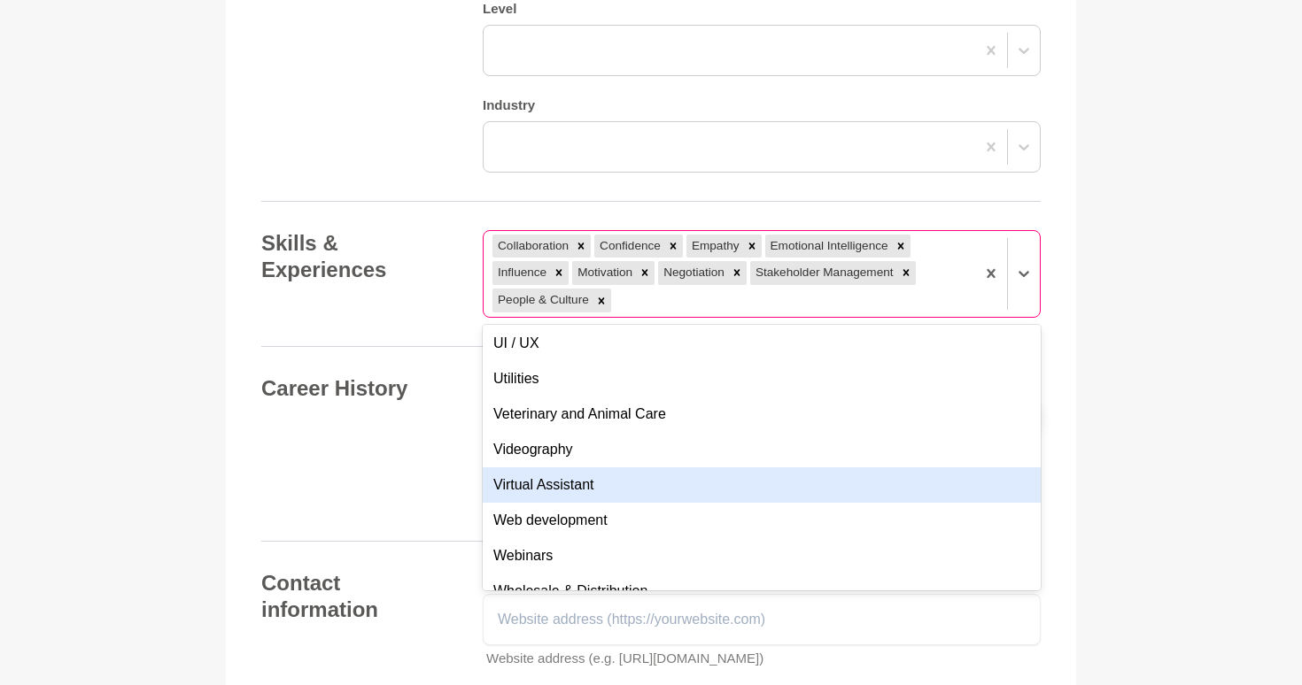
click at [408, 485] on div "Career History A list of your career history including your role, company, time…" at bounding box center [650, 444] width 779 height 138
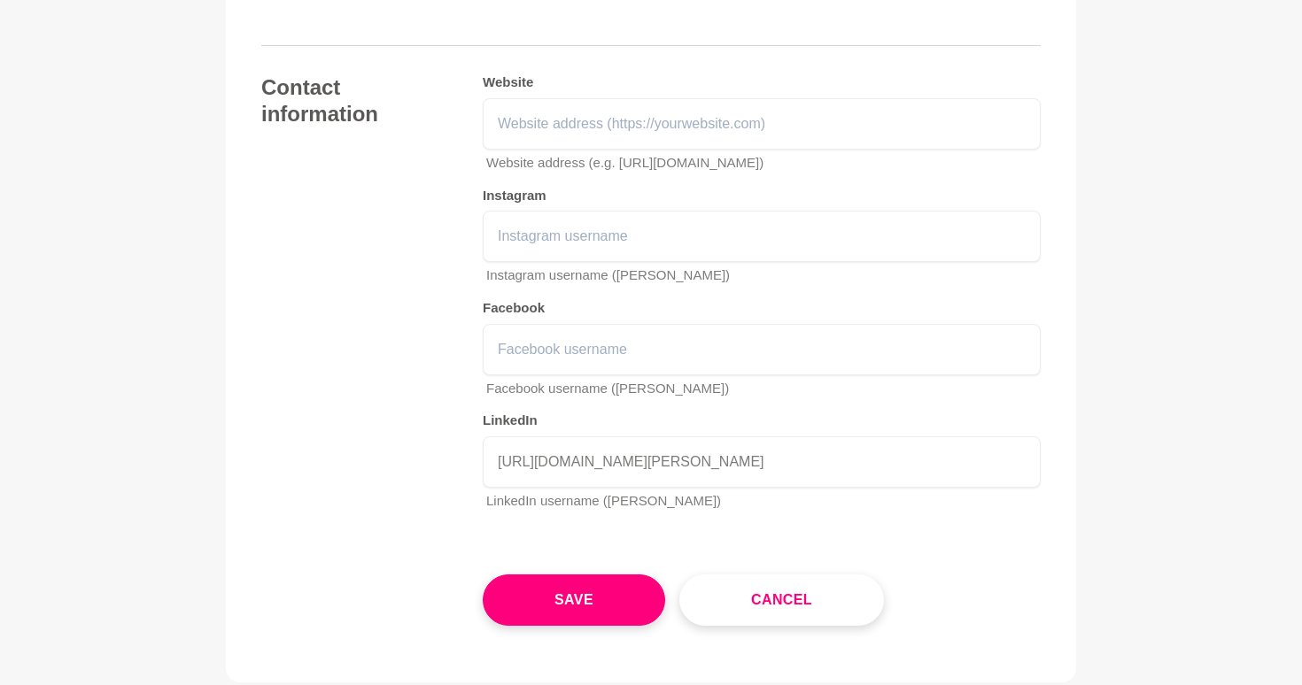
scroll to position [2784, 0]
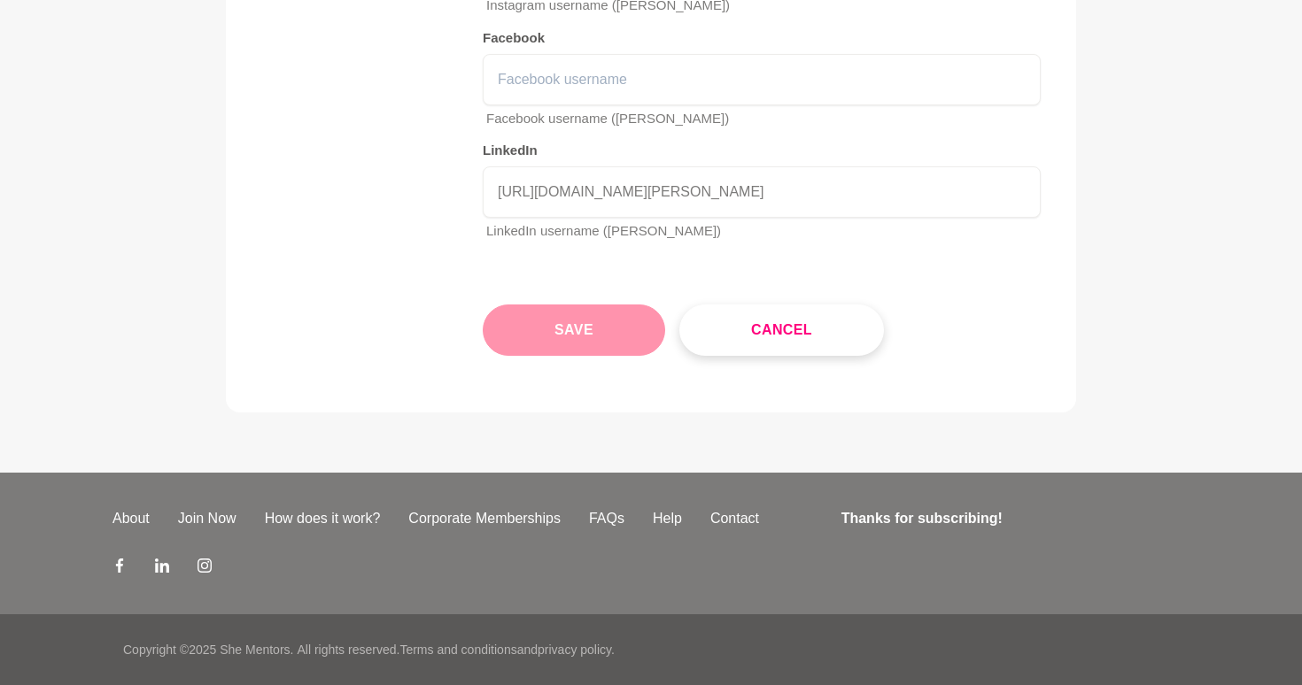
click at [565, 317] on button "Save" at bounding box center [574, 330] width 182 height 51
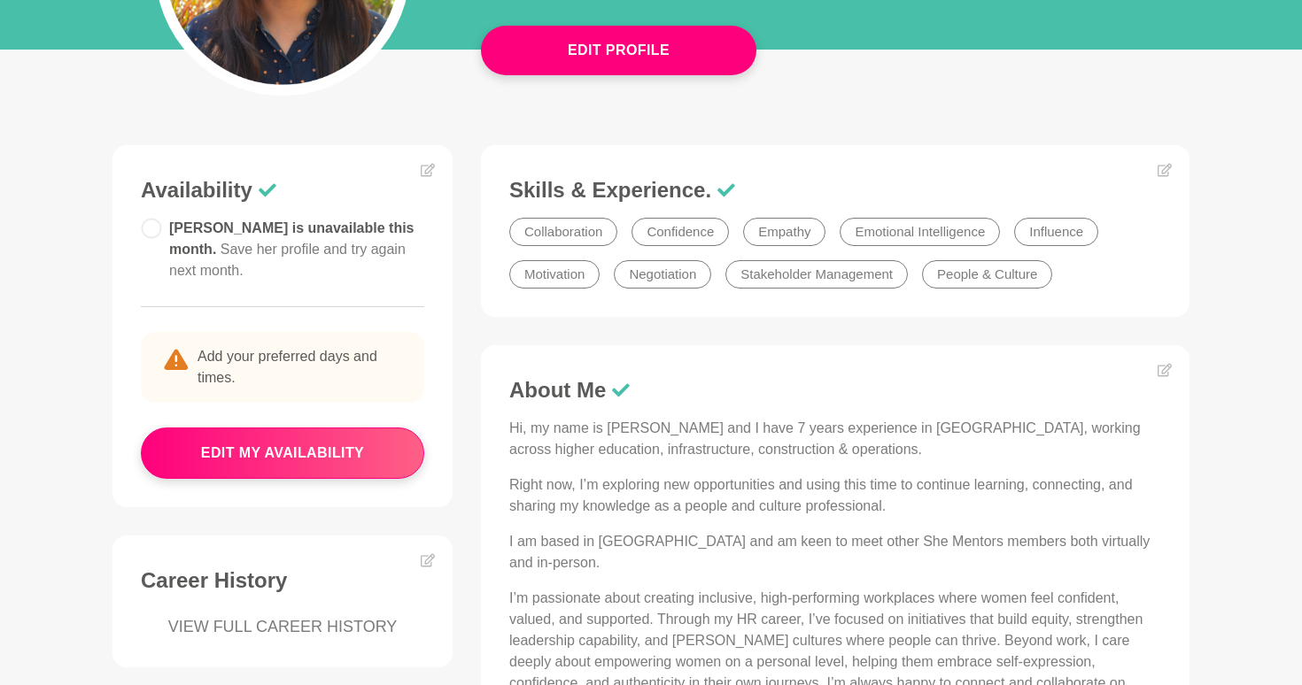
scroll to position [336, 0]
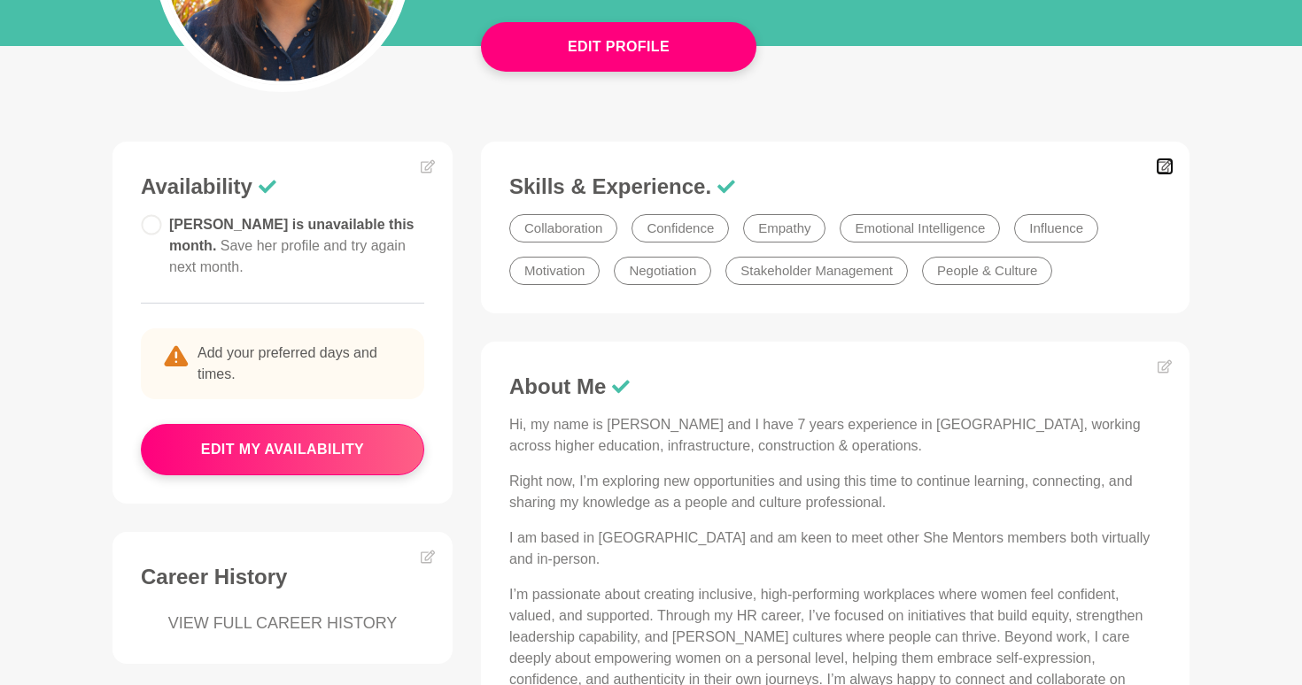
click at [1167, 166] on icon at bounding box center [1164, 166] width 14 height 13
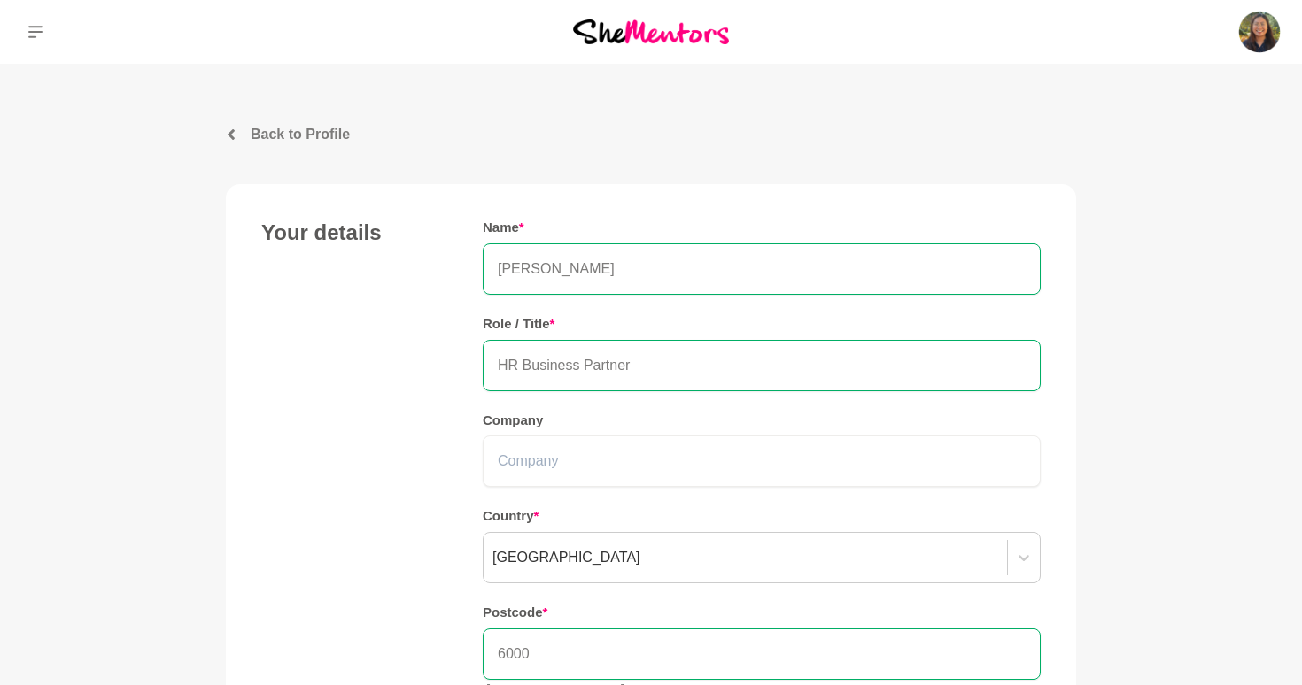
click at [282, 143] on p "Back to Profile" at bounding box center [300, 134] width 99 height 21
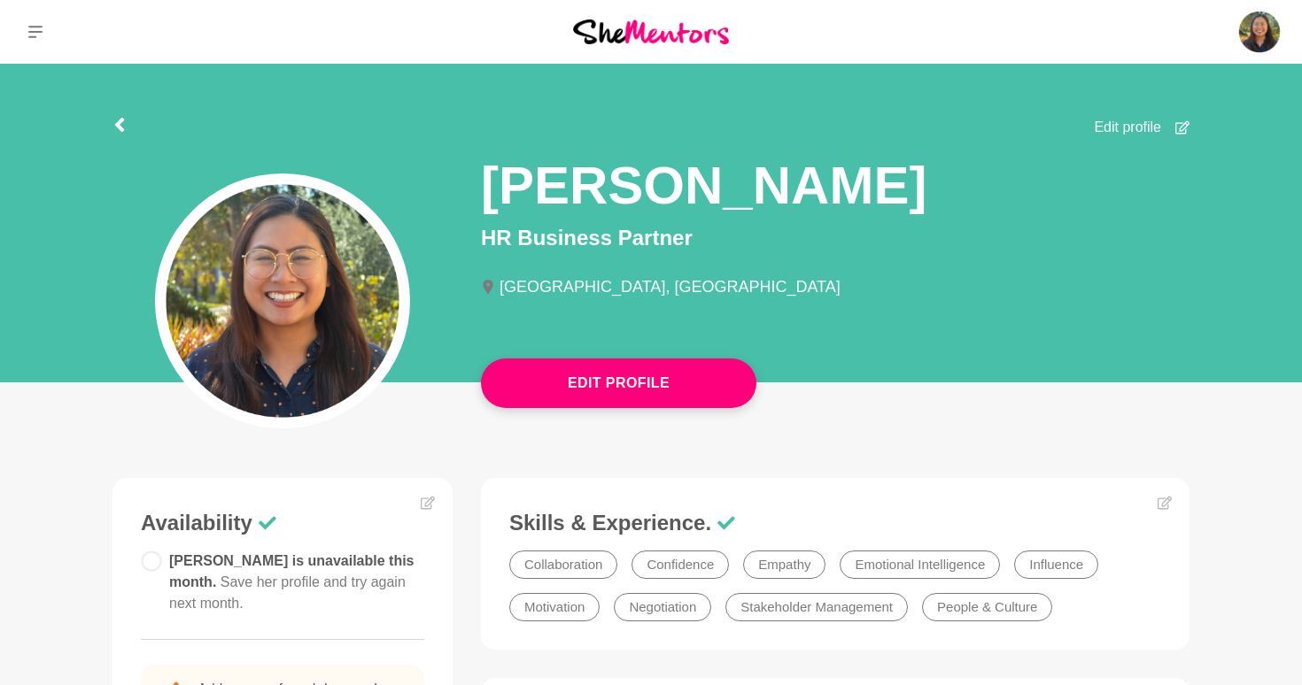
click at [89, 123] on section "Edit profile Annie Reyes HR Business Partner Perth, Australia" at bounding box center [650, 228] width 1133 height 329
click at [115, 126] on icon at bounding box center [119, 125] width 14 height 14
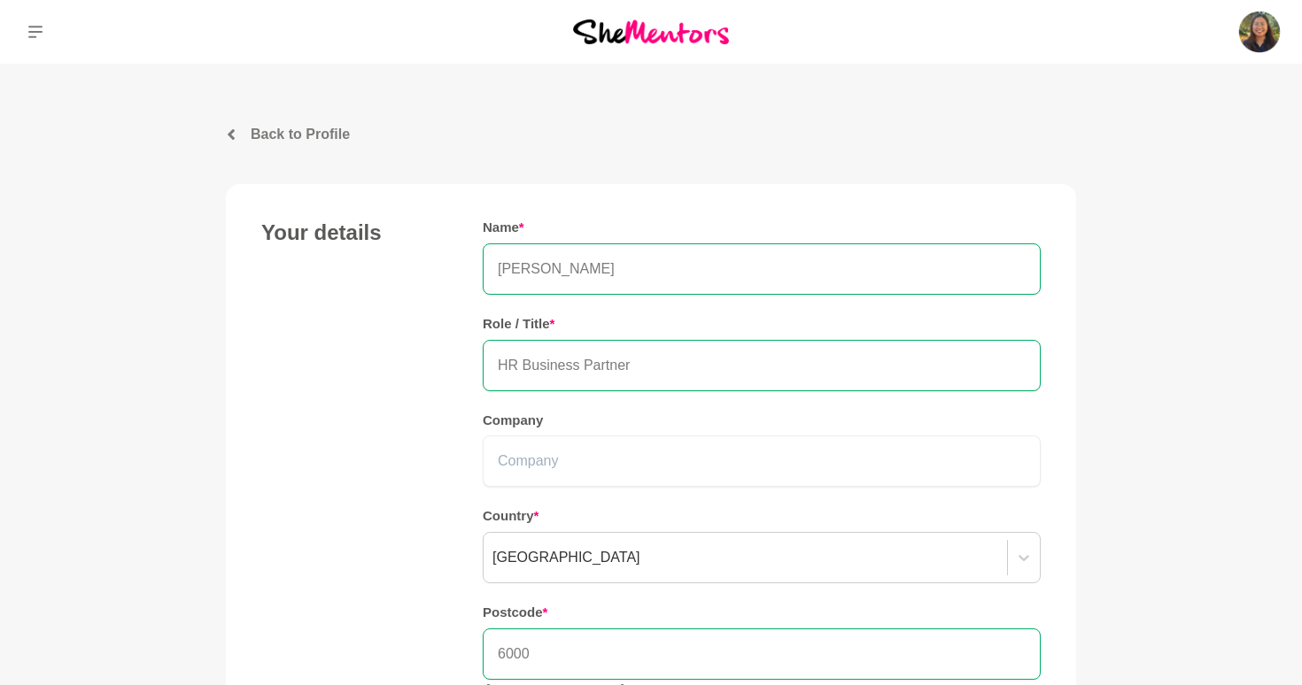
click at [260, 134] on p "Back to Profile" at bounding box center [300, 134] width 99 height 21
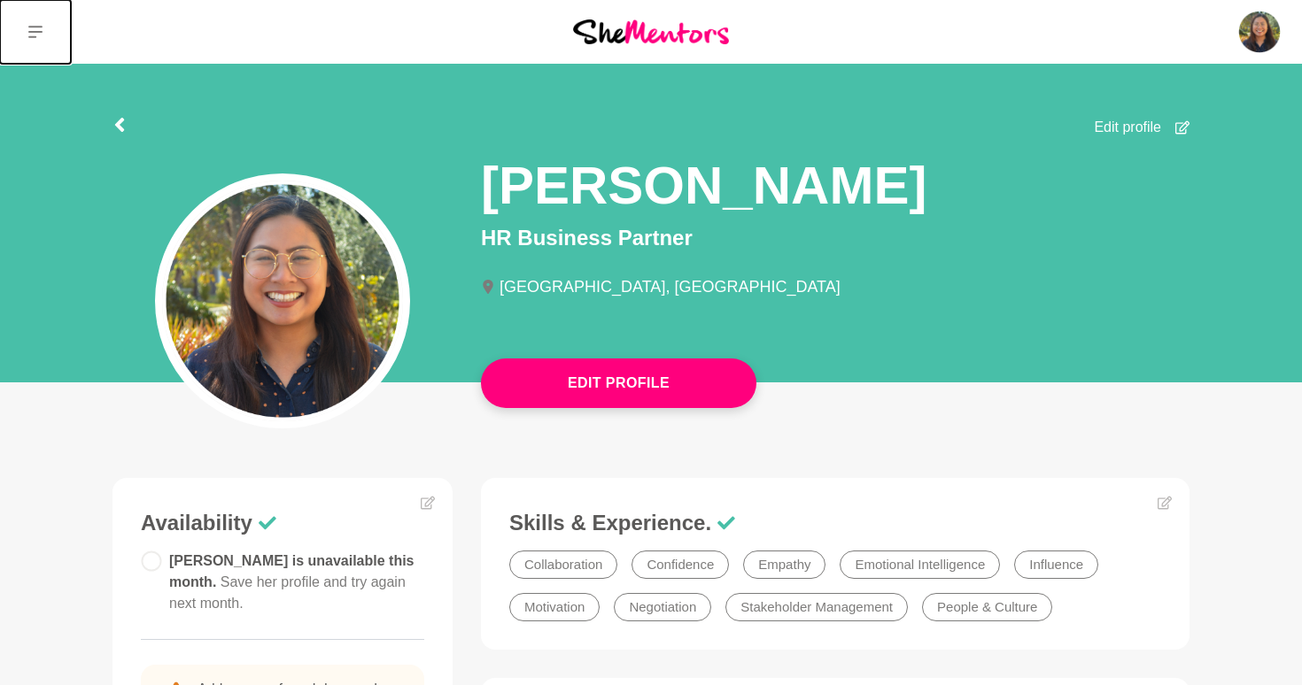
click at [31, 19] on button at bounding box center [35, 32] width 71 height 64
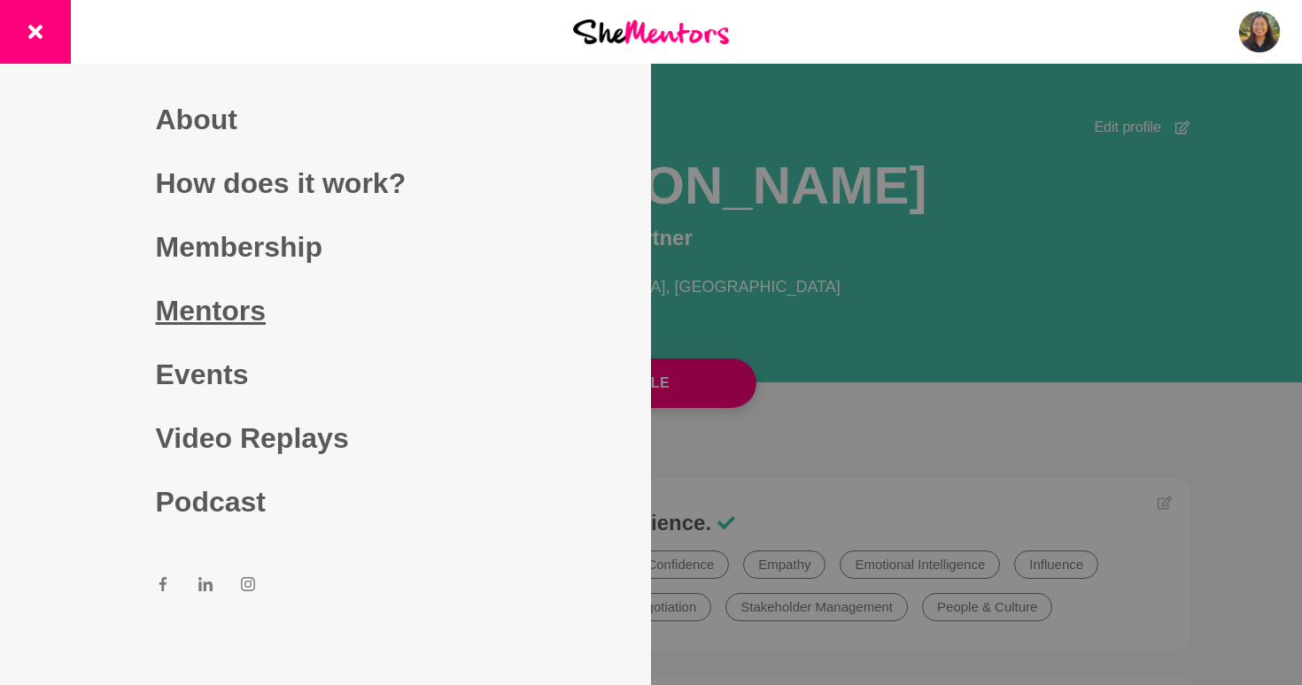
click at [213, 323] on link "Mentors" at bounding box center [326, 311] width 340 height 64
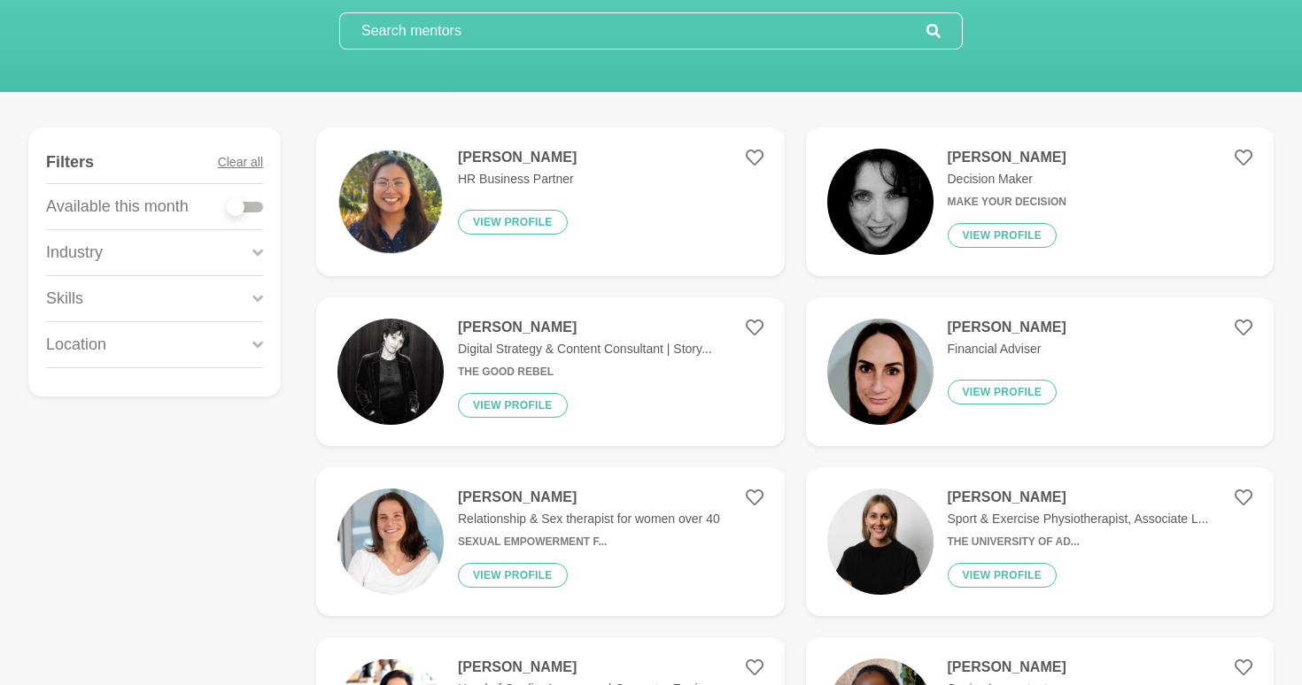
scroll to position [163, 0]
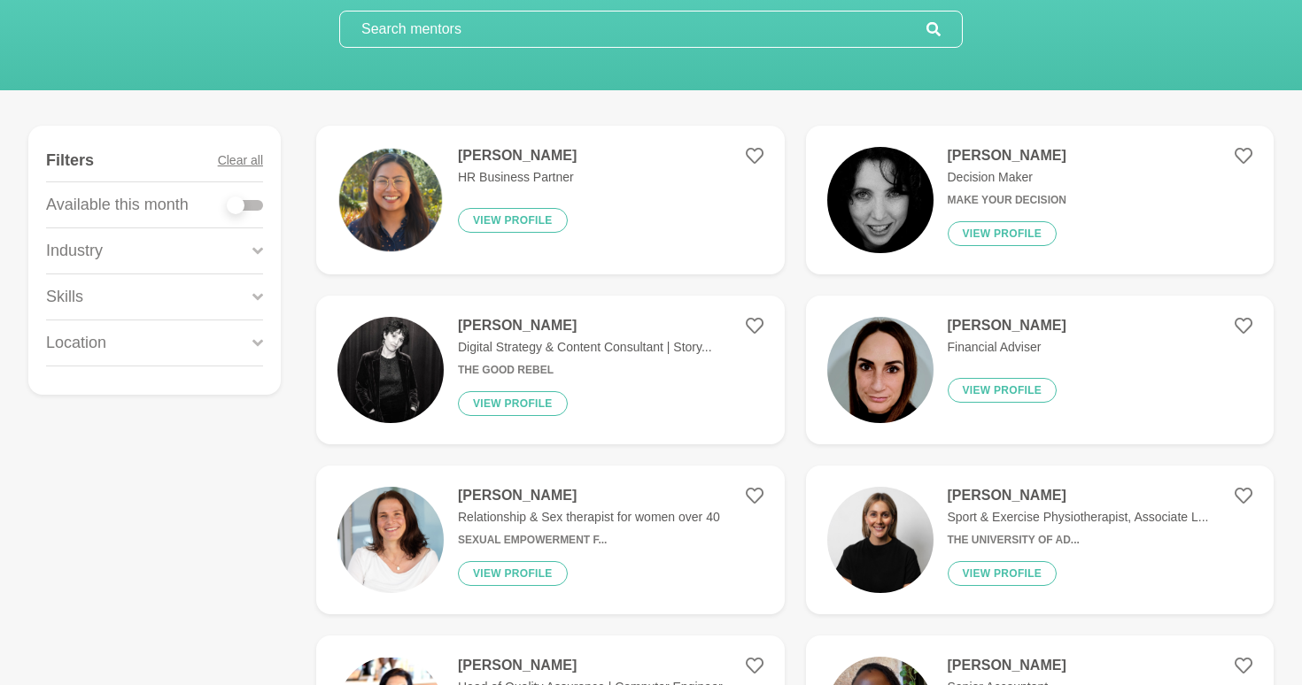
click at [252, 207] on div at bounding box center [245, 205] width 35 height 11
checkbox input "true"
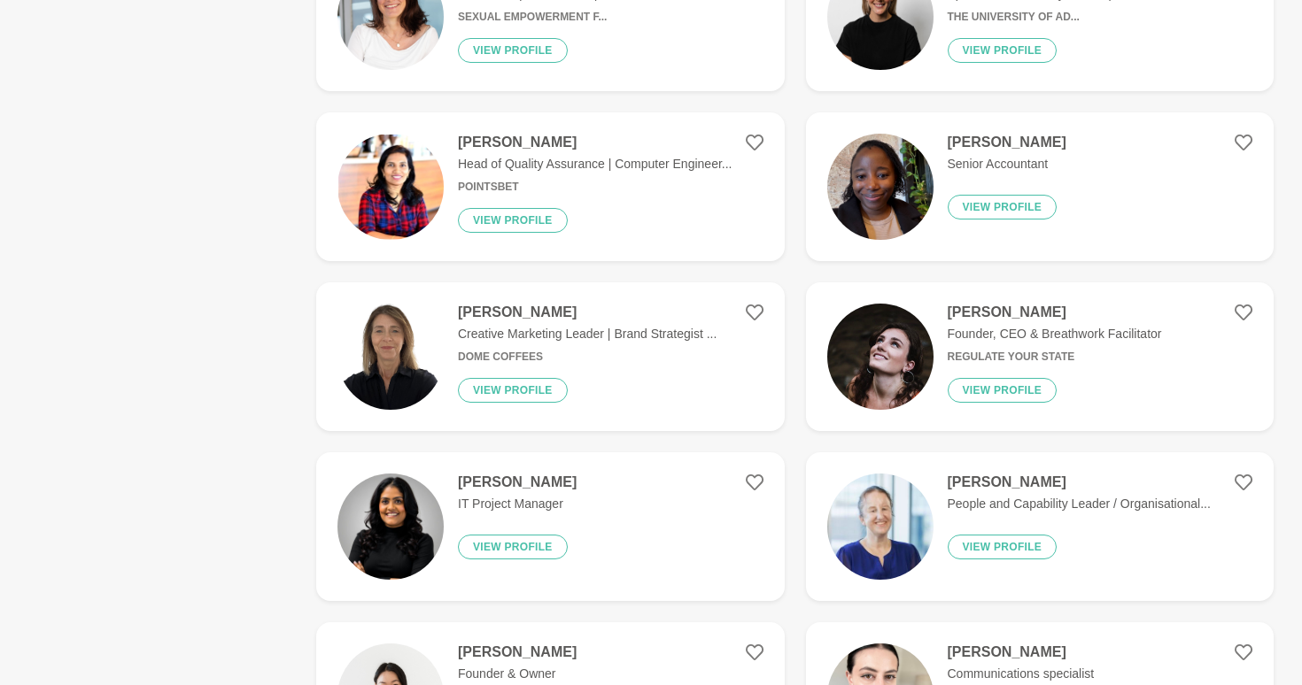
scroll to position [692, 0]
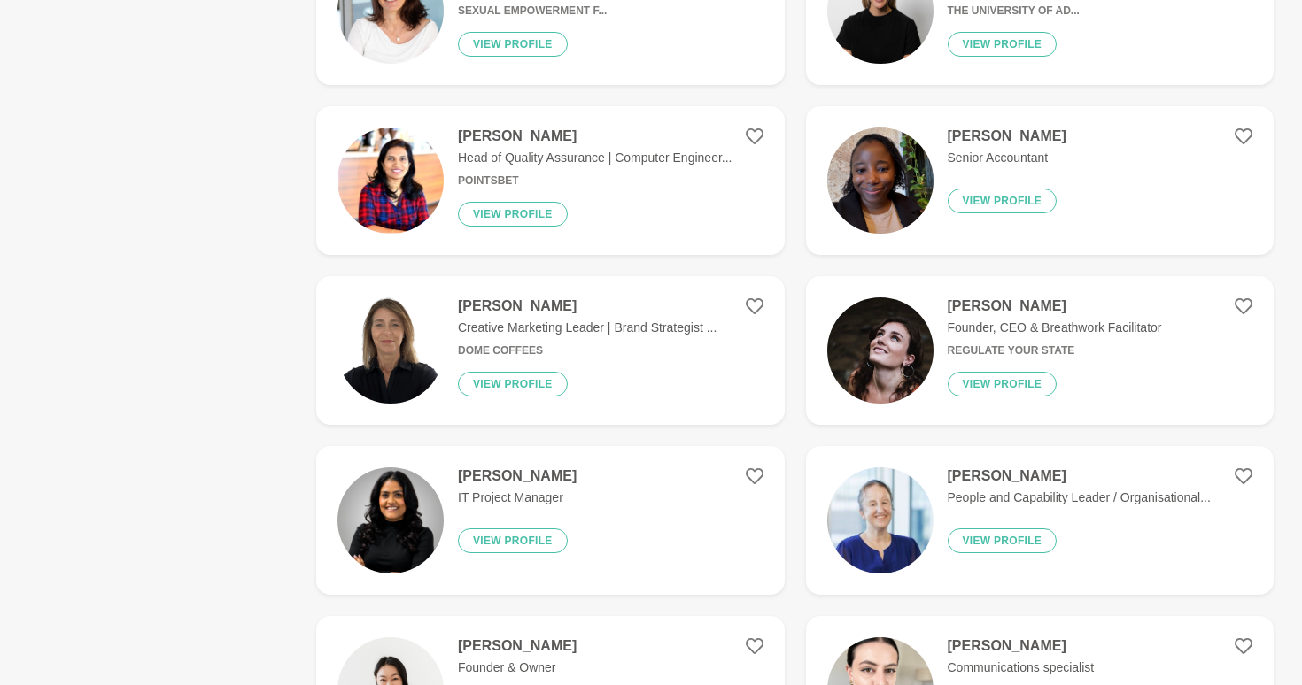
click at [1137, 409] on figure "Casey Aubin Founder, CEO & Breathwork Facilitator Regulate Your State View prof…" at bounding box center [1040, 350] width 468 height 149
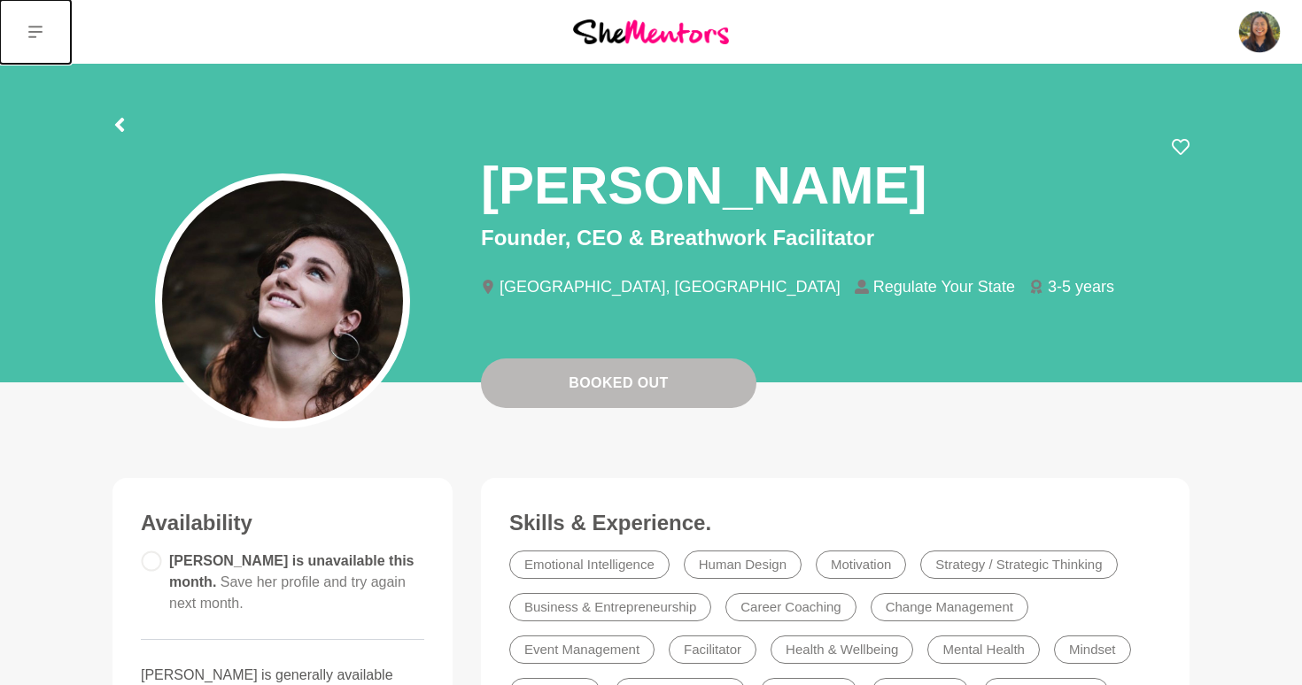
click at [40, 19] on button at bounding box center [35, 32] width 71 height 64
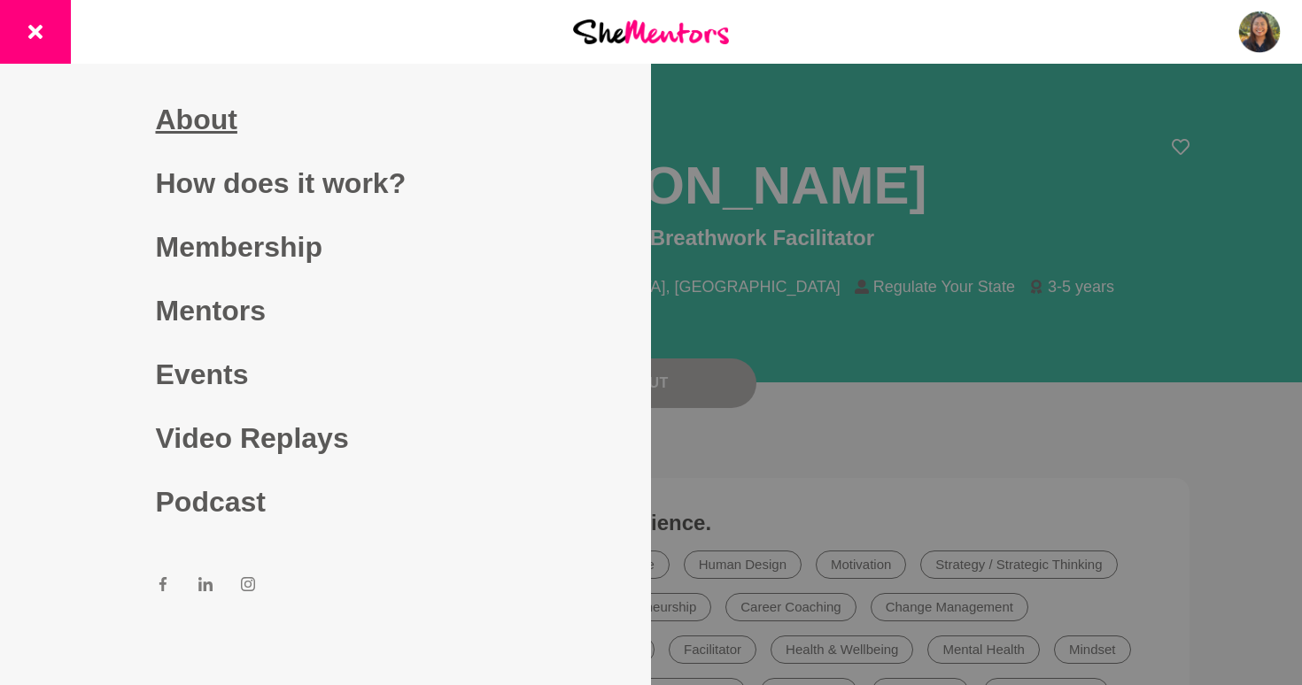
click at [185, 116] on link "About" at bounding box center [326, 120] width 340 height 64
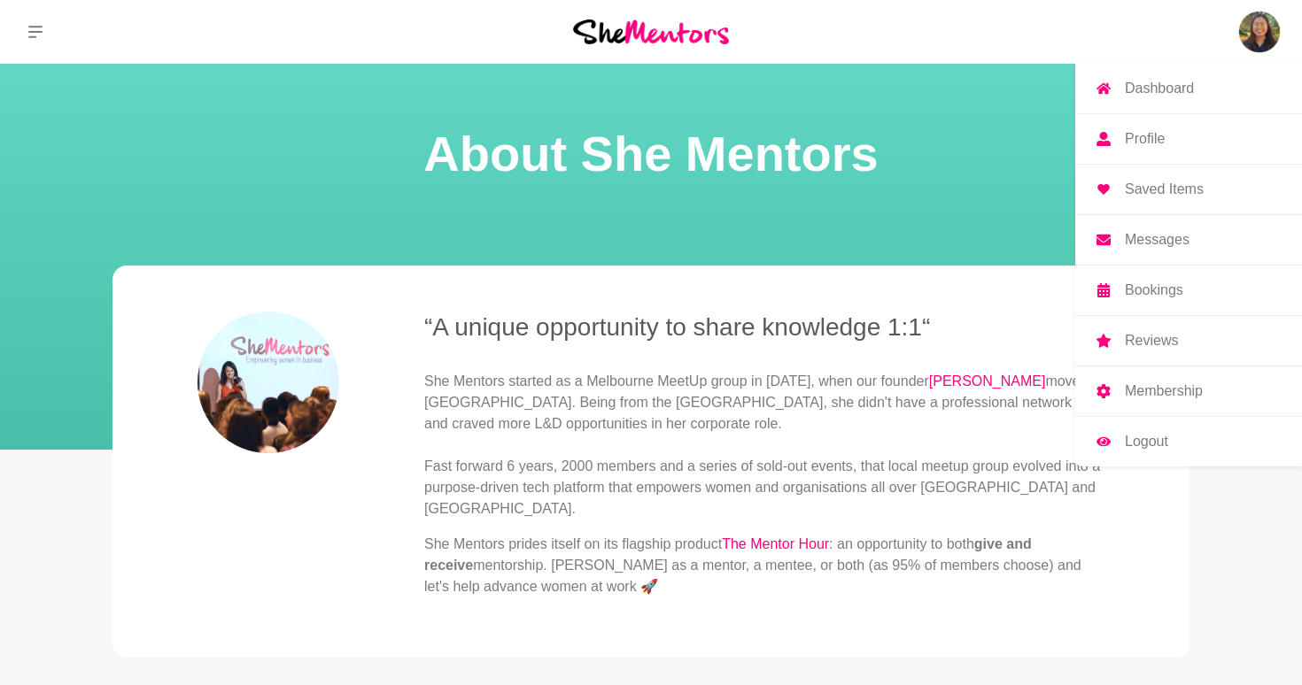
click at [1251, 43] on img at bounding box center [1259, 32] width 43 height 43
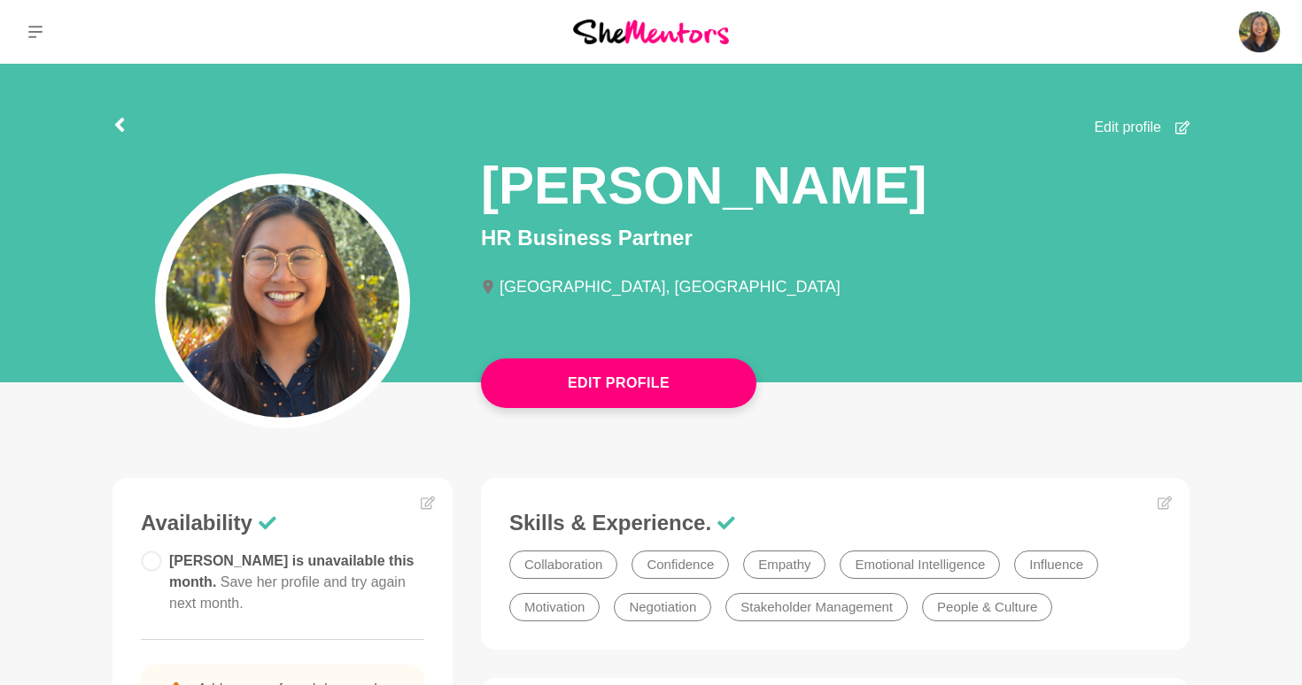
click at [1165, 506] on icon at bounding box center [1164, 503] width 14 height 14
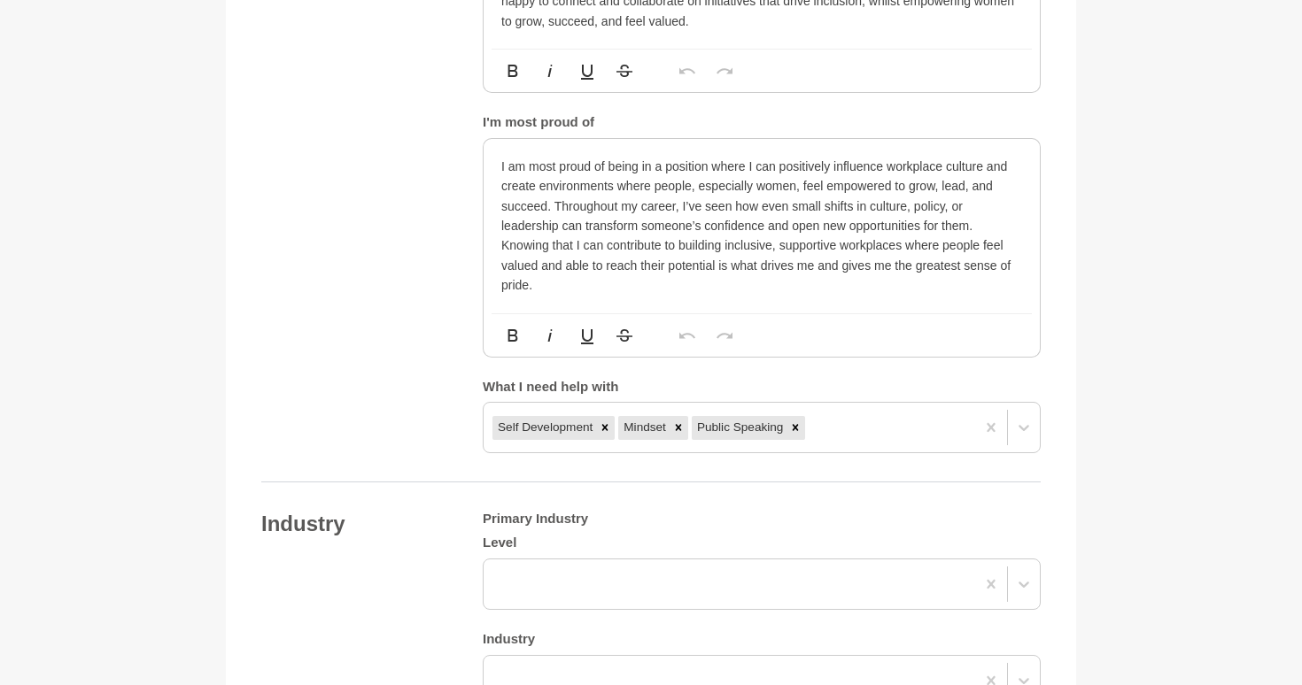
scroll to position [1276, 0]
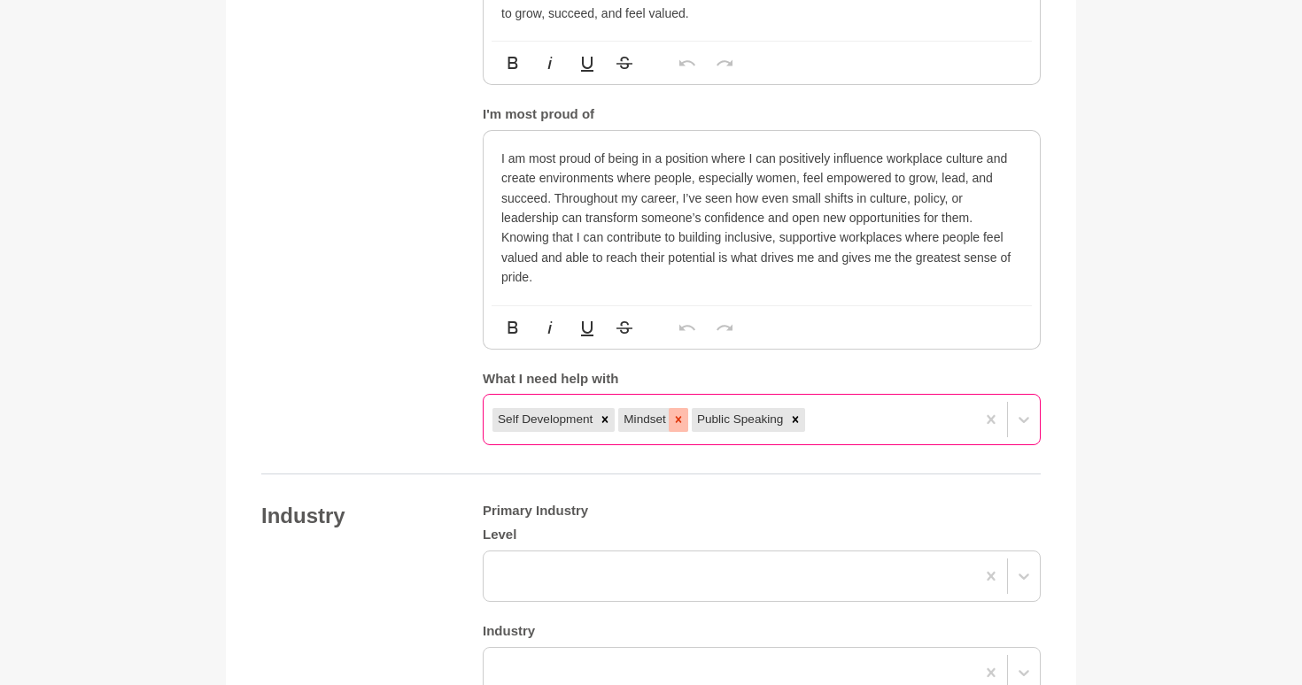
click at [682, 415] on icon at bounding box center [678, 420] width 12 height 12
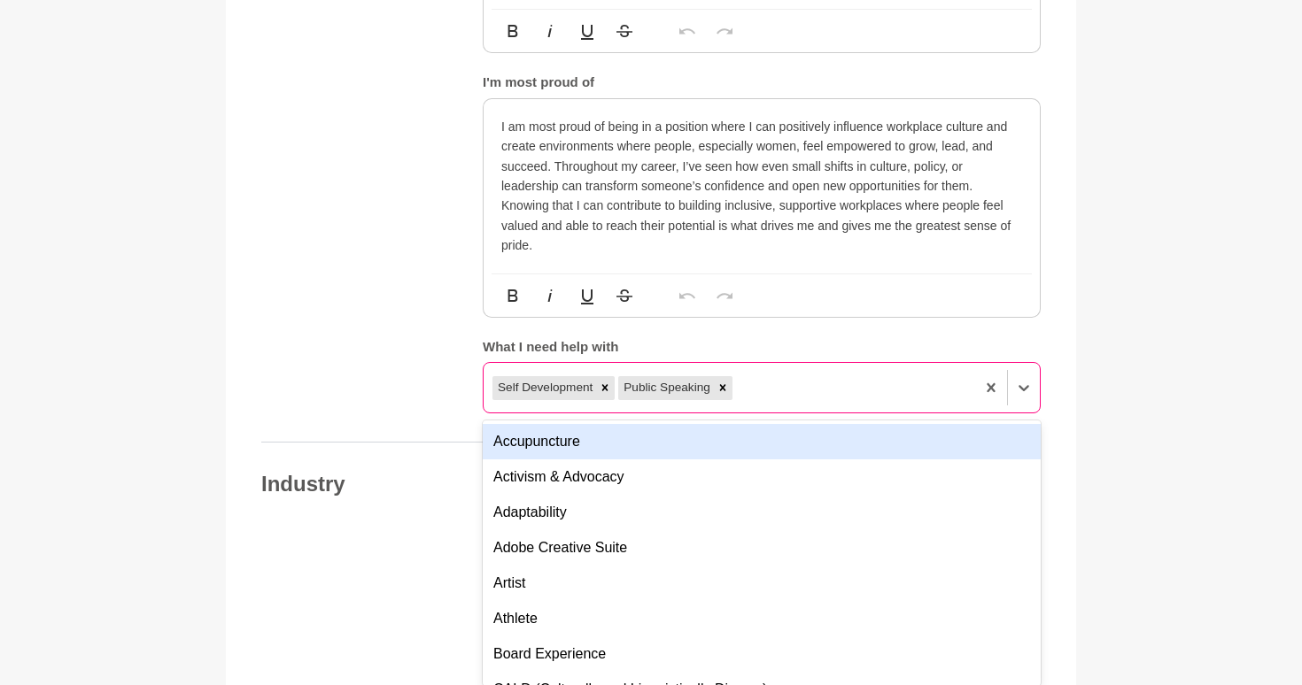
click at [882, 406] on div "Self Development Public Speaking" at bounding box center [762, 387] width 558 height 51
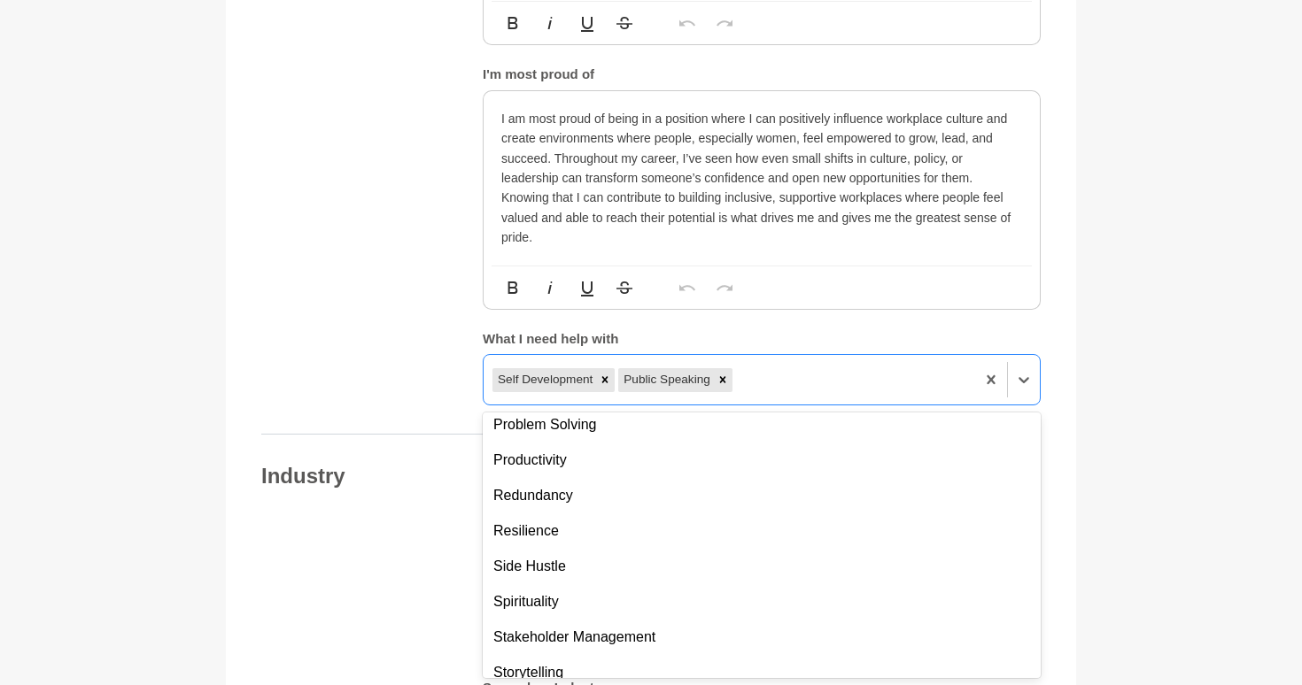
scroll to position [1388, 0]
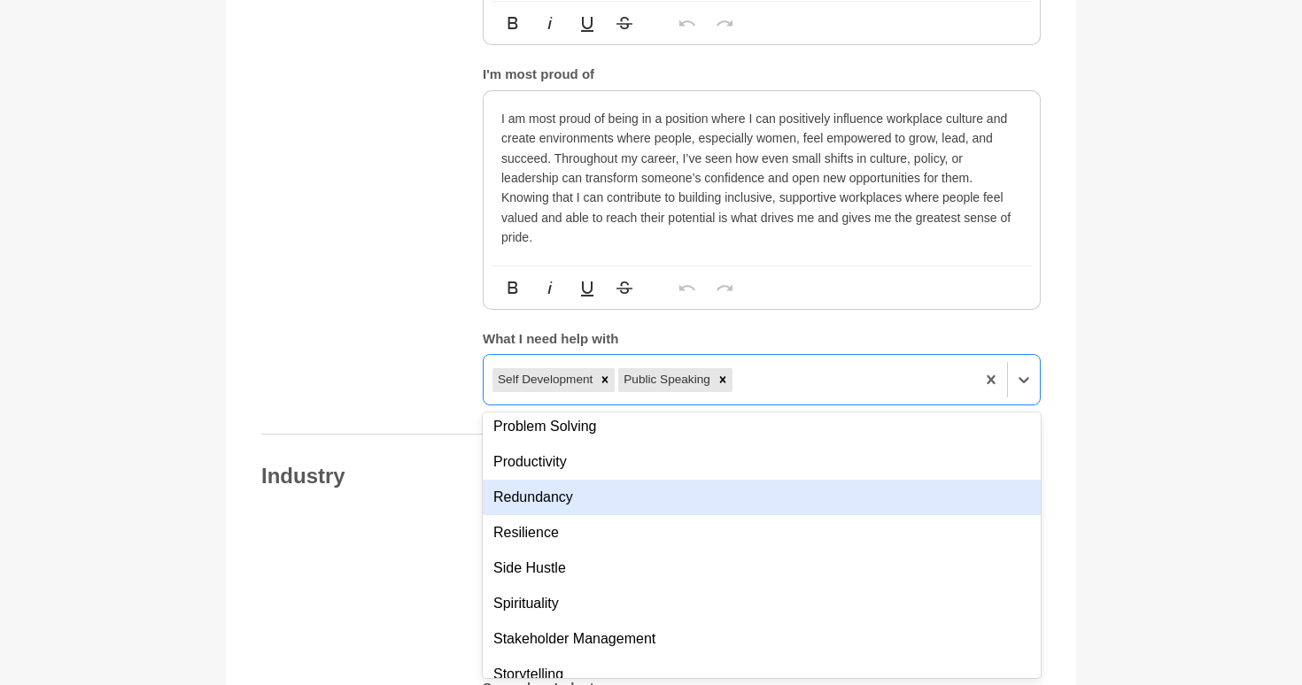
click at [595, 502] on div "Redundancy" at bounding box center [762, 497] width 558 height 35
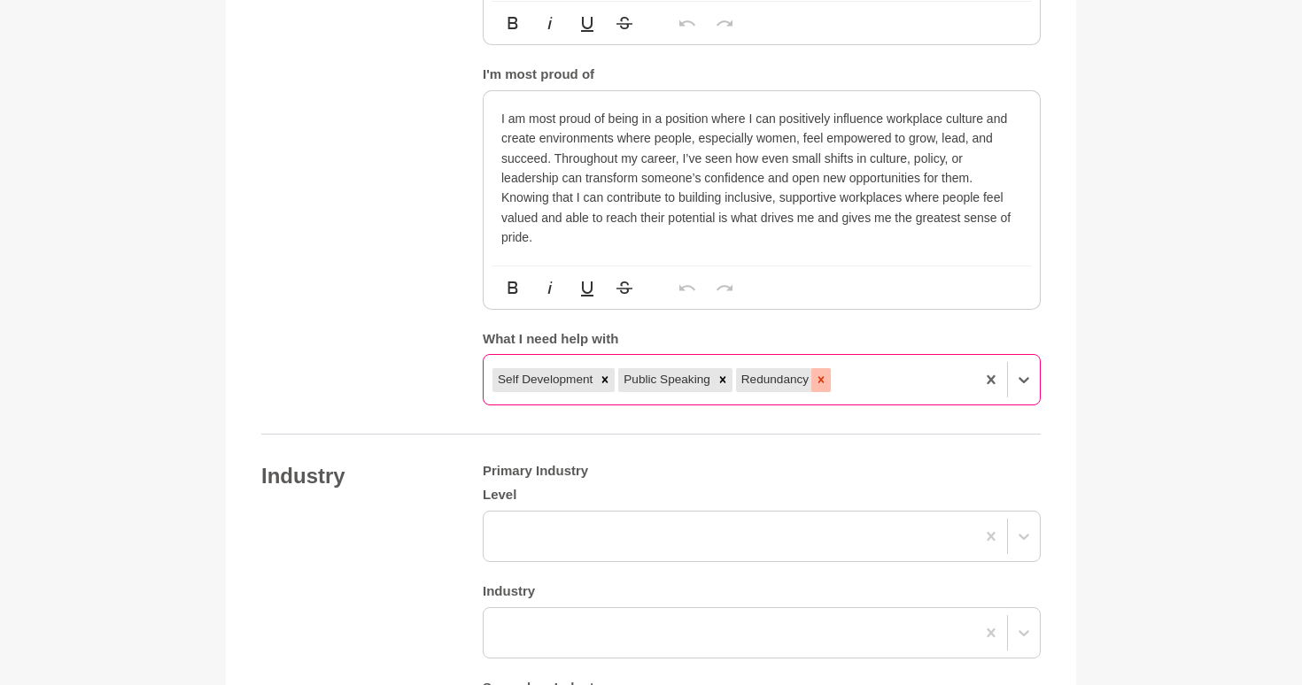
click at [823, 373] on div at bounding box center [820, 379] width 19 height 23
click at [845, 385] on div "Self Development Public Speaking" at bounding box center [728, 380] width 491 height 32
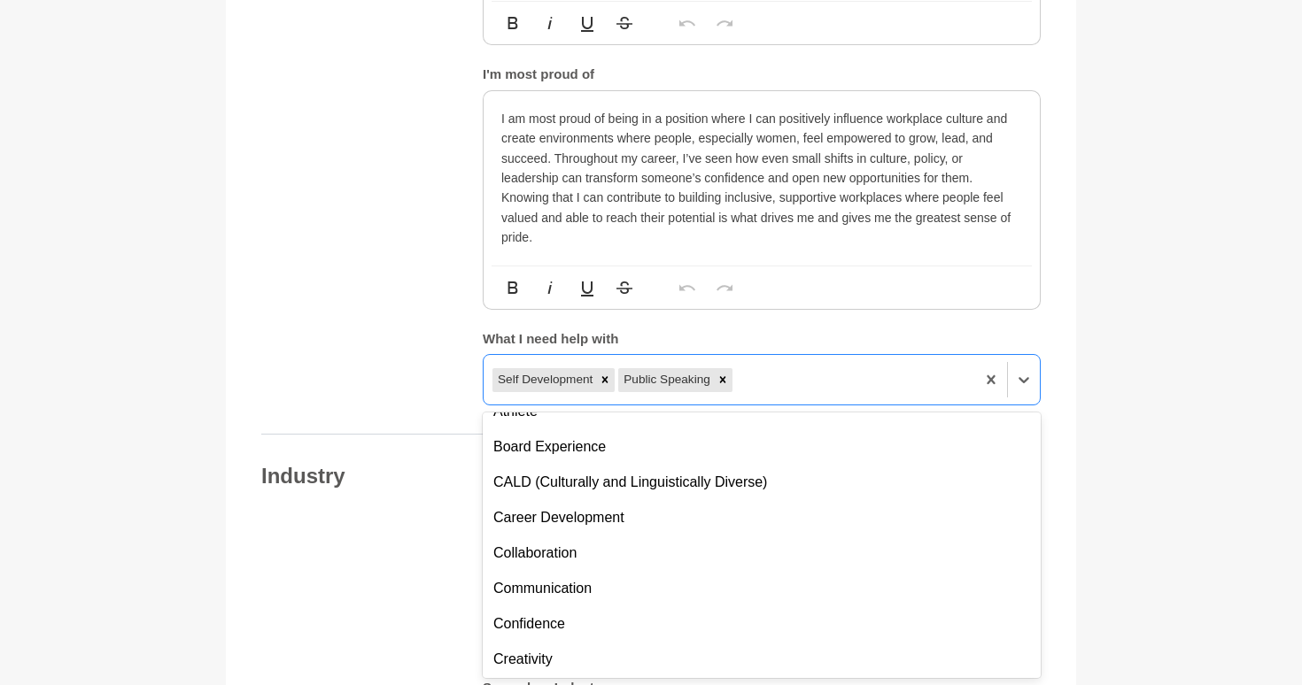
scroll to position [197, 0]
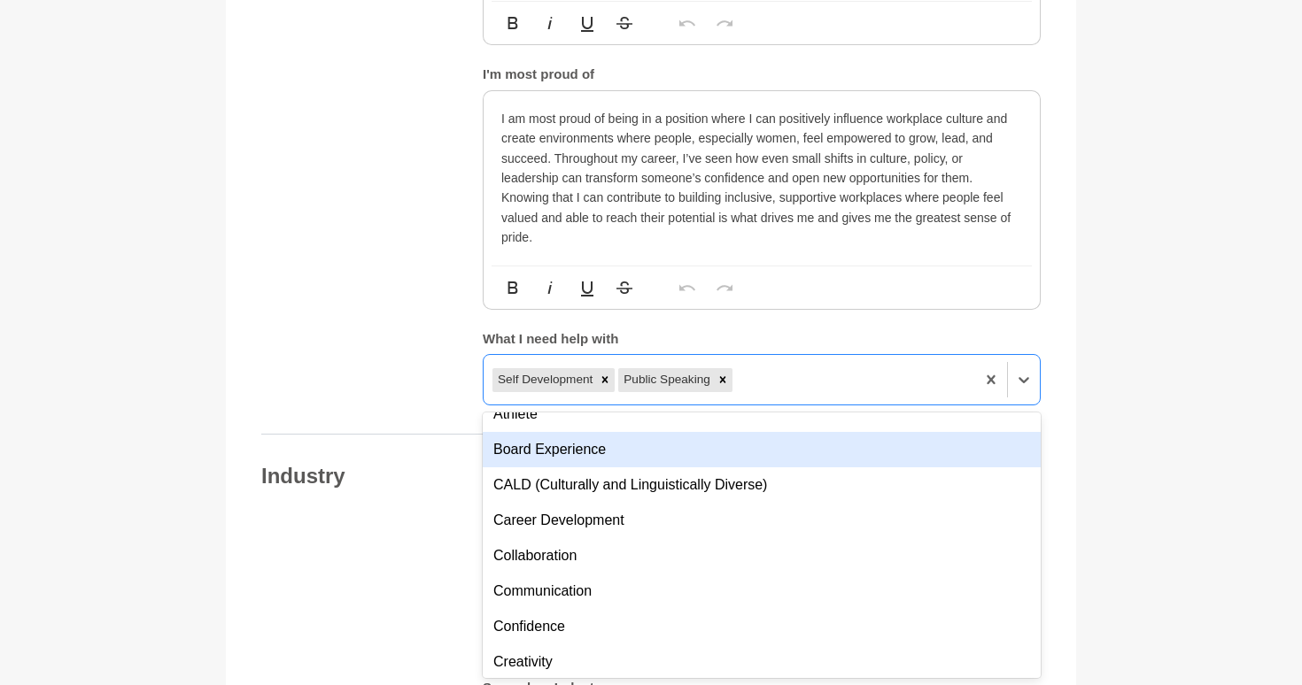
click at [806, 456] on div "Board Experience" at bounding box center [762, 449] width 558 height 35
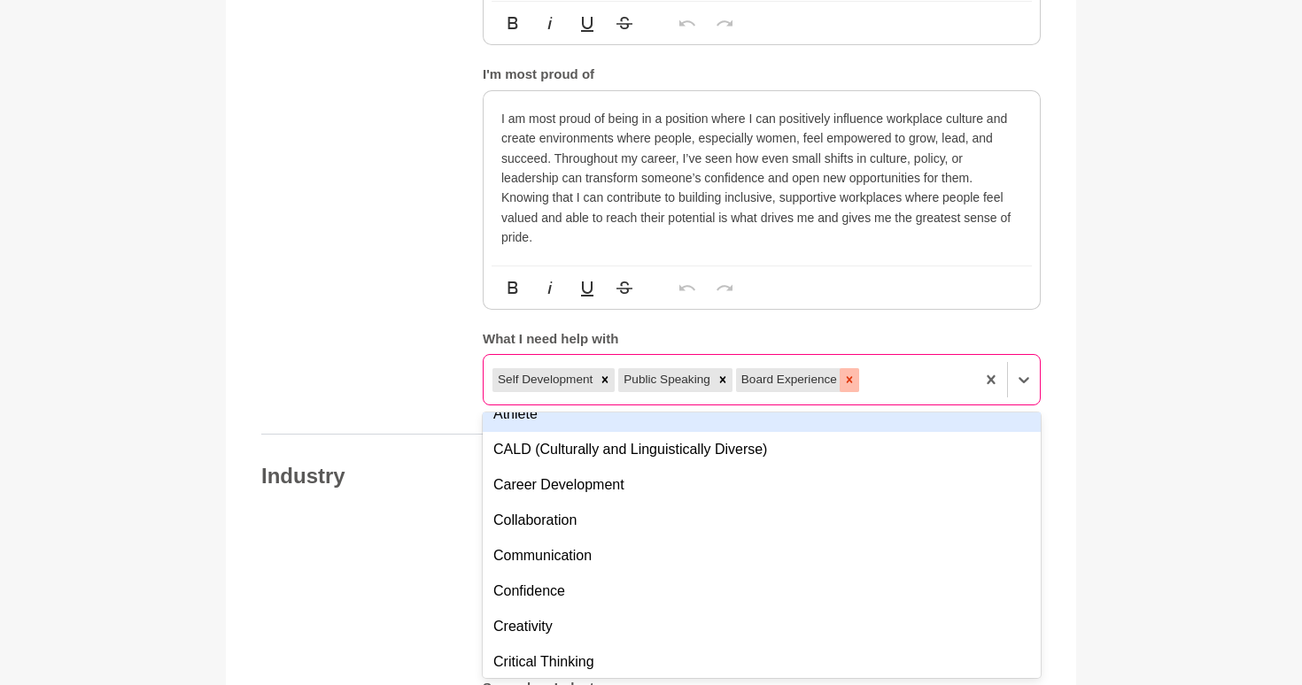
click at [850, 376] on icon at bounding box center [849, 380] width 12 height 12
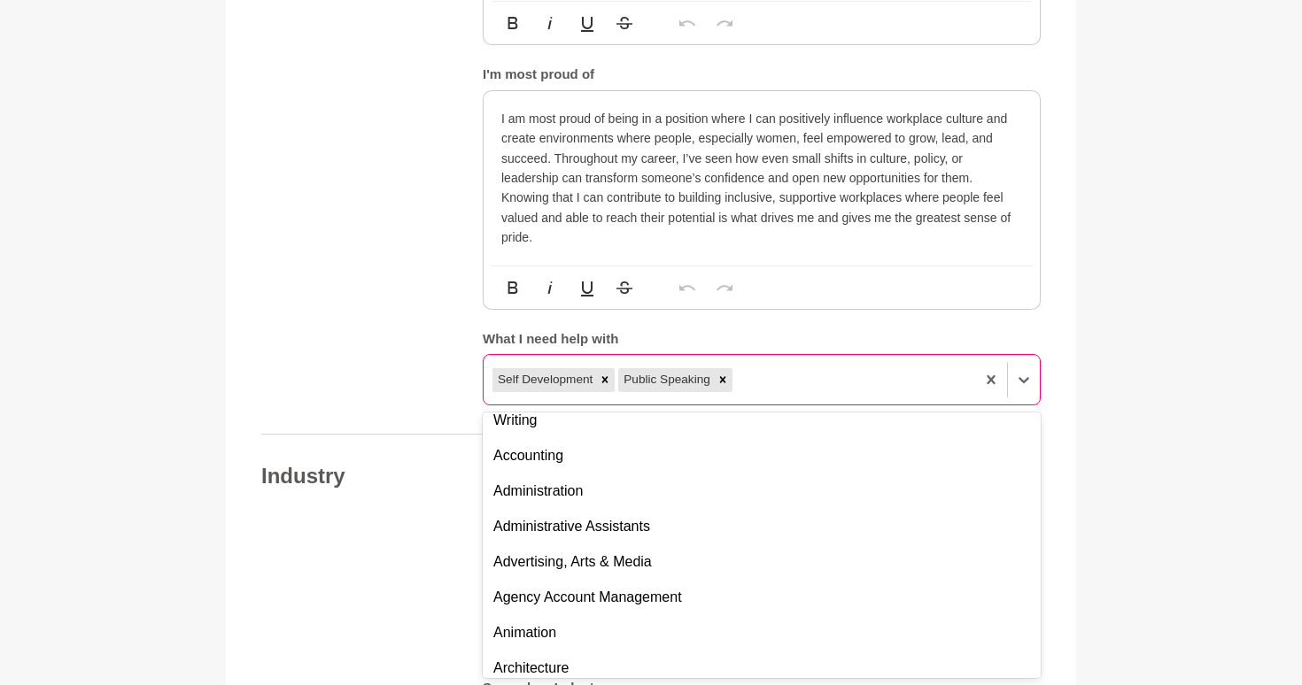
scroll to position [1926, 0]
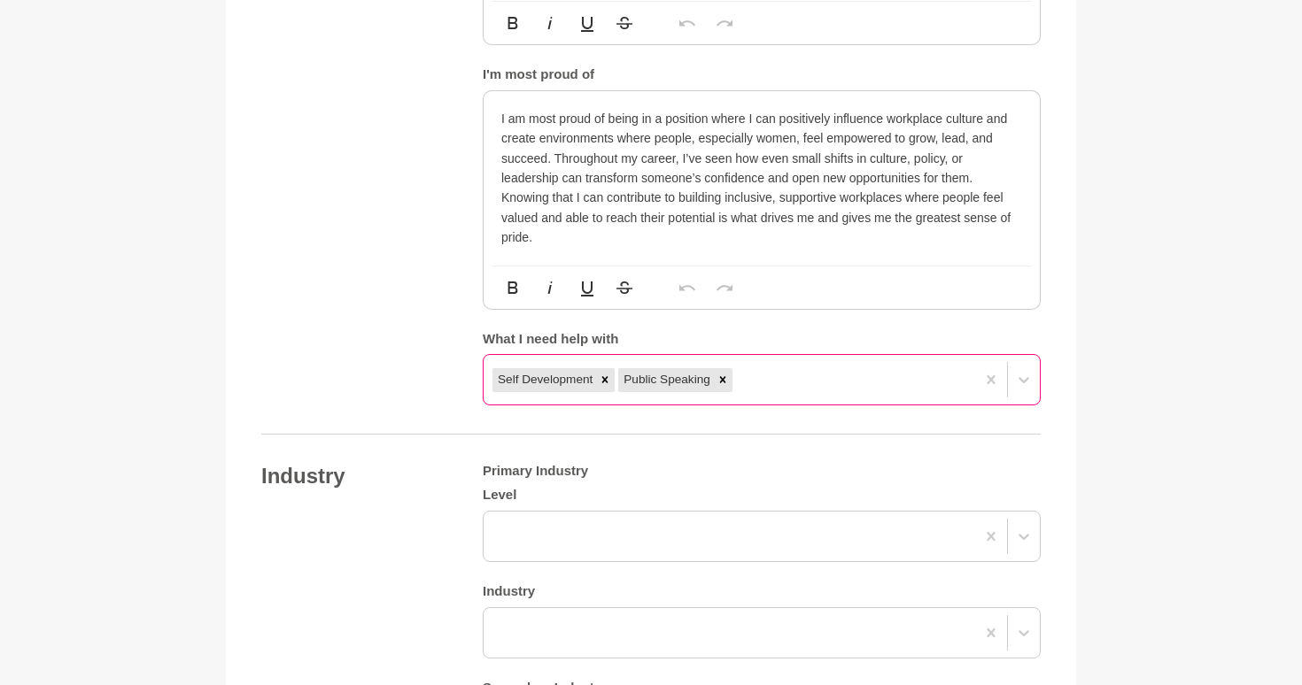
click at [381, 421] on div "Your details Name * Annie Reyes Role / Title * HR Business Partner Company Coun…" at bounding box center [650, 364] width 779 height 2920
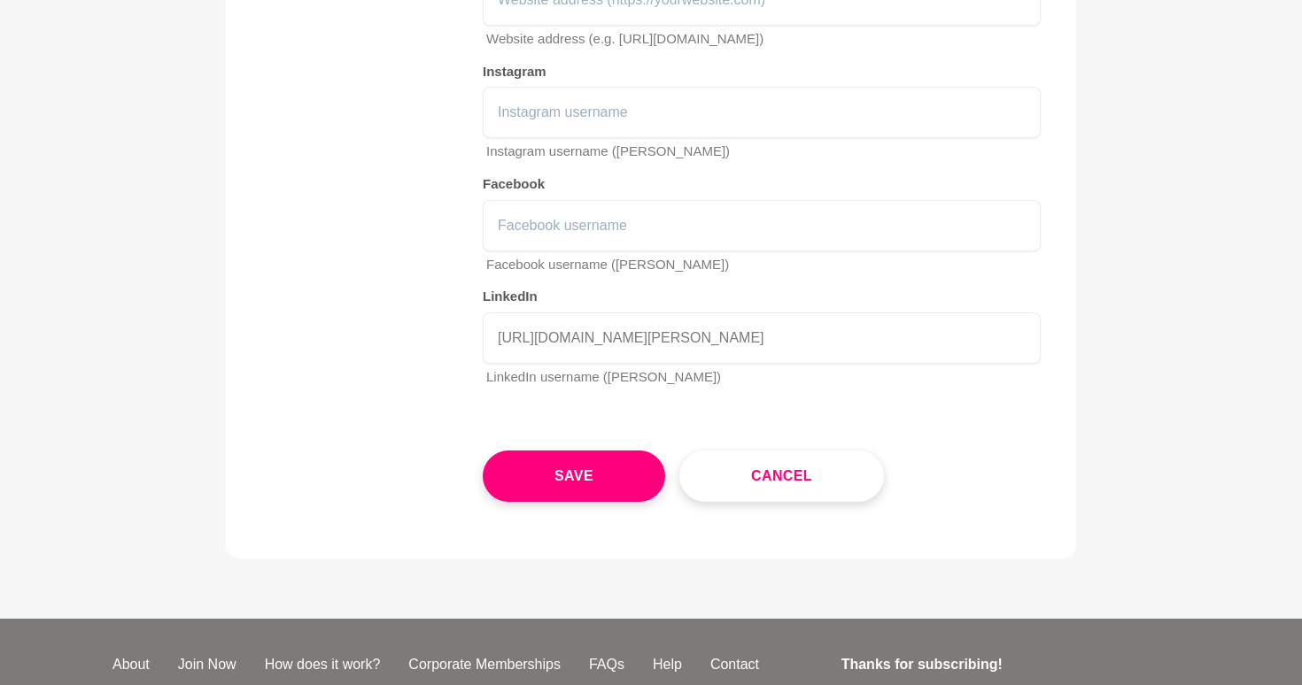
scroll to position [2784, 0]
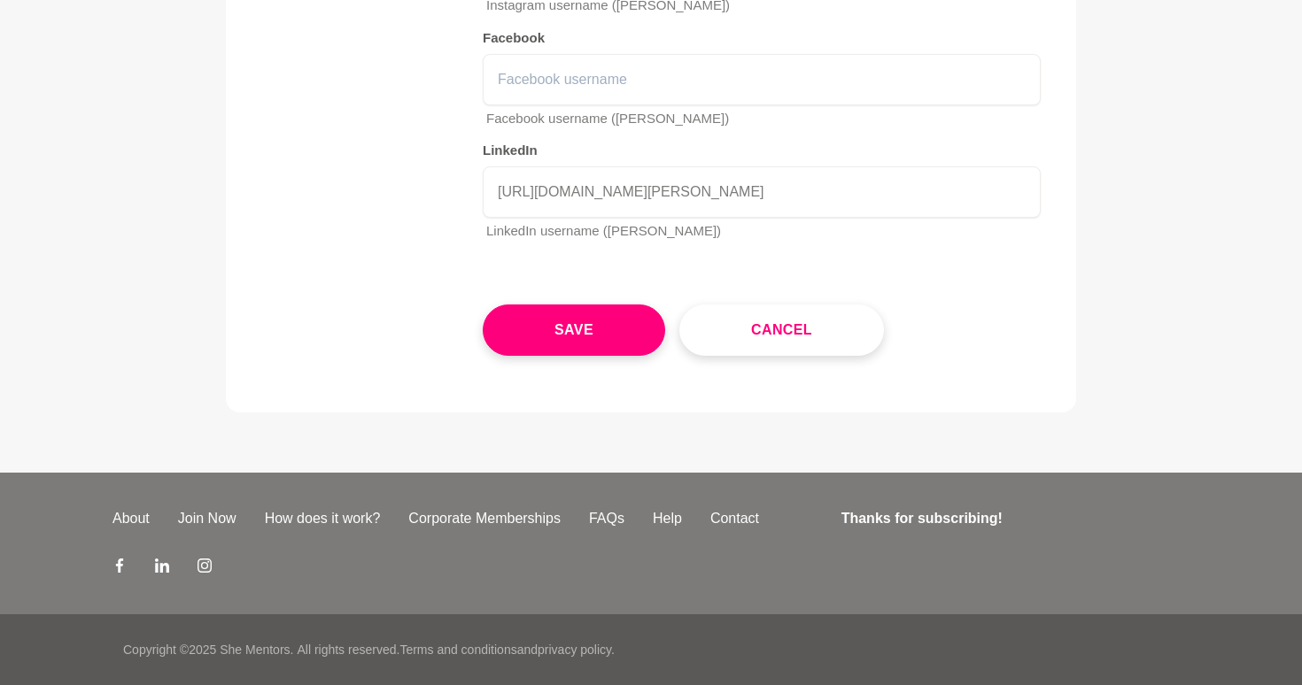
click at [537, 336] on button "Save" at bounding box center [574, 330] width 182 height 51
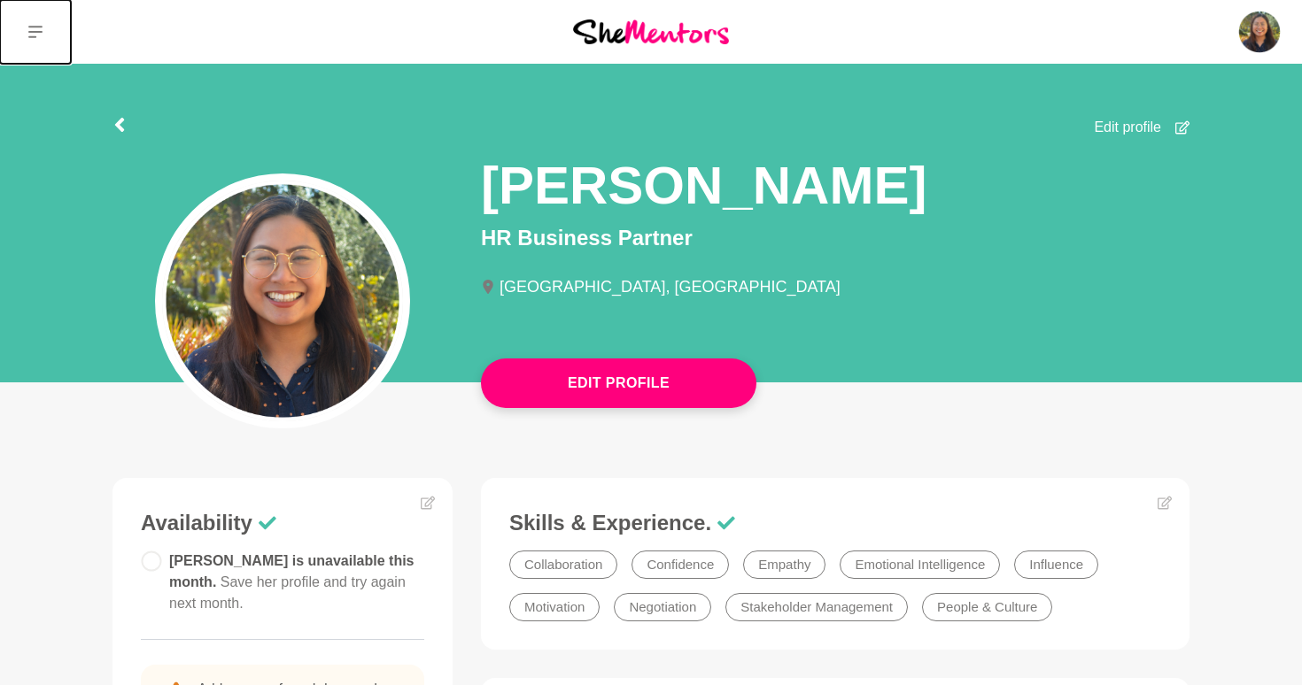
click at [39, 32] on icon at bounding box center [35, 32] width 14 height 12
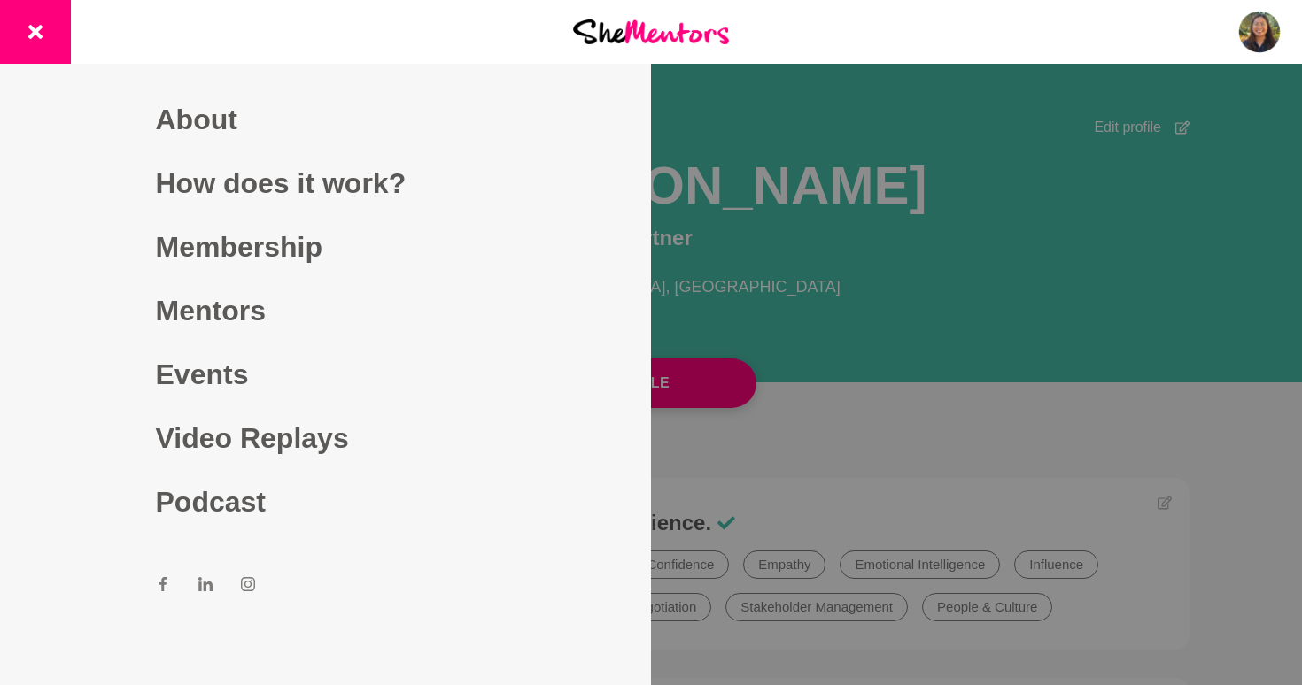
click at [614, 46] on div at bounding box center [651, 32] width 434 height 64
click at [226, 324] on link "Mentors" at bounding box center [326, 311] width 340 height 64
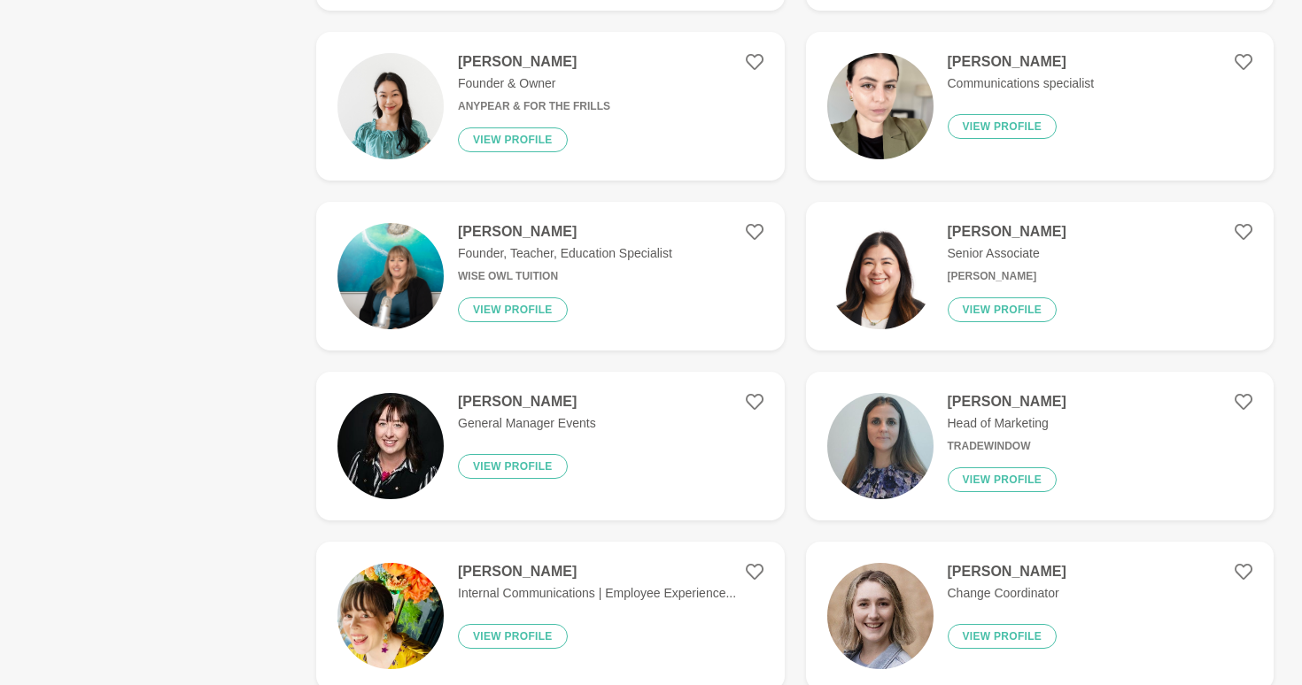
scroll to position [1278, 0]
click at [1179, 290] on figure "Ellyn Yiin Senior Associate Grant Thornton View profile" at bounding box center [1040, 275] width 468 height 149
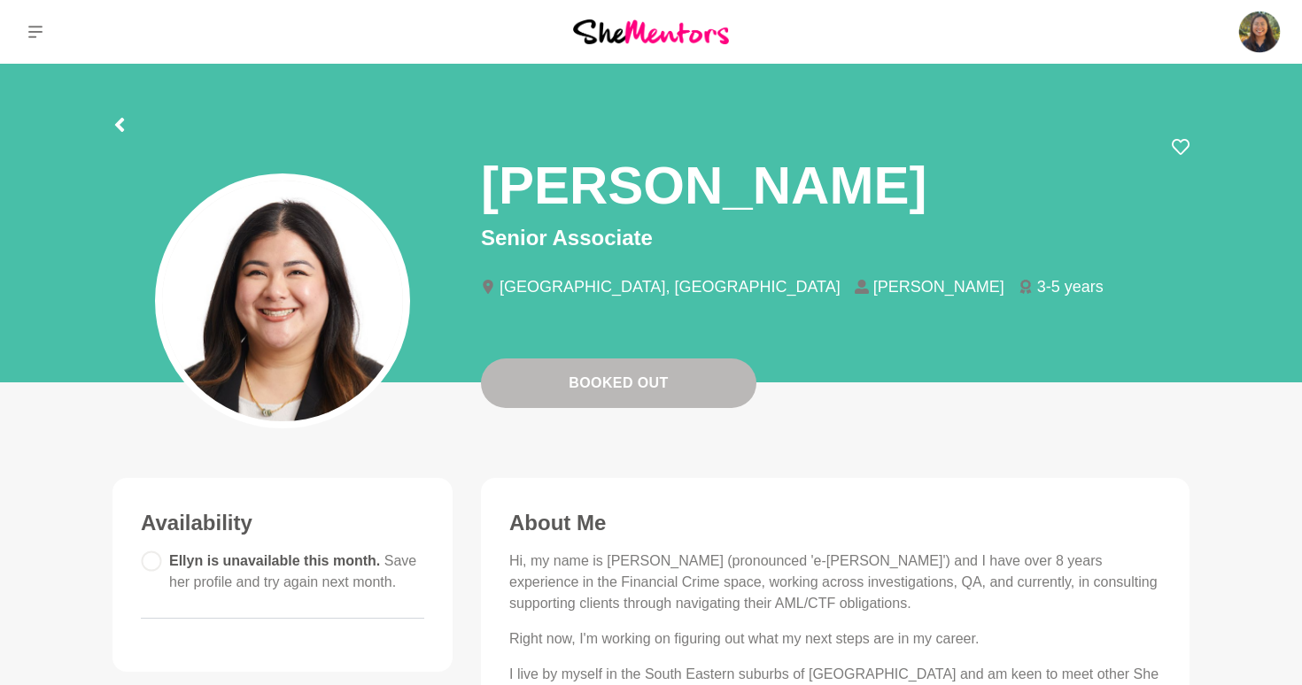
click at [1018, 282] on li "3-5 years" at bounding box center [1067, 287] width 99 height 16
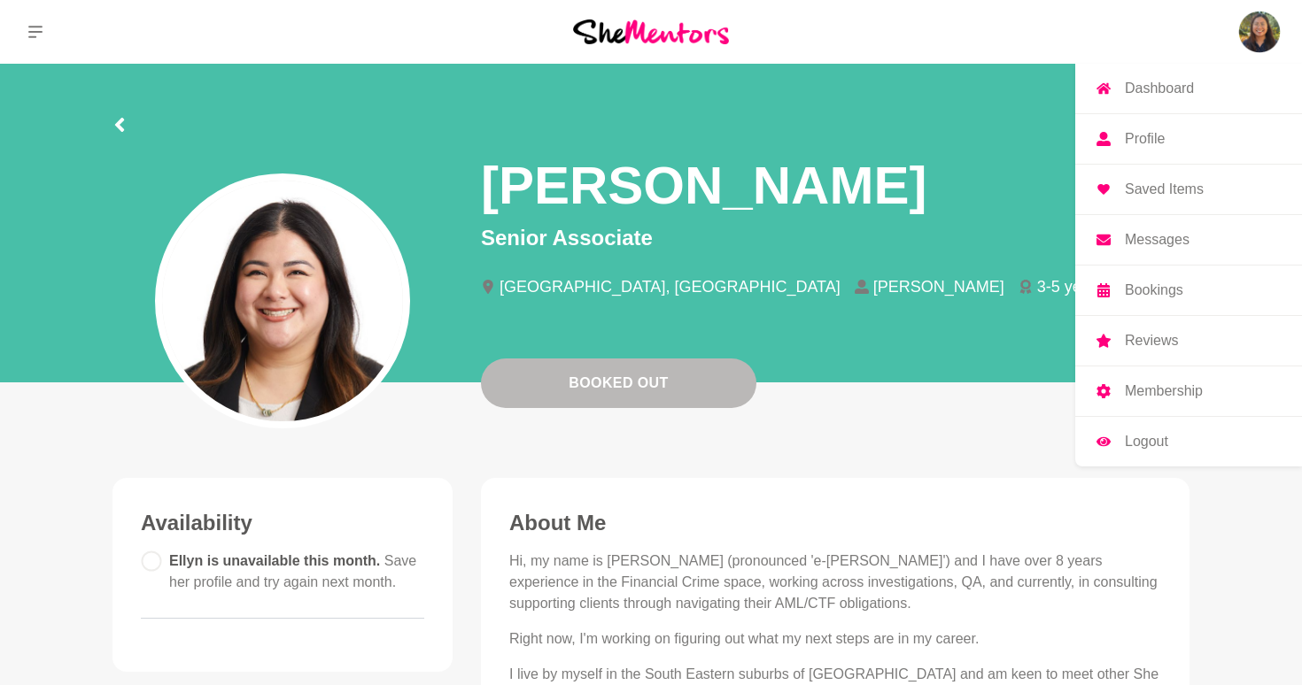
click at [1200, 99] on link "Dashboard" at bounding box center [1188, 89] width 227 height 50
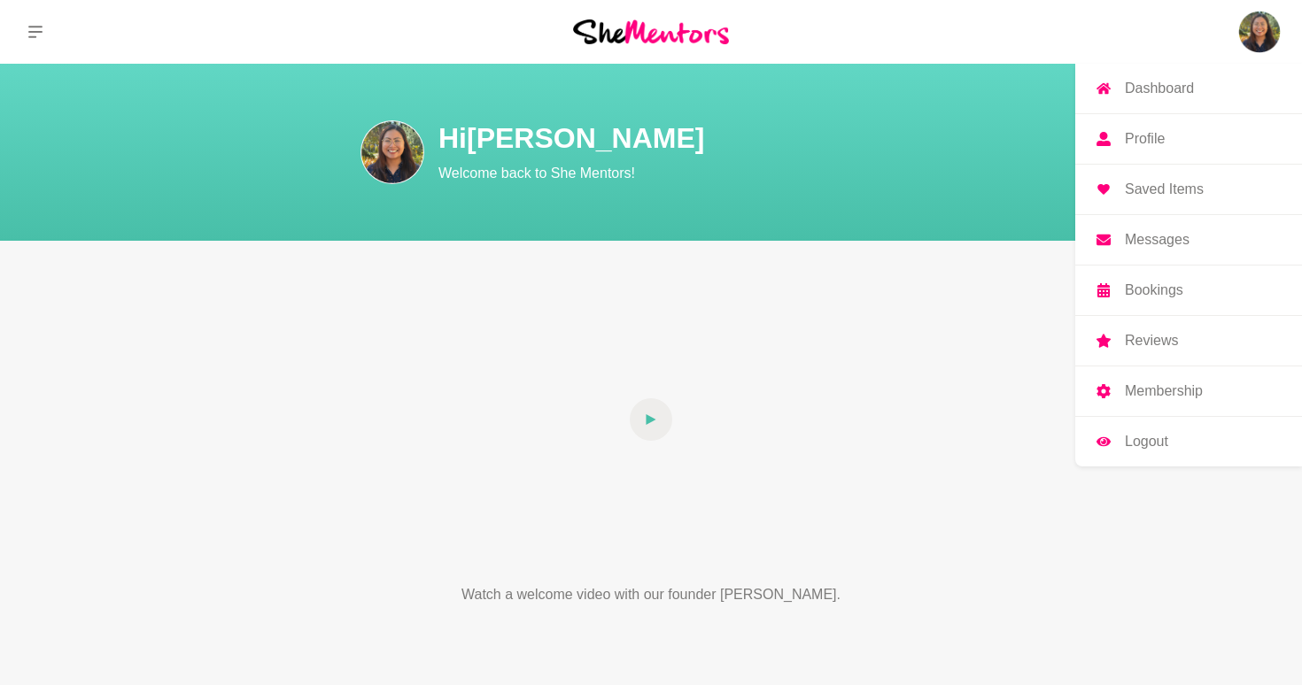
click at [1144, 151] on link "Profile" at bounding box center [1188, 139] width 227 height 50
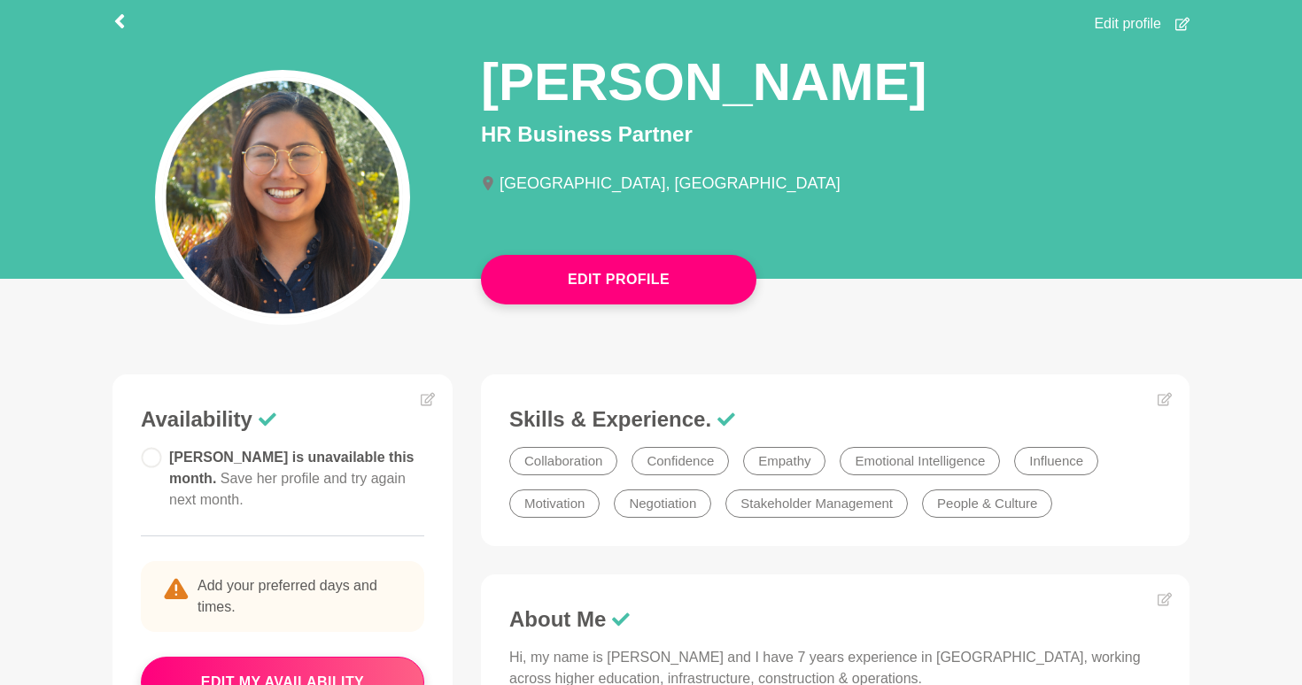
scroll to position [101, 0]
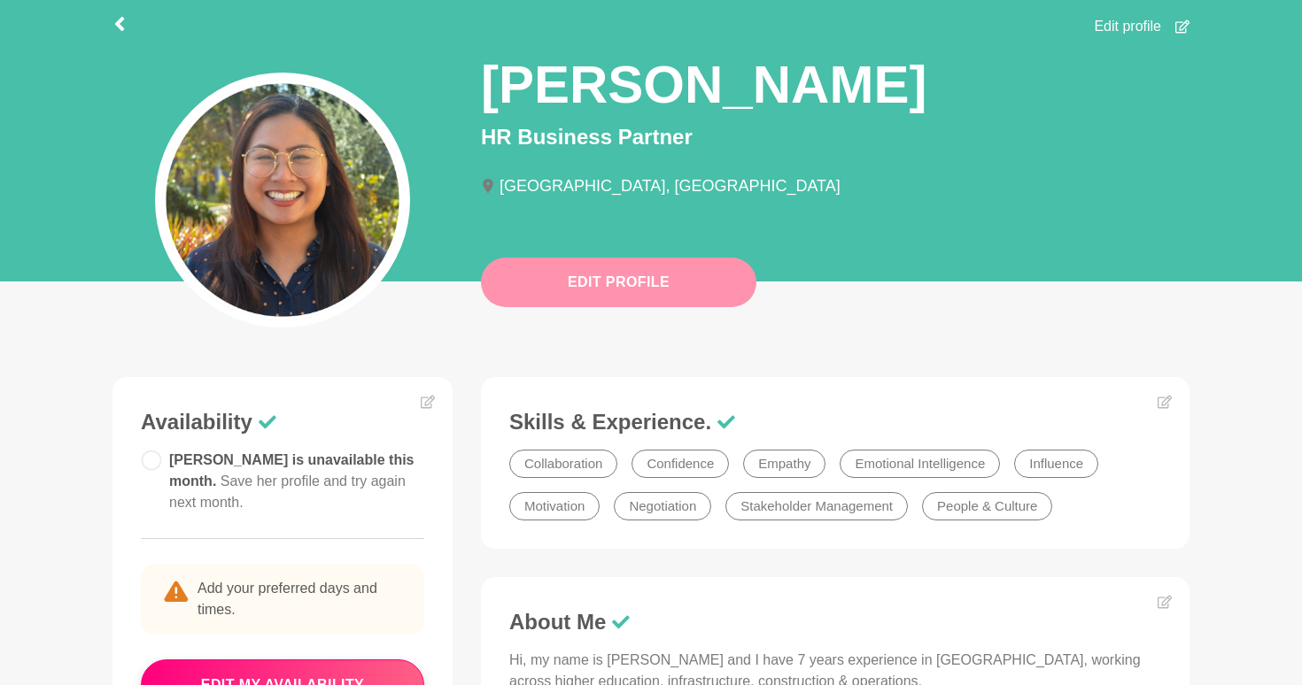
click at [692, 288] on button "Edit Profile" at bounding box center [618, 283] width 275 height 50
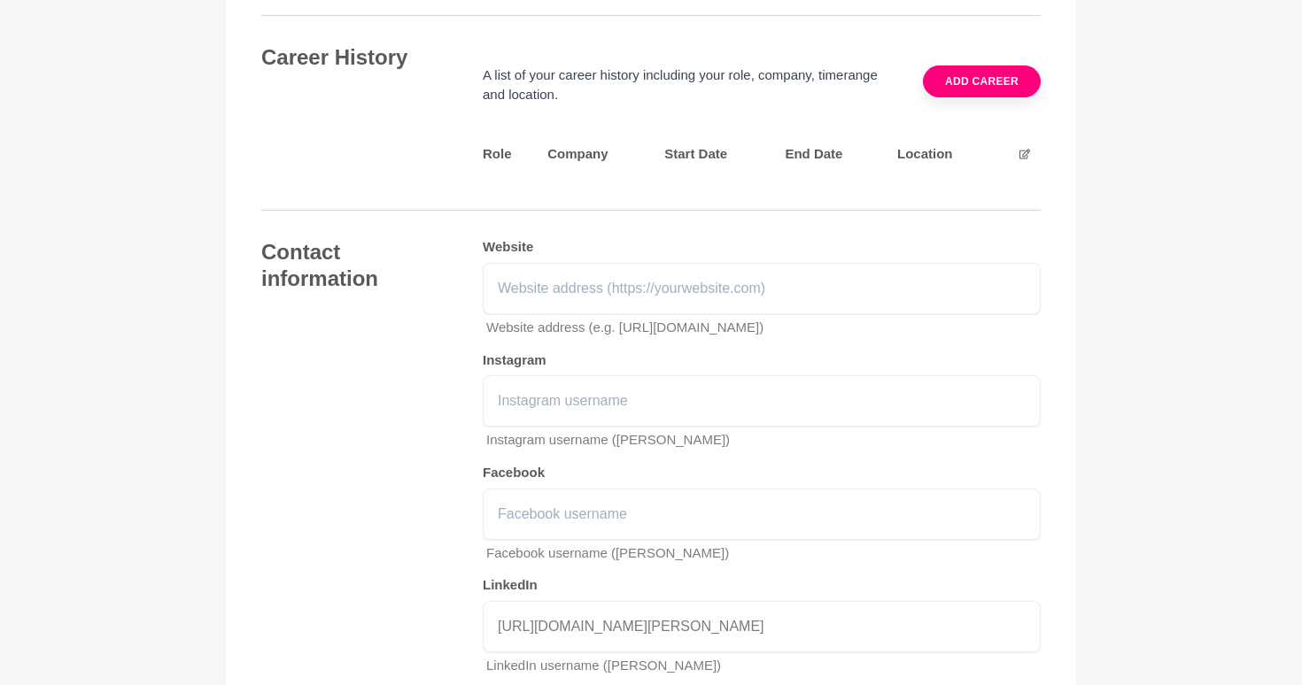
scroll to position [2340, 0]
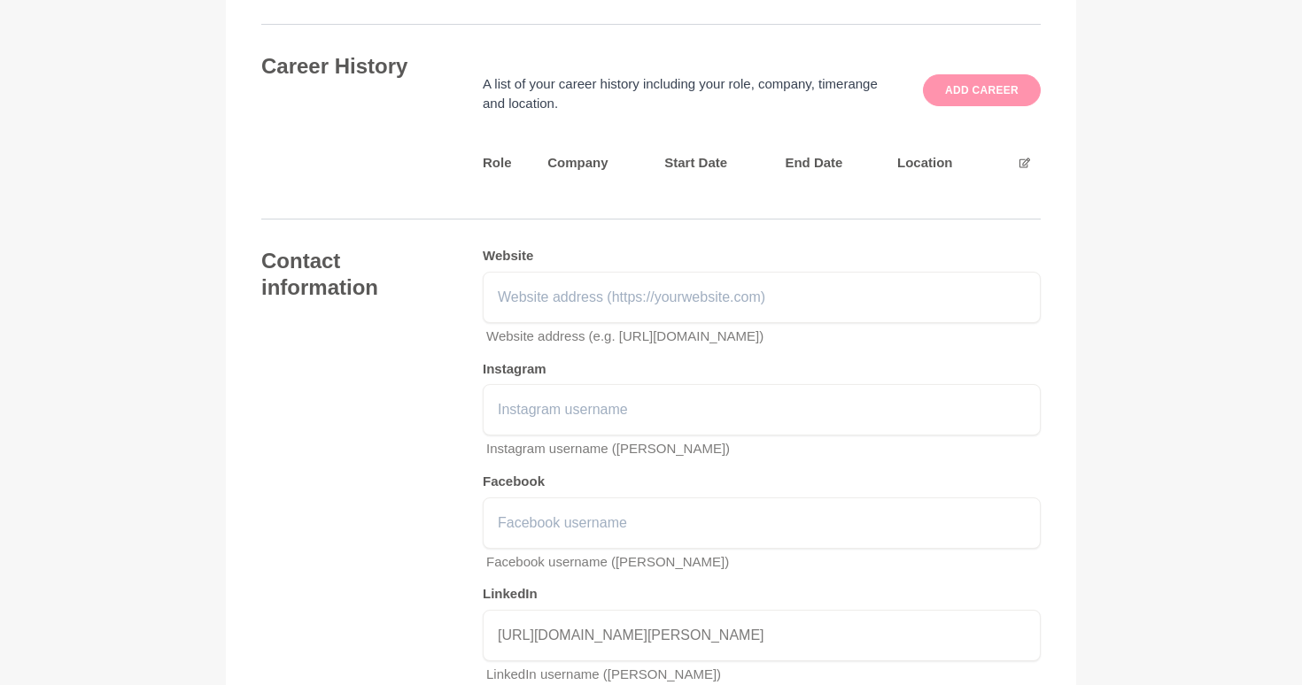
click at [952, 95] on button "Add career" at bounding box center [982, 90] width 118 height 32
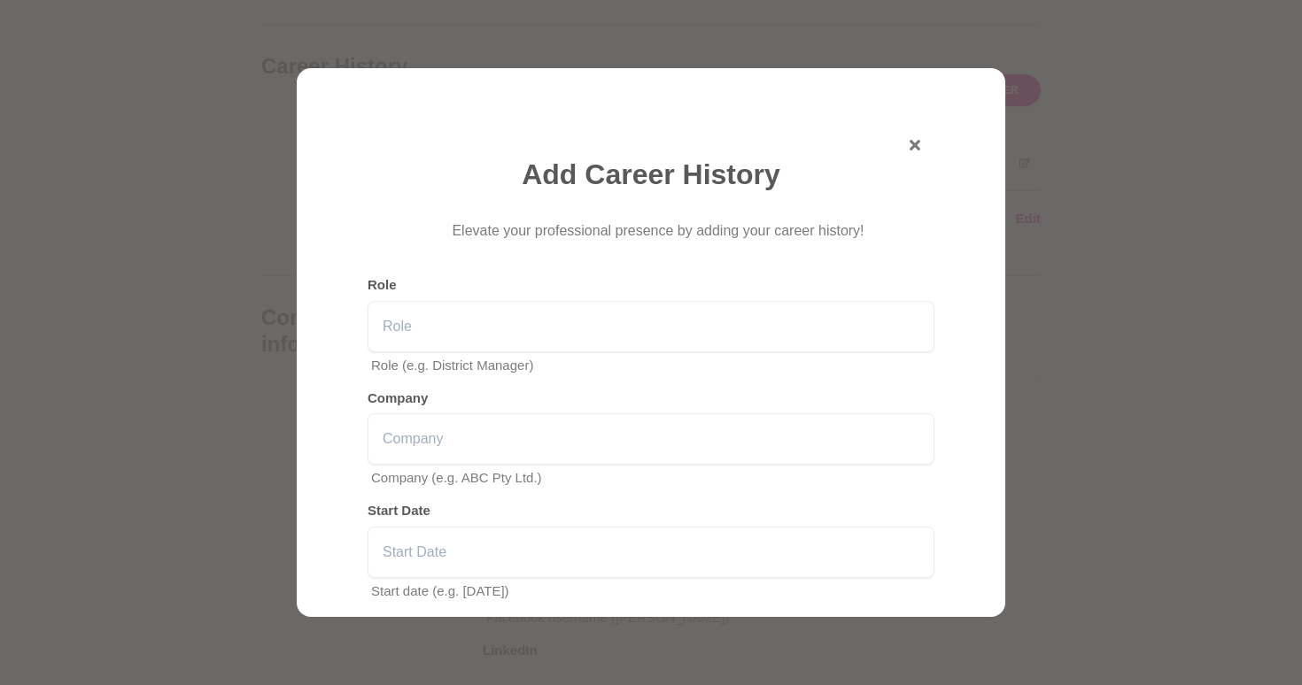
scroll to position [506, 0]
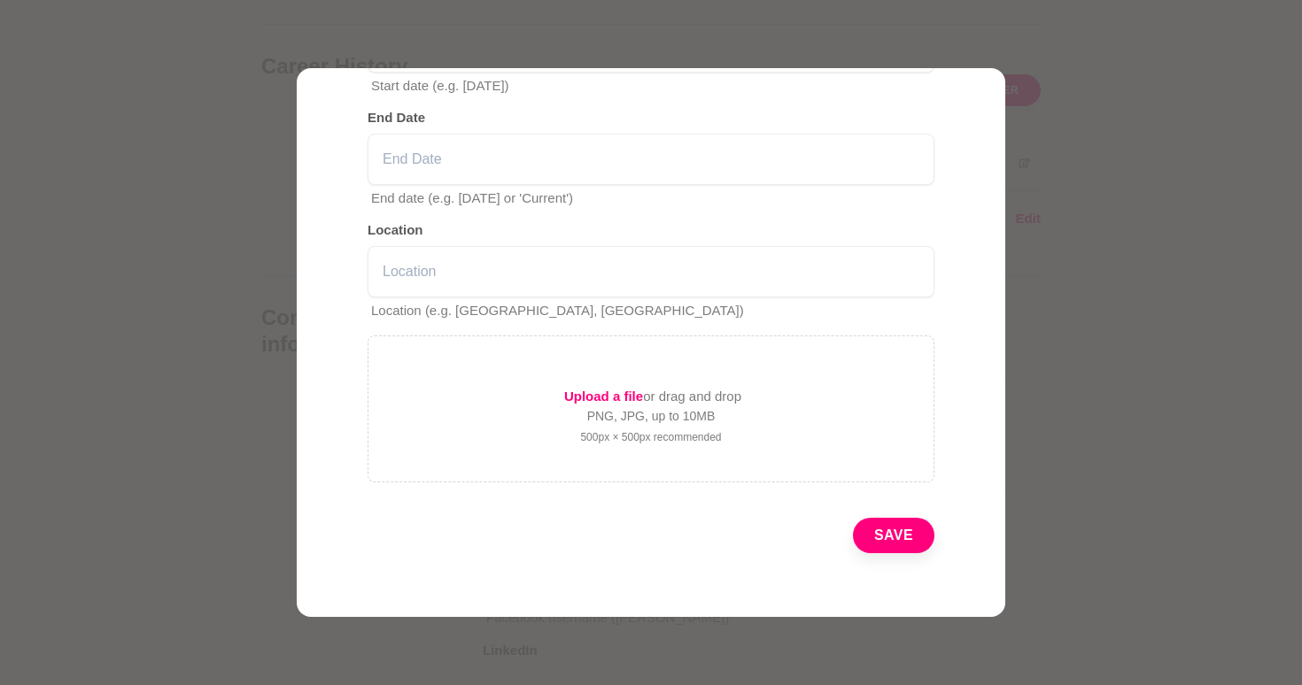
click at [617, 391] on span "Upload a file" at bounding box center [603, 396] width 79 height 15
click at [642, 387] on p "Upload a file or drag and drop" at bounding box center [650, 396] width 181 height 21
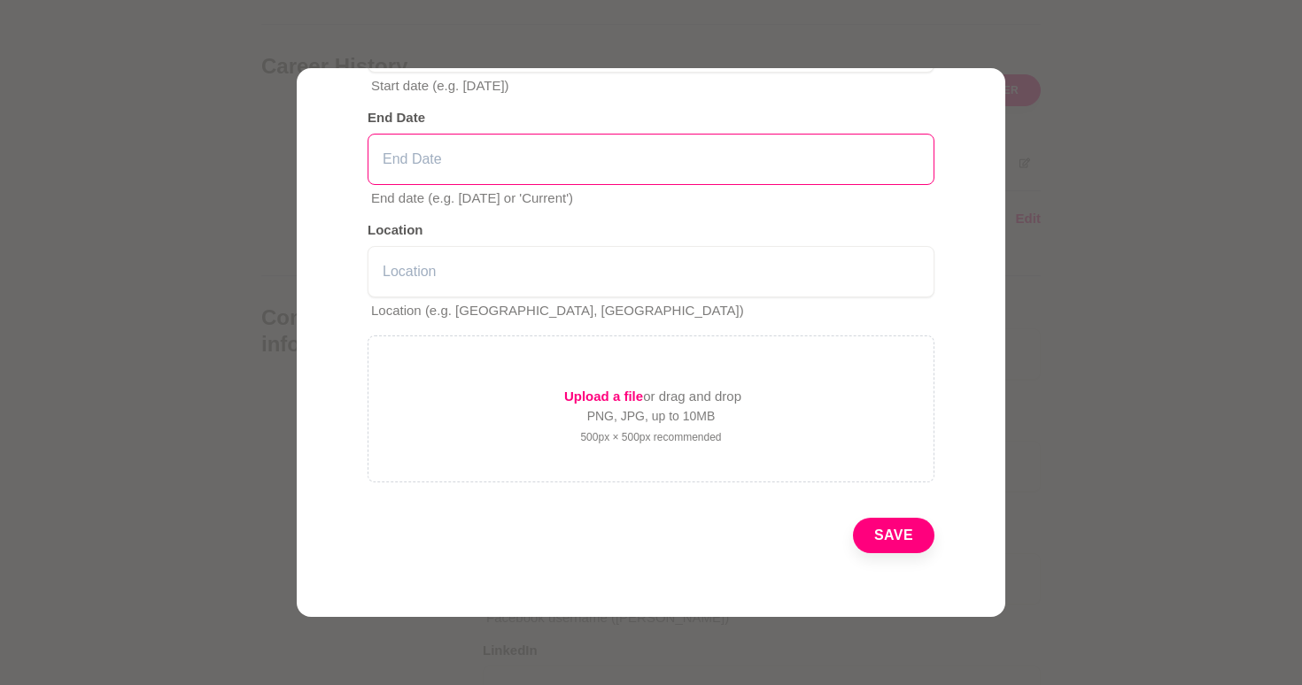
scroll to position [0, 0]
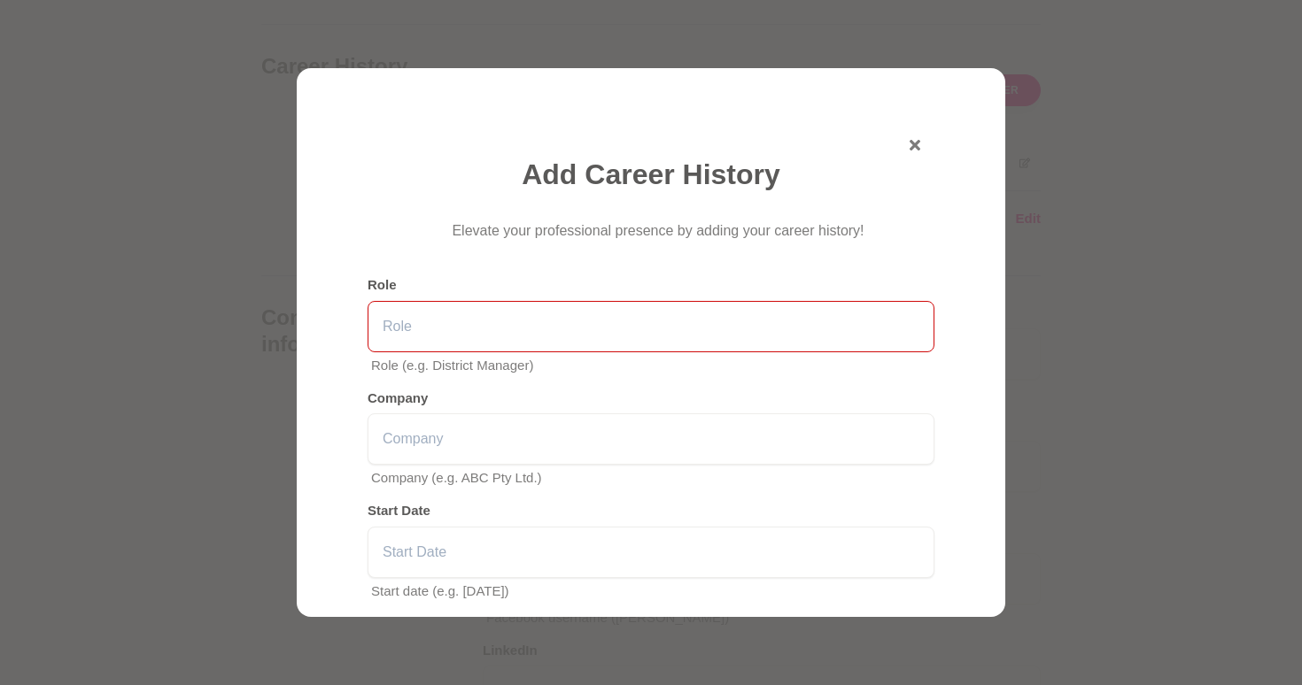
click at [580, 329] on input "text" at bounding box center [650, 326] width 567 height 51
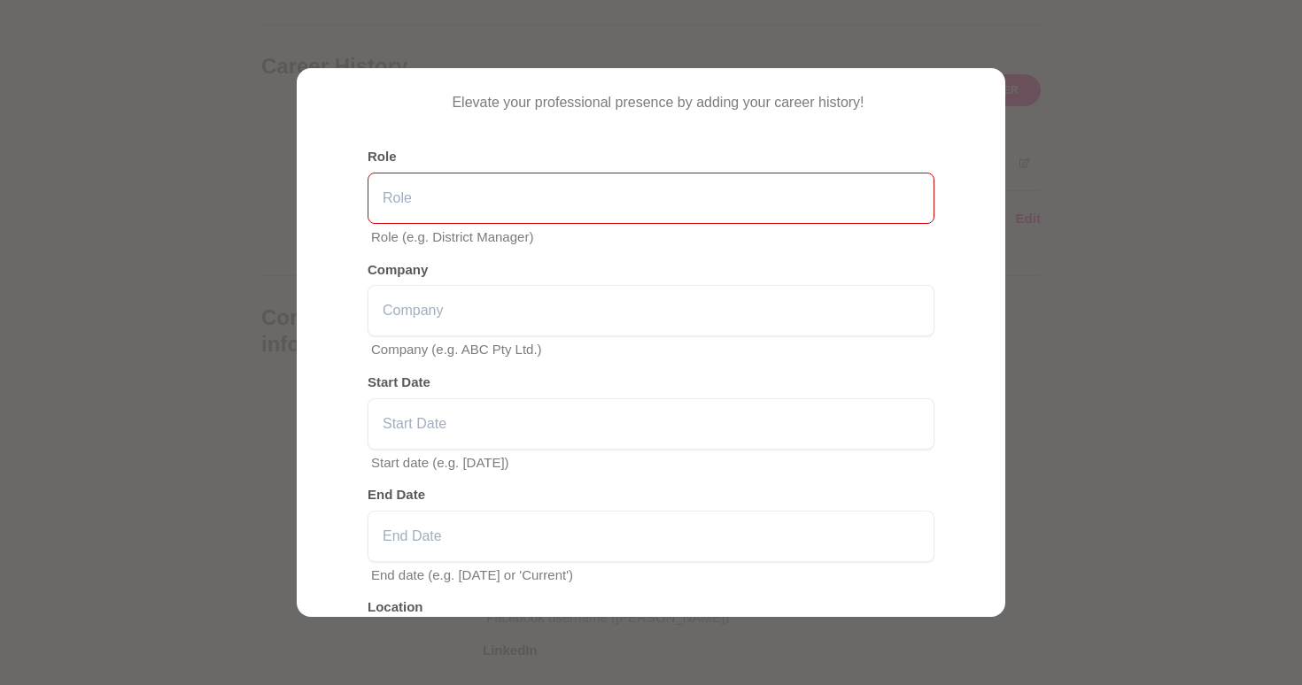
scroll to position [131, 0]
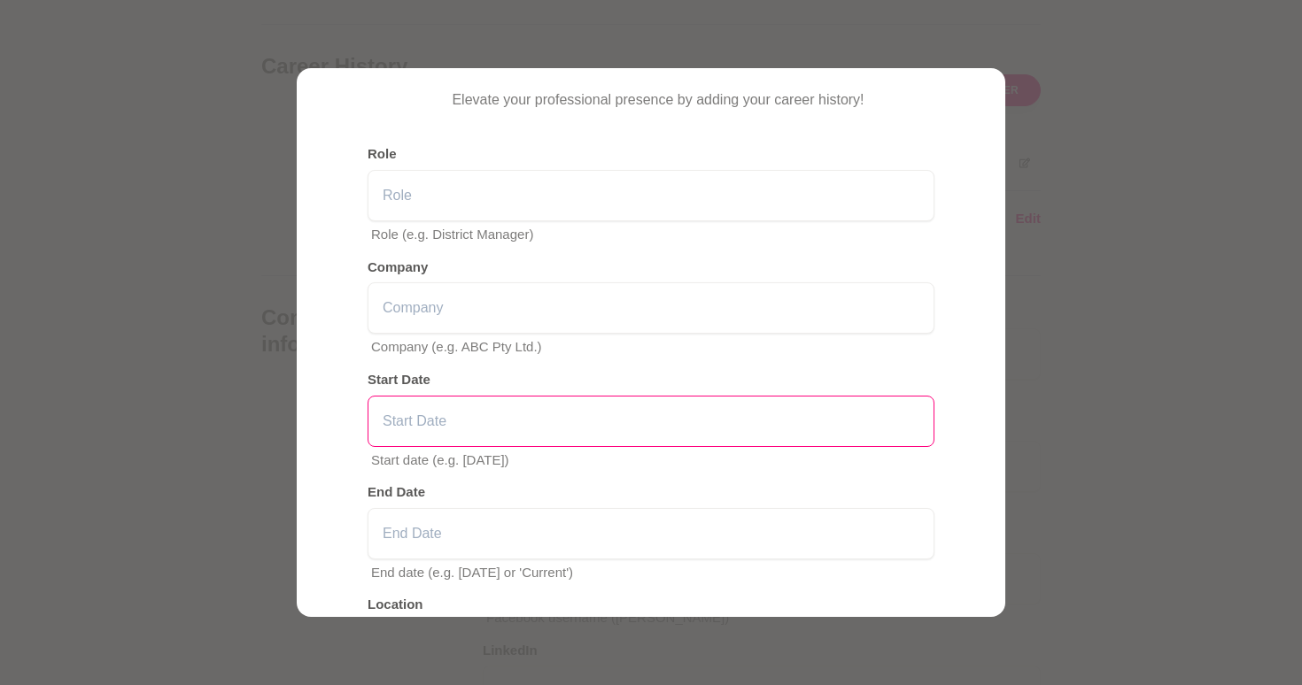
click at [552, 426] on input "text" at bounding box center [650, 421] width 567 height 51
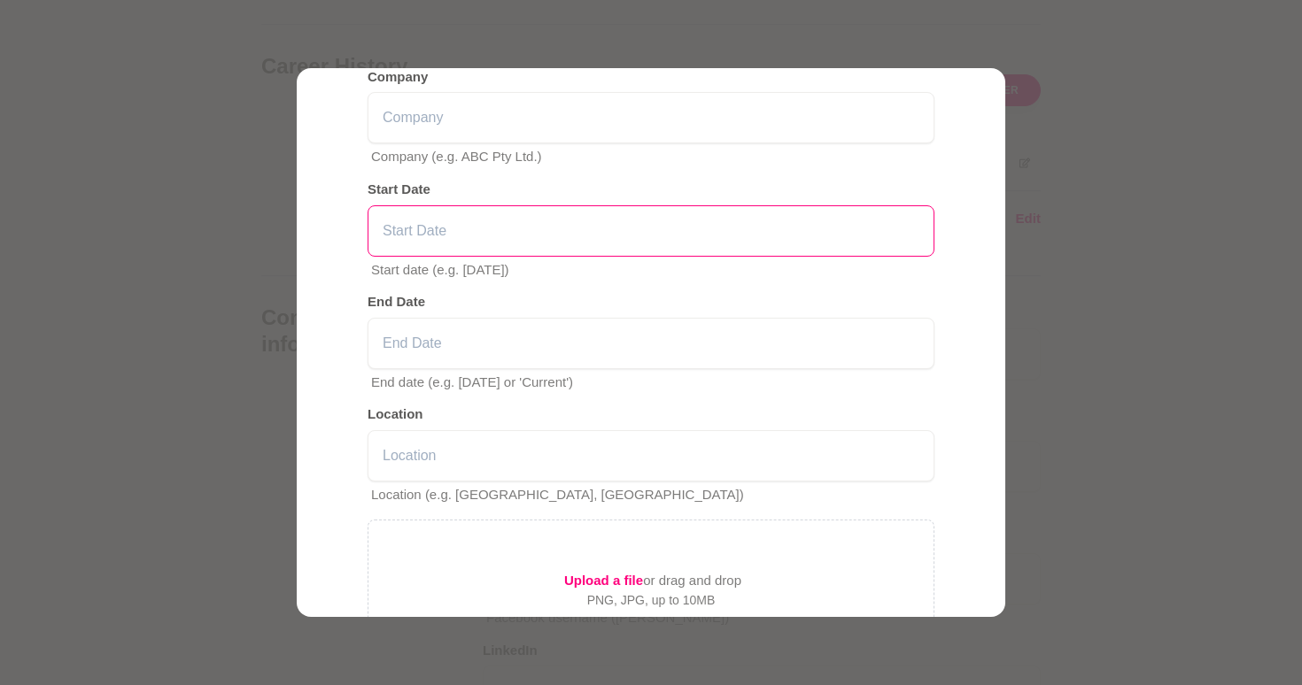
scroll to position [0, 0]
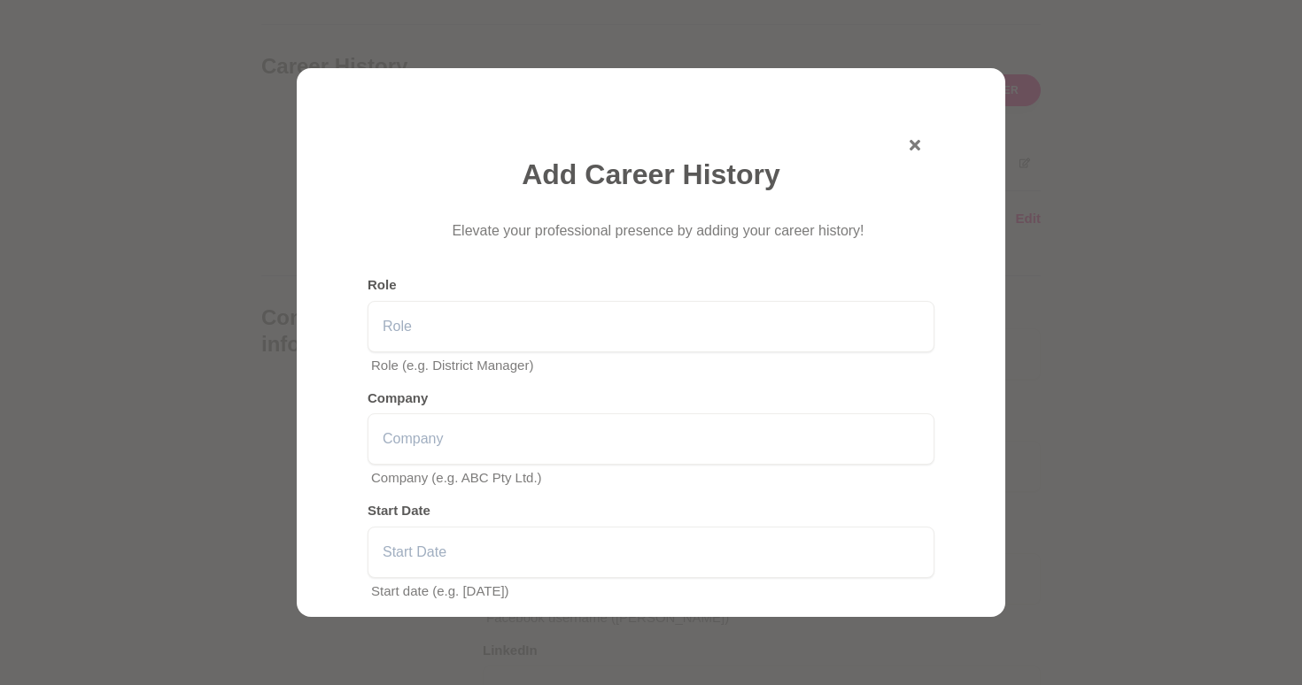
click at [924, 141] on div "Add Career History Elevate your professional presence by adding your career his…" at bounding box center [650, 595] width 609 height 969
click at [915, 151] on button "button" at bounding box center [914, 145] width 11 height 21
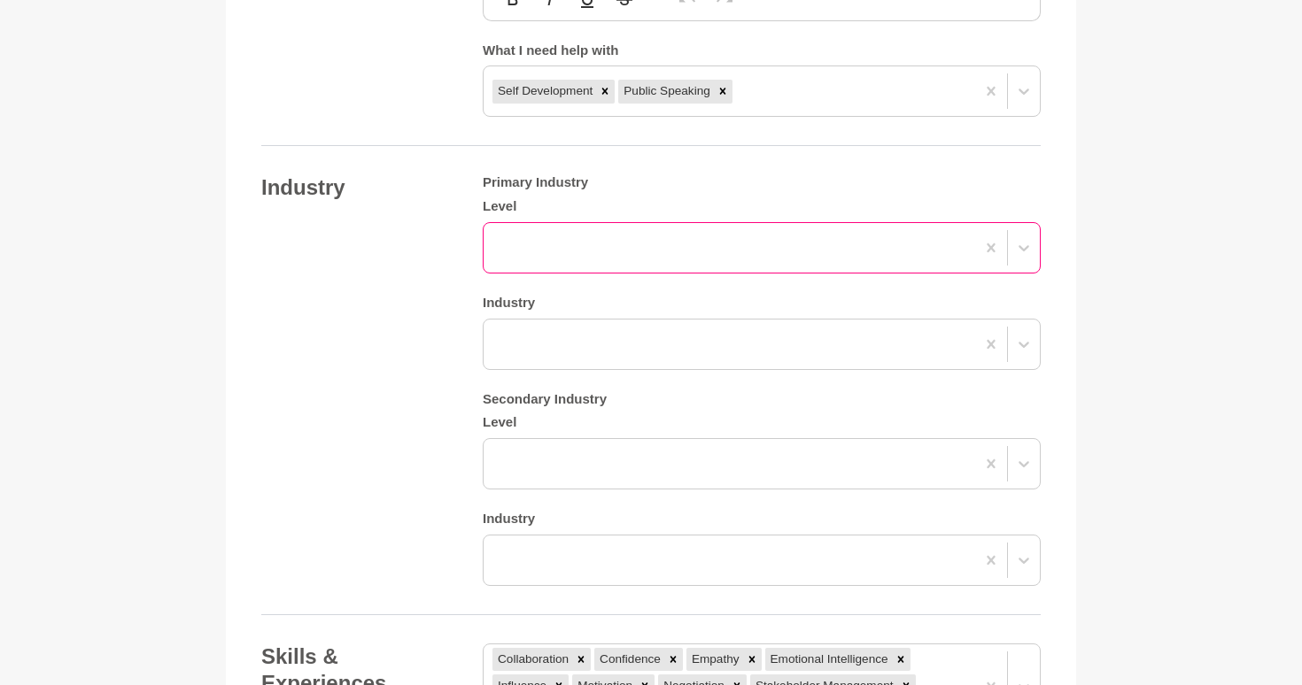
scroll to position [1610, 0]
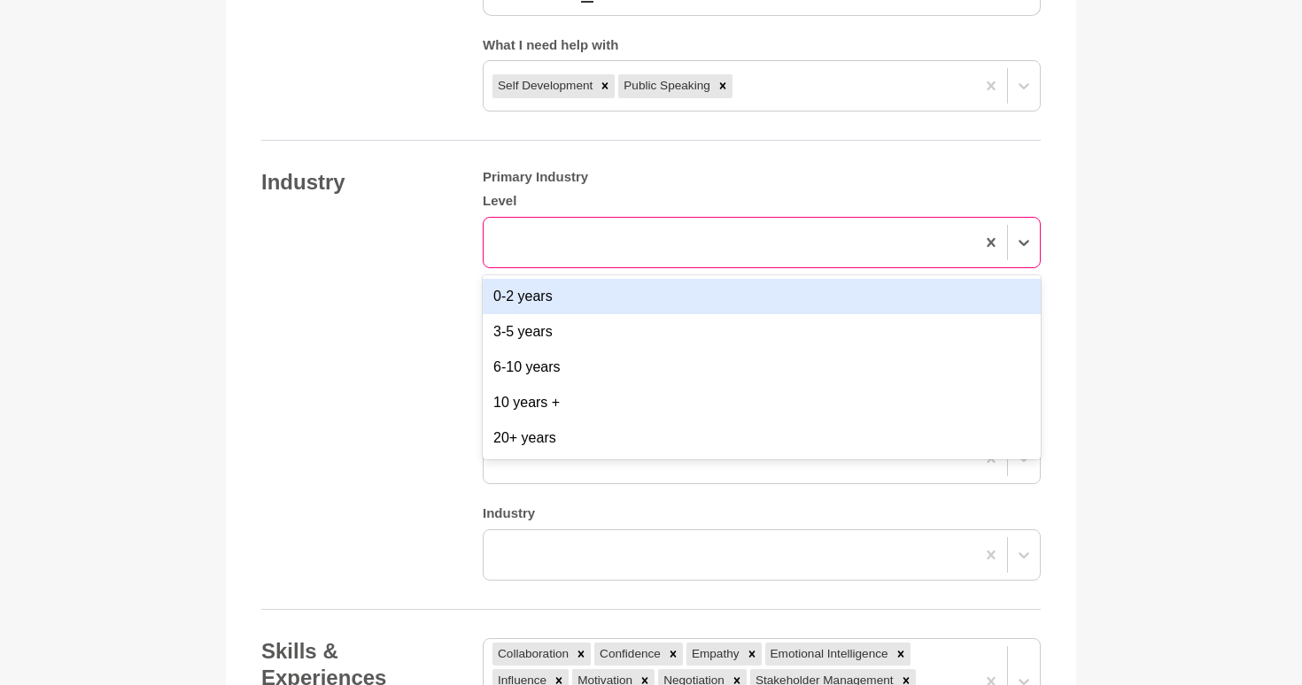
click at [824, 244] on div at bounding box center [728, 243] width 491 height 32
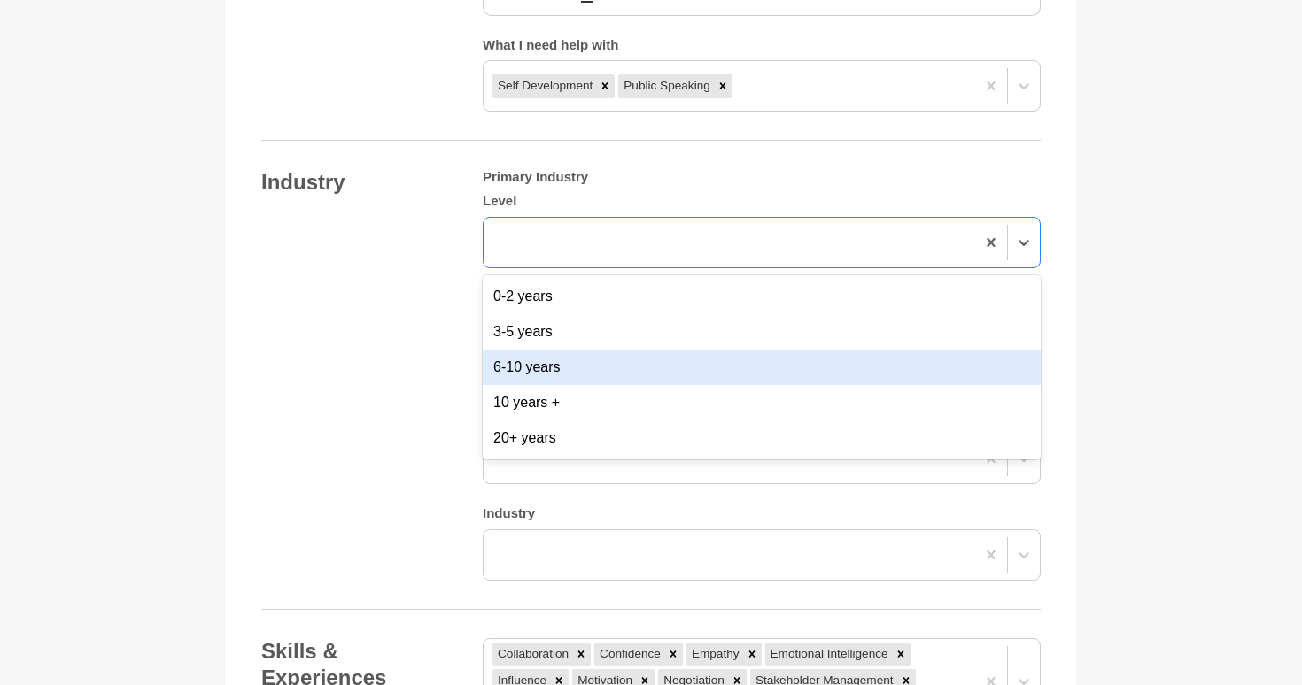
click at [770, 356] on div "6-10 years" at bounding box center [762, 367] width 558 height 35
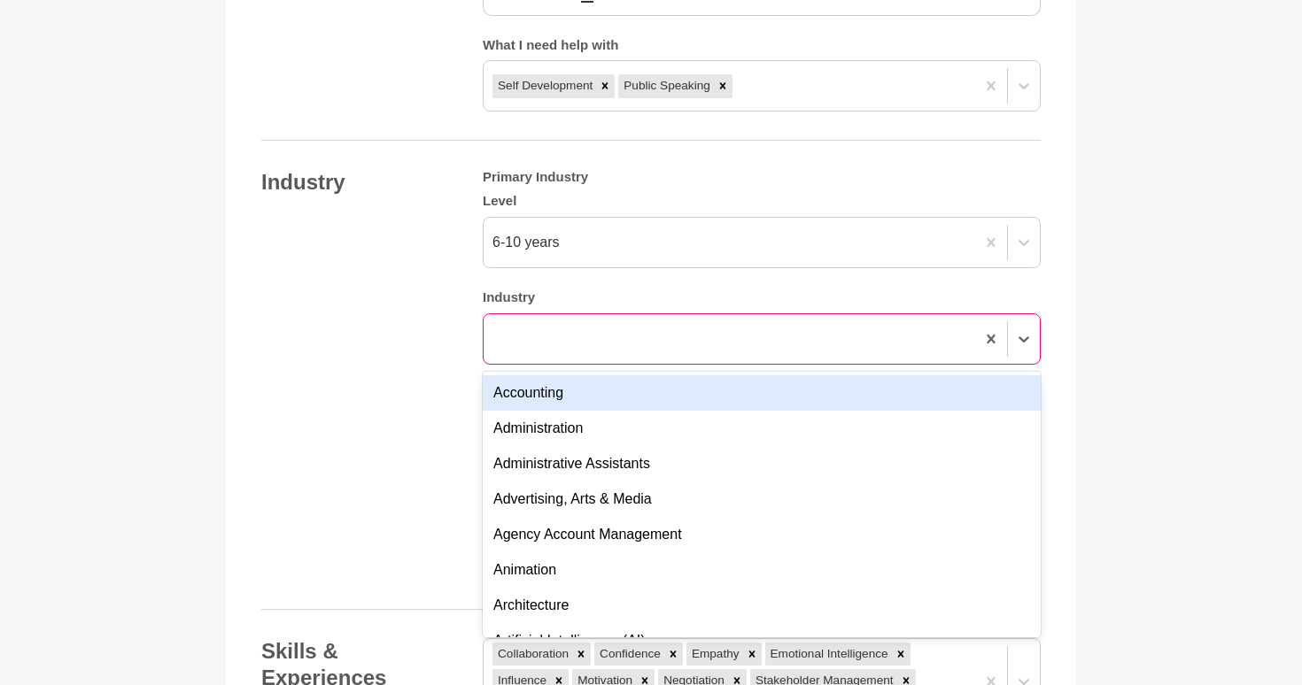
click at [758, 340] on div at bounding box center [728, 339] width 491 height 32
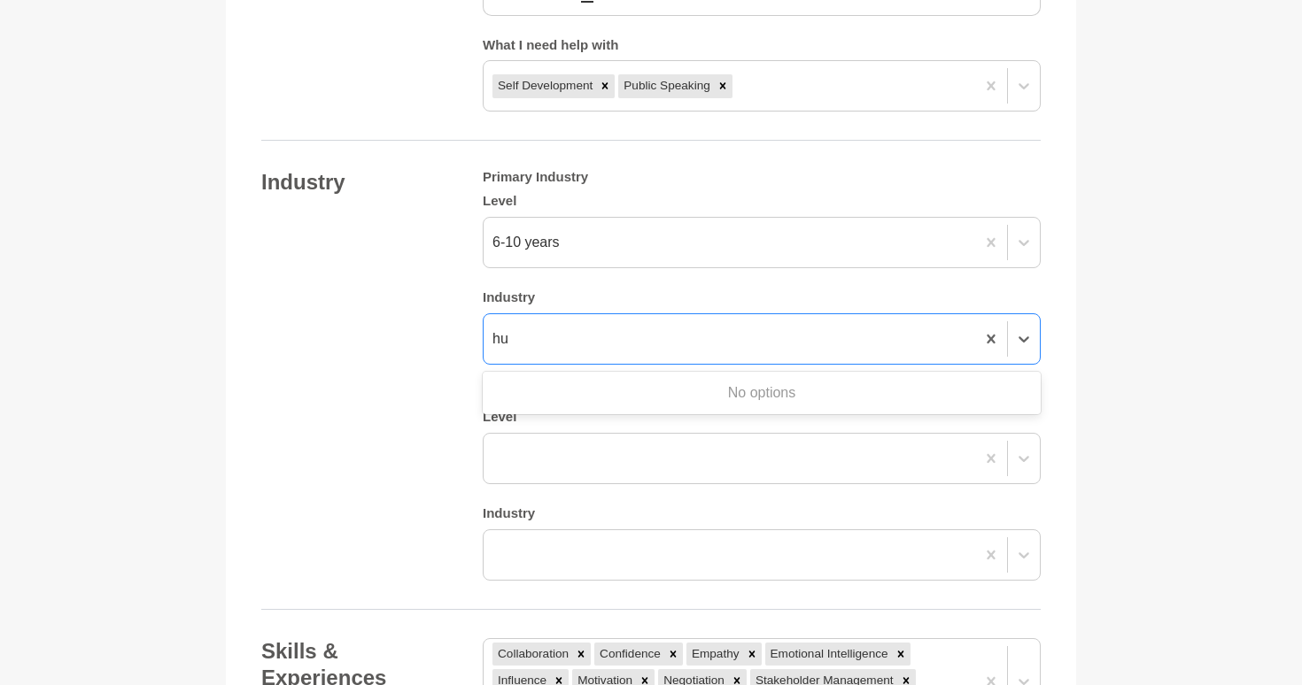
type input "h"
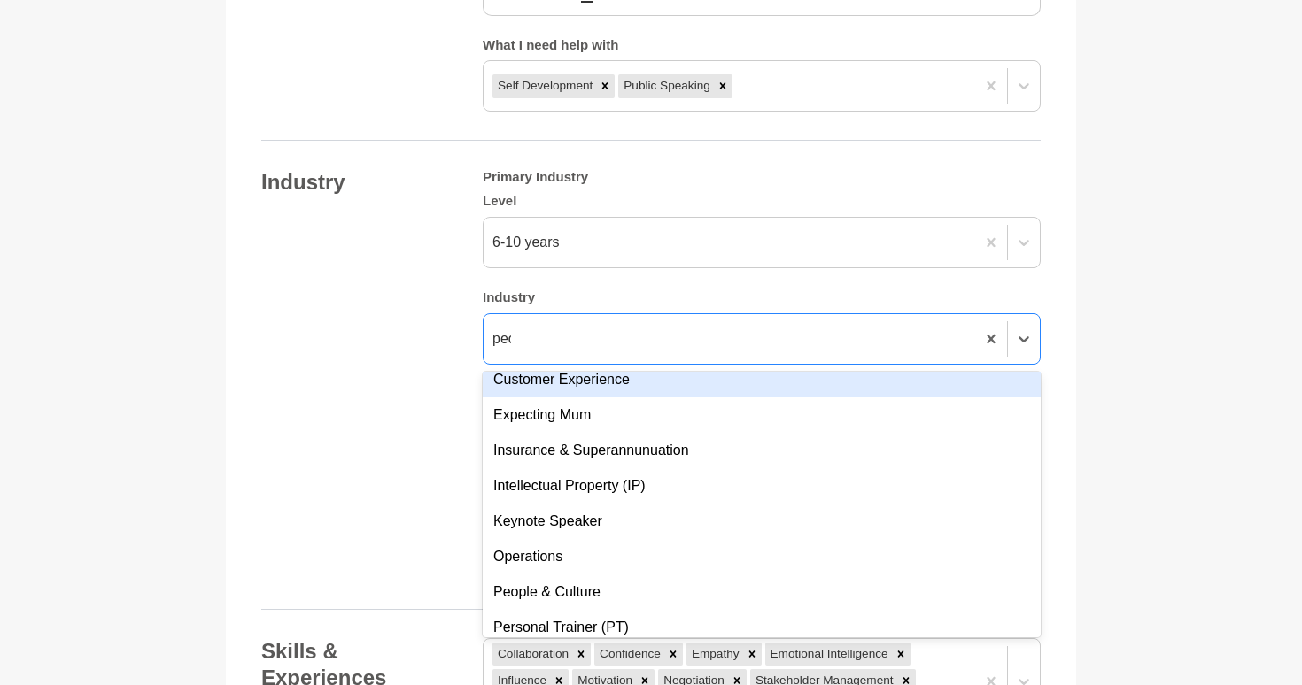
scroll to position [0, 0]
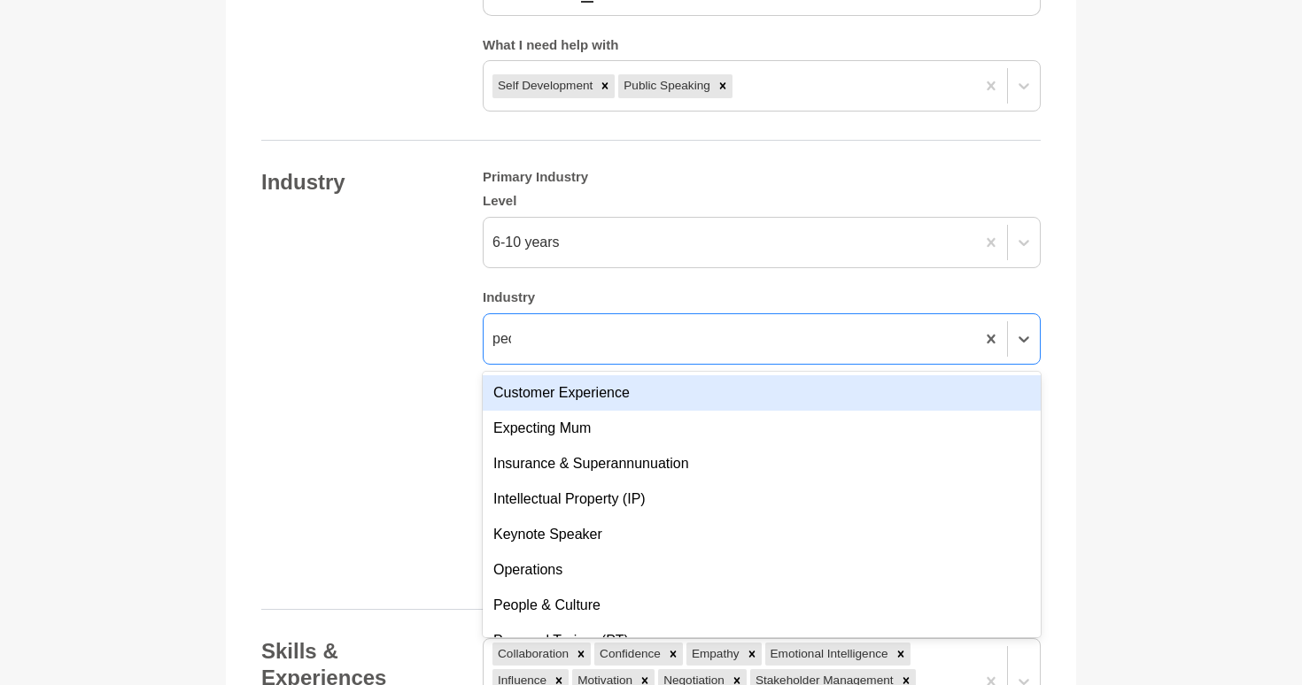
type input "peop"
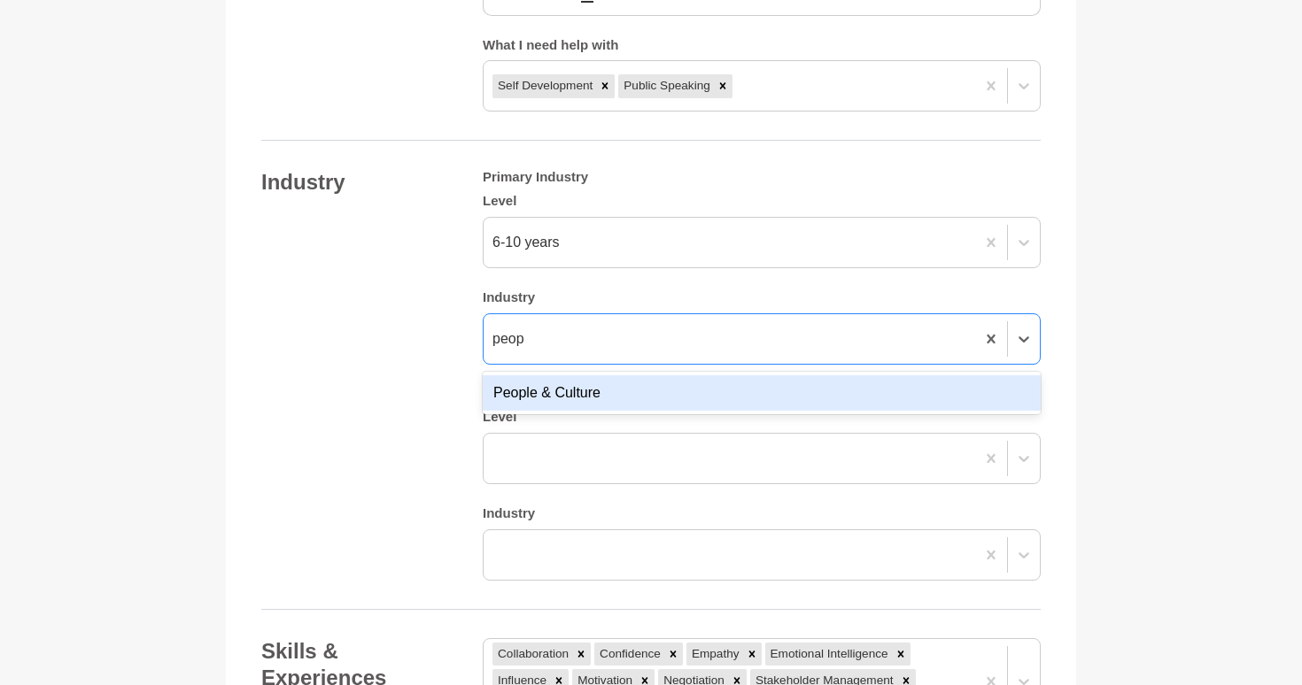
click at [596, 388] on div "People & Culture" at bounding box center [762, 392] width 558 height 35
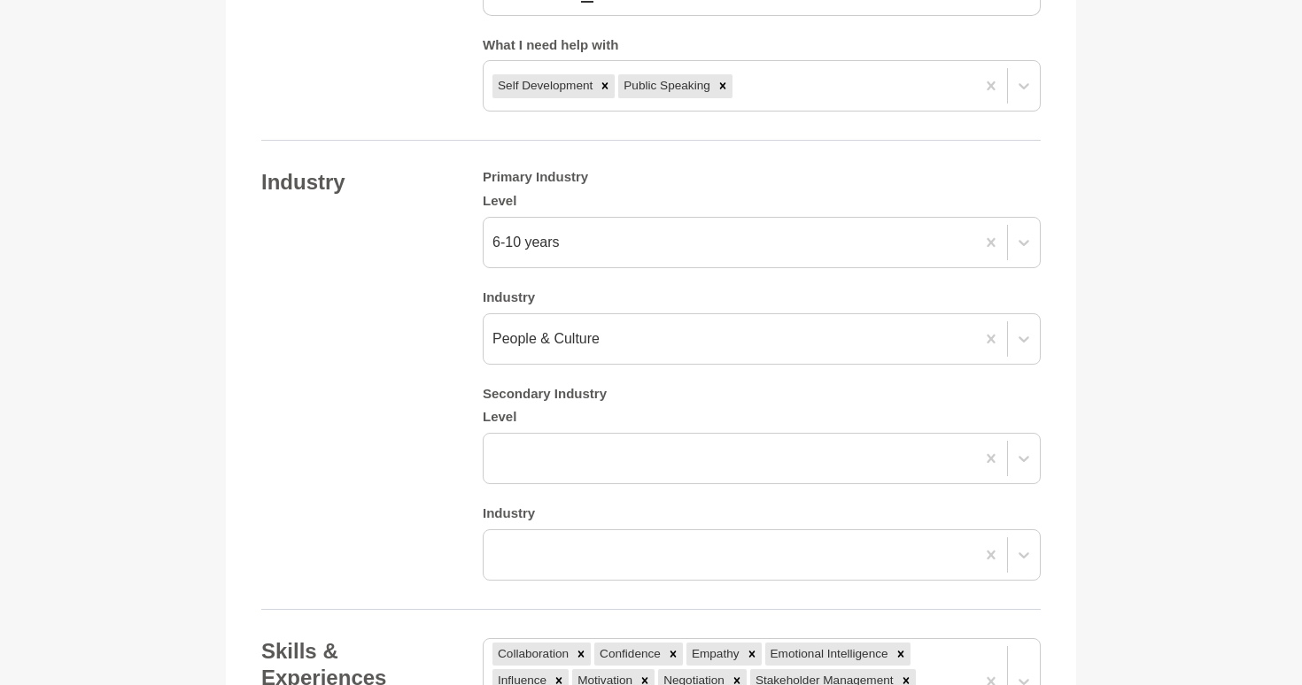
click at [425, 393] on div "Industry Primary Industry Level 6-10 years Industry People & Culture Secondary …" at bounding box center [650, 375] width 779 height 412
click at [557, 427] on div "Primary Industry Level 6-10 years Industry People & Culture Secondary Industry …" at bounding box center [762, 375] width 558 height 412
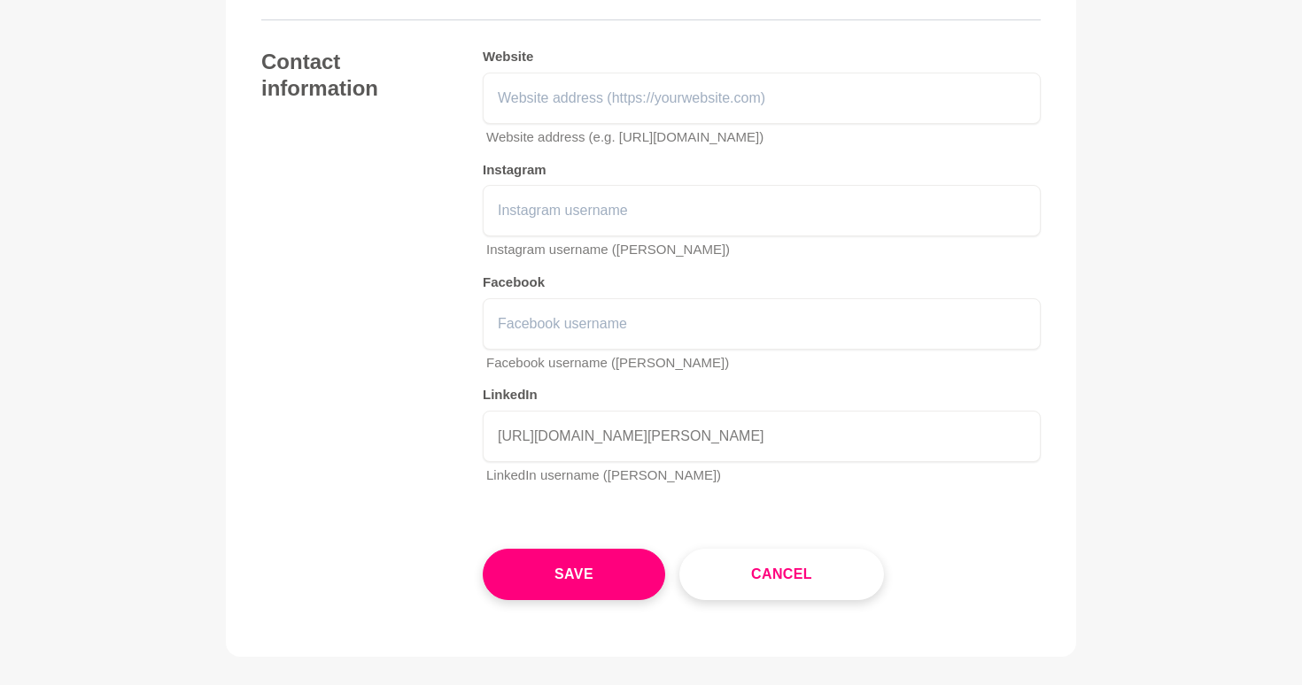
scroll to position [2784, 0]
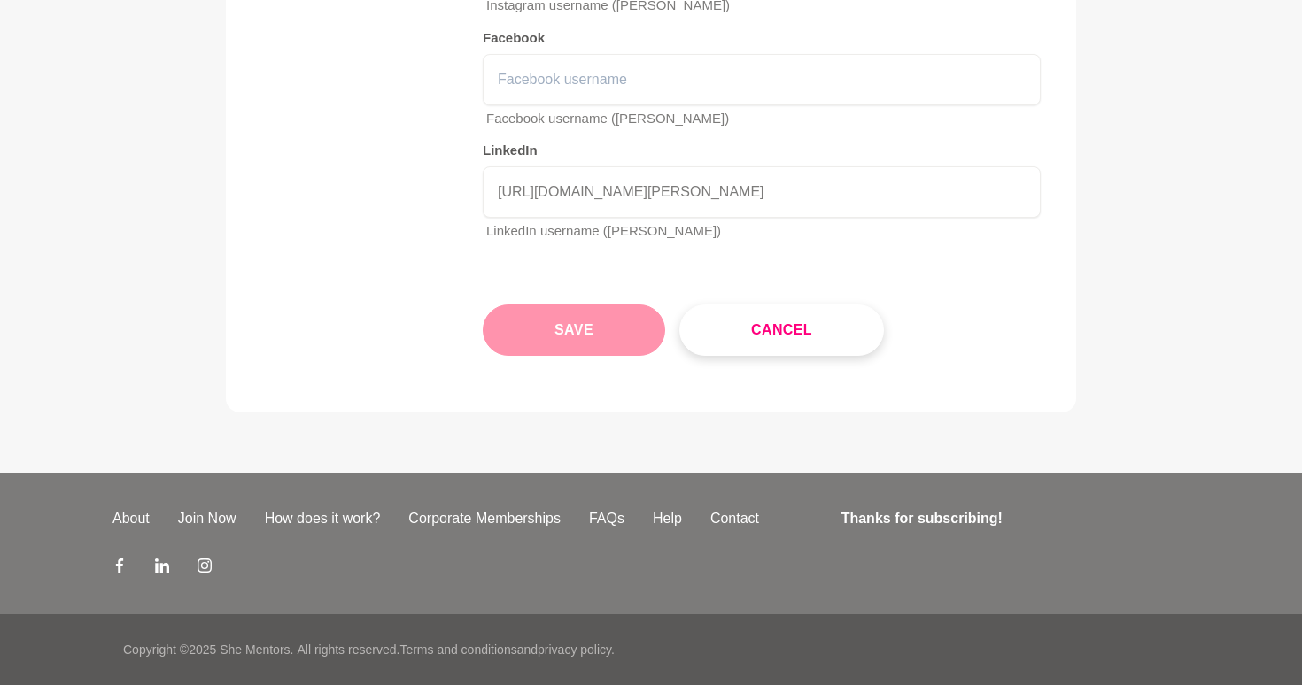
click at [569, 335] on button "Save" at bounding box center [574, 330] width 182 height 51
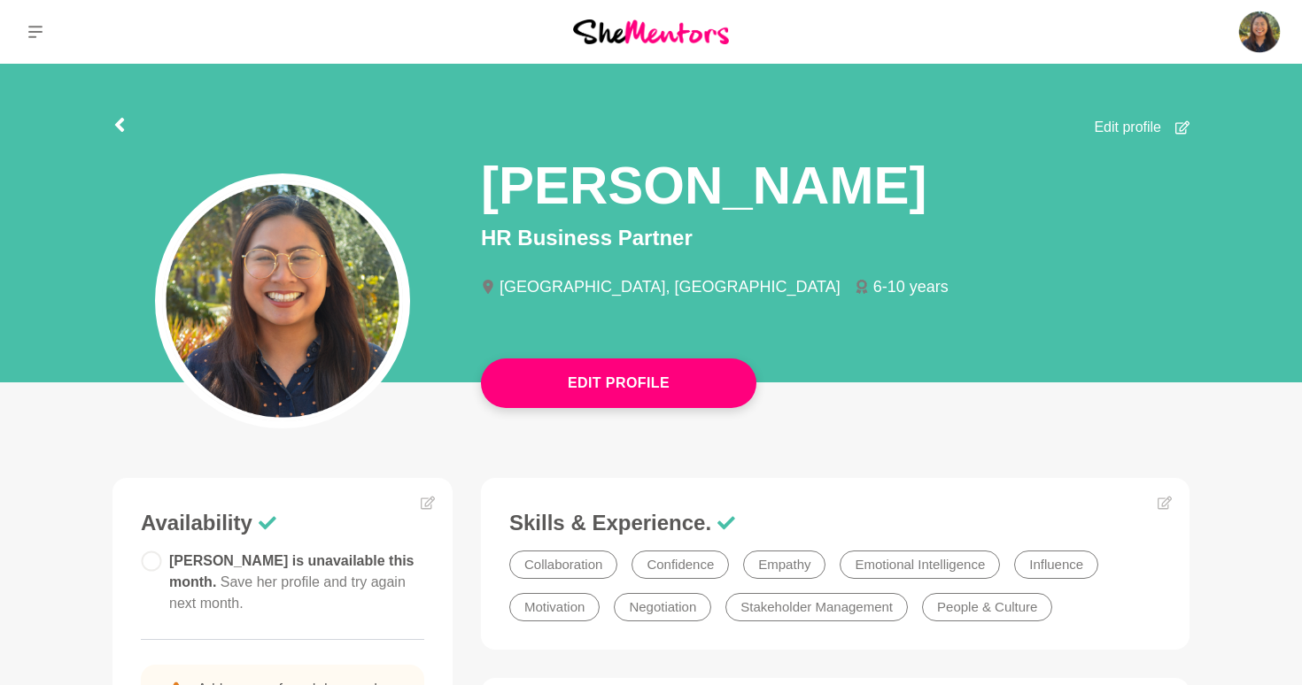
click at [111, 126] on section "Edit profile Annie Reyes HR Business Partner Perth, Australia 6-10 years" at bounding box center [650, 228] width 1133 height 329
click at [120, 127] on icon at bounding box center [119, 125] width 9 height 14
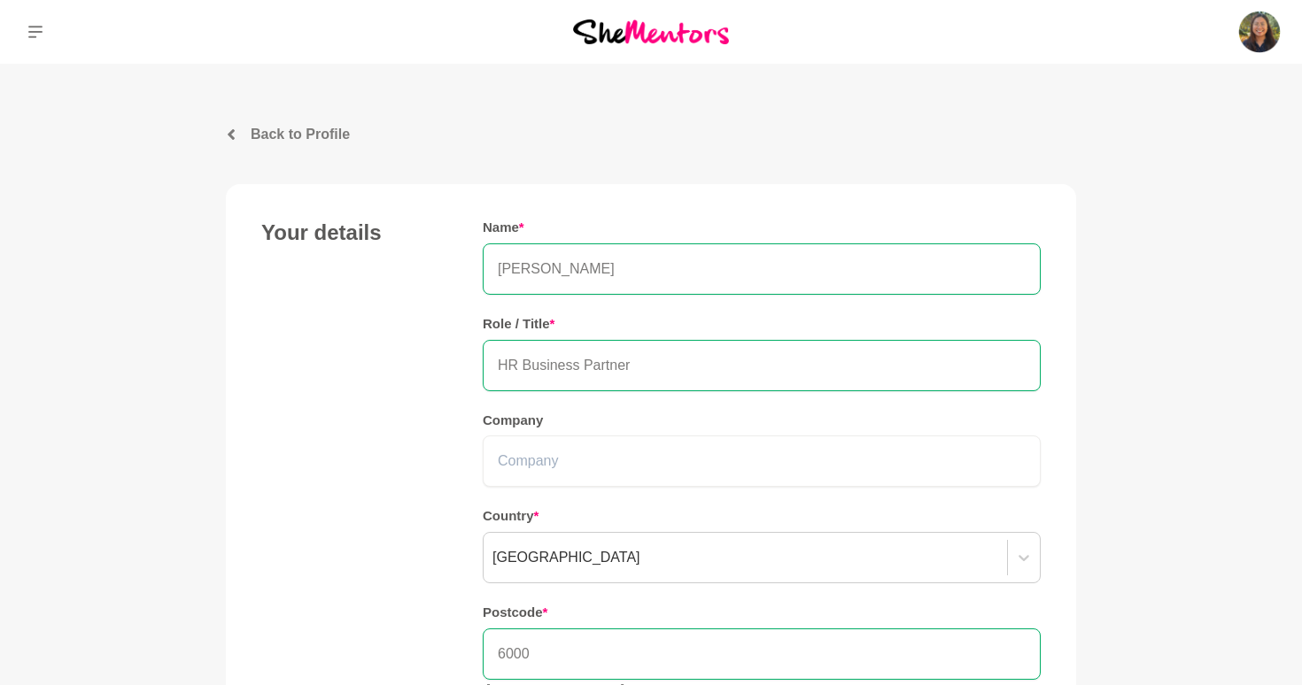
click at [266, 143] on p "Back to Profile" at bounding box center [300, 134] width 99 height 21
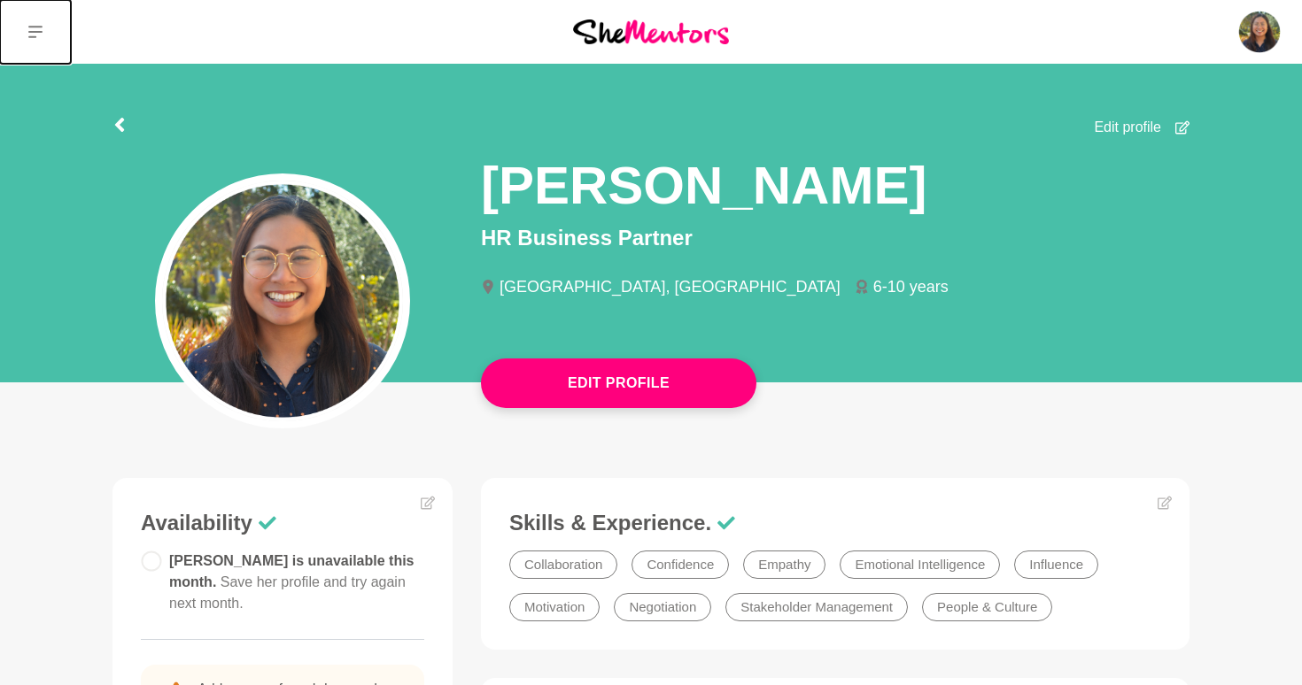
click at [45, 30] on button at bounding box center [35, 32] width 71 height 64
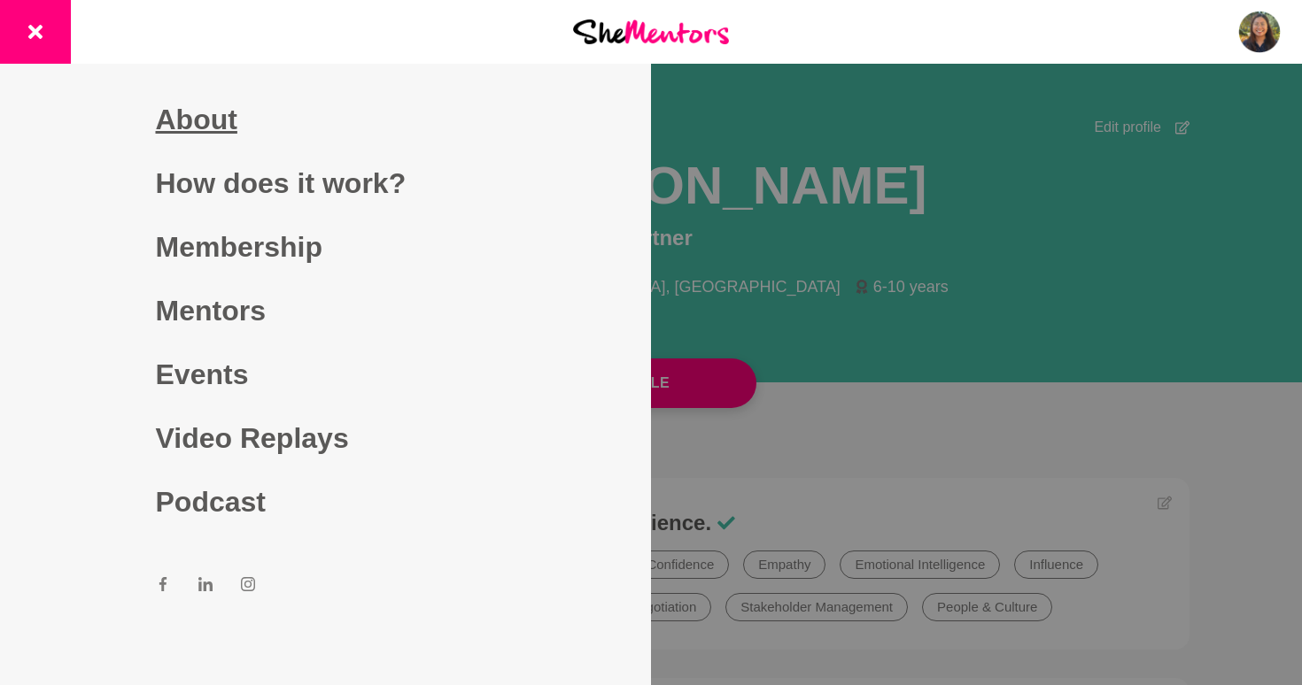
click at [193, 121] on link "About" at bounding box center [326, 120] width 340 height 64
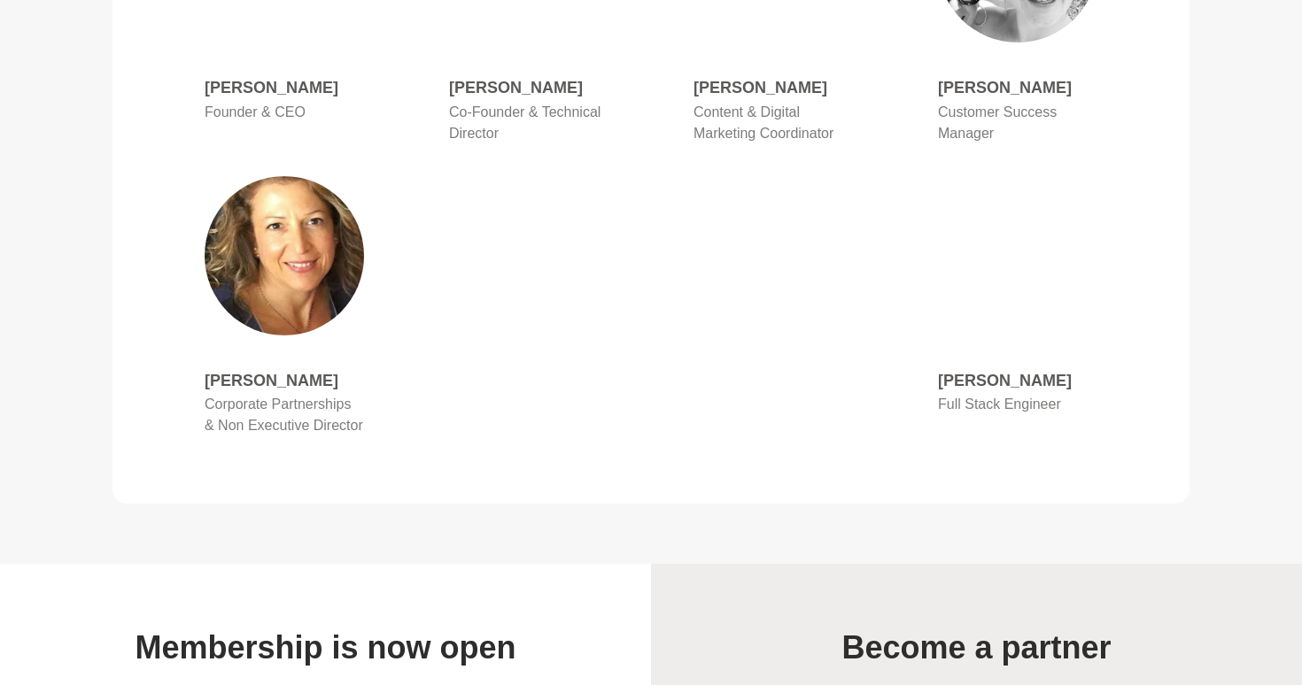
scroll to position [1544, 0]
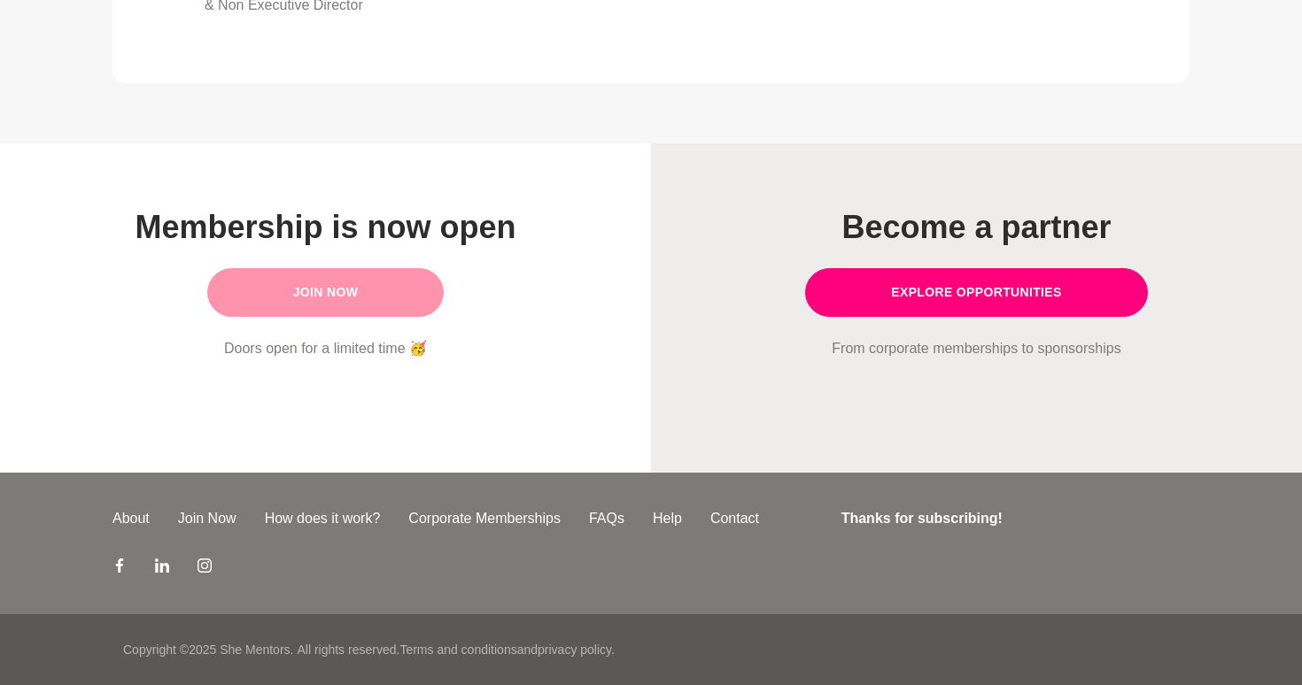
click at [417, 278] on link "Join Now" at bounding box center [325, 292] width 237 height 49
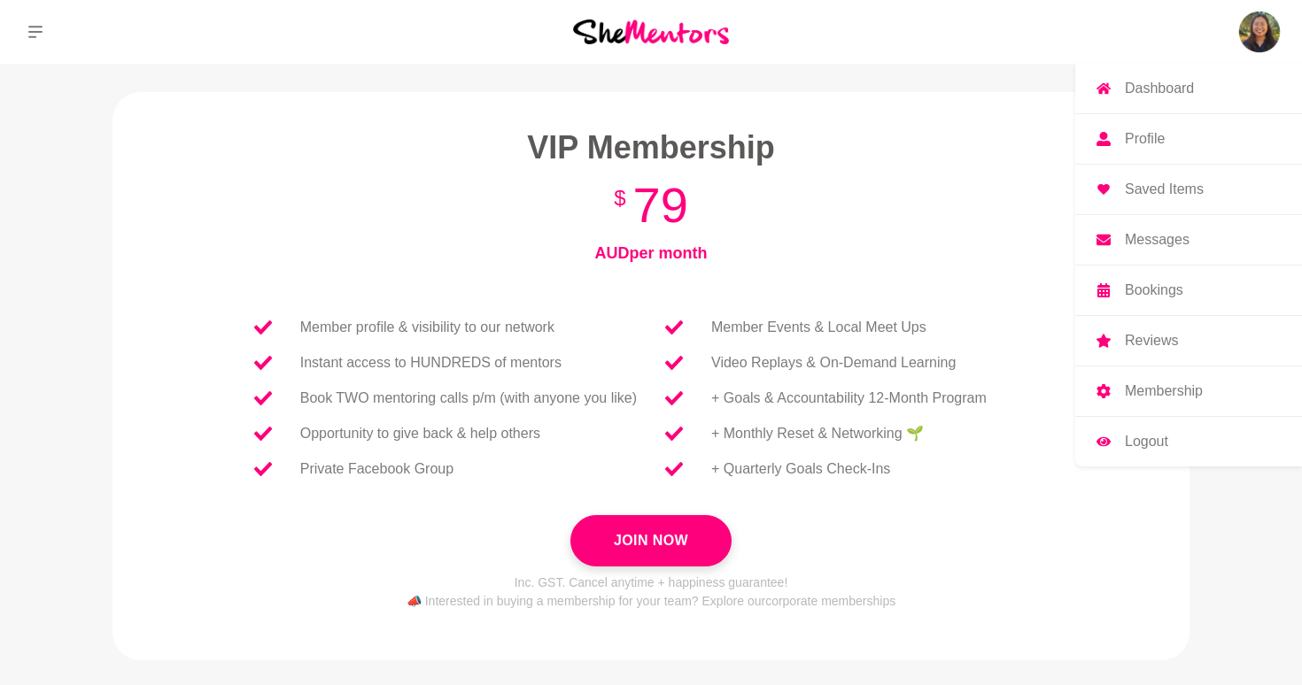
click at [1264, 31] on img at bounding box center [1259, 32] width 43 height 43
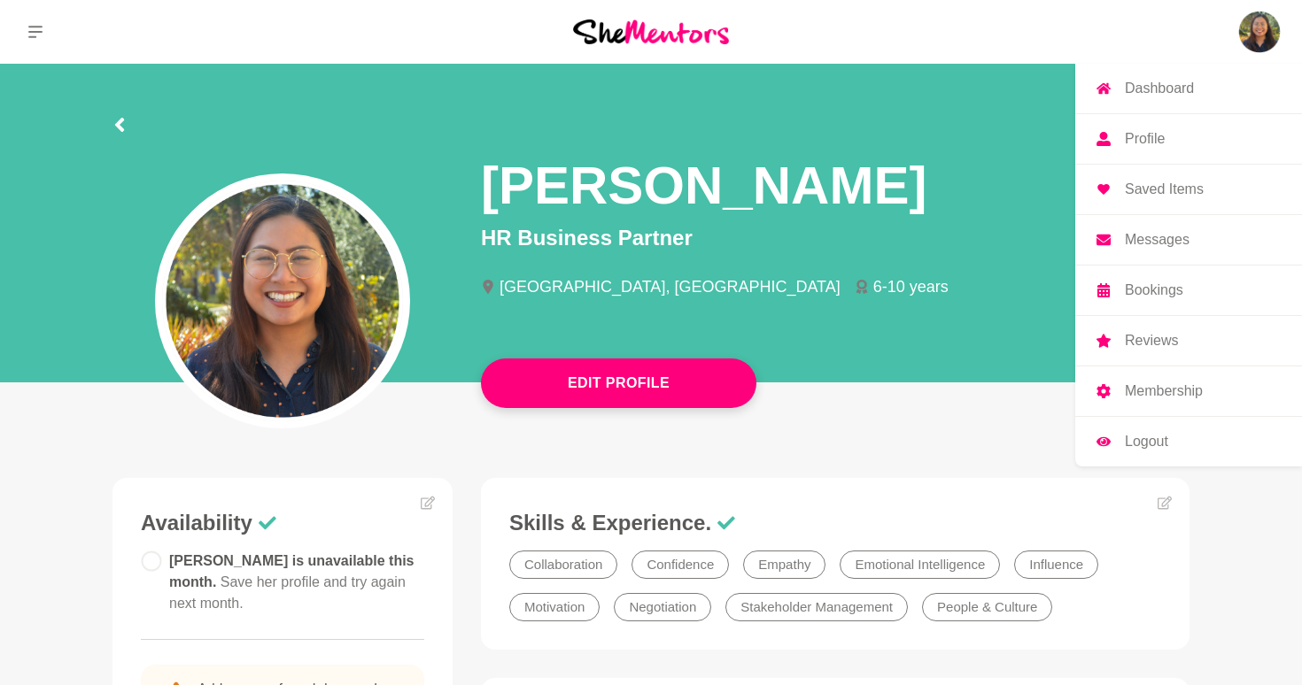
click at [1151, 396] on p "Membership" at bounding box center [1164, 391] width 78 height 14
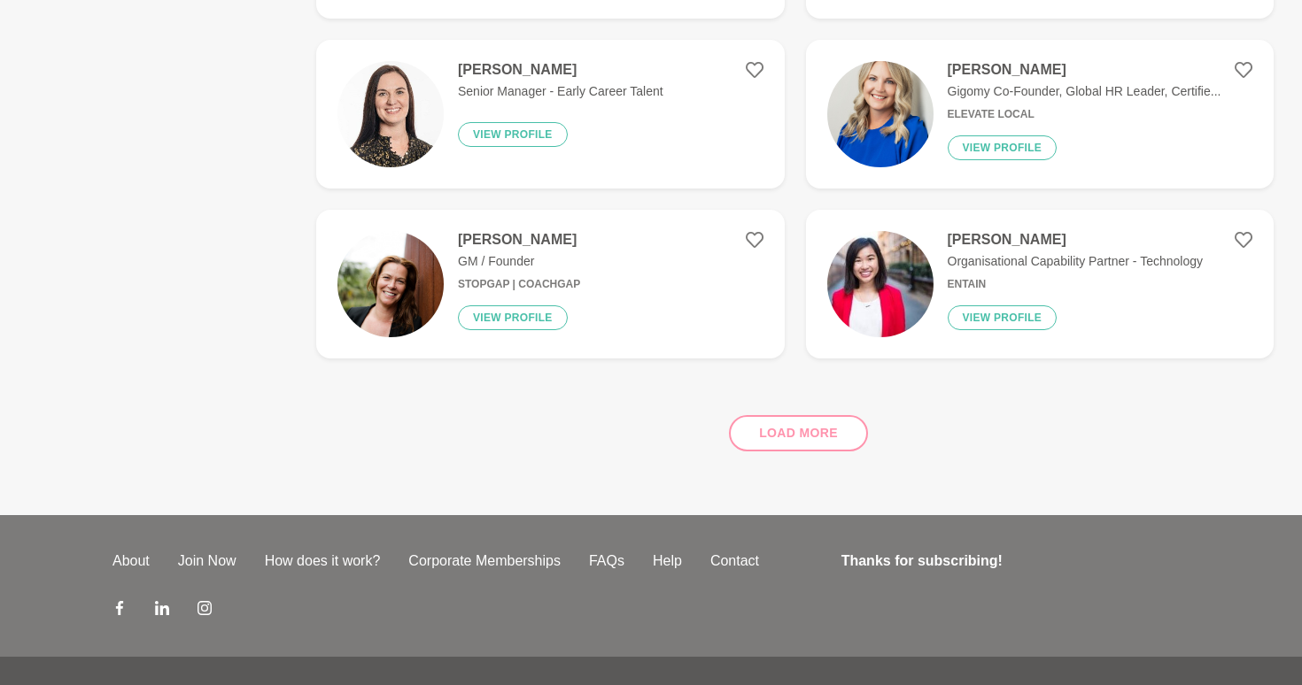
scroll to position [906, 0]
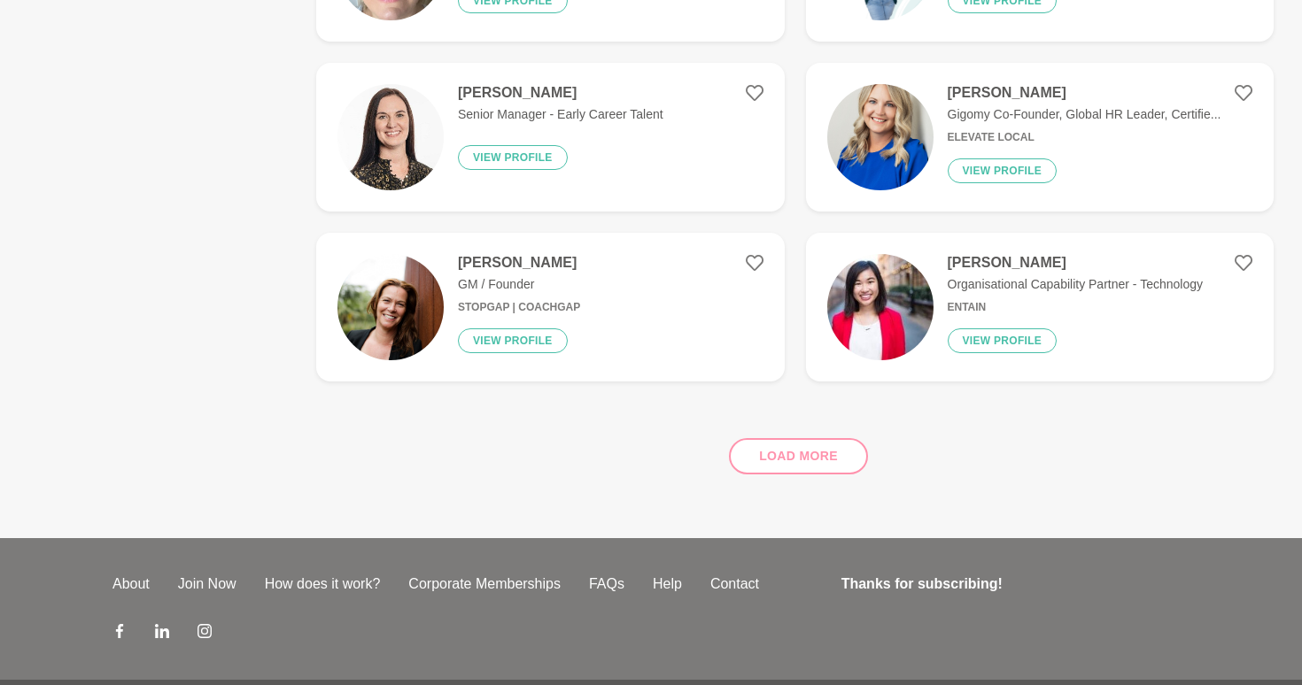
click at [1139, 360] on figure "[PERSON_NAME] Organisational Capability Partner - Technology Entain View profile" at bounding box center [1040, 307] width 468 height 149
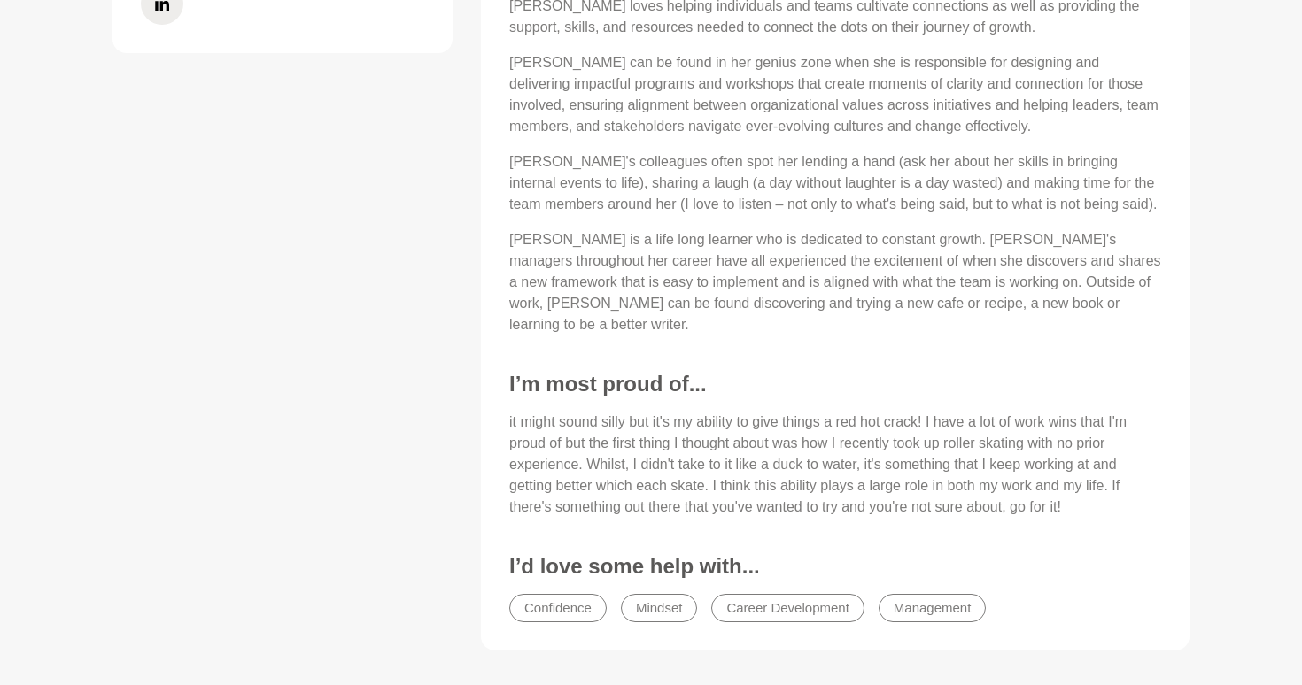
scroll to position [823, 0]
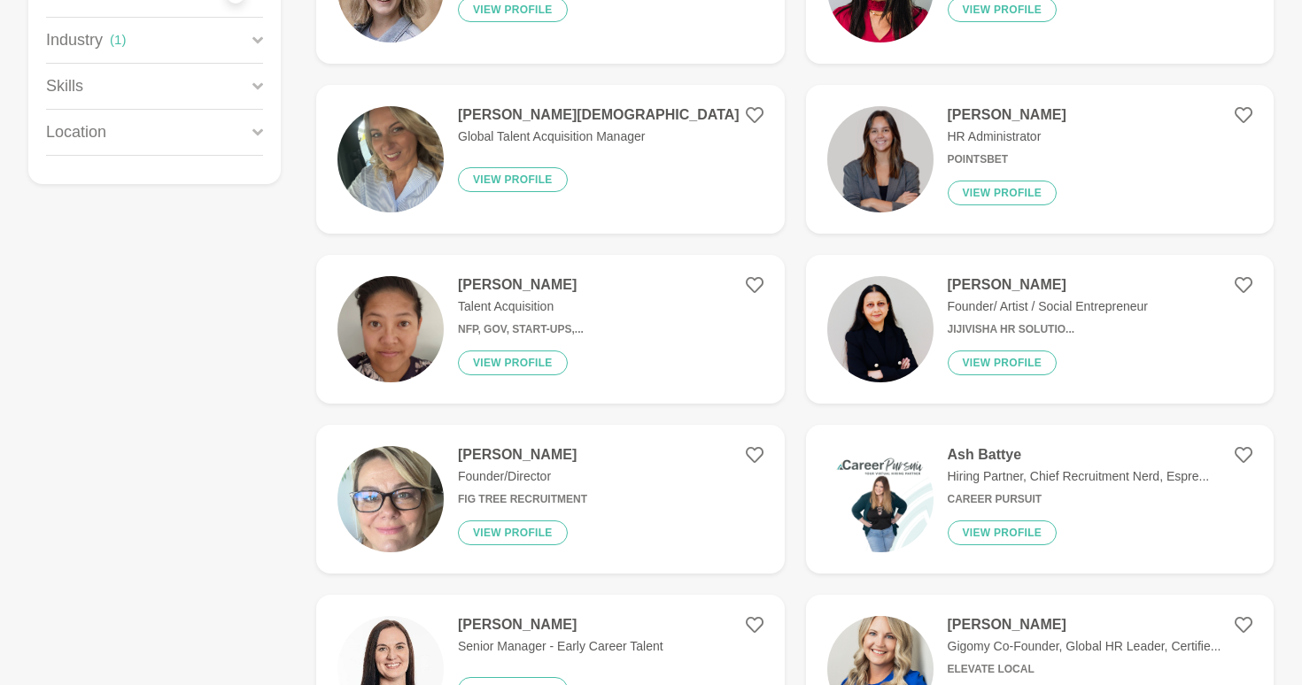
scroll to position [971, 0]
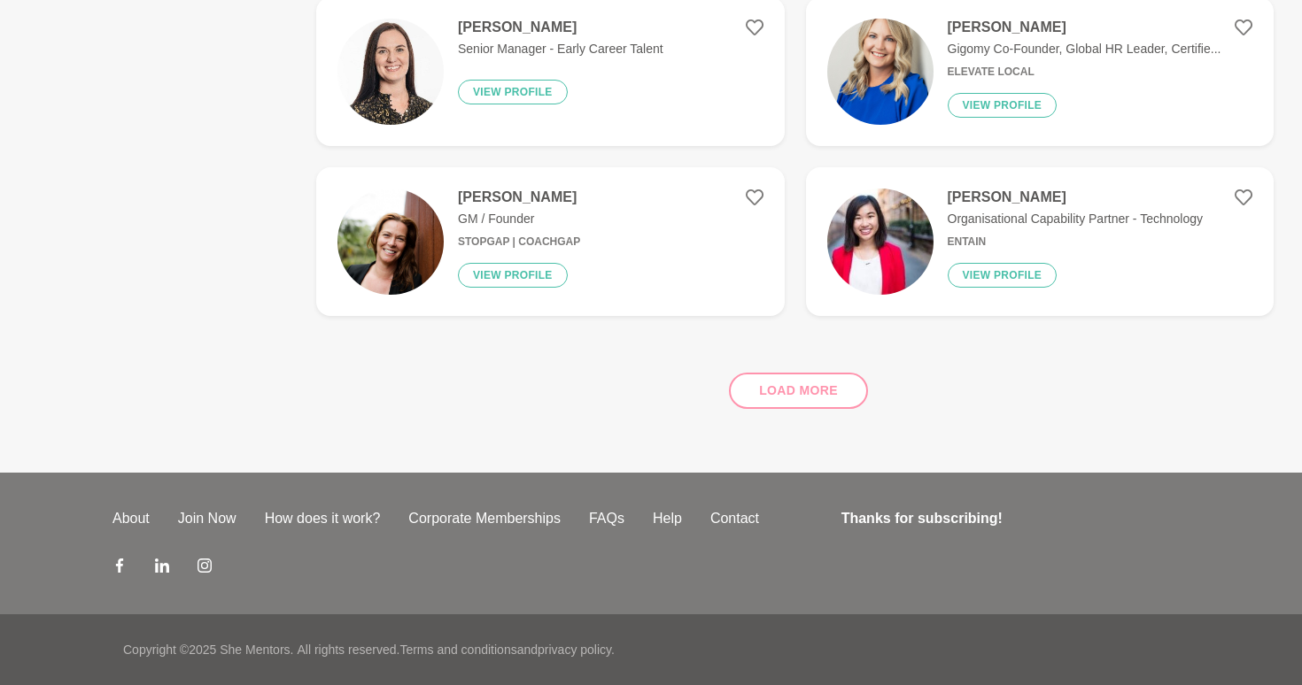
click at [795, 381] on div "Load more" at bounding box center [794, 383] width 957 height 107
click at [776, 387] on div "Load more" at bounding box center [794, 383] width 957 height 107
click at [773, 394] on div "Load more" at bounding box center [794, 383] width 957 height 107
click at [779, 370] on div "Load more" at bounding box center [794, 383] width 957 height 107
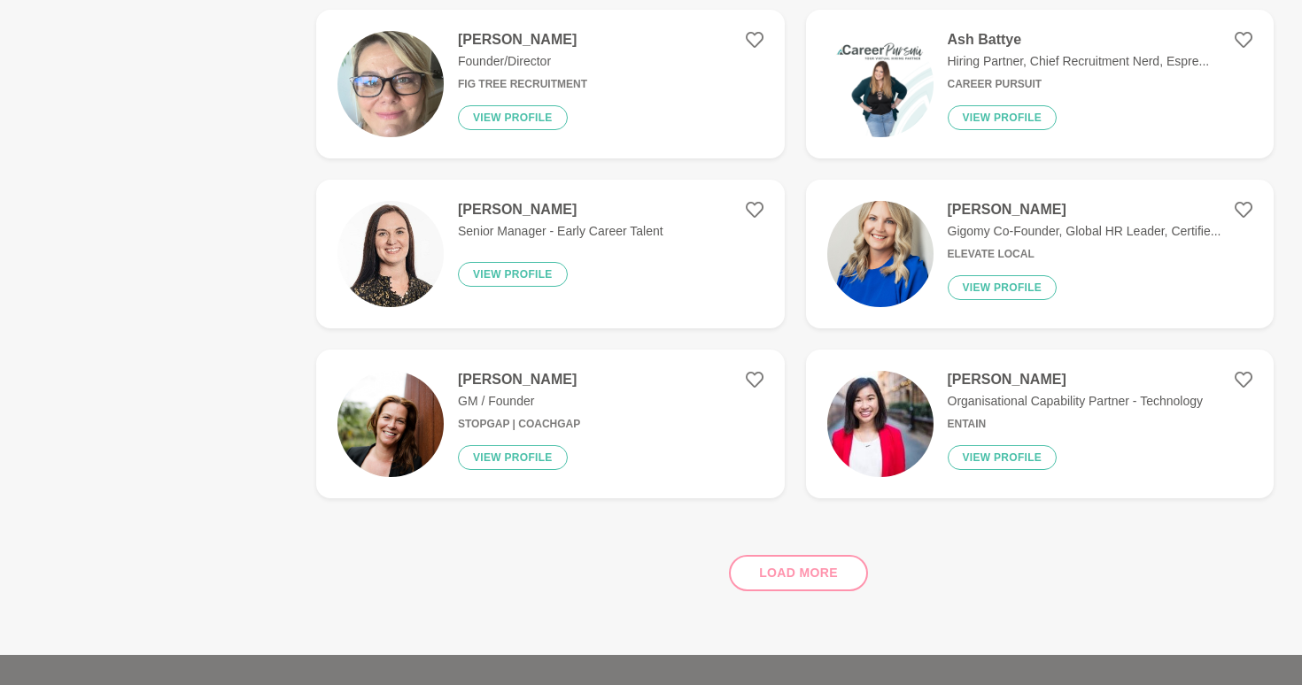
scroll to position [777, 0]
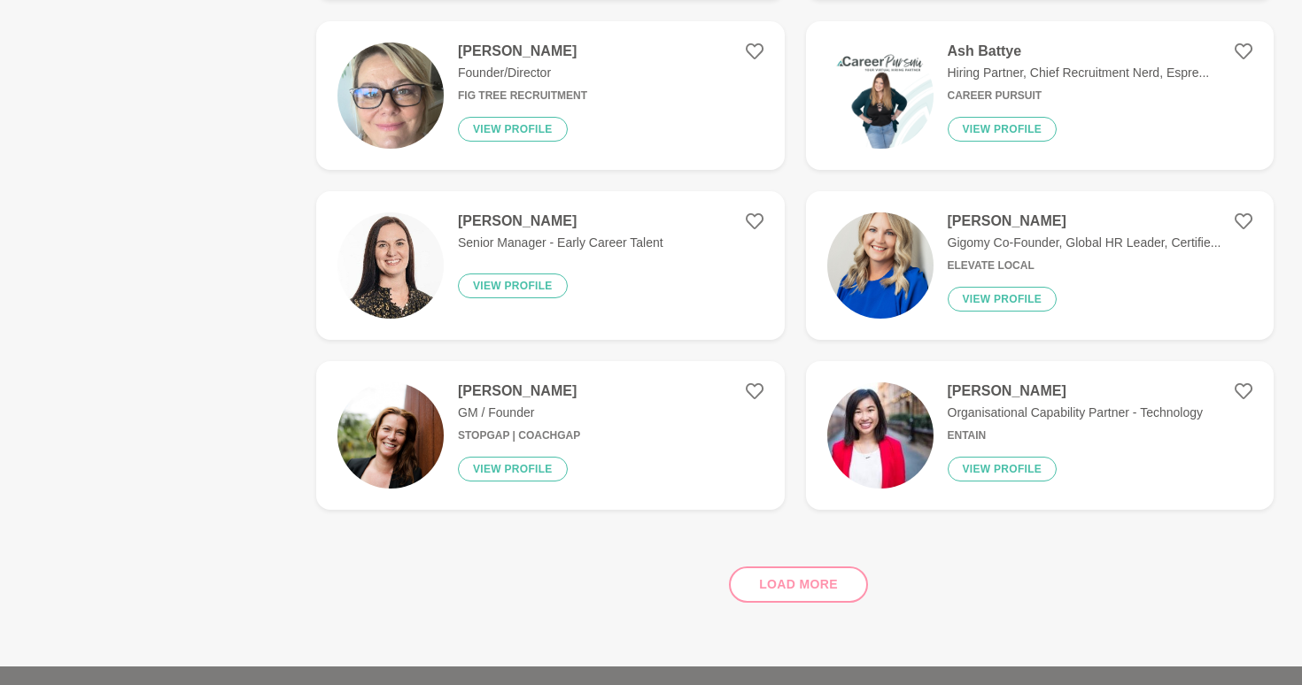
click at [1079, 268] on h6 "Elevate Local" at bounding box center [1084, 265] width 274 height 13
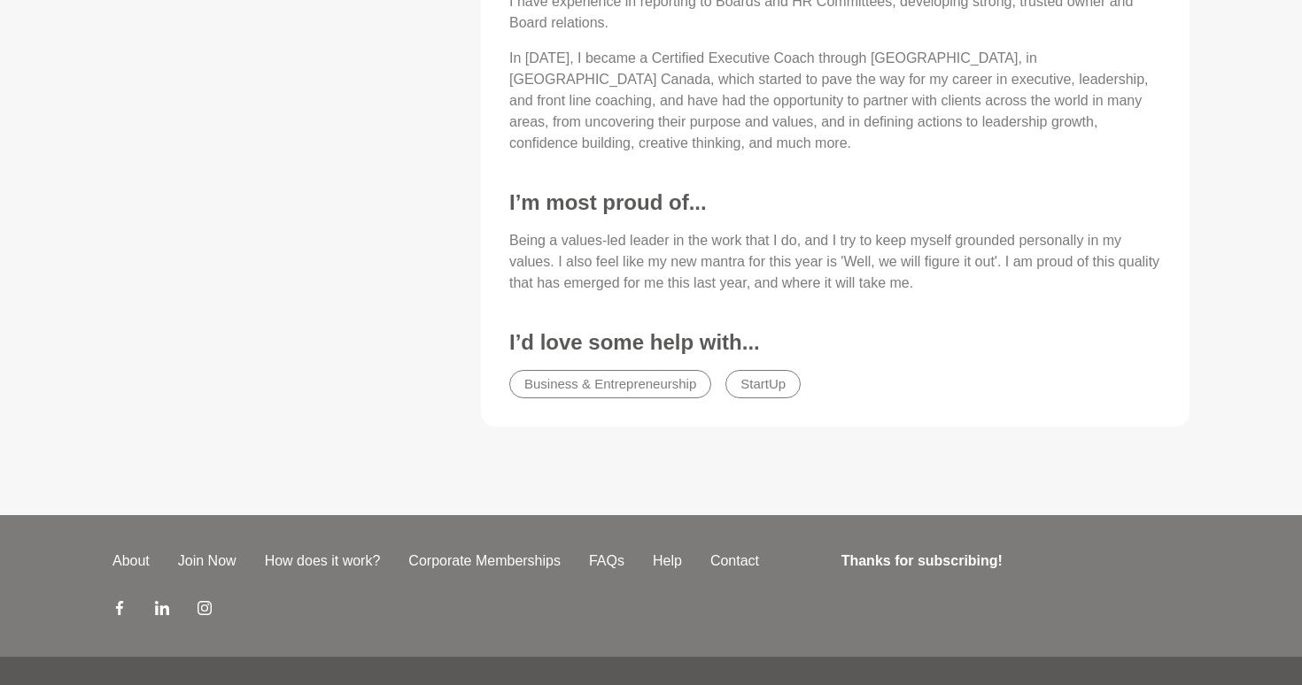
scroll to position [1332, 0]
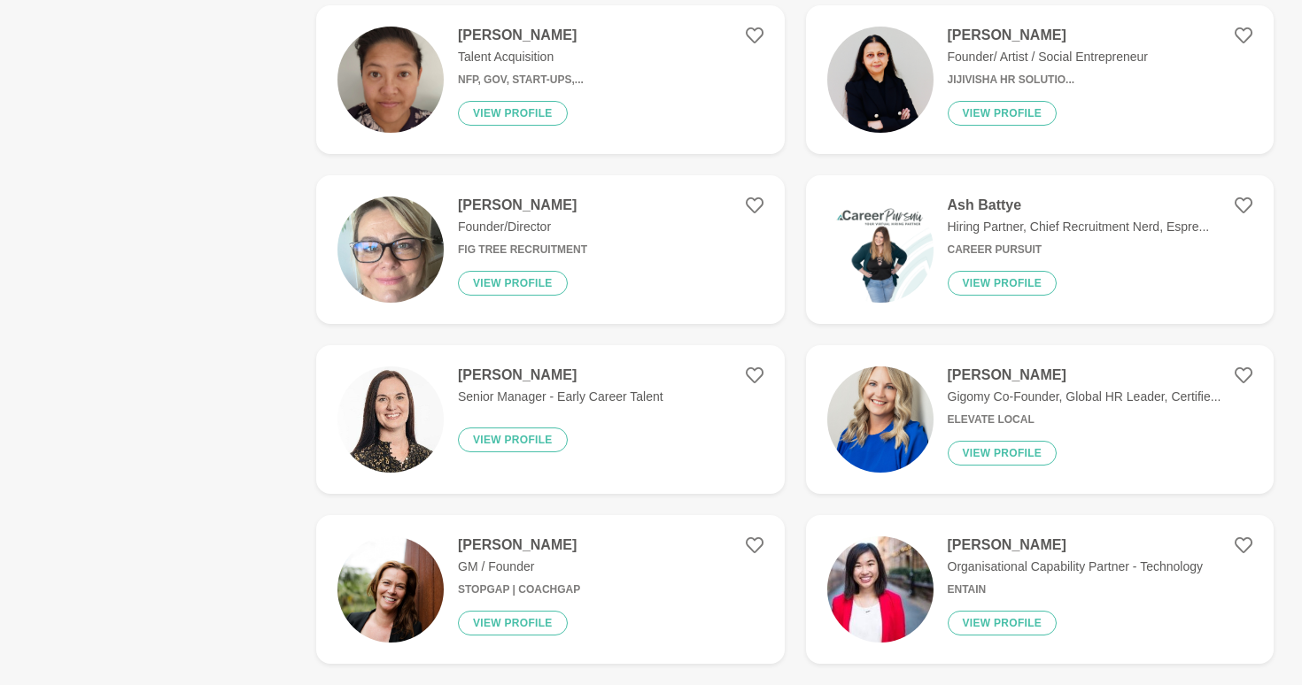
scroll to position [401, 0]
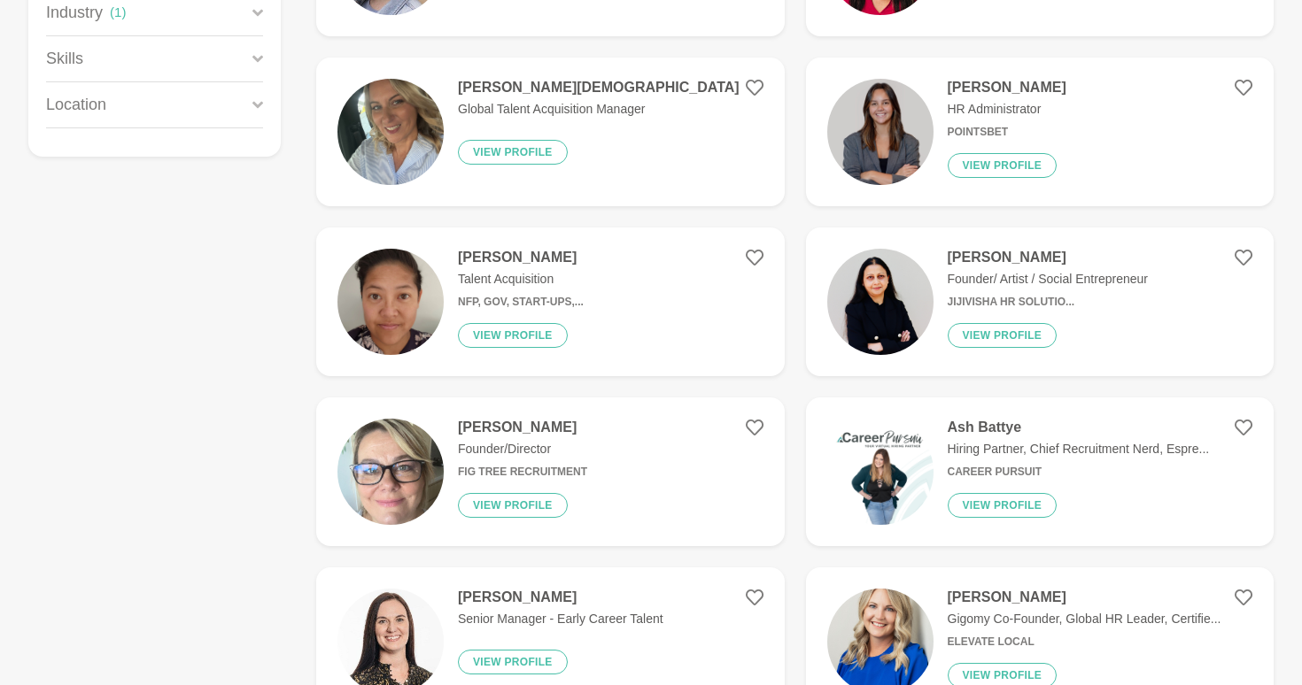
click at [1132, 476] on h6 "Career Pursuit" at bounding box center [1078, 472] width 262 height 13
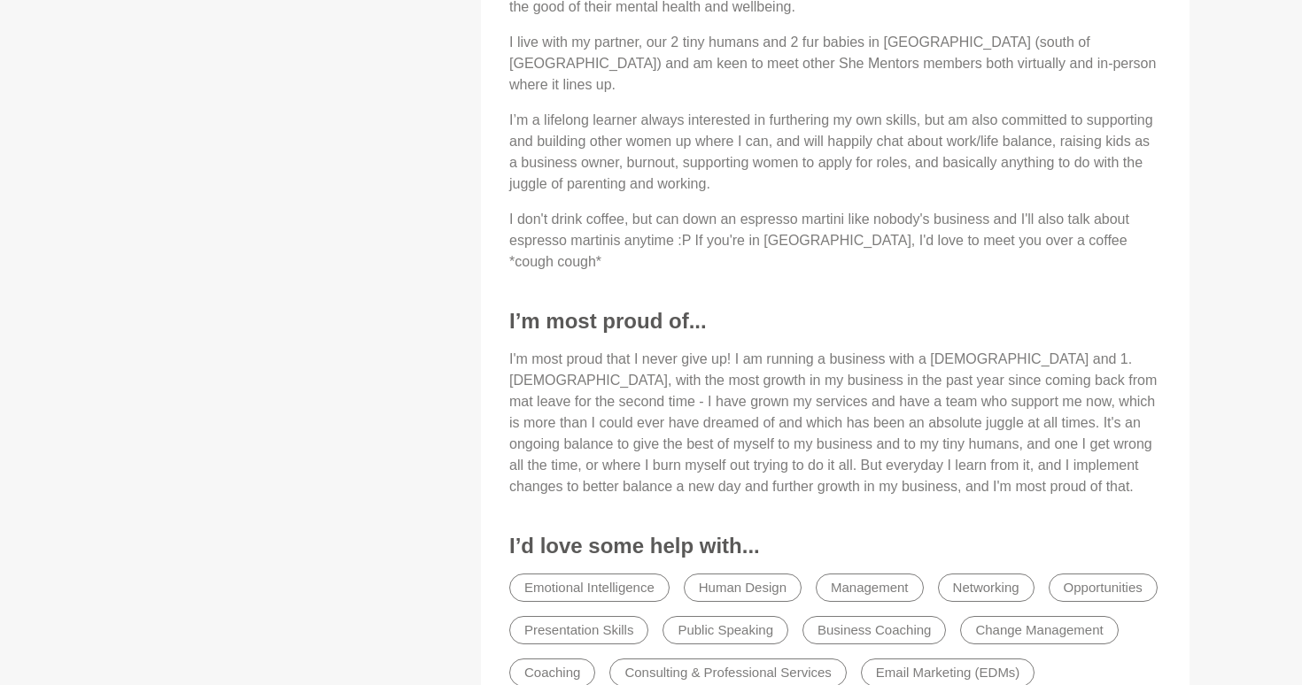
scroll to position [1268, 0]
